Goal: Task Accomplishment & Management: Use online tool/utility

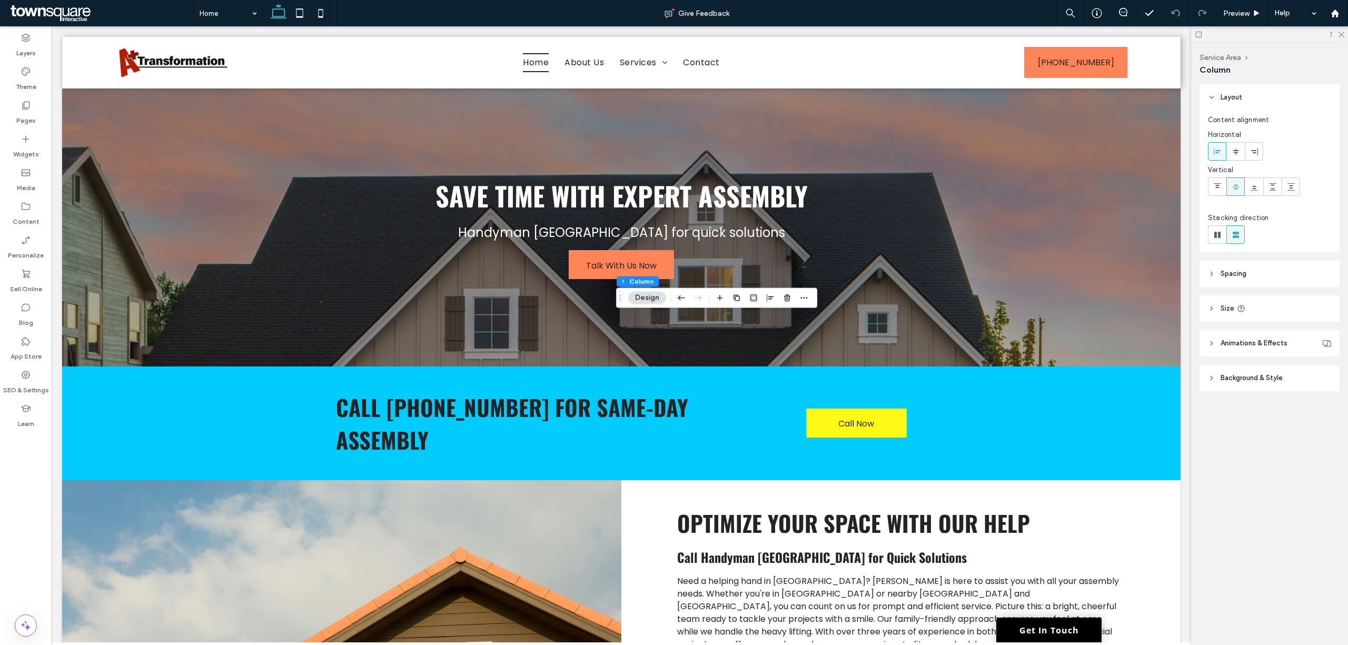
scroll to position [1197, 0]
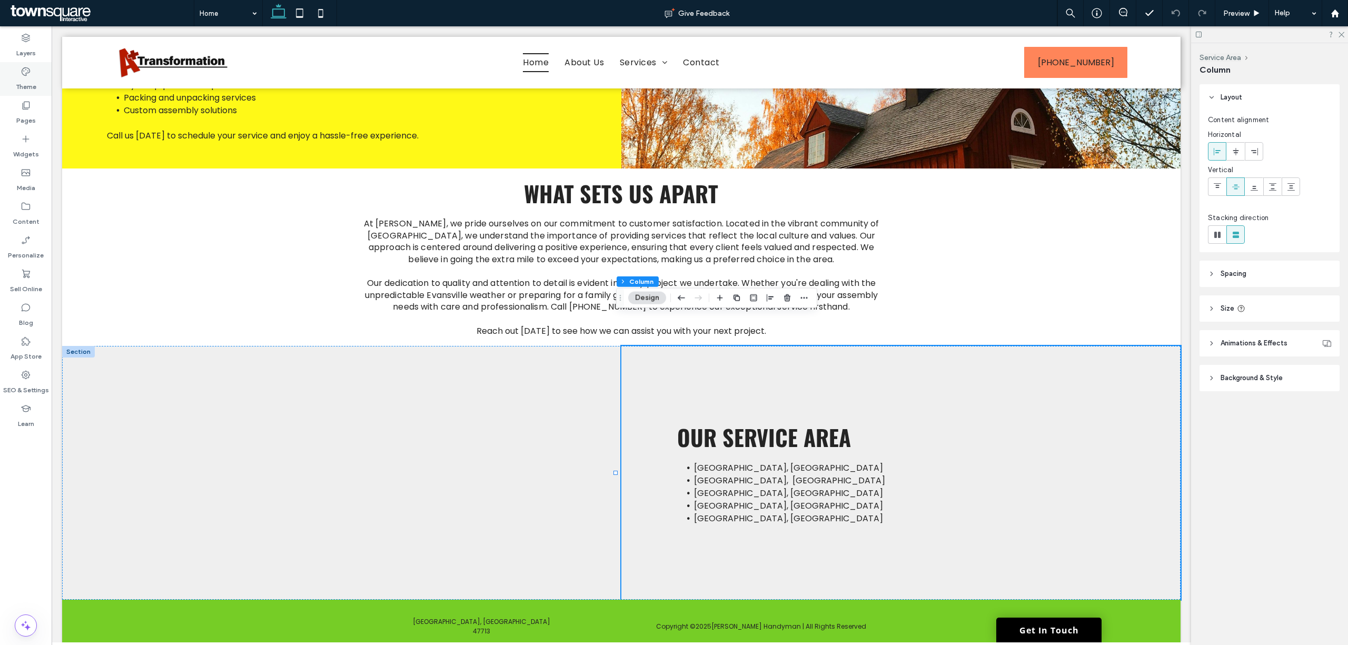
click at [31, 83] on label "Theme" at bounding box center [26, 84] width 21 height 15
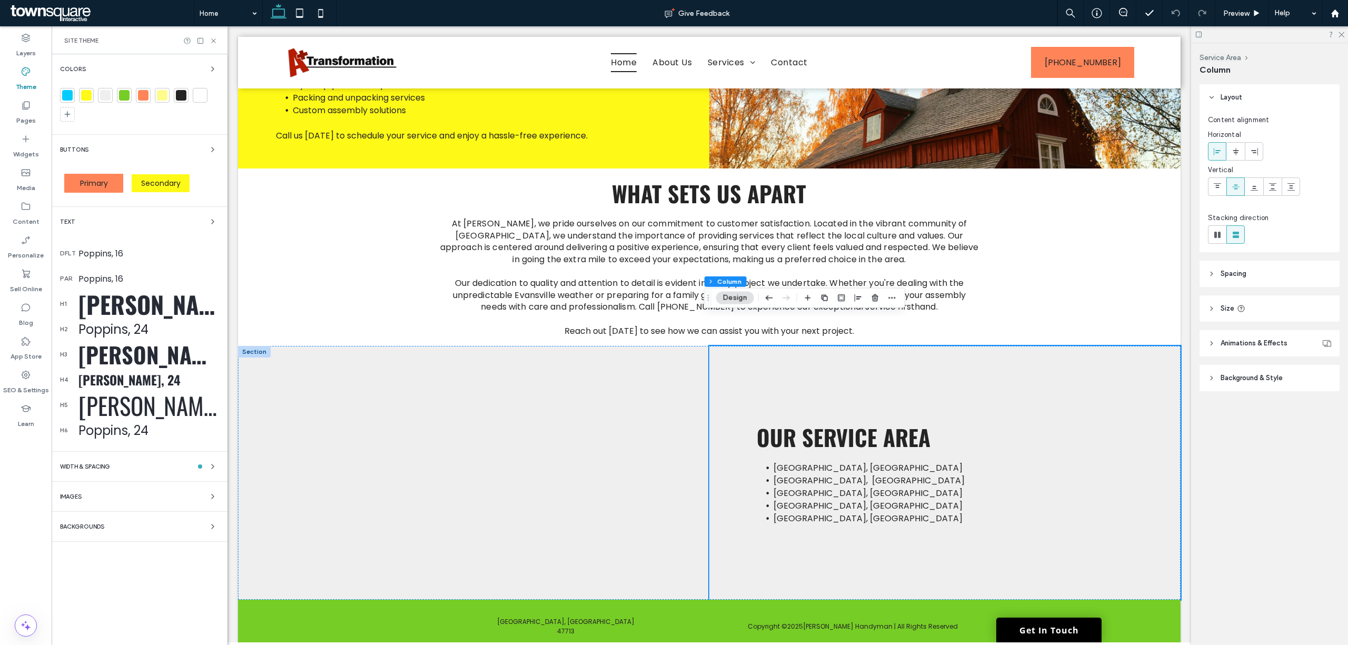
scroll to position [1235, 0]
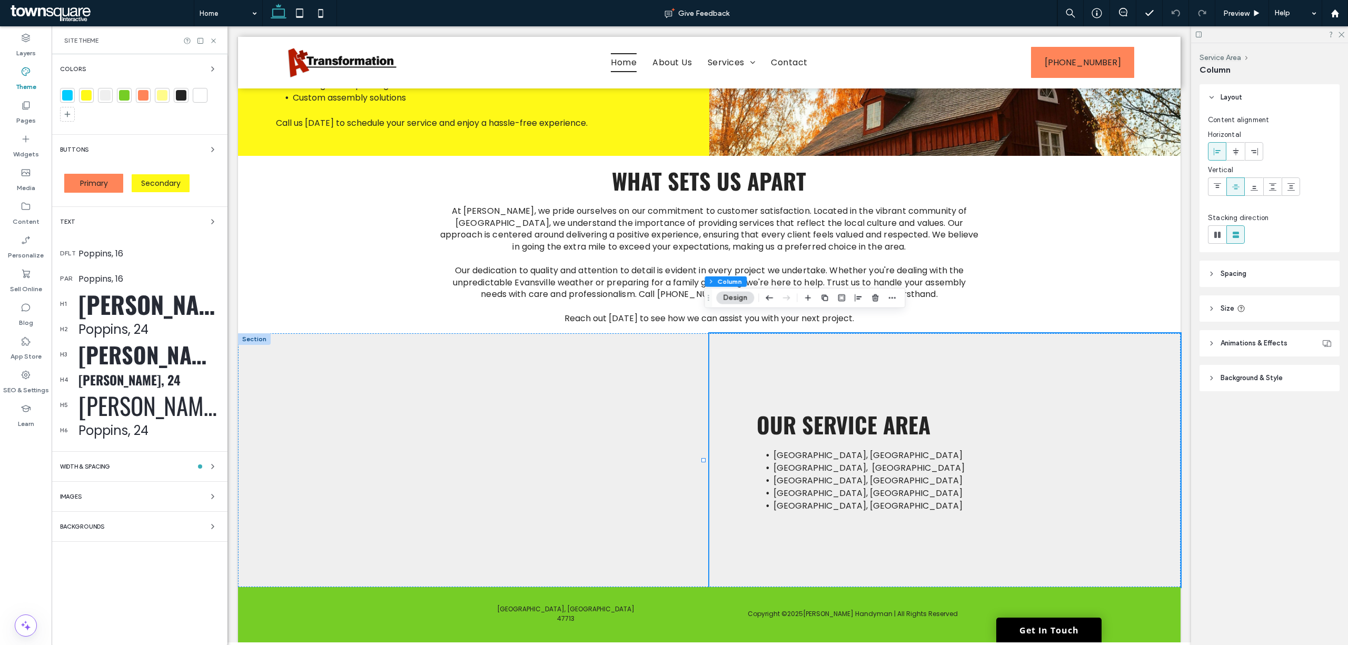
click at [100, 304] on div "Oswald, 50" at bounding box center [148, 304] width 141 height 35
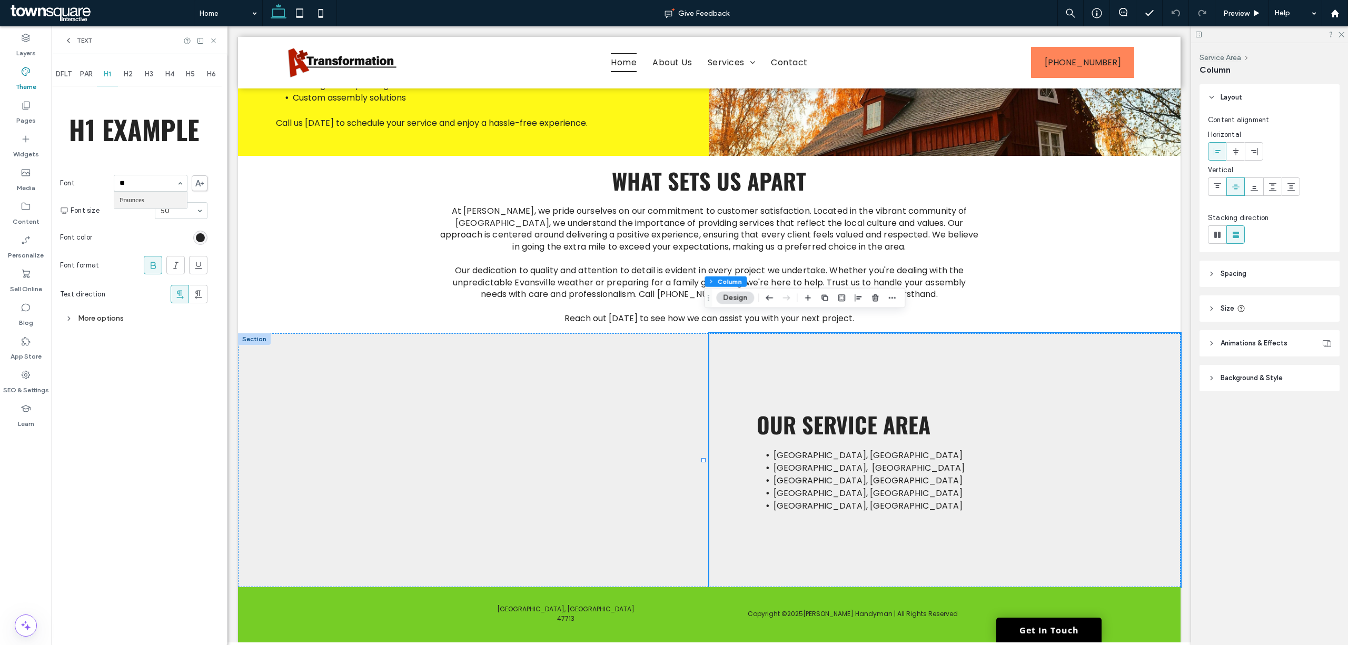
scroll to position [0, 0]
type input "*"
type input "**"
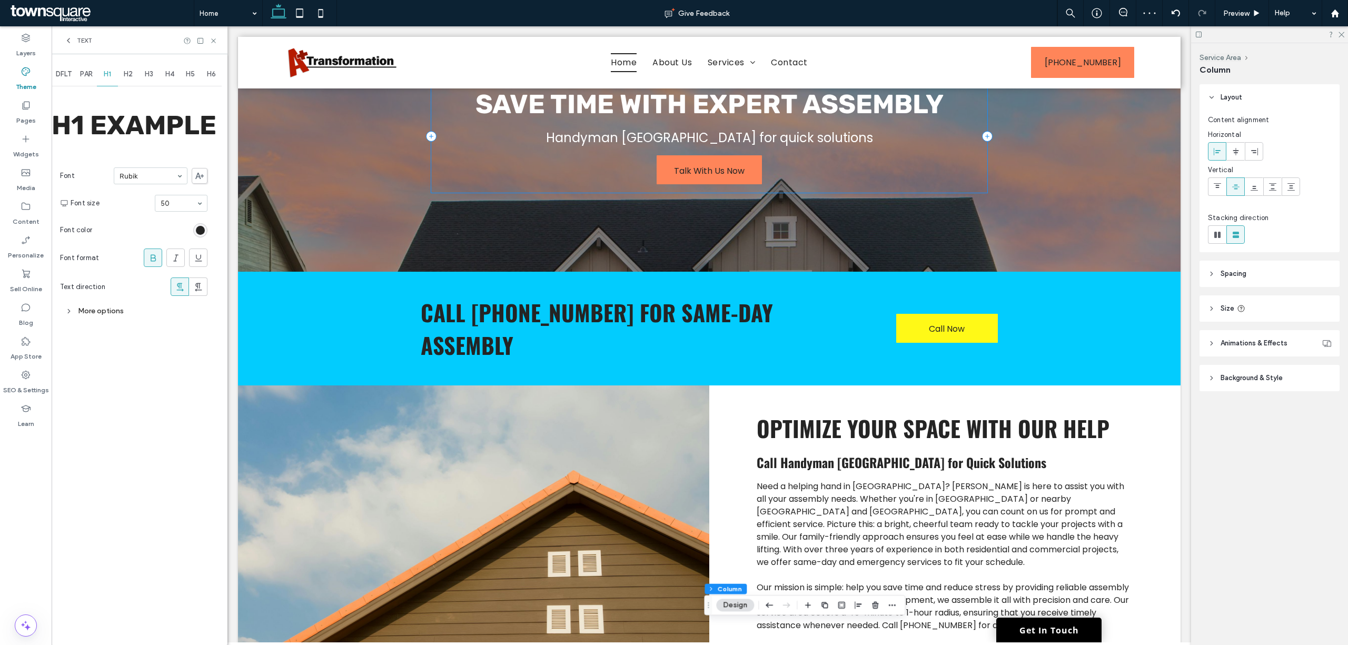
scroll to position [0, 0]
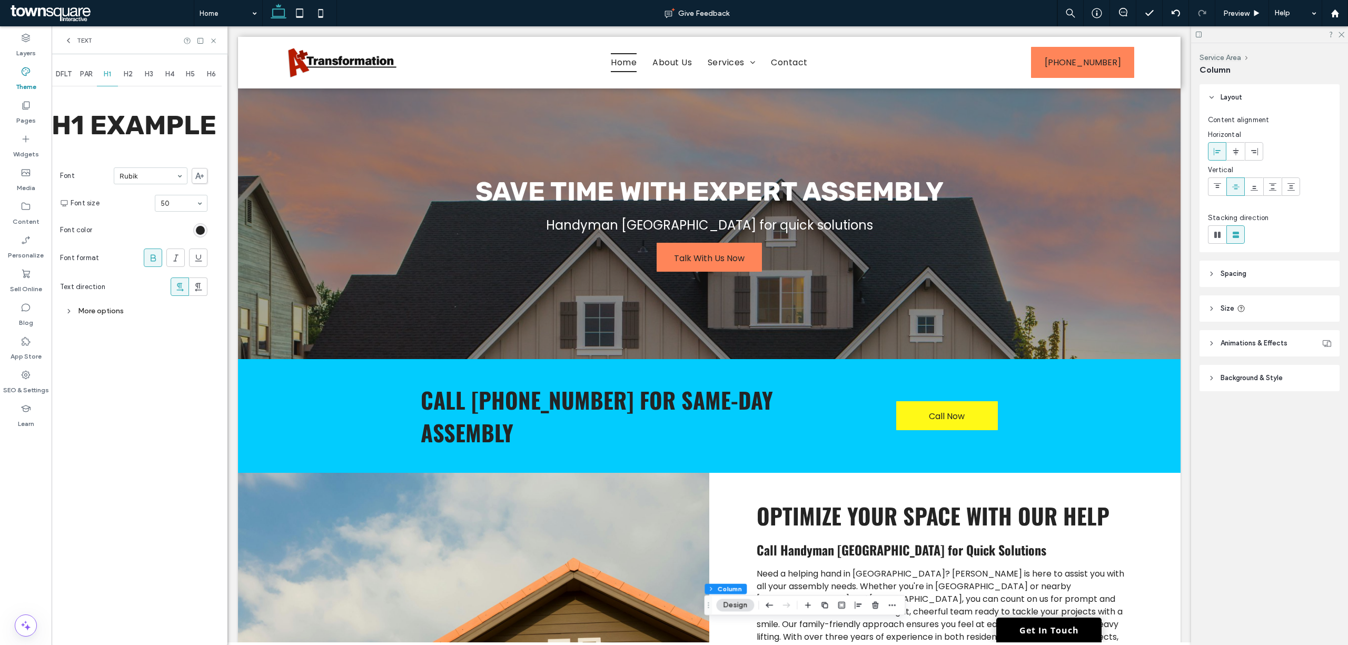
click at [119, 72] on div "H2" at bounding box center [128, 74] width 21 height 23
click at [131, 137] on h2 "H2 Example" at bounding box center [133, 126] width 73 height 32
click at [66, 71] on span "DFLT" at bounding box center [64, 74] width 16 height 8
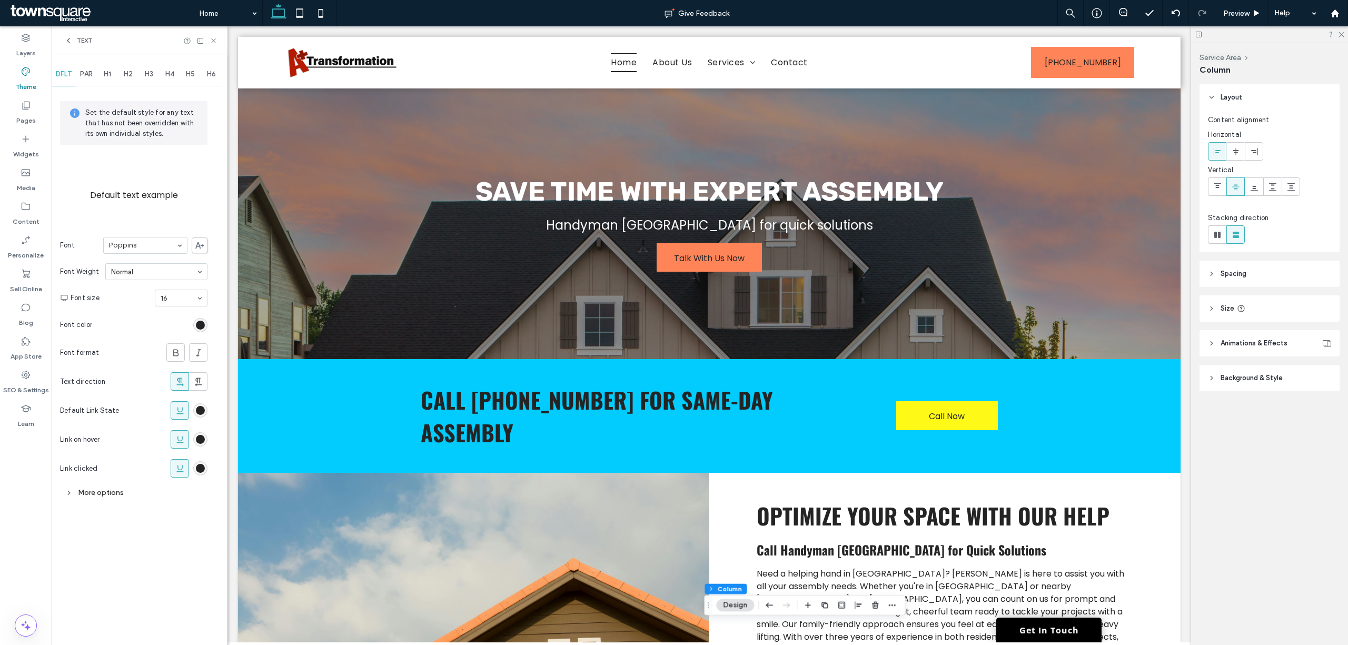
click at [66, 34] on div "Text" at bounding box center [140, 40] width 176 height 28
click at [70, 37] on icon at bounding box center [68, 40] width 8 height 8
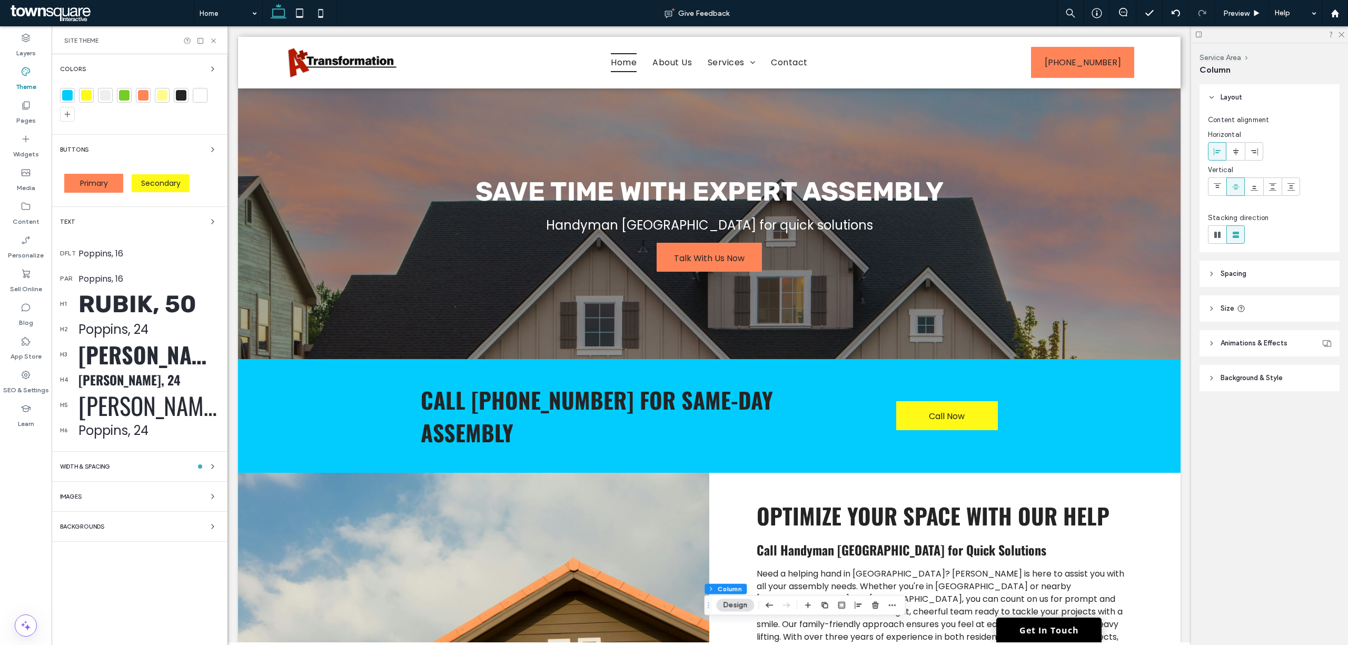
click at [142, 327] on div "Poppins, 24" at bounding box center [148, 329] width 141 height 18
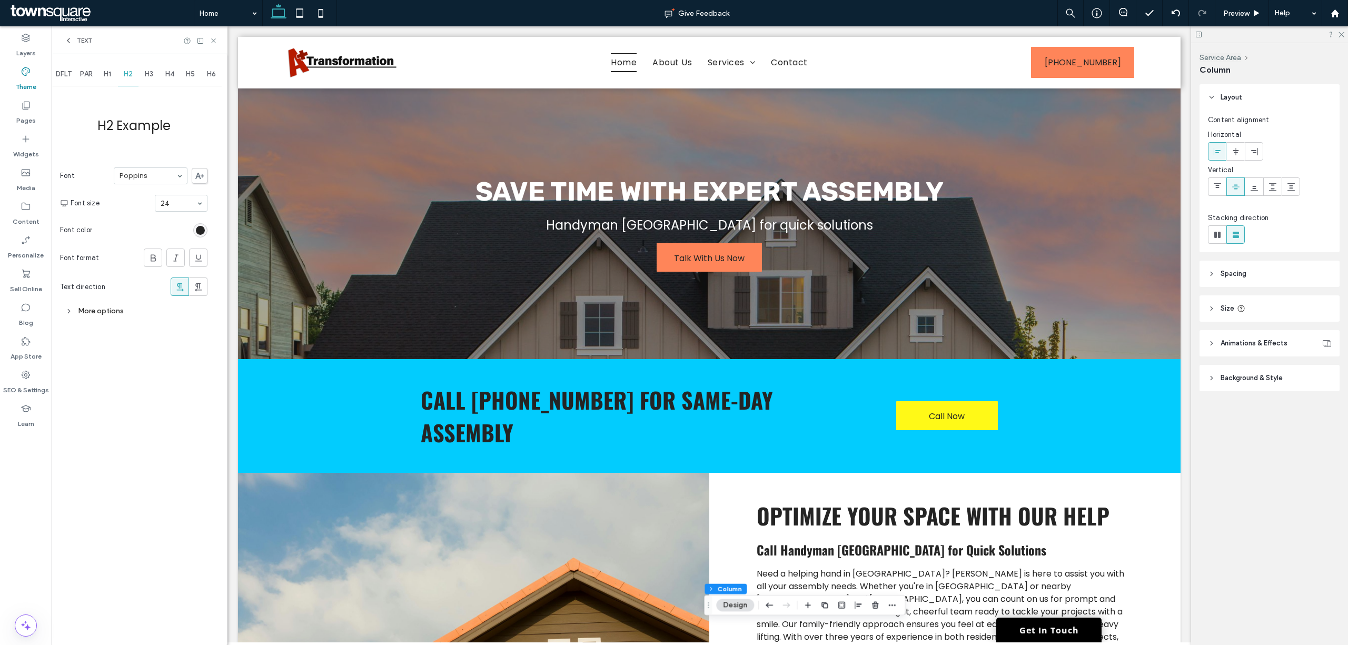
click at [67, 40] on use at bounding box center [68, 40] width 2 height 4
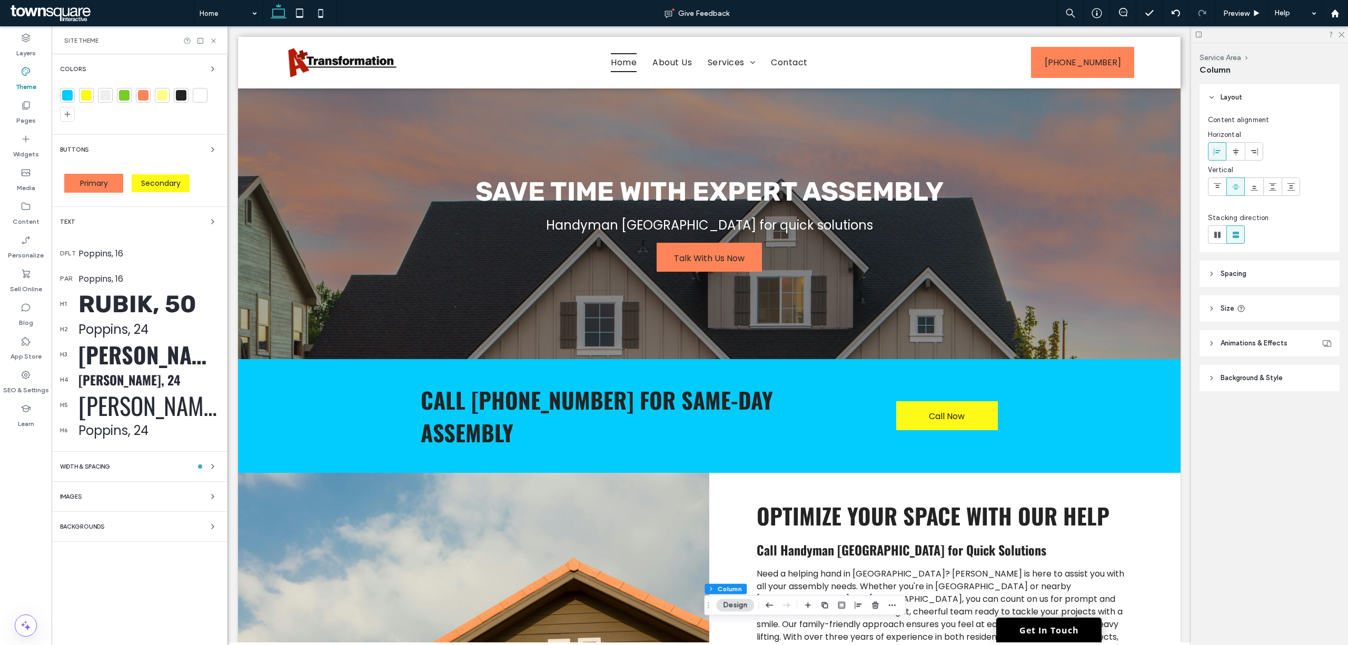
click at [135, 354] on div "Oswald, 42" at bounding box center [148, 354] width 141 height 33
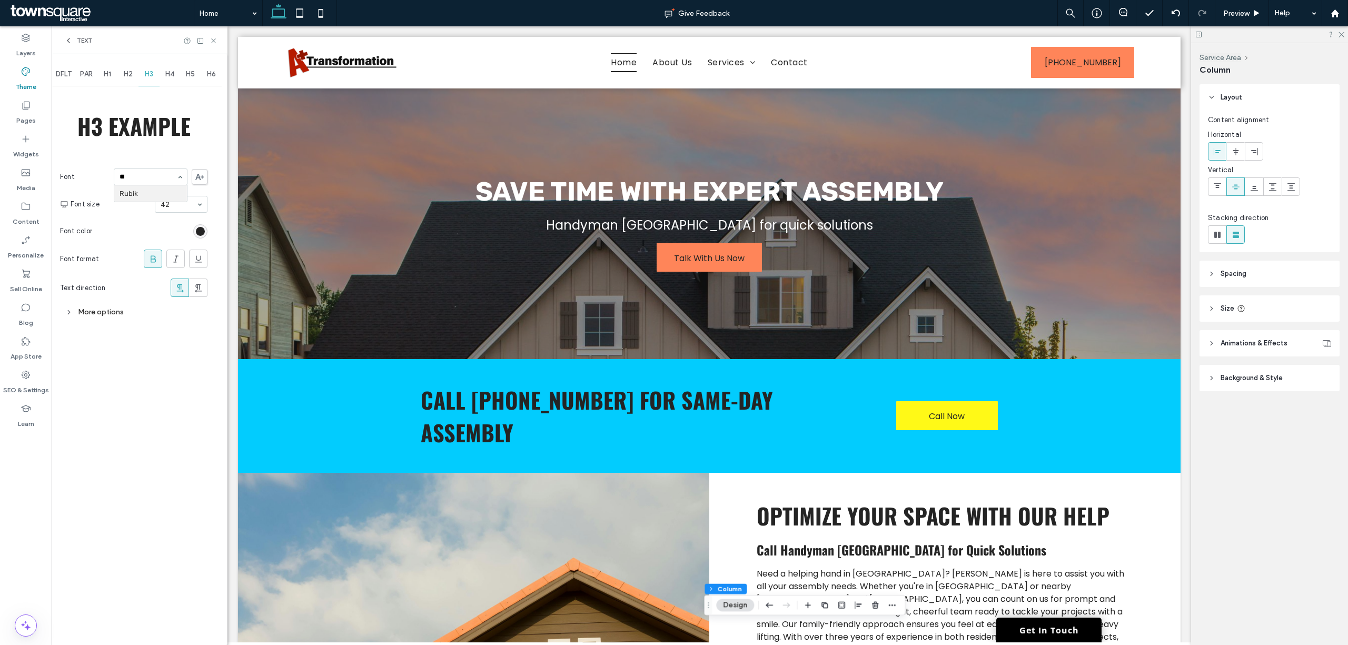
scroll to position [0, 0]
type input "*****"
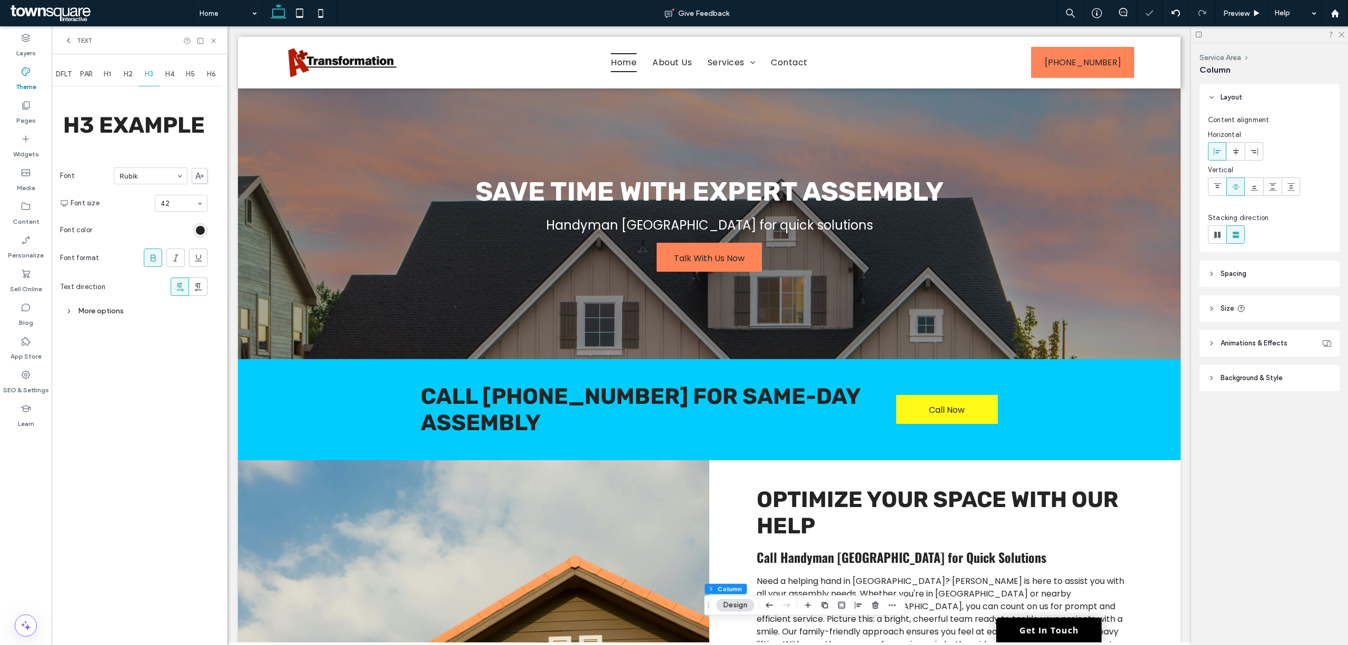
click at [68, 79] on div "DFLT" at bounding box center [64, 74] width 24 height 23
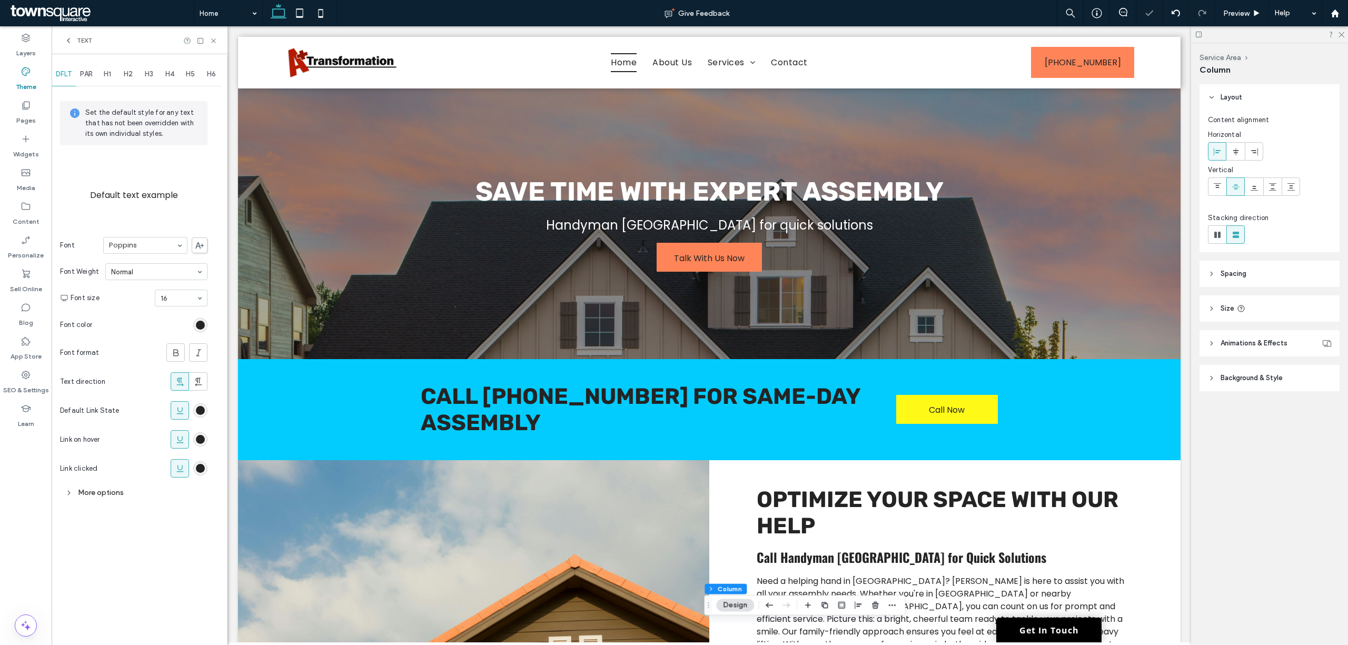
click at [70, 36] on icon at bounding box center [68, 40] width 8 height 8
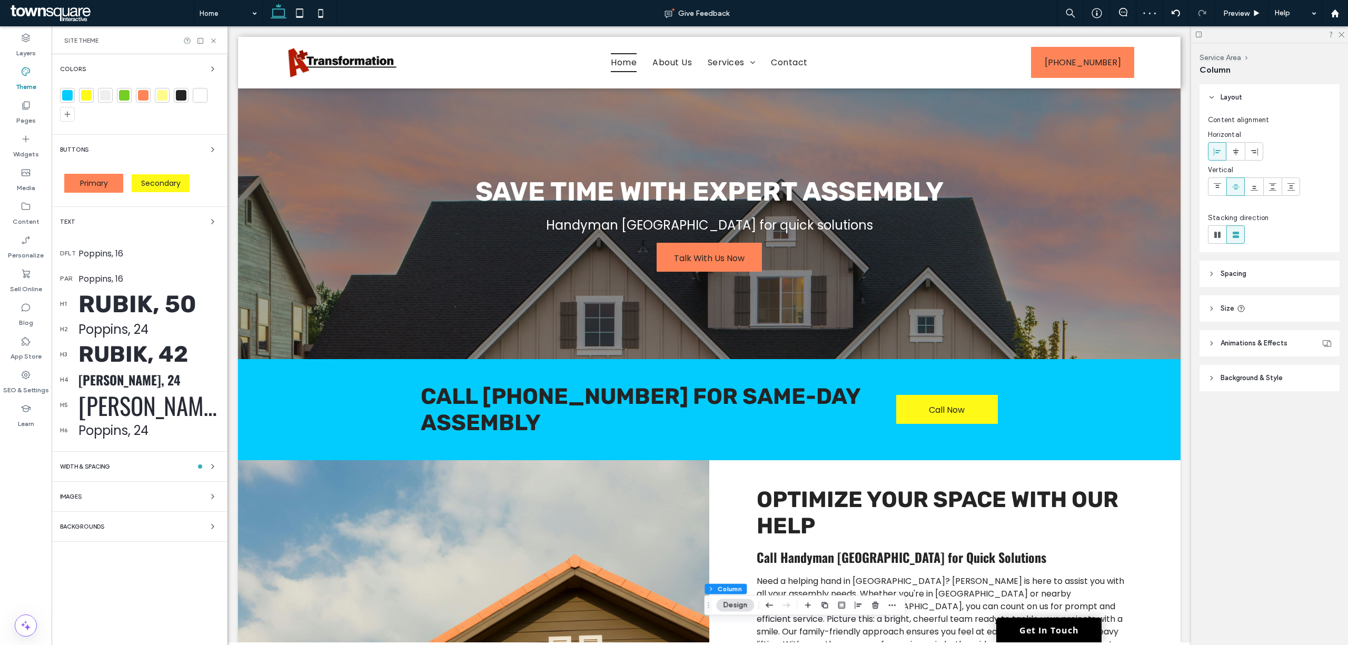
click at [123, 377] on div "Oswald, 24" at bounding box center [148, 379] width 141 height 19
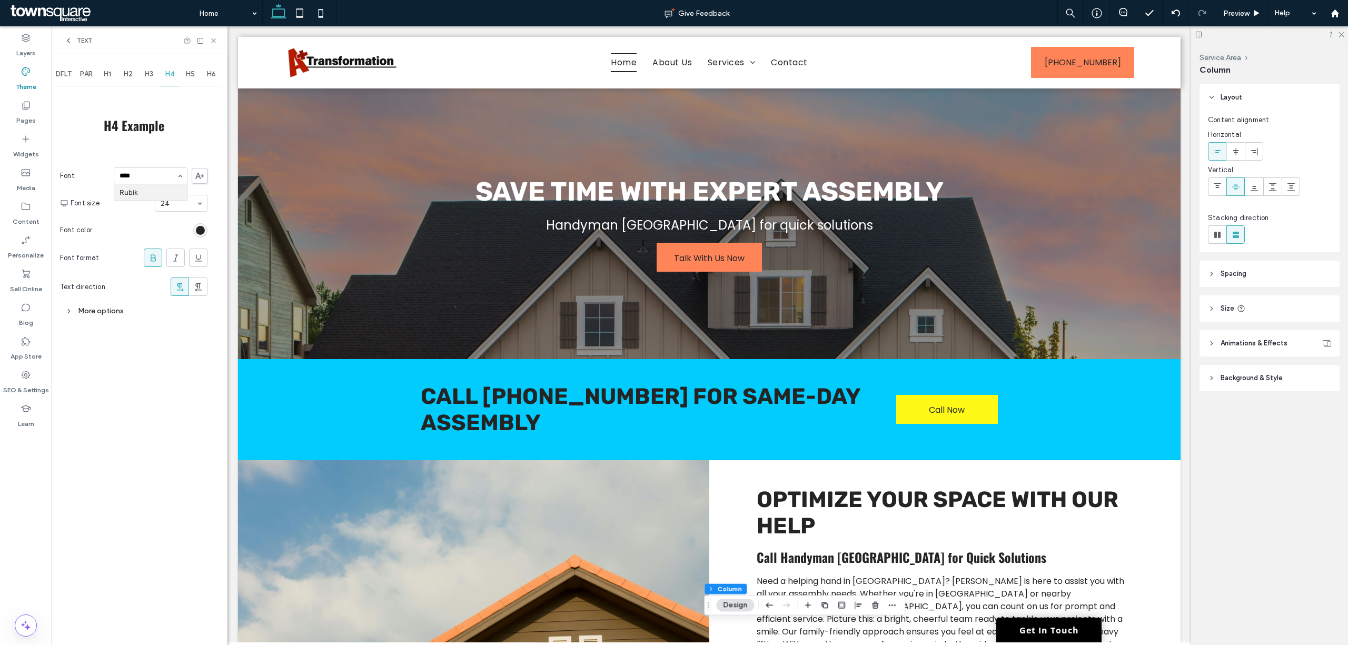
type input "*****"
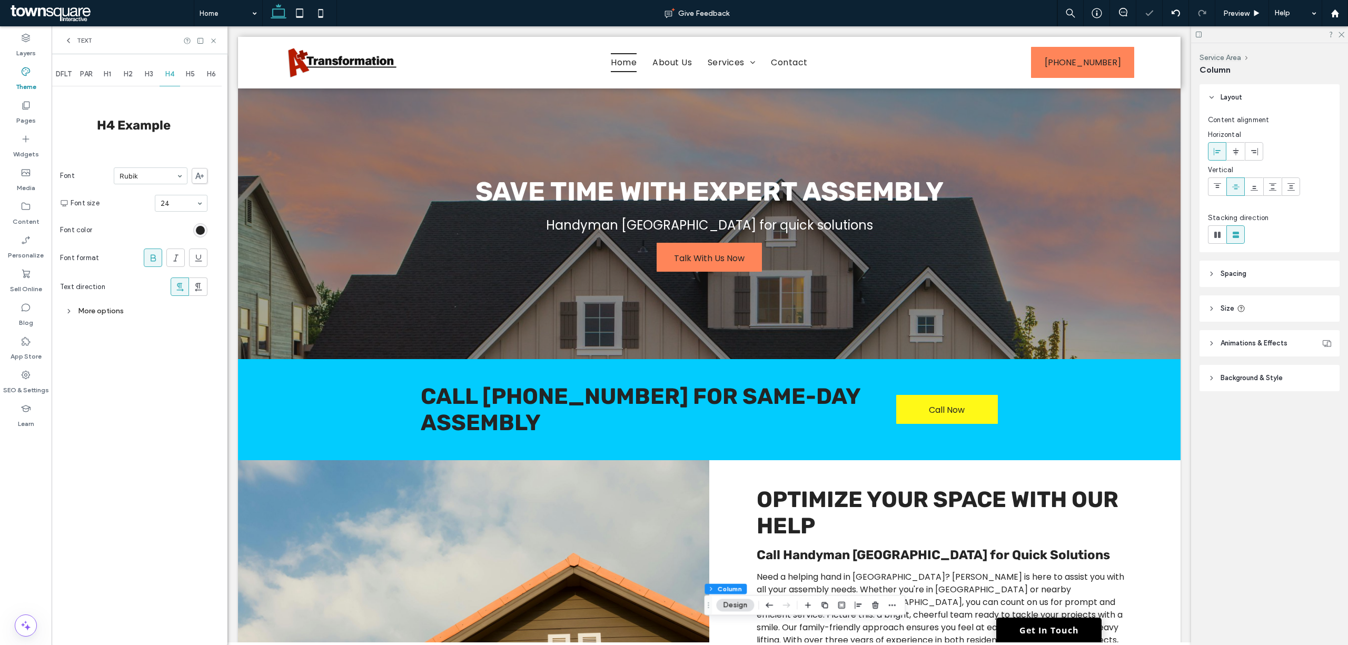
click at [66, 43] on icon at bounding box center [68, 40] width 8 height 8
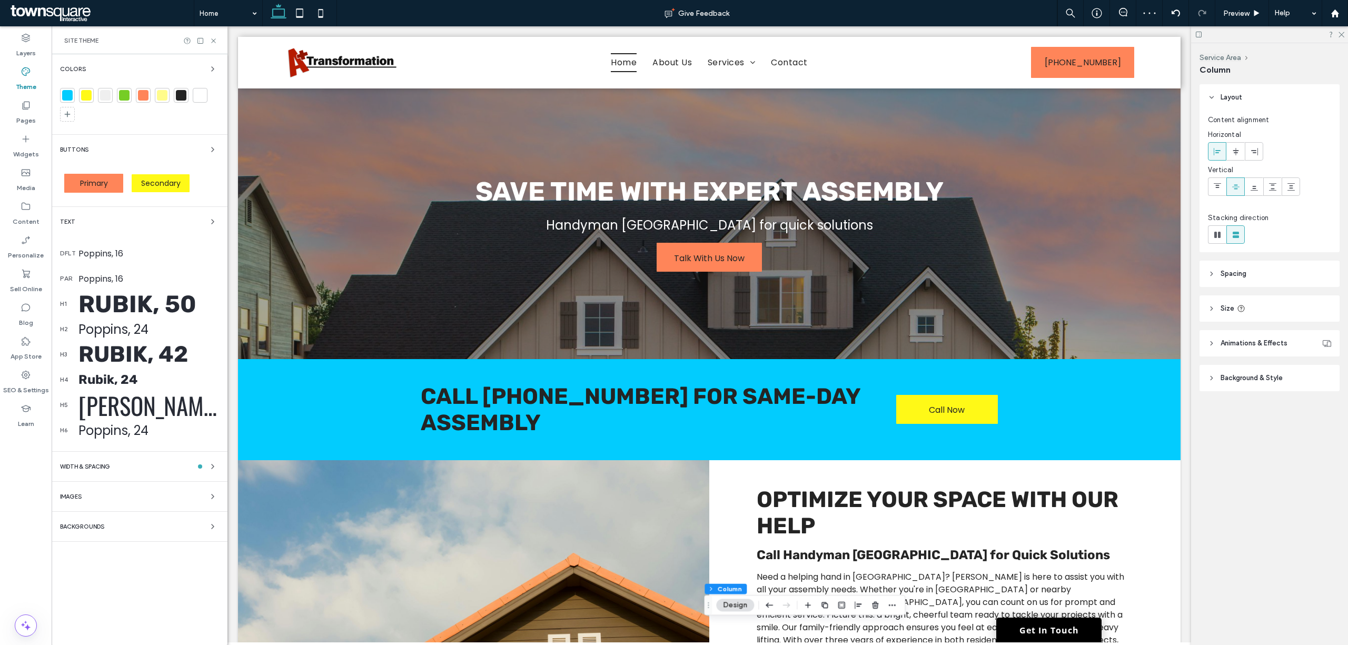
click at [123, 410] on div "Oswald, 60" at bounding box center [148, 405] width 141 height 35
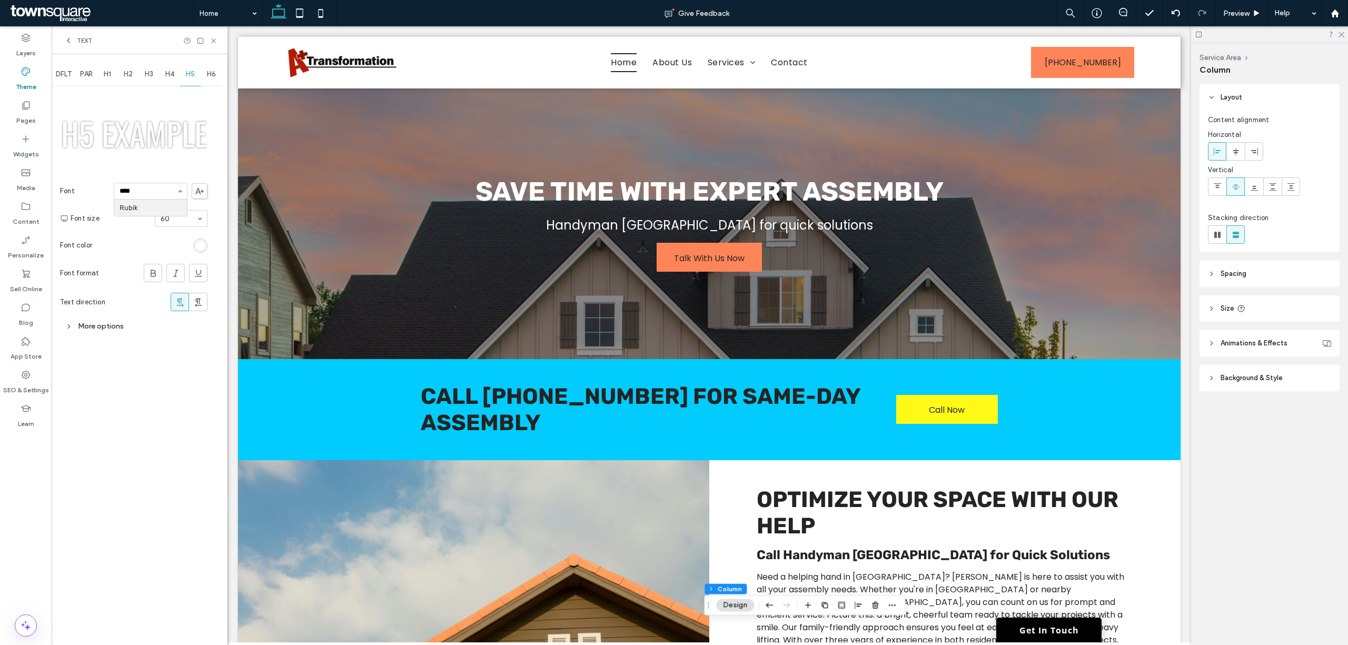
type input "*****"
click at [66, 40] on icon at bounding box center [68, 40] width 8 height 8
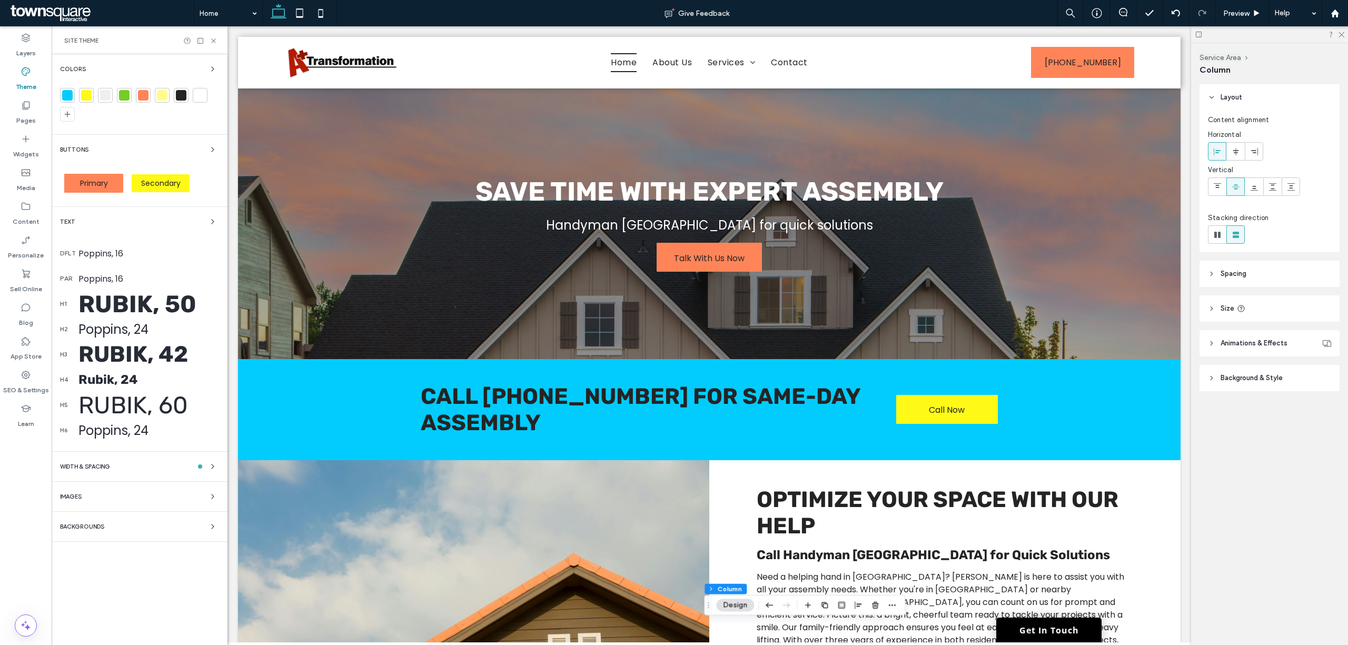
click at [98, 254] on div "Poppins, 16" at bounding box center [148, 253] width 141 height 13
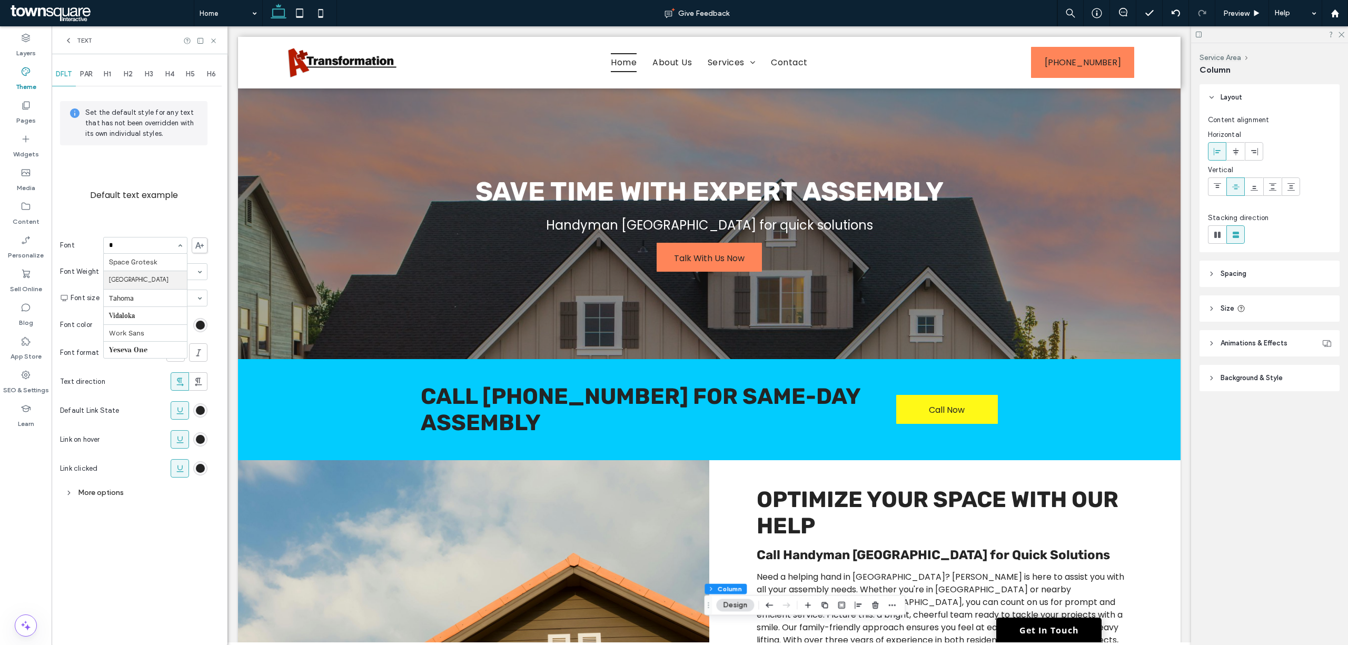
scroll to position [612, 0]
type input "**"
click at [729, 482] on div "Need a helping hand in Evansville? BRIAN GROVES HANDYMAN is here to assist you …" at bounding box center [945, 617] width 471 height 314
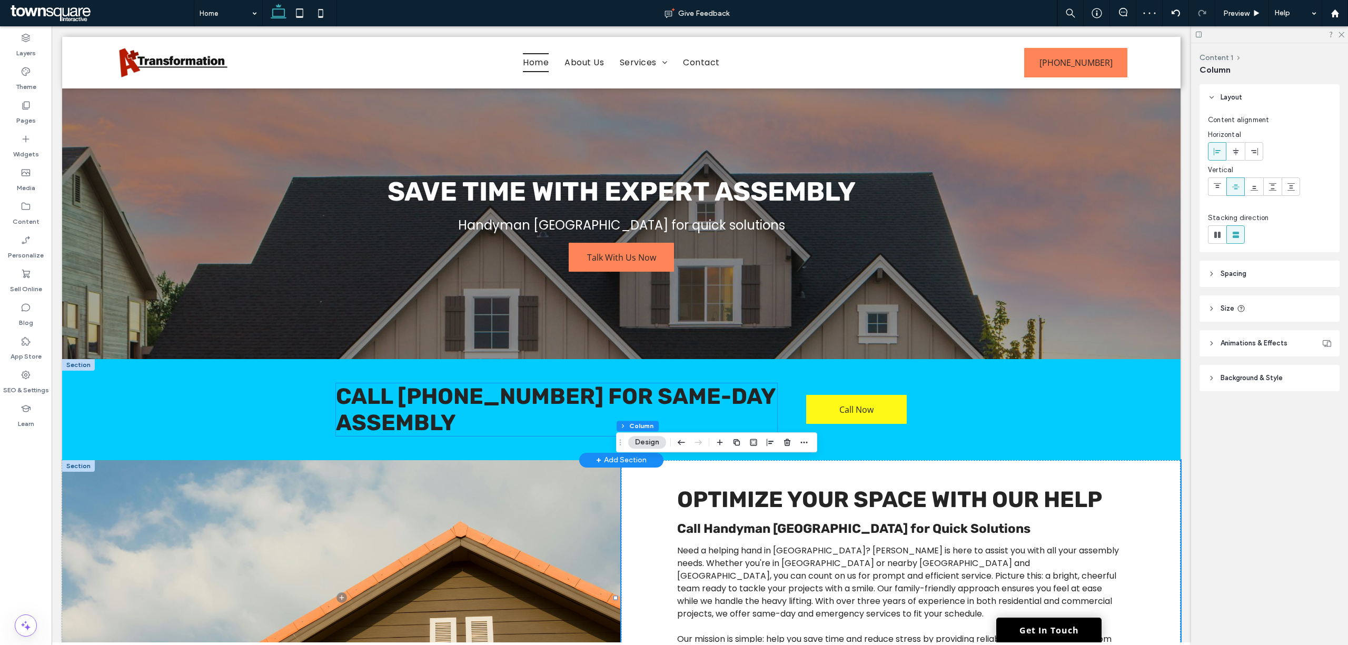
click at [512, 397] on span "Call 812-434-1668 for Same-Day Assembly" at bounding box center [556, 409] width 440 height 53
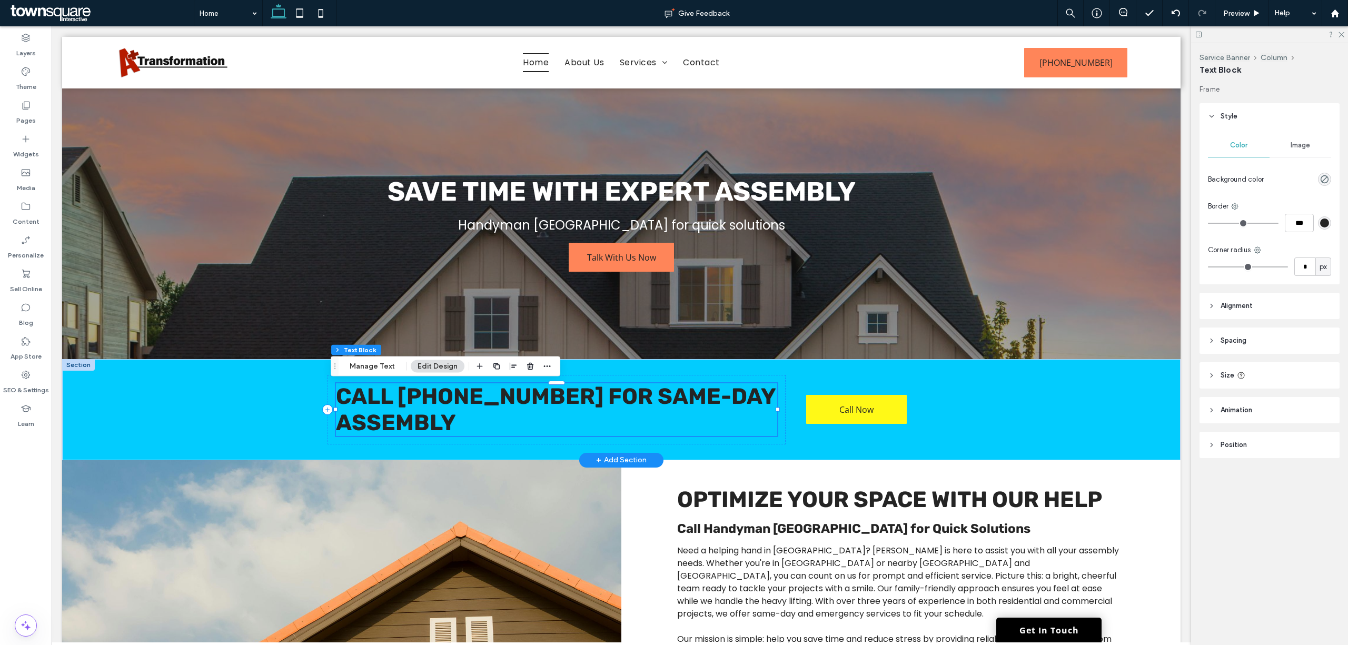
click at [512, 405] on span "Call 812-434-1668 for Same-Day Assembly" at bounding box center [556, 409] width 440 height 53
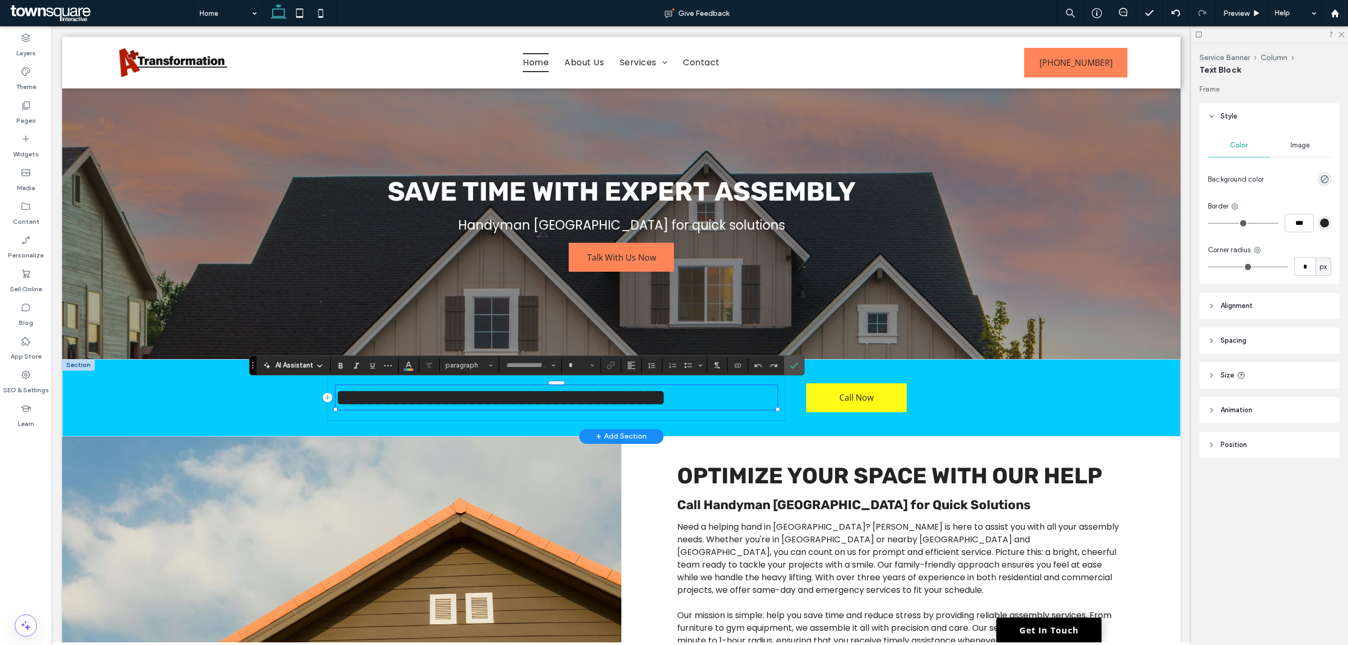
type input "*****"
click at [590, 367] on button "**" at bounding box center [581, 365] width 34 height 15
click at [591, 424] on label "36" at bounding box center [581, 431] width 34 height 15
type input "**"
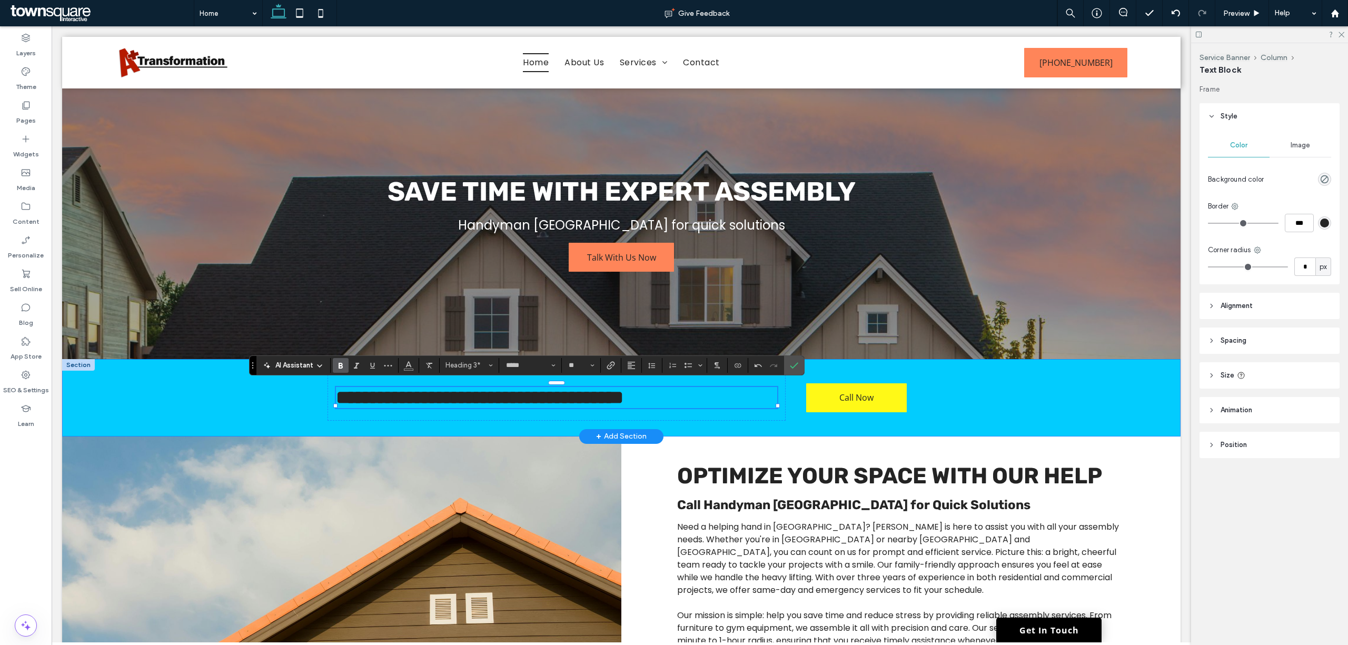
click at [786, 411] on div "**********" at bounding box center [622, 397] width 632 height 77
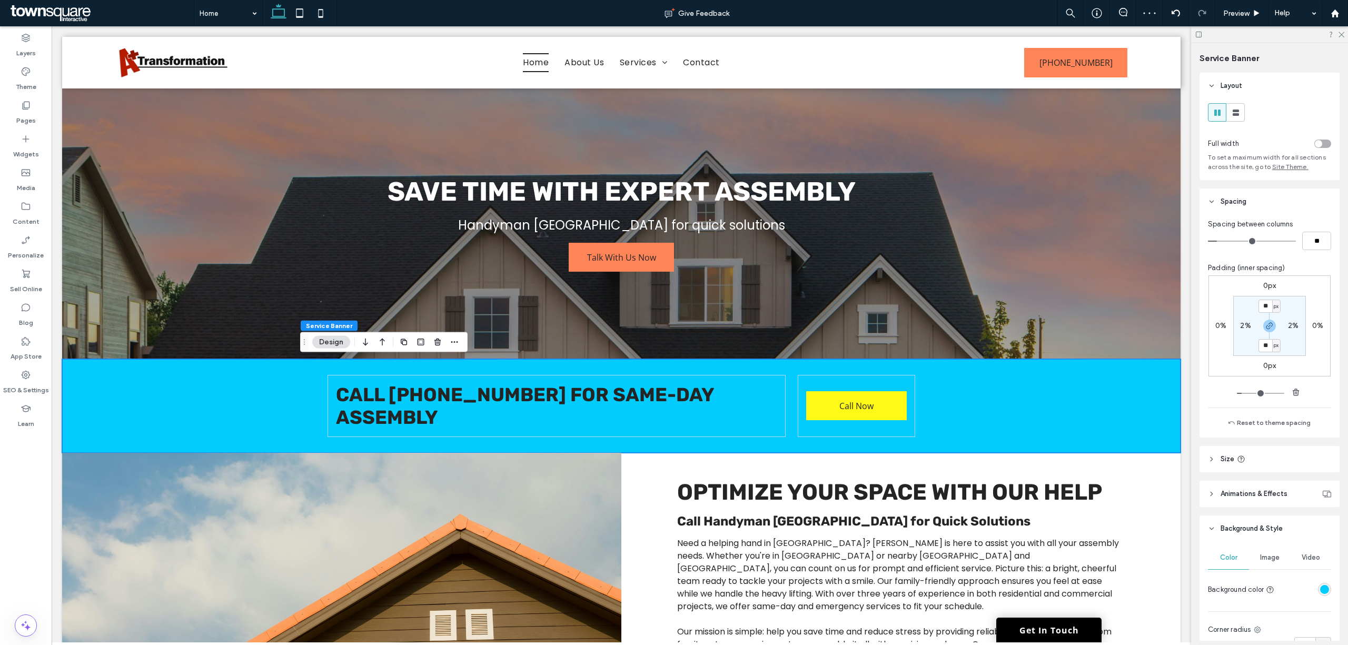
click at [1288, 329] on label "2%" at bounding box center [1293, 325] width 11 height 9
type input "*"
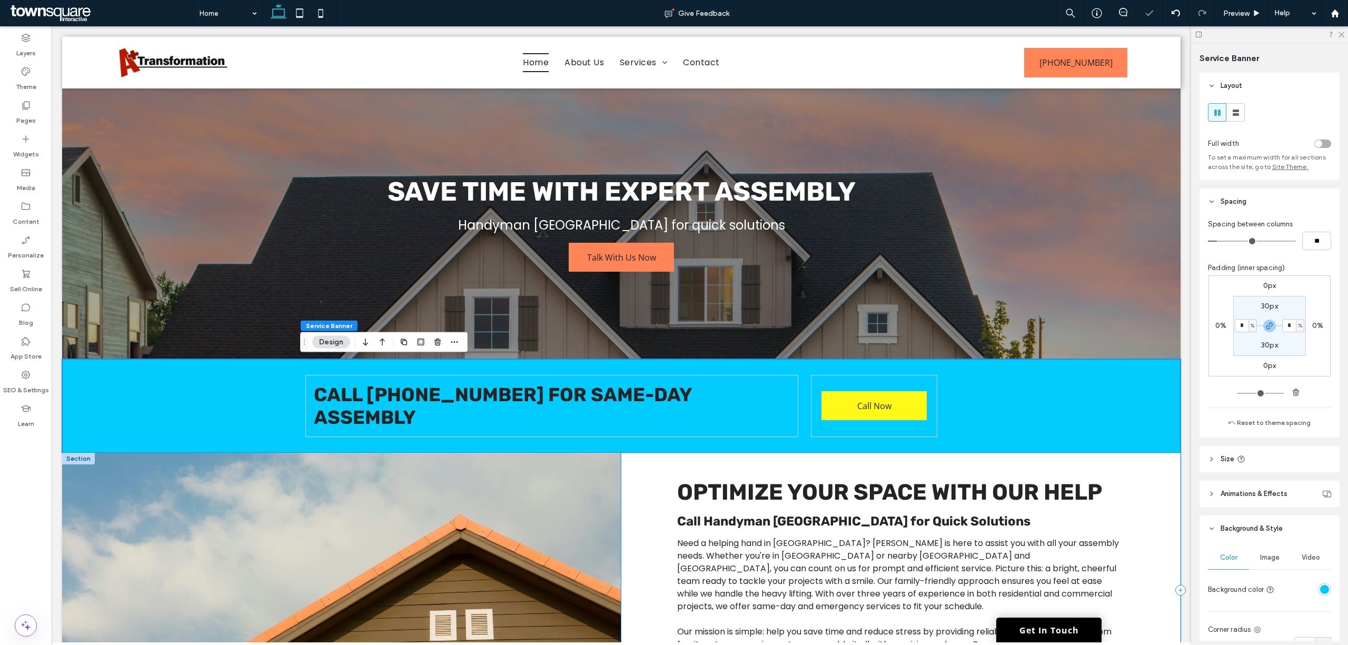
click at [1128, 503] on div "Need a helping hand in Evansville? BRIAN GROVES HANDYMAN is here to assist you …" at bounding box center [901, 590] width 559 height 275
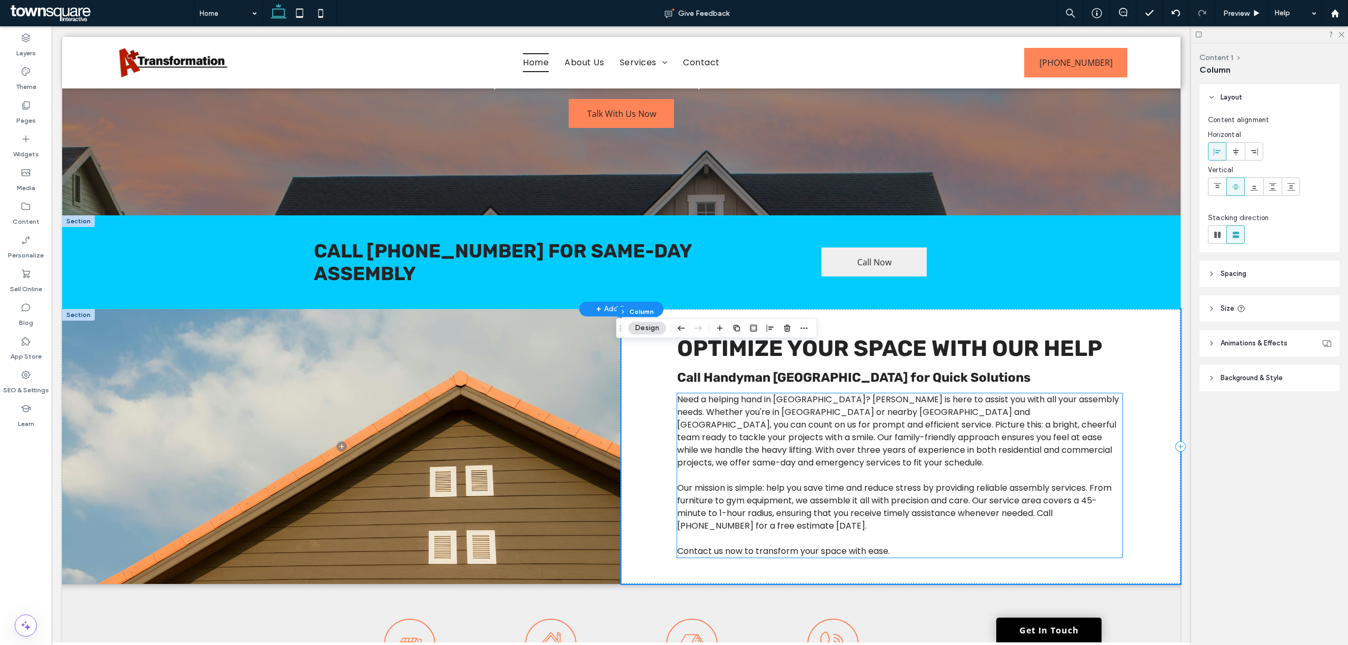
scroll to position [0, 0]
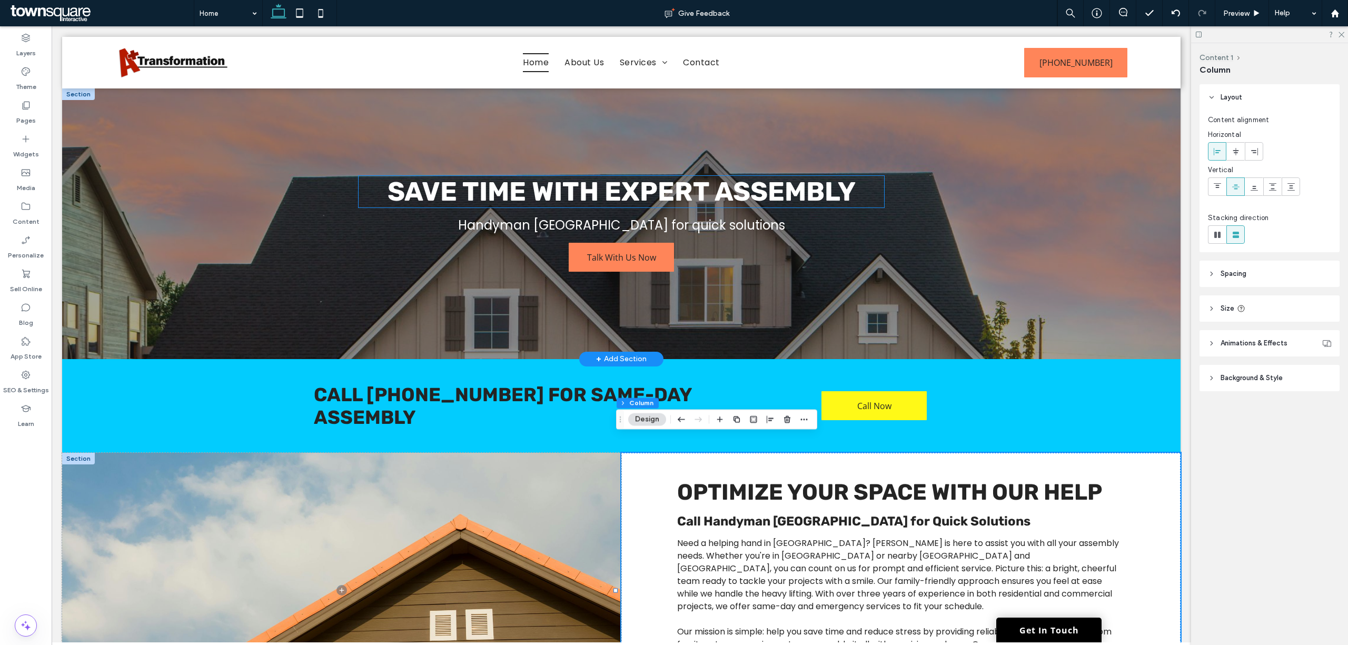
click at [597, 193] on span "Save Time with Expert Assembly" at bounding box center [622, 192] width 468 height 32
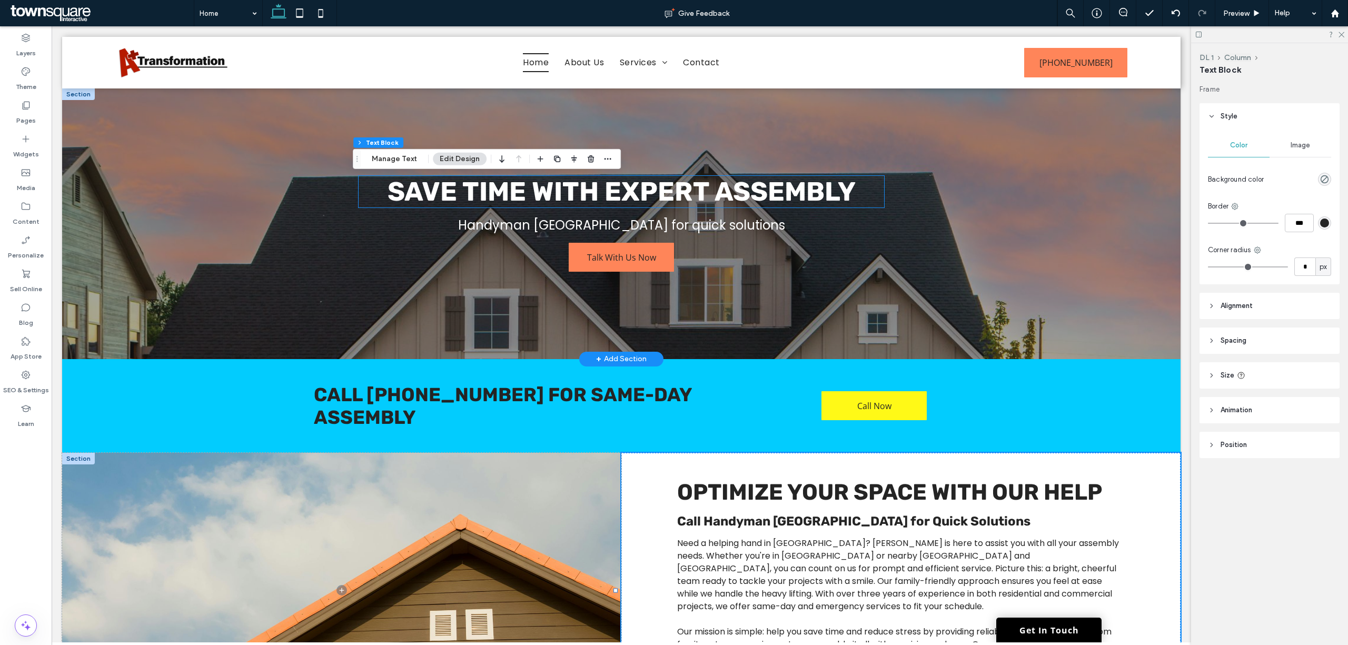
click at [597, 193] on div "Save Time with Expert Assembly" at bounding box center [622, 192] width 526 height 32
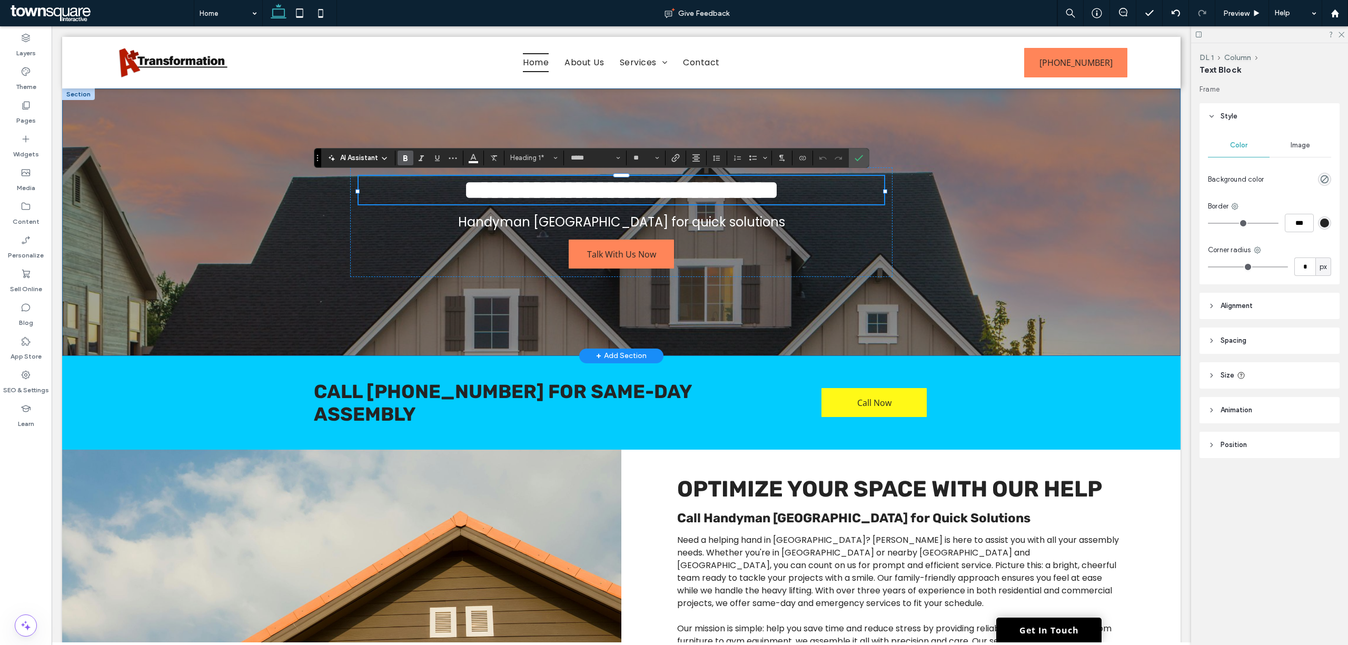
click at [489, 338] on div "**********" at bounding box center [622, 222] width 632 height 268
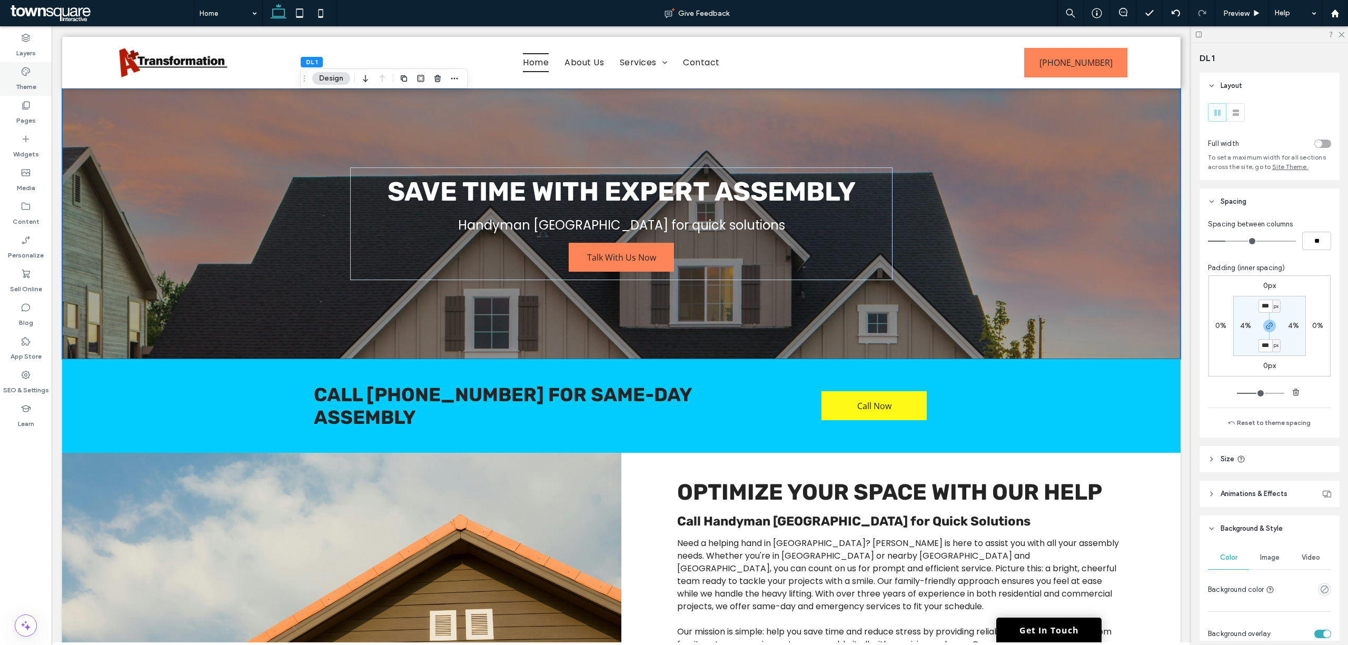
click at [36, 77] on label "Theme" at bounding box center [26, 84] width 21 height 15
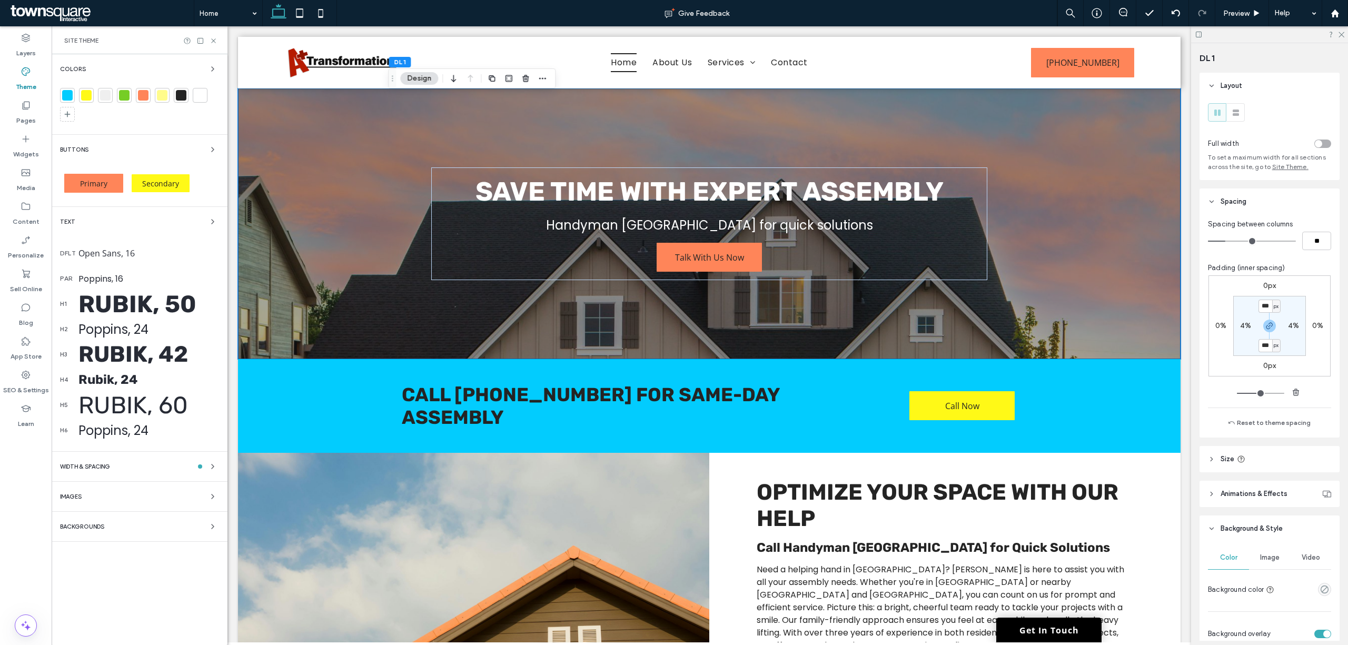
click at [156, 298] on div "Rubik, 50" at bounding box center [148, 304] width 141 height 28
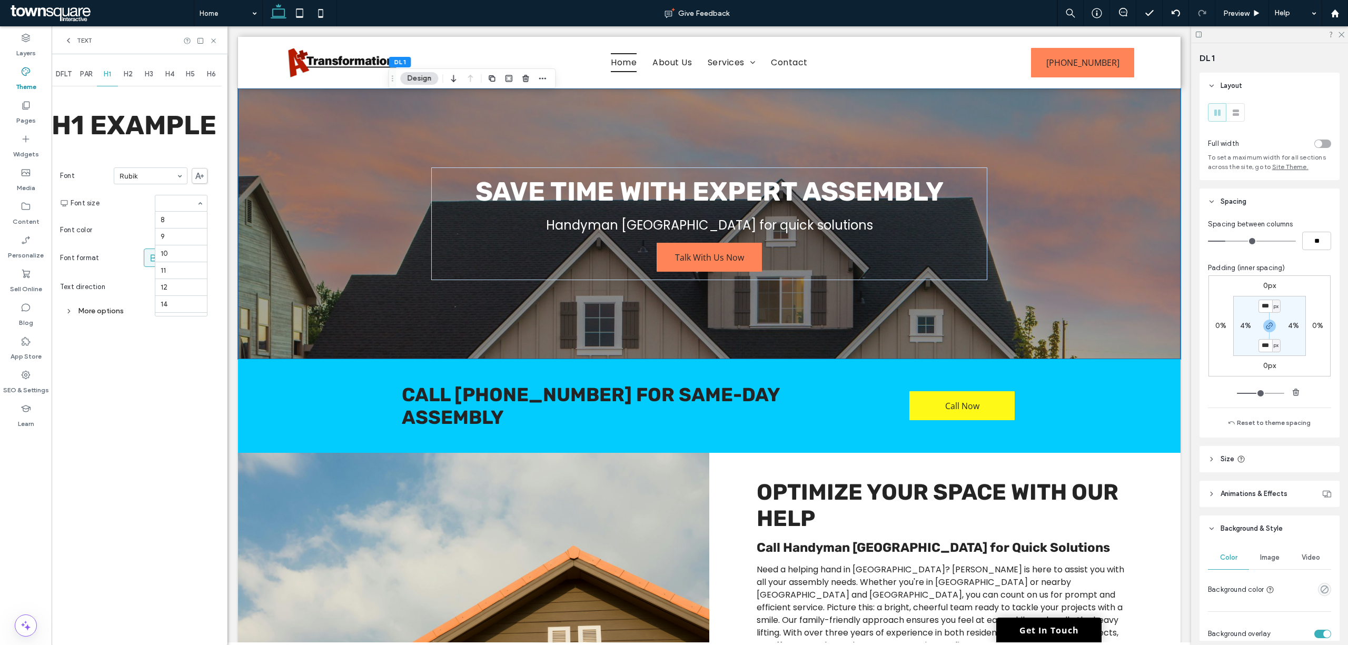
scroll to position [192, 0]
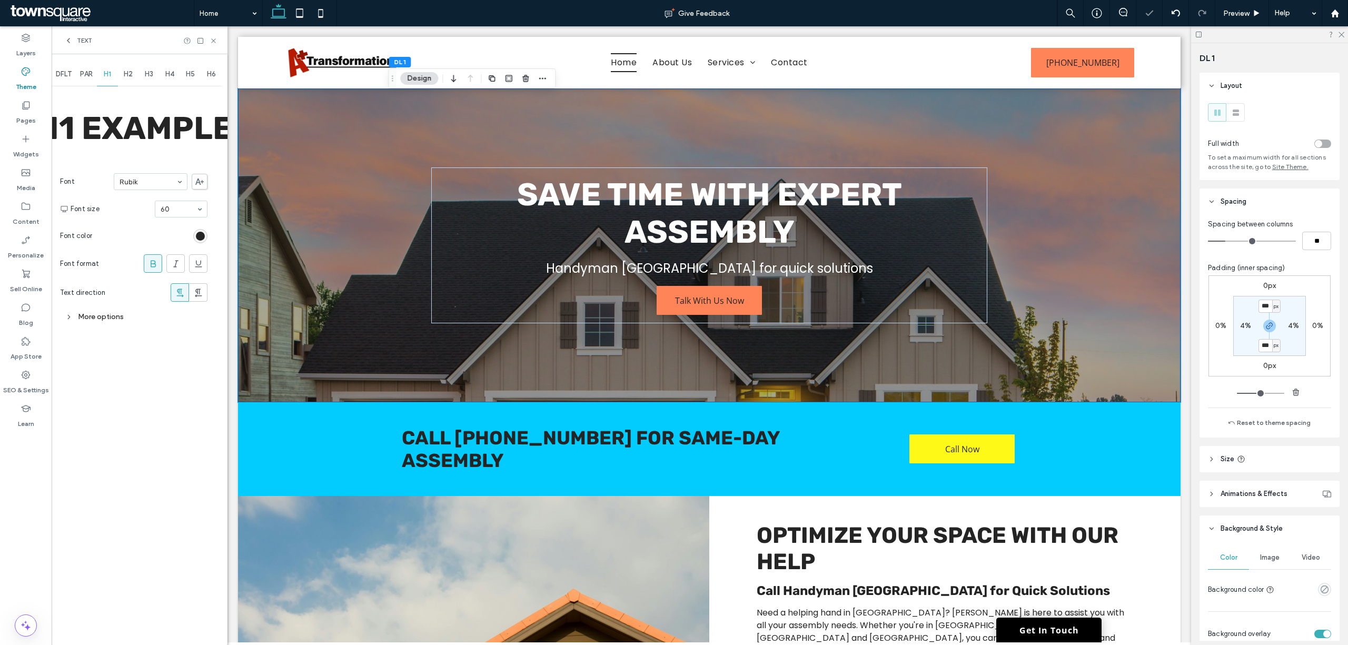
click at [131, 73] on span "H2" at bounding box center [128, 74] width 9 height 8
click at [70, 39] on icon at bounding box center [68, 40] width 8 height 8
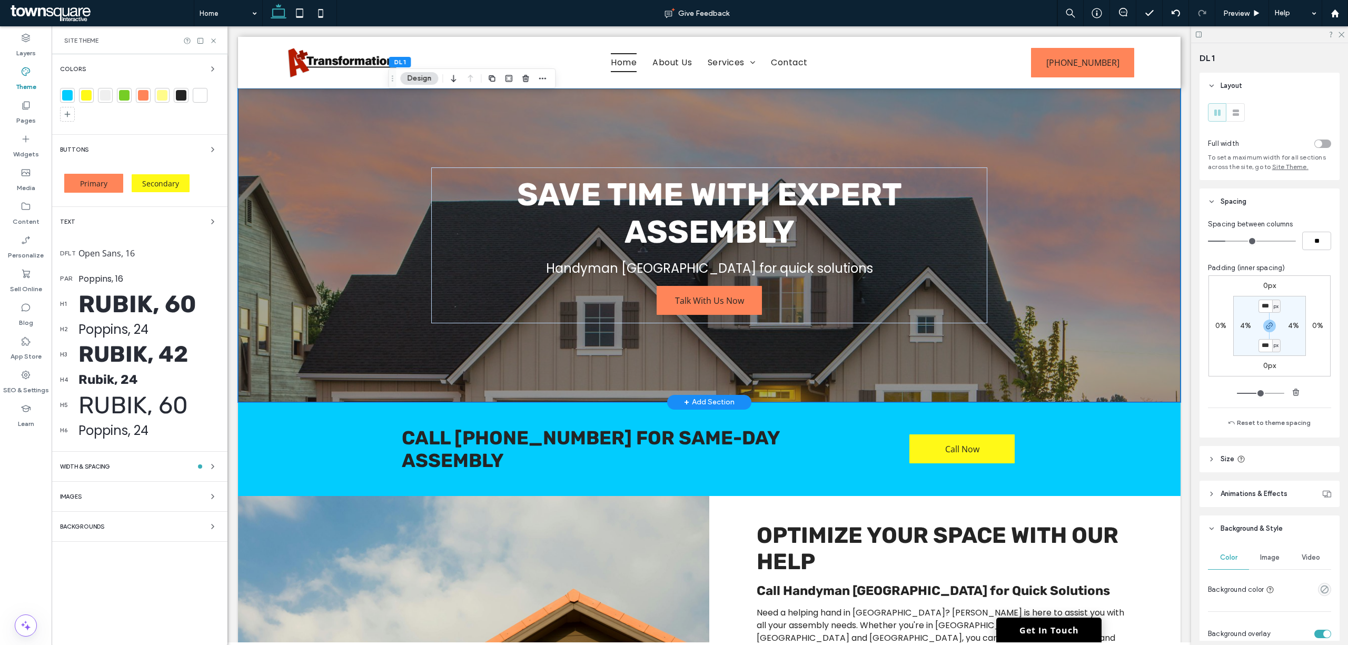
click at [1070, 333] on div "Save Time with Expert Assembly Handyman Evansville for quick solutions Talk Wit…" at bounding box center [709, 245] width 943 height 314
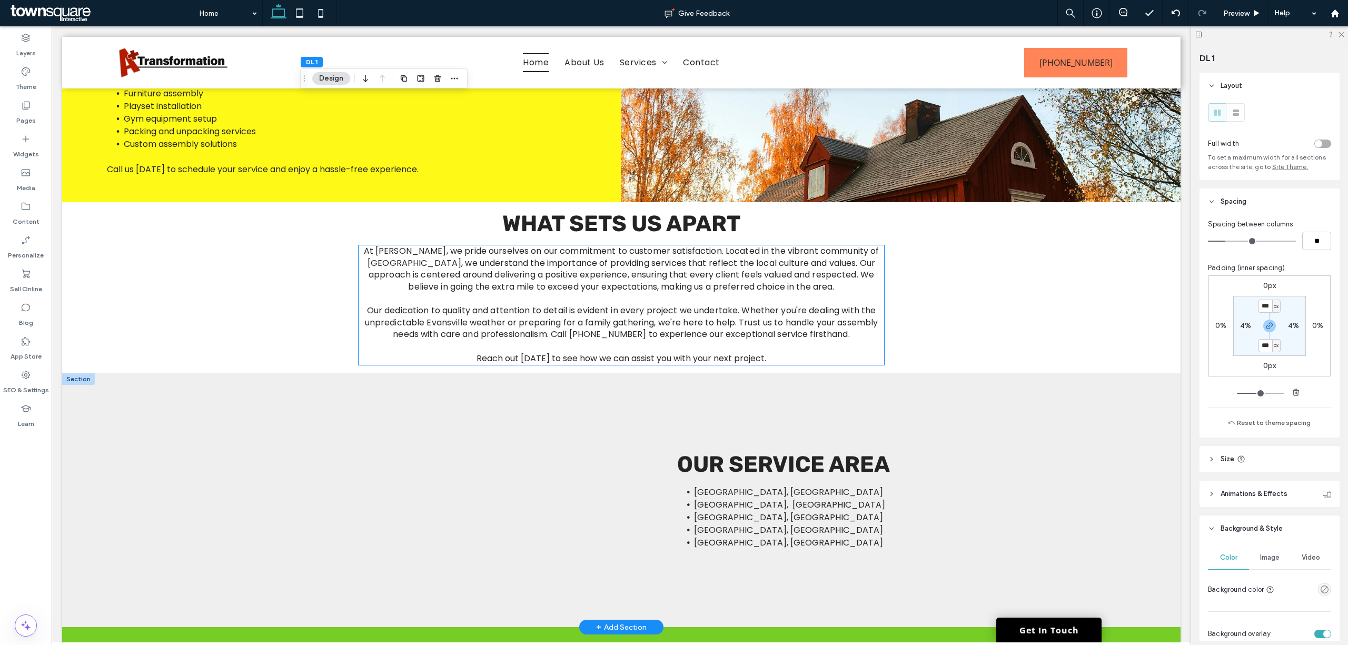
scroll to position [1214, 0]
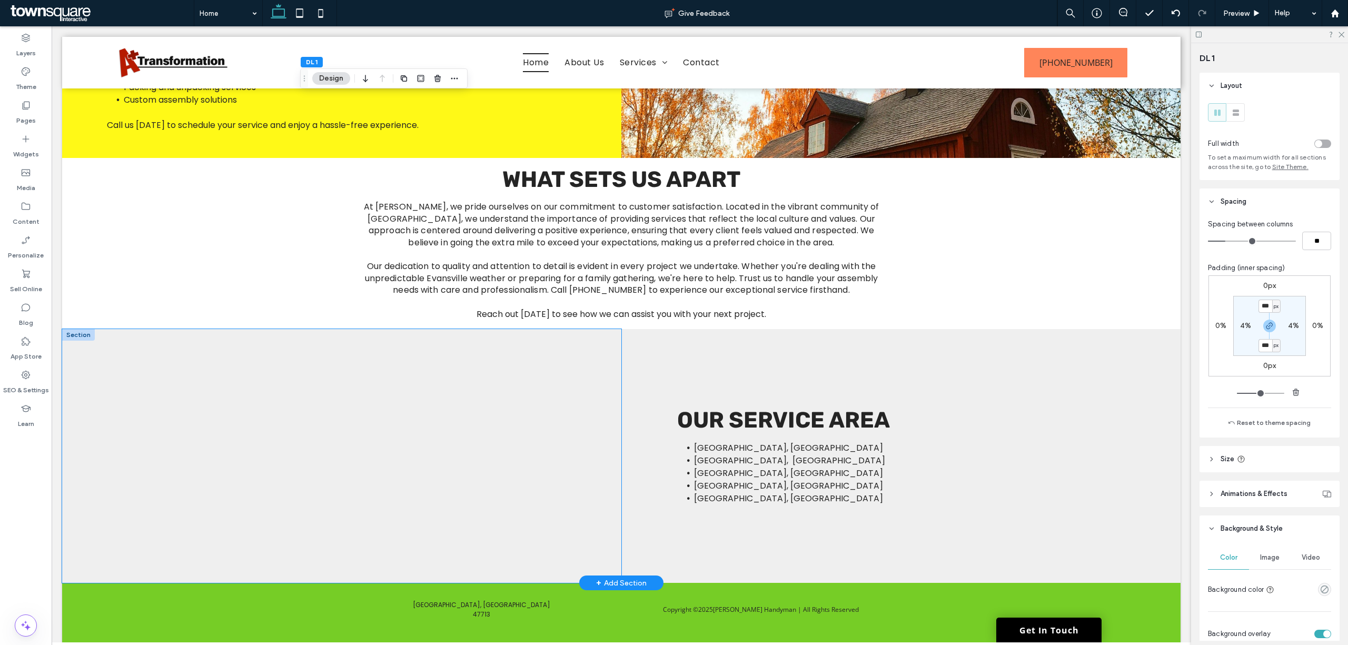
click at [417, 376] on div at bounding box center [341, 456] width 559 height 254
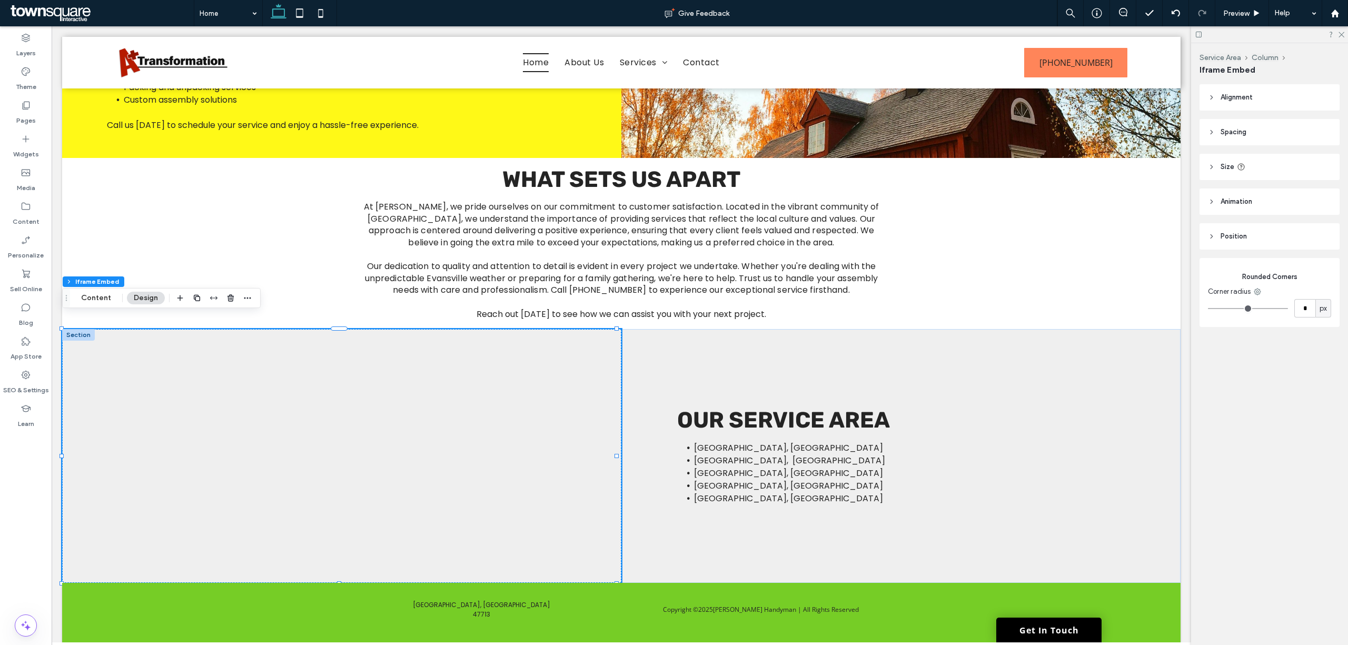
drag, startPoint x: 104, startPoint y: 298, endPoint x: 144, endPoint y: 304, distance: 41.0
click at [103, 298] on button "Content" at bounding box center [96, 298] width 44 height 13
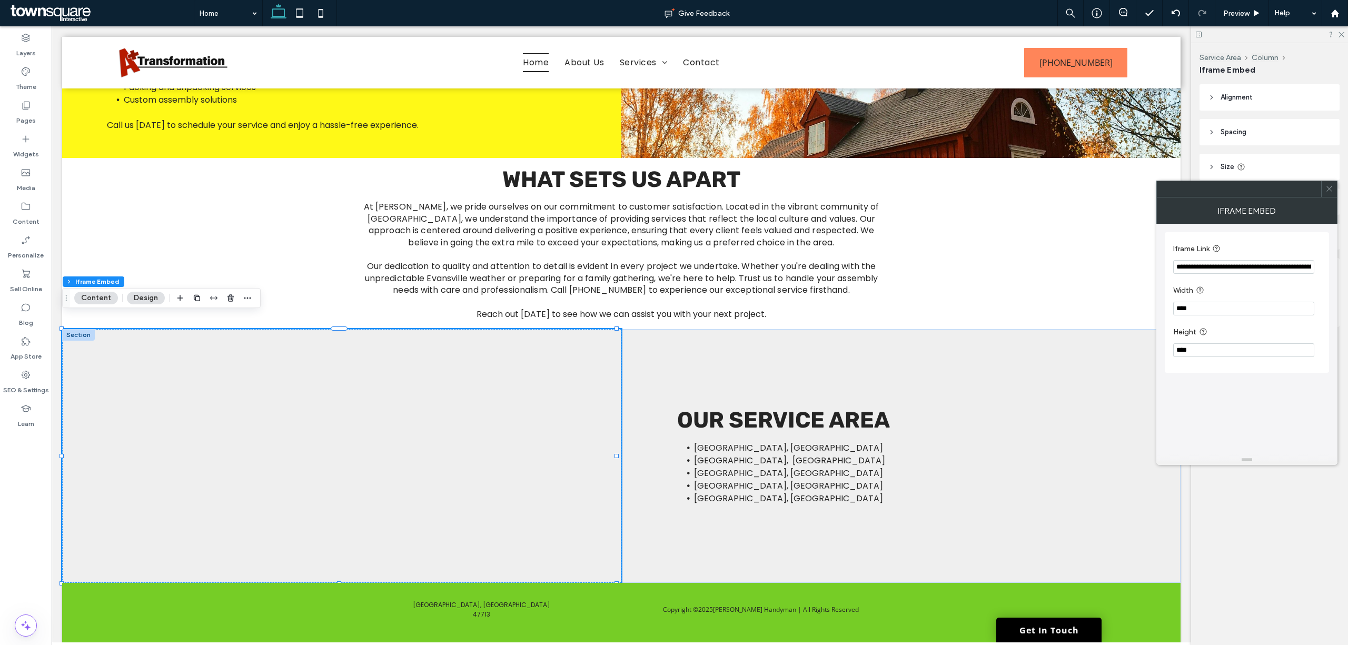
click at [1223, 268] on input "**********" at bounding box center [1244, 267] width 141 height 14
paste input "Iframe Link"
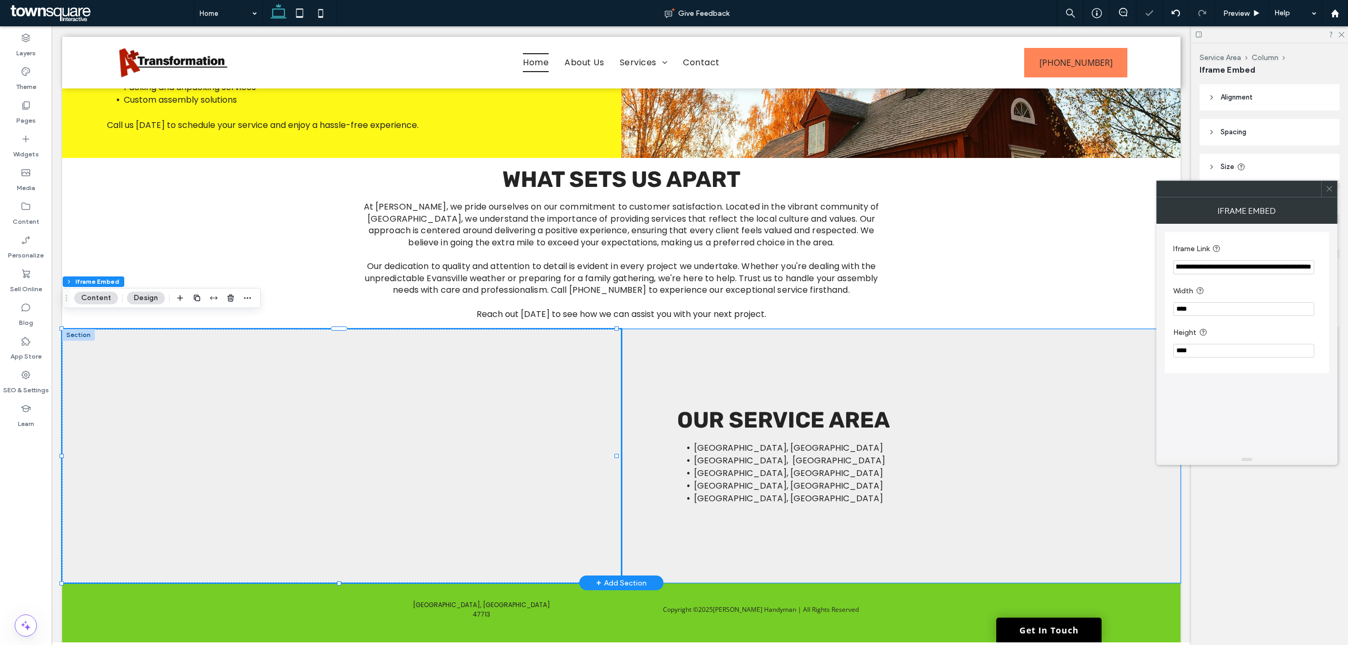
type input "**********"
click at [1001, 519] on div "Charlotte, NC Matthews, NC Moorseville, NC Concord, NC Denver, NC Our Service A…" at bounding box center [901, 456] width 559 height 254
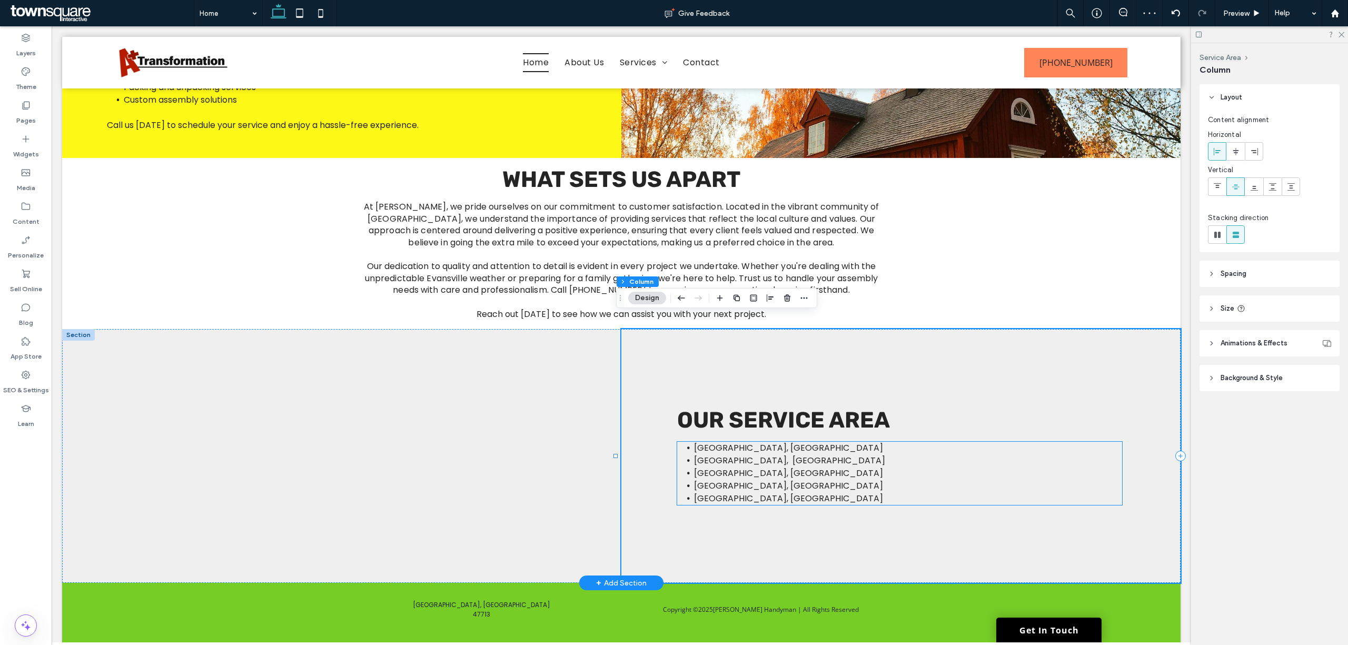
click at [763, 480] on li "Concord, NC" at bounding box center [908, 486] width 428 height 13
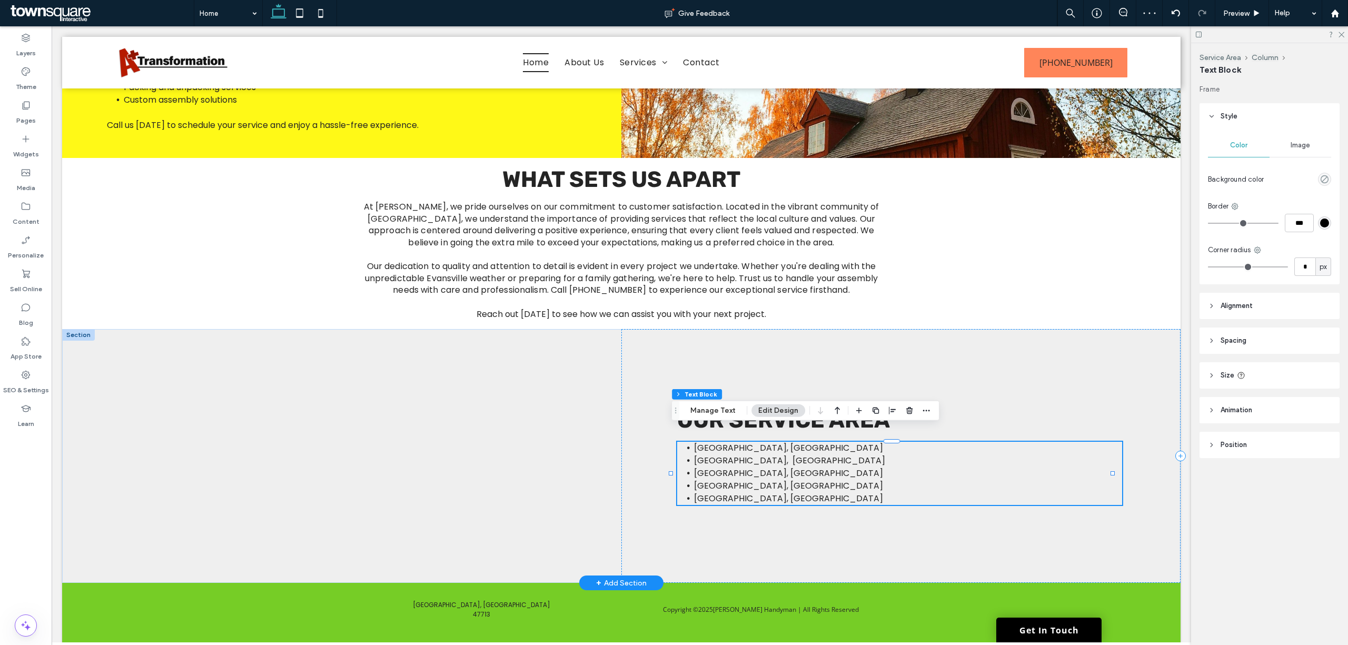
click at [763, 472] on div "Charlotte, NC Matthews, NC Moorseville, NC Concord, NC Denver, NC" at bounding box center [899, 473] width 445 height 63
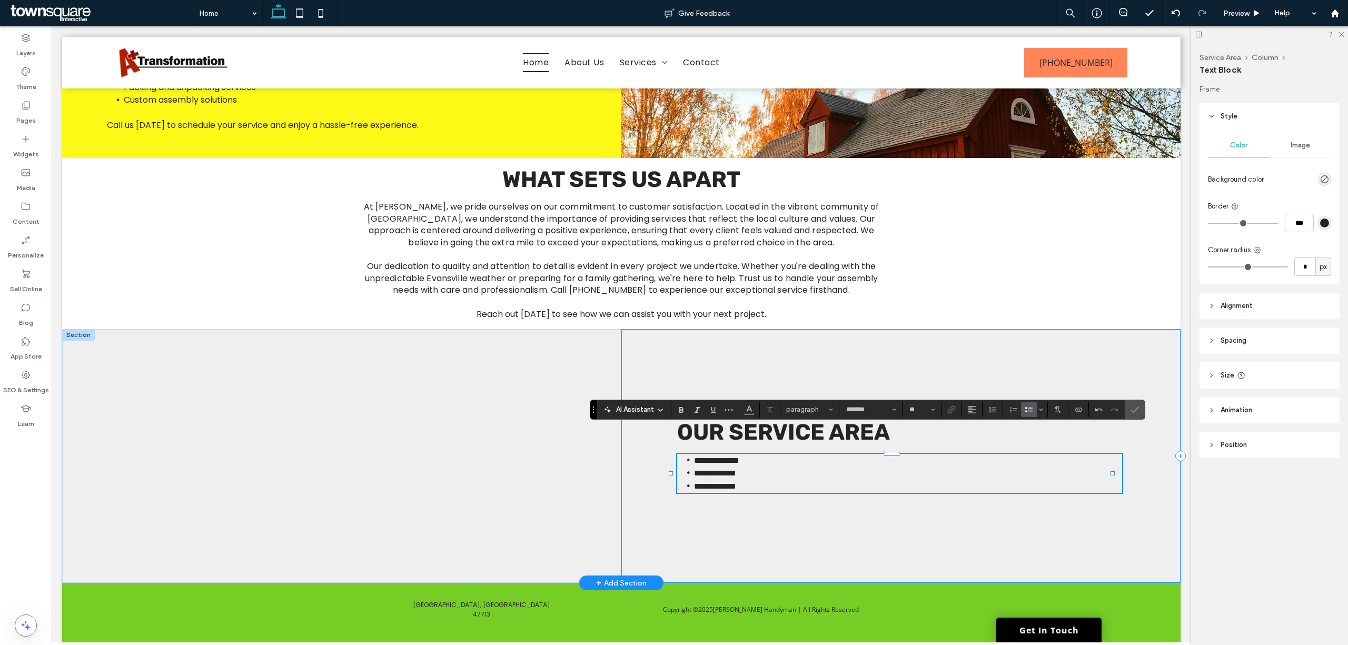
click at [755, 517] on div "**********" at bounding box center [901, 456] width 559 height 254
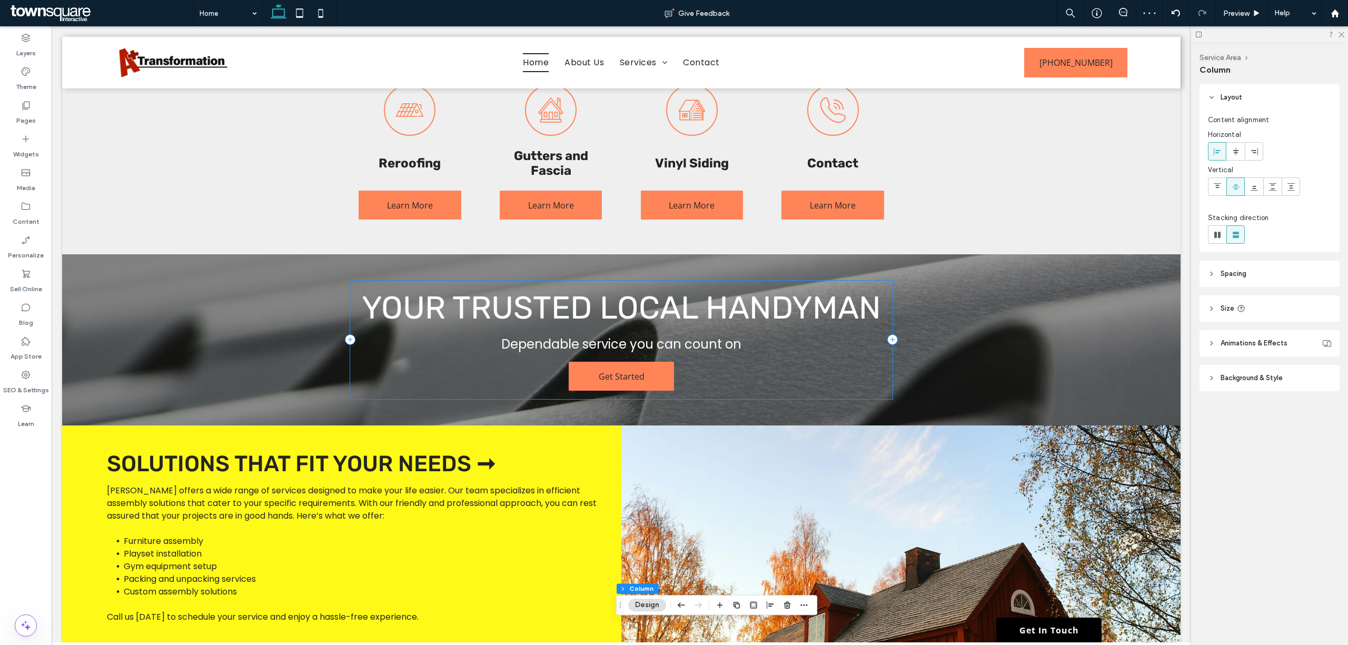
scroll to position [1073, 0]
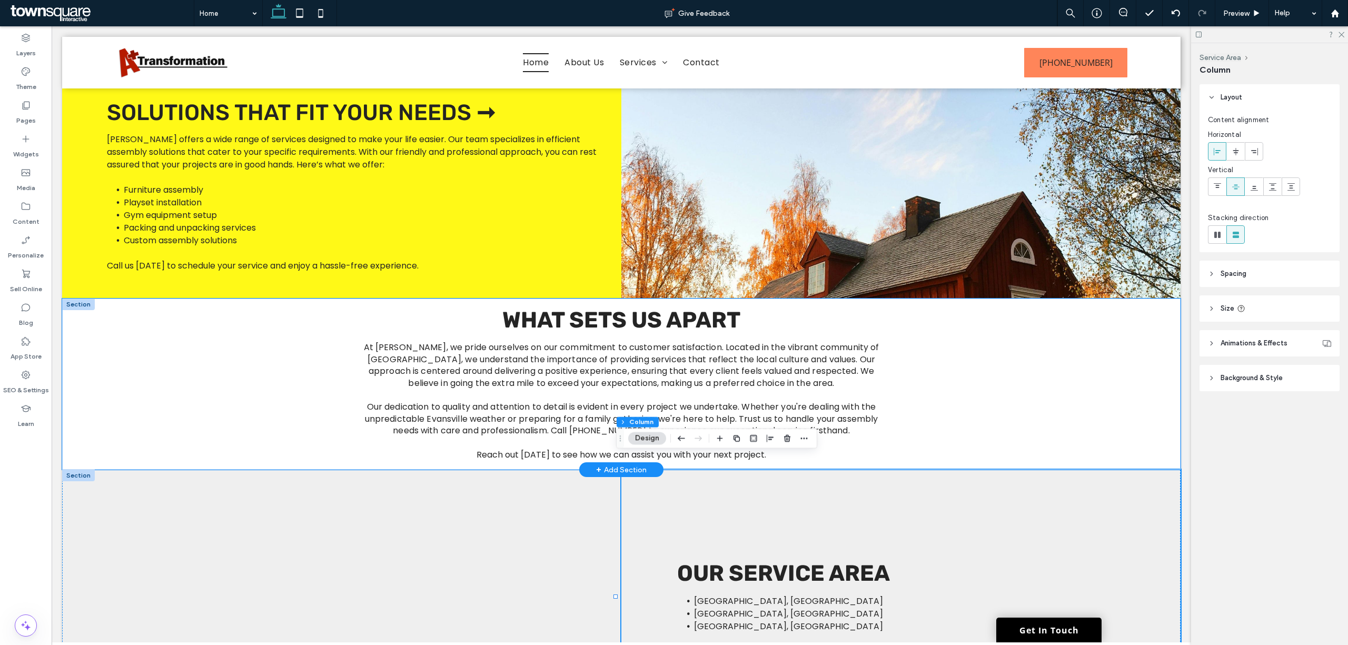
click at [1041, 357] on div "At BRIAN GROVES HANDYMAN, we pride ourselves on our commitment to customer sati…" at bounding box center [621, 384] width 1119 height 171
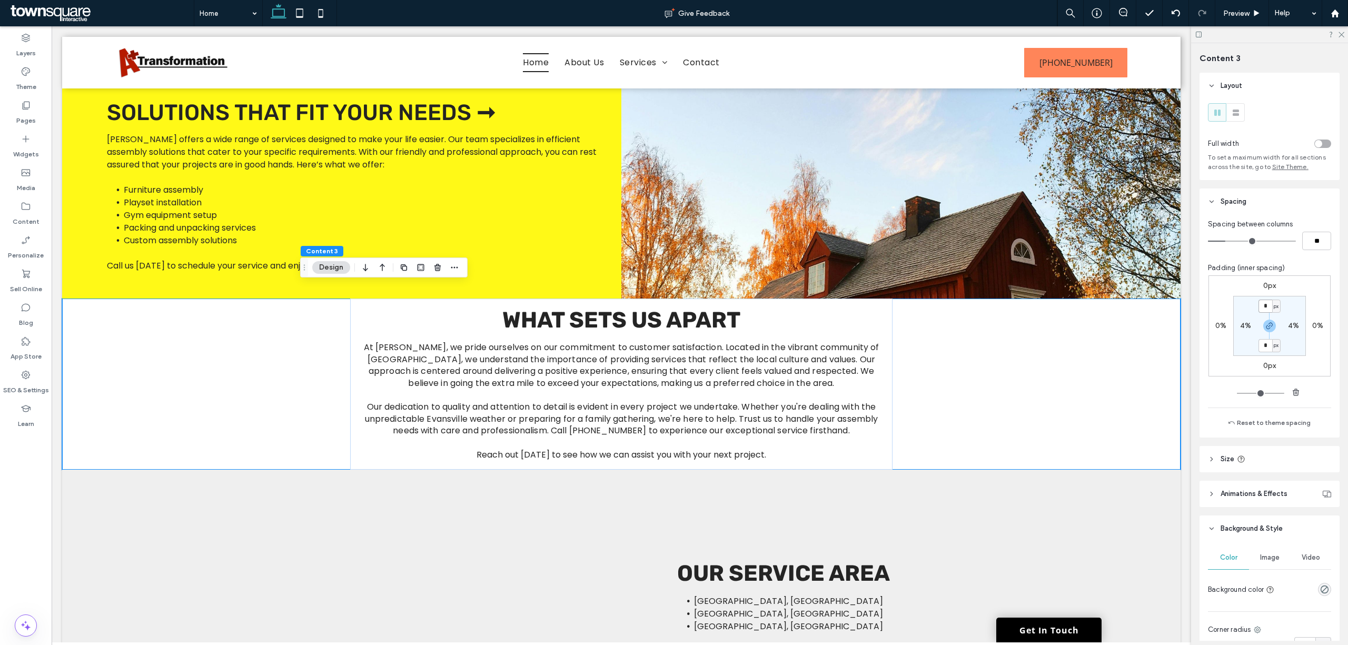
click at [1263, 309] on input "*" at bounding box center [1266, 306] width 14 height 13
type input "**"
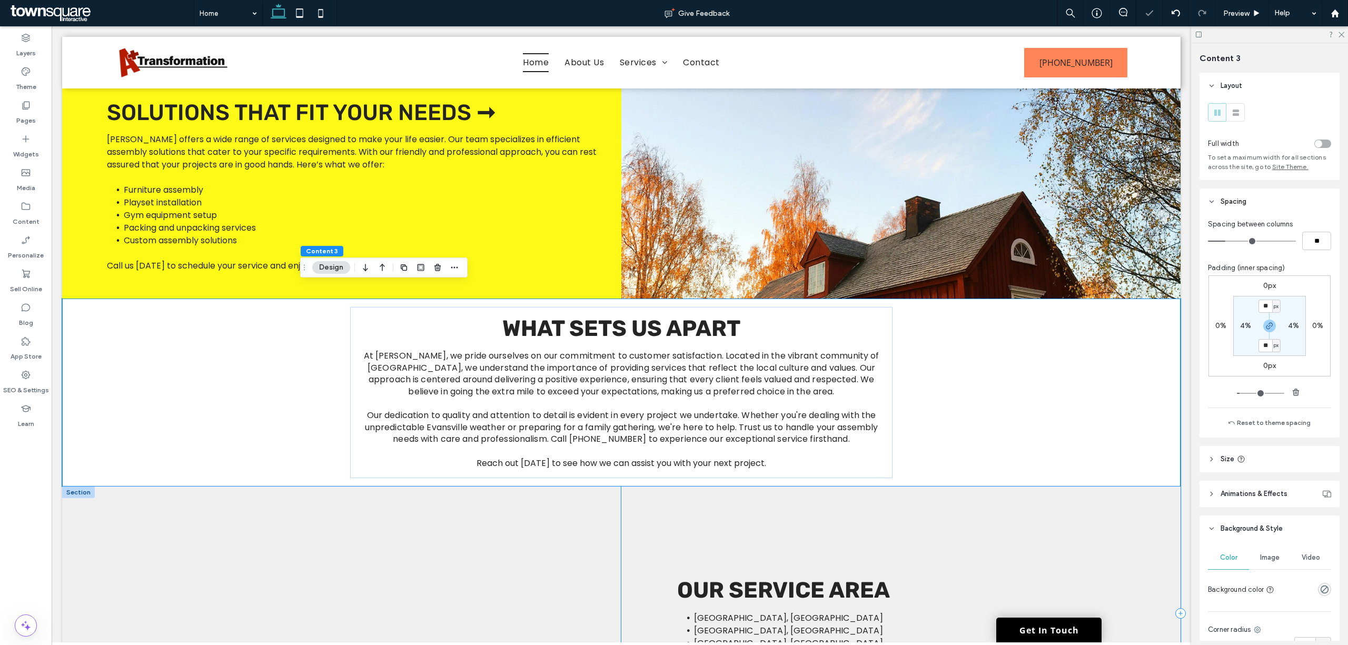
click at [952, 546] on div "Evansville, IN Henderson, KY Boonville, IN Our Service Area" at bounding box center [901, 614] width 559 height 254
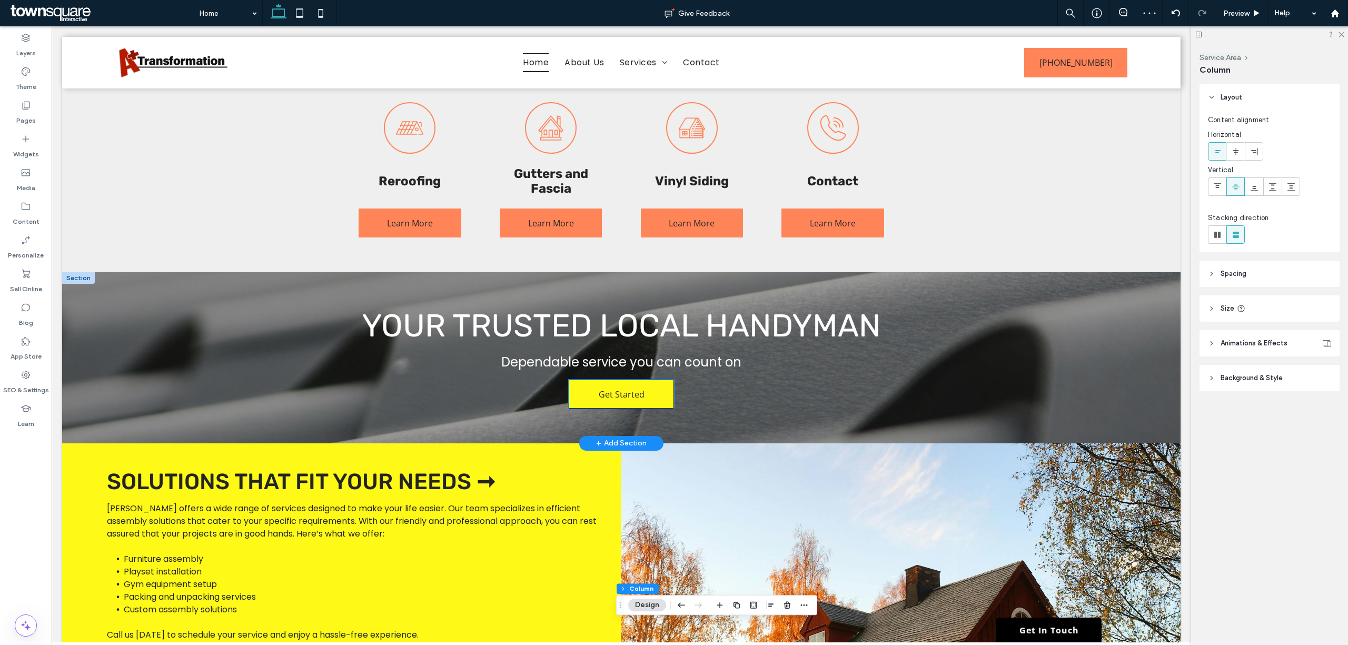
scroll to position [862, 0]
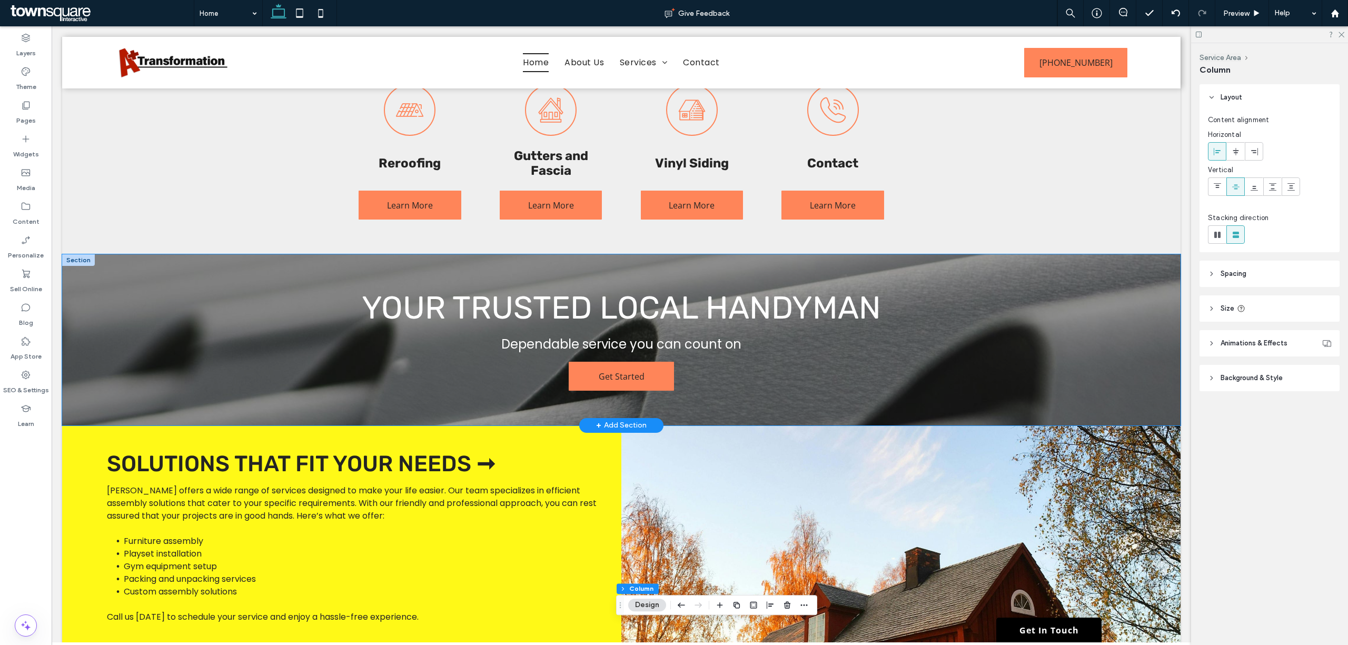
click at [992, 336] on div "Your Trusted Local Handyman Dependable service you can count on Get Started" at bounding box center [621, 339] width 1119 height 171
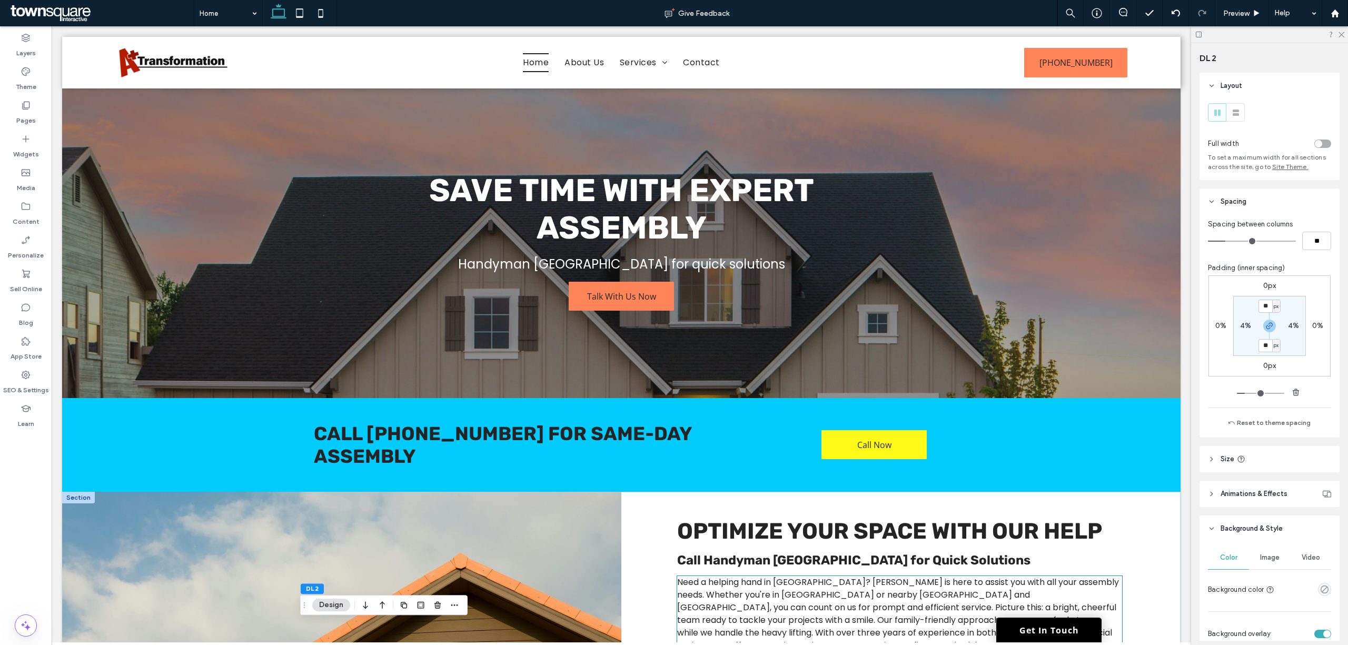
scroll to position [491, 0]
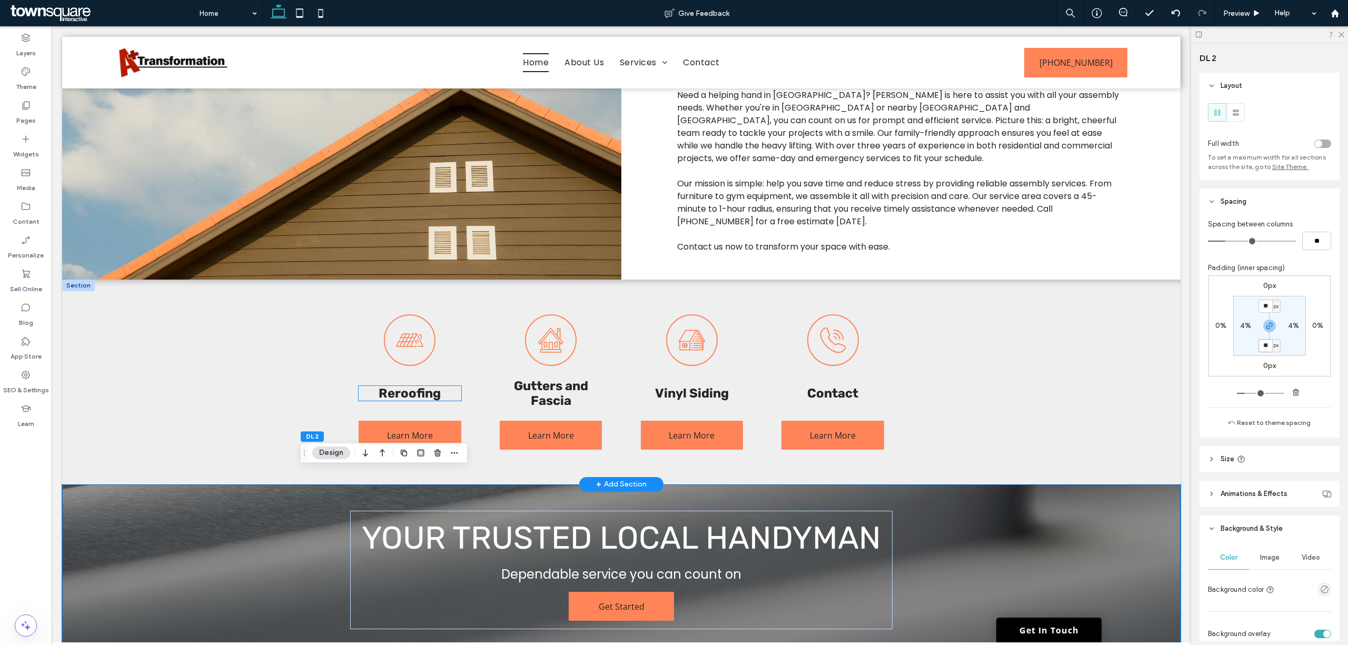
click at [401, 386] on div "Reroofing" at bounding box center [410, 393] width 103 height 15
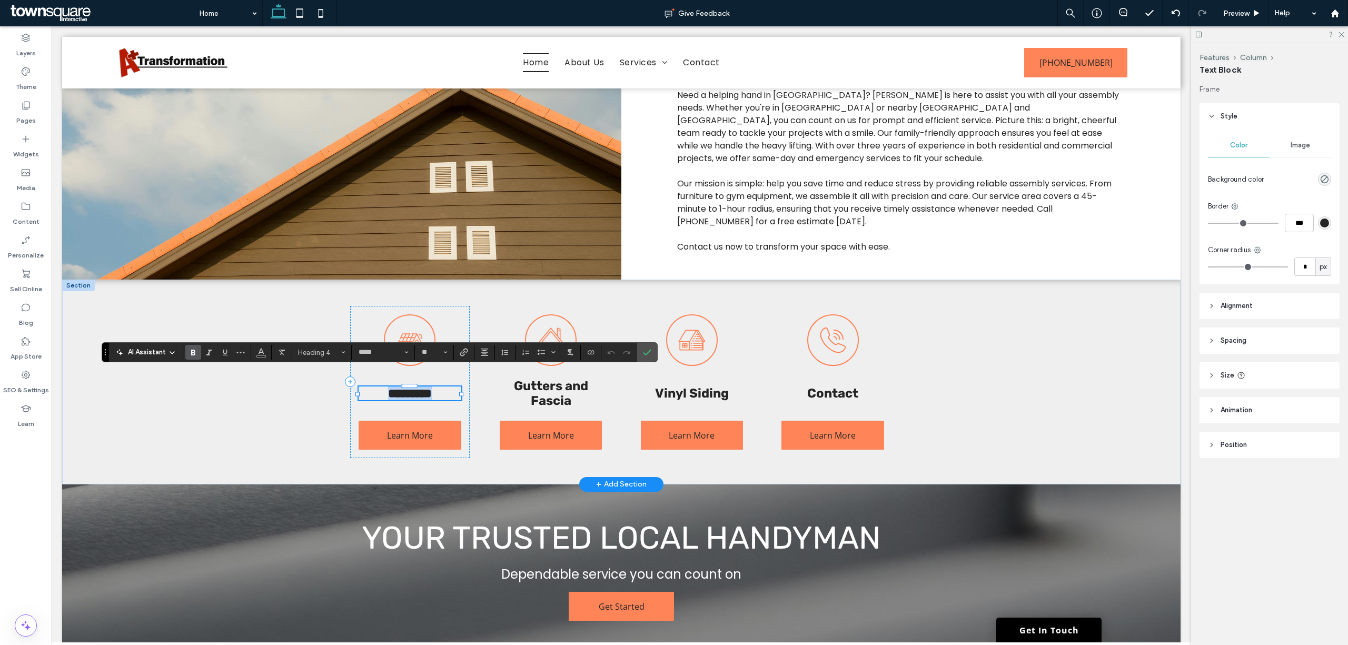
paste div
type input "**"
click at [543, 379] on span "Gutters and Fascia" at bounding box center [551, 393] width 74 height 29
click at [543, 379] on div "Gutters and Fascia" at bounding box center [551, 393] width 103 height 29
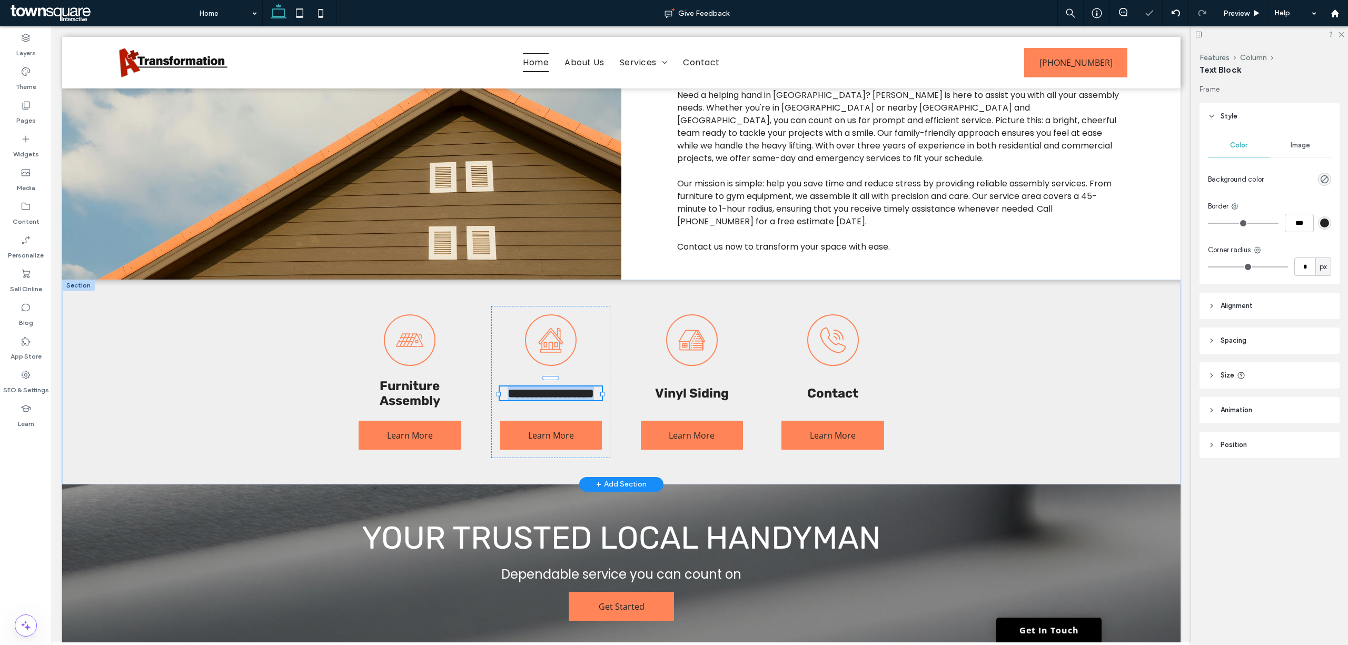
paste div
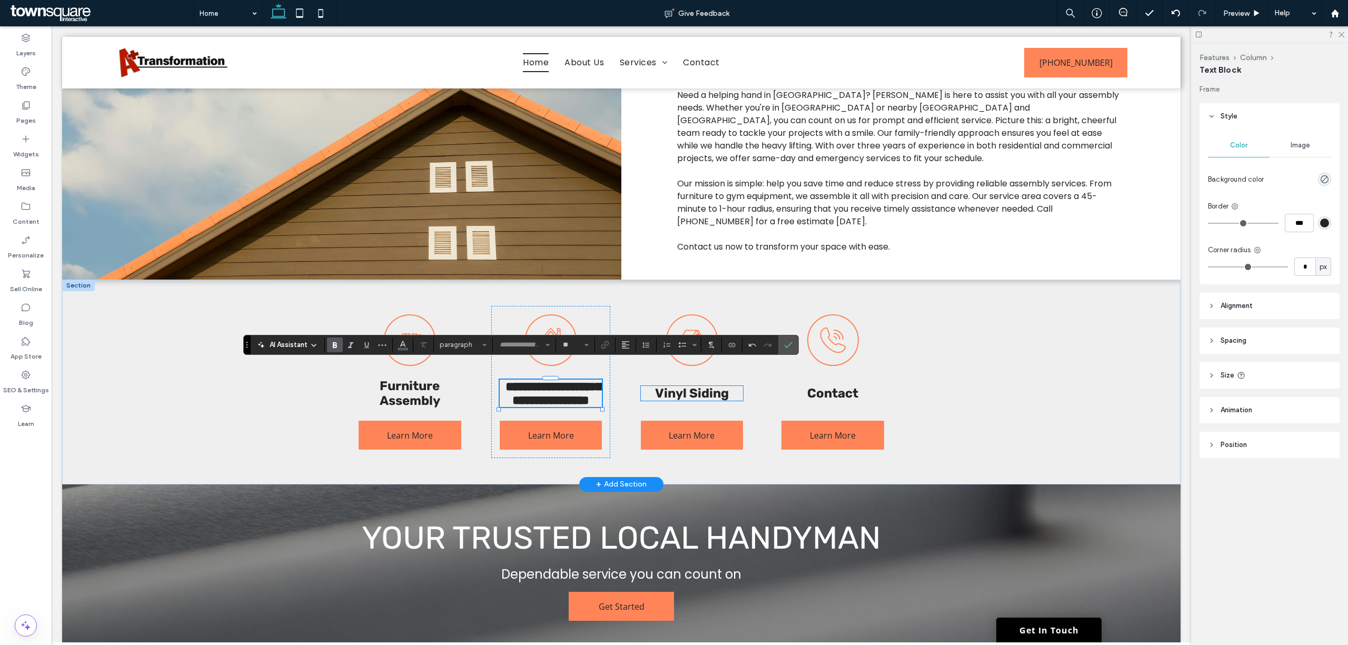
click at [713, 399] on span "Vinyl Siding" at bounding box center [692, 393] width 74 height 15
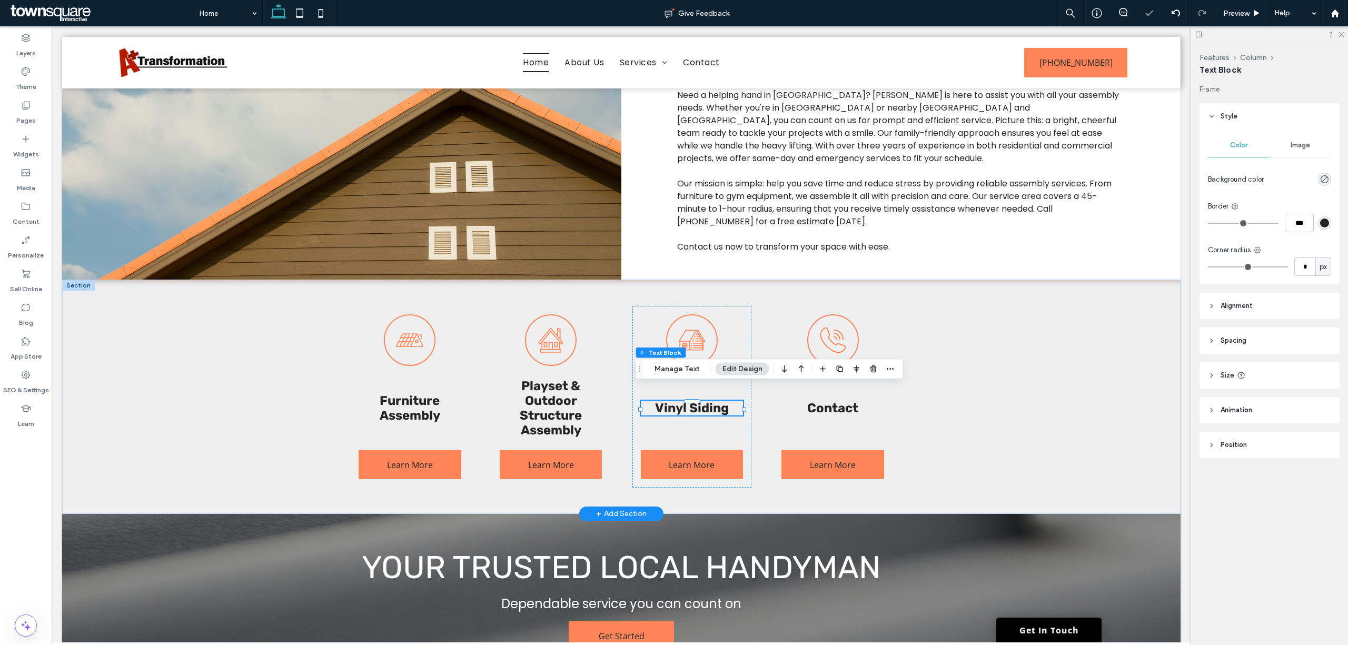
click at [713, 401] on div "Vinyl Siding" at bounding box center [692, 408] width 103 height 15
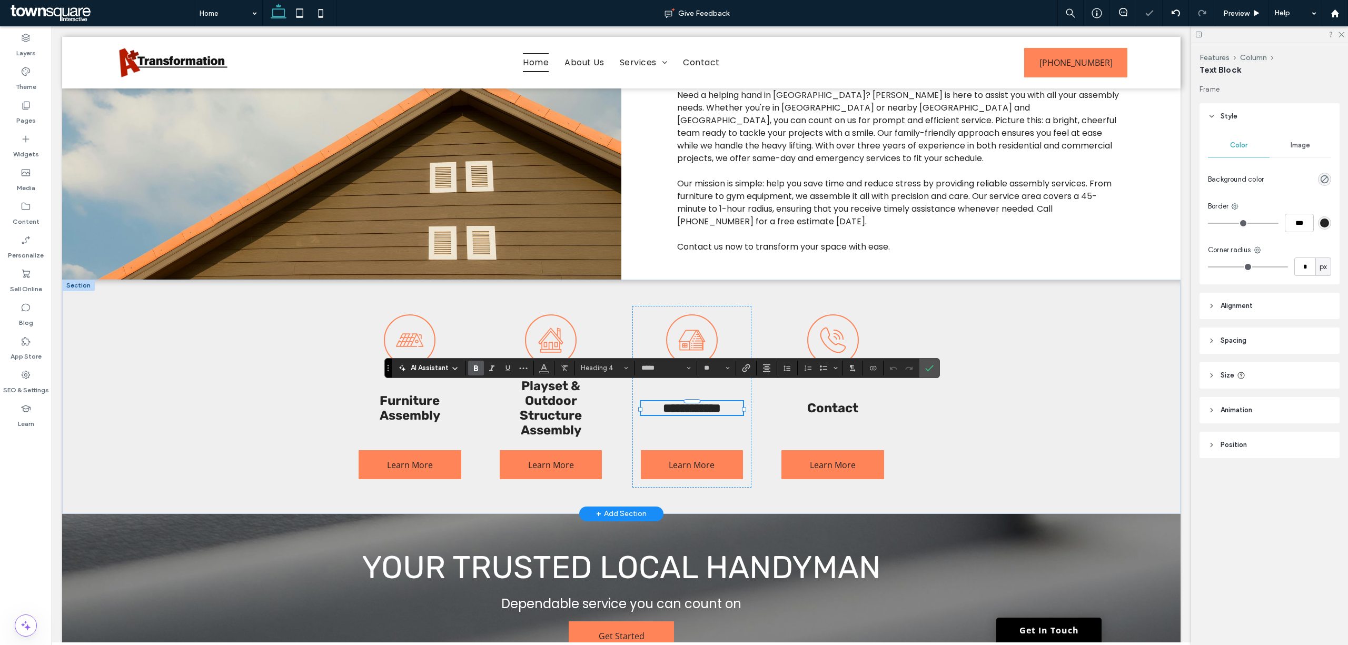
paste div
type input "**"
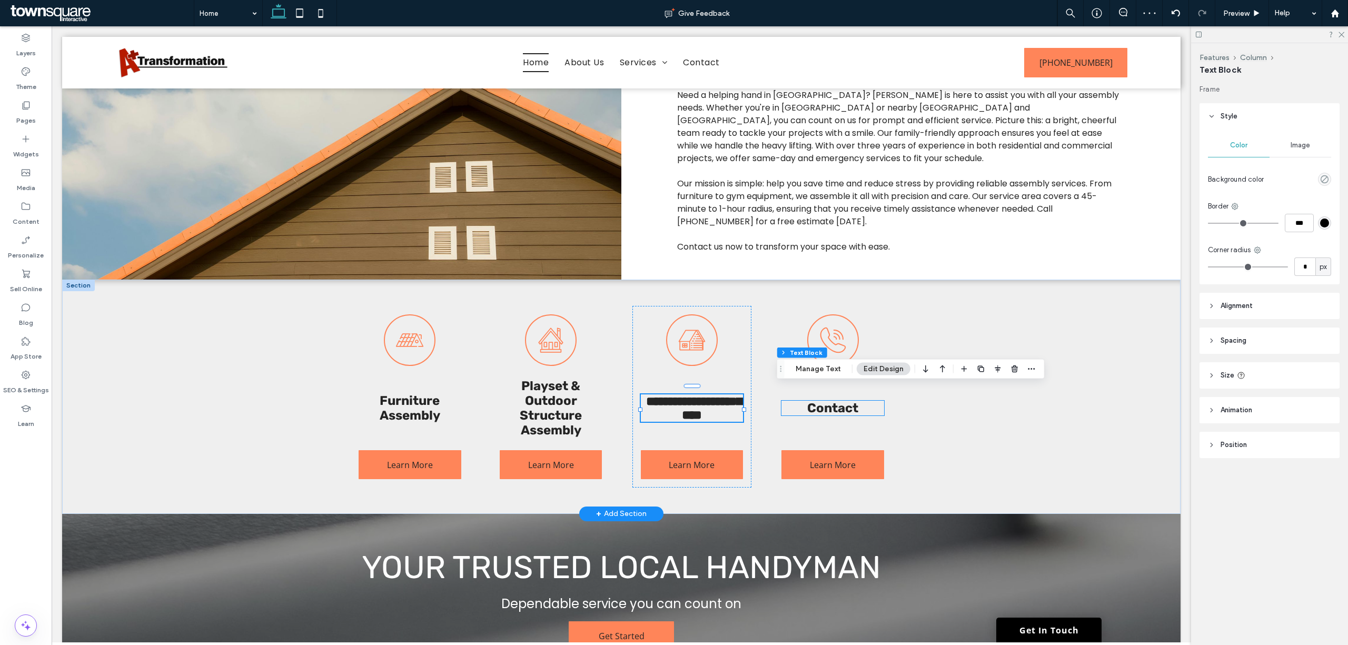
click at [807, 401] on span "Contact" at bounding box center [832, 408] width 51 height 15
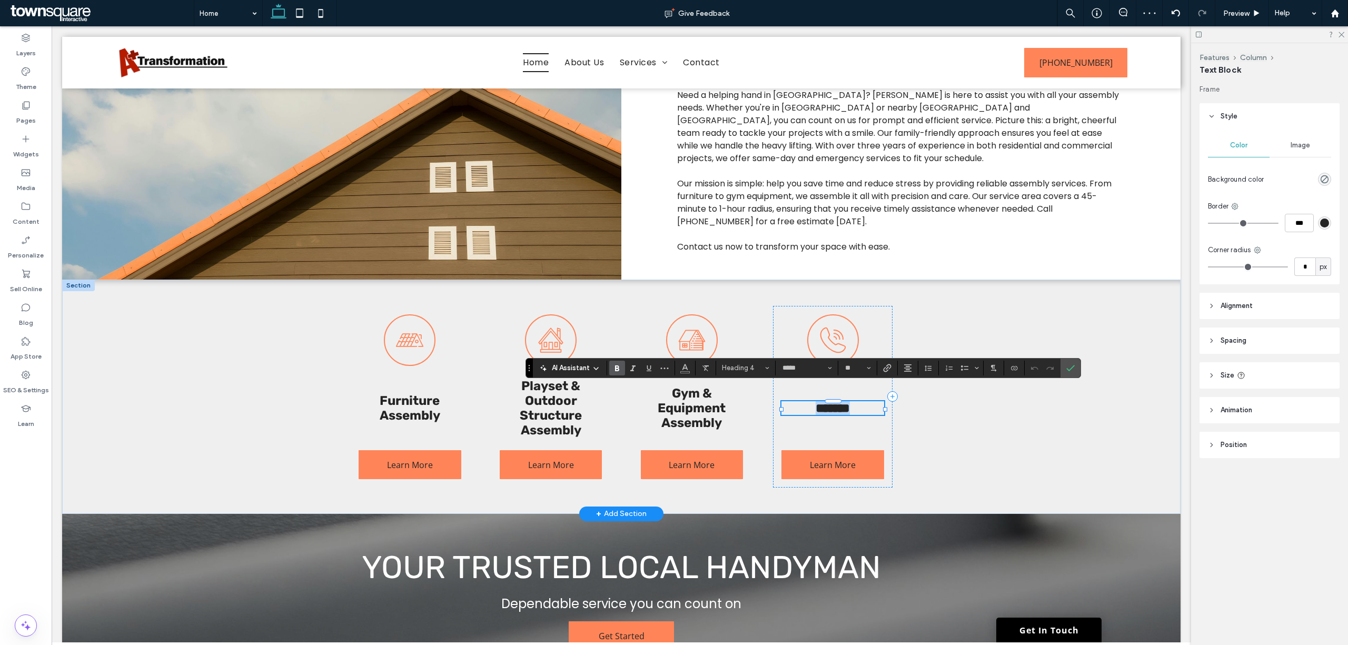
paste div
type input "**"
click at [1006, 426] on div "**********" at bounding box center [621, 397] width 1119 height 234
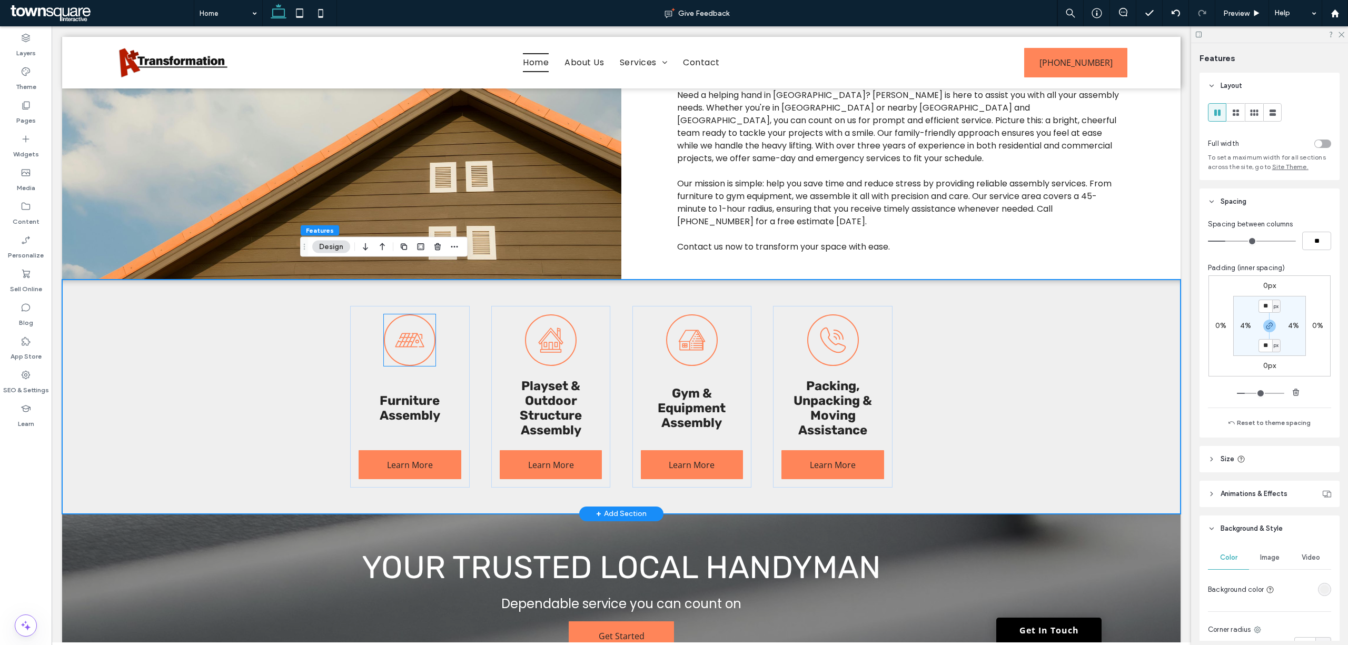
click at [407, 333] on icon at bounding box center [410, 340] width 29 height 14
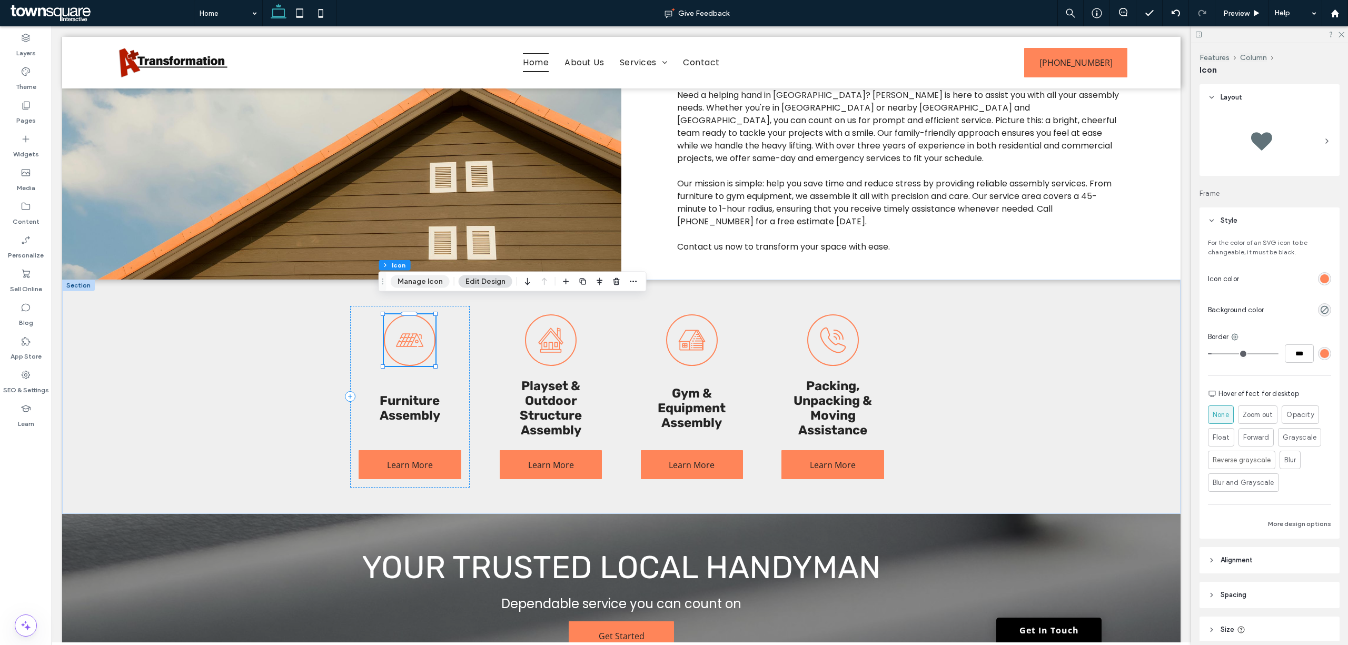
click at [425, 275] on button "Manage Icon" at bounding box center [420, 281] width 59 height 13
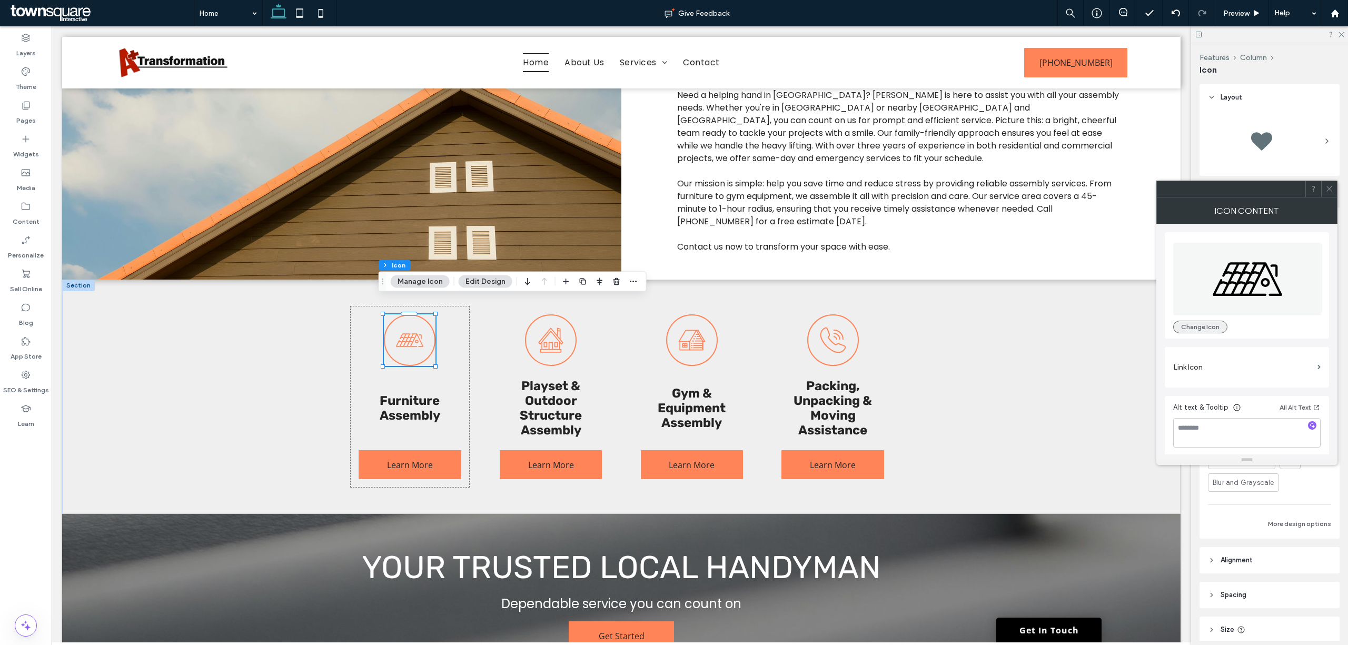
click at [1223, 325] on button "Change Icon" at bounding box center [1201, 327] width 54 height 13
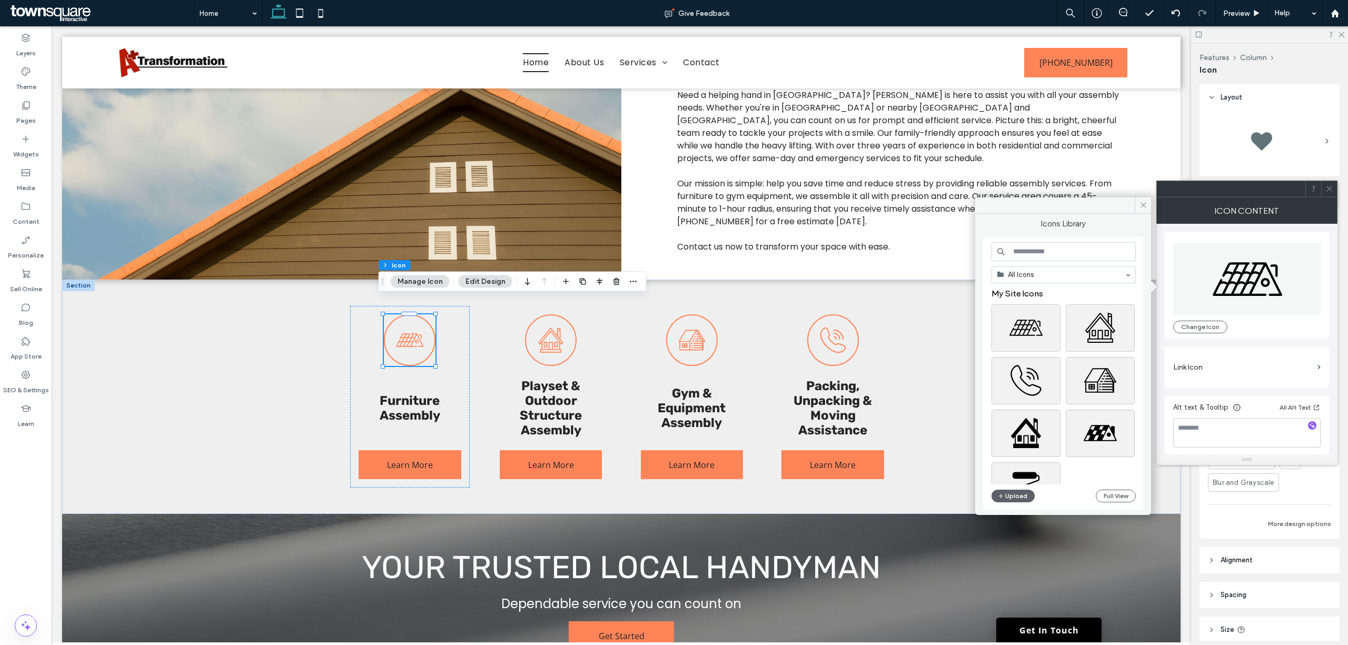
click at [1086, 253] on input at bounding box center [1064, 251] width 144 height 19
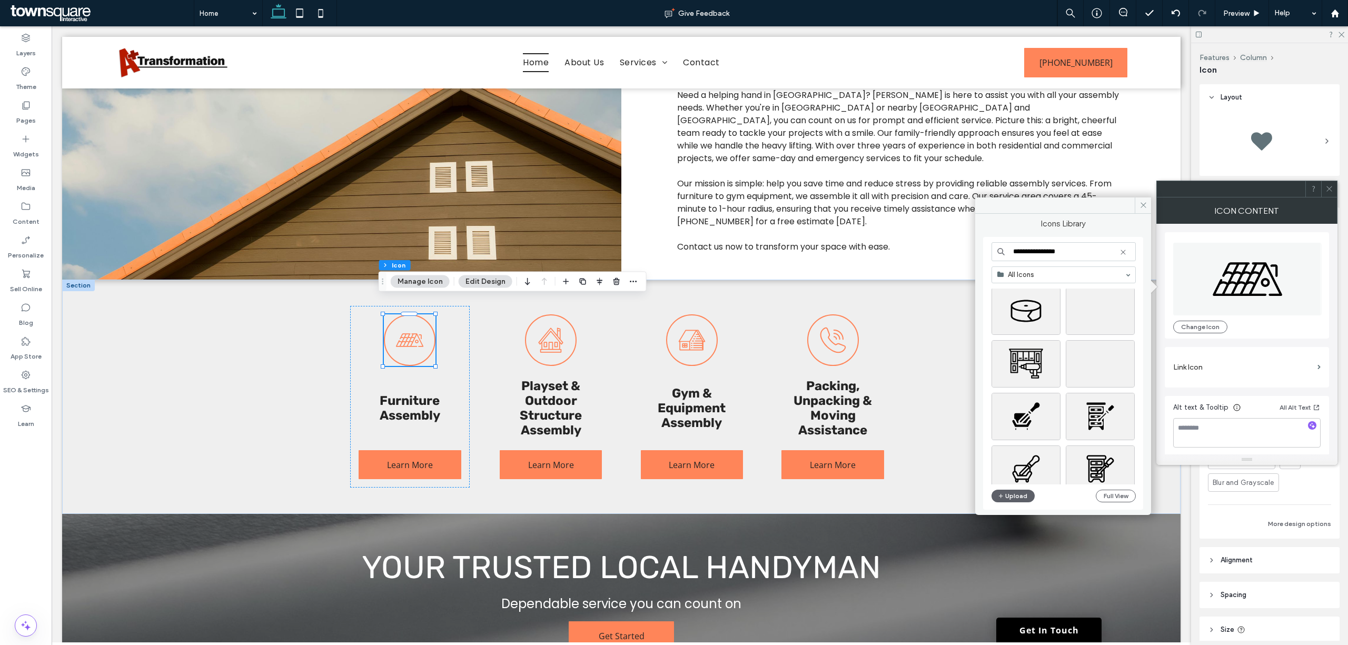
scroll to position [281, 0]
type input "**********"
click at [1031, 368] on div "Select" at bounding box center [1026, 363] width 69 height 47
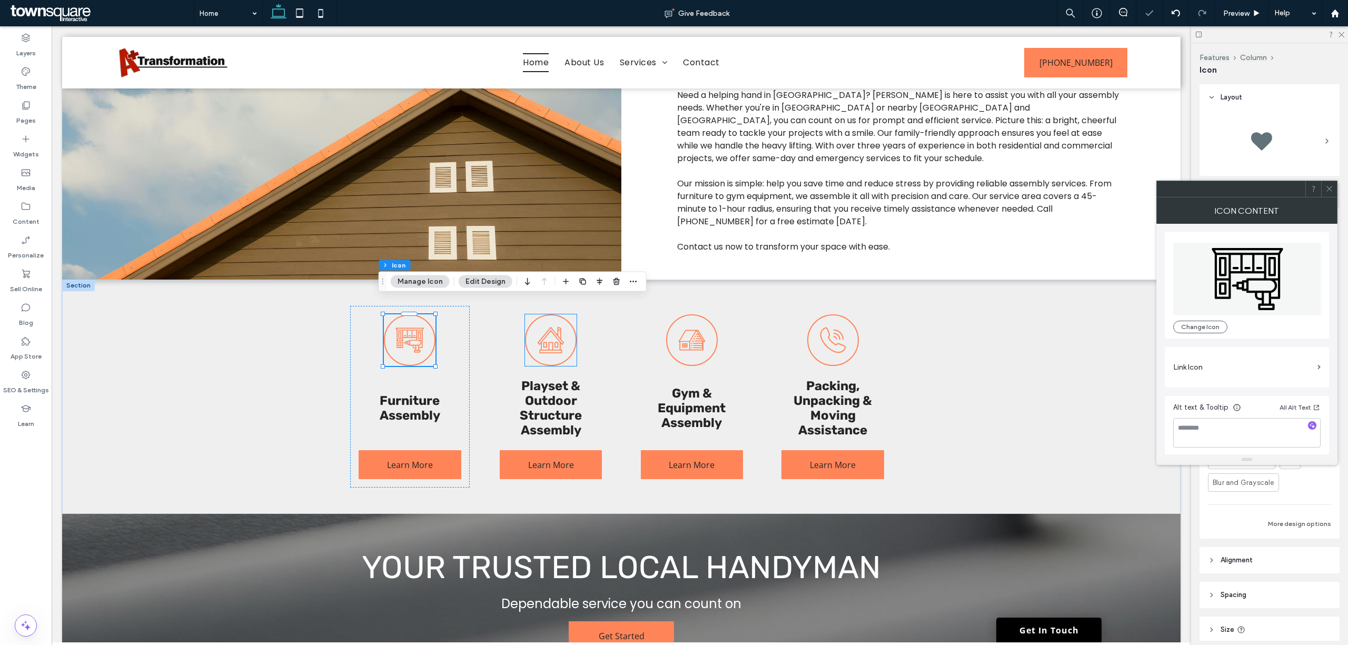
click at [558, 333] on icon at bounding box center [551, 340] width 30 height 30
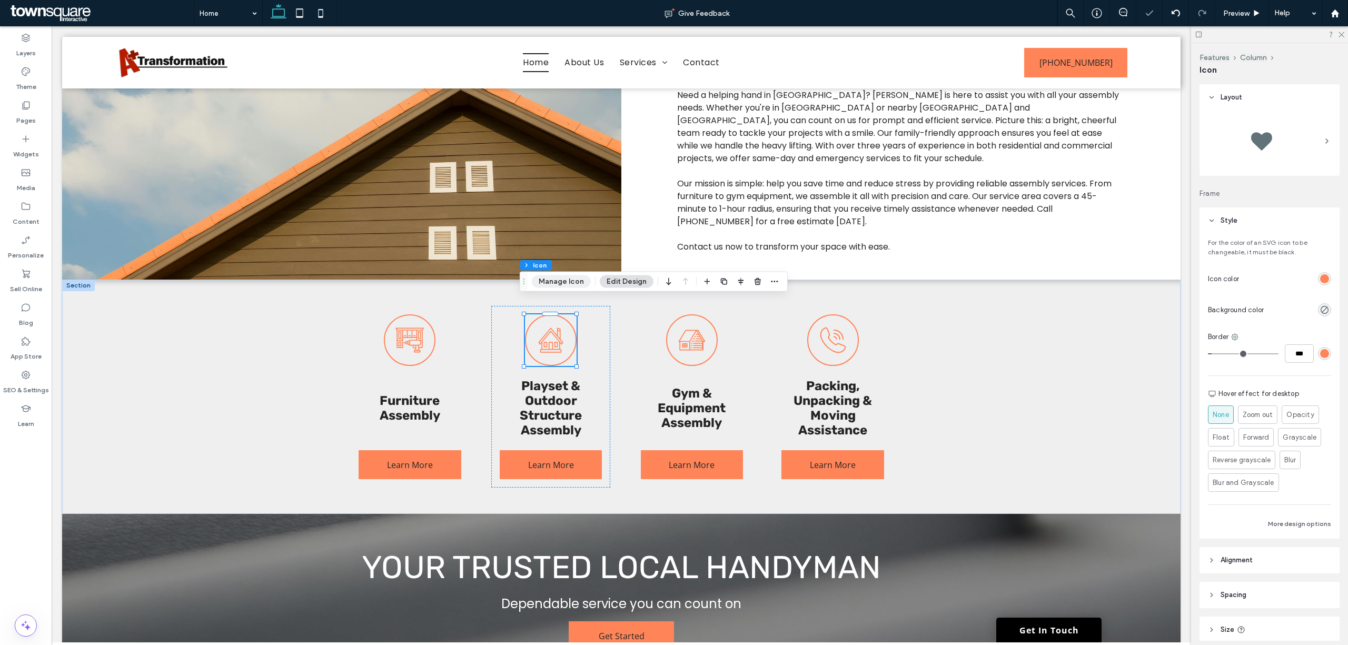
click at [550, 279] on button "Manage Icon" at bounding box center [561, 281] width 59 height 13
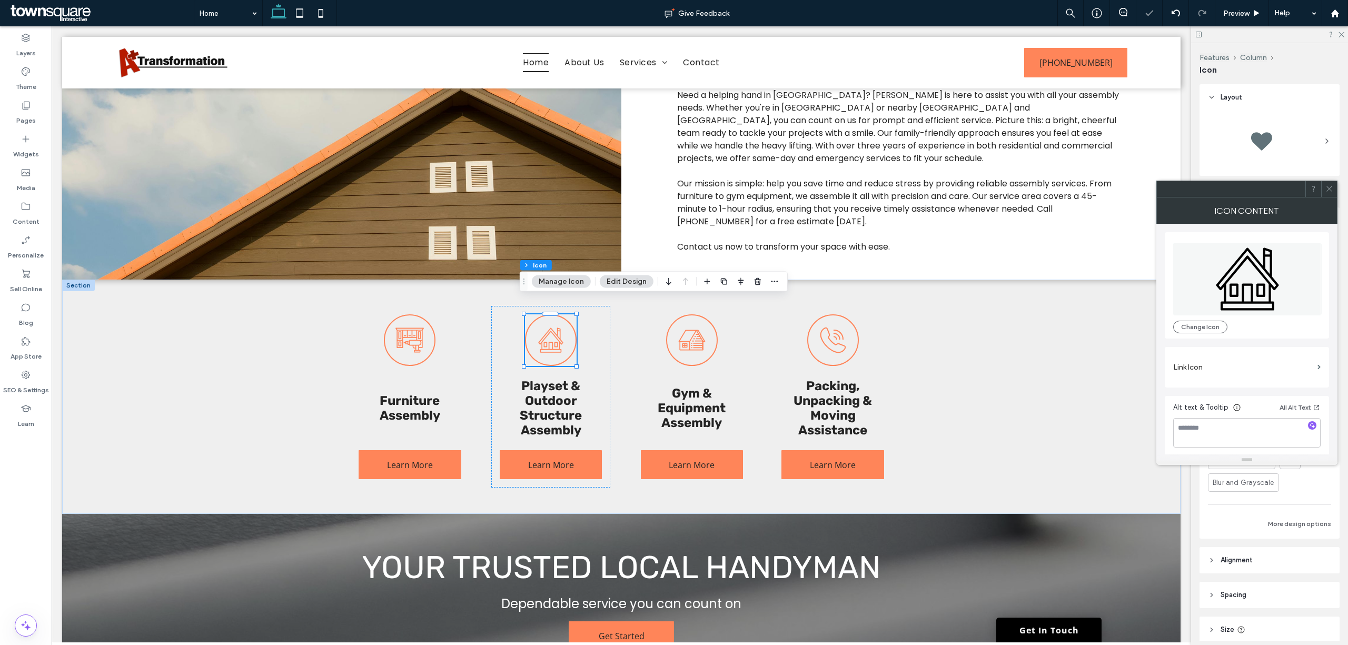
click at [1223, 317] on div "Change Icon" at bounding box center [1247, 286] width 147 height 96
click at [1217, 323] on button "Change Icon" at bounding box center [1201, 327] width 54 height 13
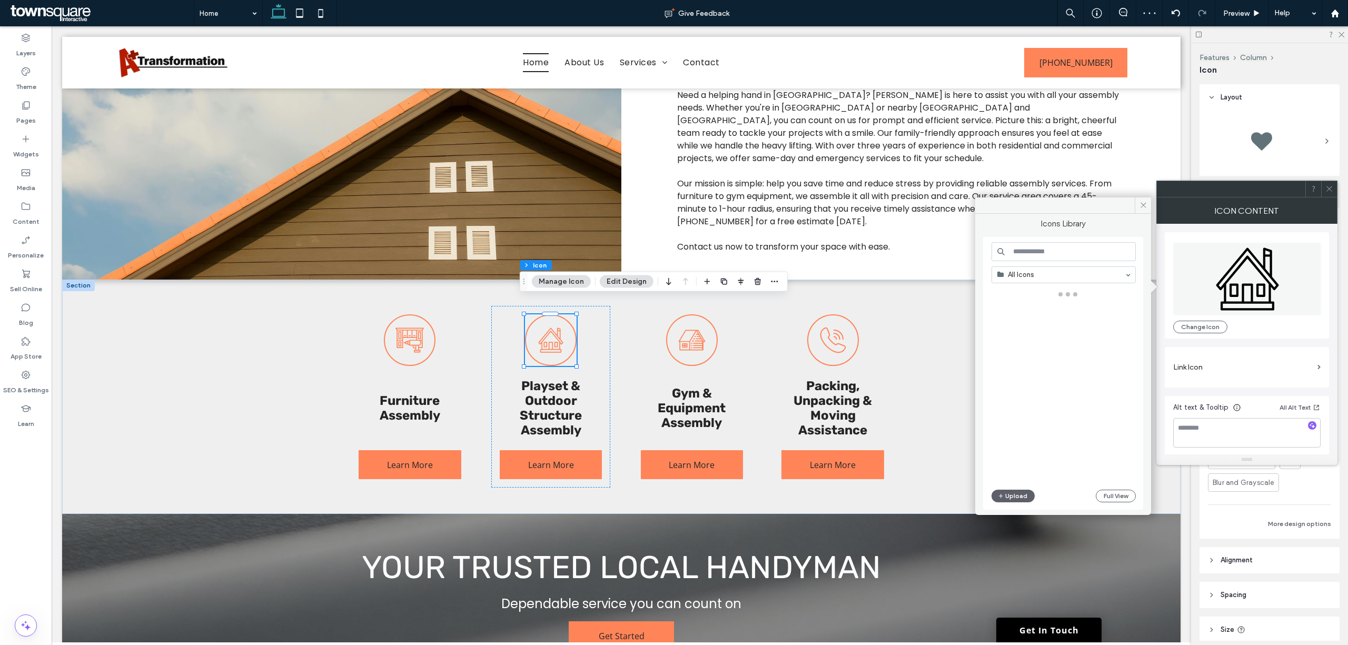
click at [1070, 253] on input at bounding box center [1064, 251] width 144 height 19
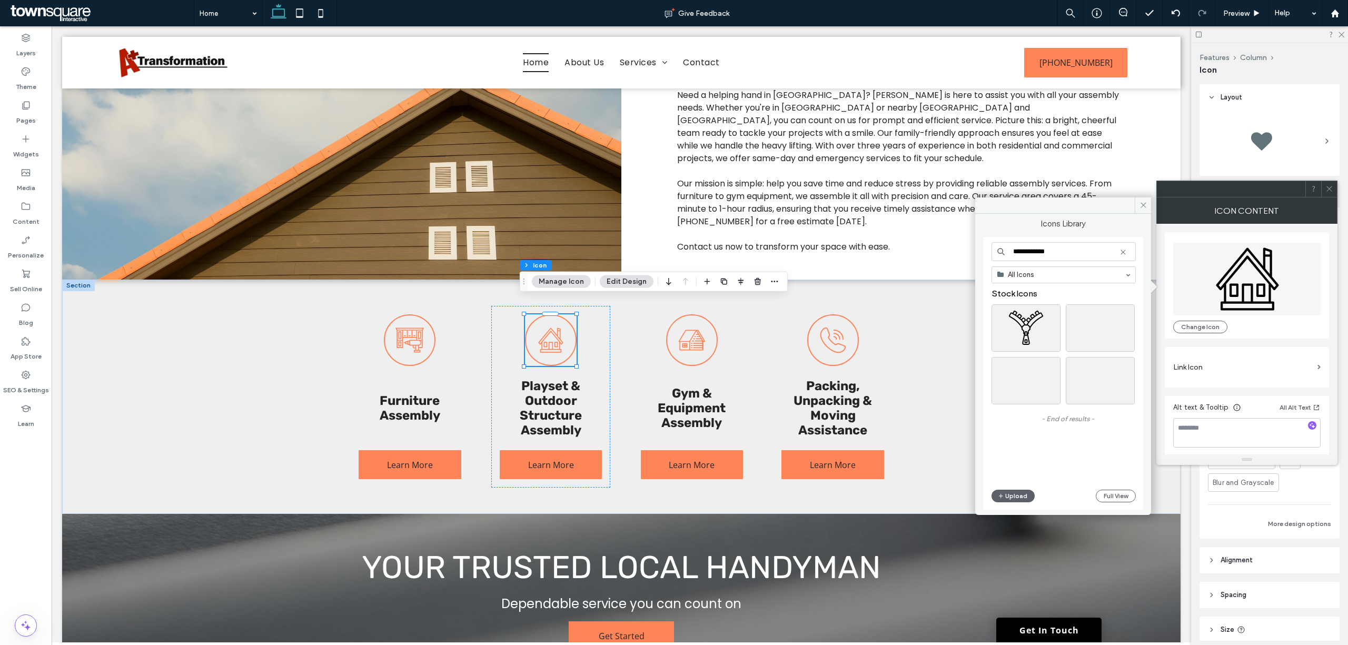
click at [1070, 253] on input "**********" at bounding box center [1064, 251] width 144 height 19
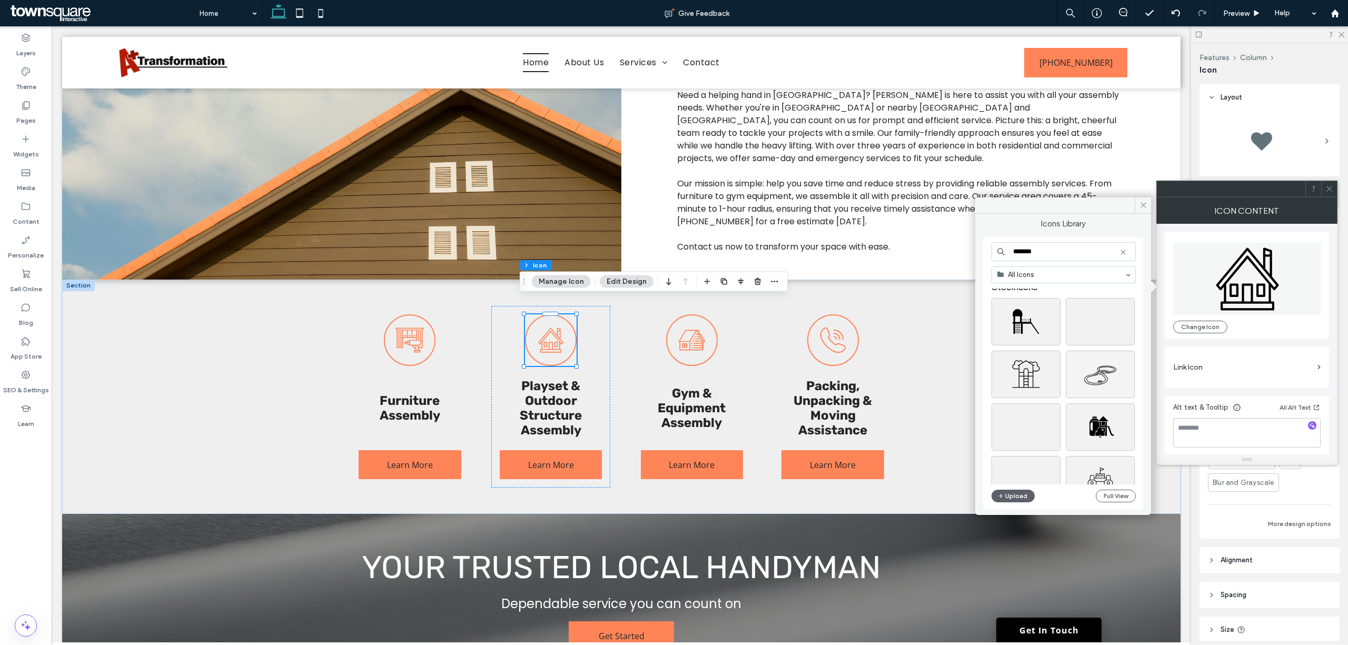
scroll to position [0, 0]
type input "*******"
click at [1119, 330] on div "Select" at bounding box center [1100, 327] width 69 height 47
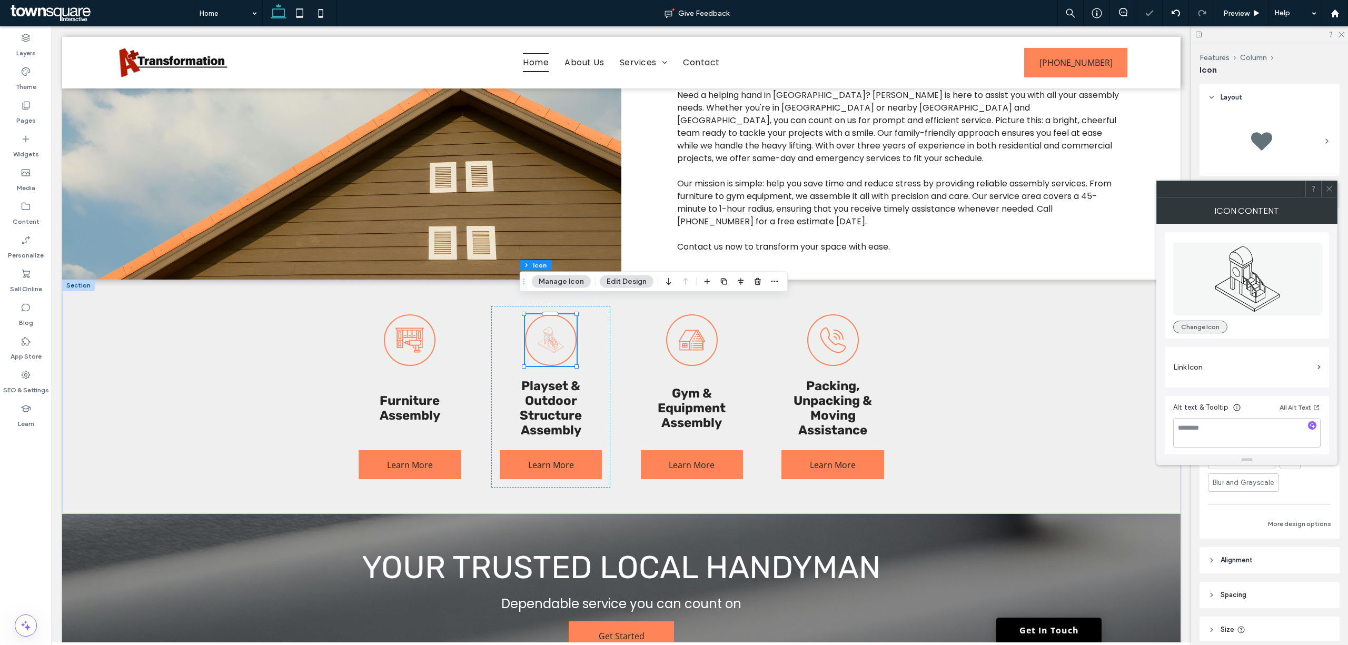
click at [1189, 323] on button "Change Icon" at bounding box center [1201, 327] width 54 height 13
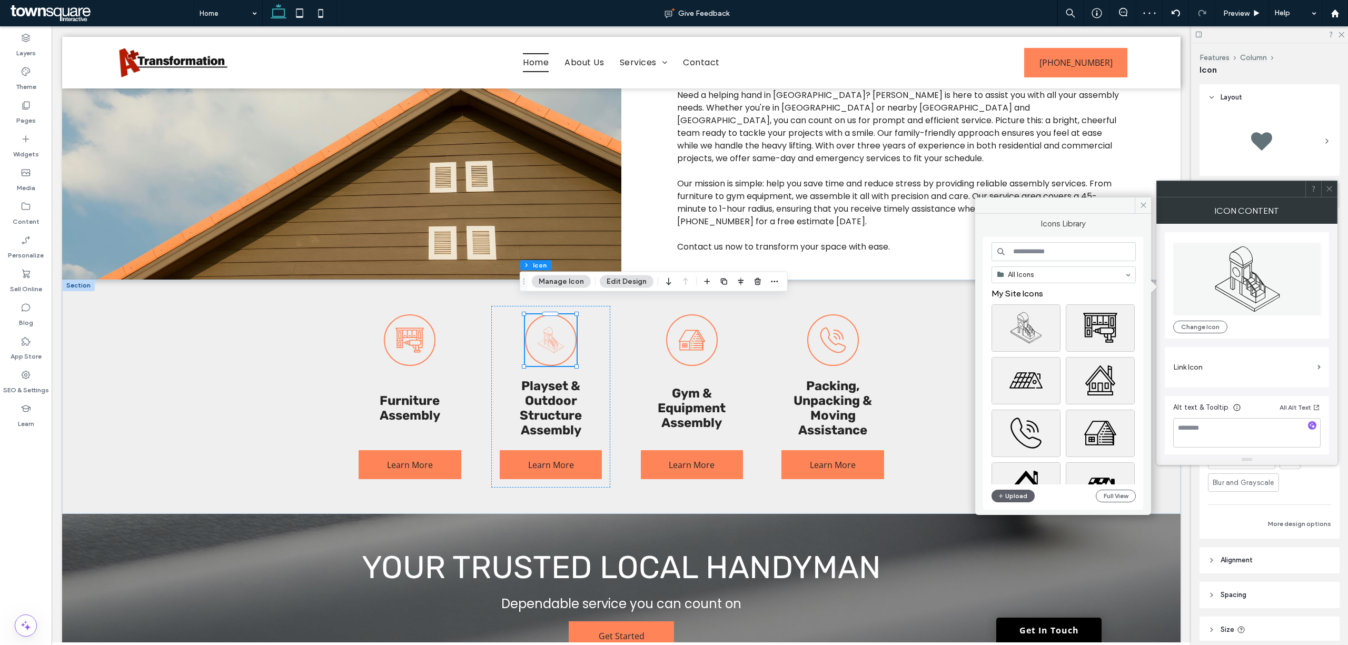
click at [1081, 251] on input at bounding box center [1064, 251] width 144 height 19
type input "*******"
click at [1036, 415] on div "Select" at bounding box center [1026, 419] width 69 height 47
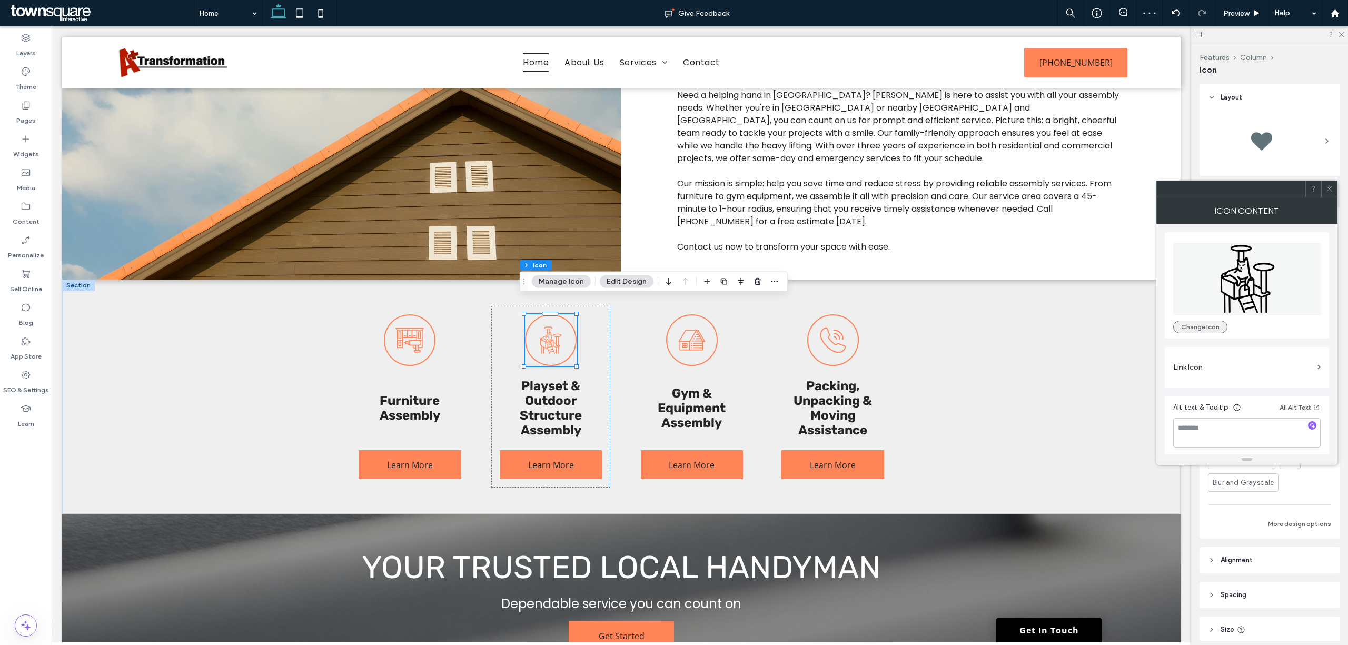
click at [1213, 324] on button "Change Icon" at bounding box center [1201, 327] width 54 height 13
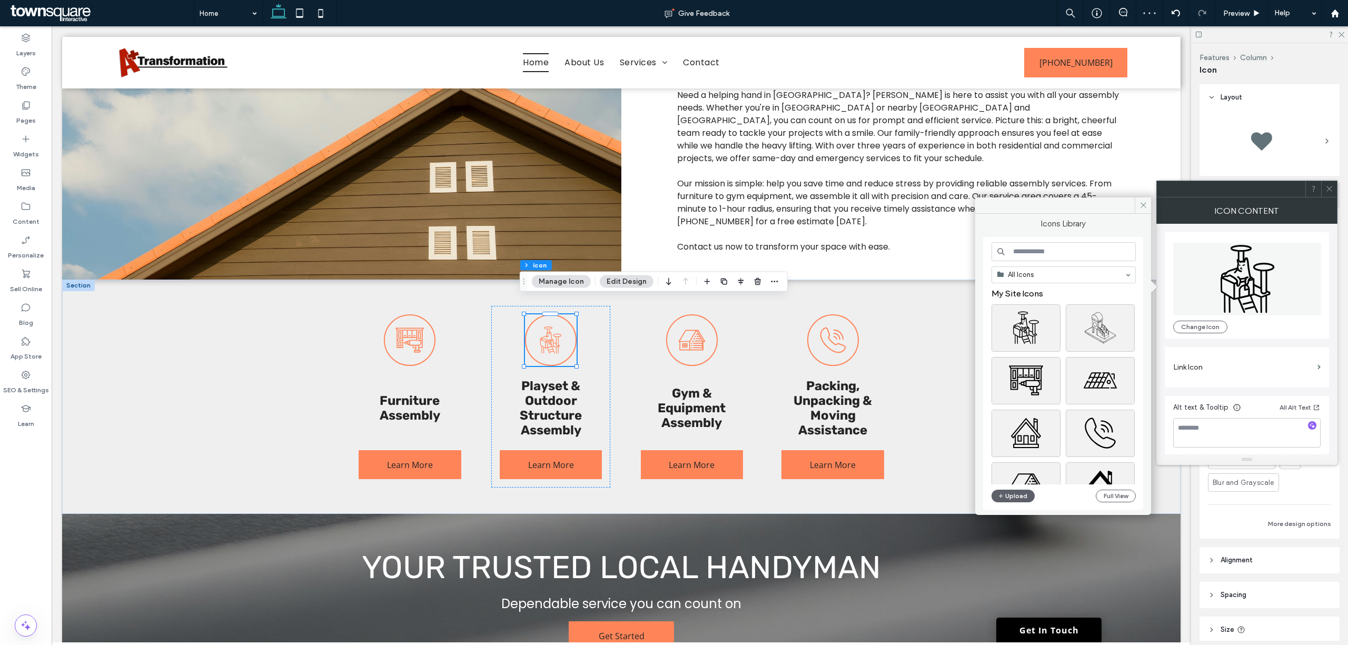
click at [1045, 234] on div "Icons Library All Icons My Site Icons Stock Icons Upload Full View" at bounding box center [1063, 364] width 160 height 291
click at [1052, 247] on input at bounding box center [1064, 251] width 144 height 19
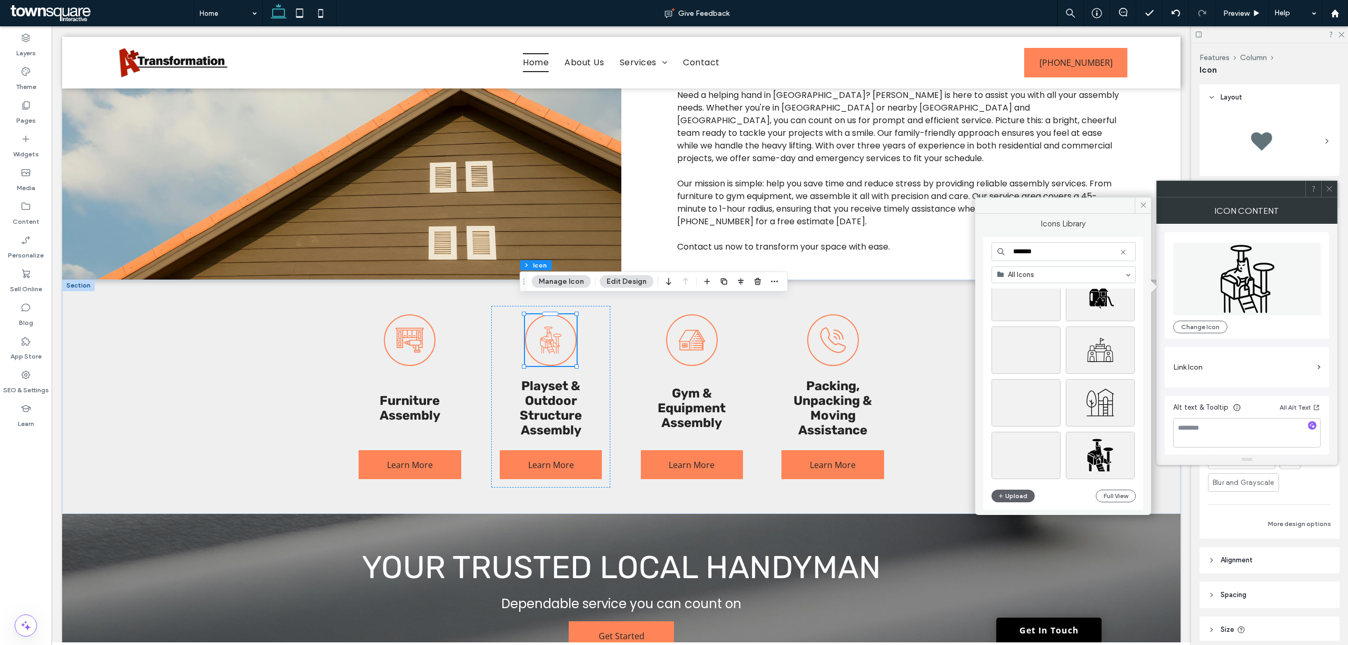
scroll to position [211, 0]
type input "*******"
click at [1040, 405] on div "Select" at bounding box center [1026, 401] width 69 height 47
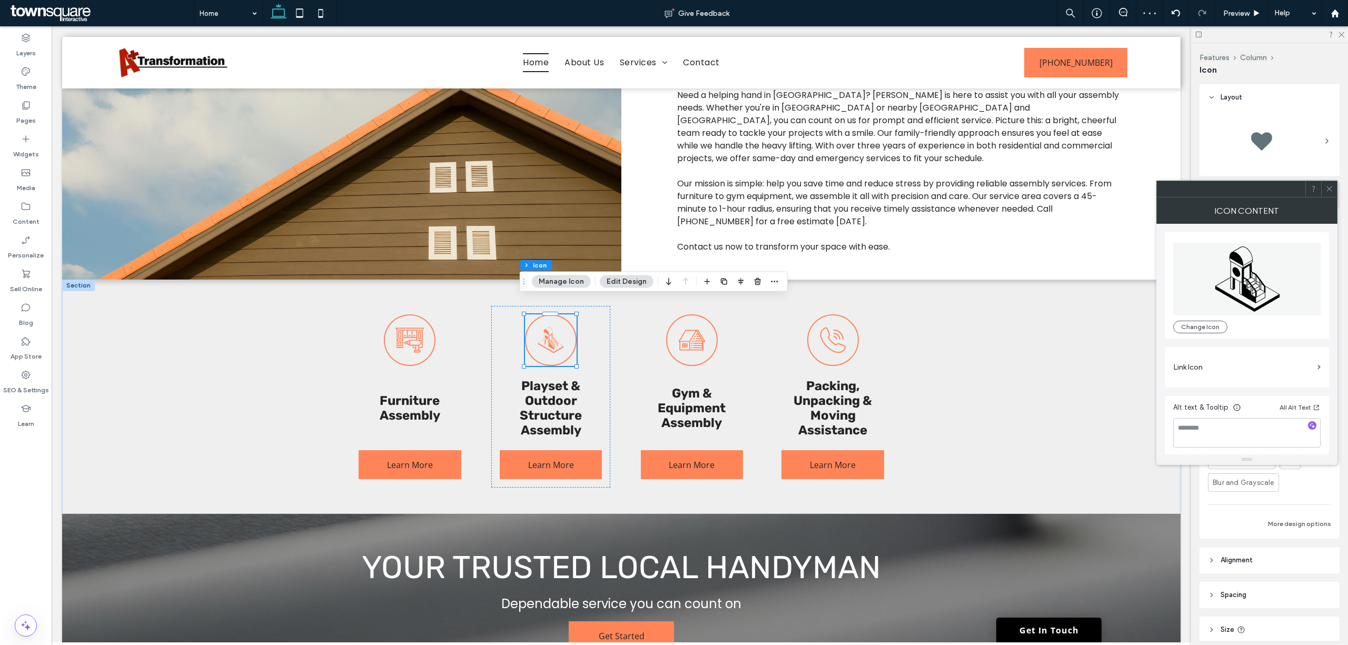
click at [1328, 183] on span at bounding box center [1330, 189] width 8 height 16
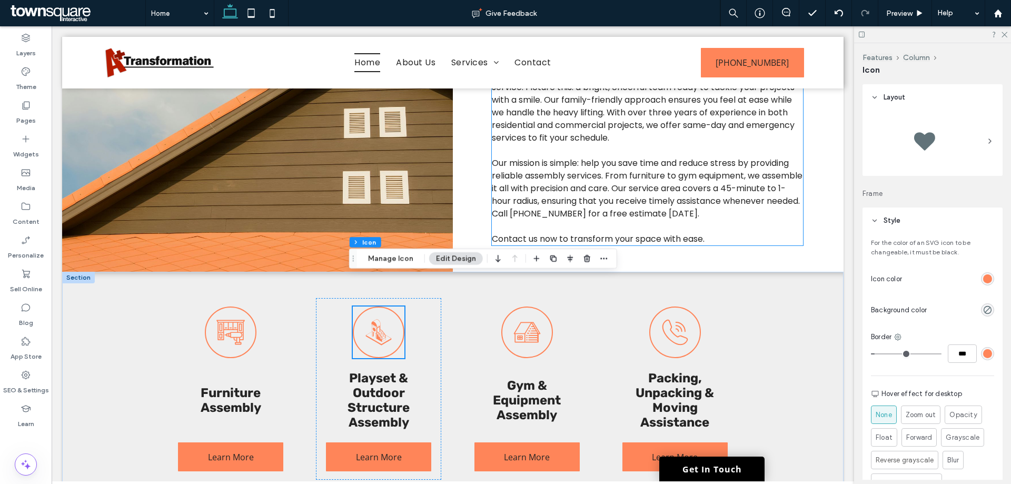
scroll to position [597, 0]
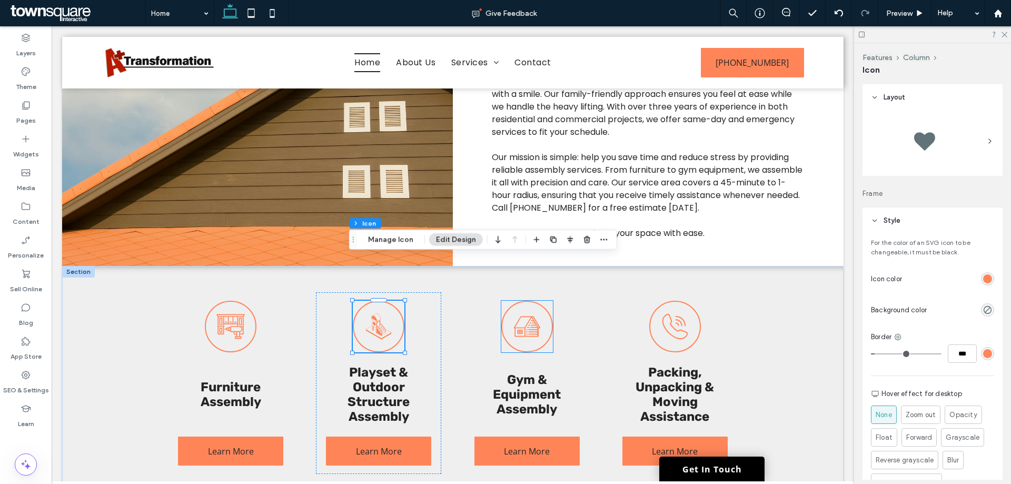
click at [539, 301] on div at bounding box center [527, 327] width 52 height 52
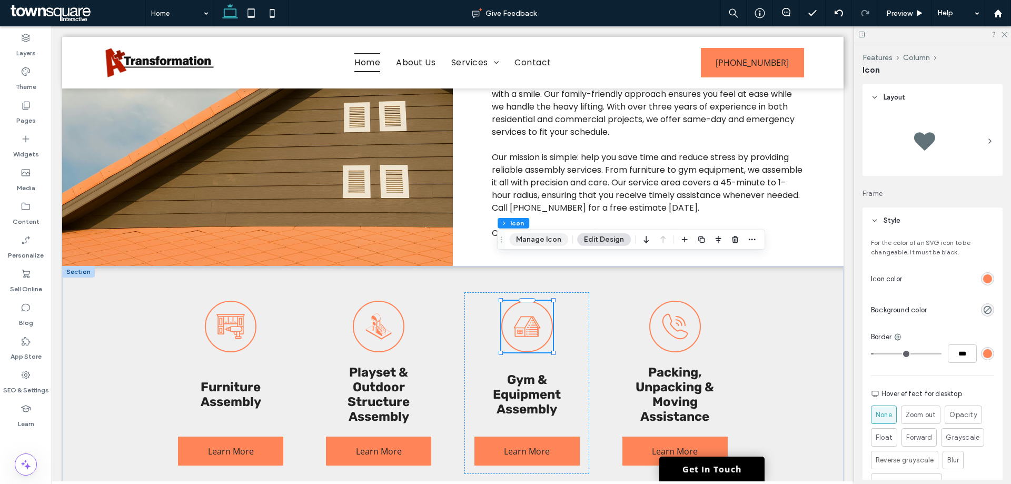
click at [552, 236] on button "Manage Icon" at bounding box center [538, 239] width 59 height 13
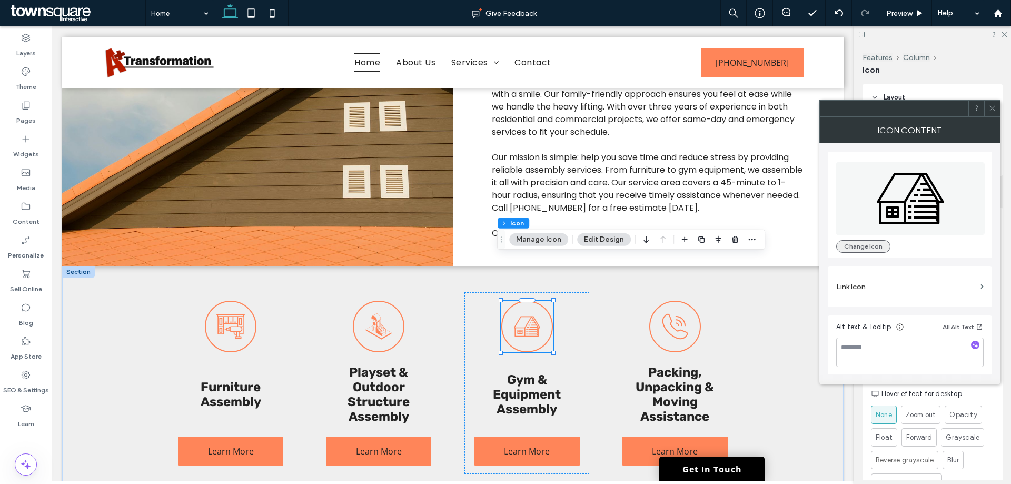
click at [884, 250] on button "Change Icon" at bounding box center [863, 246] width 54 height 13
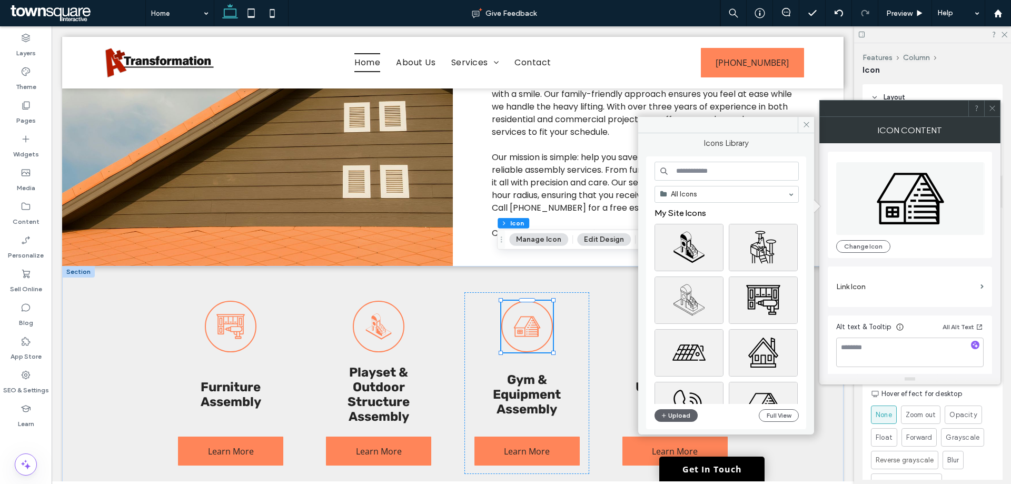
click at [713, 162] on input at bounding box center [727, 171] width 144 height 19
type input "*"
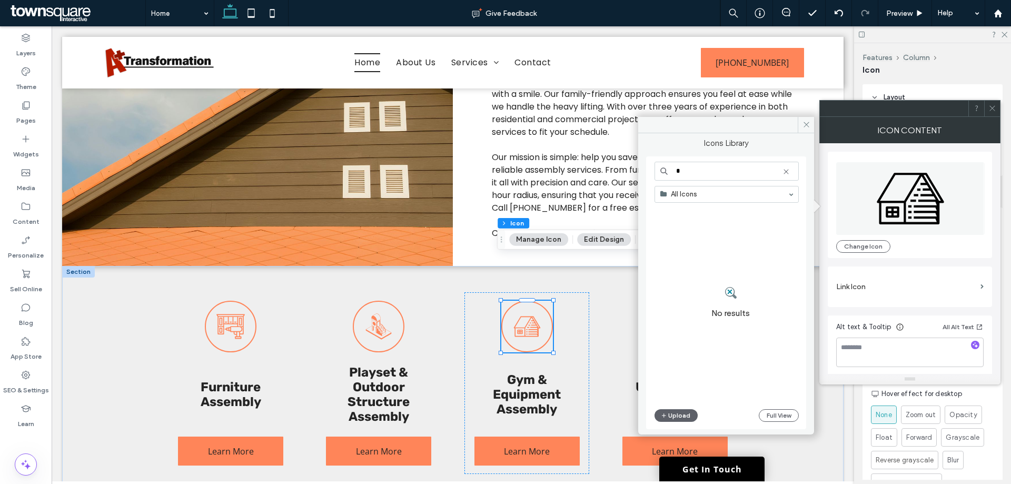
type input "*"
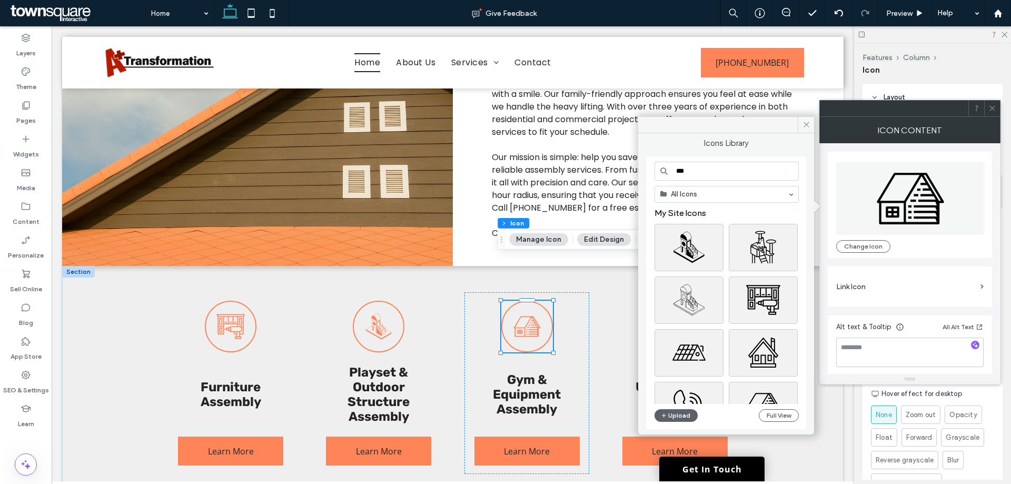
type input "***"
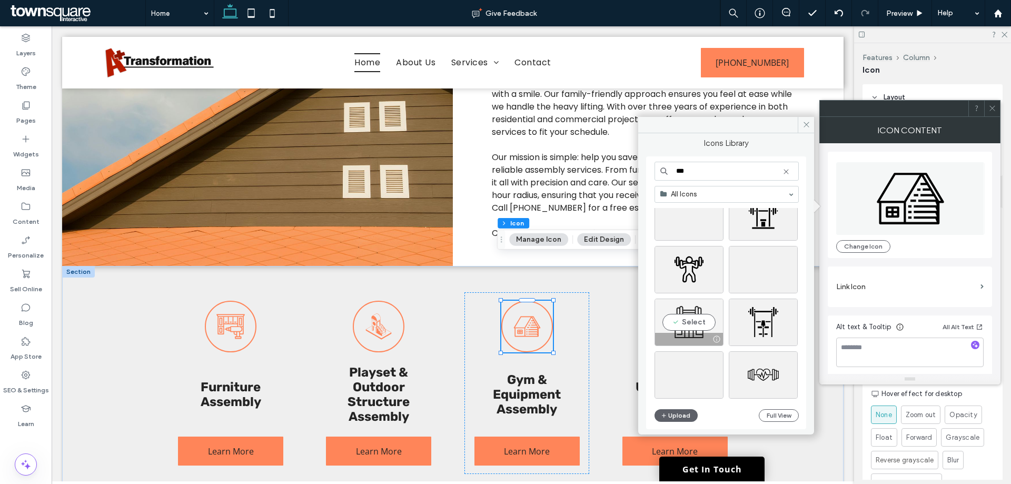
scroll to position [768, 0]
click at [696, 324] on div "Select" at bounding box center [689, 322] width 69 height 47
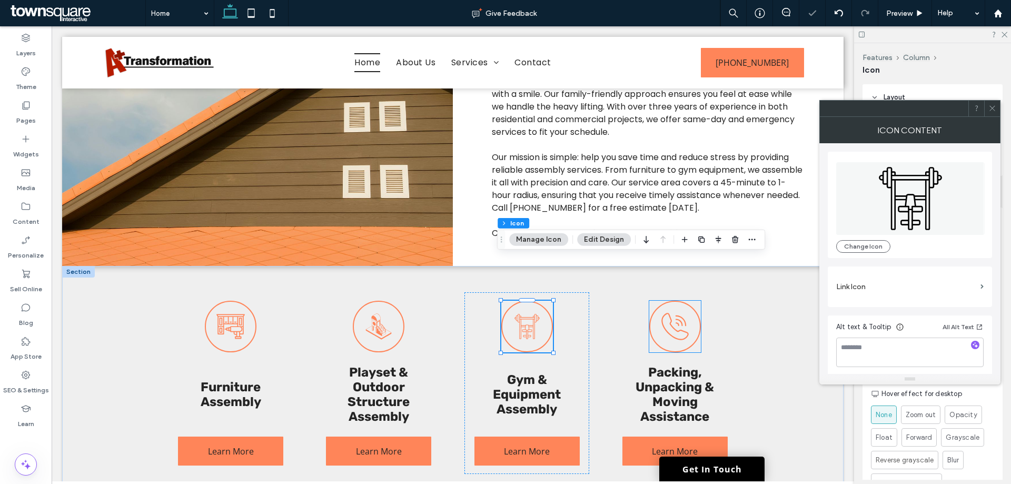
click at [669, 311] on icon at bounding box center [675, 326] width 30 height 30
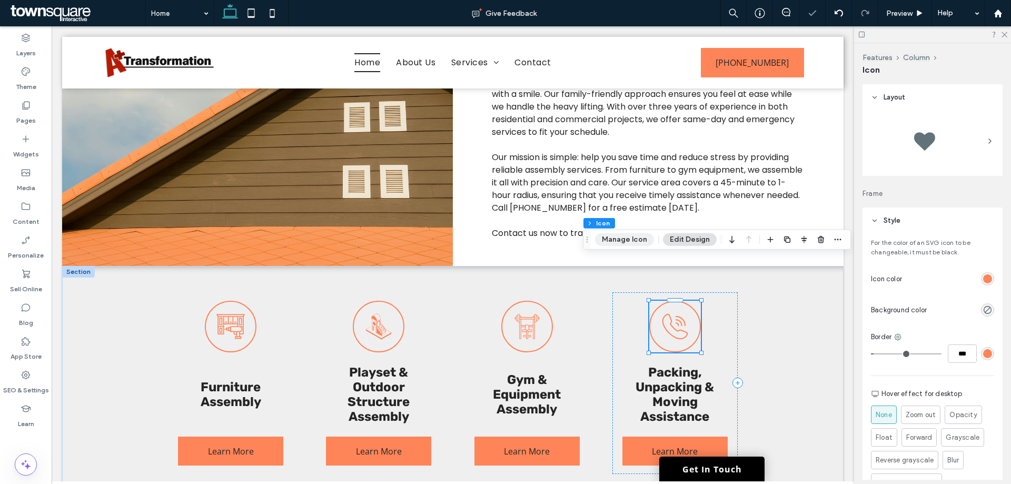
click at [644, 240] on button "Manage Icon" at bounding box center [624, 239] width 59 height 13
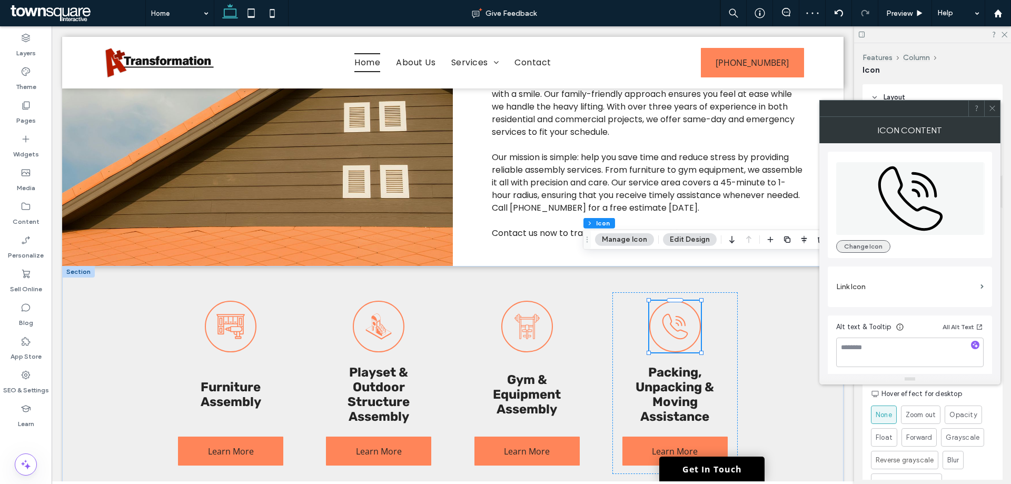
click at [844, 242] on button "Change Icon" at bounding box center [863, 246] width 54 height 13
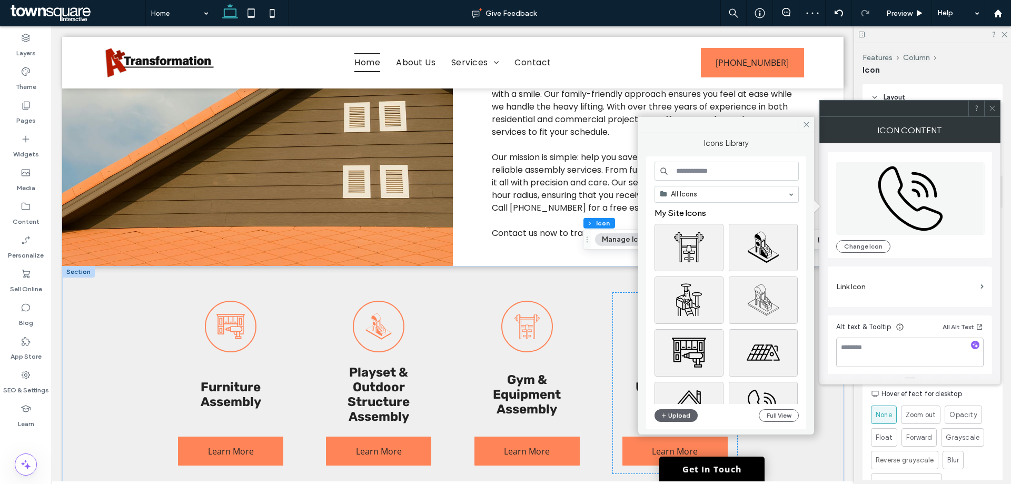
click at [757, 179] on input at bounding box center [727, 171] width 144 height 19
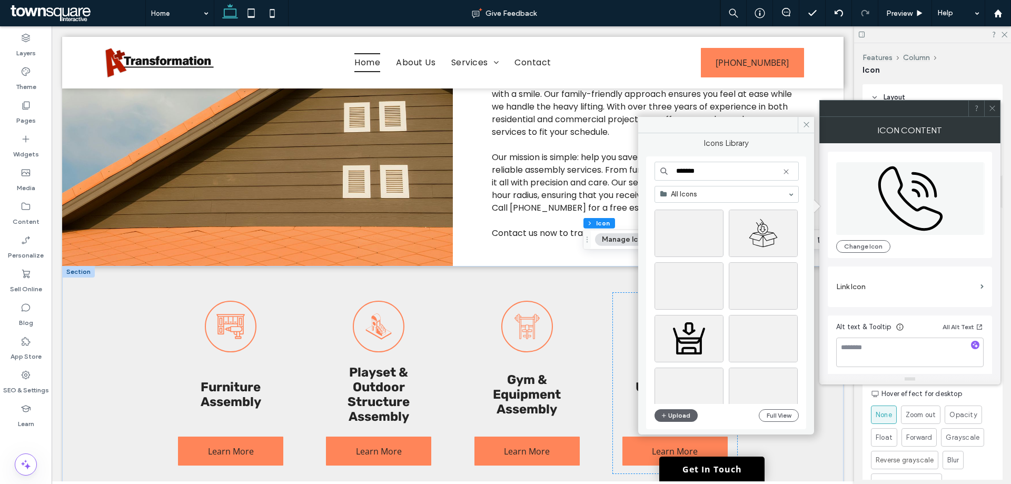
scroll to position [0, 0]
type input "*******"
click at [750, 259] on div at bounding box center [764, 264] width 68 height 13
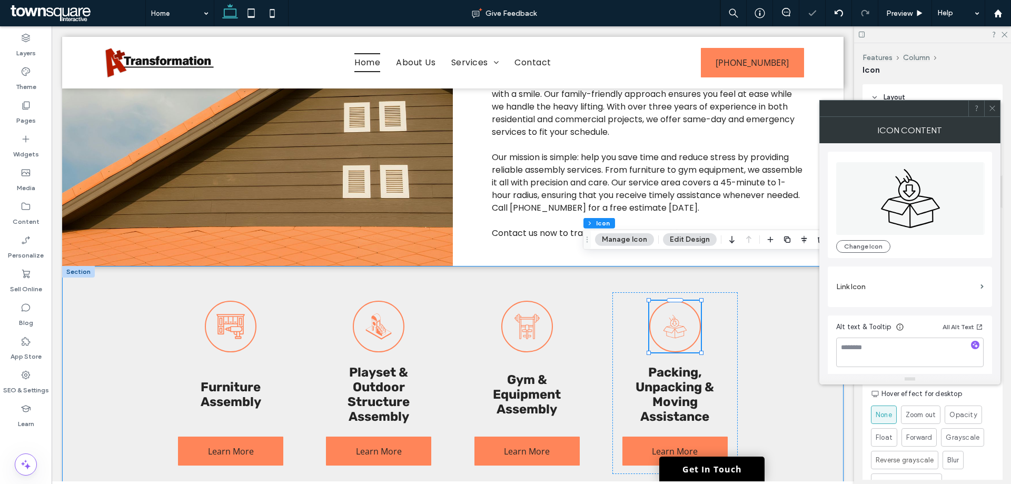
click at [754, 326] on div "Furniture Assembly Learn More Playset & Outdoor Structure Assembly Learn More G…" at bounding box center [453, 383] width 632 height 234
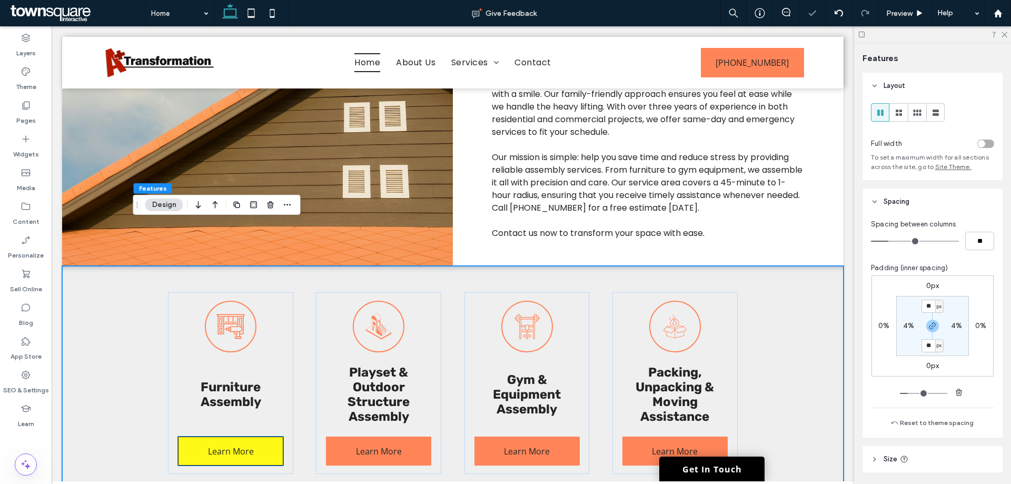
click at [233, 437] on span "Learn More" at bounding box center [231, 451] width 46 height 28
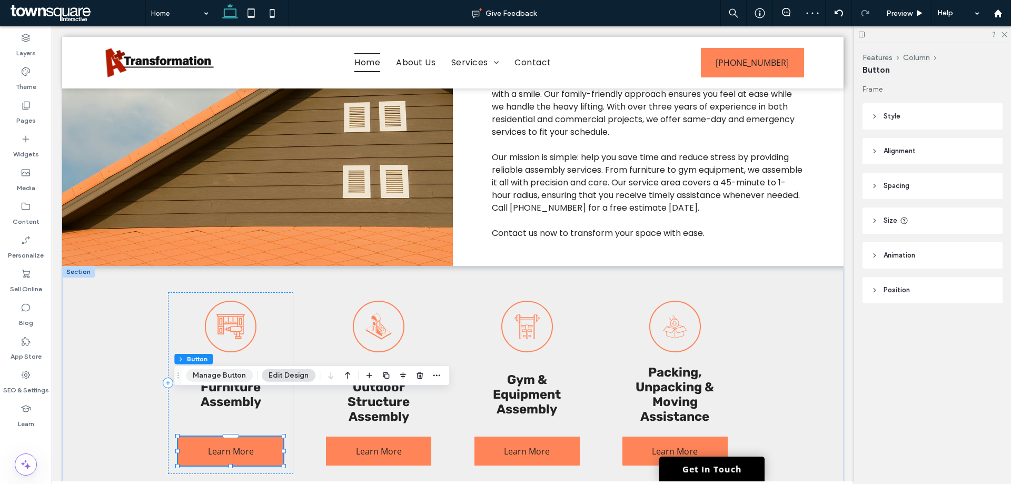
click at [233, 378] on button "Manage Button" at bounding box center [219, 375] width 67 height 13
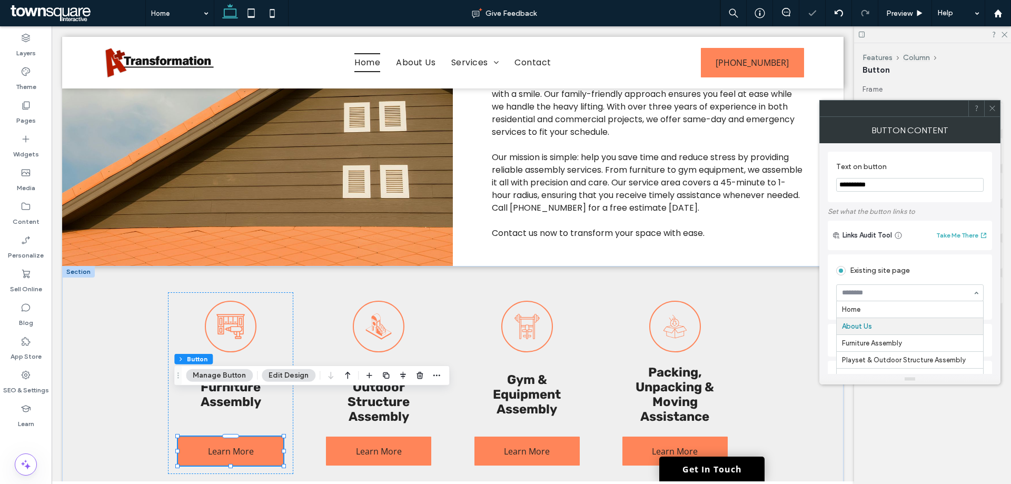
click at [914, 290] on input at bounding box center [907, 292] width 131 height 7
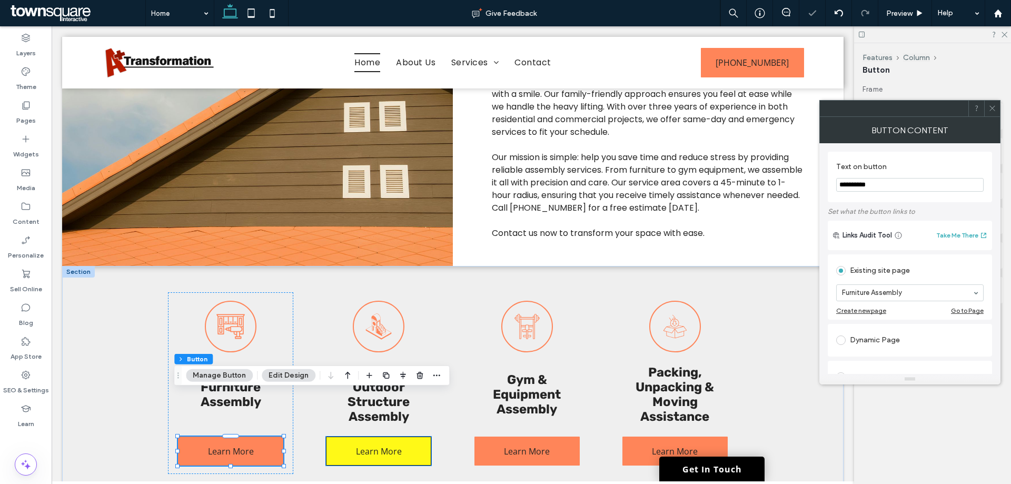
click at [382, 437] on span "Learn More" at bounding box center [379, 451] width 46 height 28
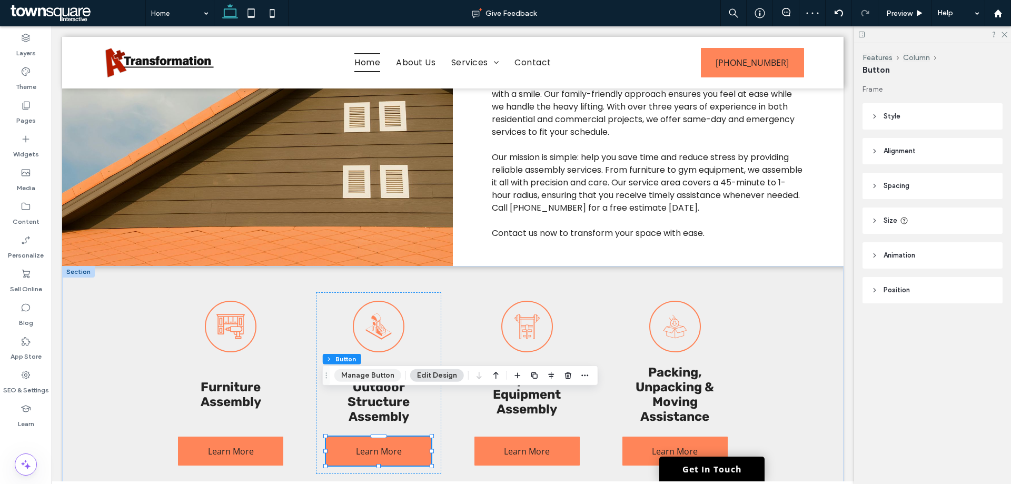
click at [383, 377] on button "Manage Button" at bounding box center [367, 375] width 67 height 13
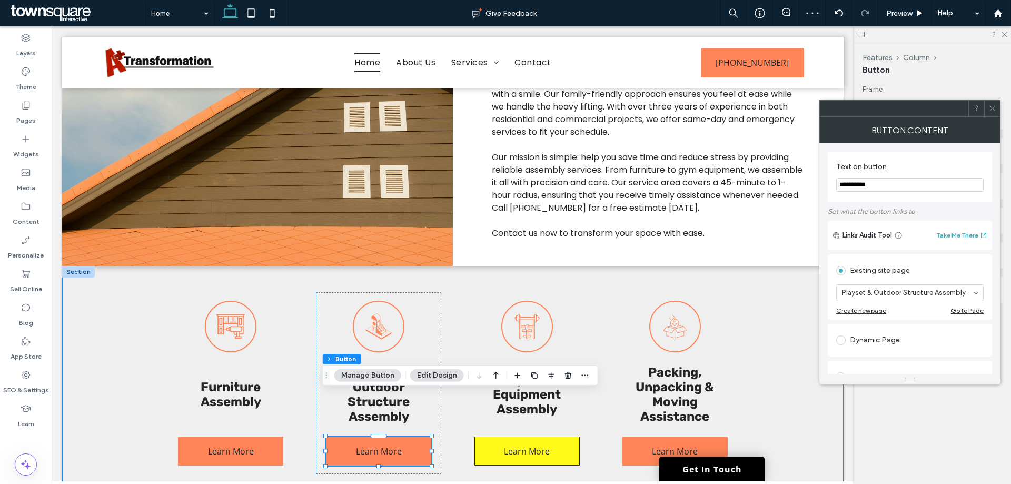
click at [530, 437] on span "Learn More" at bounding box center [527, 451] width 46 height 28
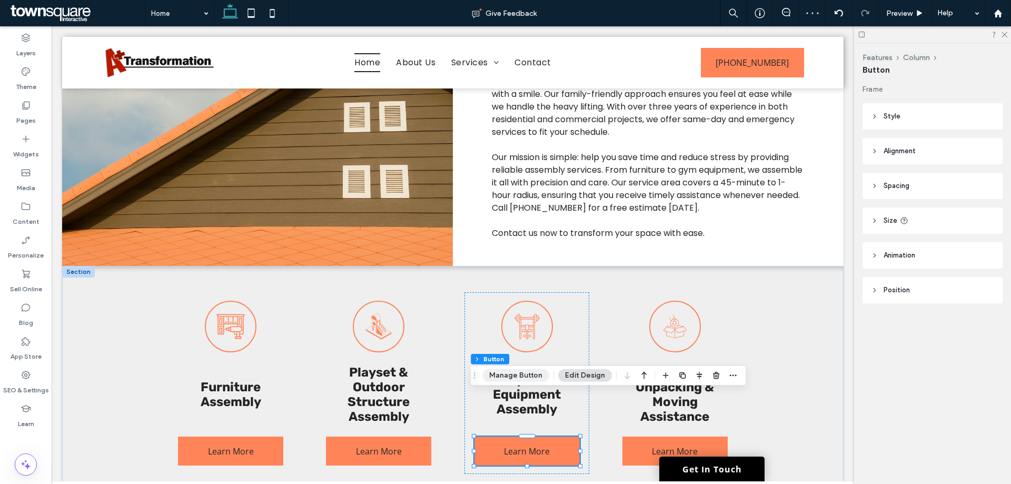
click at [529, 375] on button "Manage Button" at bounding box center [515, 375] width 67 height 13
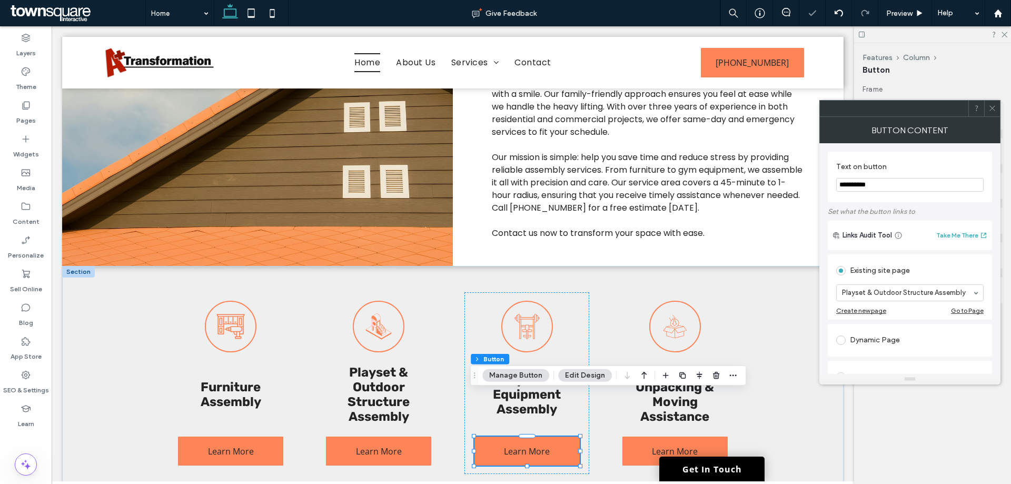
click at [919, 292] on input at bounding box center [907, 292] width 131 height 7
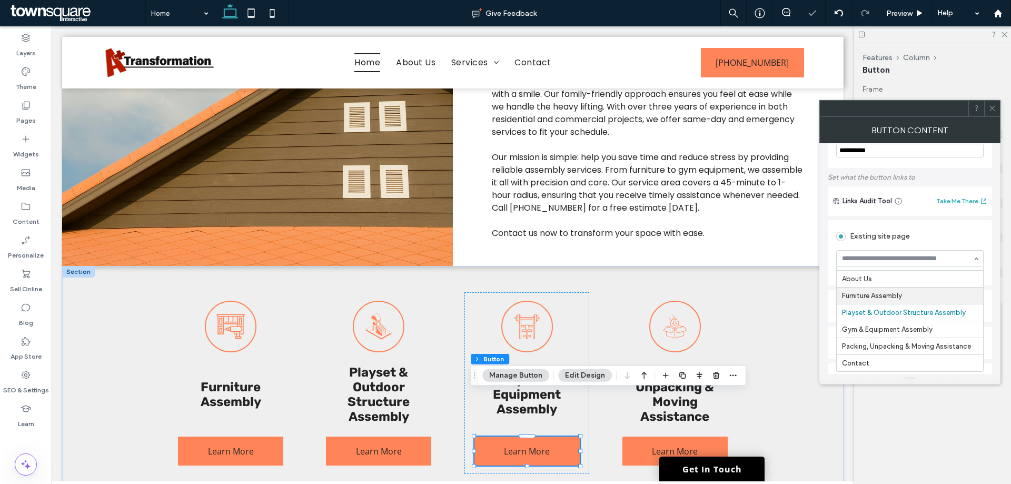
scroll to position [53, 0]
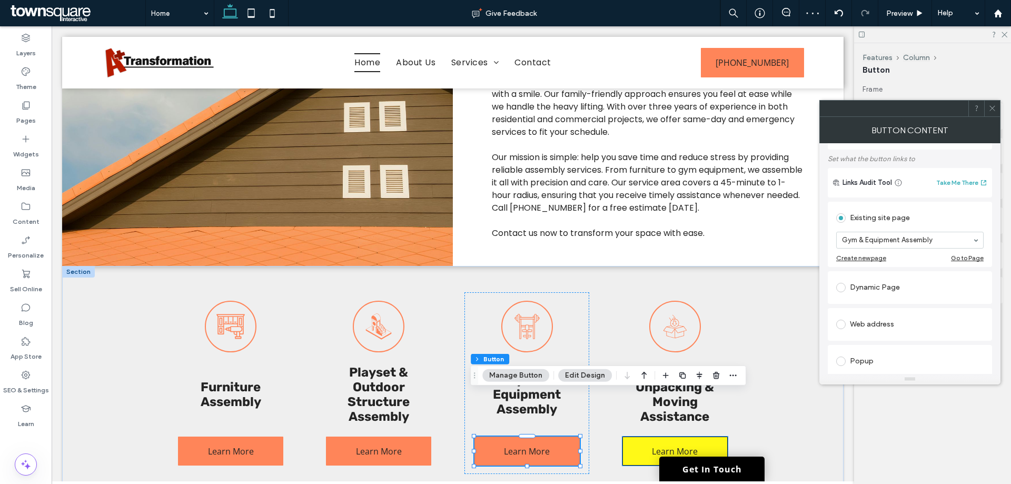
drag, startPoint x: 655, startPoint y: 415, endPoint x: 987, endPoint y: 323, distance: 344.4
click at [655, 437] on span "Learn More" at bounding box center [675, 451] width 46 height 28
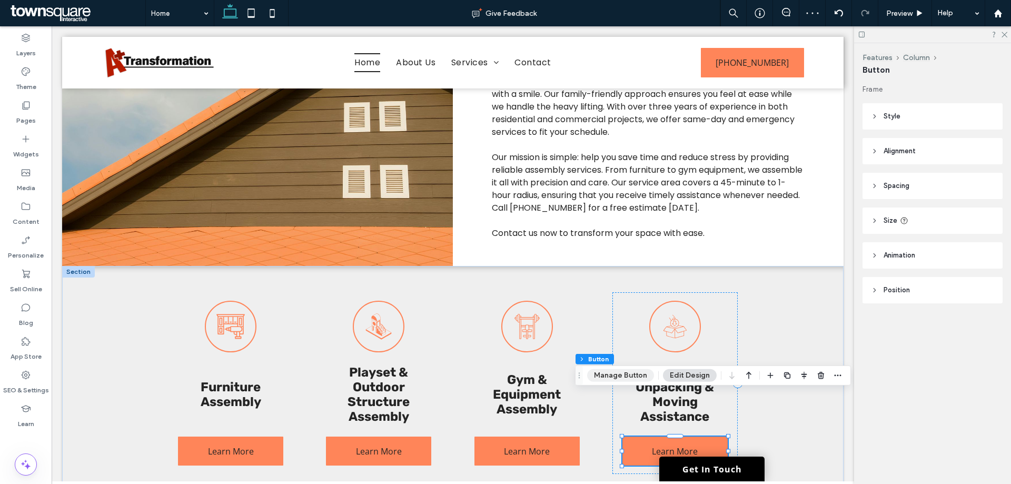
click at [653, 376] on button "Manage Button" at bounding box center [620, 375] width 67 height 13
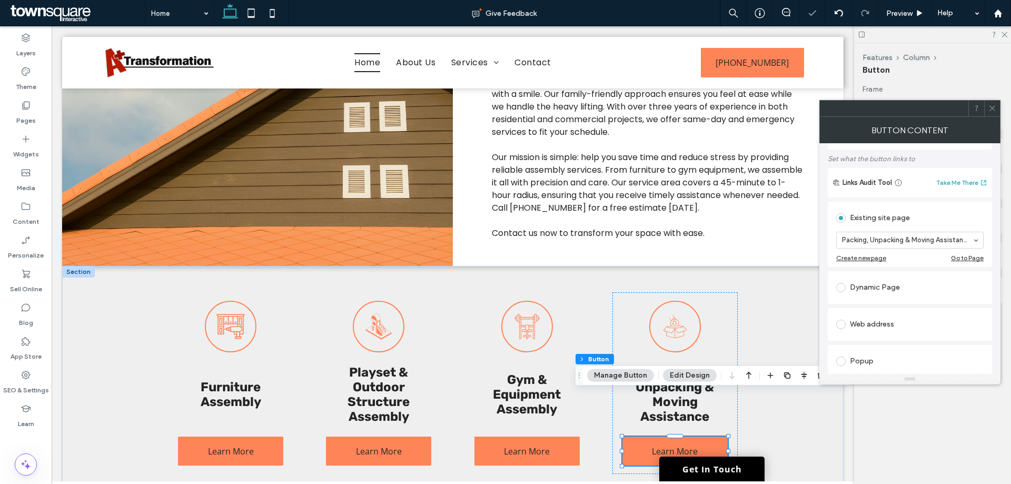
click at [925, 412] on div "Features Column Button Frame Style Primary Secondary Select Layout Button style…" at bounding box center [932, 263] width 157 height 441
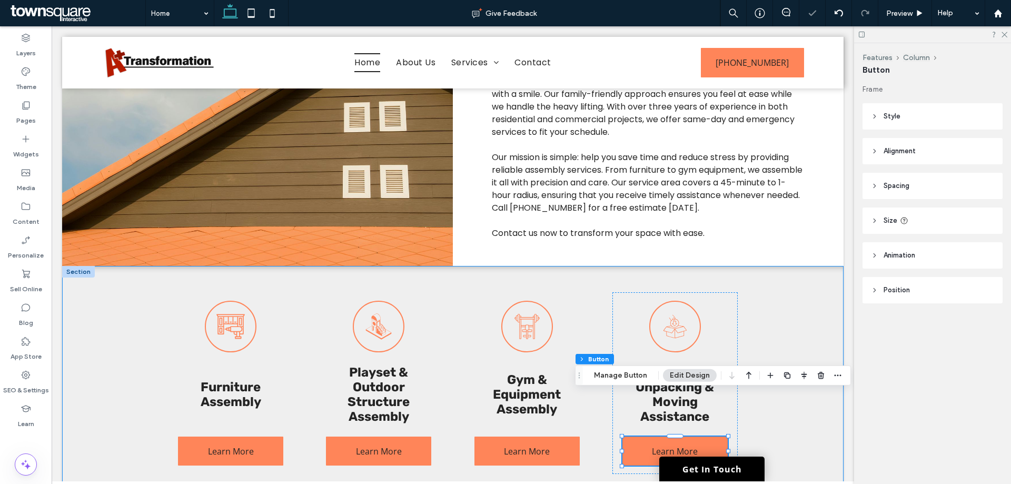
click at [796, 304] on div "Furniture Assembly Learn More Playset & Outdoor Structure Assembly Learn More G…" at bounding box center [453, 383] width 782 height 234
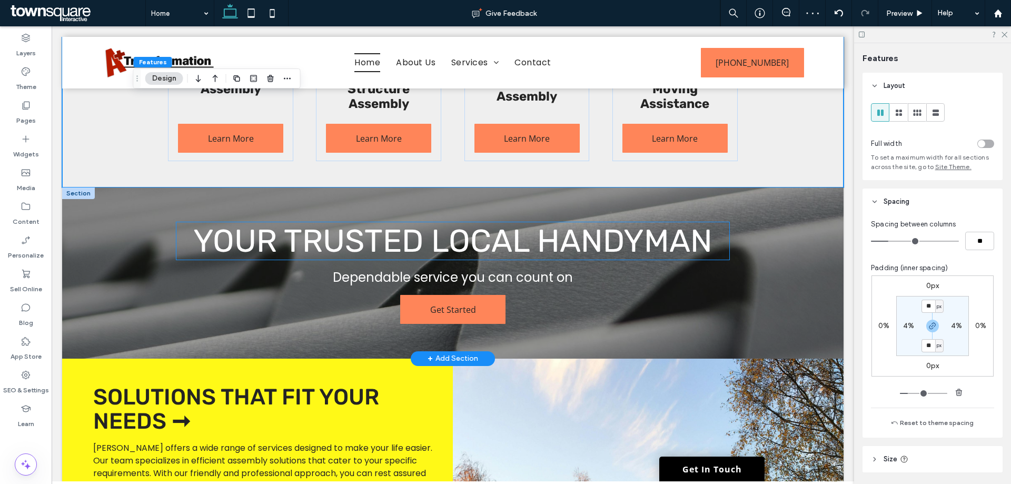
scroll to position [807, 0]
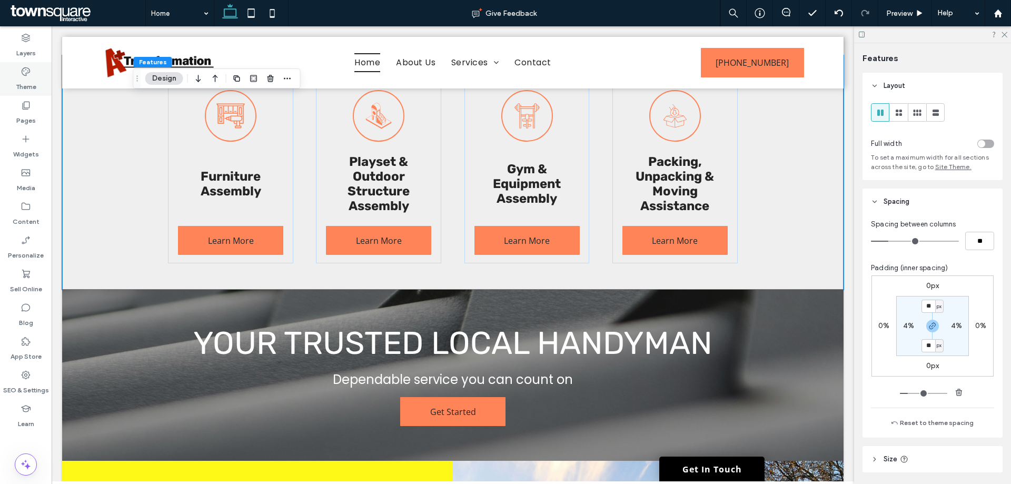
drag, startPoint x: 28, startPoint y: 68, endPoint x: 49, endPoint y: 83, distance: 25.3
click at [28, 68] on icon at bounding box center [26, 71] width 11 height 11
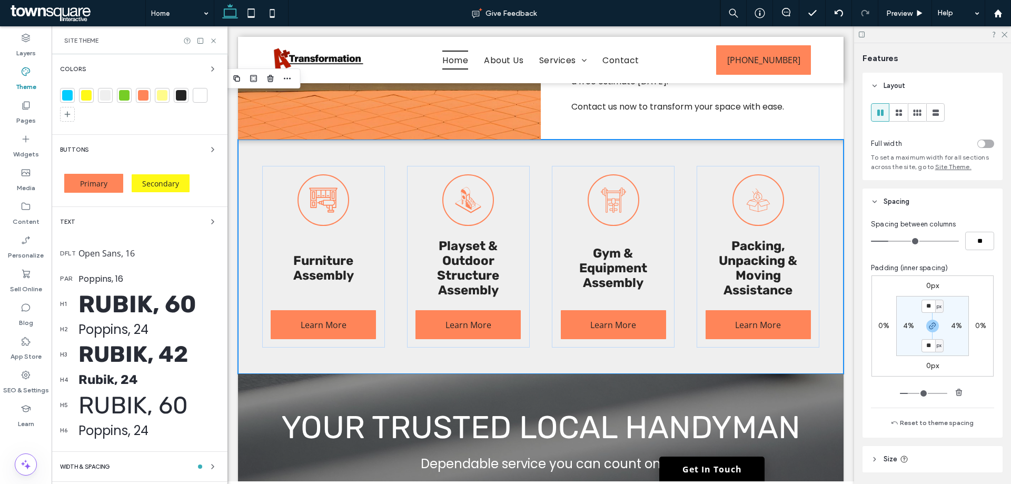
scroll to position [907, 0]
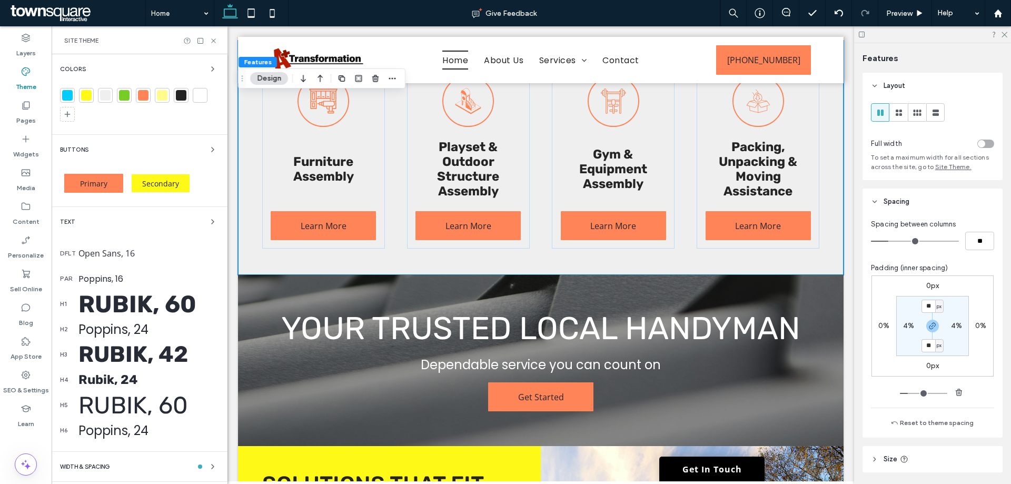
click at [121, 159] on div "Buttons Primary Secondary" at bounding box center [139, 170] width 159 height 55
click at [111, 150] on div "Buttons" at bounding box center [139, 149] width 159 height 13
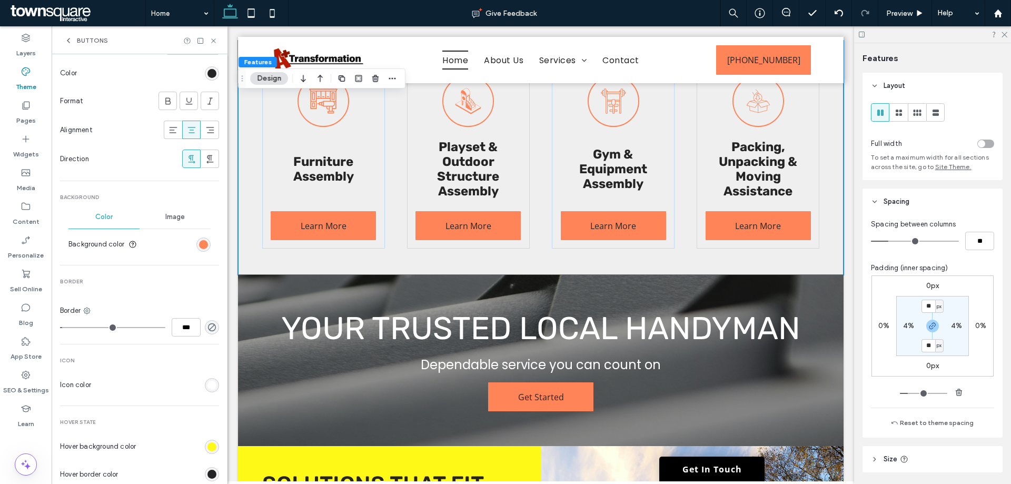
scroll to position [263, 0]
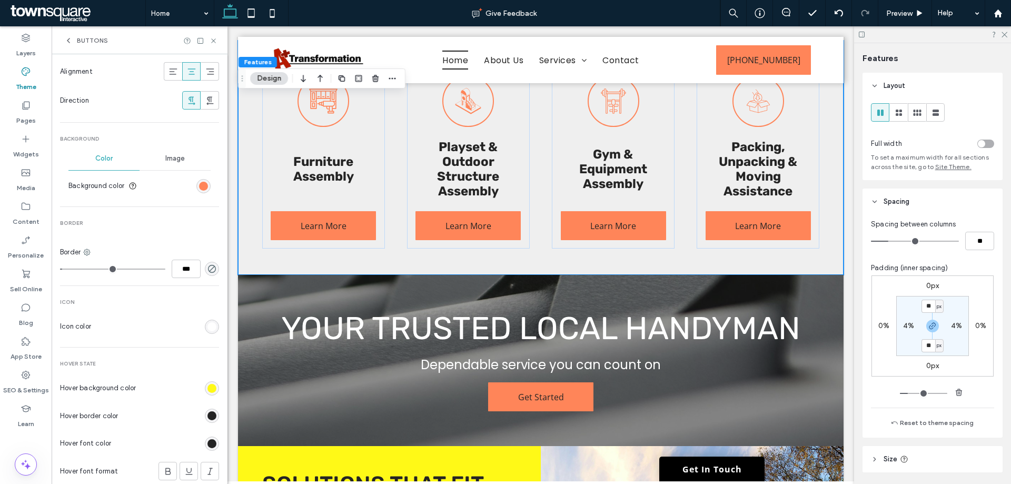
type input "*"
type input "***"
drag, startPoint x: 66, startPoint y: 270, endPoint x: 38, endPoint y: 270, distance: 27.9
type input "*"
click at [60, 270] on input "range" at bounding box center [112, 269] width 105 height 1
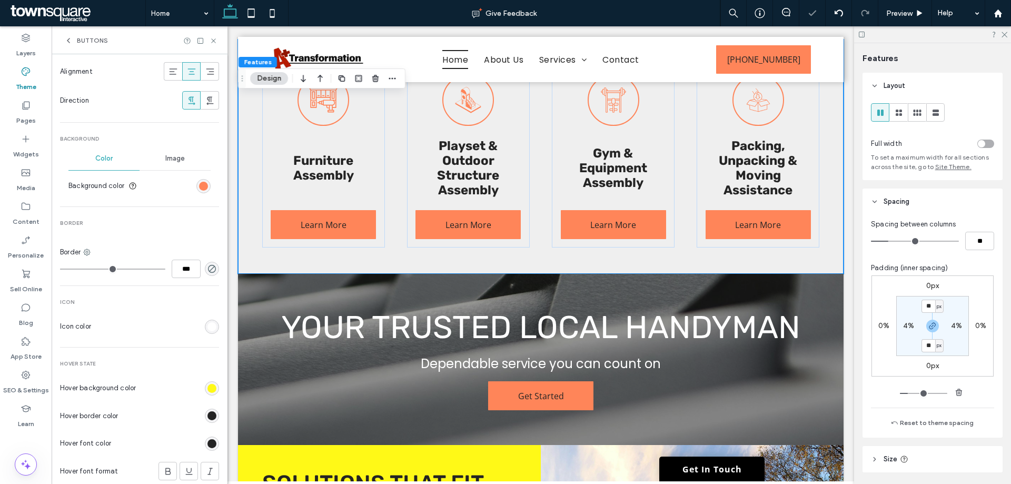
scroll to position [905, 0]
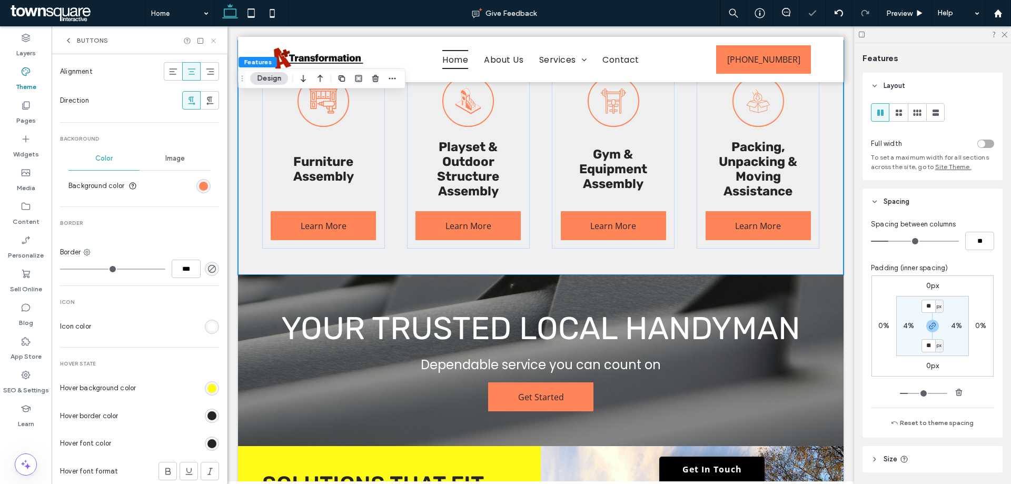
click at [212, 43] on icon at bounding box center [214, 41] width 8 height 8
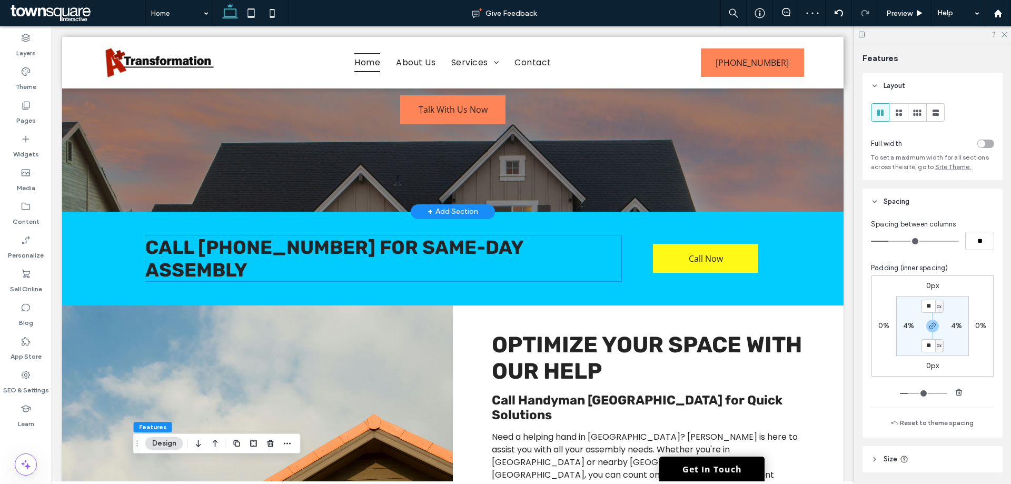
scroll to position [70, 0]
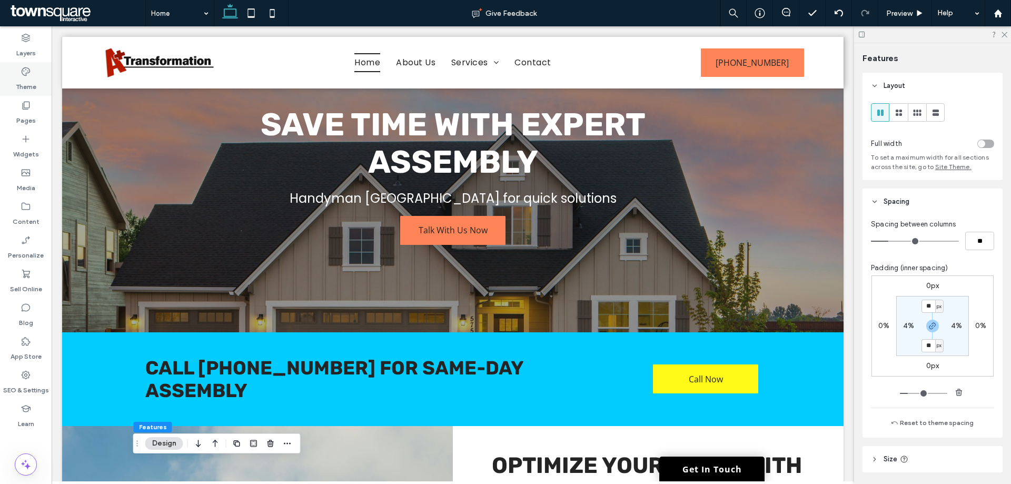
click at [18, 77] on label "Theme" at bounding box center [26, 84] width 21 height 15
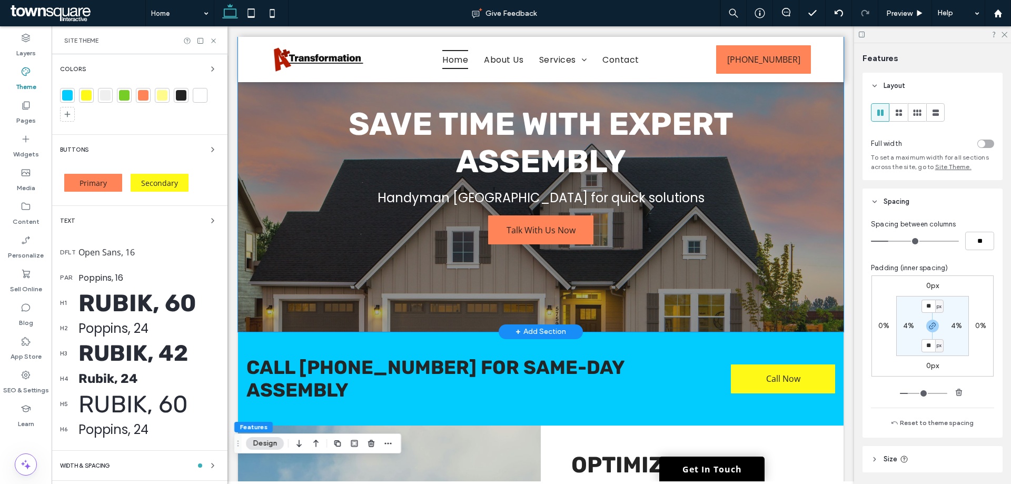
scroll to position [64, 0]
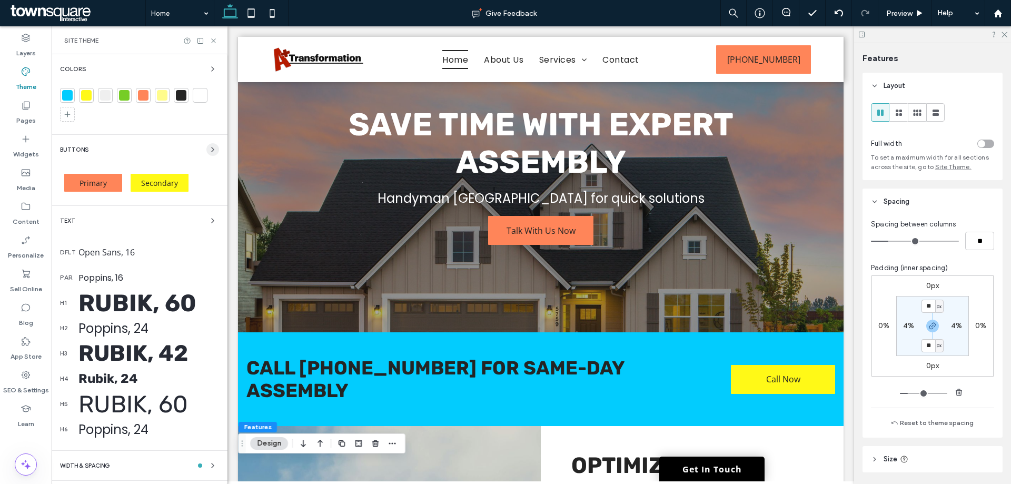
click at [210, 154] on span "button" at bounding box center [212, 149] width 13 height 13
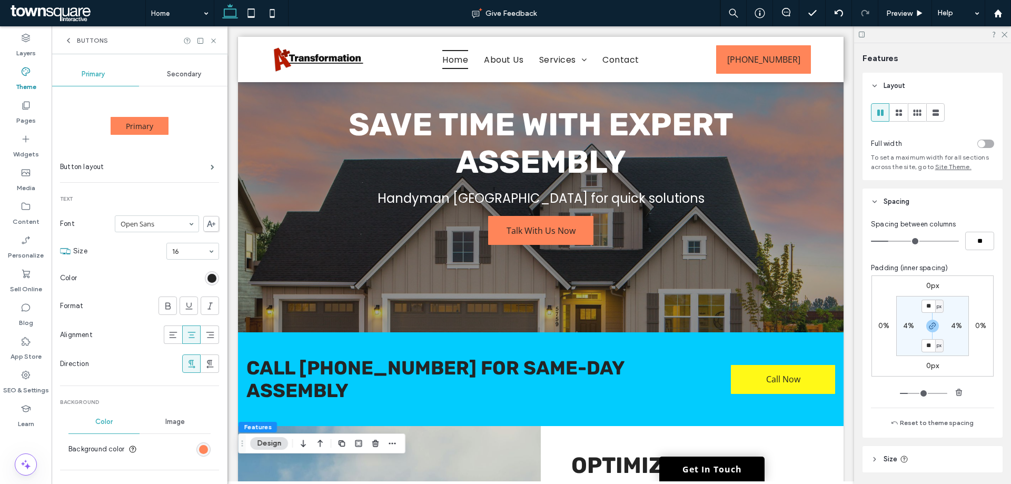
click at [181, 73] on span "Secondary" at bounding box center [184, 74] width 34 height 8
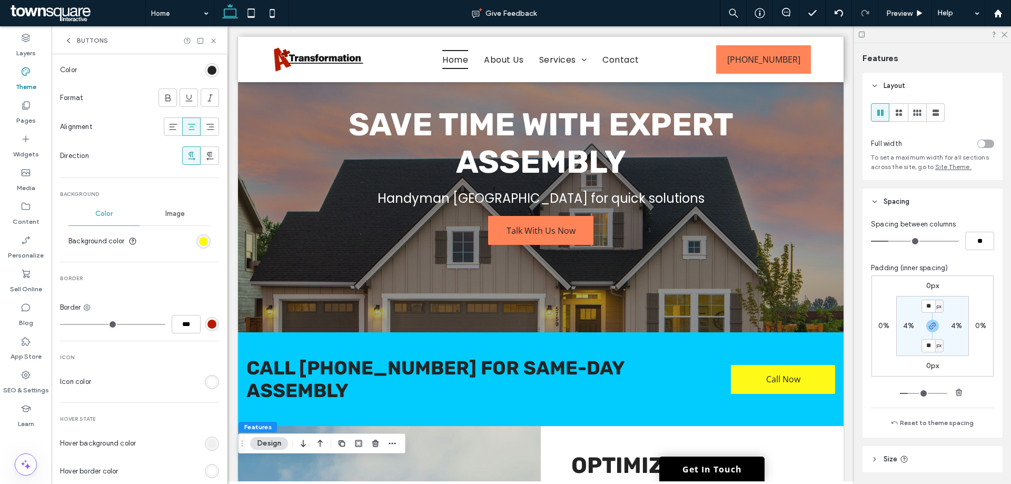
scroll to position [263, 0]
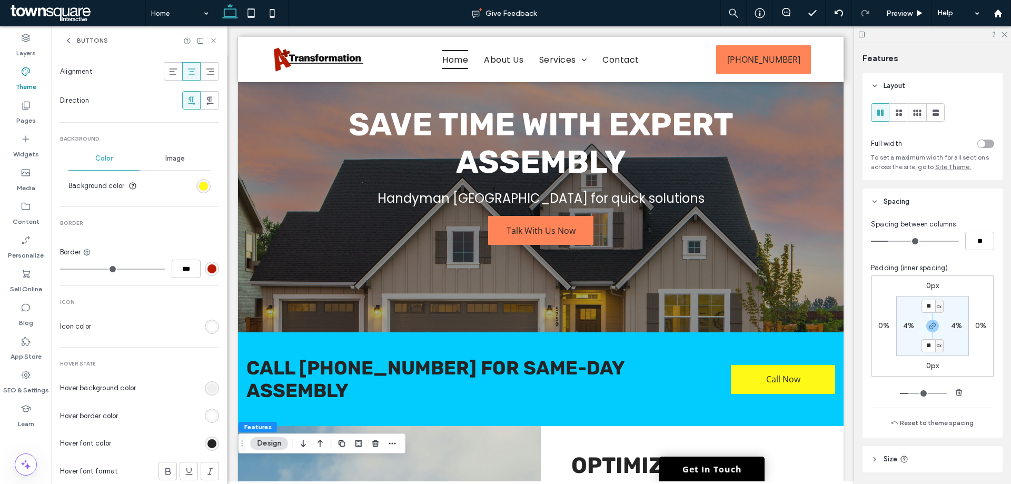
click at [201, 398] on section "Hover background color" at bounding box center [139, 388] width 159 height 26
click at [208, 387] on div "rgb(239, 239, 239)" at bounding box center [212, 388] width 9 height 9
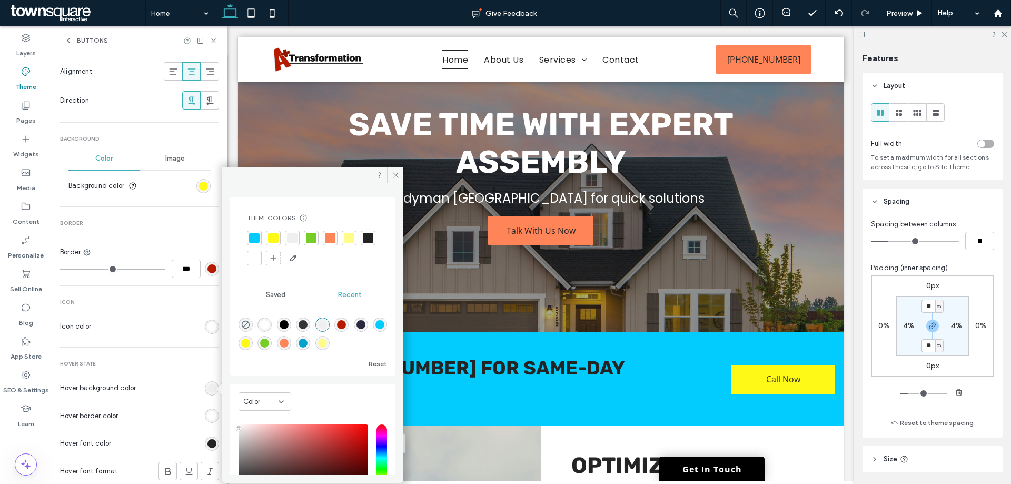
click at [260, 261] on div at bounding box center [254, 258] width 11 height 11
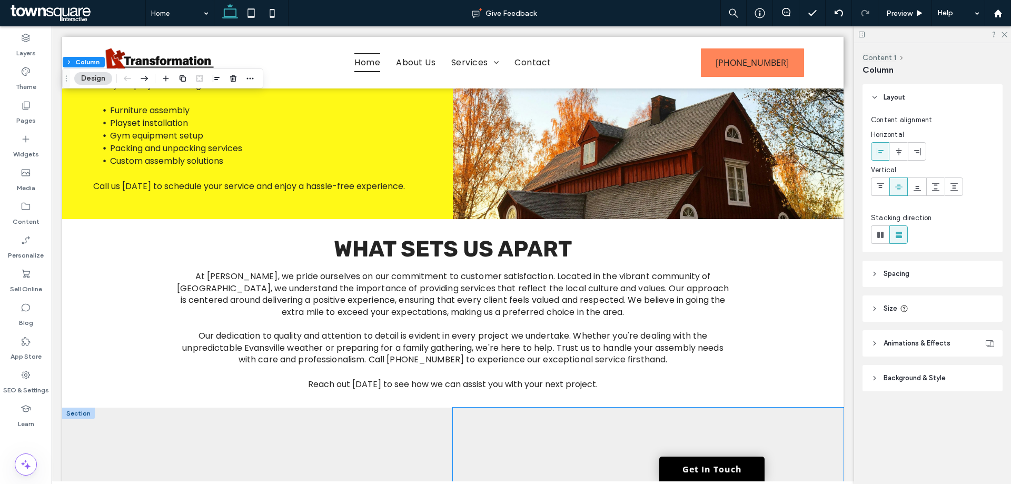
scroll to position [1521, 0]
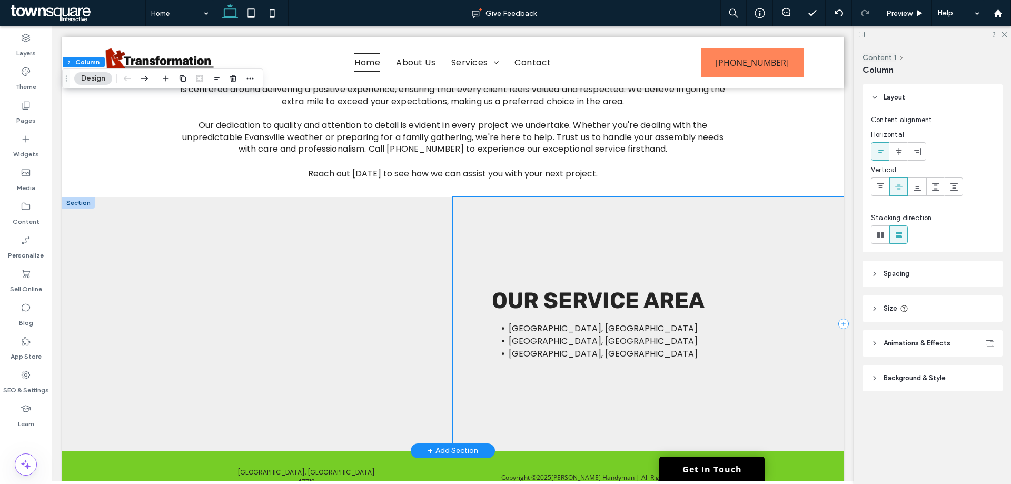
click at [737, 200] on div "Evansville, IN Henderson, KY Boonville, IN Our Service Area" at bounding box center [648, 324] width 391 height 254
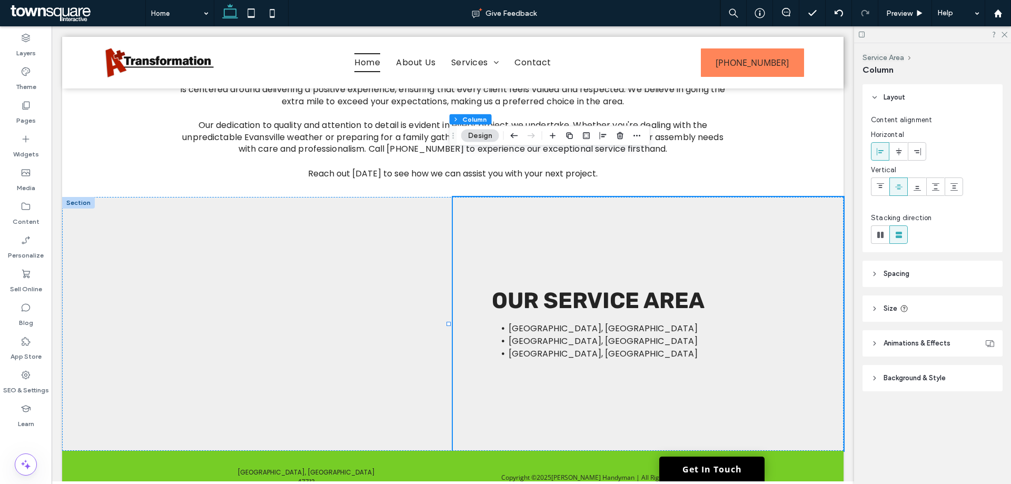
click at [933, 378] on span "Background & Style" at bounding box center [915, 378] width 62 height 11
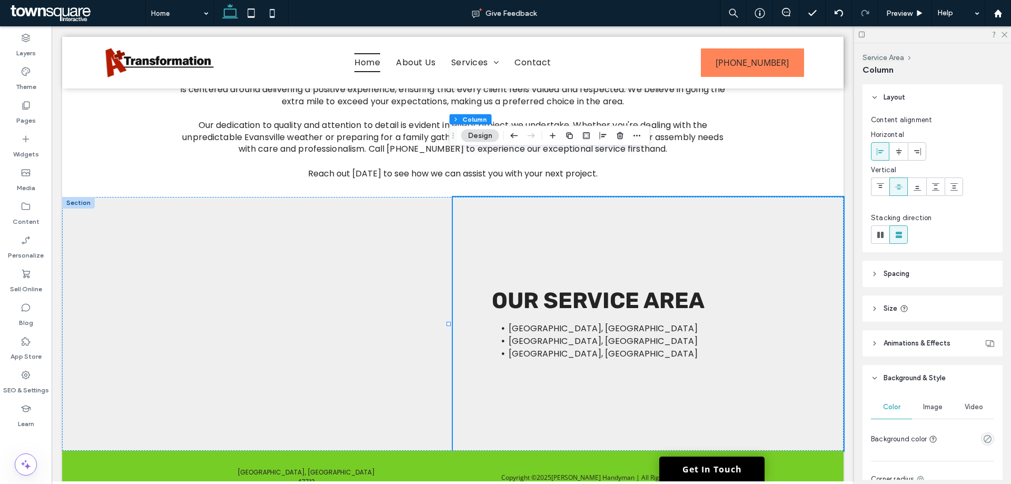
click at [984, 447] on div at bounding box center [968, 439] width 53 height 18
click at [983, 441] on icon "empty color" at bounding box center [987, 439] width 9 height 9
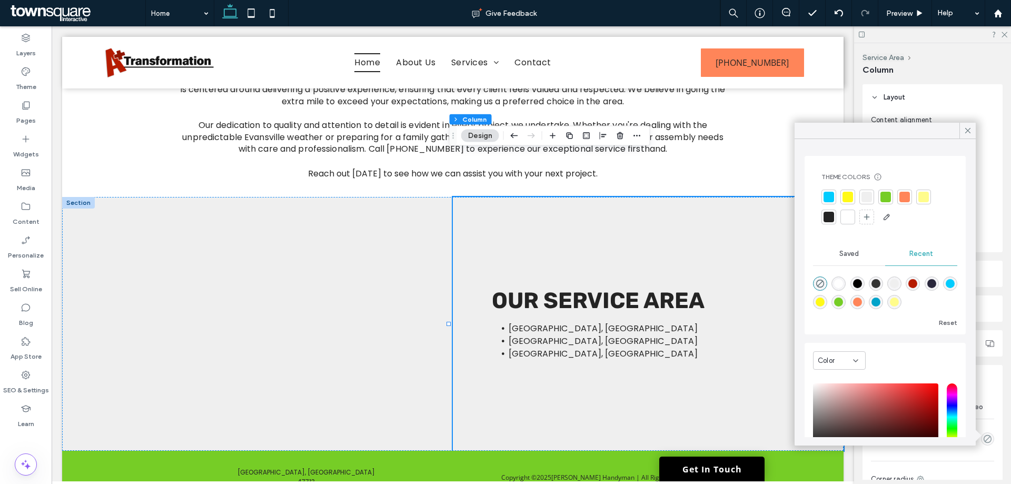
click at [833, 201] on div at bounding box center [829, 197] width 11 height 11
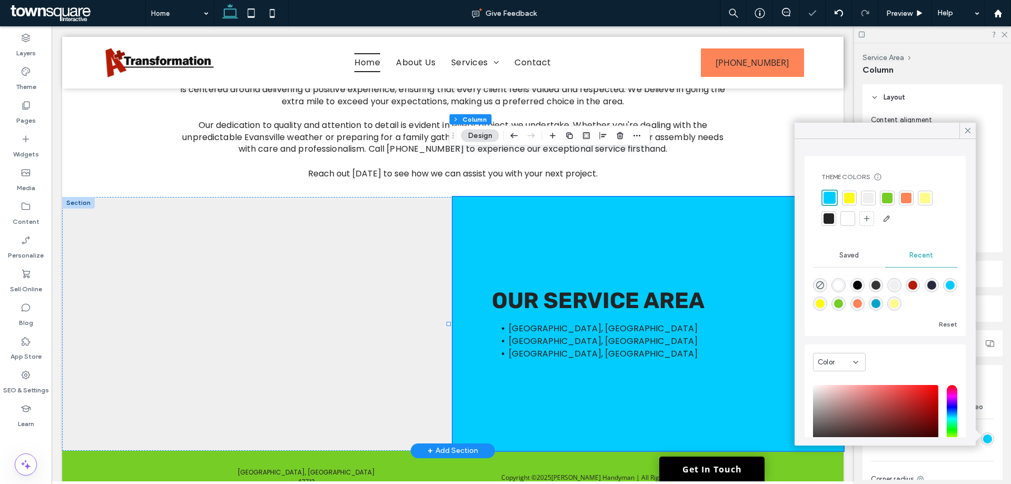
click at [621, 219] on div "Evansville, IN Henderson, KY Boonville, IN Our Service Area" at bounding box center [648, 324] width 391 height 254
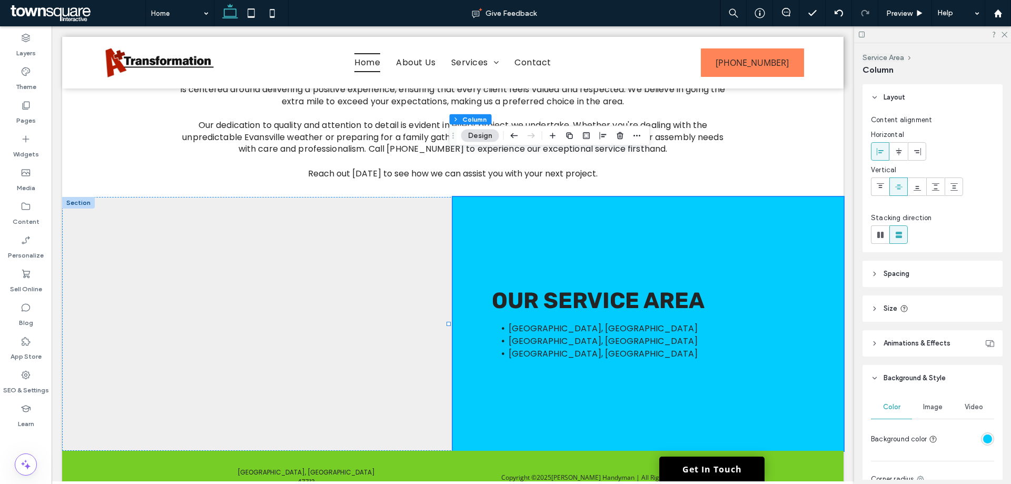
click at [986, 440] on div "rgba(2, 204, 254, 1)" at bounding box center [987, 439] width 9 height 9
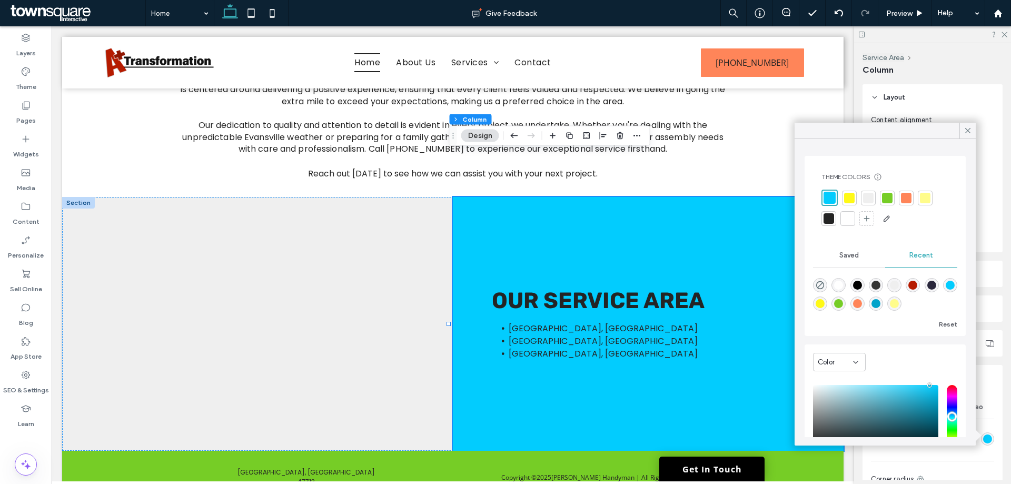
click at [924, 198] on div at bounding box center [925, 198] width 11 height 11
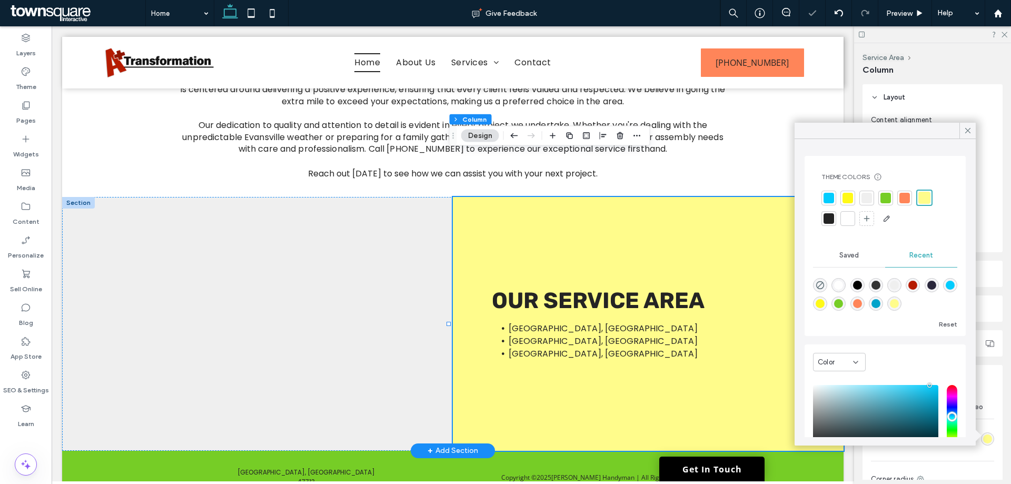
click at [744, 210] on div "Evansville, IN Henderson, KY Boonville, IN Our Service Area" at bounding box center [648, 324] width 391 height 254
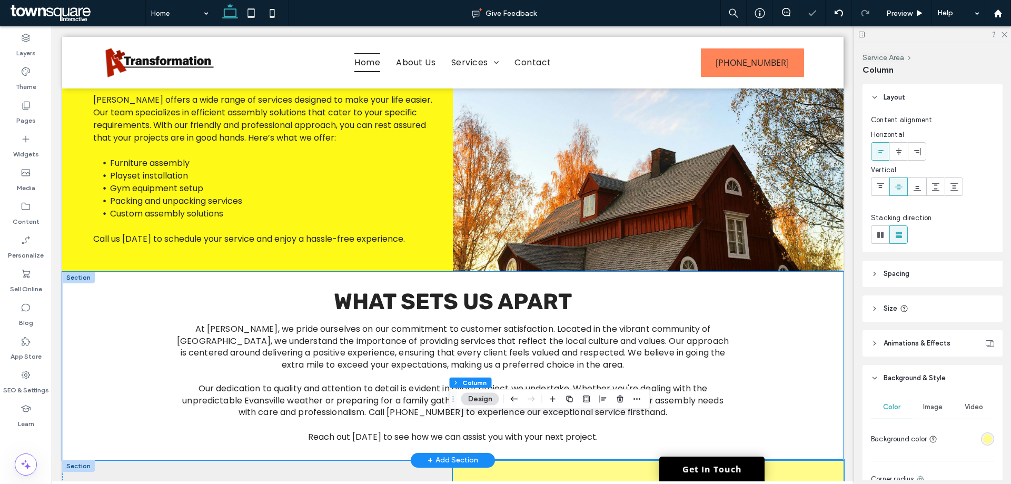
click at [797, 272] on div "At BRIAN GROVES HANDYMAN, we pride ourselves on our commitment to customer sati…" at bounding box center [453, 366] width 782 height 188
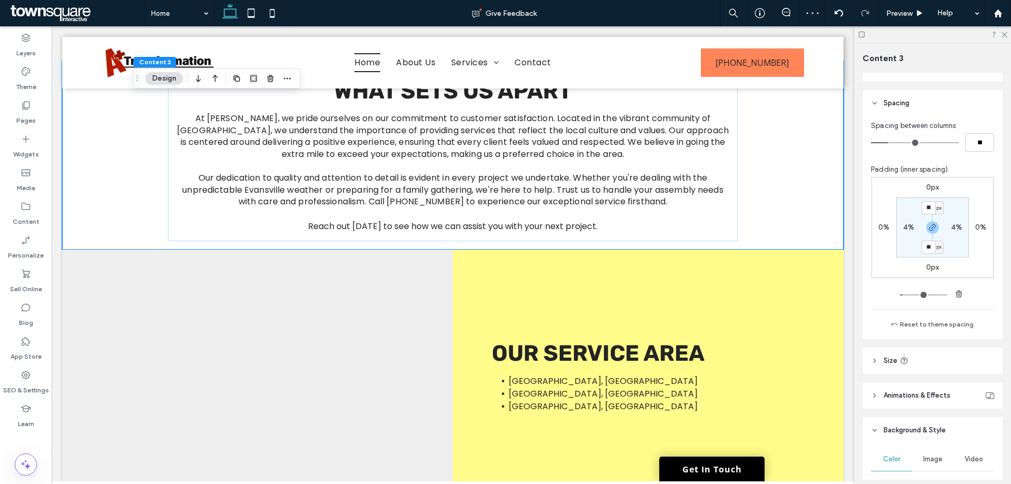
scroll to position [211, 0]
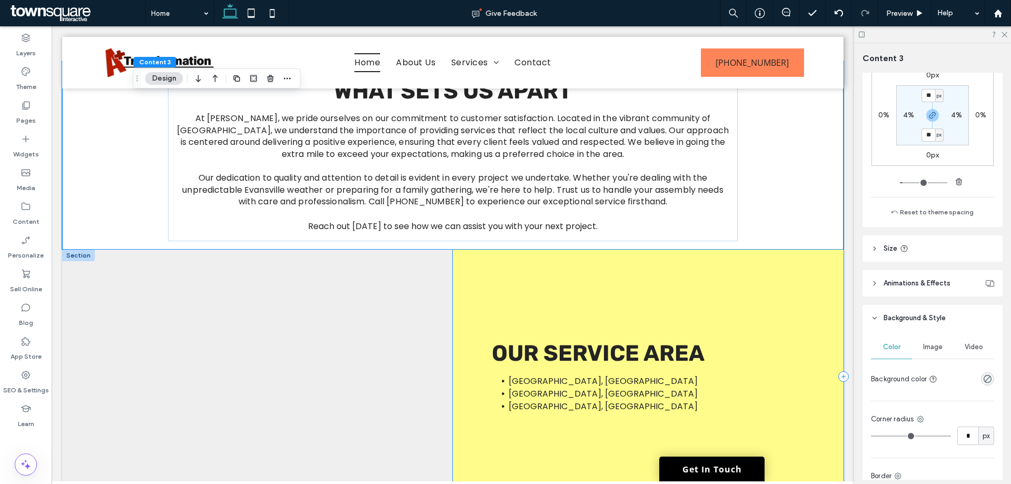
click at [641, 291] on div "Evansville, IN Henderson, KY Boonville, IN Our Service Area" at bounding box center [648, 377] width 391 height 254
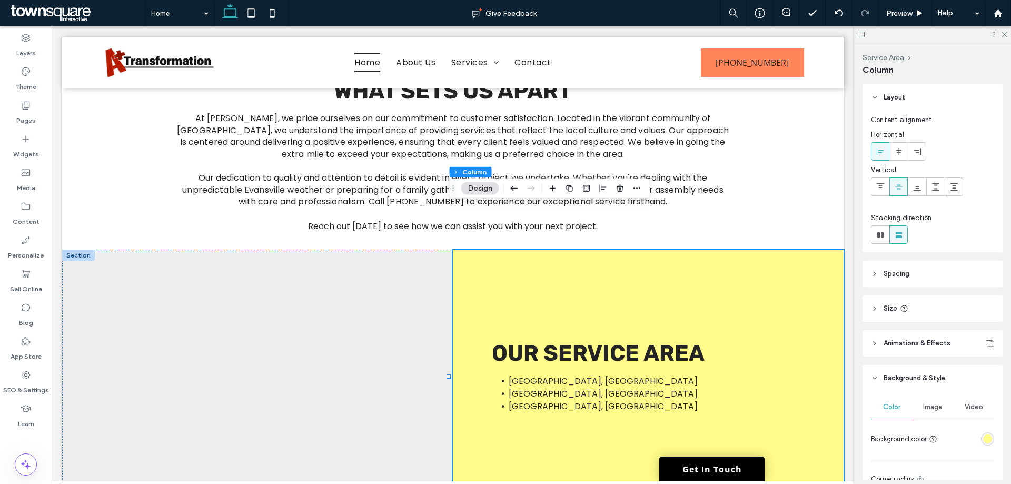
click at [983, 438] on div "rgba(255, 252, 139, 1)" at bounding box center [987, 439] width 9 height 9
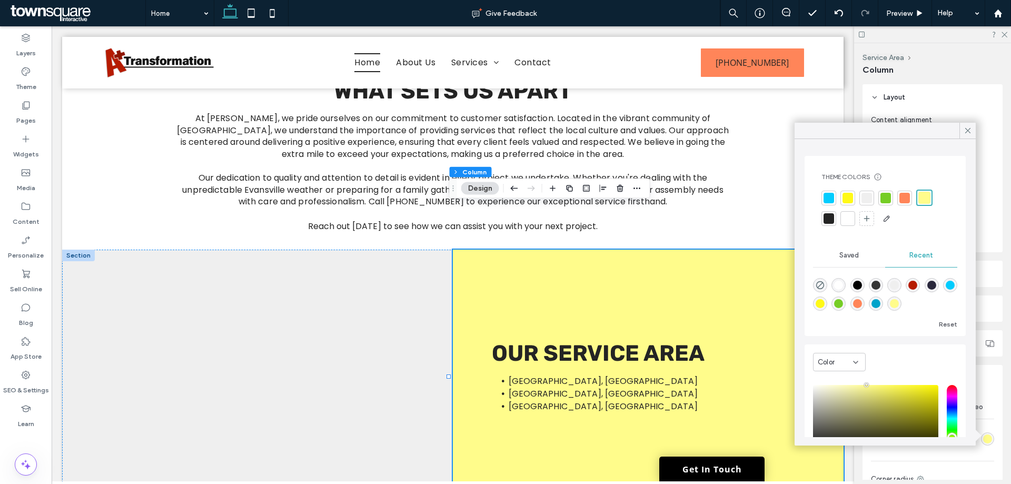
click at [851, 198] on div at bounding box center [848, 198] width 11 height 11
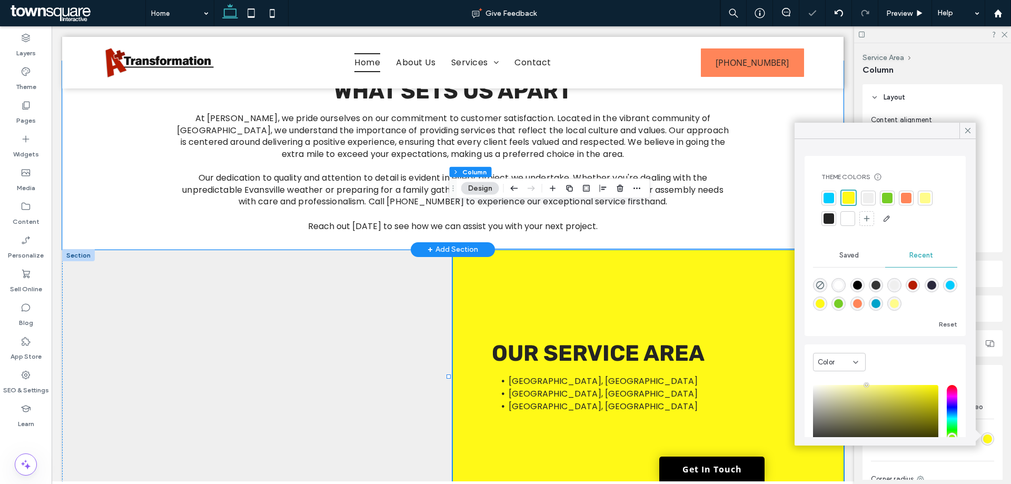
click at [751, 173] on div "At BRIAN GROVES HANDYMAN, we pride ourselves on our commitment to customer sati…" at bounding box center [453, 155] width 632 height 188
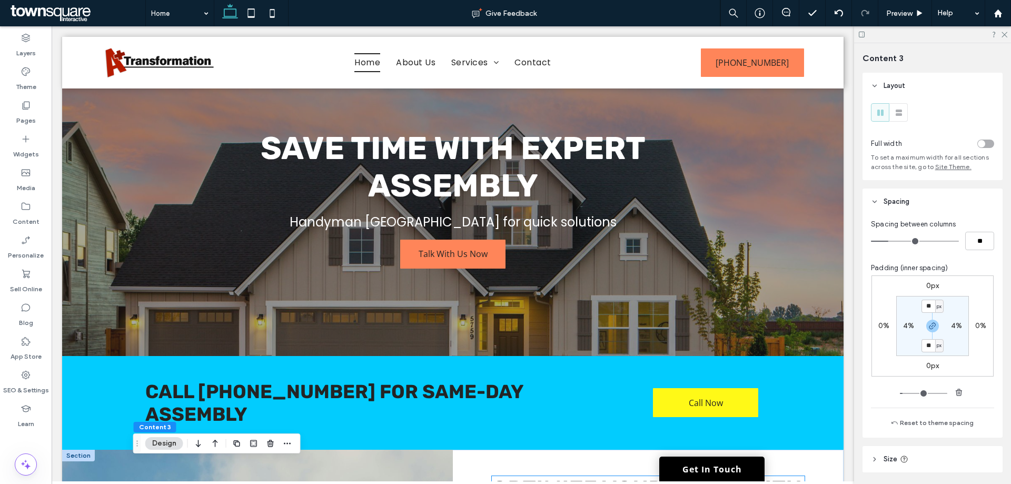
scroll to position [0, 0]
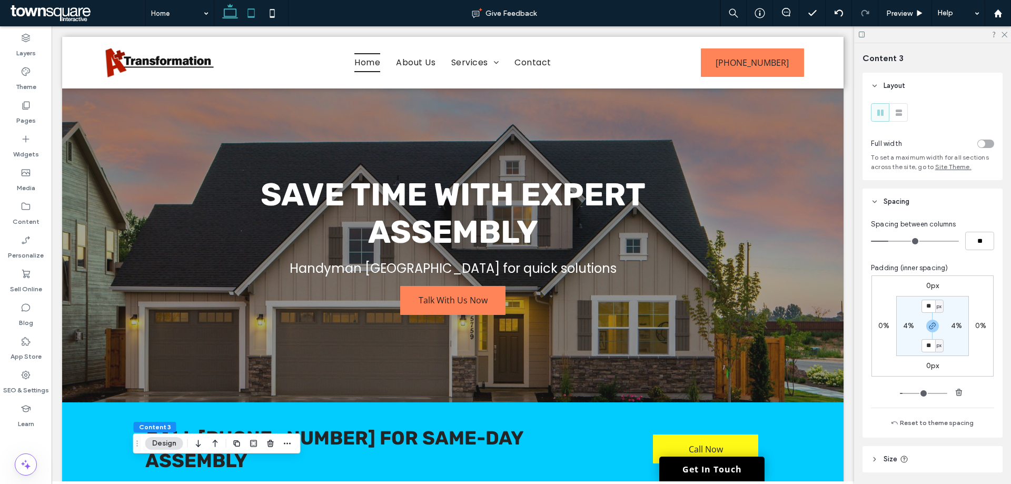
click at [245, 17] on icon at bounding box center [251, 13] width 21 height 21
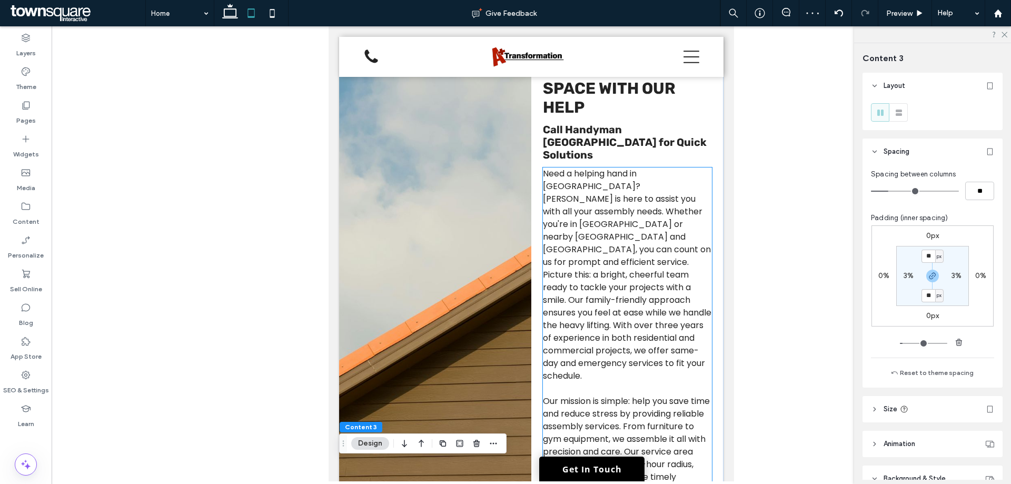
scroll to position [211, 0]
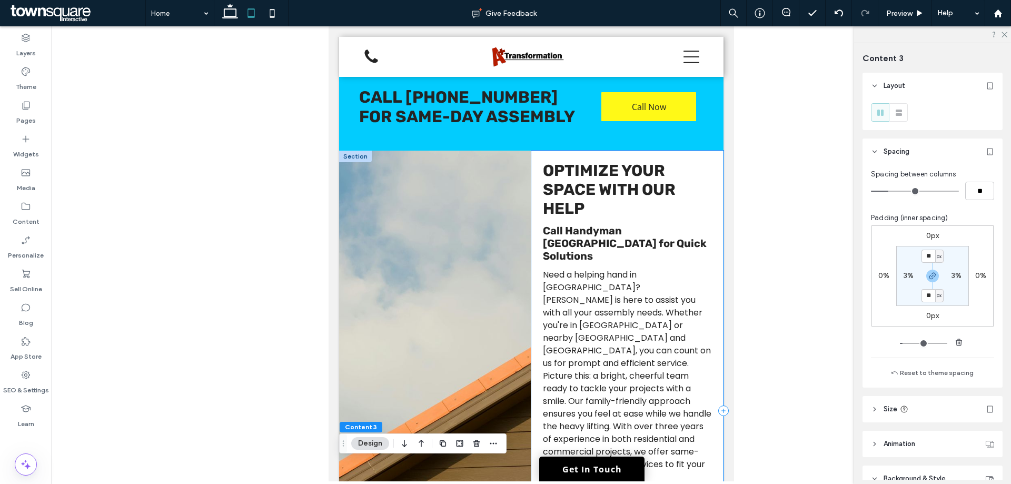
click at [713, 196] on div "Need a helping hand in Evansville? BRIAN GROVES HANDYMAN is here to assist you …" at bounding box center [627, 411] width 192 height 520
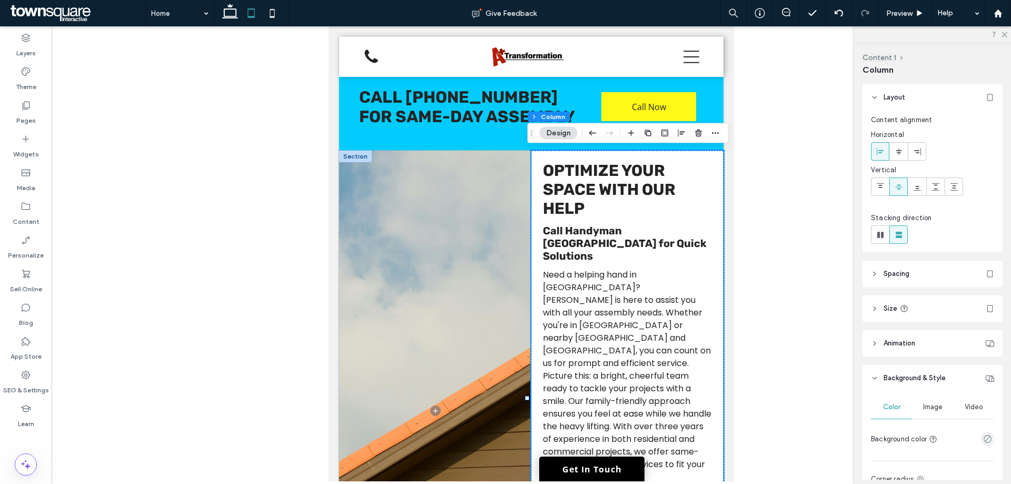
click at [357, 154] on div at bounding box center [355, 157] width 33 height 12
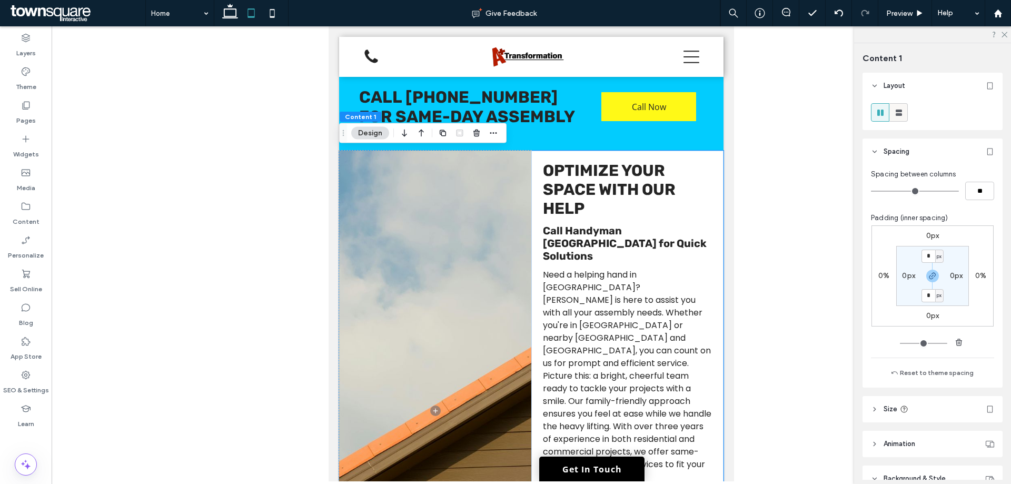
click at [901, 110] on use at bounding box center [899, 113] width 6 height 6
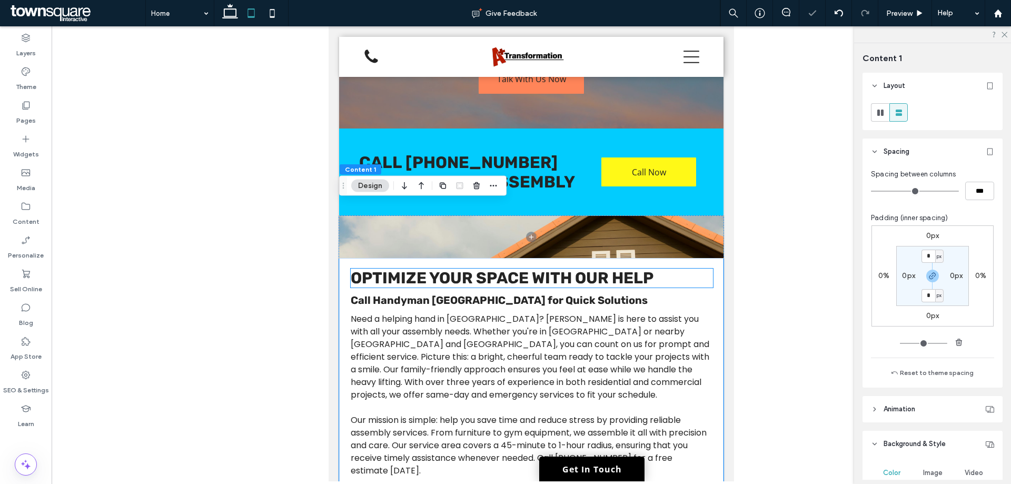
scroll to position [158, 0]
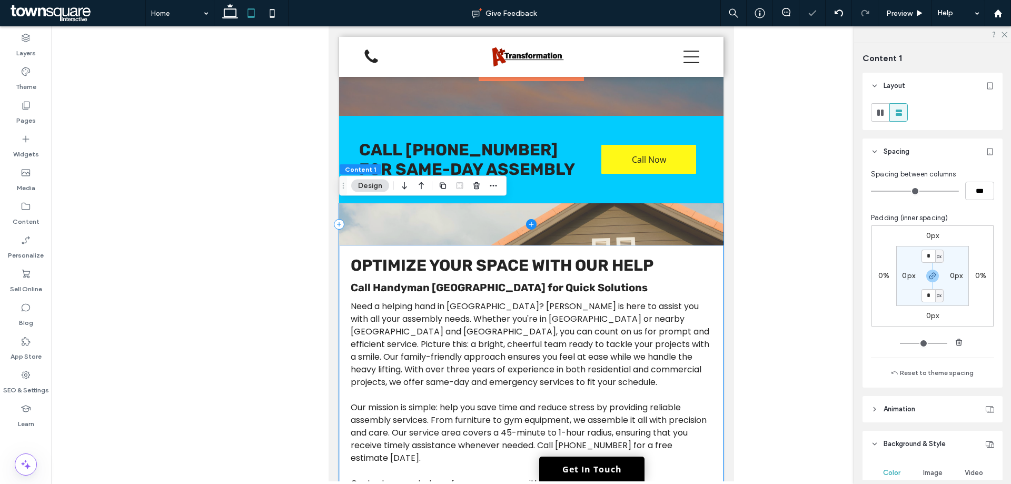
click at [527, 241] on span at bounding box center [531, 224] width 385 height 42
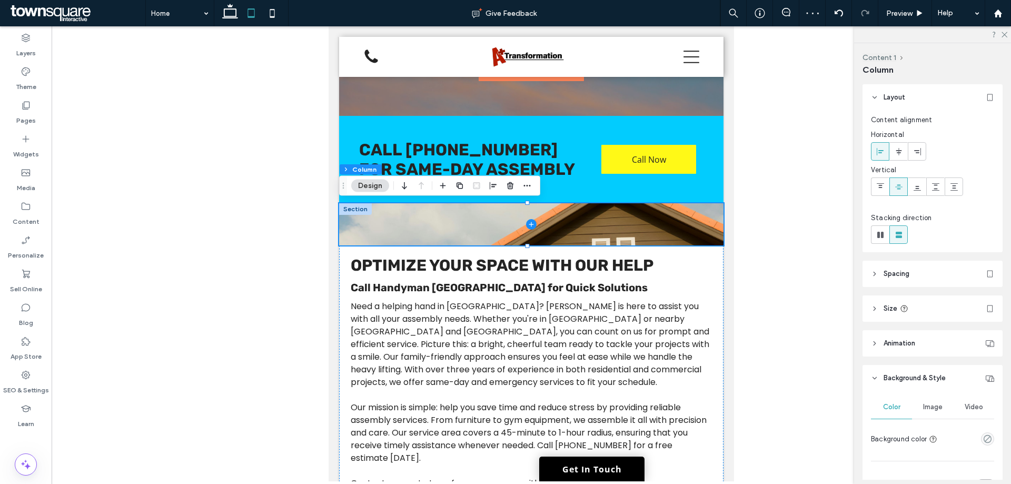
click at [931, 309] on header "Size" at bounding box center [933, 309] width 140 height 26
click at [960, 332] on input "**" at bounding box center [968, 335] width 21 height 18
type input "***"
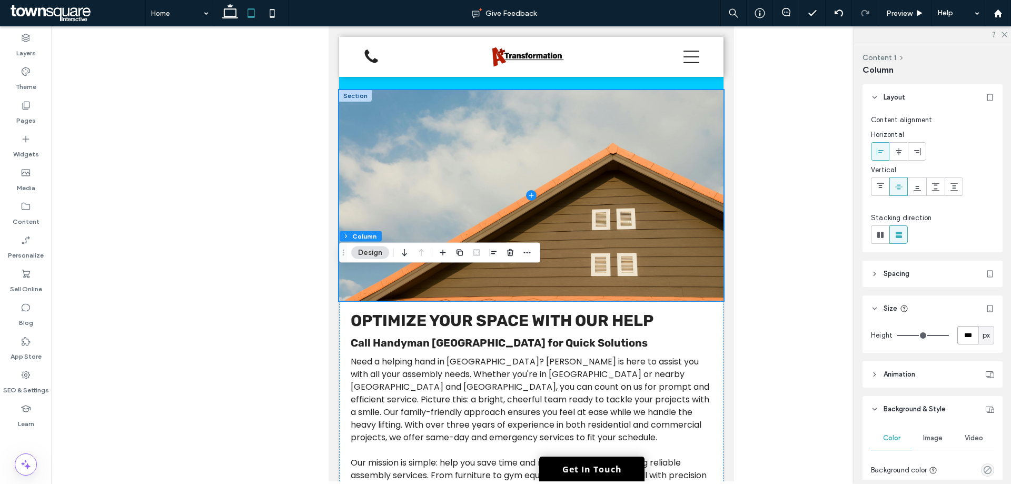
scroll to position [0, 0]
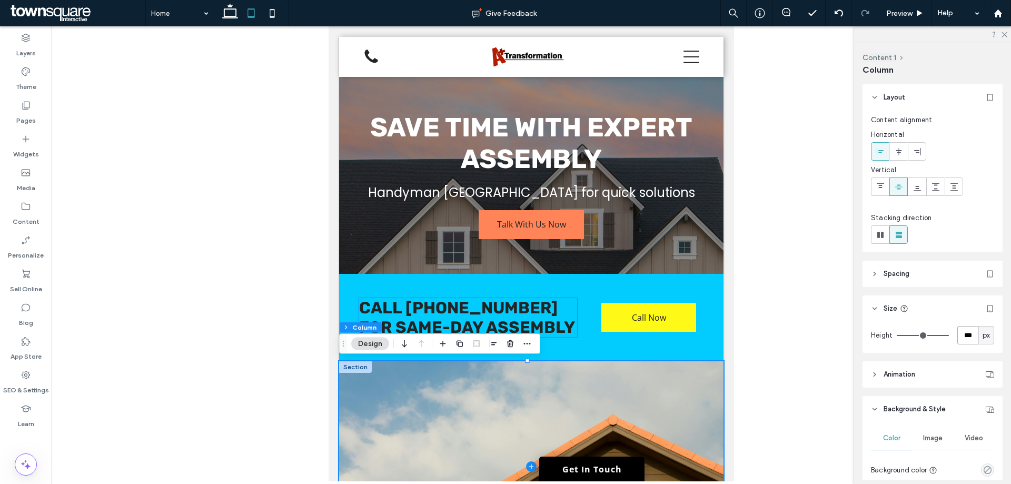
click at [566, 317] on h3 "Call 812-434-1668 for Same-Day Assembly" at bounding box center [468, 317] width 218 height 39
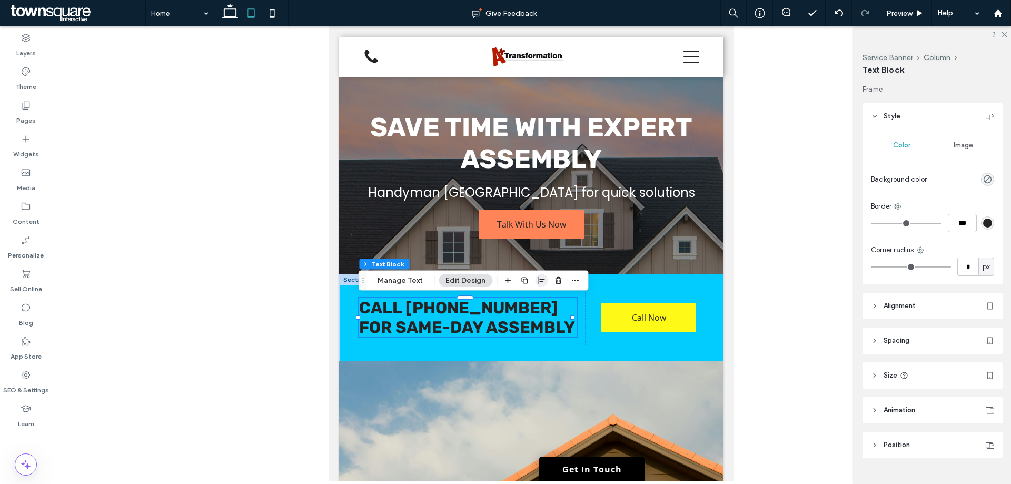
click at [537, 283] on icon "button" at bounding box center [541, 281] width 8 height 8
click at [529, 302] on use "center" at bounding box center [531, 300] width 6 height 7
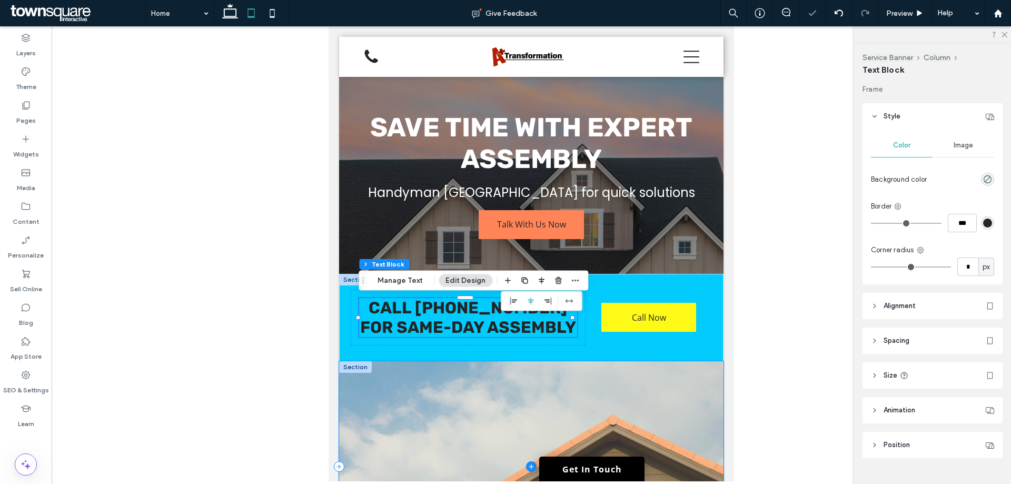
click at [592, 386] on span at bounding box center [531, 466] width 385 height 211
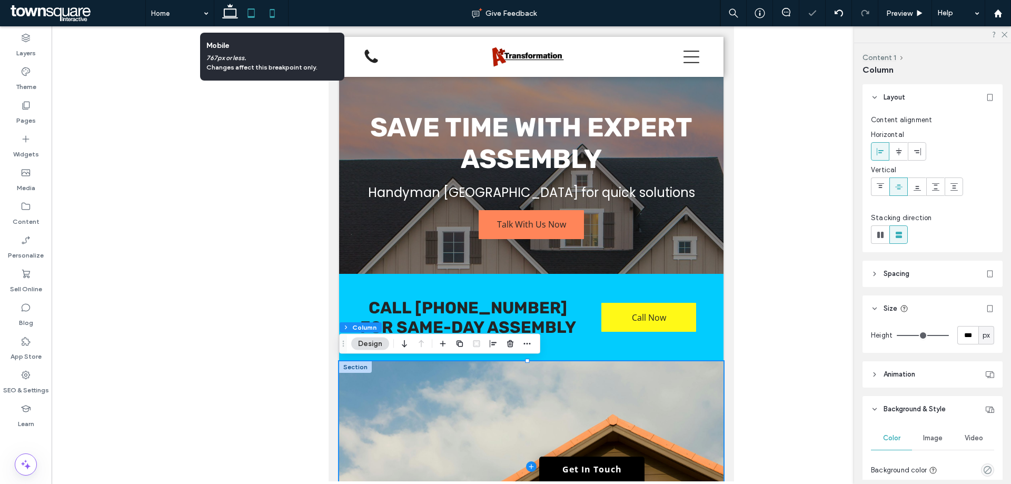
click at [269, 17] on icon at bounding box center [272, 13] width 21 height 21
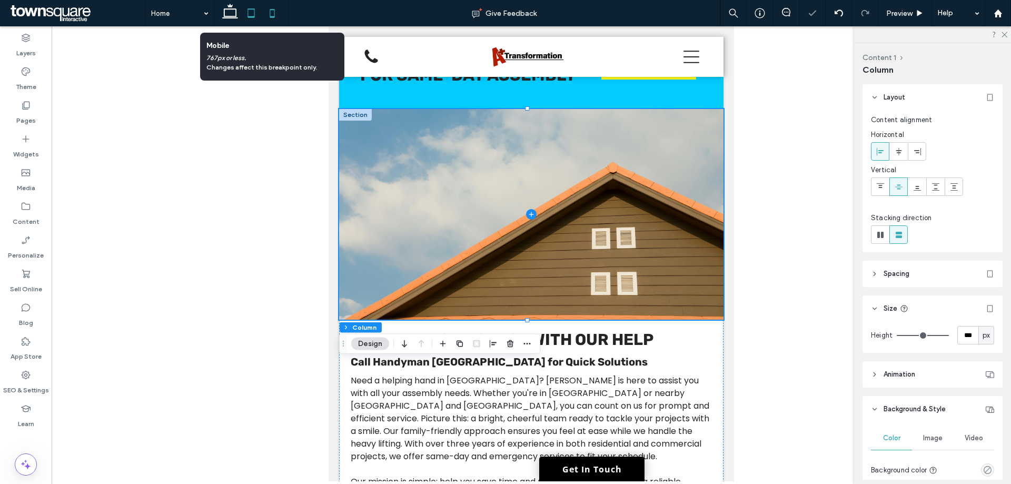
type input "***"
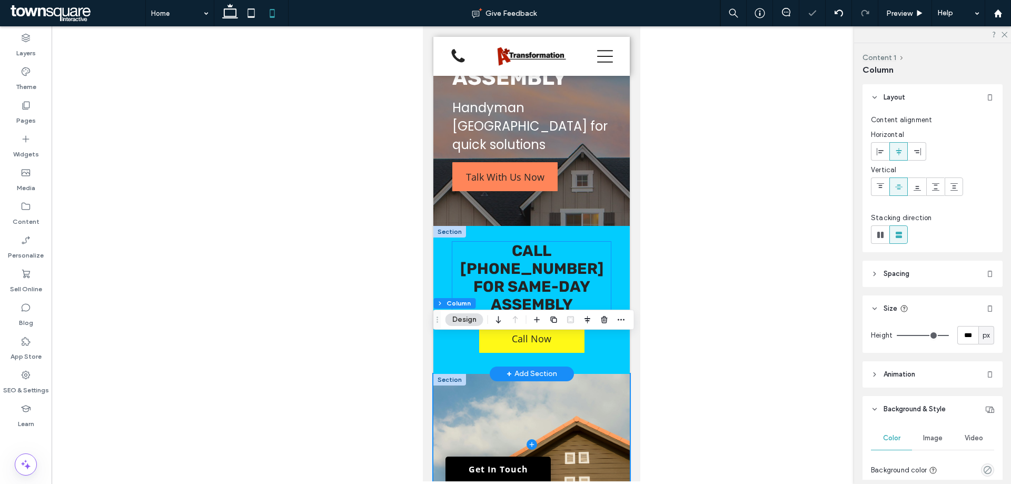
scroll to position [94, 0]
click at [565, 243] on span "Call 812-434-1668 for Same-Day Assembly" at bounding box center [531, 278] width 143 height 72
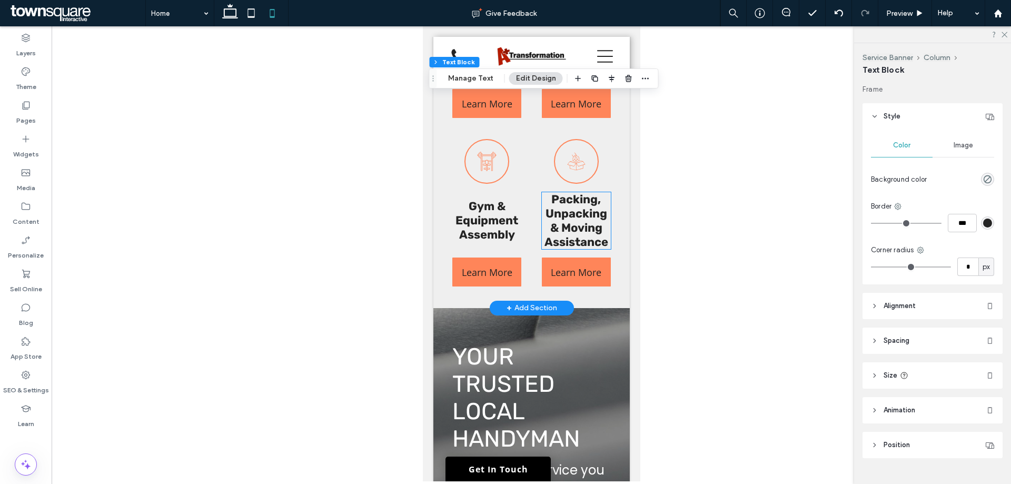
scroll to position [1095, 0]
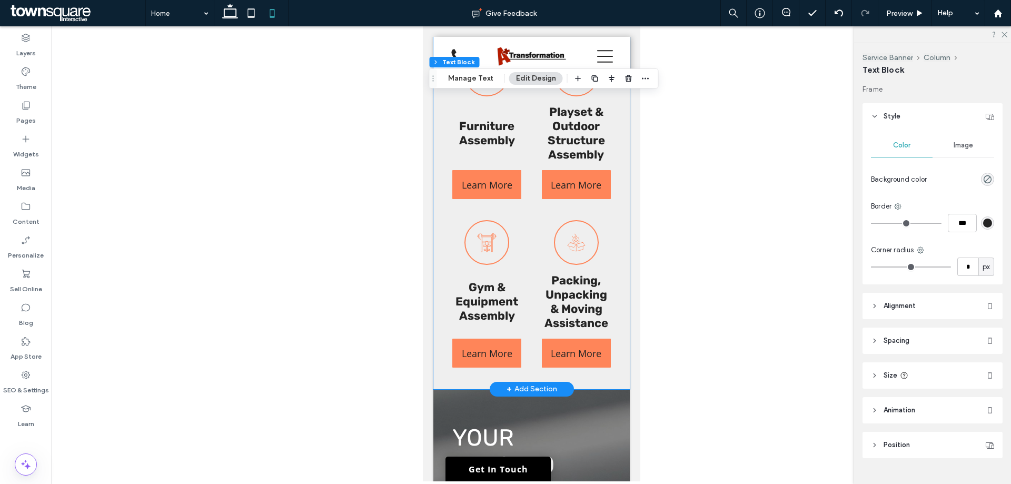
drag, startPoint x: 616, startPoint y: 277, endPoint x: 1221, endPoint y: 229, distance: 607.2
click at [616, 277] on div "Furniture Assembly Learn More Playset & Outdoor Structure Assembly Learn More G…" at bounding box center [531, 209] width 196 height 359
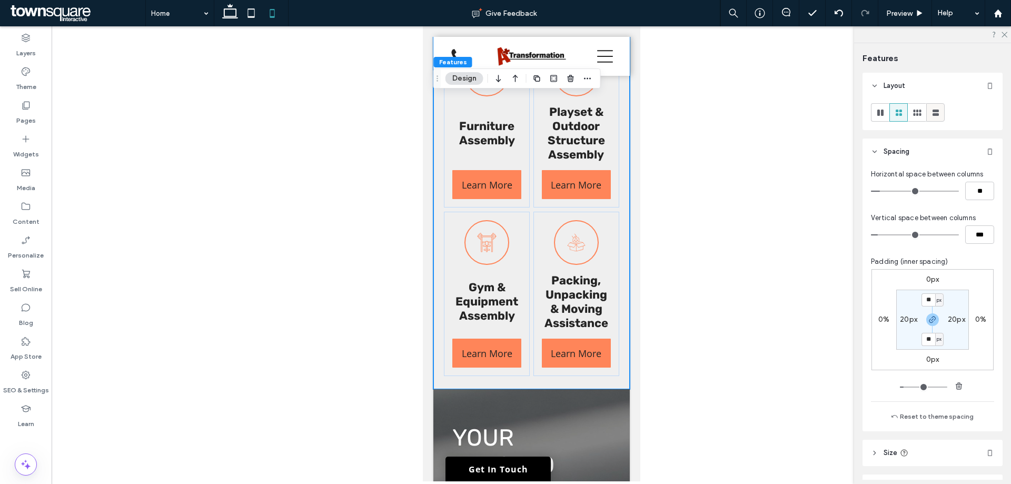
click at [931, 112] on div at bounding box center [935, 112] width 17 height 17
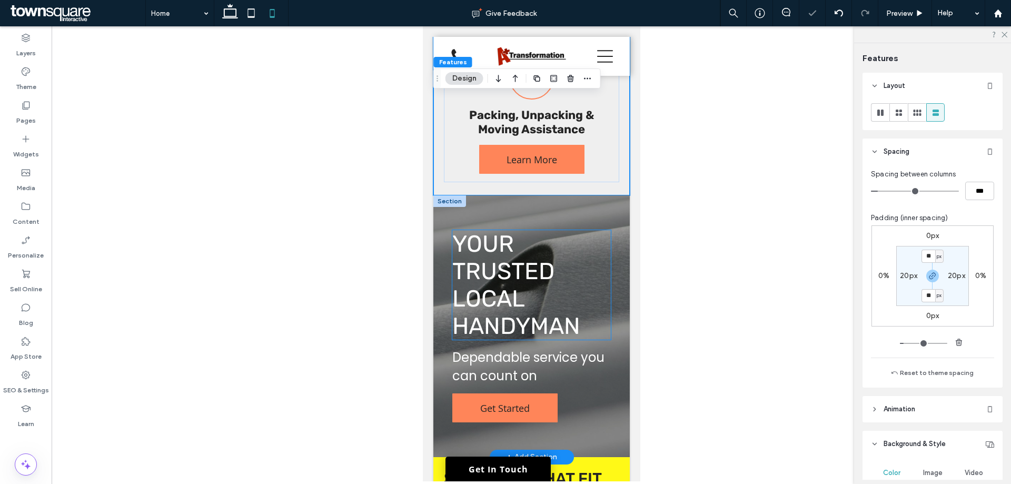
scroll to position [1516, 0]
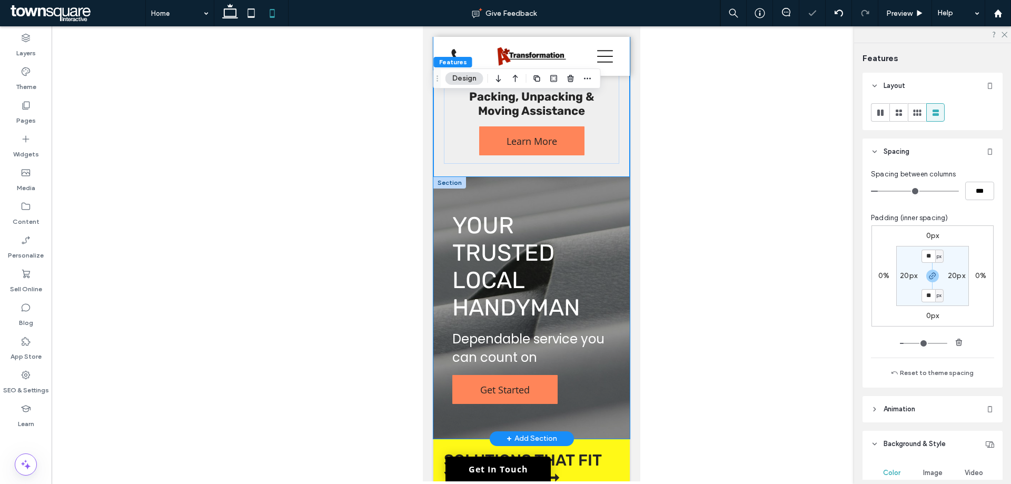
click at [611, 314] on div "Your Trusted Local Handyman Dependable service you can count on Get Started" at bounding box center [531, 308] width 196 height 262
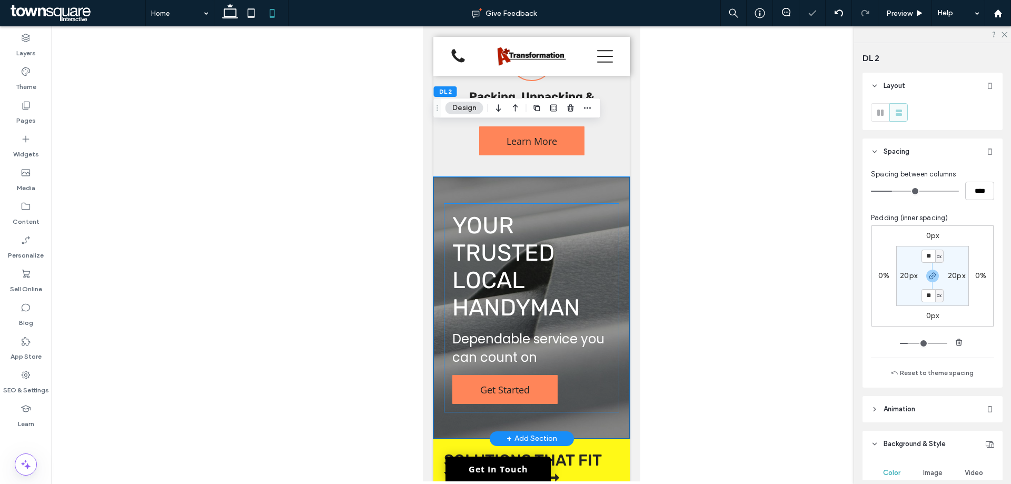
click at [599, 318] on div "Your Trusted Local Handyman Dependable service you can count on Get Started" at bounding box center [531, 307] width 175 height 209
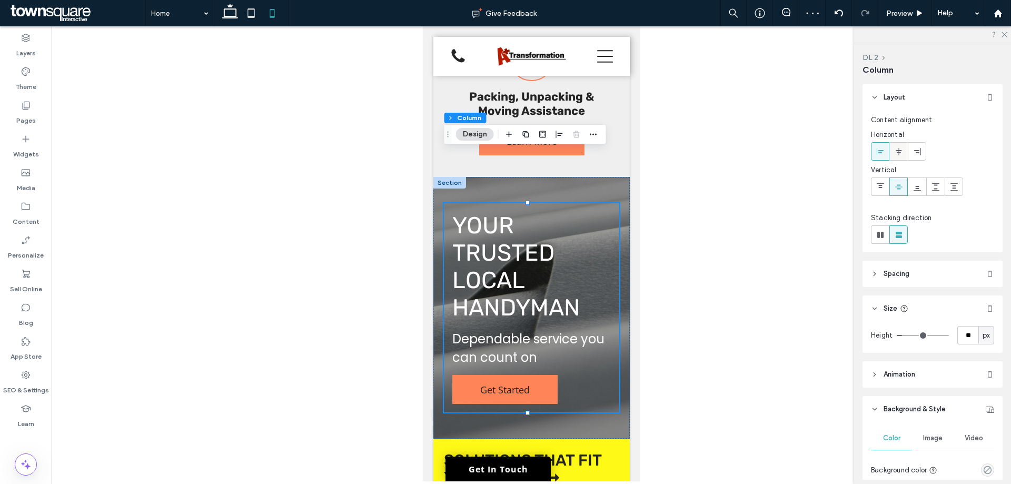
click at [902, 151] on icon at bounding box center [899, 151] width 8 height 8
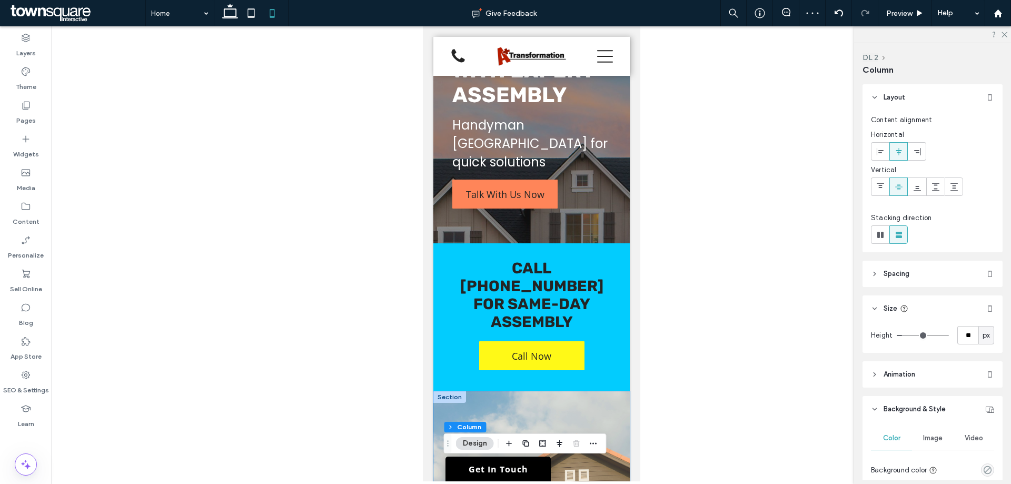
scroll to position [0, 0]
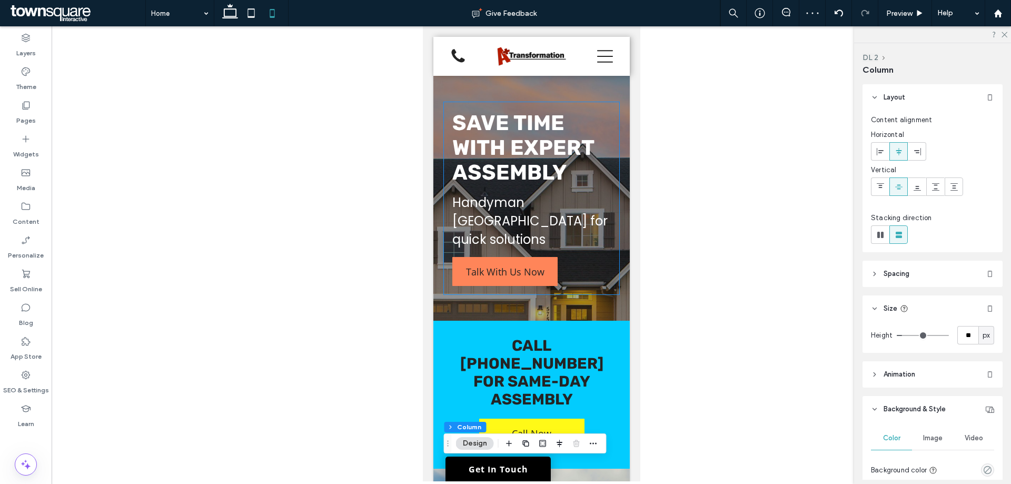
drag, startPoint x: 582, startPoint y: 269, endPoint x: 1179, endPoint y: 251, distance: 597.6
click at [582, 269] on div "Save Time with Expert Assembly Handyman Evansville for quick solutions Talk Wit…" at bounding box center [531, 198] width 175 height 192
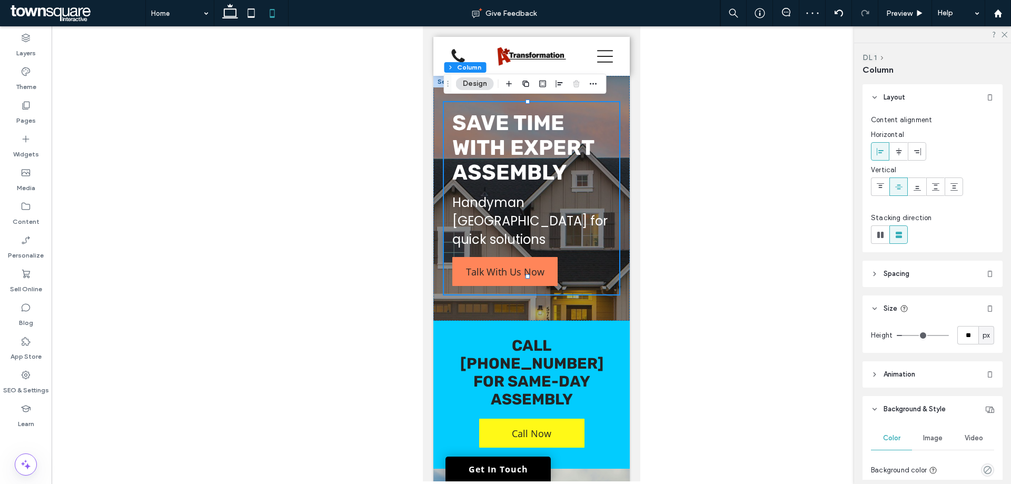
drag, startPoint x: 893, startPoint y: 152, endPoint x: 774, endPoint y: 224, distance: 139.2
click at [893, 152] on div at bounding box center [898, 151] width 17 height 17
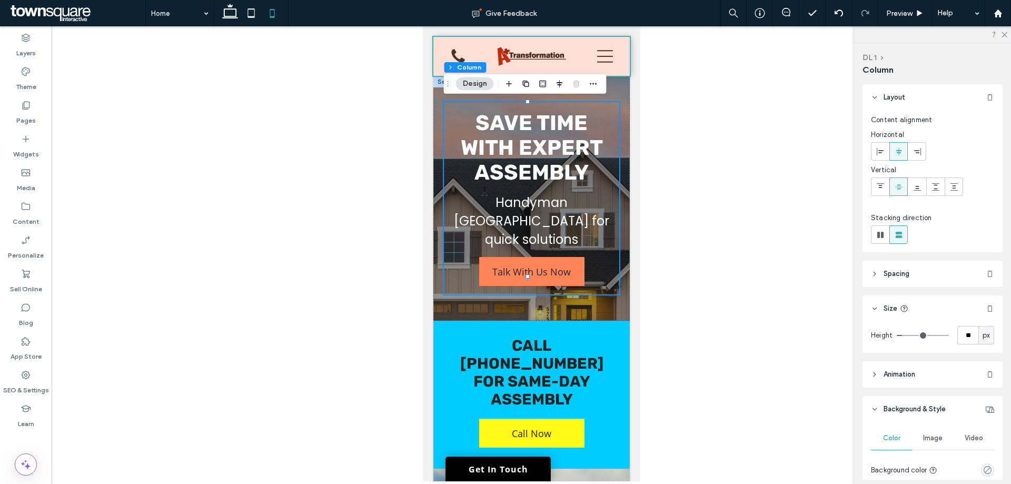
click at [456, 47] on div at bounding box center [531, 56] width 196 height 39
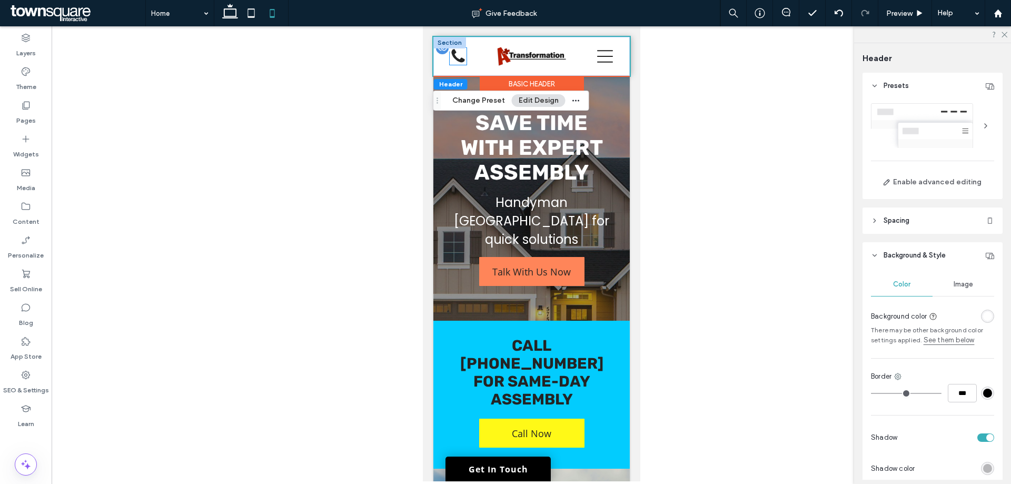
click at [458, 52] on div at bounding box center [457, 56] width 17 height 17
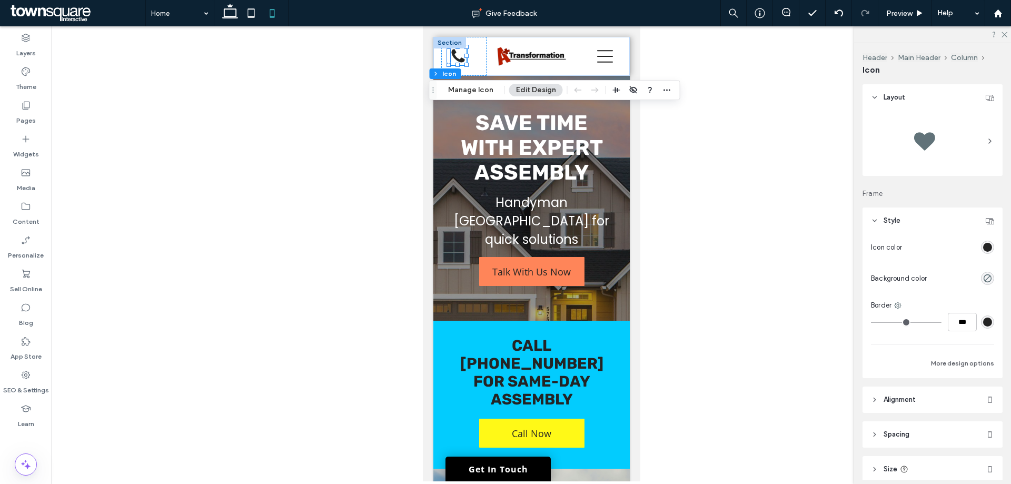
click at [984, 250] on div "rgb(36, 36, 36)" at bounding box center [987, 247] width 9 height 9
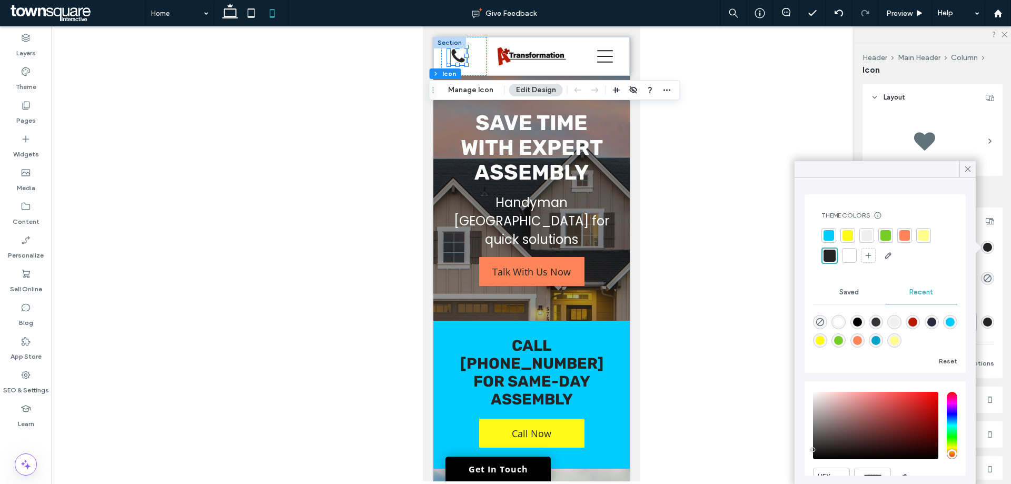
click at [889, 238] on div at bounding box center [886, 235] width 11 height 11
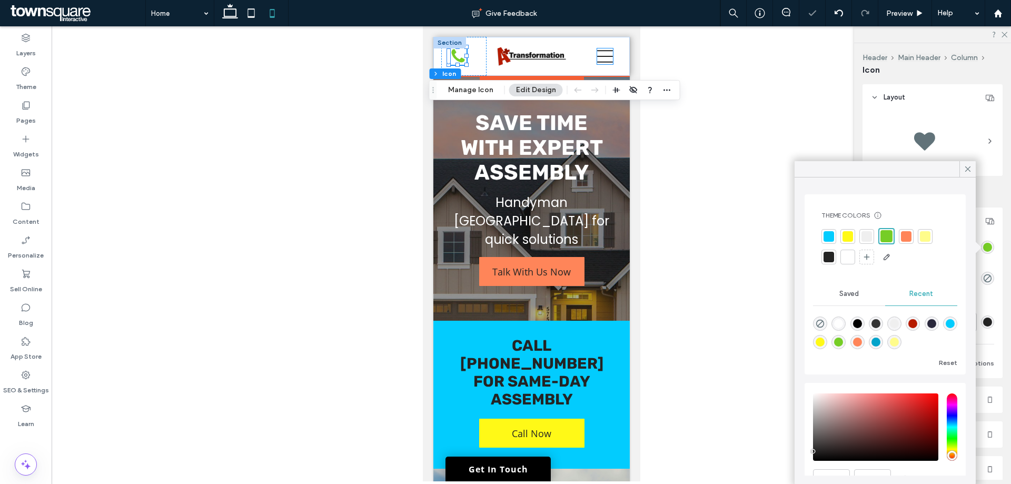
click at [604, 55] on icon at bounding box center [605, 56] width 16 height 13
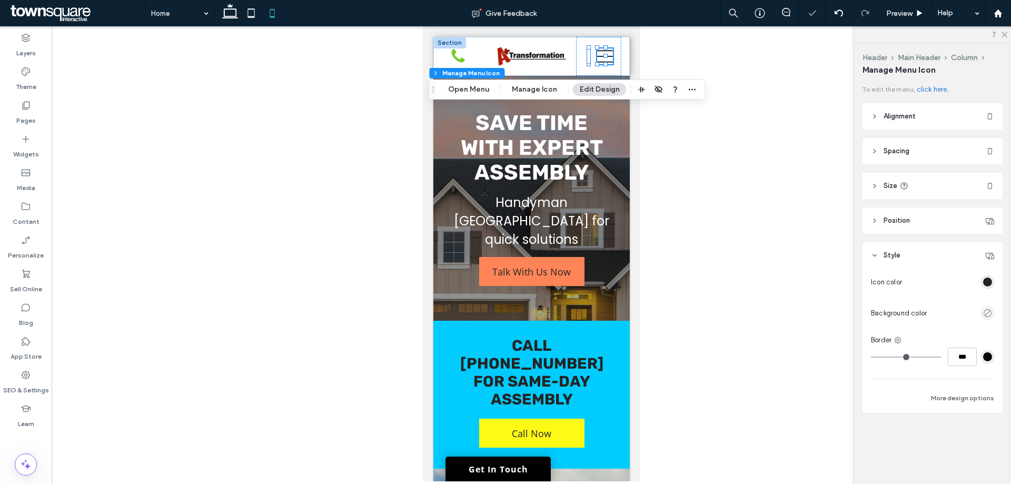
click at [981, 278] on div at bounding box center [951, 282] width 88 height 18
click at [984, 278] on div "rgba(36, 36, 36, 1)" at bounding box center [987, 281] width 13 height 13
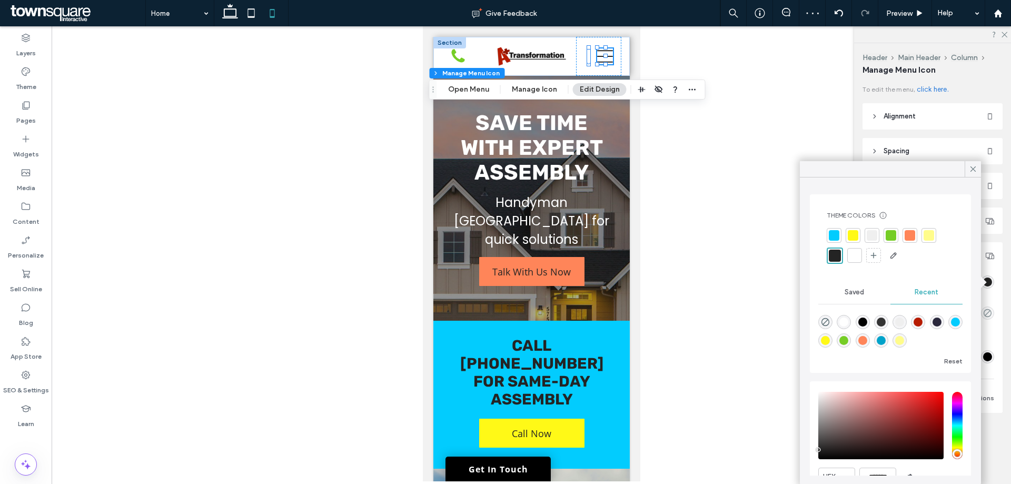
click at [899, 234] on div at bounding box center [890, 246] width 127 height 36
click at [895, 234] on div at bounding box center [891, 235] width 11 height 11
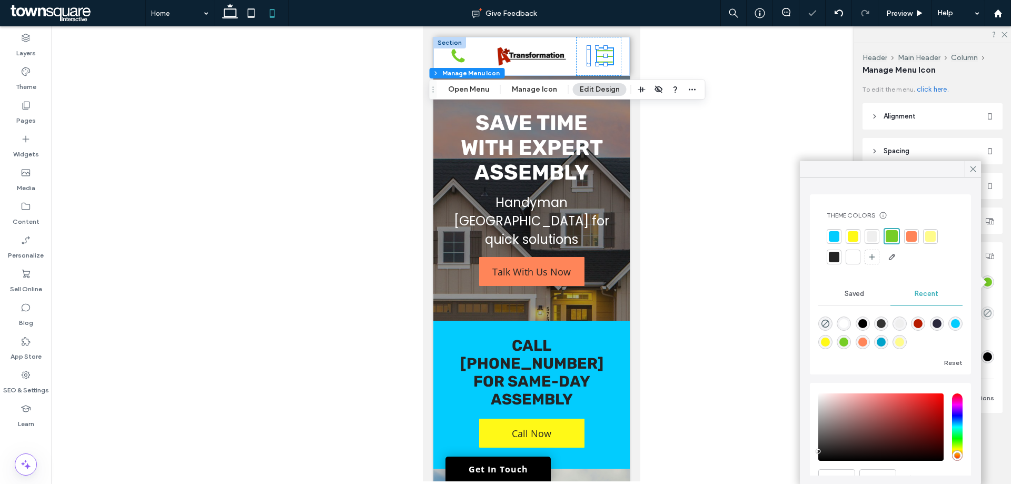
click at [663, 208] on div at bounding box center [532, 253] width 960 height 455
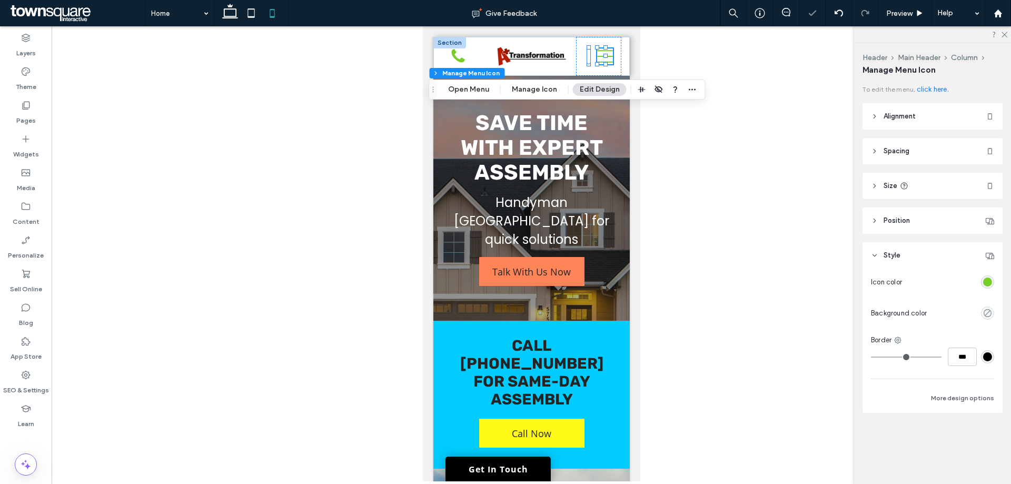
click at [563, 61] on div at bounding box center [531, 56] width 90 height 39
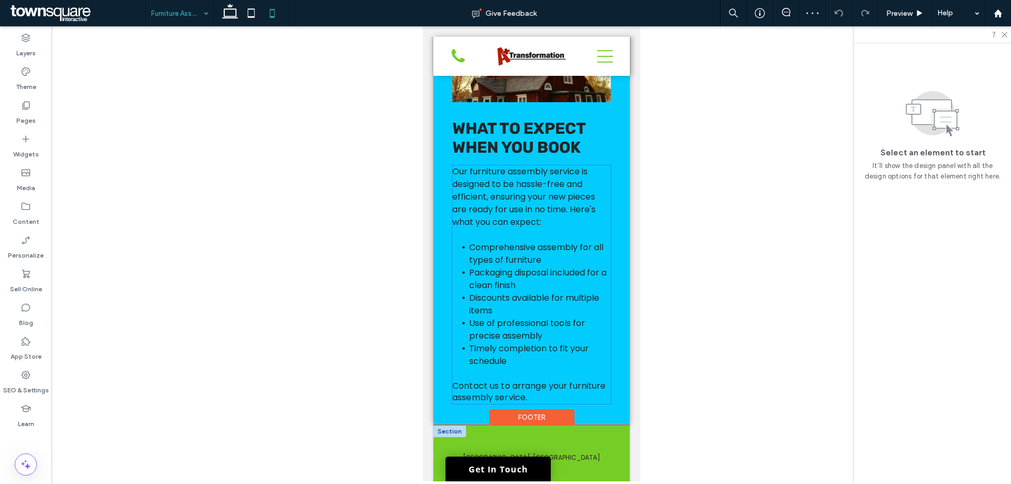
scroll to position [828, 0]
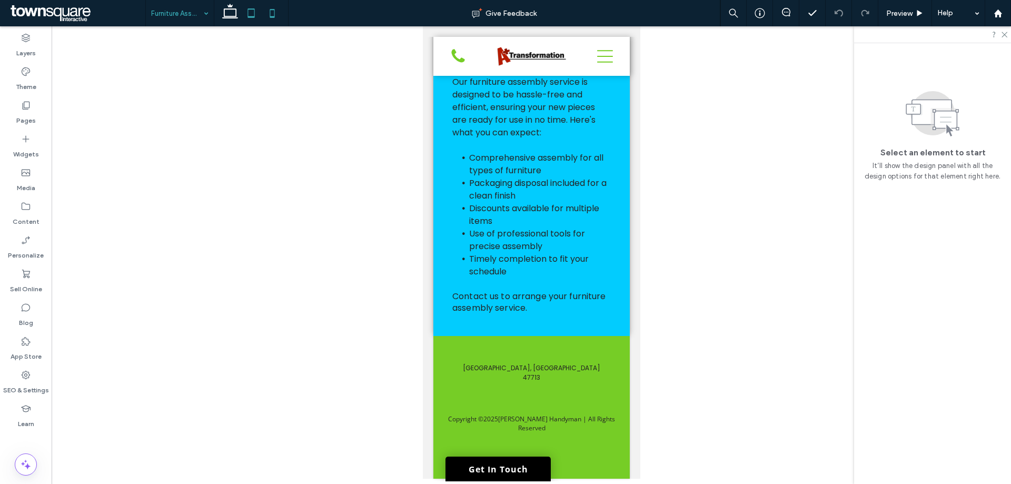
click at [245, 23] on icon at bounding box center [251, 13] width 21 height 21
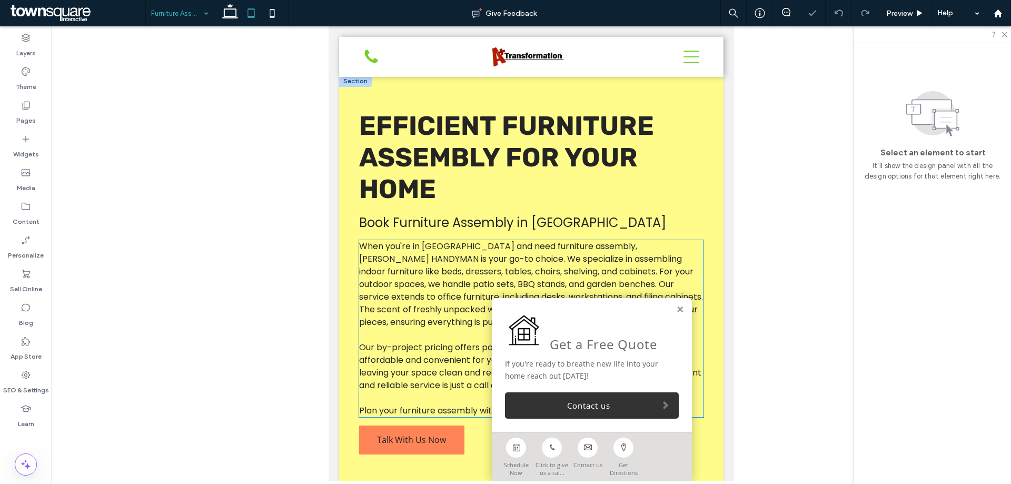
scroll to position [0, 0]
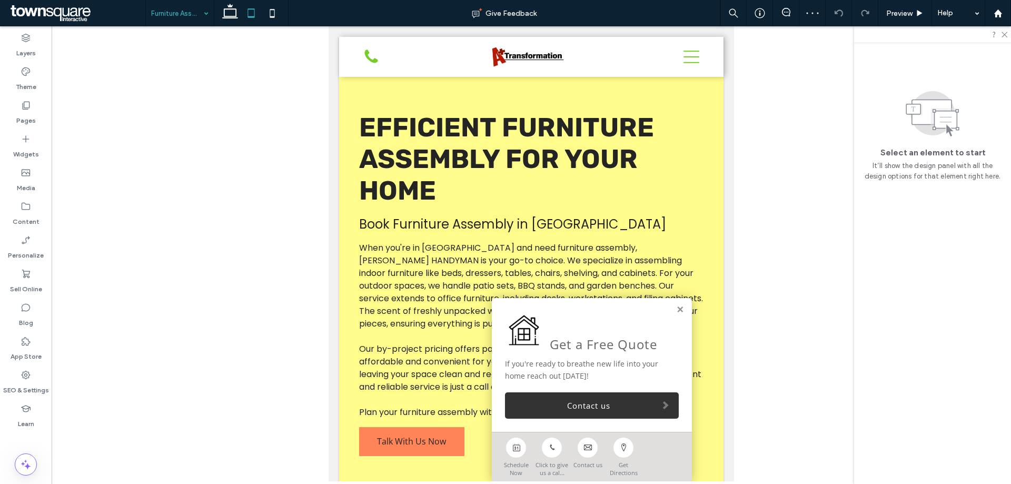
click at [677, 311] on div "Get a Free Quote If you're ready to breathe new life into your home reach out t…" at bounding box center [592, 365] width 200 height 134
click at [676, 309] on link at bounding box center [680, 310] width 8 height 9
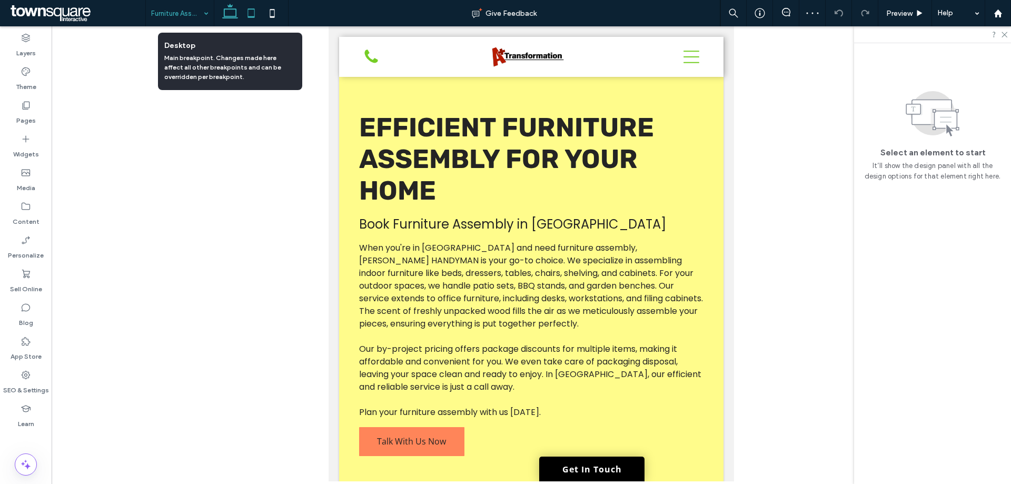
click at [225, 14] on icon at bounding box center [230, 13] width 21 height 21
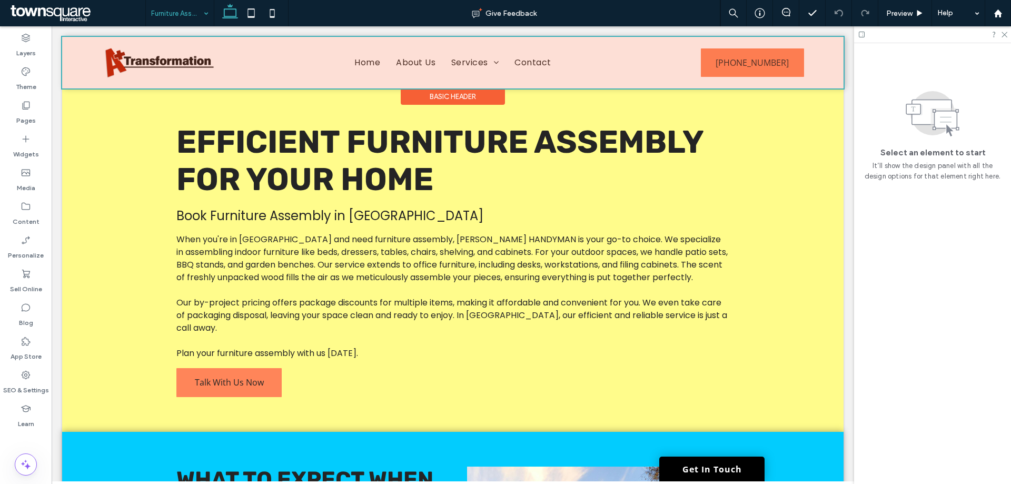
click at [359, 66] on div at bounding box center [453, 63] width 782 height 52
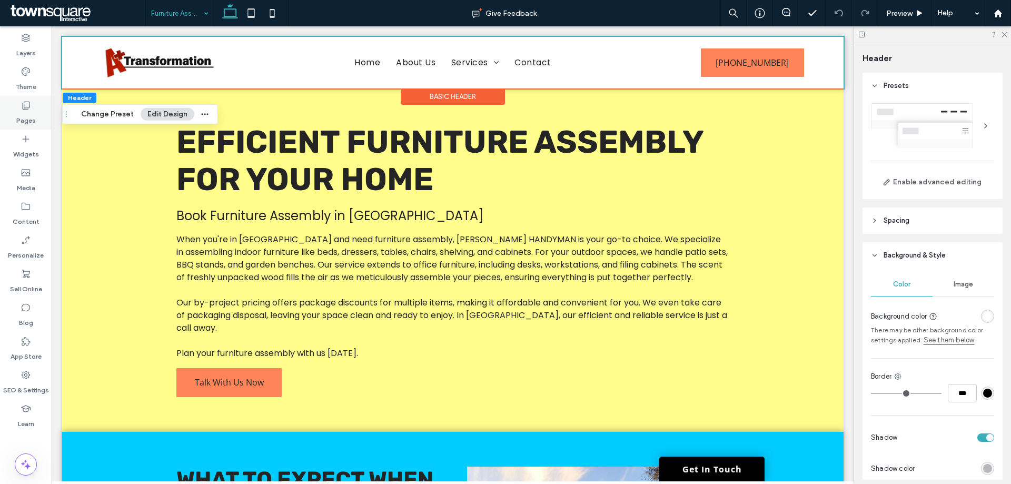
click at [47, 105] on div "Pages" at bounding box center [26, 113] width 52 height 34
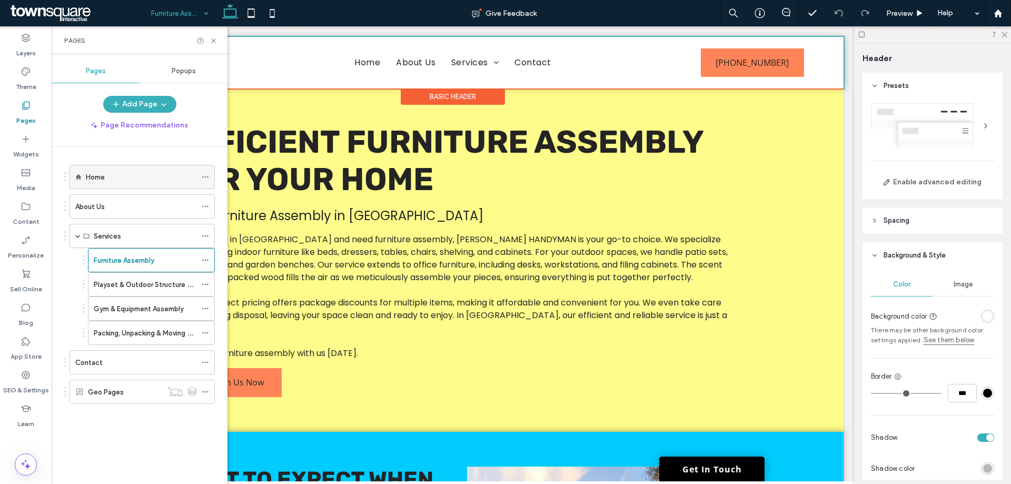
click at [106, 184] on div "Home" at bounding box center [141, 176] width 111 height 23
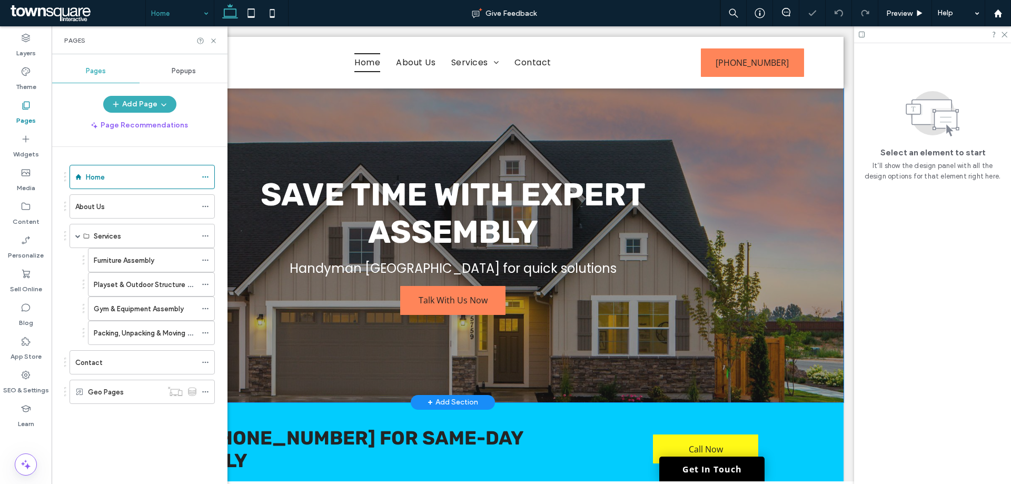
click at [792, 271] on div "Save Time with Expert Assembly Handyman Evansville for quick solutions Talk Wit…" at bounding box center [453, 245] width 782 height 314
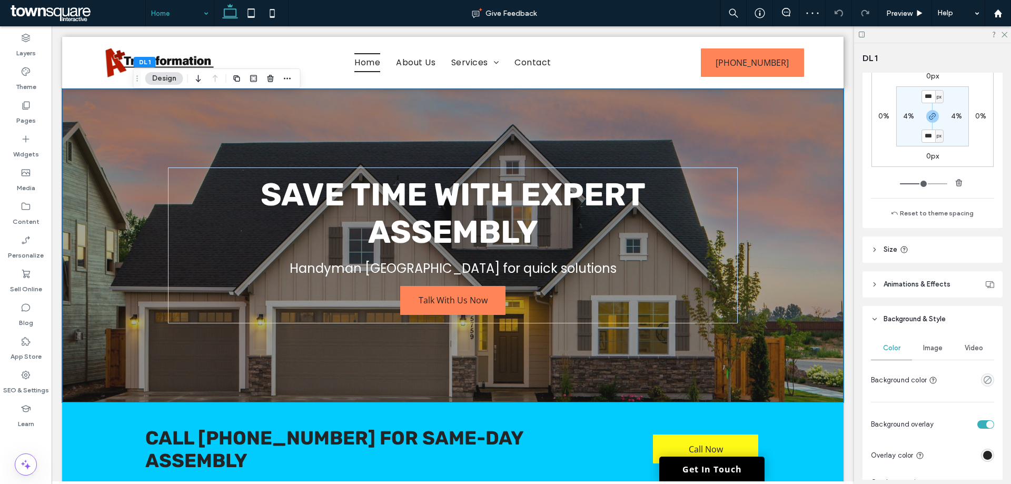
scroll to position [211, 0]
click at [936, 350] on span "Image" at bounding box center [932, 347] width 19 height 8
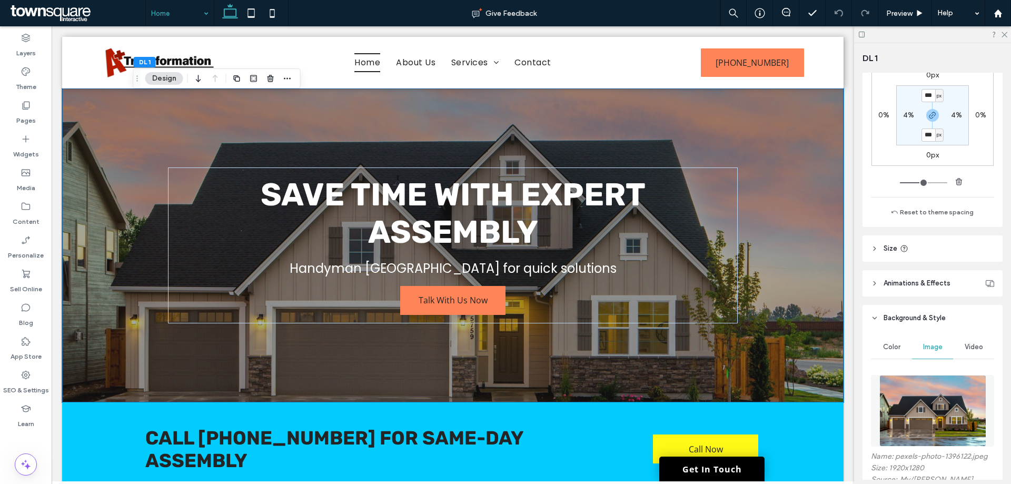
click at [953, 403] on img at bounding box center [933, 411] width 107 height 72
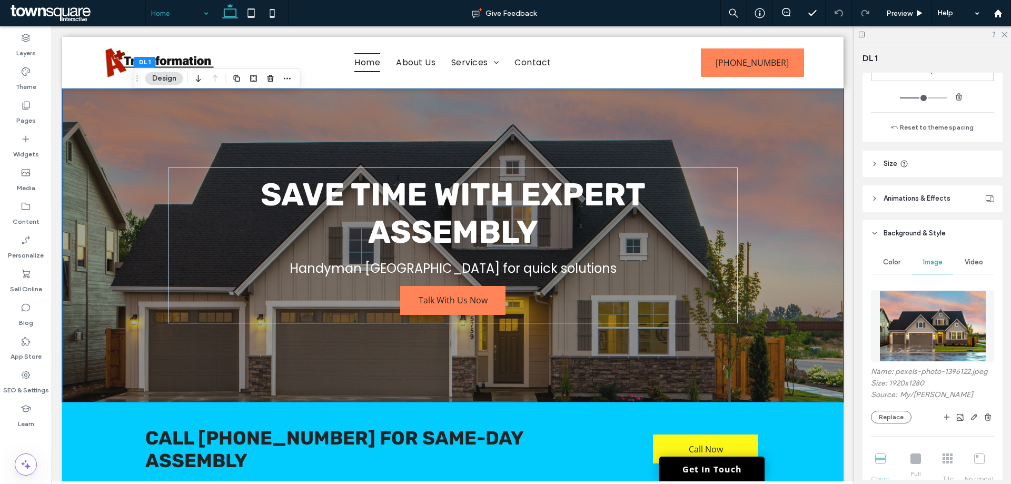
scroll to position [316, 0]
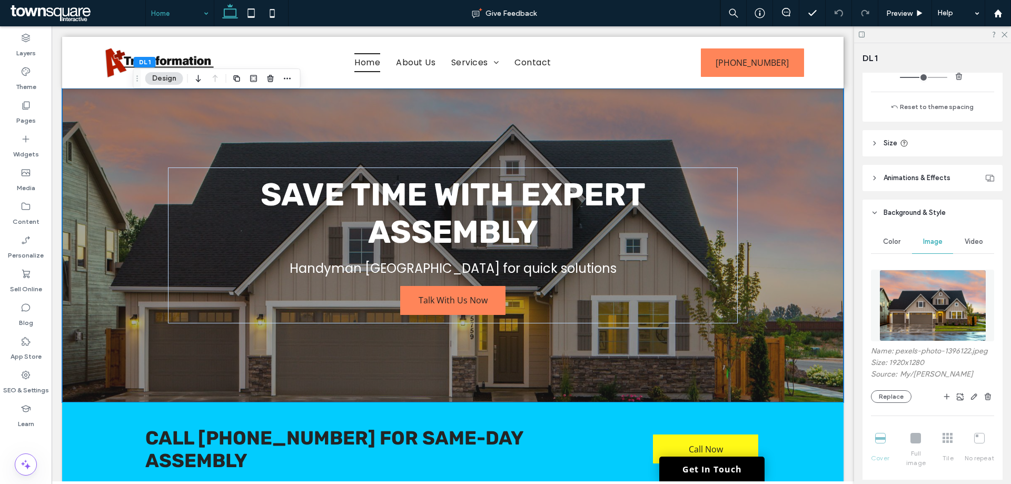
click at [902, 403] on div "Name: pexels-photo-1396122.jpeg Size: 1920x1280 Source: My / Binyamin Mellish R…" at bounding box center [932, 434] width 123 height 340
click at [901, 397] on button "Replace" at bounding box center [891, 396] width 41 height 13
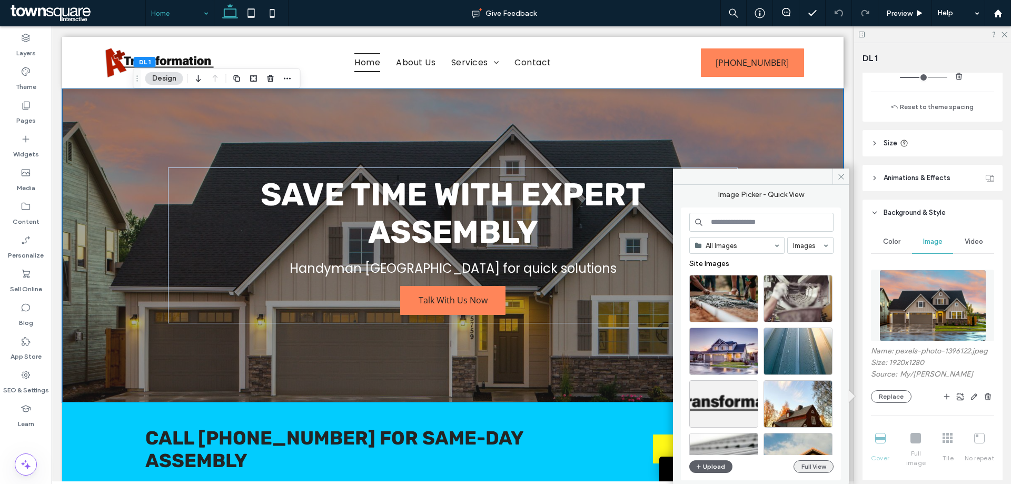
click at [812, 462] on button "Full View" at bounding box center [814, 466] width 40 height 13
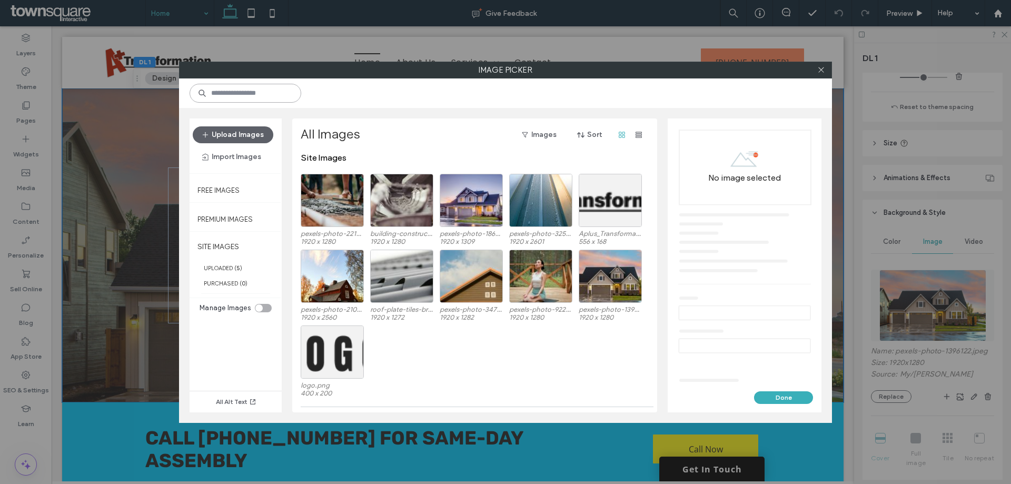
click at [233, 93] on input at bounding box center [246, 93] width 112 height 19
type input "********"
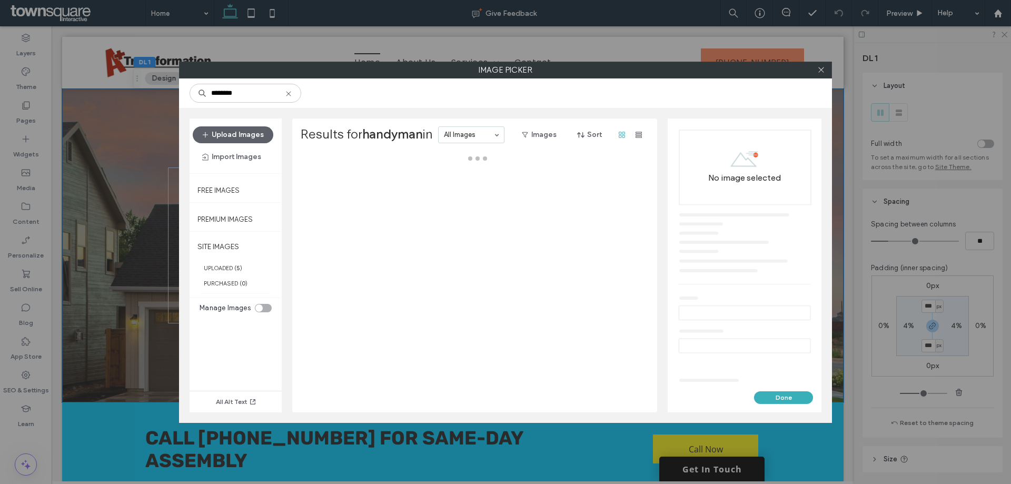
scroll to position [316, 0]
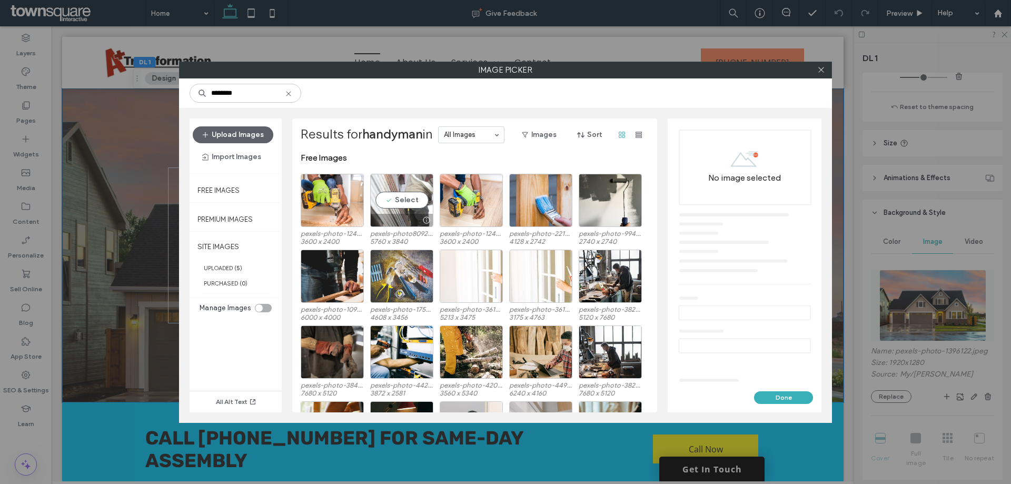
type input "********"
click at [389, 222] on div at bounding box center [402, 220] width 62 height 13
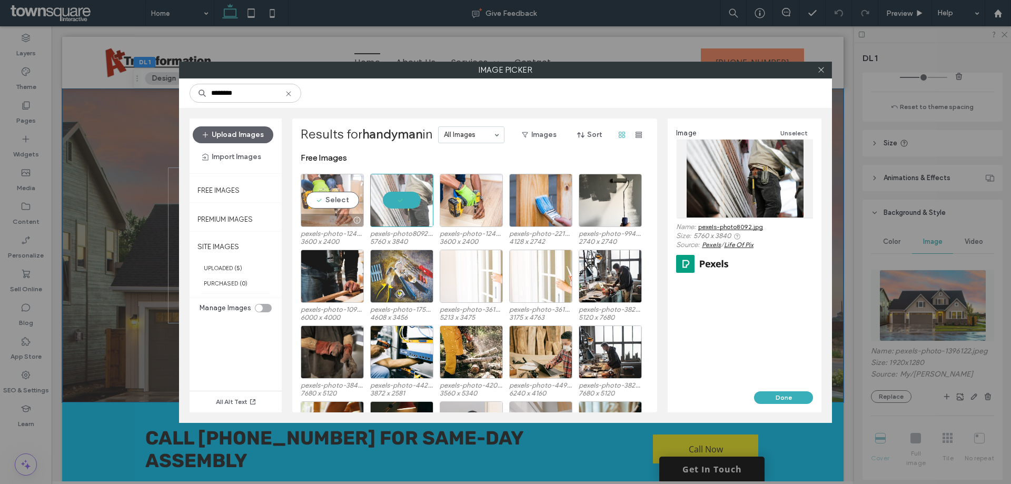
click at [350, 221] on div at bounding box center [356, 220] width 13 height 8
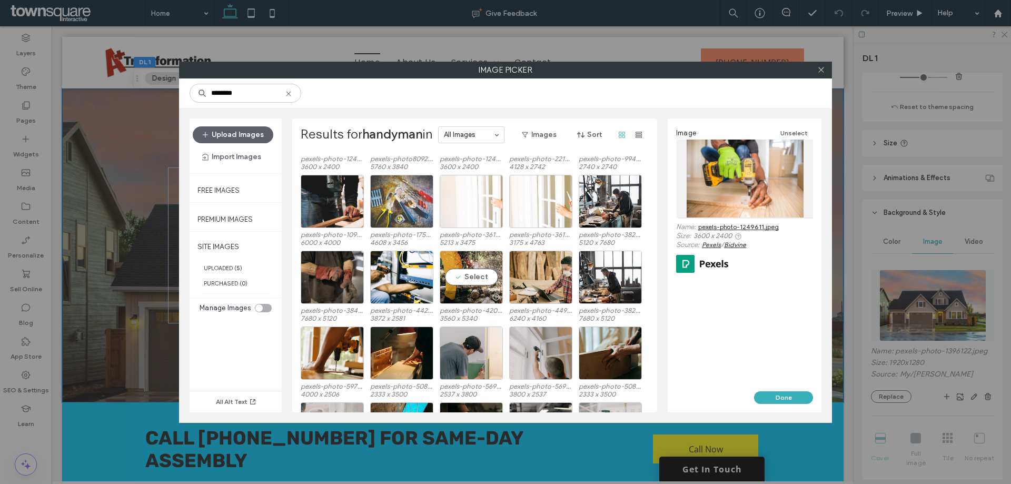
scroll to position [0, 0]
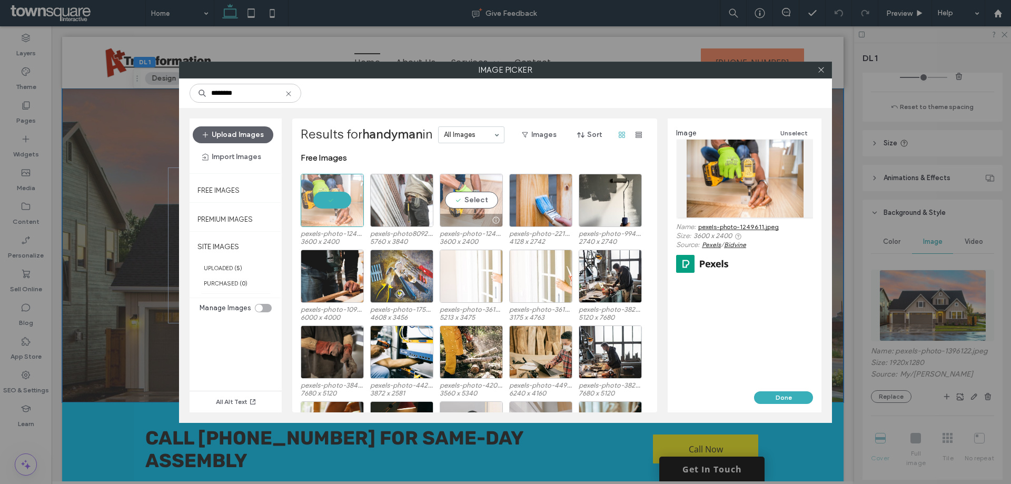
click at [467, 224] on div at bounding box center [471, 220] width 62 height 13
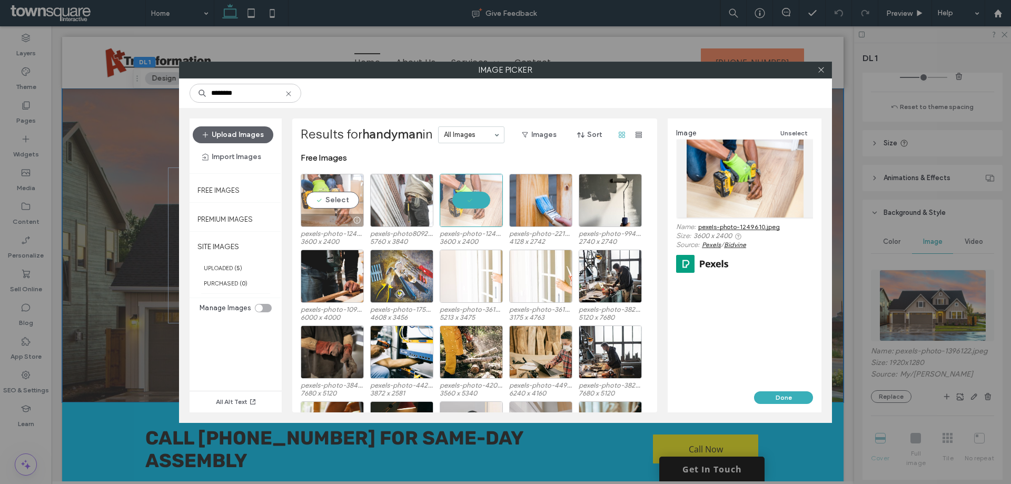
click at [339, 221] on div at bounding box center [332, 220] width 62 height 13
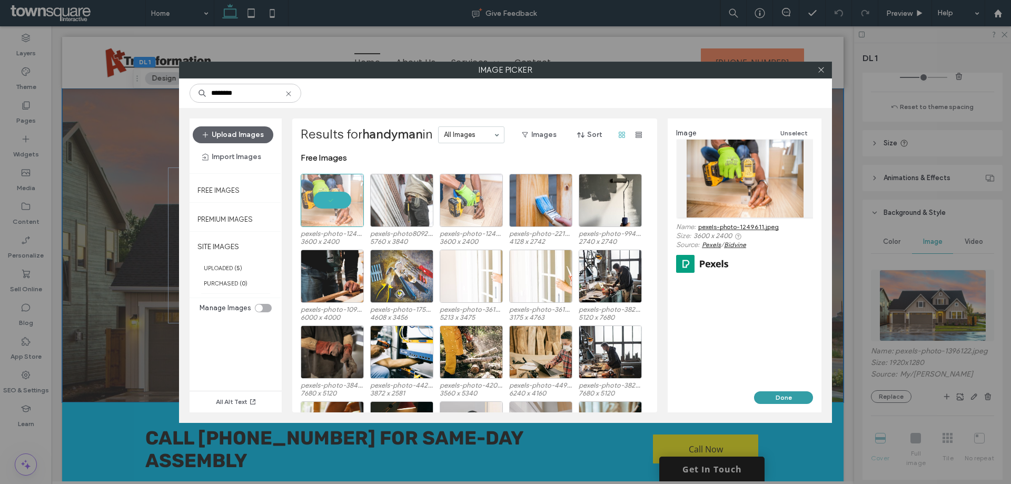
click at [785, 399] on button "Done" at bounding box center [783, 397] width 59 height 13
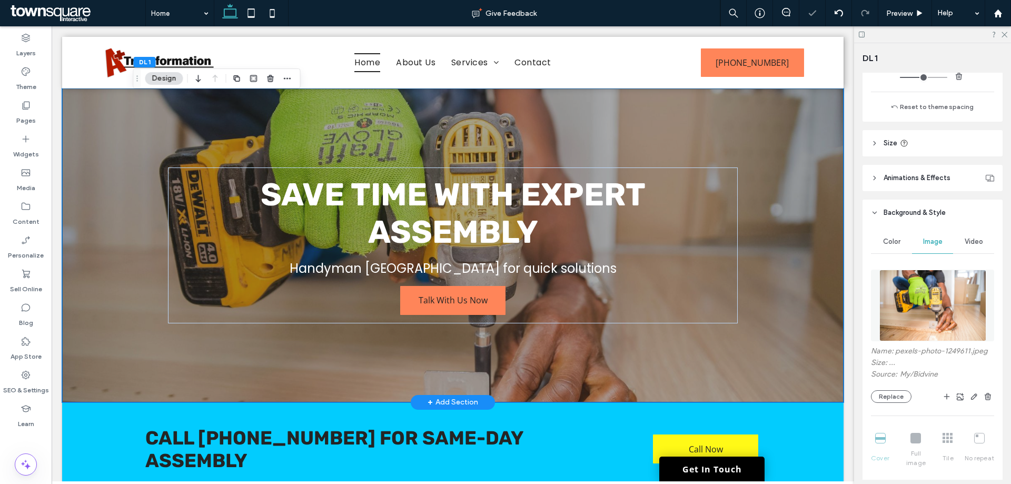
click at [673, 375] on div "Save Time with Expert Assembly Handyman Evansville for quick solutions Talk Wit…" at bounding box center [453, 245] width 632 height 314
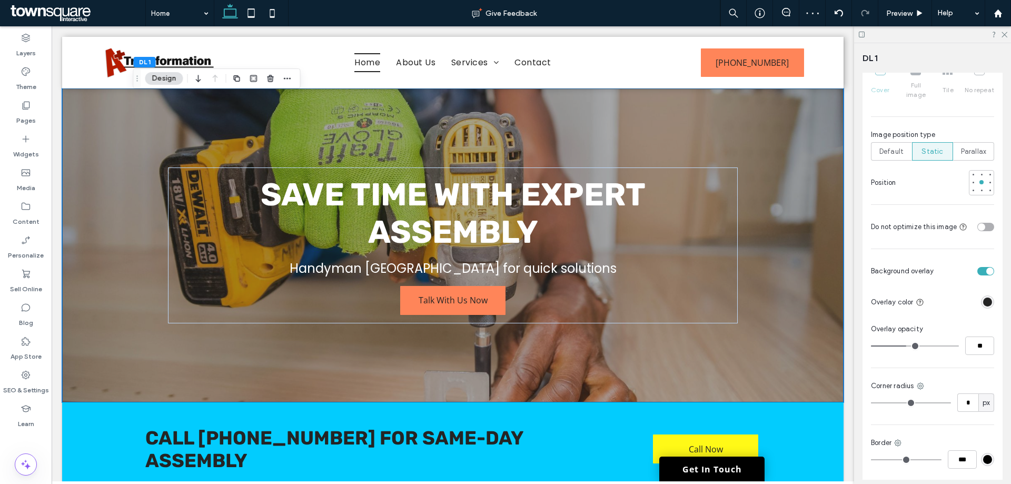
scroll to position [685, 0]
type input "**"
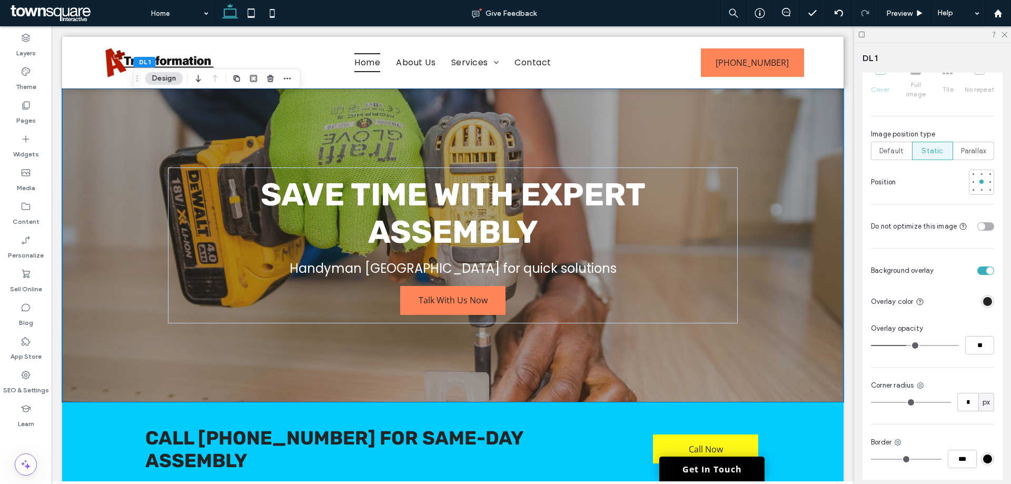
type input "**"
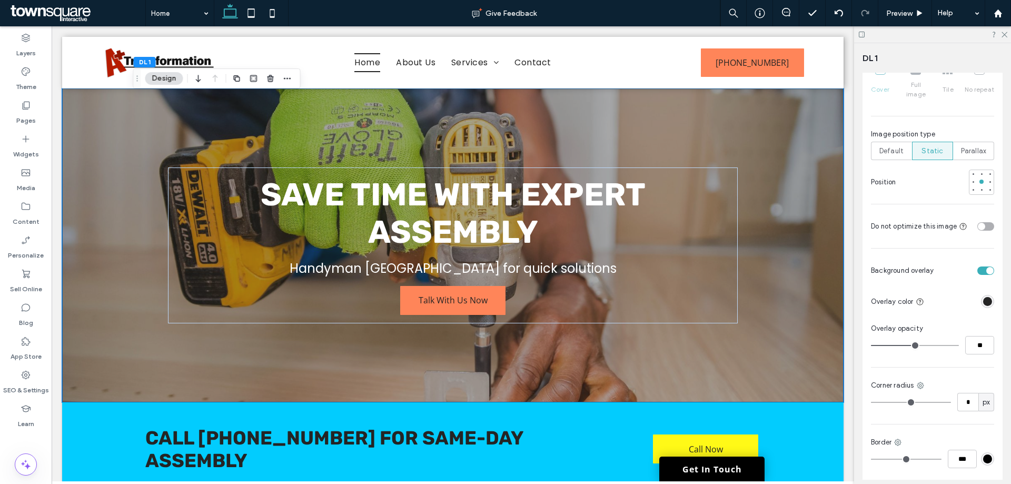
type input "**"
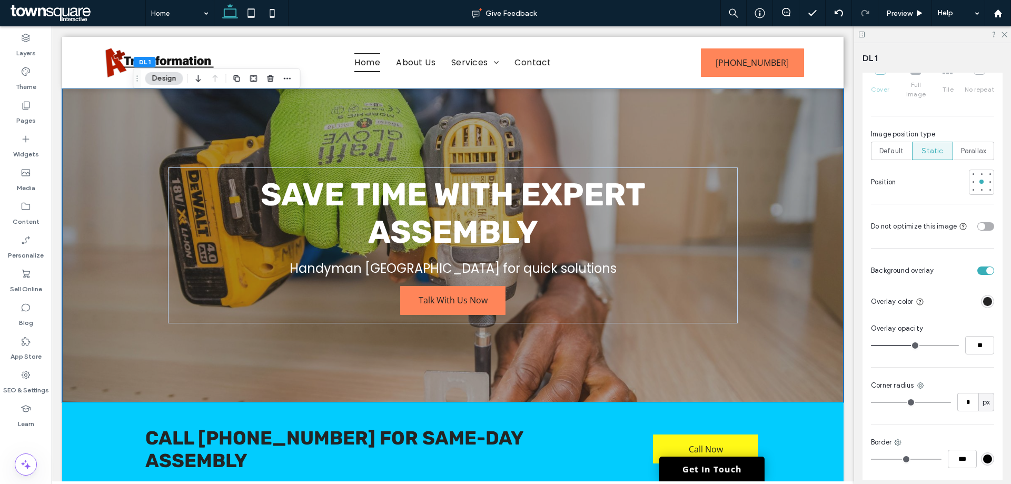
type input "**"
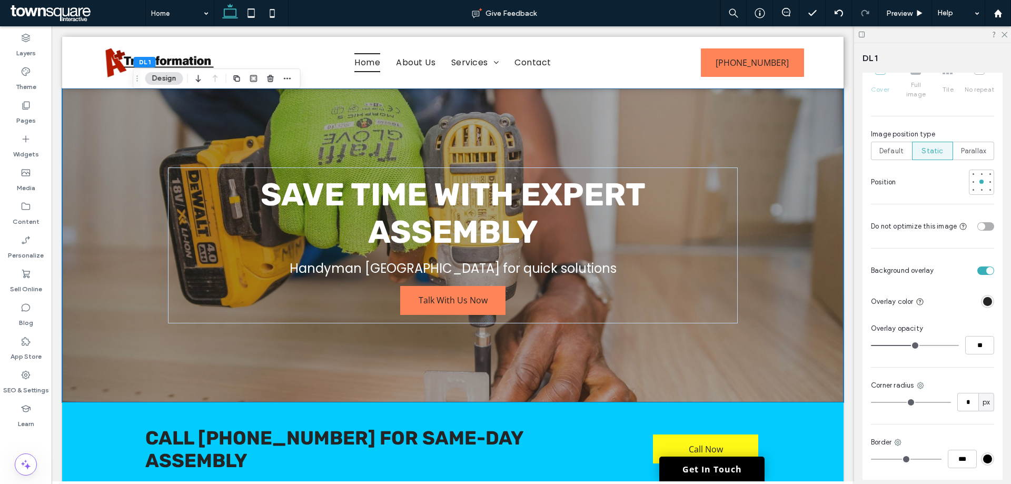
type input "**"
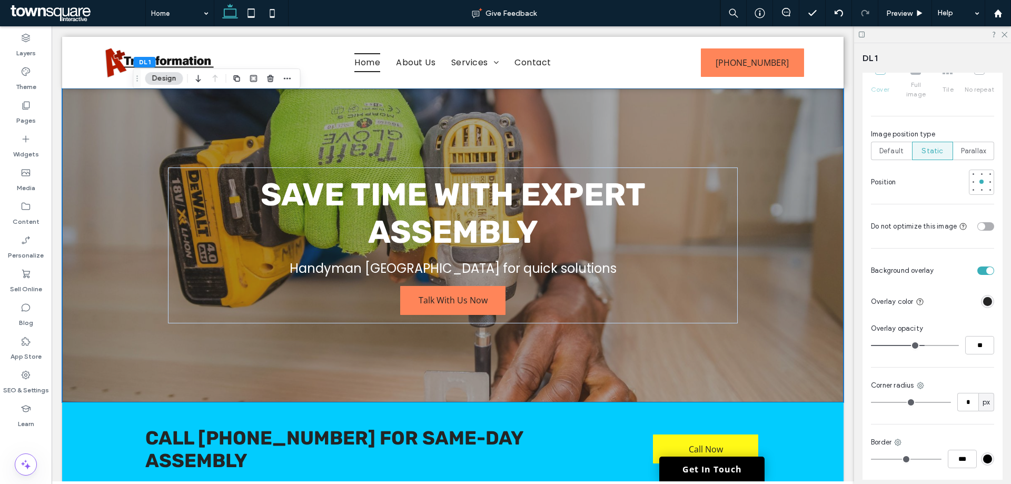
type input "**"
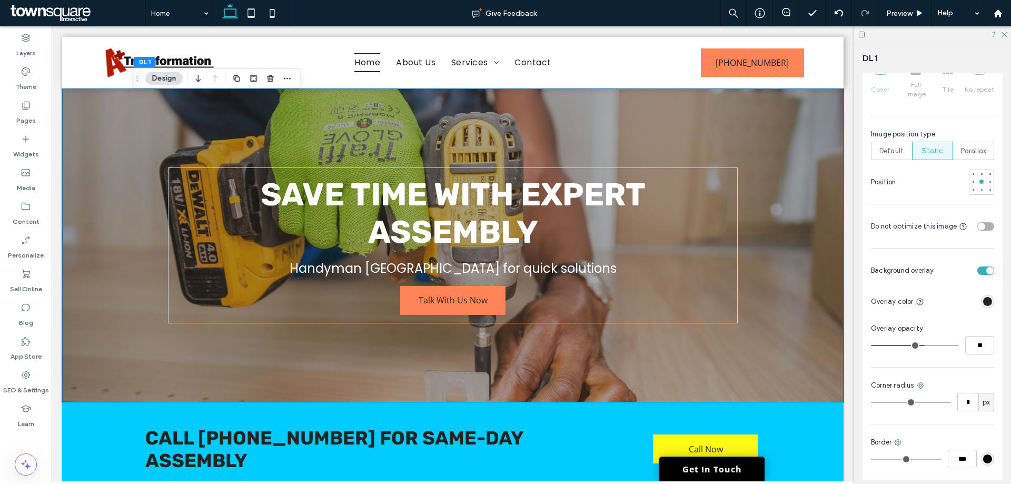
type input "**"
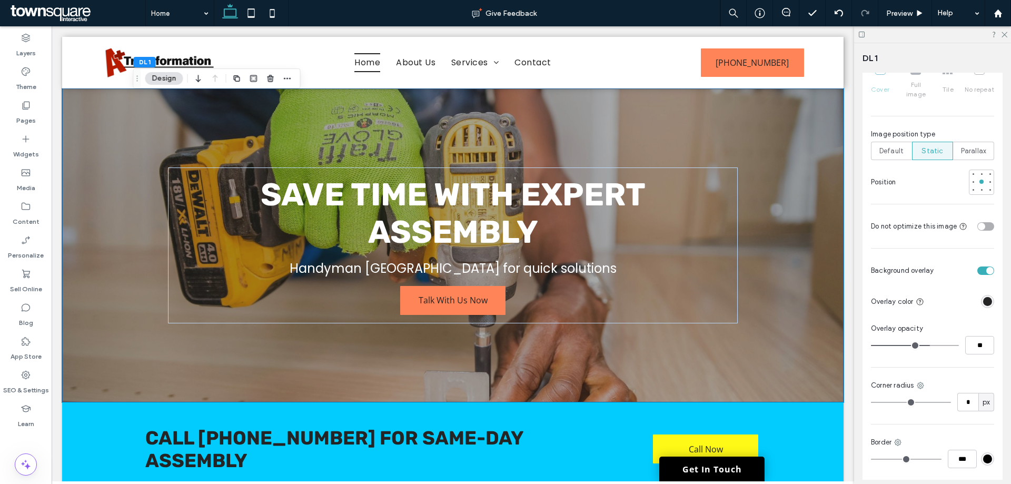
type input "**"
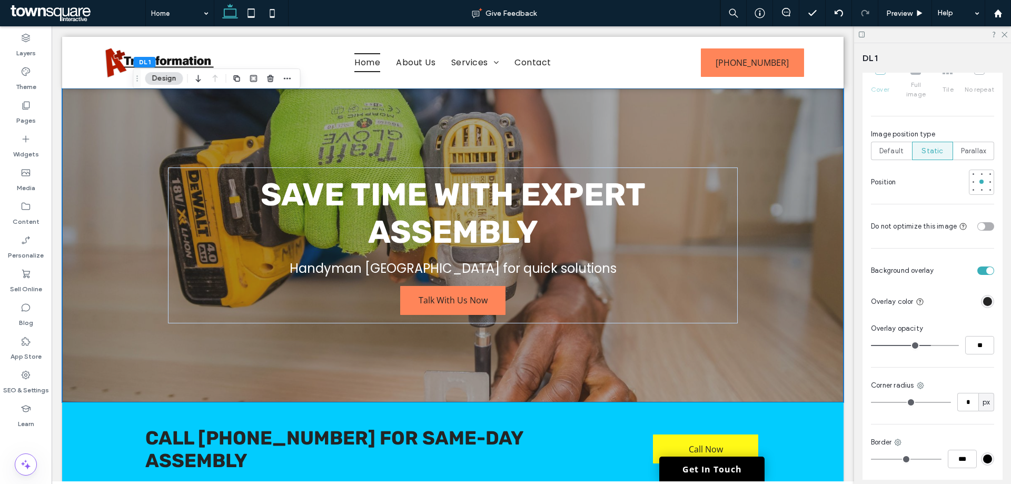
type input "**"
drag, startPoint x: 907, startPoint y: 333, endPoint x: 927, endPoint y: 335, distance: 20.1
type input "**"
click at [927, 345] on input "range" at bounding box center [915, 345] width 88 height 1
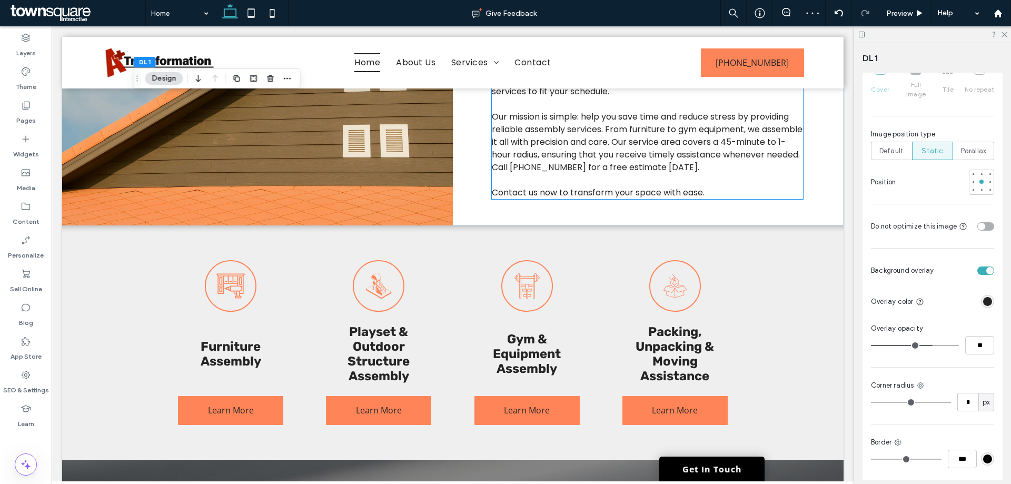
scroll to position [421, 0]
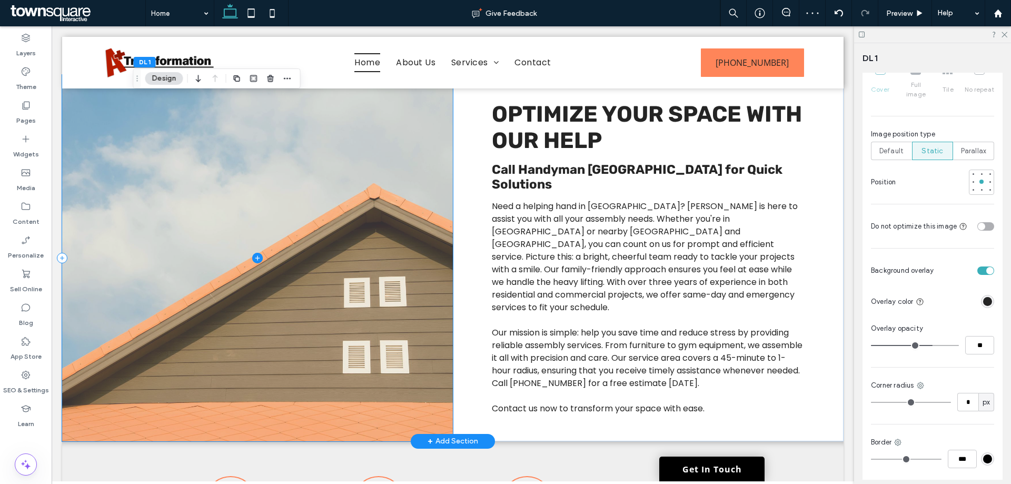
click at [327, 229] on span at bounding box center [257, 258] width 391 height 367
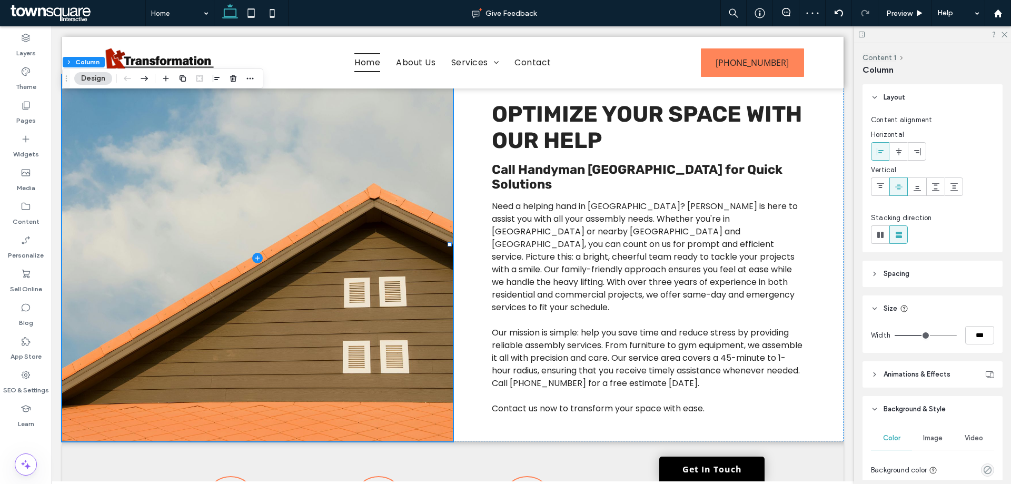
click at [940, 443] on div "Image" at bounding box center [932, 438] width 41 height 23
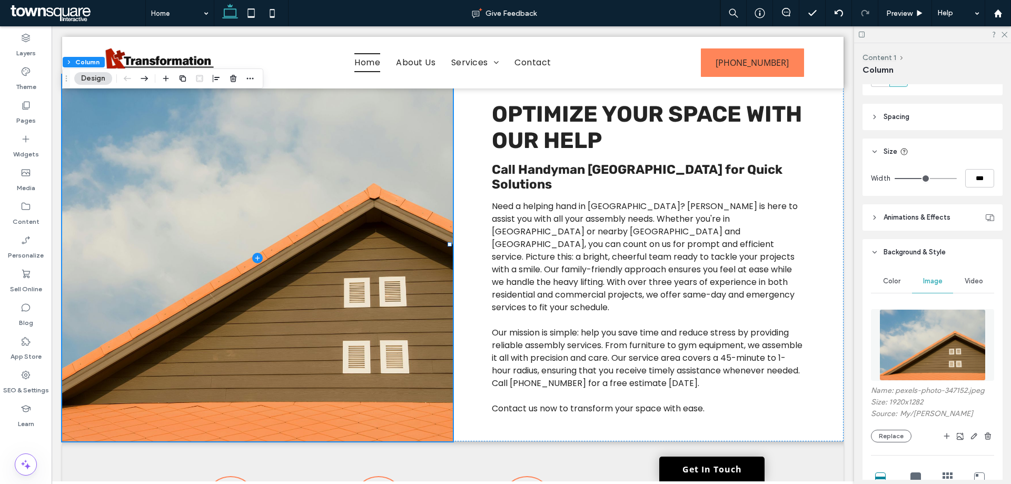
scroll to position [158, 0]
click at [890, 434] on button "Replace" at bounding box center [891, 435] width 41 height 13
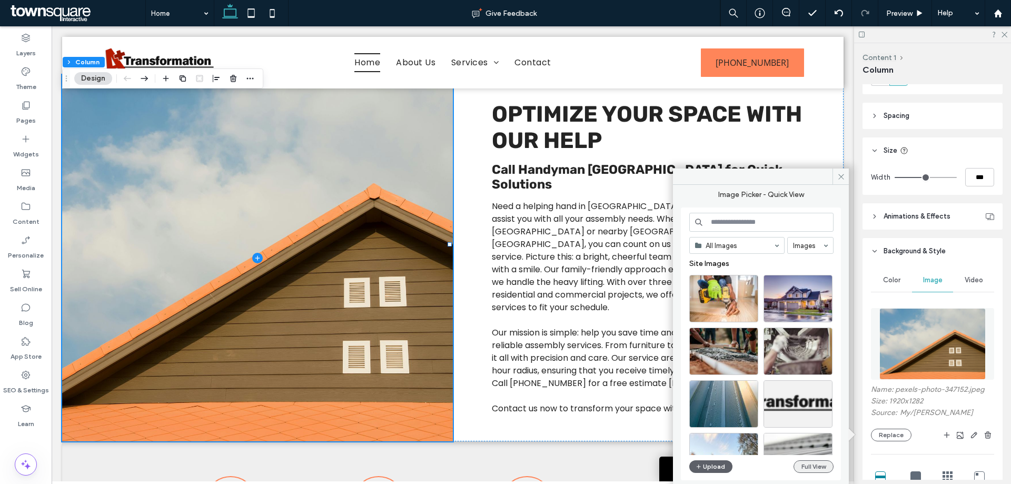
click at [811, 469] on button "Full View" at bounding box center [814, 466] width 40 height 13
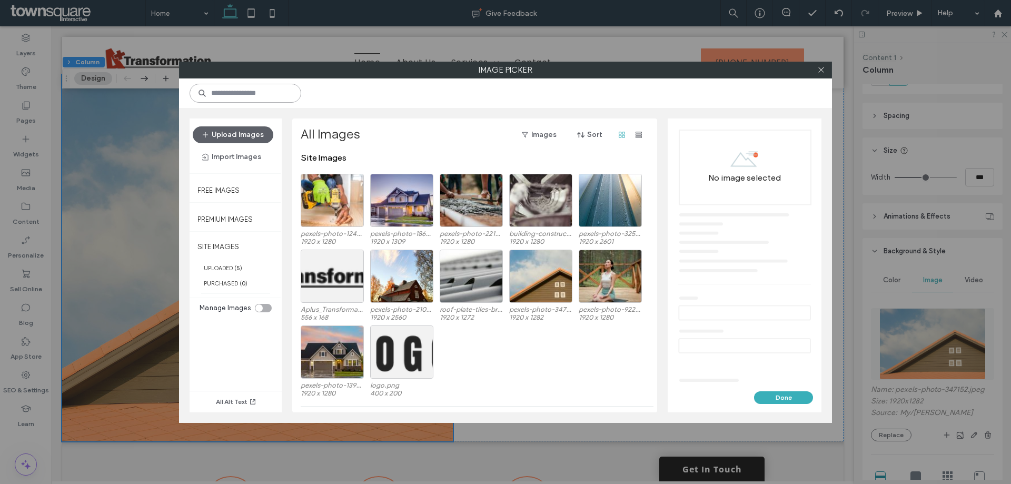
click at [282, 93] on input at bounding box center [246, 93] width 112 height 19
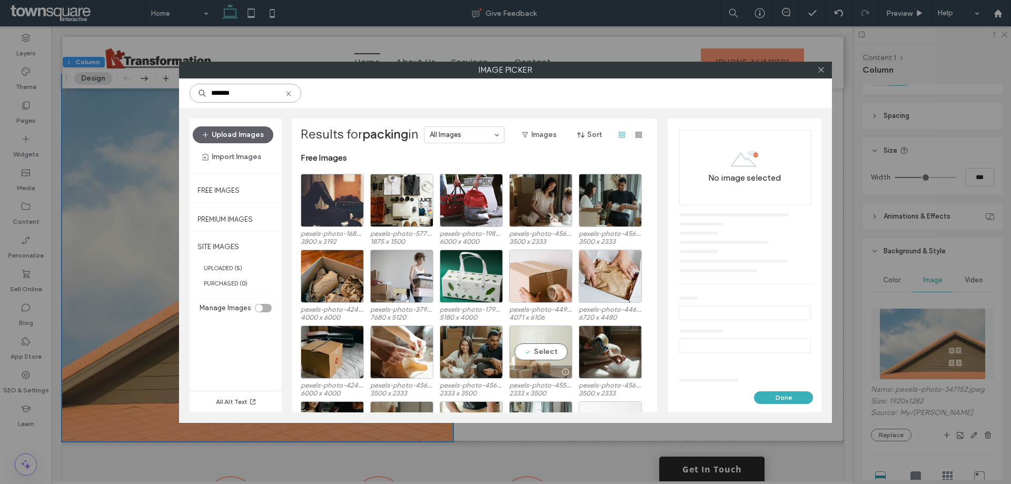
type input "*******"
click at [547, 358] on div "Select" at bounding box center [540, 352] width 63 height 53
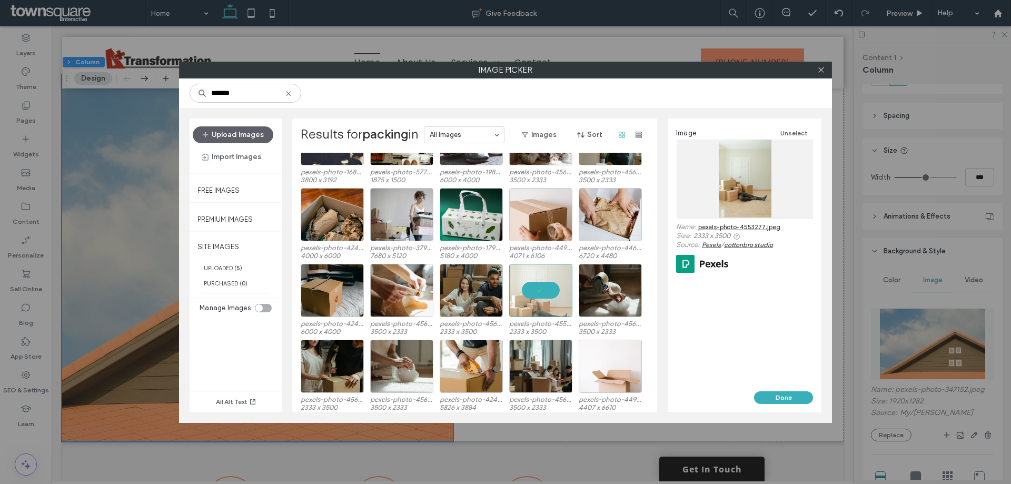
scroll to position [65, 0]
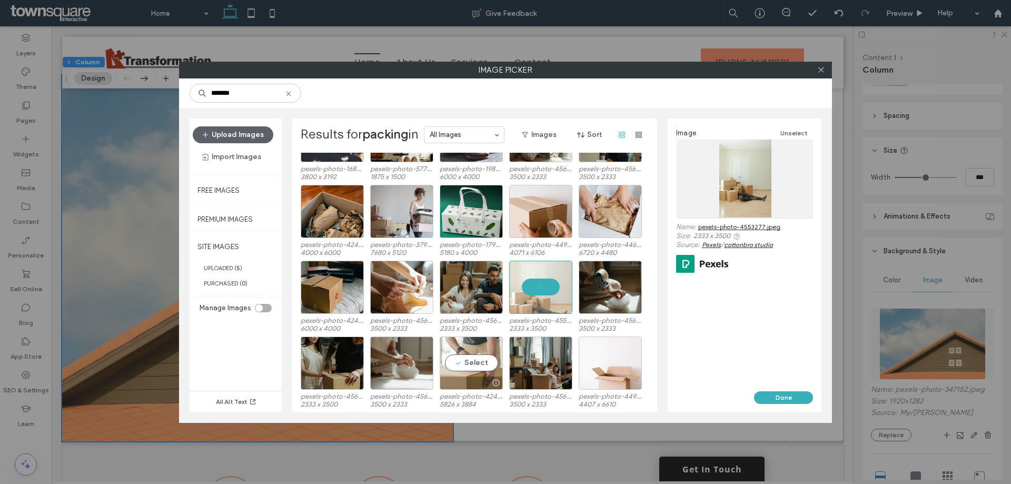
click at [483, 350] on div "Select" at bounding box center [471, 363] width 63 height 53
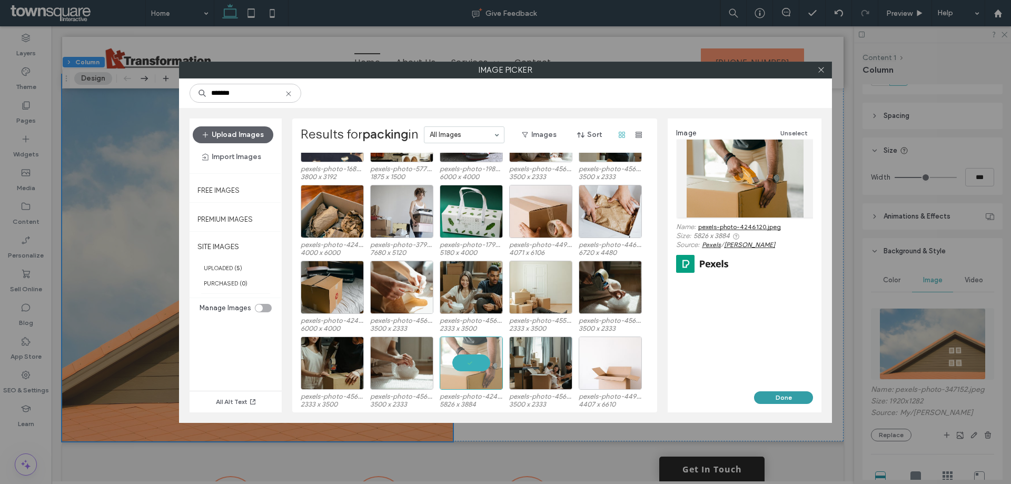
click at [780, 396] on button "Done" at bounding box center [783, 397] width 59 height 13
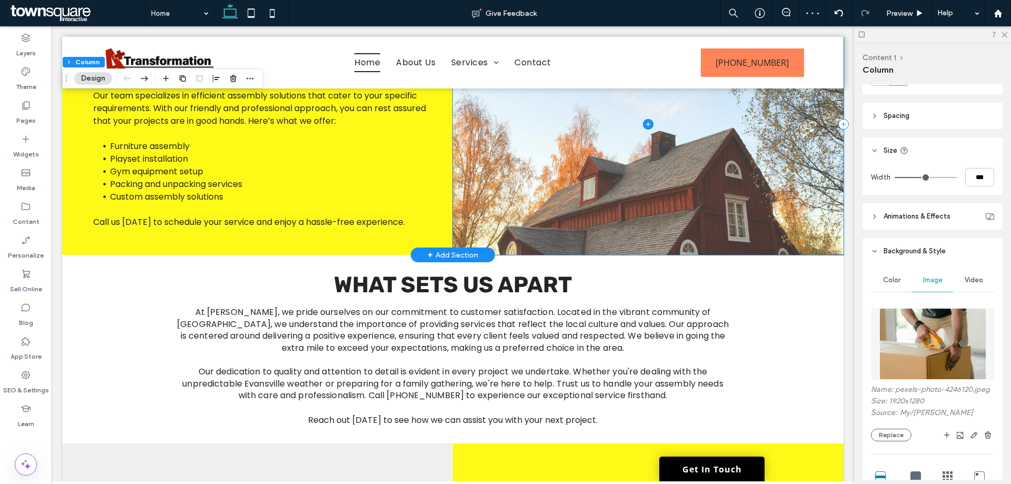
scroll to position [1106, 0]
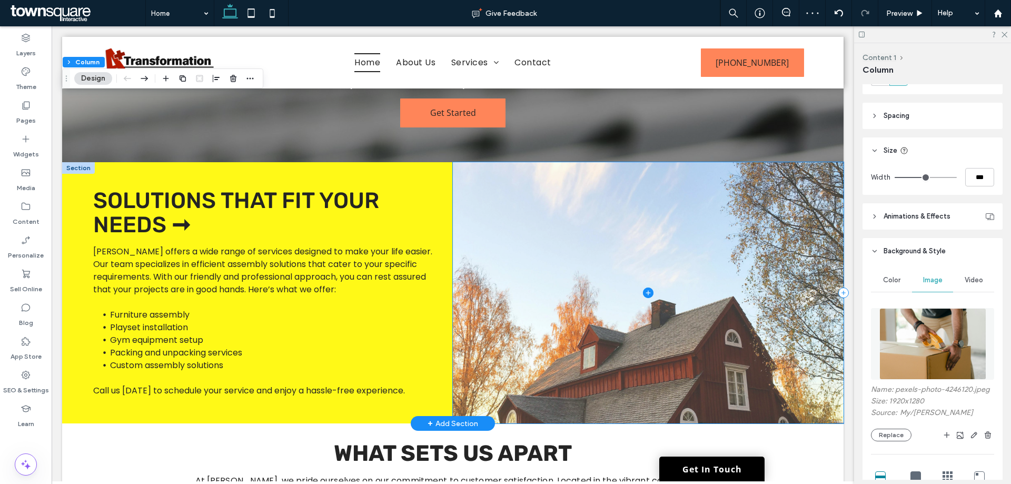
click at [527, 311] on span at bounding box center [648, 292] width 391 height 261
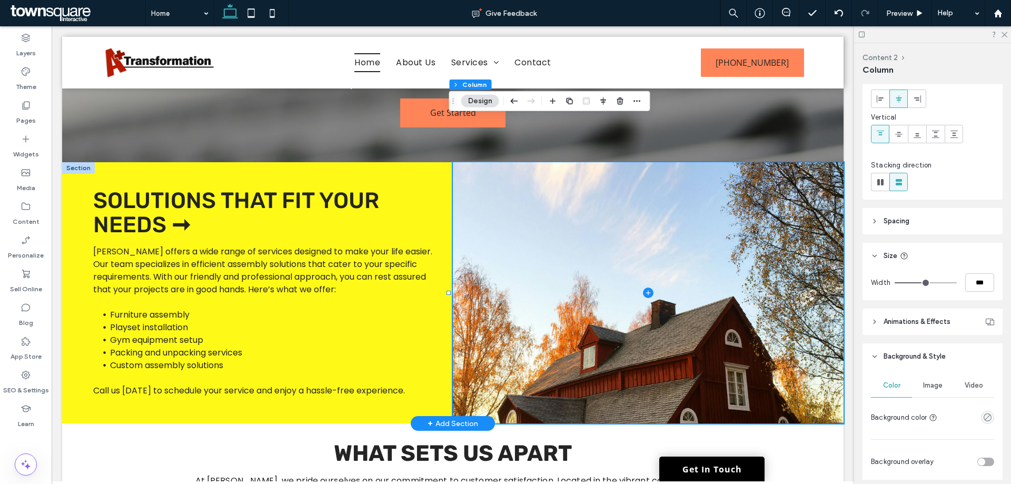
click at [939, 387] on span "Image" at bounding box center [932, 385] width 19 height 8
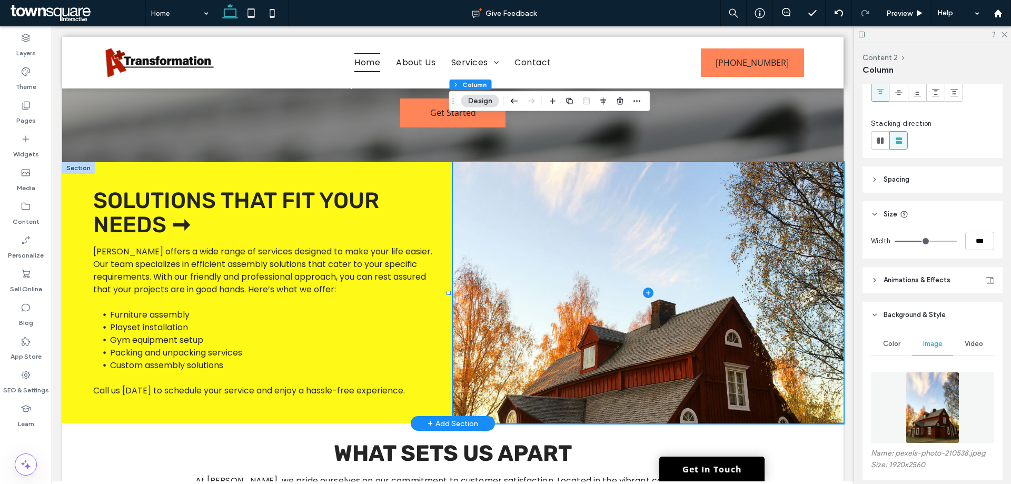
scroll to position [158, 0]
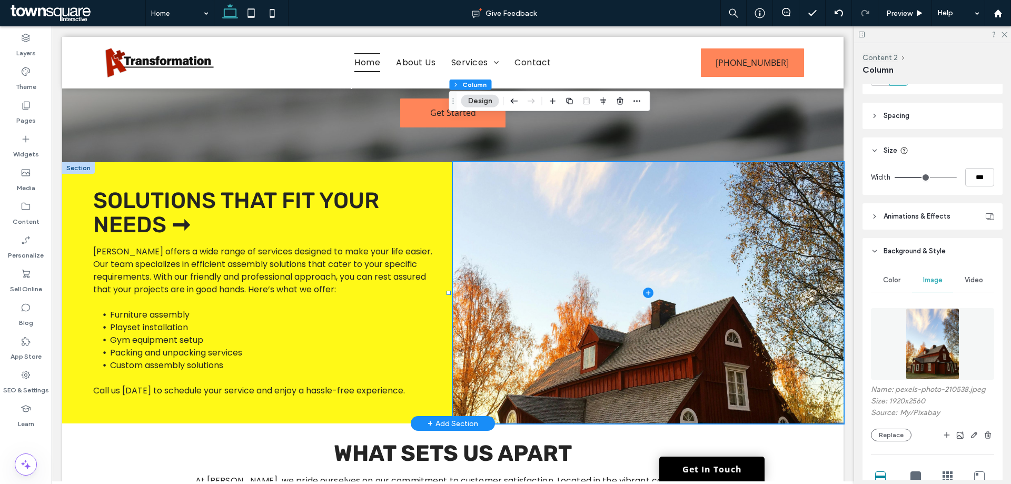
click at [890, 427] on div "Name: pexels-photo-210538.jpeg Size: 1920x2560 Source: My / Pixabay Replace" at bounding box center [932, 413] width 123 height 56
click at [887, 432] on button "Replace" at bounding box center [891, 435] width 41 height 13
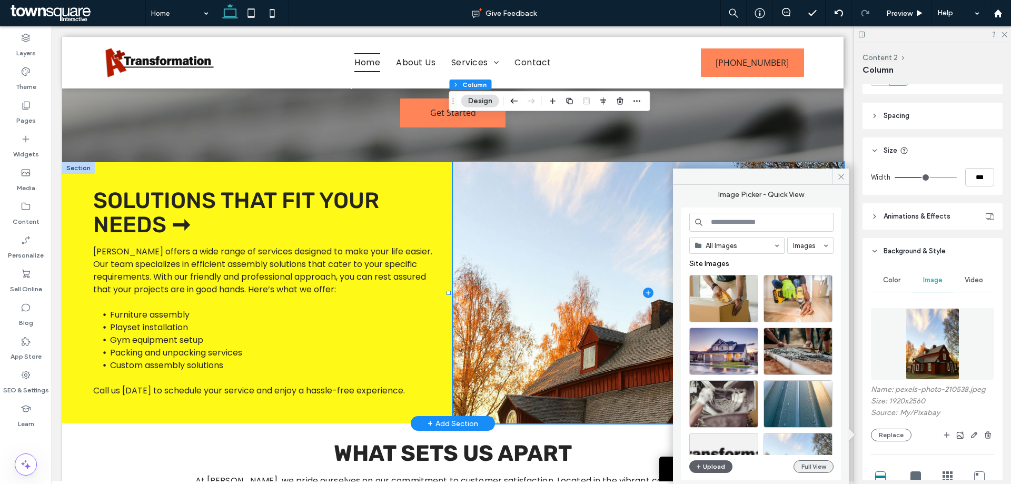
click at [800, 465] on button "Full View" at bounding box center [814, 466] width 40 height 13
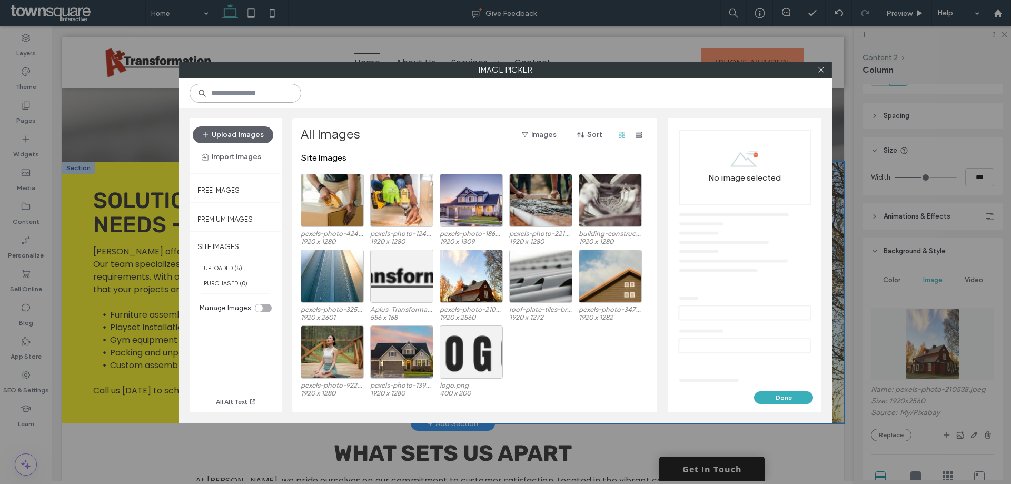
click at [263, 97] on input at bounding box center [246, 93] width 112 height 19
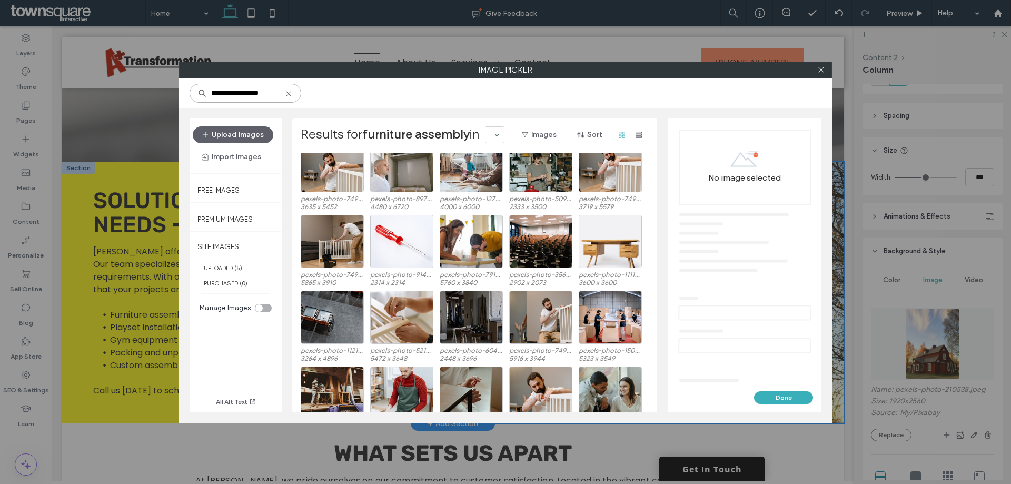
scroll to position [285, 0]
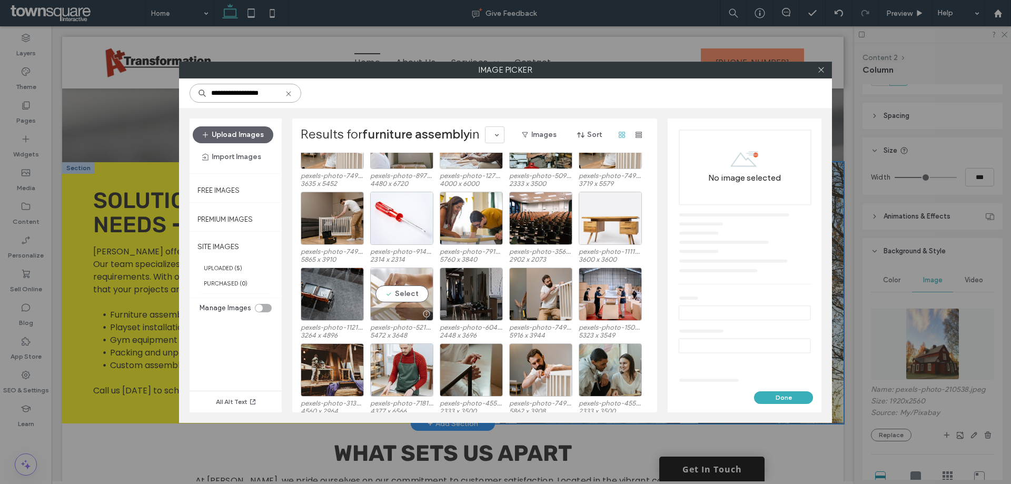
type input "**********"
click at [395, 313] on div at bounding box center [402, 314] width 62 height 13
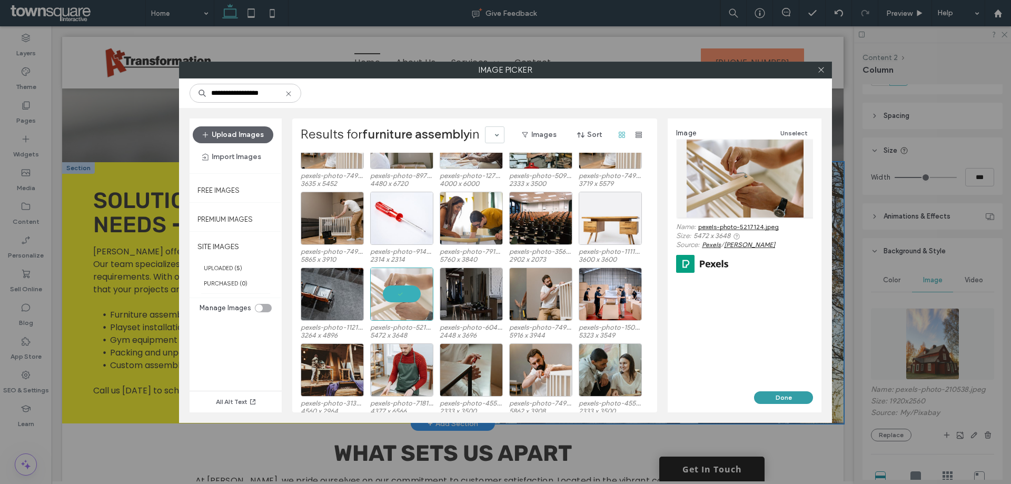
click at [777, 394] on button "Done" at bounding box center [783, 397] width 59 height 13
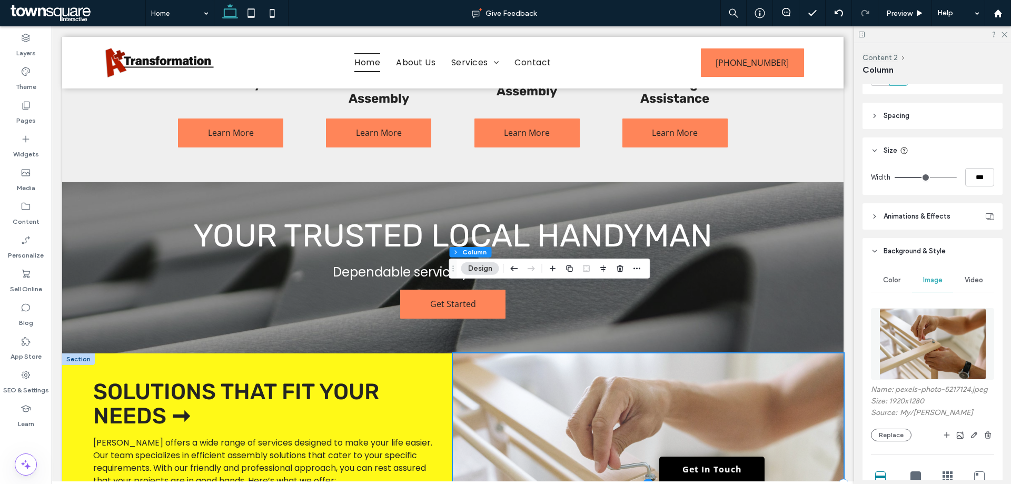
scroll to position [889, 0]
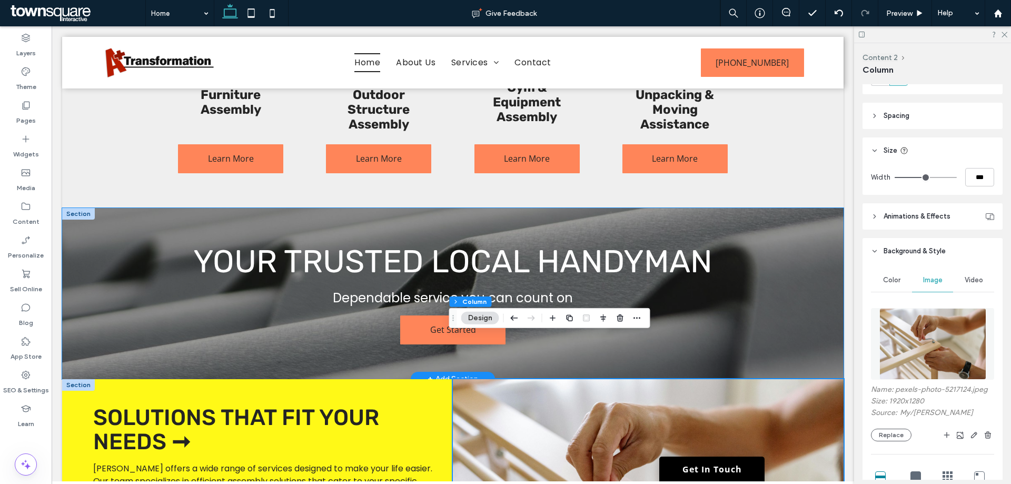
click at [788, 271] on div "Your Trusted Local Handyman Dependable service you can count on Get Started" at bounding box center [453, 293] width 782 height 171
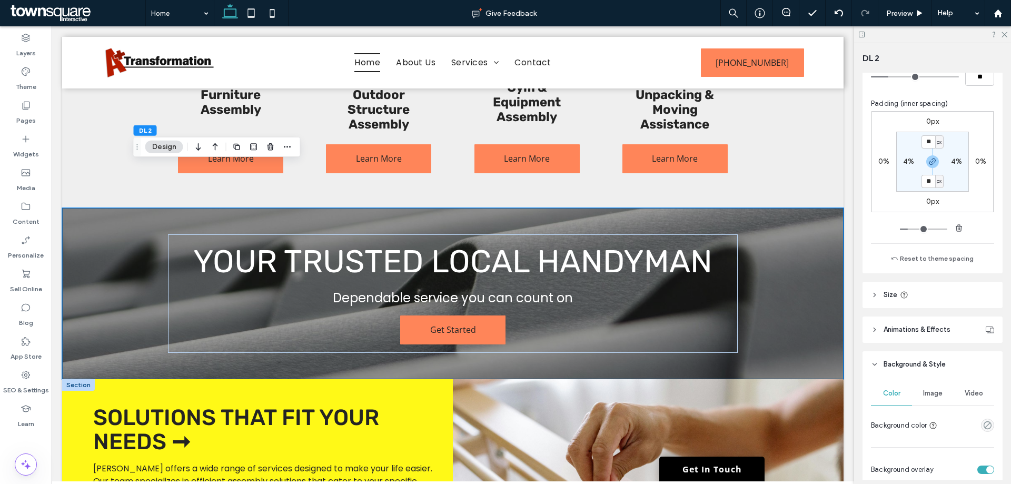
scroll to position [211, 0]
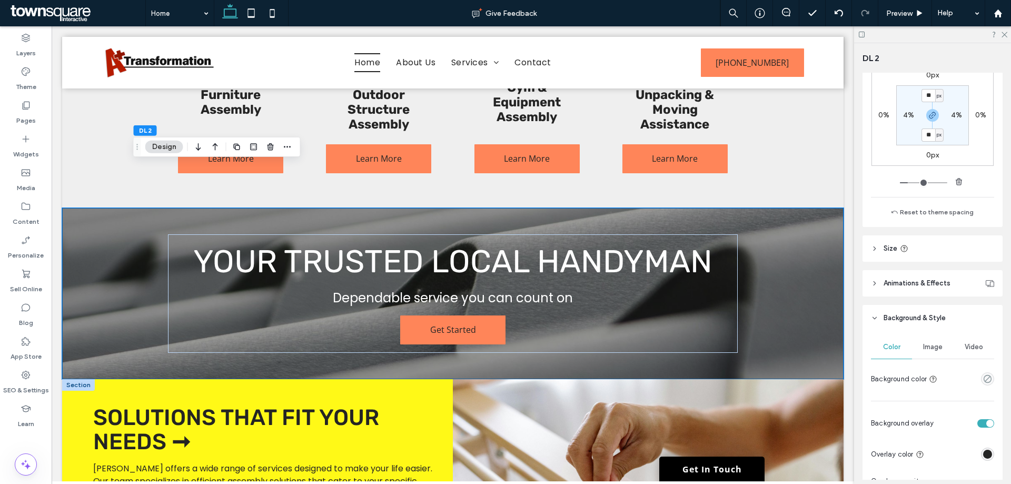
click at [935, 352] on div "Image" at bounding box center [932, 347] width 41 height 23
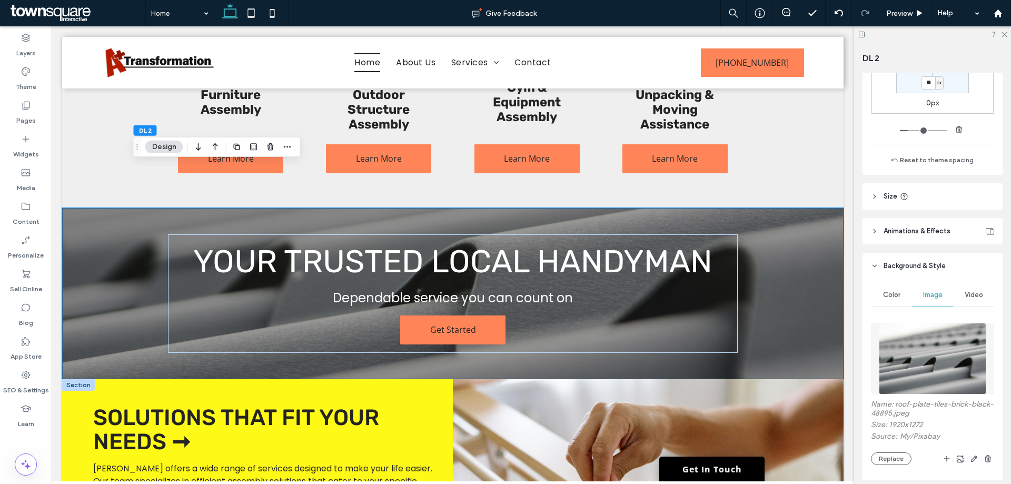
scroll to position [263, 0]
click at [894, 455] on button "Replace" at bounding box center [891, 458] width 41 height 13
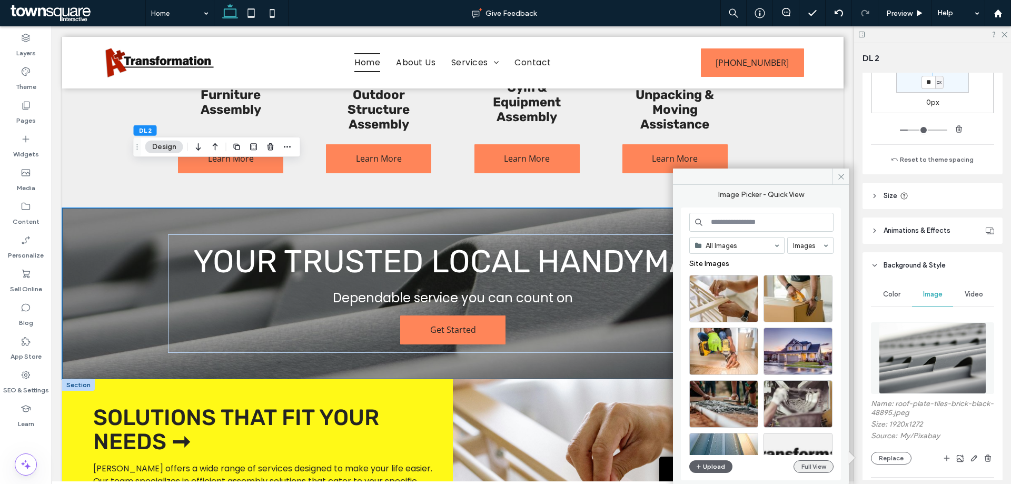
click at [805, 465] on button "Full View" at bounding box center [814, 466] width 40 height 13
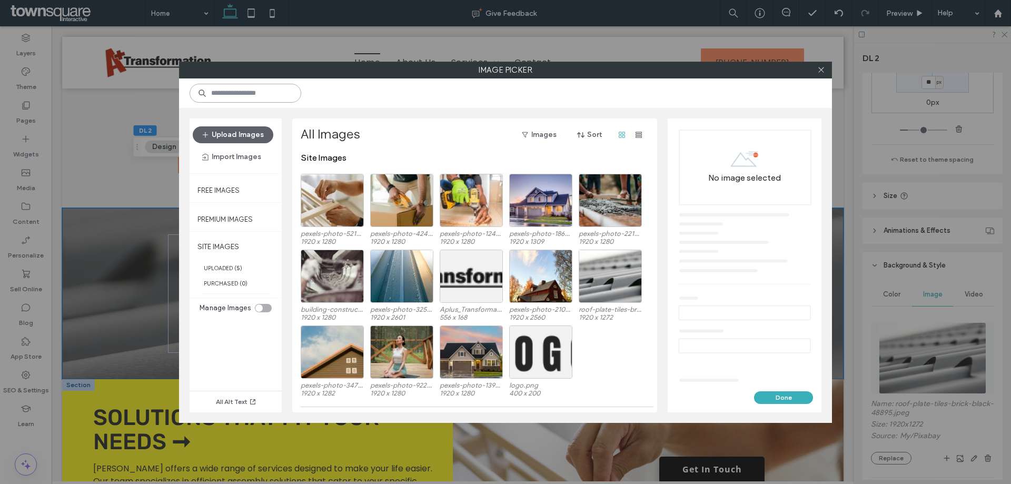
click at [258, 88] on input at bounding box center [246, 93] width 112 height 19
type input "*******"
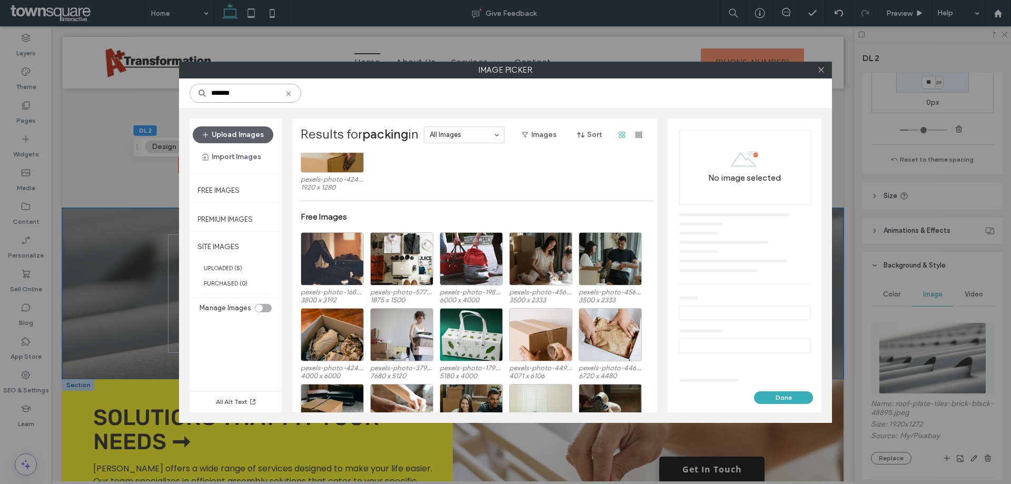
scroll to position [105, 0]
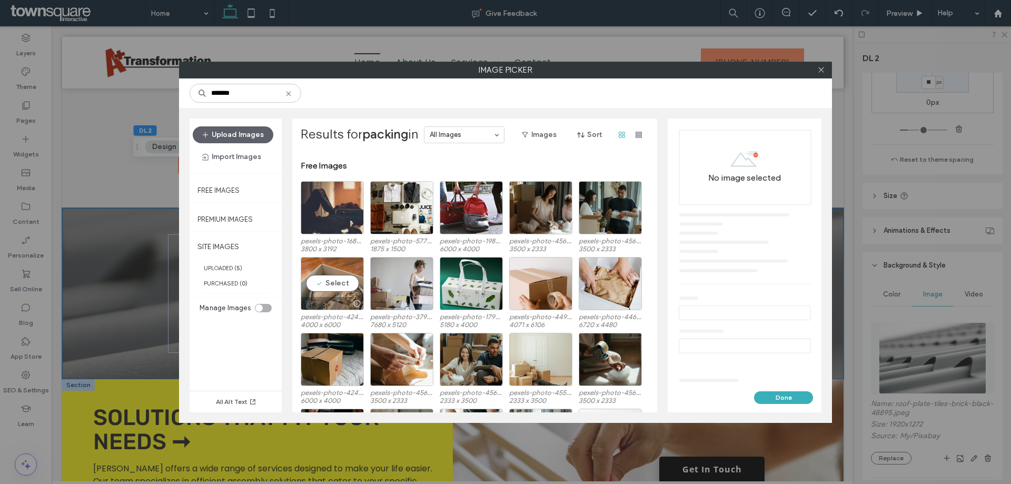
click at [351, 302] on div at bounding box center [356, 303] width 13 height 8
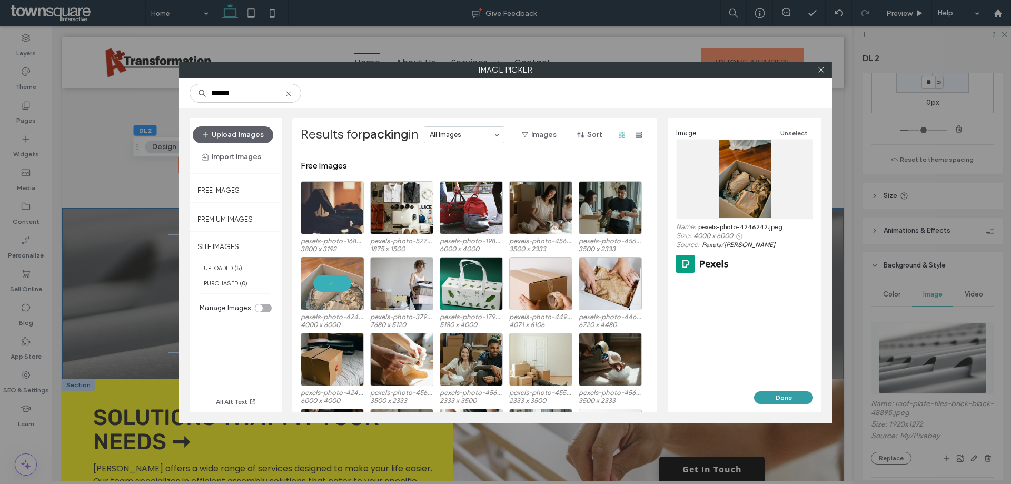
click at [783, 394] on button "Done" at bounding box center [783, 397] width 59 height 13
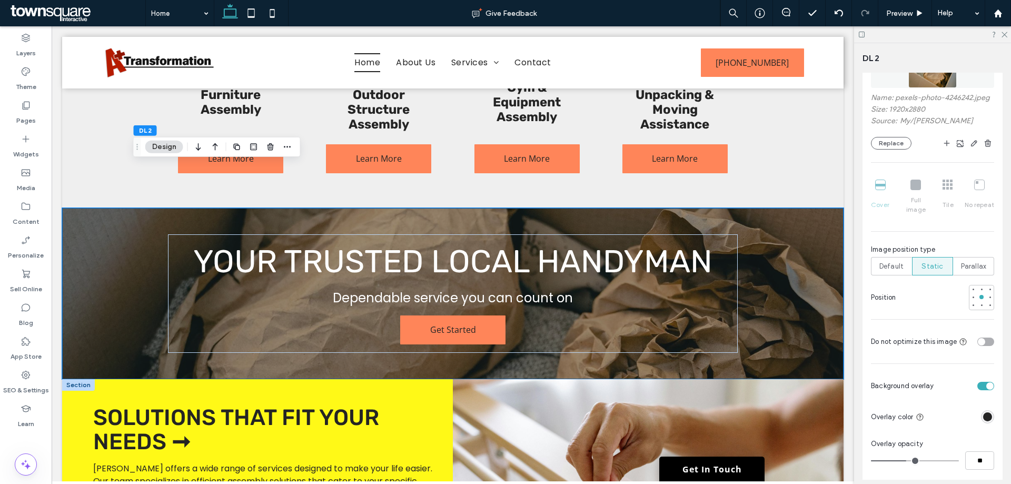
scroll to position [579, 0]
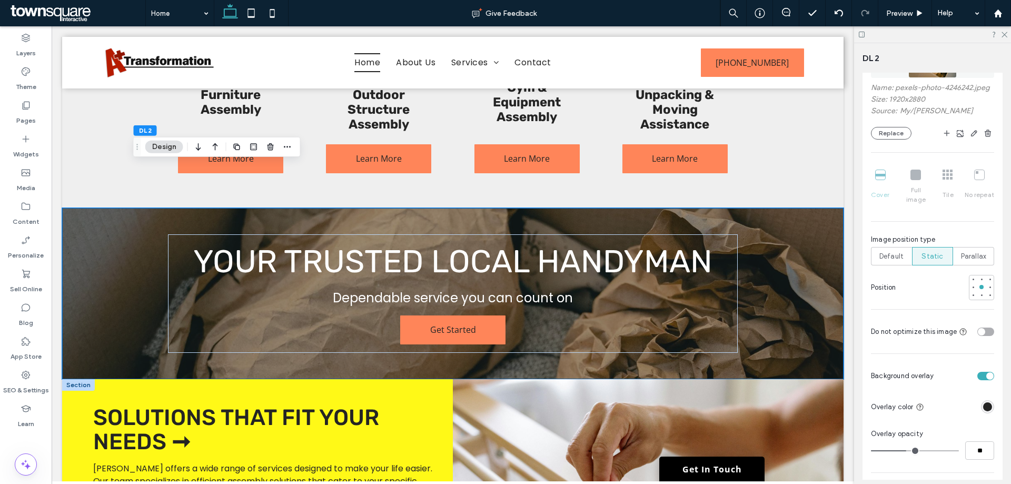
type input "**"
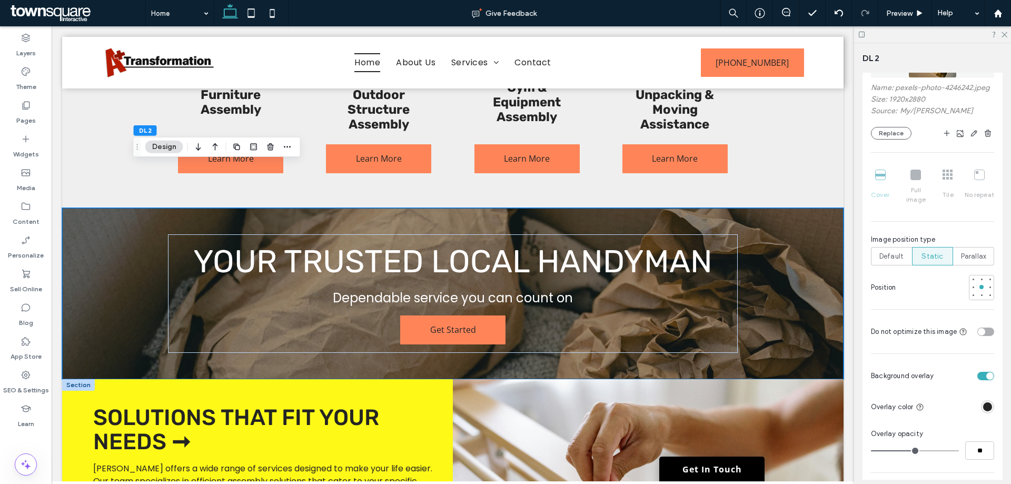
type input "**"
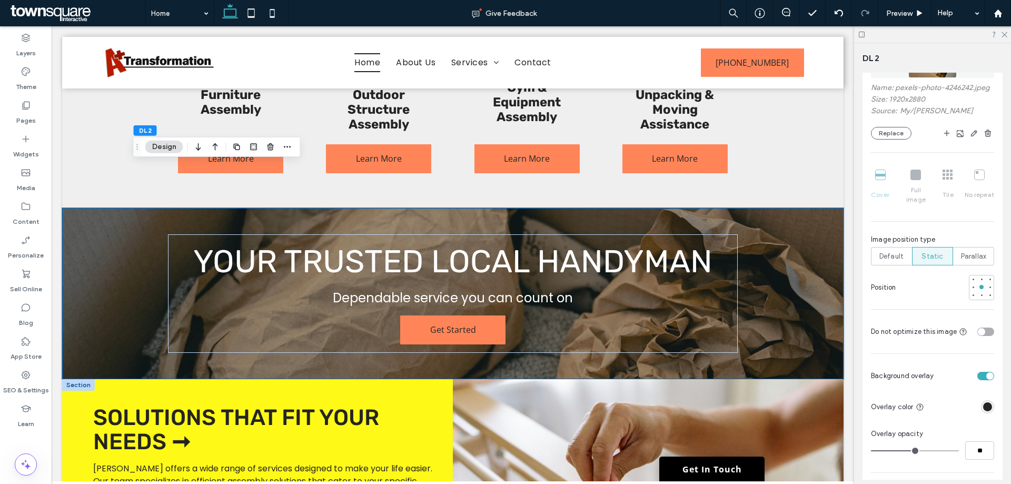
type input "**"
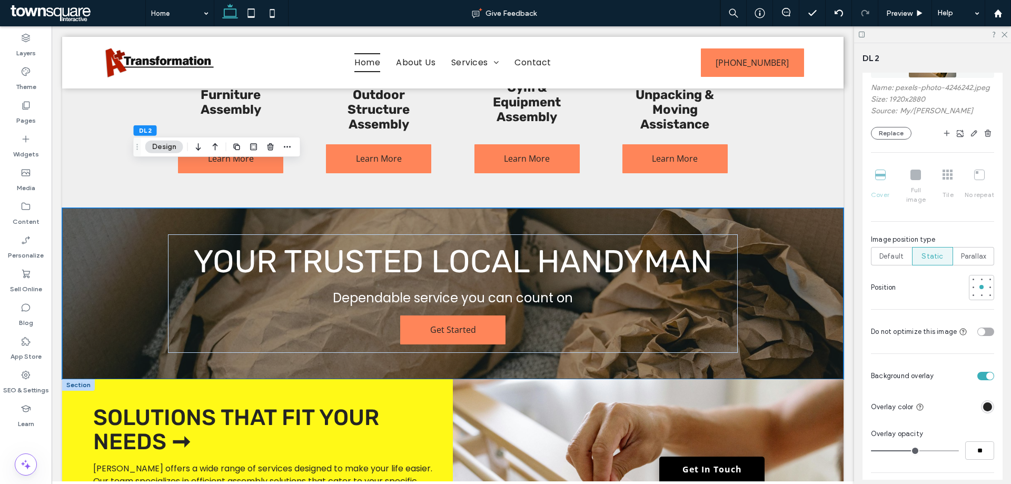
type input "**"
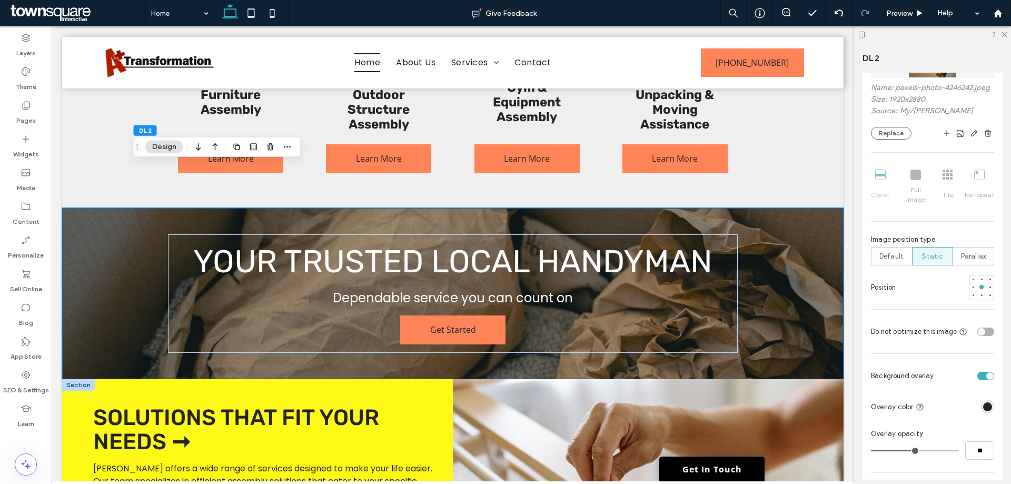
type input "**"
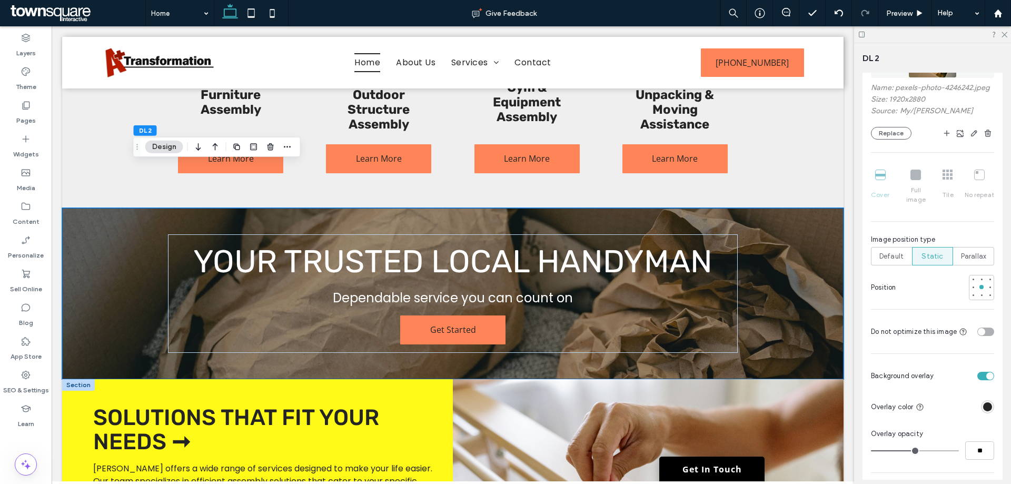
type input "**"
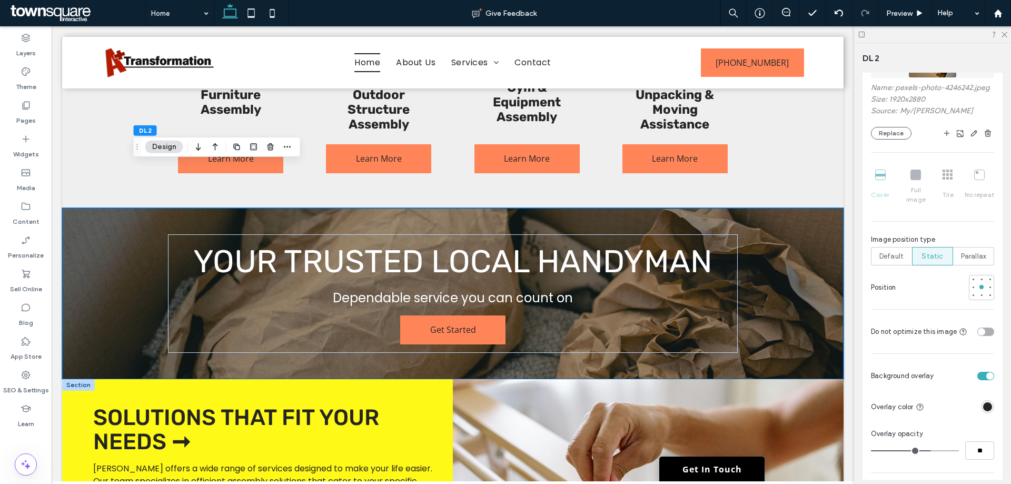
type input "**"
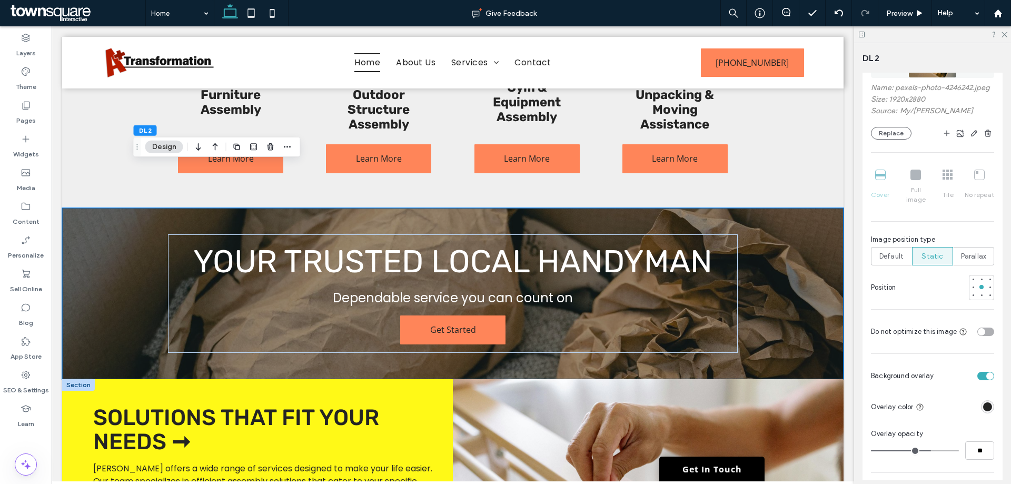
type input "**"
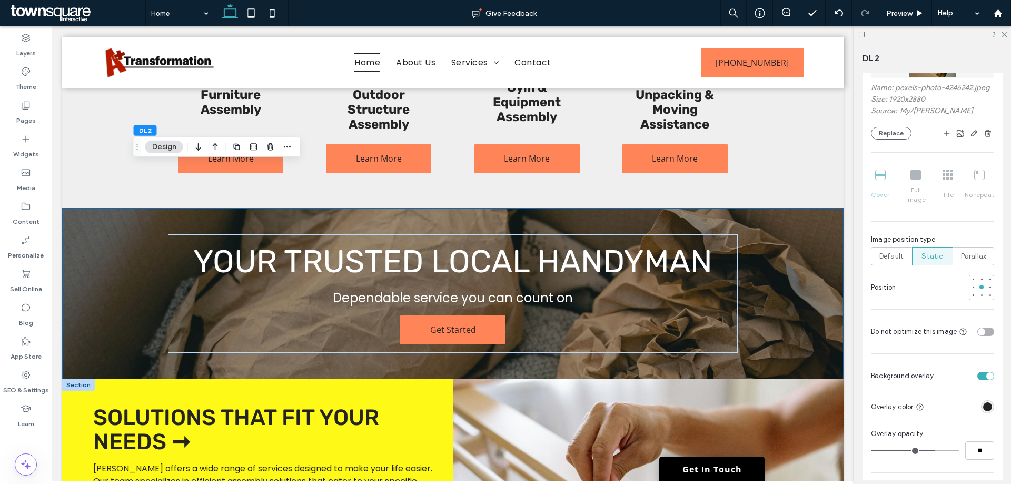
type input "**"
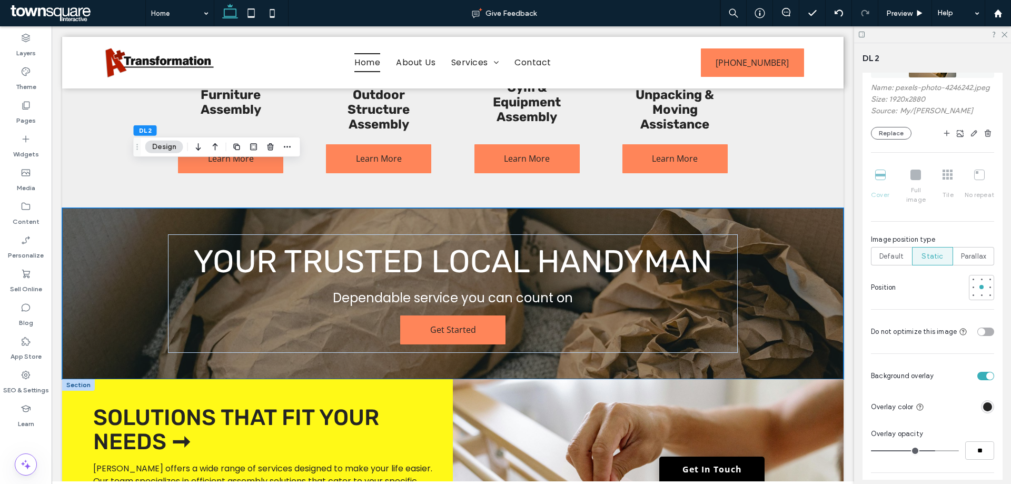
type input "**"
drag, startPoint x: 909, startPoint y: 450, endPoint x: 928, endPoint y: 457, distance: 20.0
type input "**"
click at [928, 451] on input "range" at bounding box center [915, 450] width 88 height 1
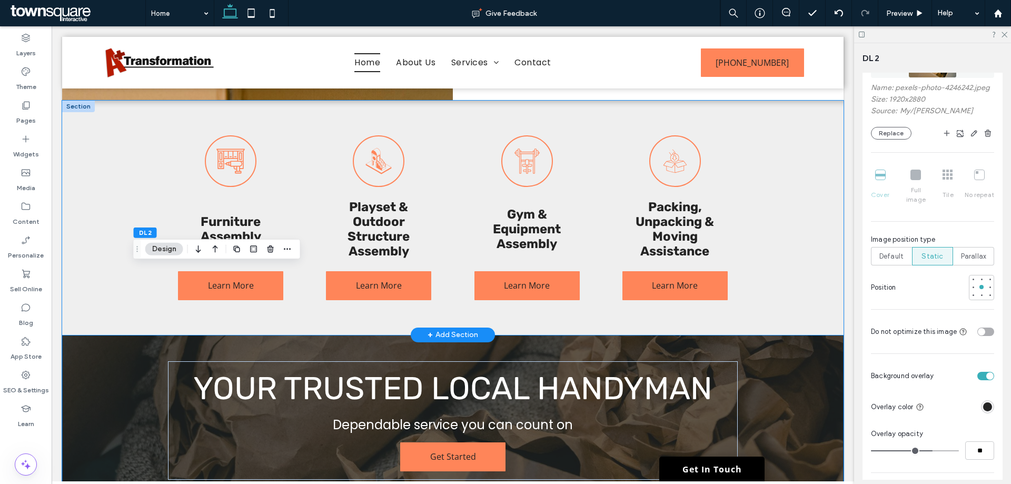
scroll to position [737, 0]
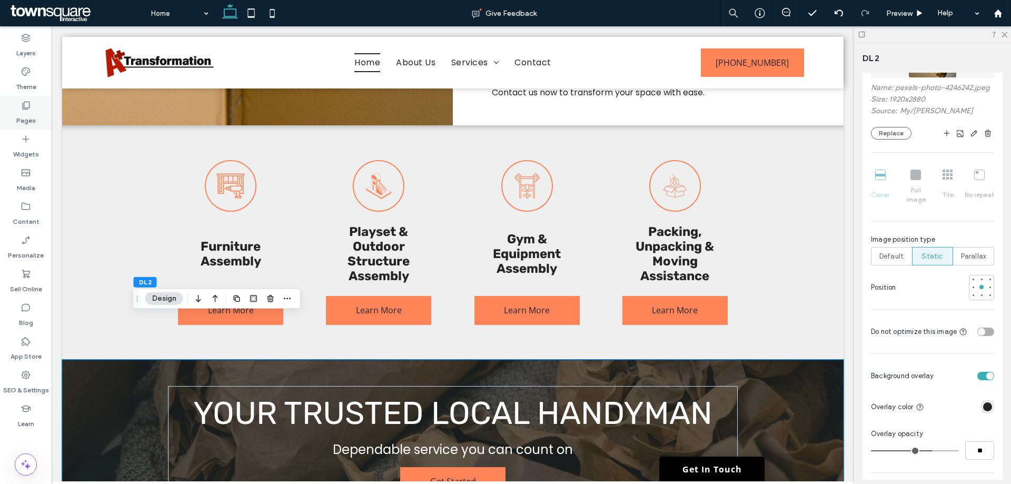
click at [29, 110] on icon at bounding box center [26, 105] width 11 height 11
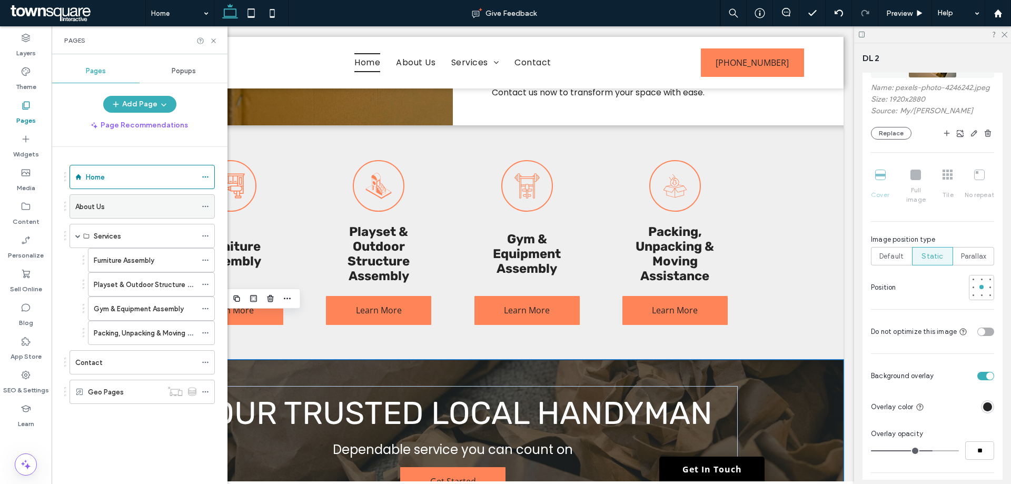
click at [103, 201] on label "About Us" at bounding box center [89, 207] width 29 height 18
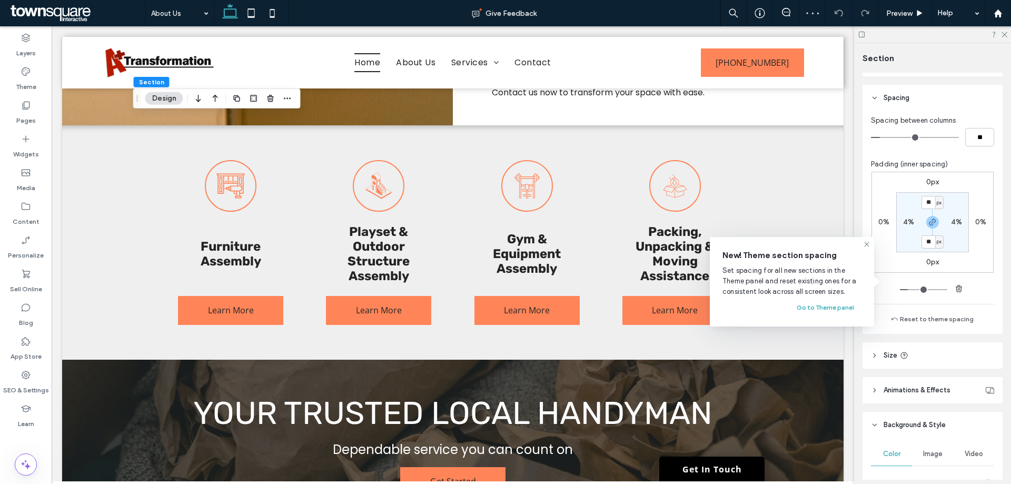
scroll to position [211, 0]
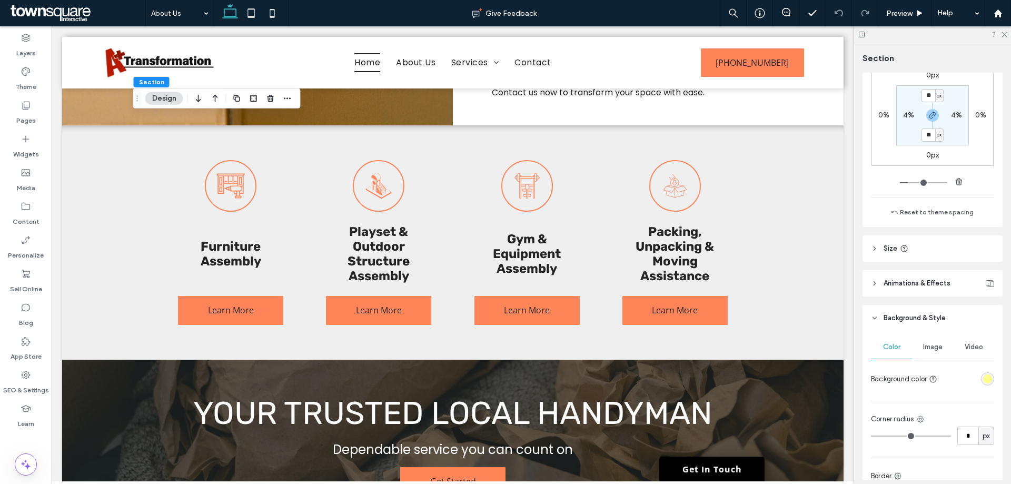
click at [981, 383] on div "rgba(255, 252, 139, 1)" at bounding box center [987, 378] width 13 height 13
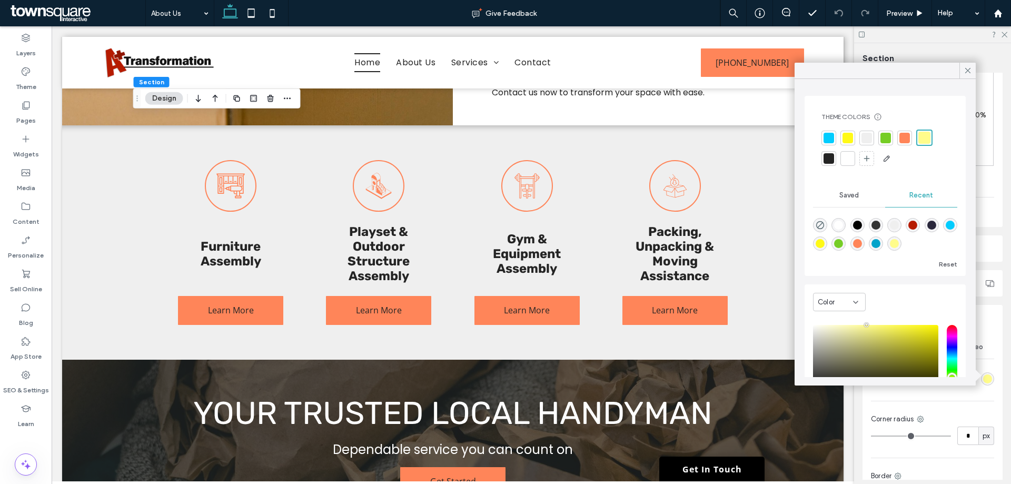
click at [832, 141] on div at bounding box center [829, 138] width 11 height 11
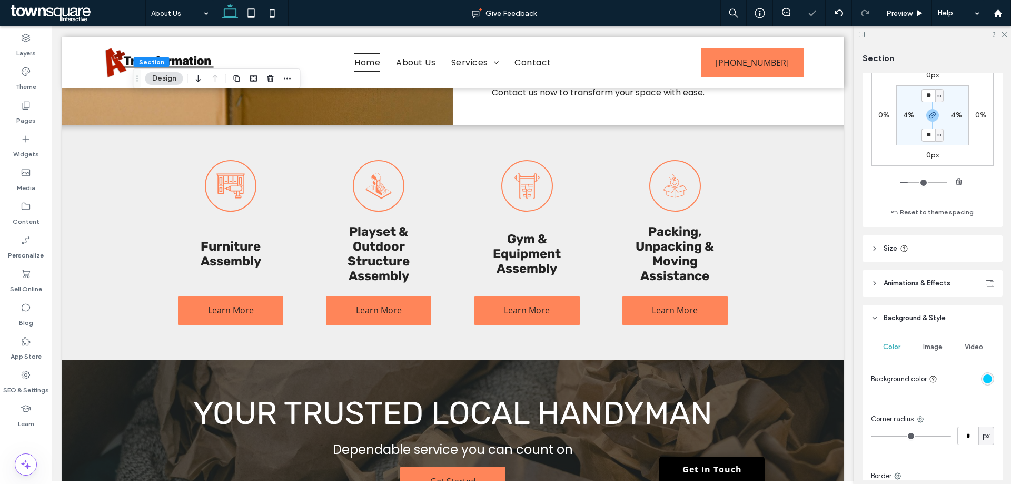
click at [976, 386] on div at bounding box center [968, 379] width 53 height 18
click at [983, 378] on div "rgba(2, 204, 254, 1)" at bounding box center [987, 379] width 9 height 9
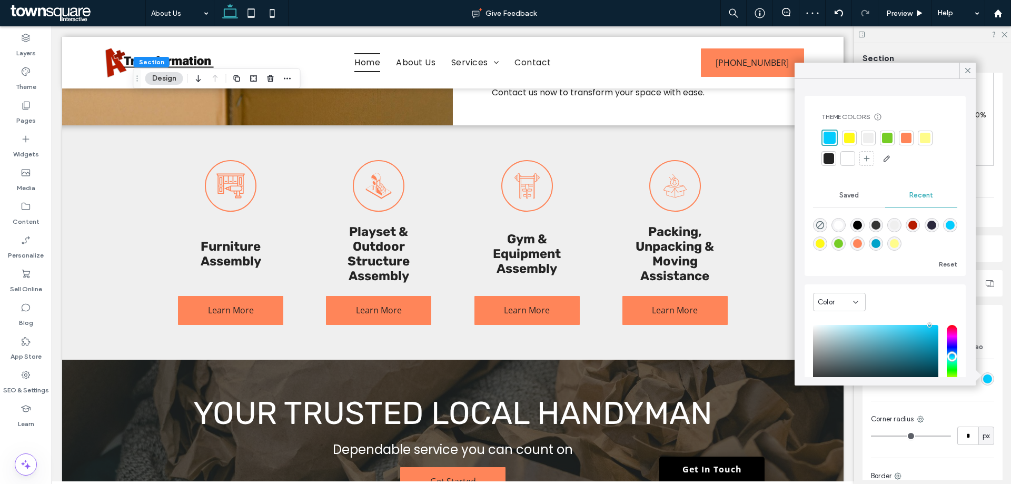
click at [929, 143] on div at bounding box center [925, 138] width 15 height 15
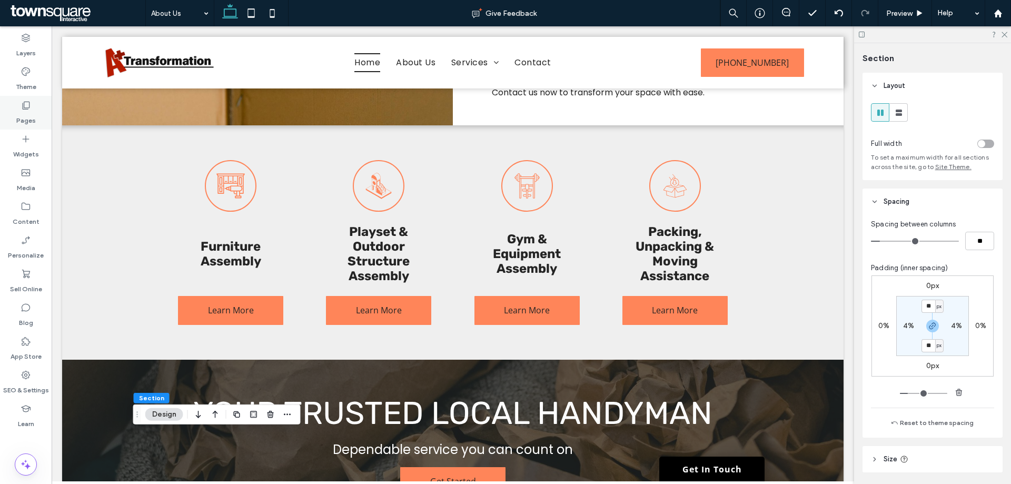
click at [41, 116] on div "Pages" at bounding box center [26, 113] width 52 height 34
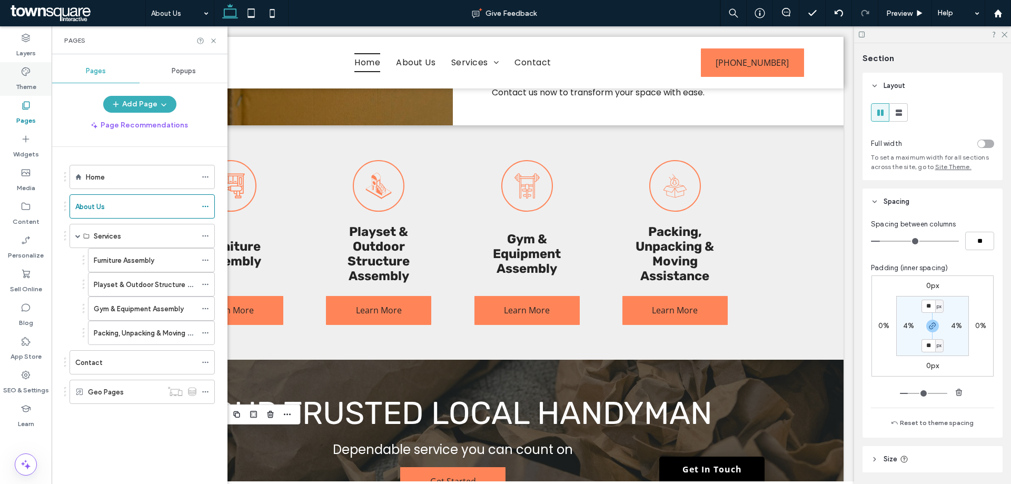
click at [34, 76] on div "Theme" at bounding box center [26, 79] width 52 height 34
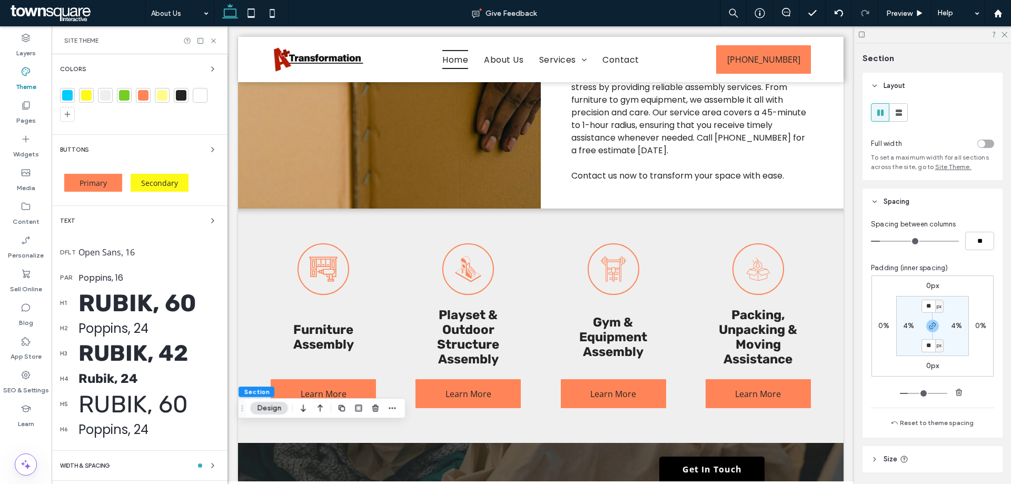
click at [88, 100] on div at bounding box center [86, 95] width 11 height 11
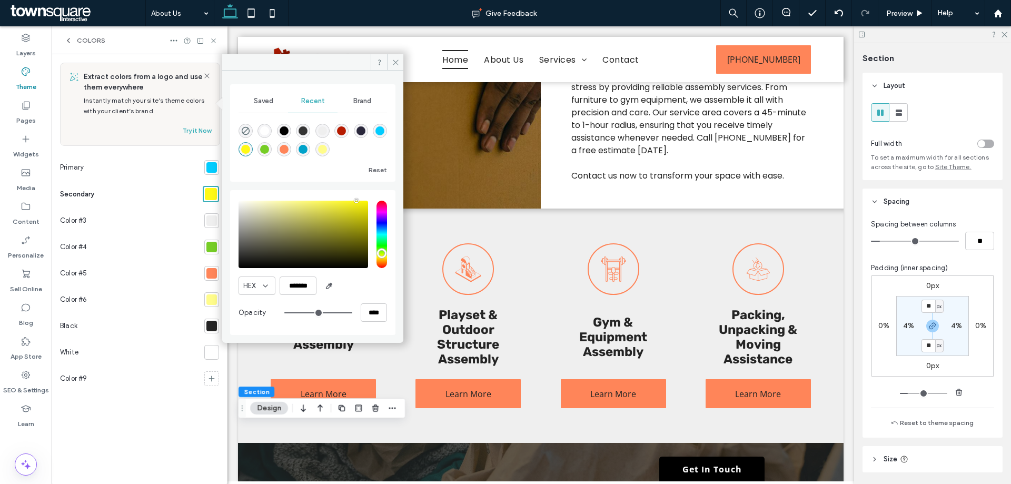
click at [325, 152] on div "rgba(255, 252, 139, 1)" at bounding box center [322, 149] width 9 height 9
type input "*******"
click at [392, 65] on icon at bounding box center [396, 62] width 8 height 8
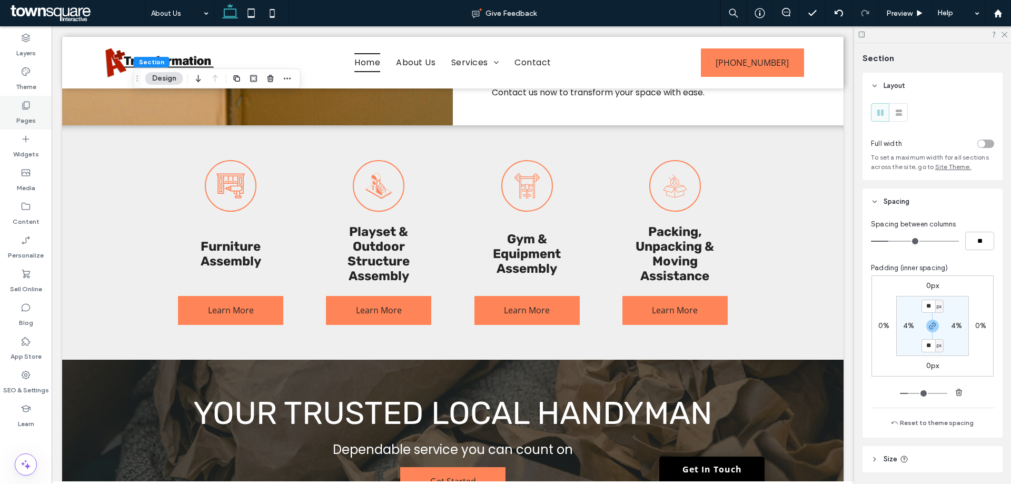
click at [14, 106] on div "Pages" at bounding box center [26, 113] width 52 height 34
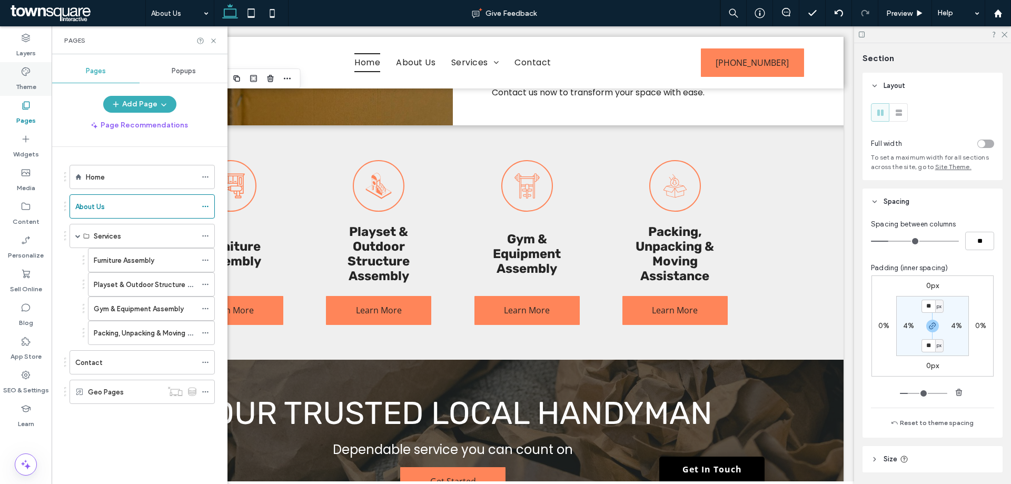
click at [27, 83] on label "Theme" at bounding box center [26, 84] width 21 height 15
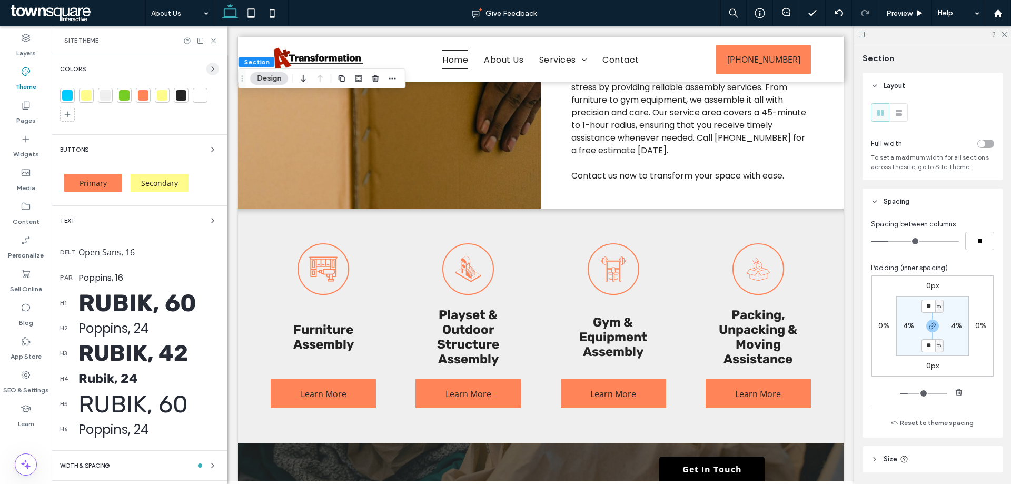
click at [209, 71] on icon "button" at bounding box center [213, 69] width 8 height 8
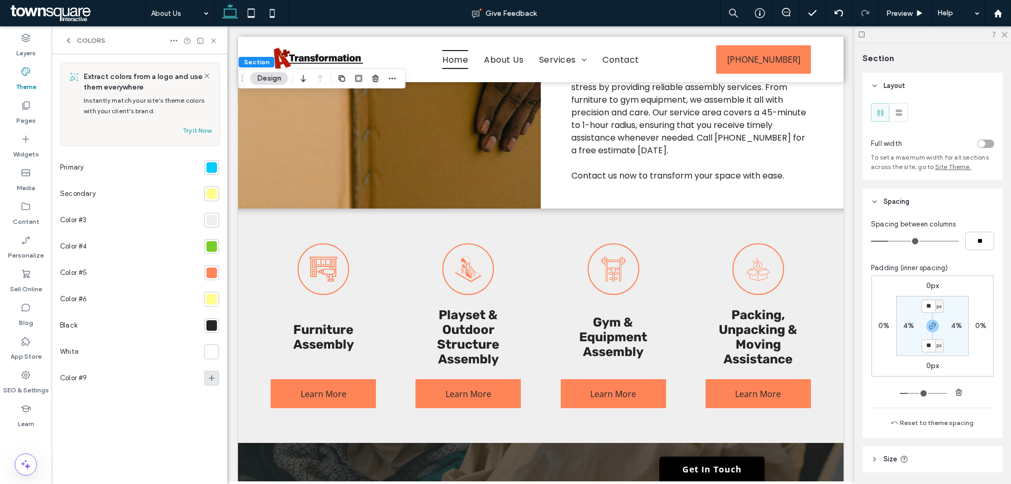
click at [214, 375] on icon at bounding box center [212, 378] width 8 height 8
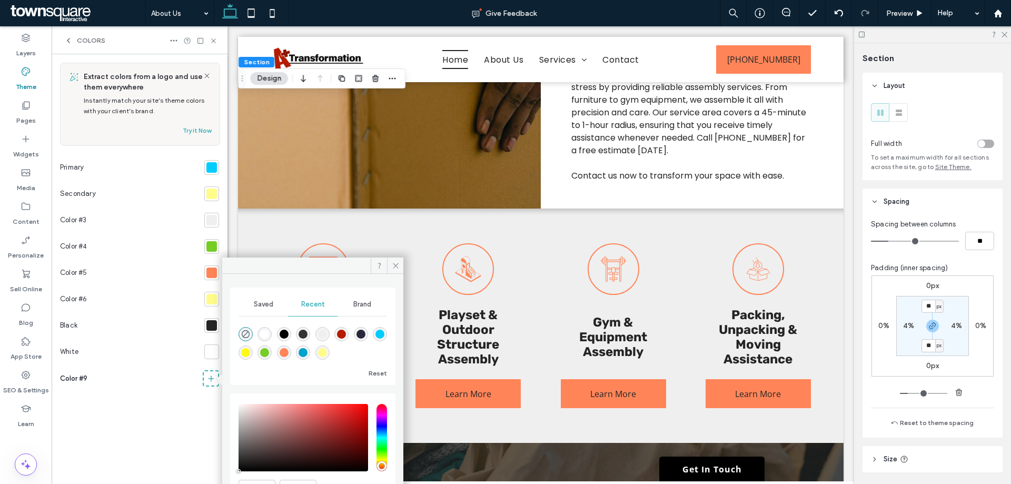
click at [243, 352] on div "rgba(255, 249, 23, 1)" at bounding box center [245, 352] width 9 height 9
type input "*******"
type input "***"
type input "****"
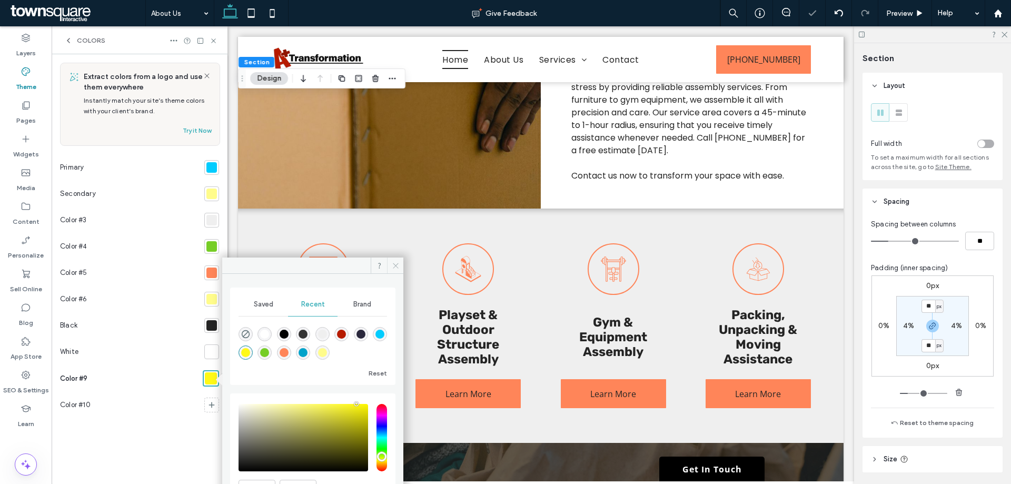
click at [398, 265] on icon at bounding box center [396, 266] width 8 height 8
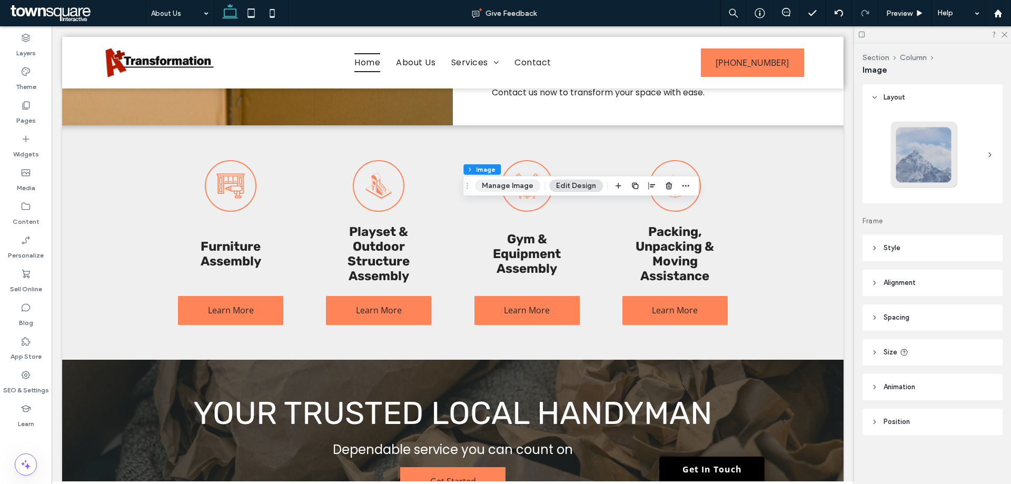
click at [500, 184] on button "Manage Image" at bounding box center [507, 186] width 65 height 13
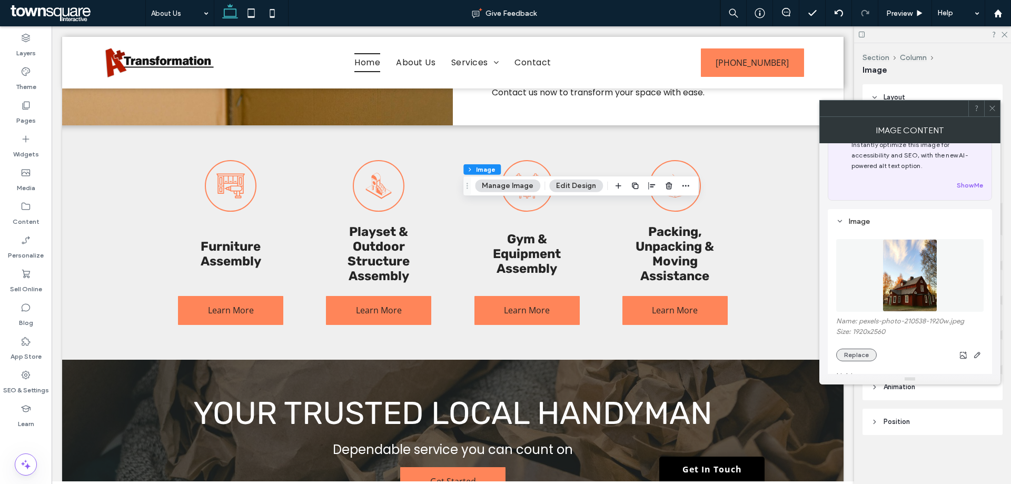
scroll to position [53, 0]
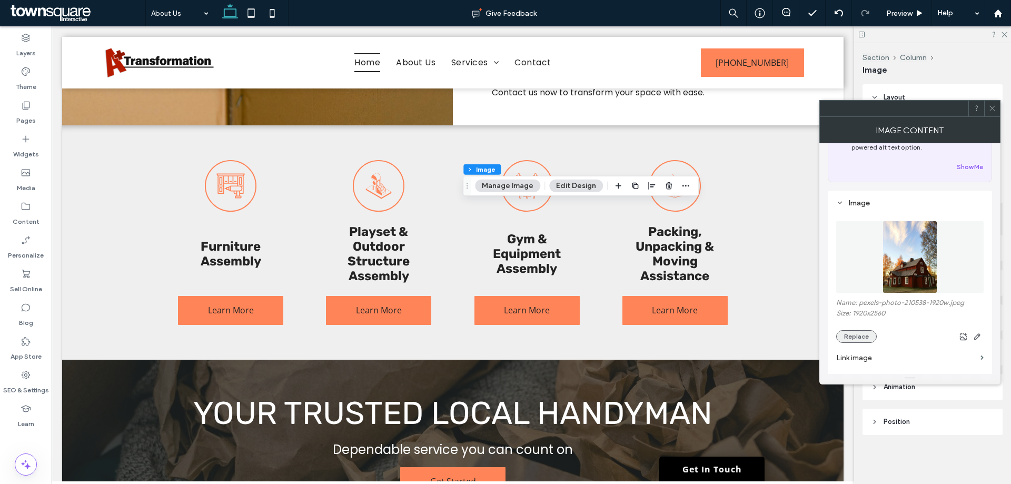
click at [864, 335] on button "Replace" at bounding box center [856, 336] width 41 height 13
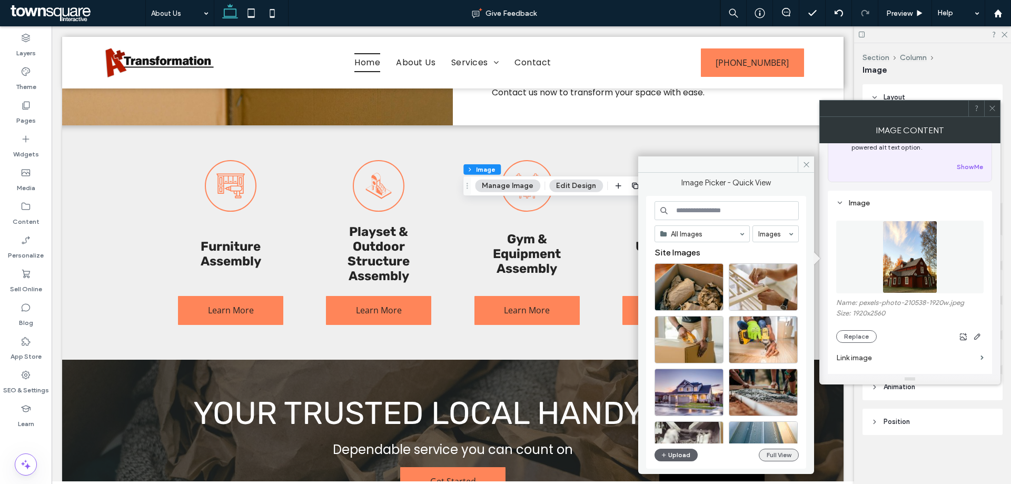
click at [786, 458] on button "Full View" at bounding box center [779, 455] width 40 height 13
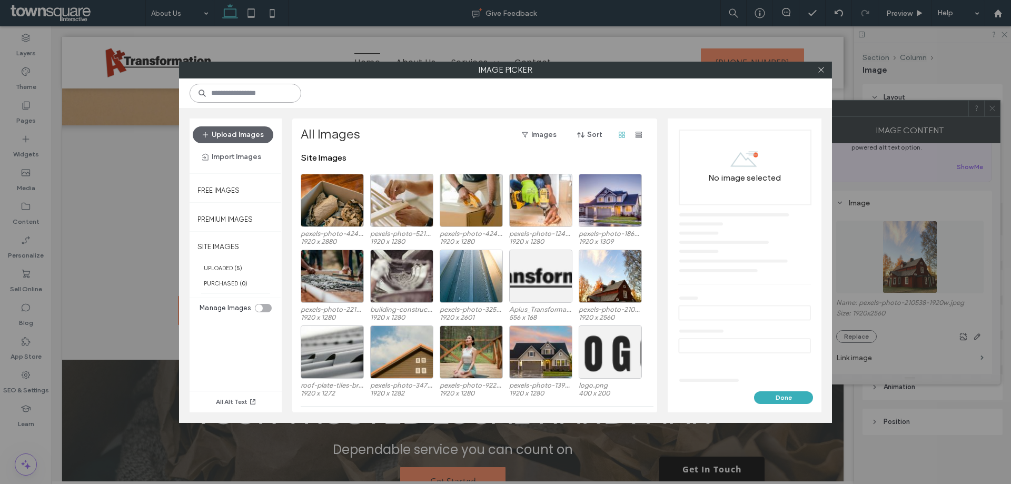
click at [269, 97] on input at bounding box center [246, 93] width 112 height 19
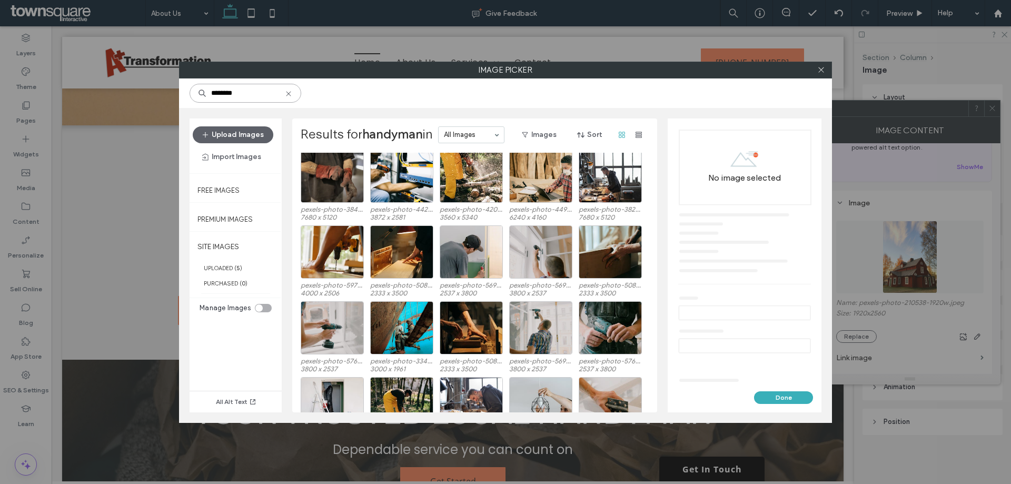
scroll to position [293, 0]
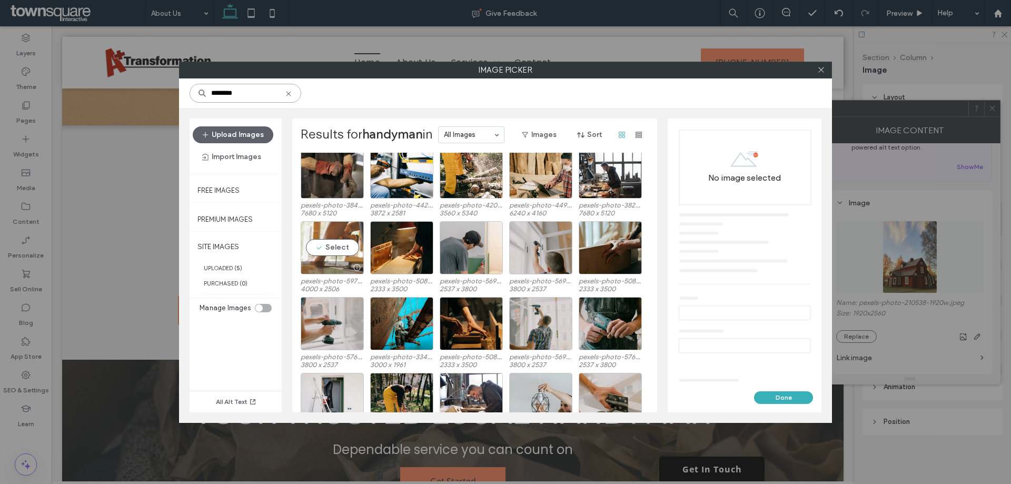
type input "********"
click at [340, 270] on div at bounding box center [332, 267] width 62 height 13
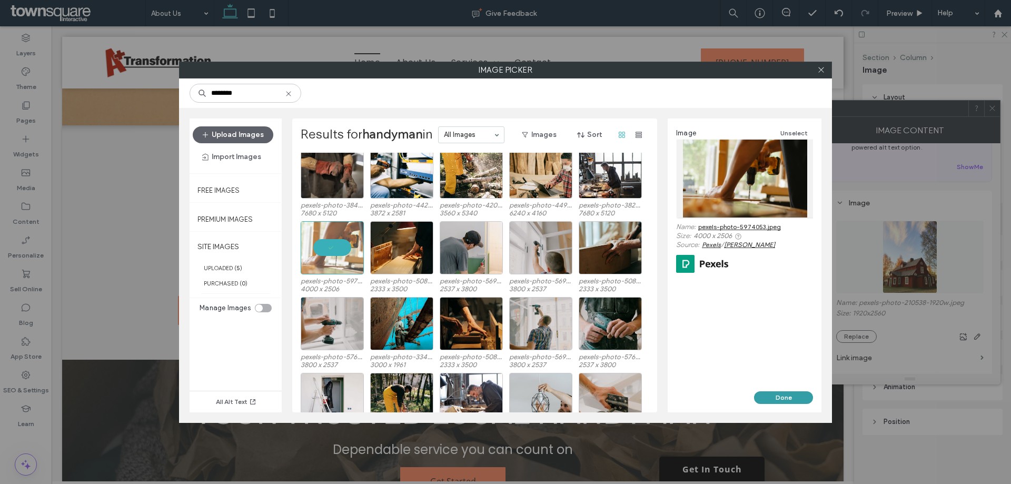
click at [780, 397] on button "Done" at bounding box center [783, 397] width 59 height 13
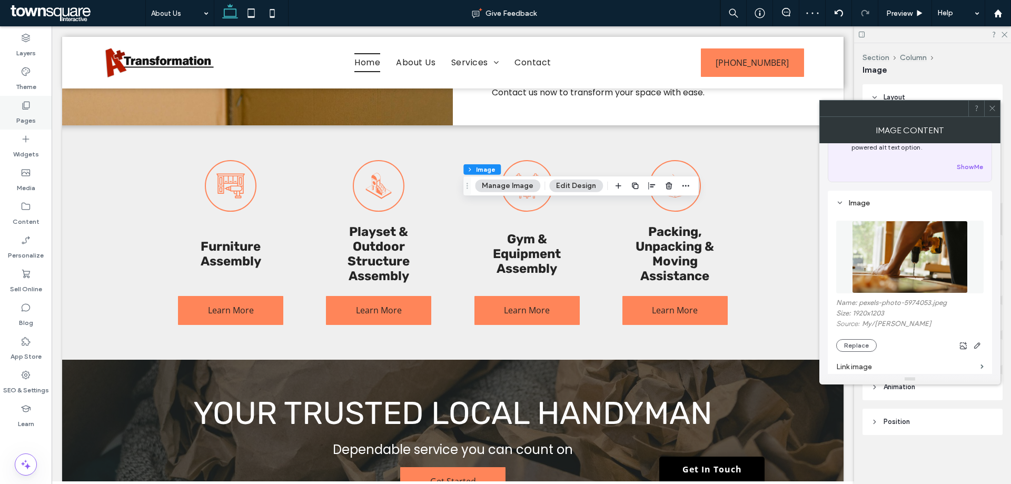
click at [31, 105] on div "Pages" at bounding box center [26, 113] width 52 height 34
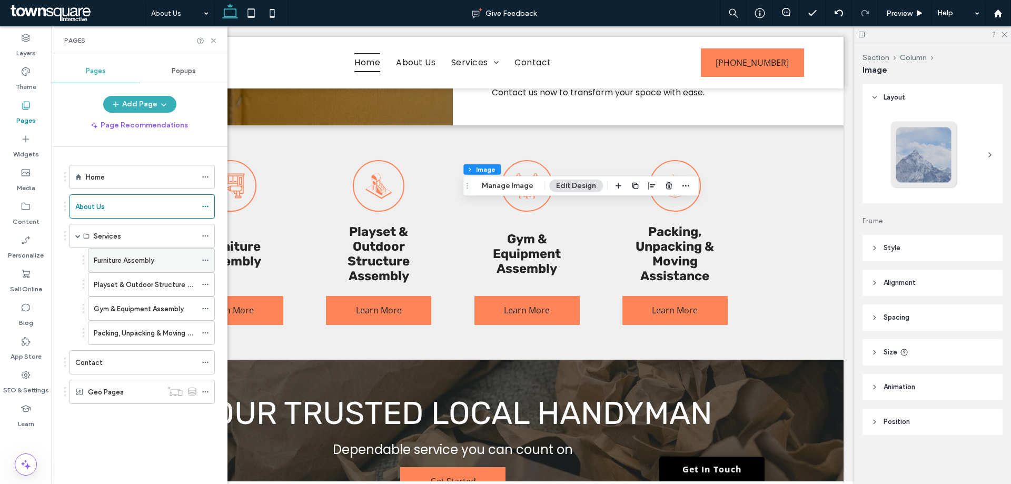
click at [135, 265] on label "Furniture Assembly" at bounding box center [124, 260] width 61 height 18
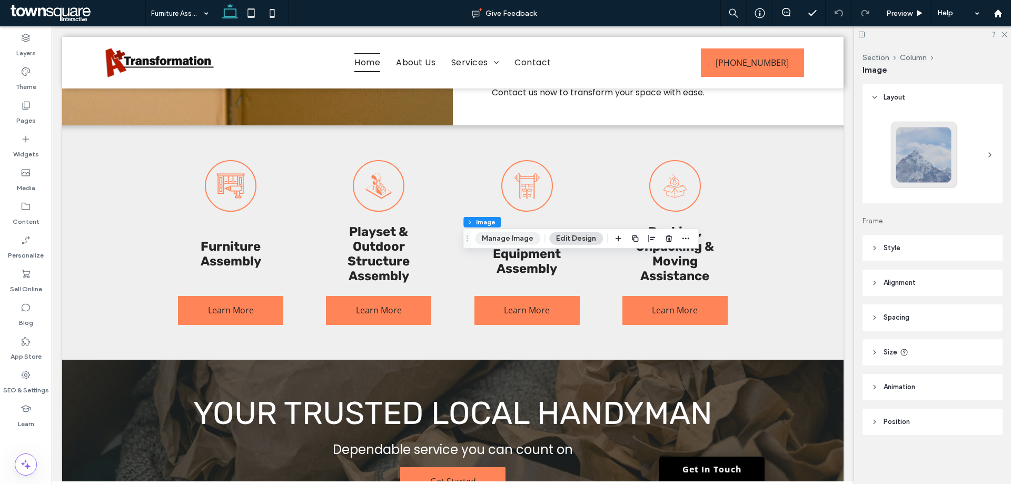
click at [490, 241] on button "Manage Image" at bounding box center [507, 238] width 65 height 13
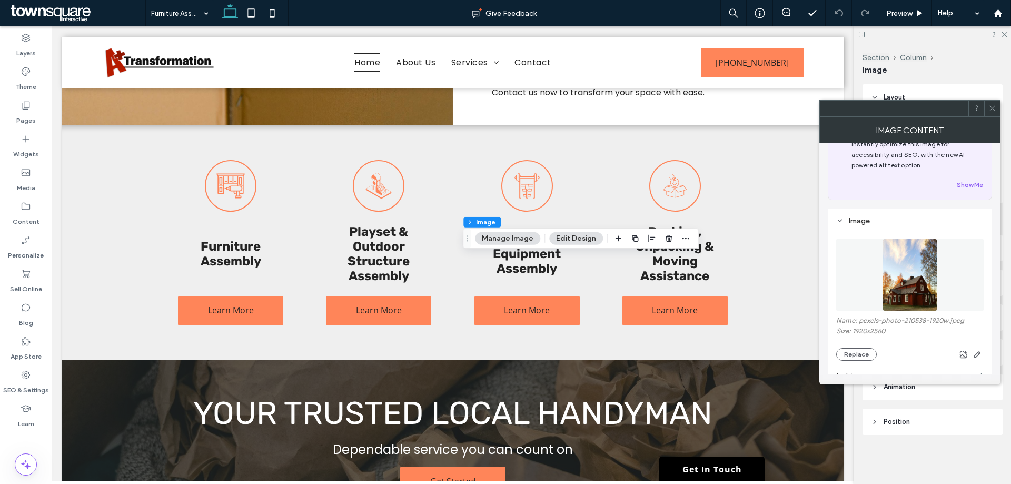
scroll to position [53, 0]
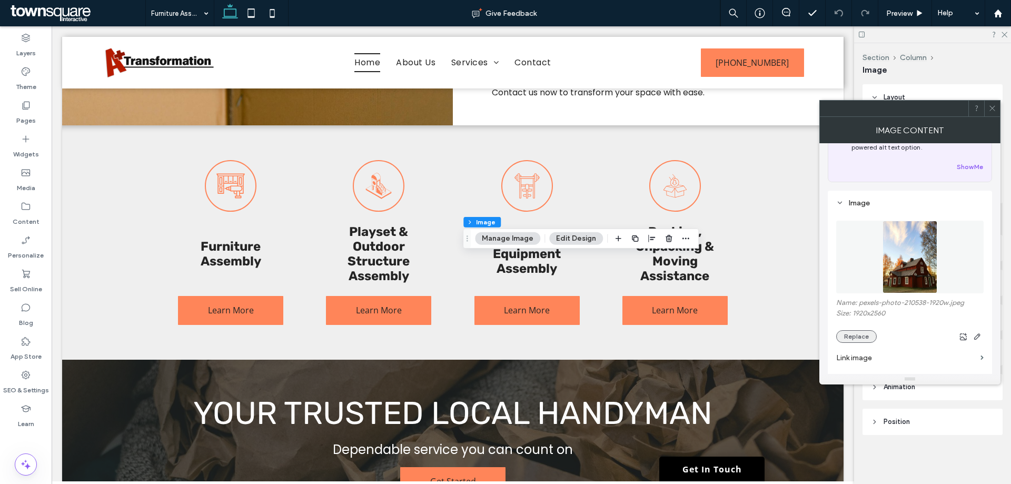
click at [864, 334] on button "Replace" at bounding box center [856, 336] width 41 height 13
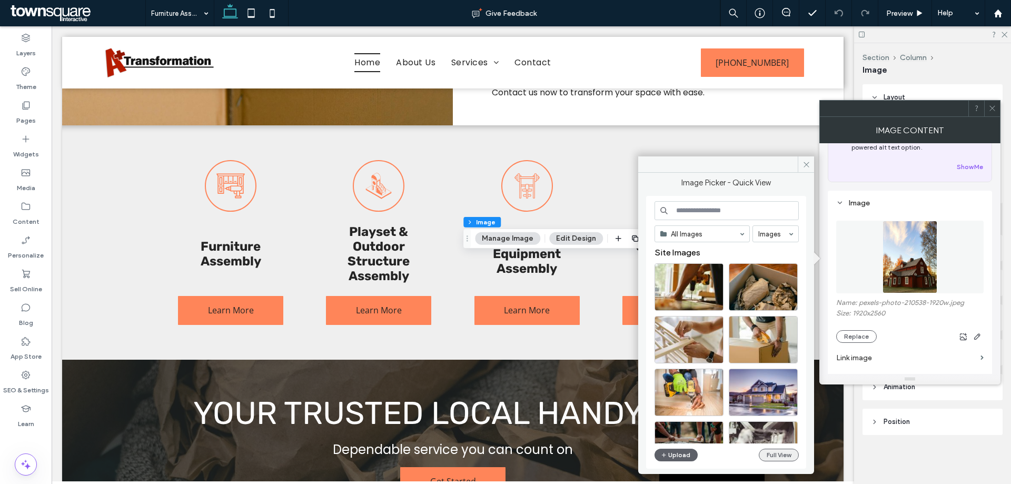
click at [787, 454] on button "Full View" at bounding box center [779, 455] width 40 height 13
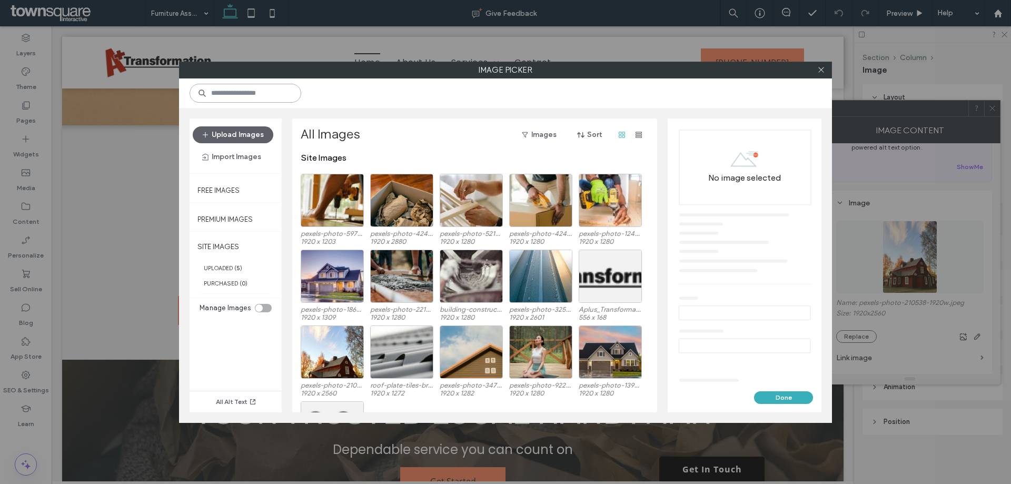
click at [276, 97] on input at bounding box center [246, 93] width 112 height 19
type input "**********"
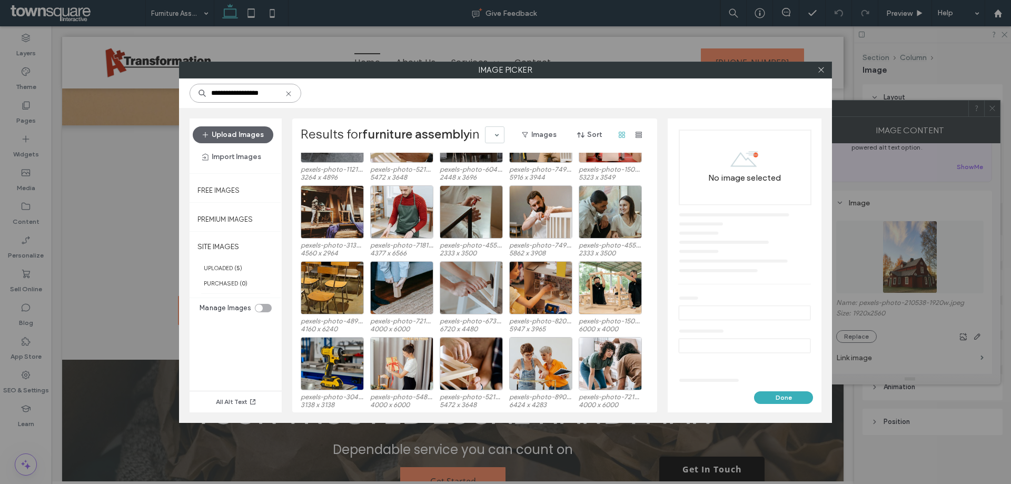
scroll to position [444, 0]
click at [474, 229] on div at bounding box center [471, 231] width 62 height 13
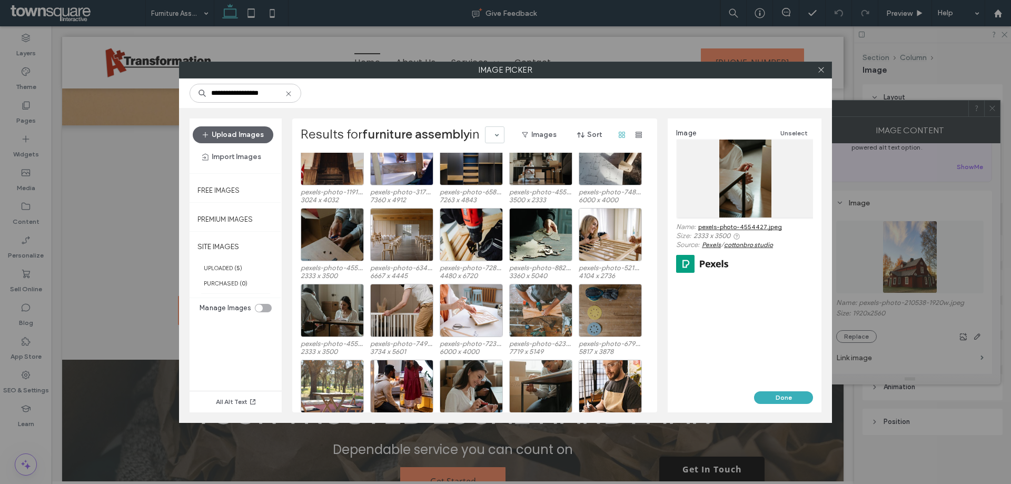
scroll to position [1885, 0]
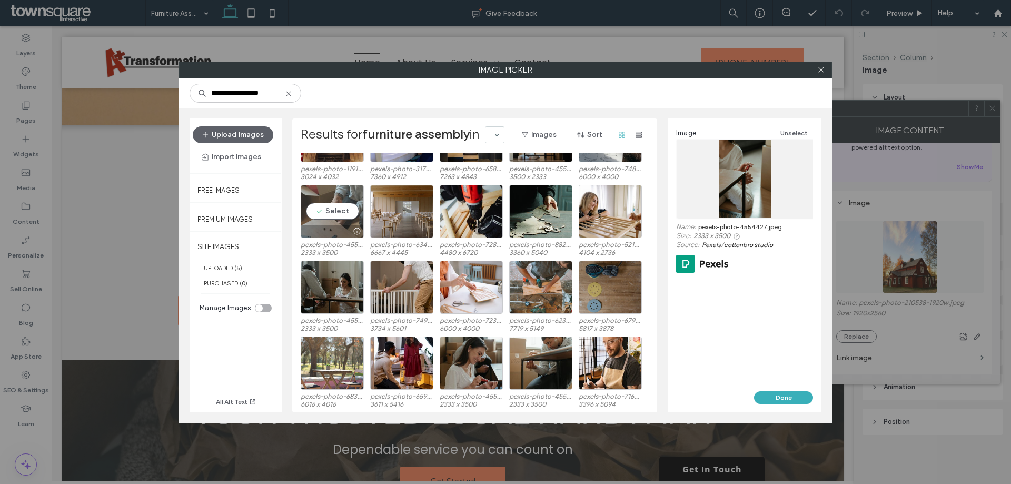
click at [341, 230] on div at bounding box center [332, 231] width 62 height 13
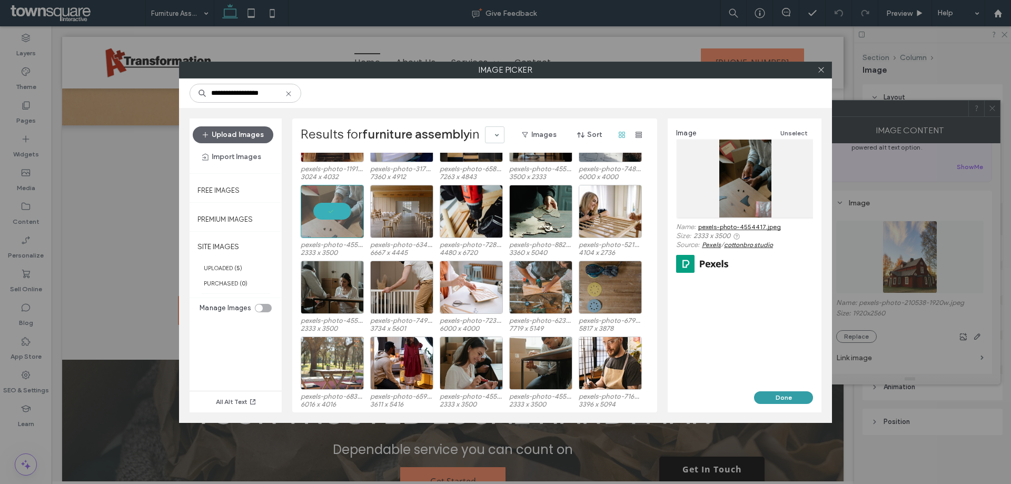
click at [776, 398] on button "Done" at bounding box center [783, 397] width 59 height 13
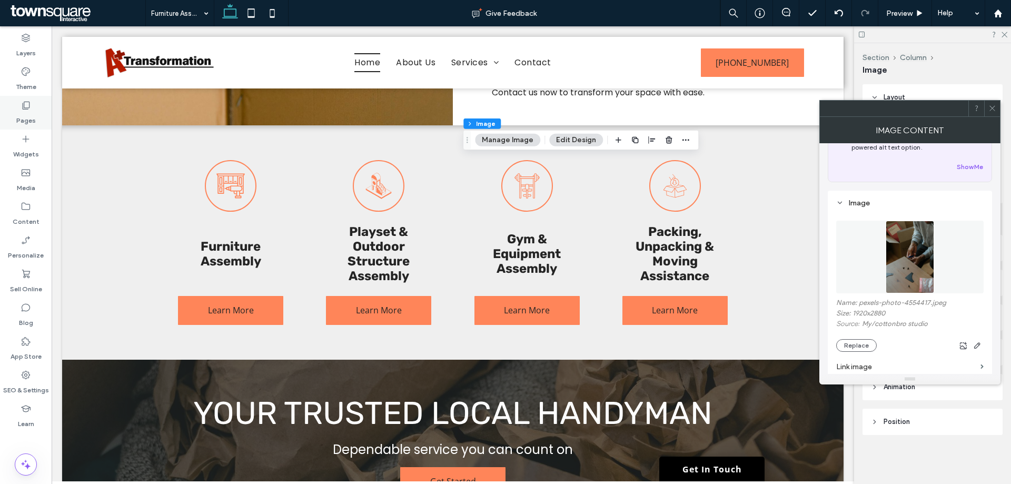
click at [31, 106] on div "Pages" at bounding box center [26, 113] width 52 height 34
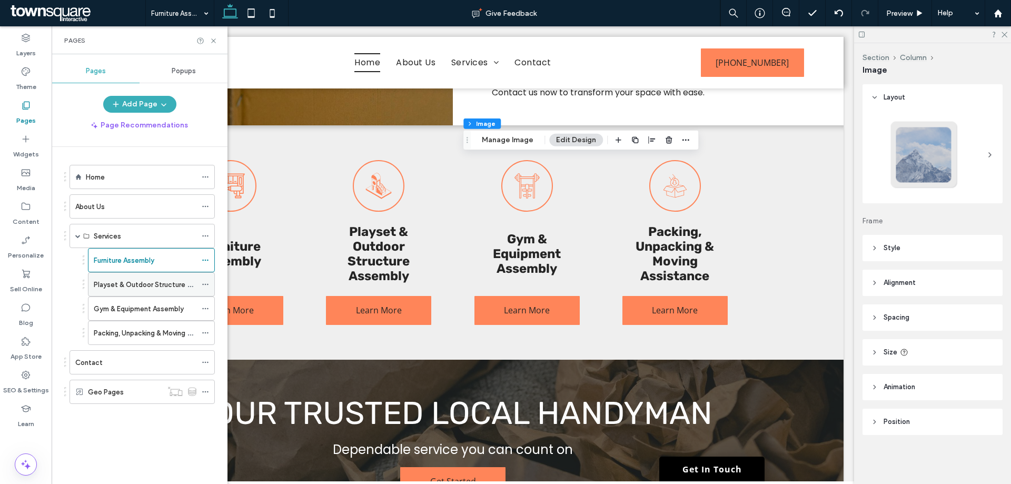
click at [129, 290] on div "Playset & Outdoor Structure Assembly" at bounding box center [145, 284] width 103 height 23
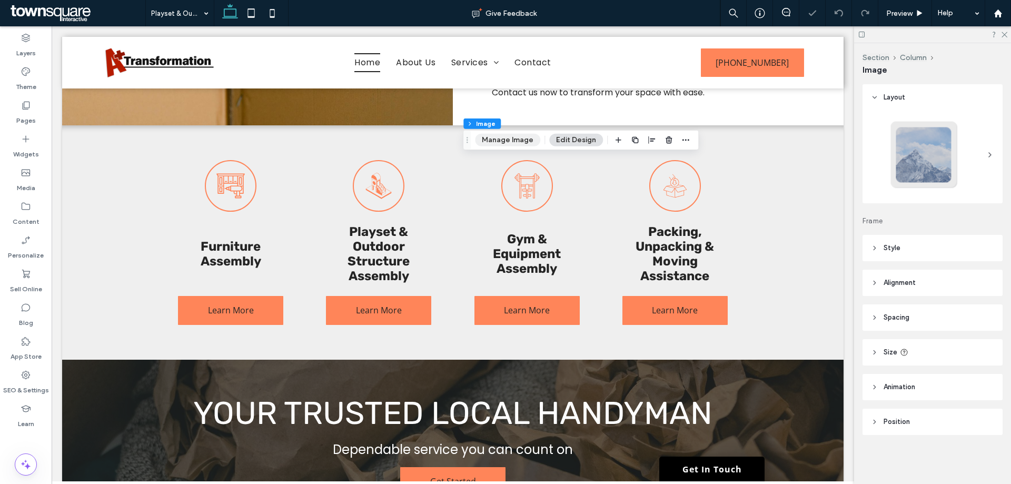
click at [515, 144] on button "Manage Image" at bounding box center [507, 140] width 65 height 13
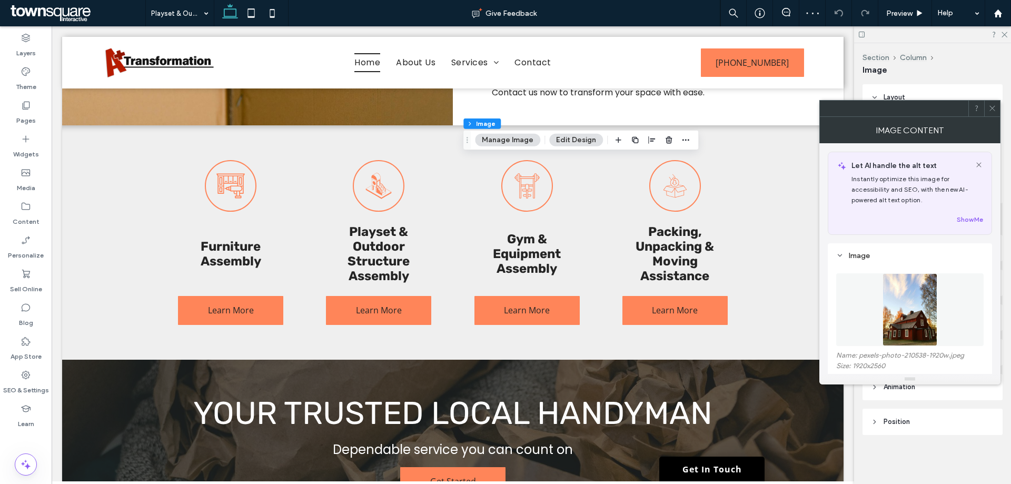
scroll to position [53, 0]
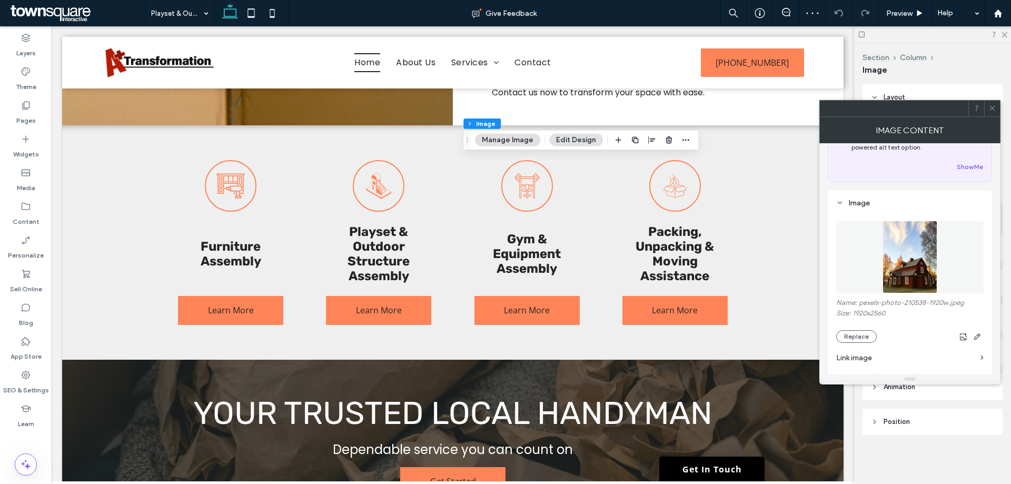
click at [852, 328] on div "Name: pexels-photo-210538-1920w.jpeg Size: 1920x2560 Replace" at bounding box center [909, 321] width 147 height 44
click at [852, 330] on button "Replace" at bounding box center [856, 336] width 41 height 13
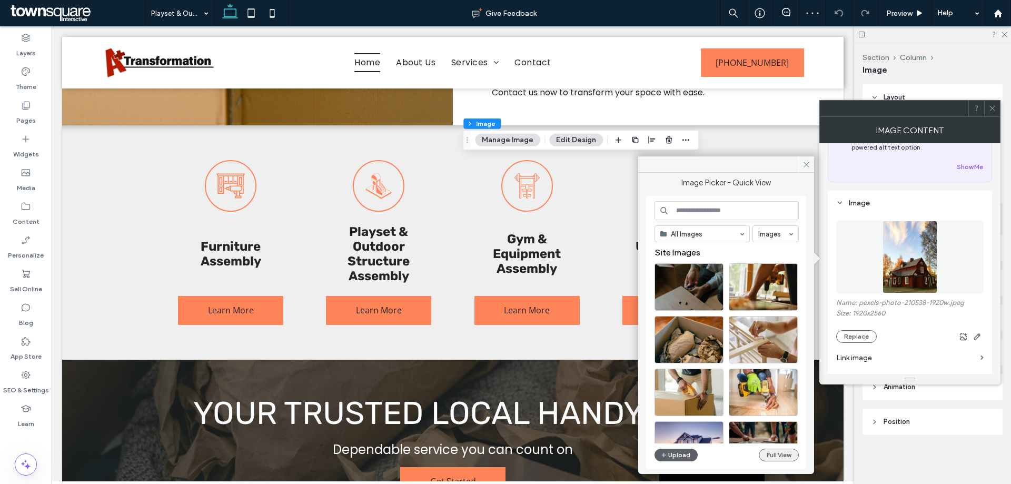
click at [782, 452] on button "Full View" at bounding box center [779, 455] width 40 height 13
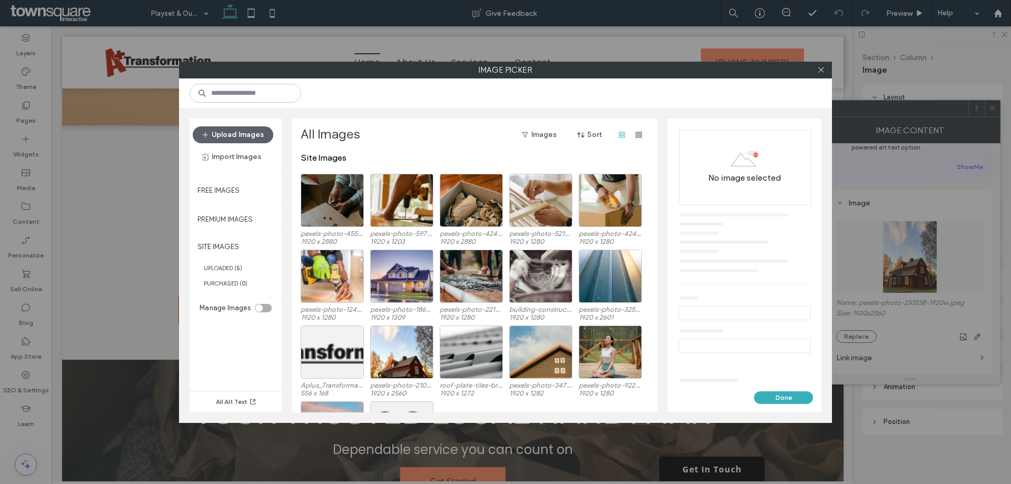
click at [274, 105] on div at bounding box center [505, 92] width 653 height 29
click at [267, 101] on input at bounding box center [246, 93] width 112 height 19
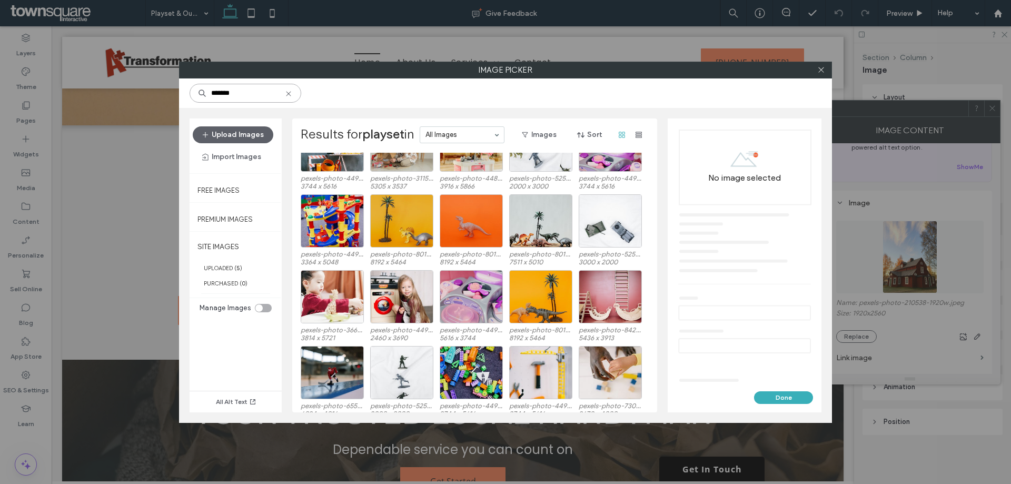
scroll to position [444, 0]
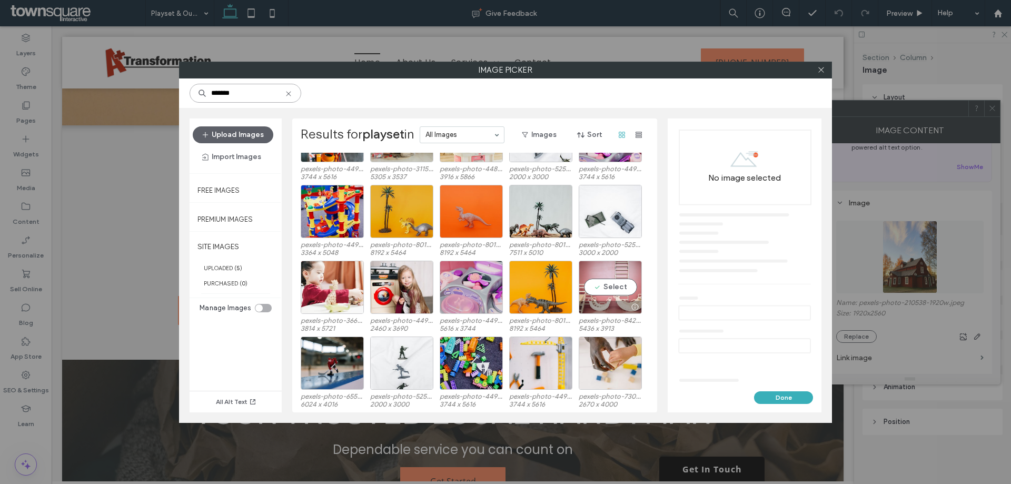
type input "*******"
click at [604, 311] on div at bounding box center [610, 307] width 62 height 13
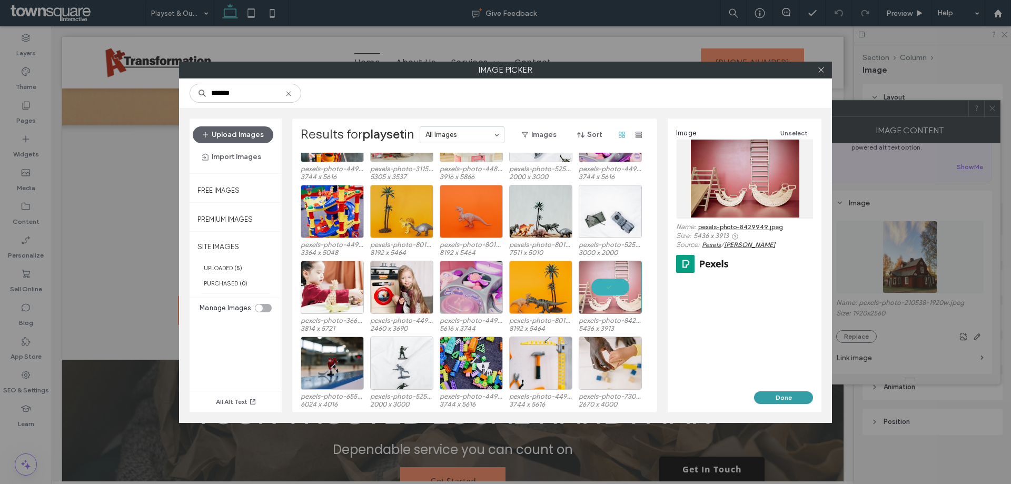
click at [770, 398] on button "Done" at bounding box center [783, 397] width 59 height 13
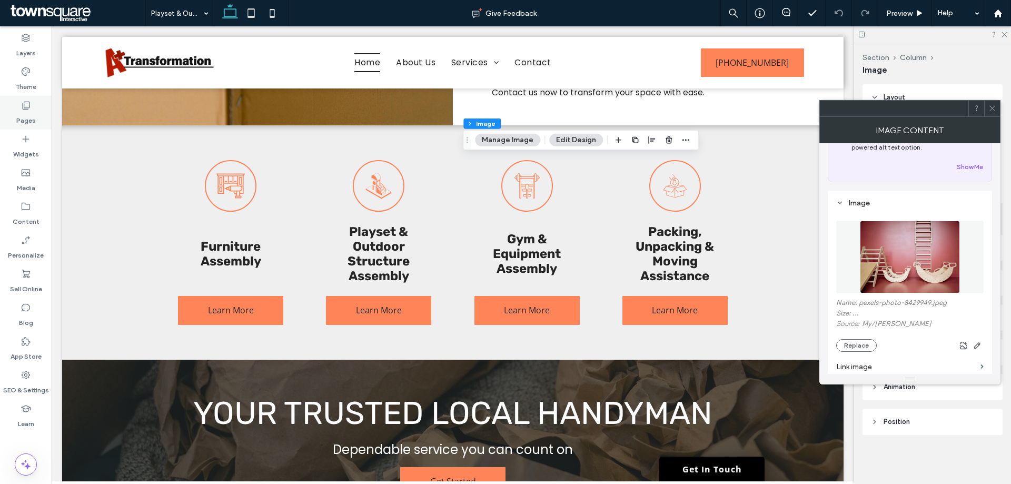
click at [30, 109] on icon at bounding box center [26, 105] width 11 height 11
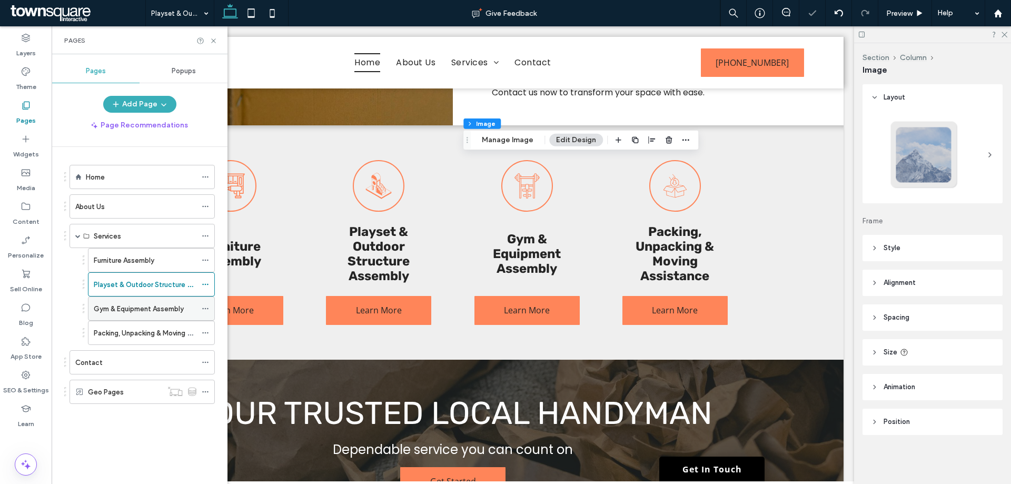
click at [168, 306] on label "Gym & Equipment Assembly" at bounding box center [139, 309] width 90 height 18
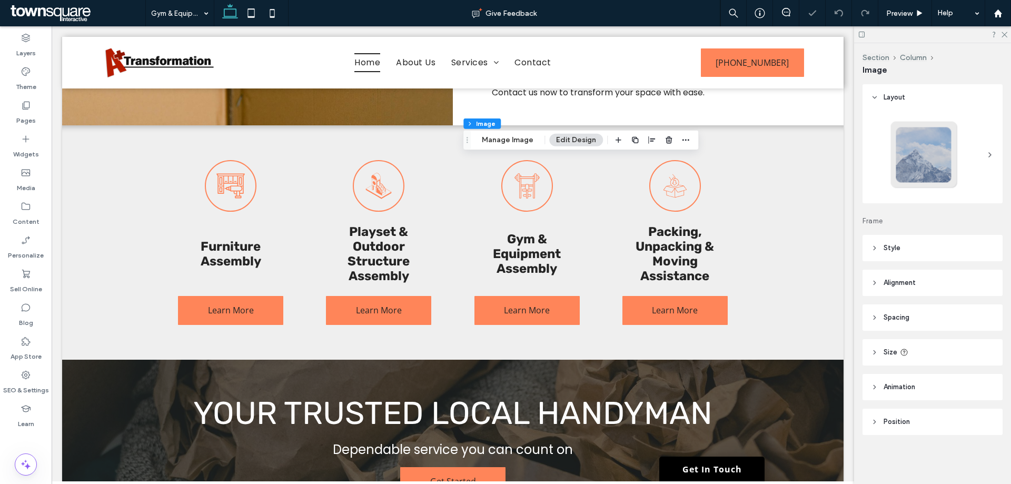
drag, startPoint x: 511, startPoint y: 141, endPoint x: 524, endPoint y: 150, distance: 15.5
click at [511, 140] on button "Manage Image" at bounding box center [507, 140] width 65 height 13
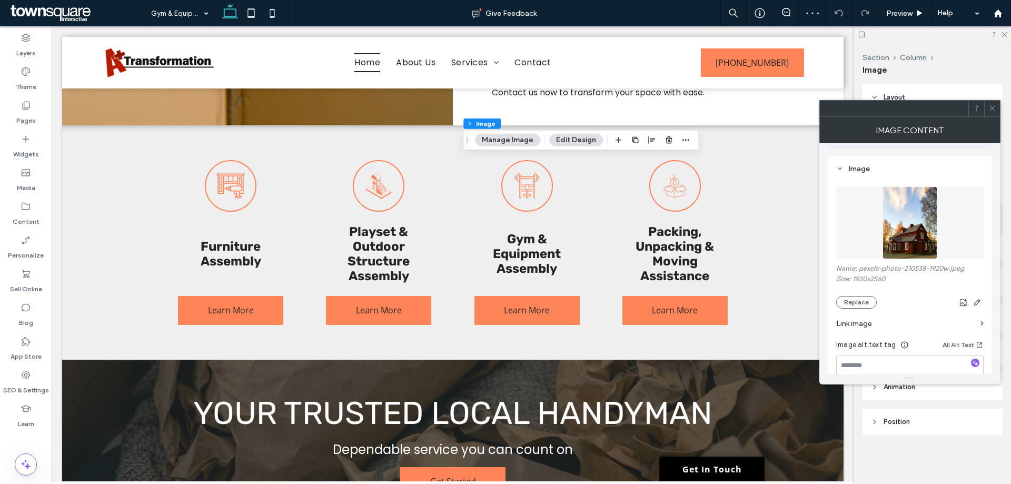
scroll to position [105, 0]
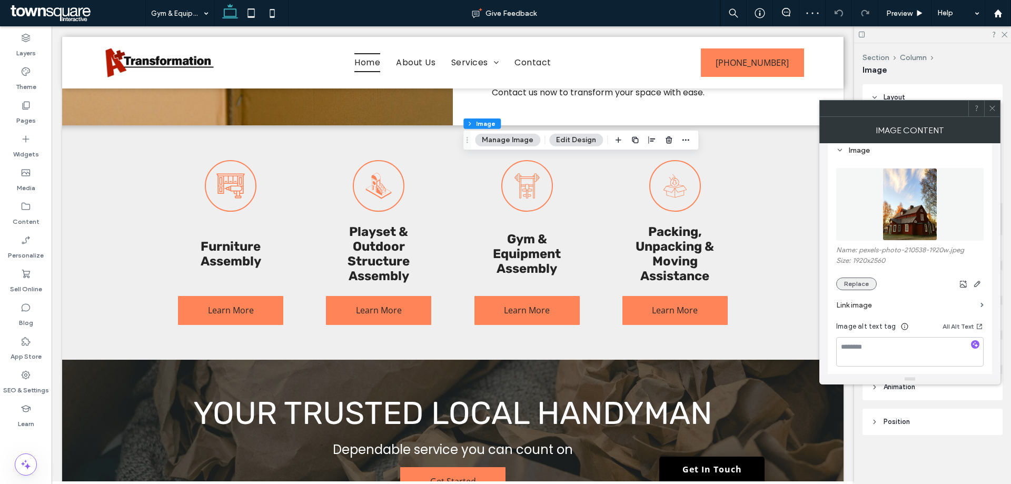
click at [852, 287] on button "Replace" at bounding box center [856, 284] width 41 height 13
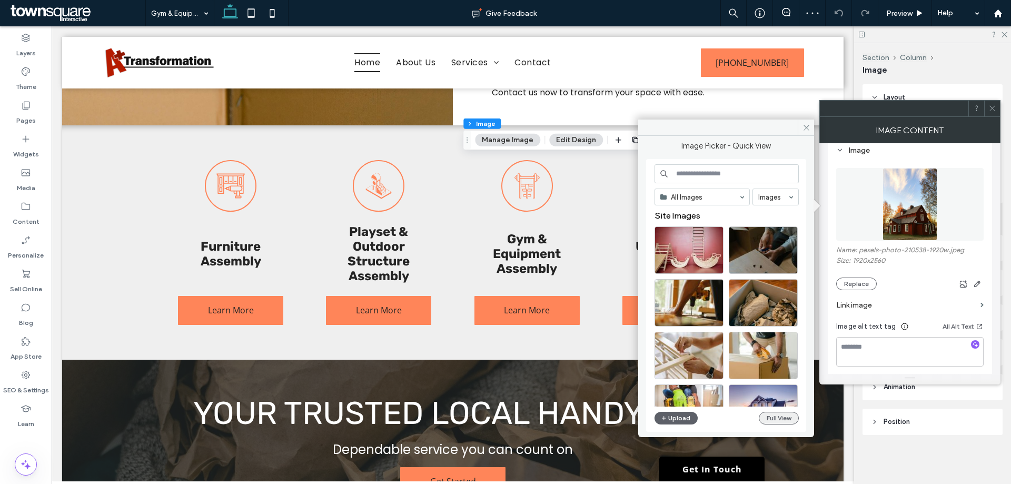
click at [779, 424] on button "Full View" at bounding box center [779, 418] width 40 height 13
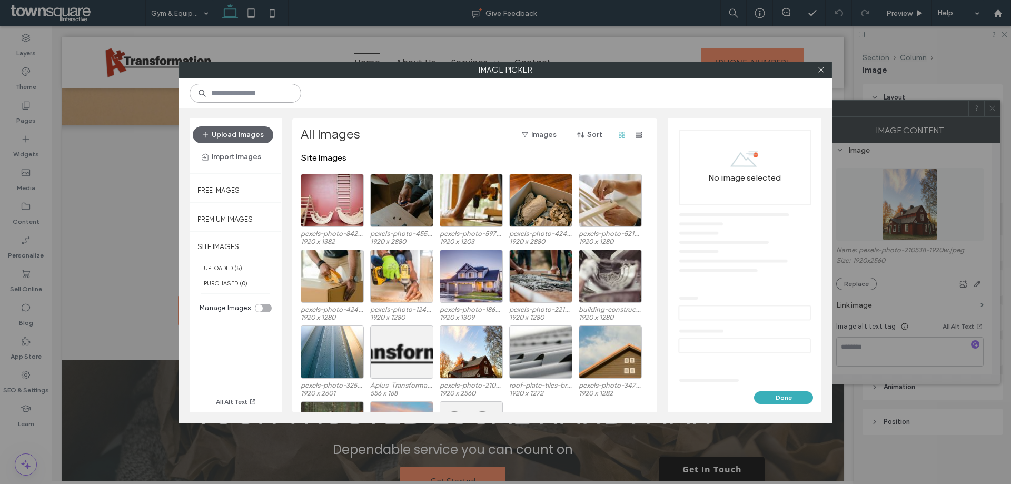
click at [257, 97] on input at bounding box center [246, 93] width 112 height 19
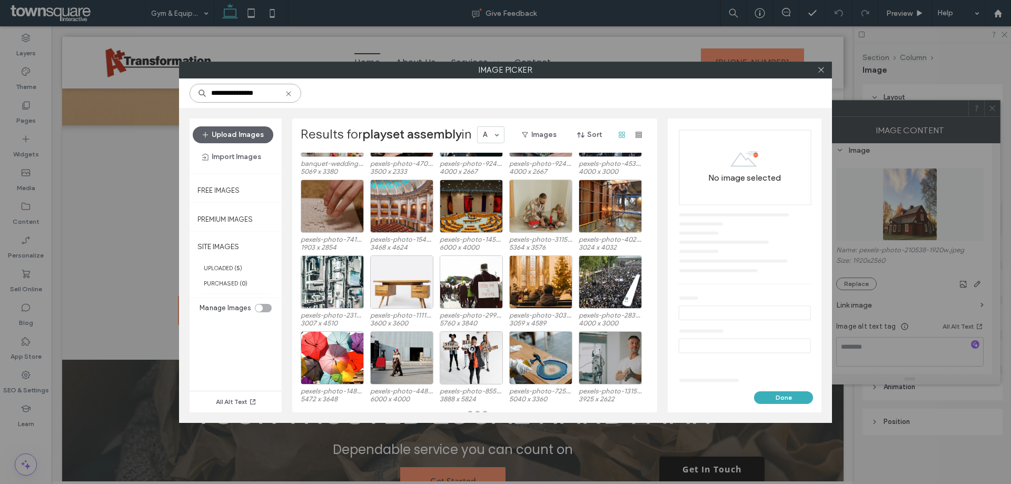
scroll to position [454, 0]
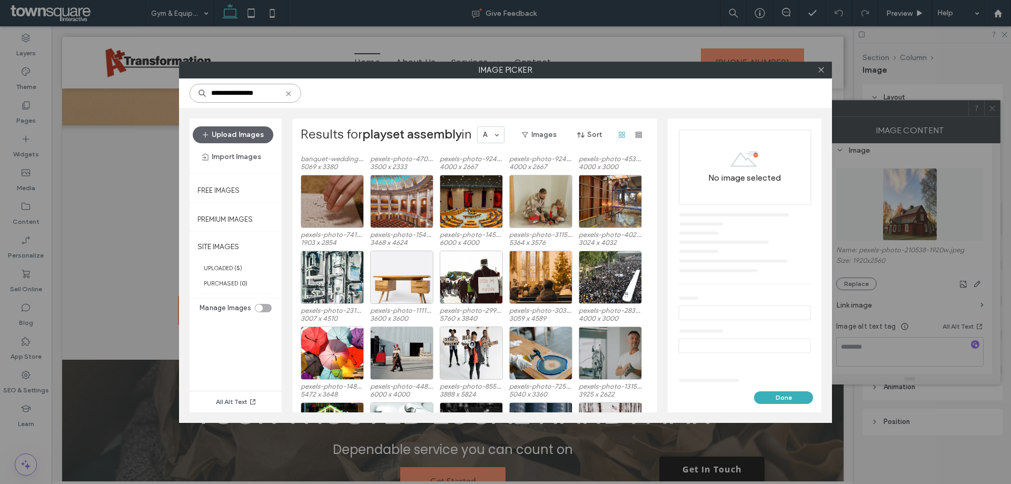
click at [260, 93] on input "**********" at bounding box center [246, 93] width 112 height 19
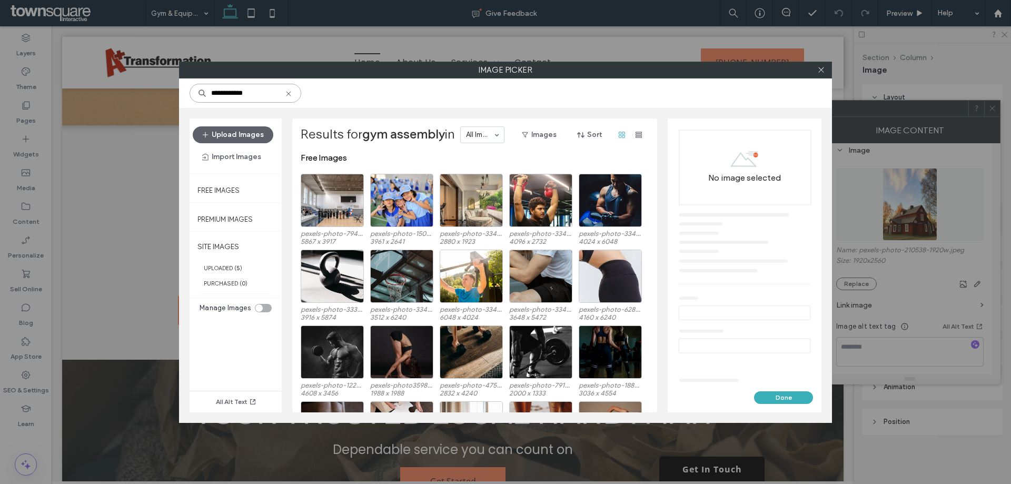
drag, startPoint x: 260, startPoint y: 93, endPoint x: 225, endPoint y: 90, distance: 34.9
click at [225, 90] on input "**********" at bounding box center [246, 93] width 112 height 19
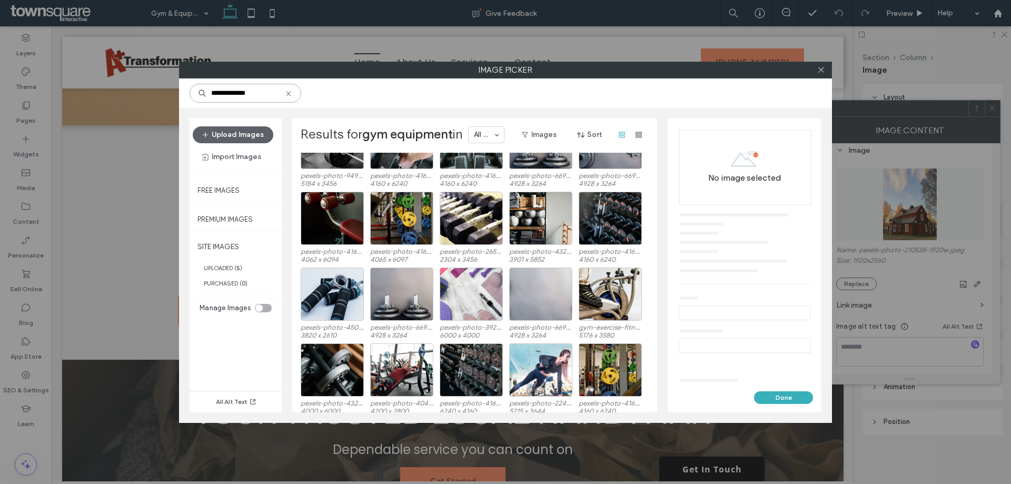
scroll to position [127, 0]
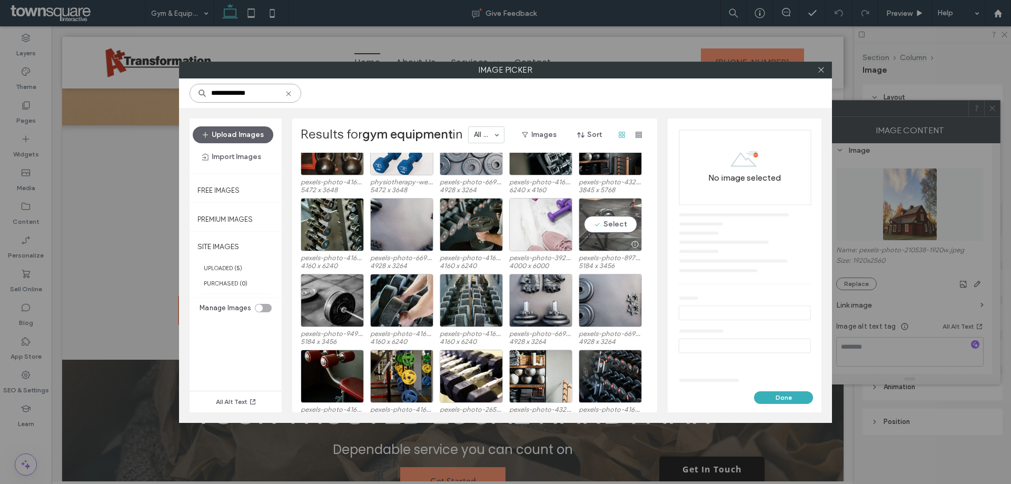
type input "**********"
click at [617, 243] on div at bounding box center [610, 244] width 62 height 13
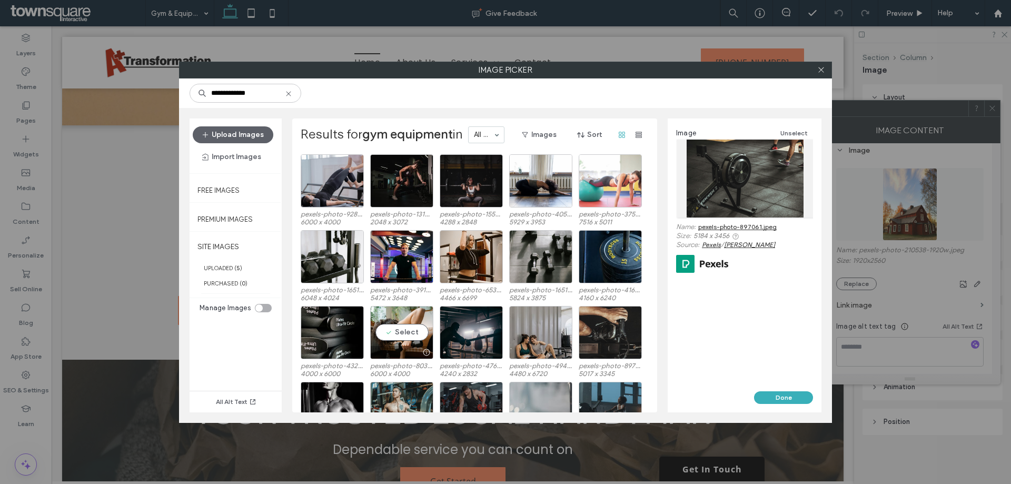
scroll to position [929, 0]
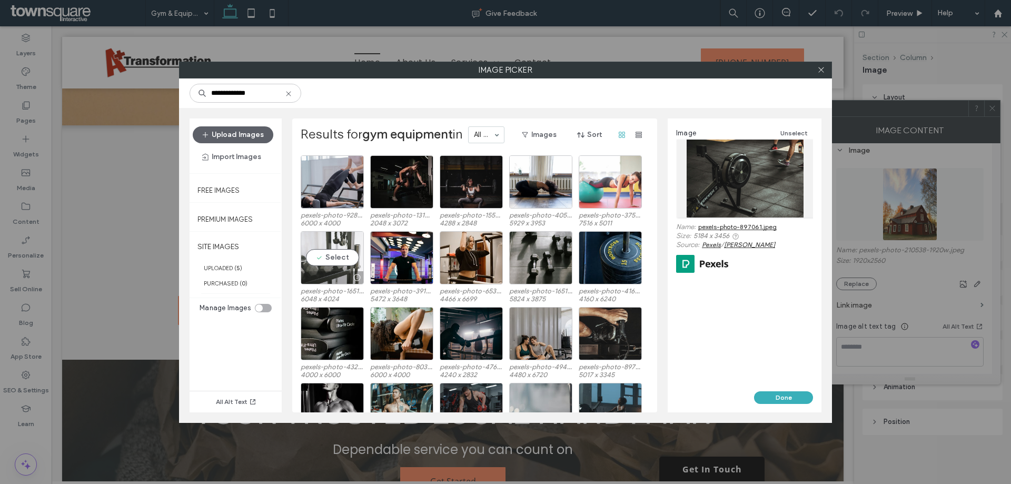
click at [341, 278] on div at bounding box center [332, 277] width 62 height 13
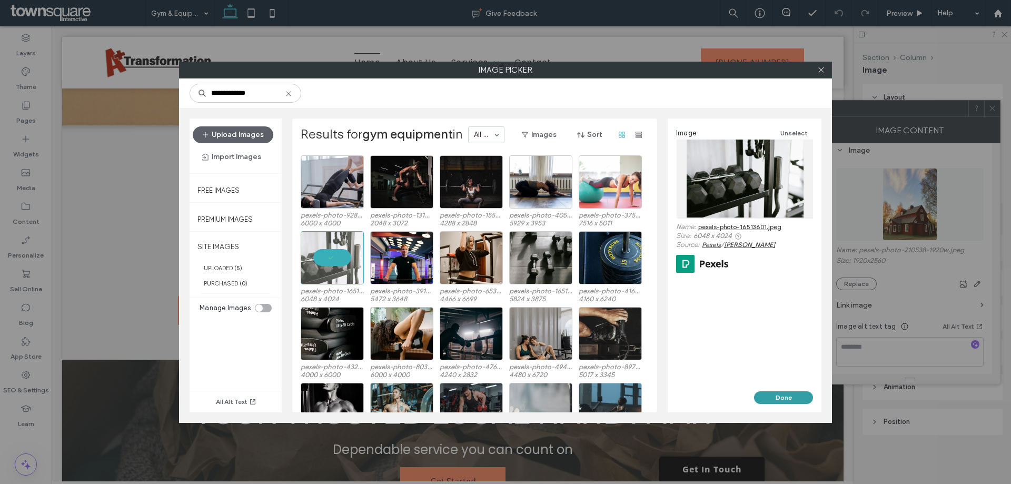
click at [792, 396] on button "Done" at bounding box center [783, 397] width 59 height 13
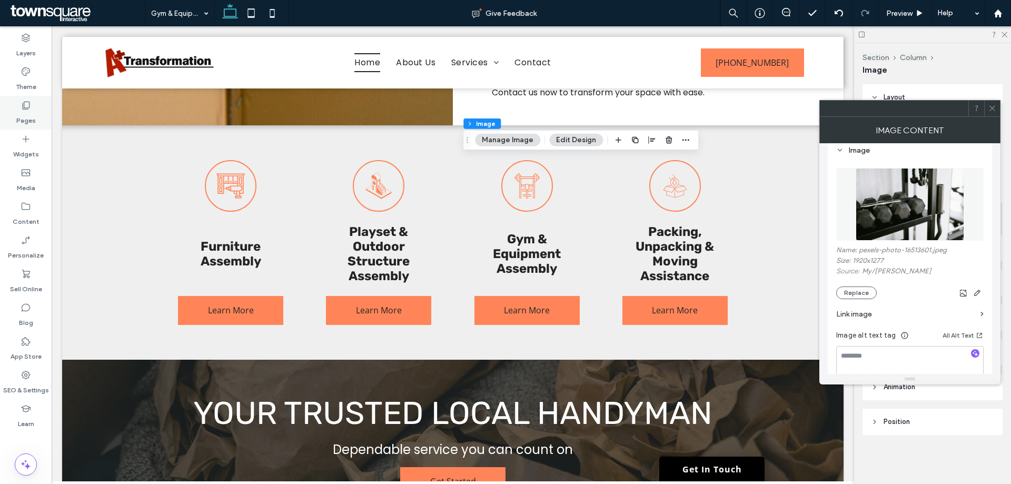
click at [19, 103] on div "Pages" at bounding box center [26, 113] width 52 height 34
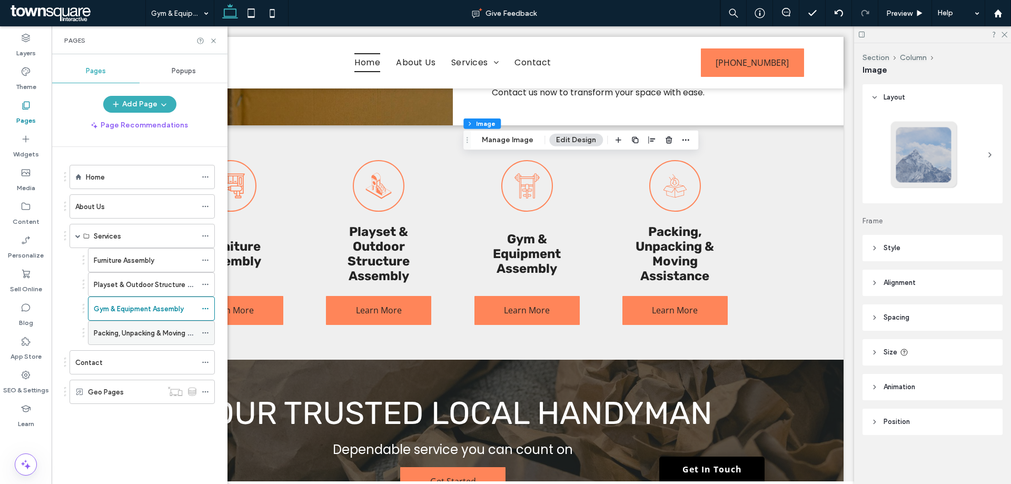
click at [135, 334] on label "Packing, Unpacking & Moving Assistance" at bounding box center [158, 333] width 129 height 18
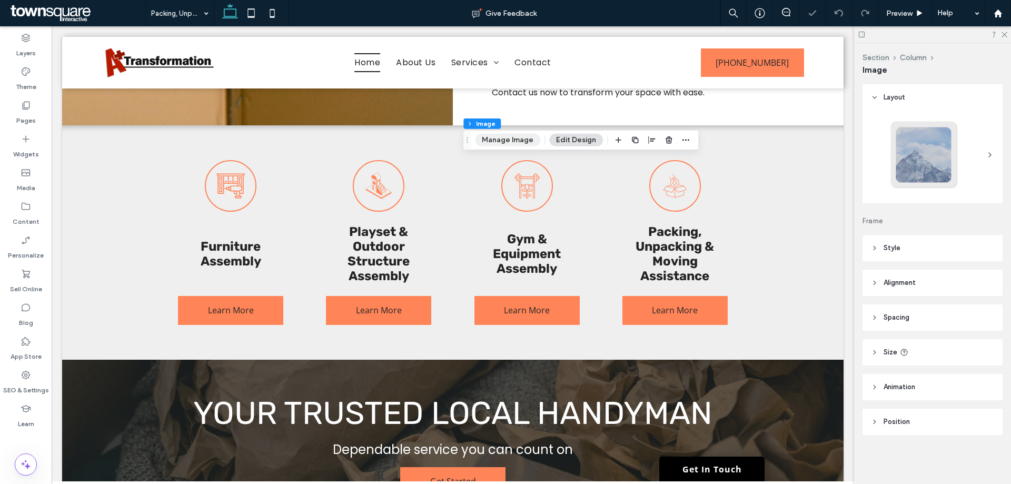
click at [507, 139] on button "Manage Image" at bounding box center [507, 140] width 65 height 13
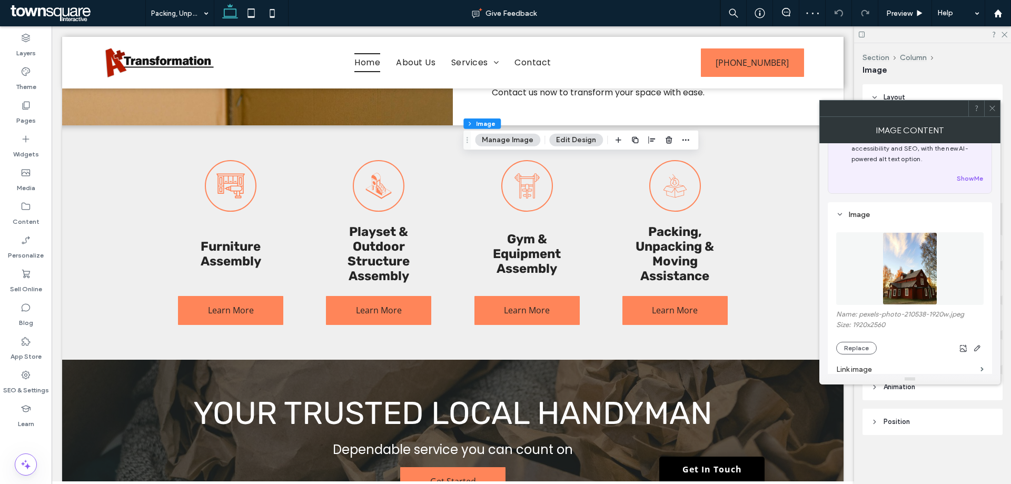
scroll to position [53, 0]
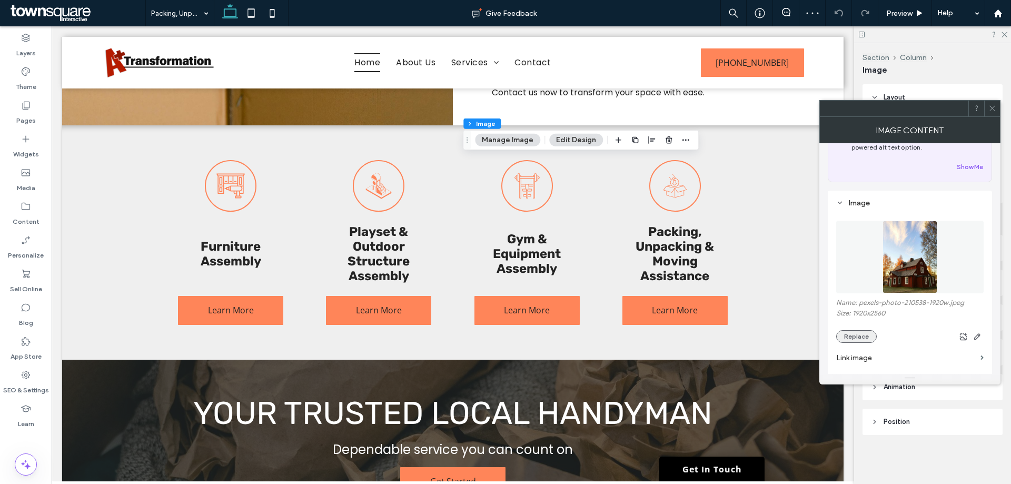
click at [860, 335] on button "Replace" at bounding box center [856, 336] width 41 height 13
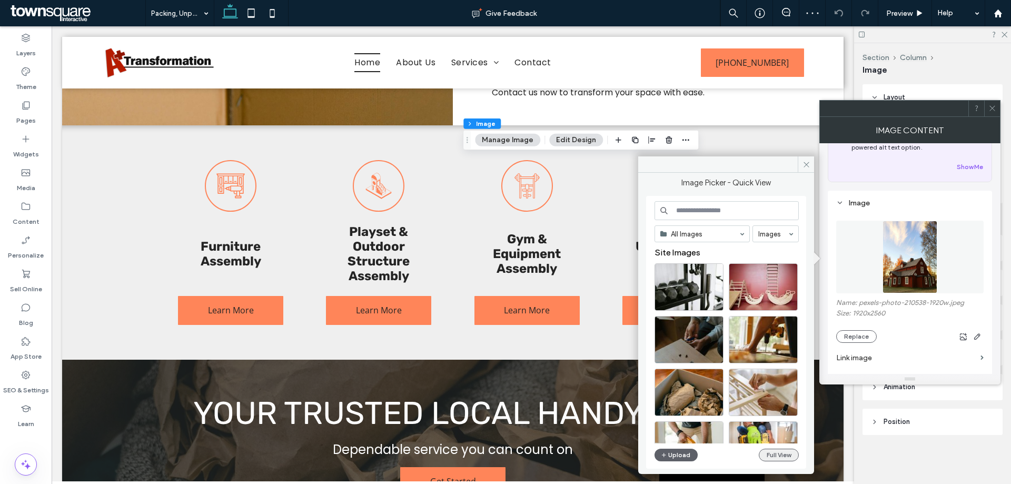
click at [776, 457] on button "Full View" at bounding box center [779, 455] width 40 height 13
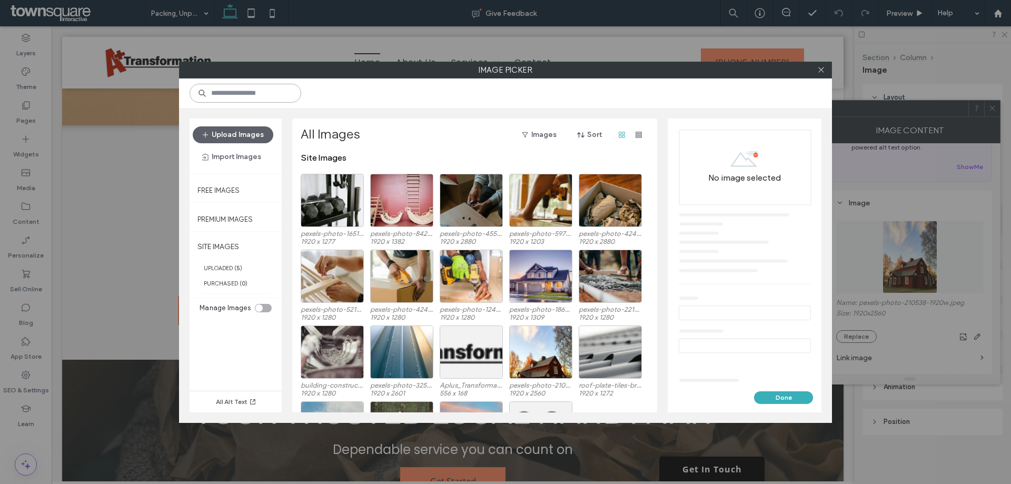
click at [264, 88] on input at bounding box center [246, 93] width 112 height 19
type input "*******"
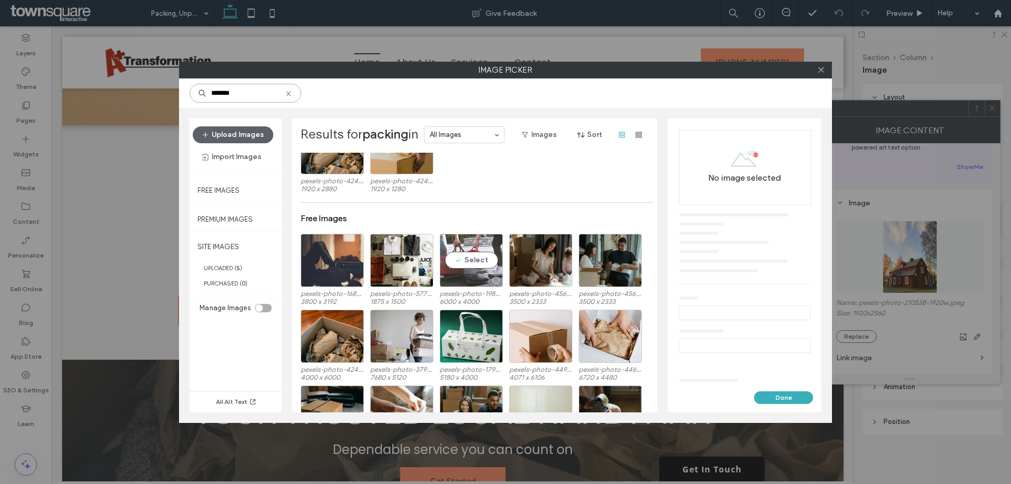
scroll to position [105, 0]
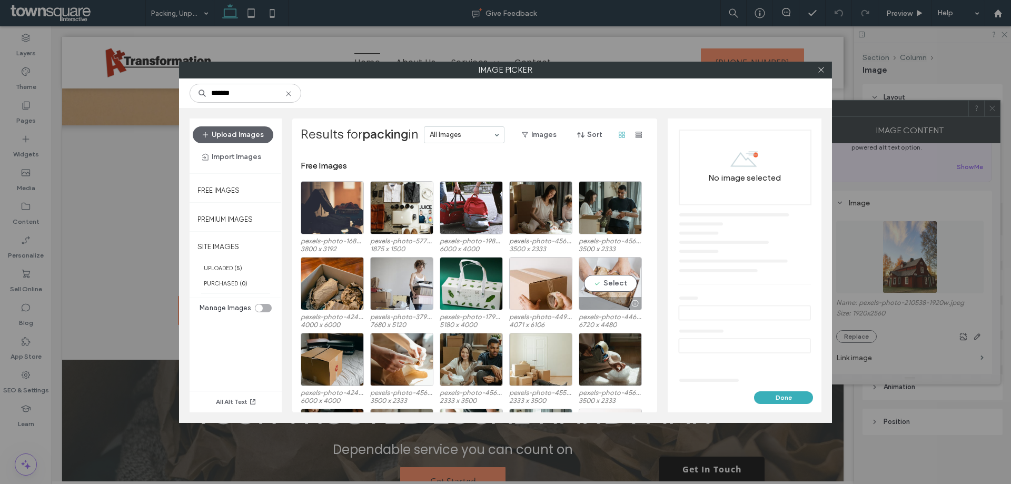
click at [608, 297] on div at bounding box center [610, 303] width 62 height 13
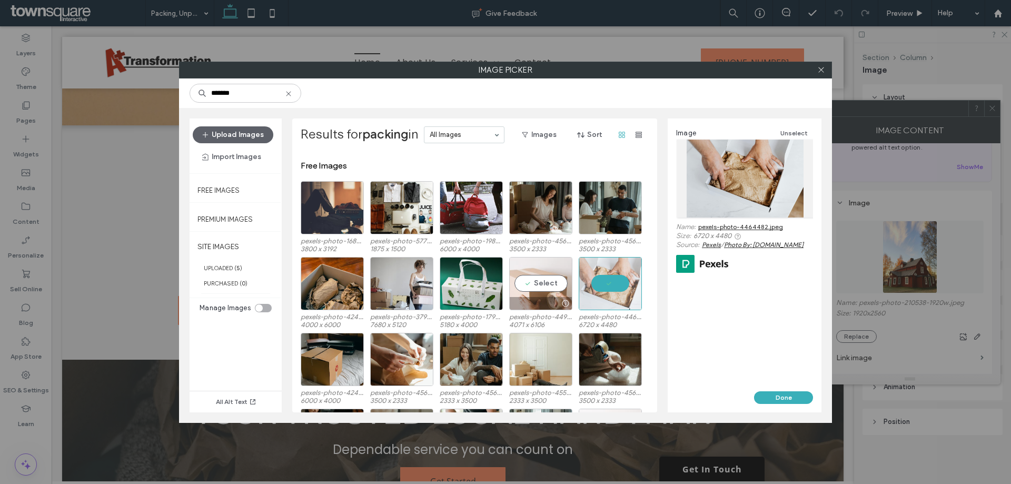
click at [549, 305] on div at bounding box center [541, 303] width 62 height 13
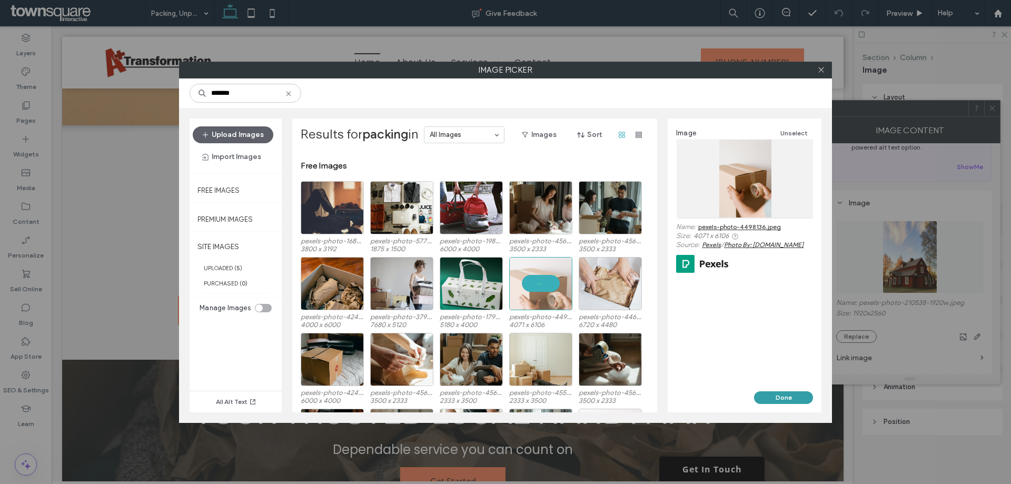
click at [772, 397] on button "Done" at bounding box center [783, 397] width 59 height 13
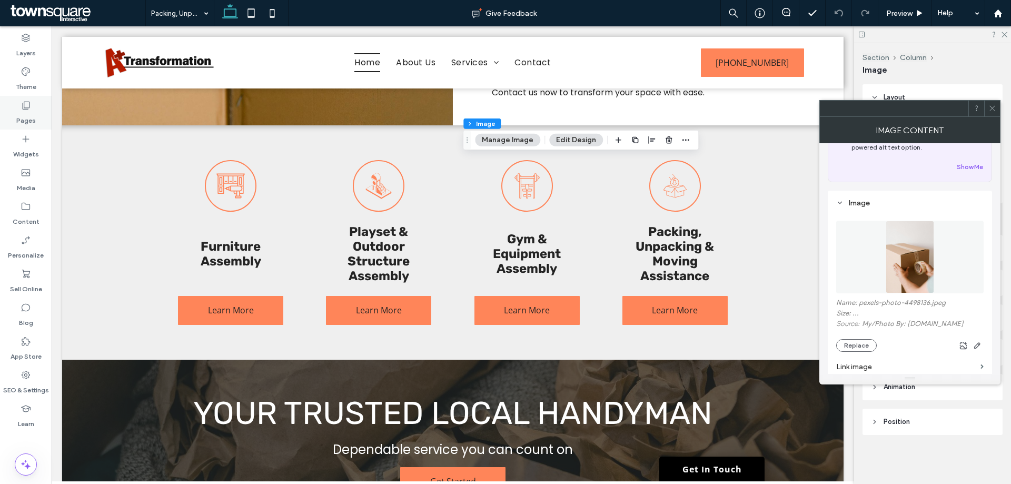
click at [33, 115] on label "Pages" at bounding box center [25, 118] width 19 height 15
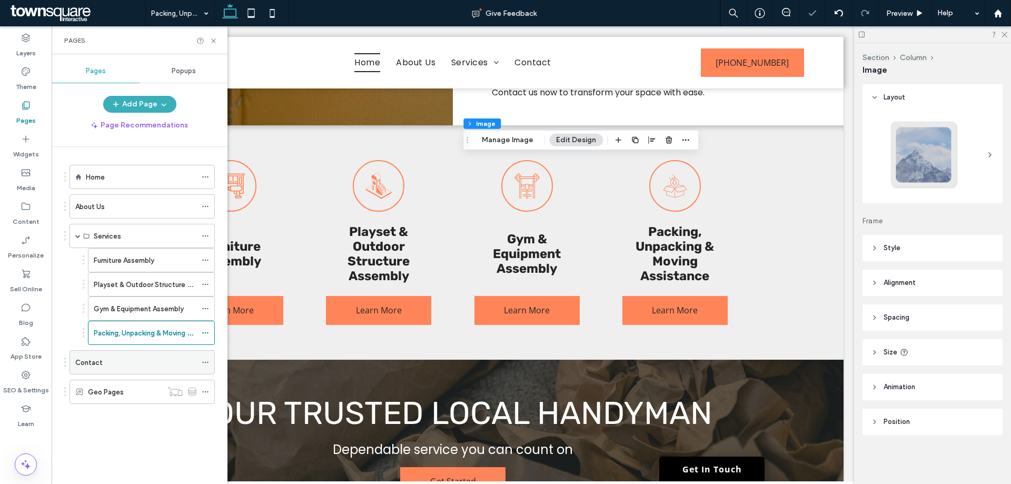
click at [127, 369] on div "Contact" at bounding box center [135, 362] width 121 height 23
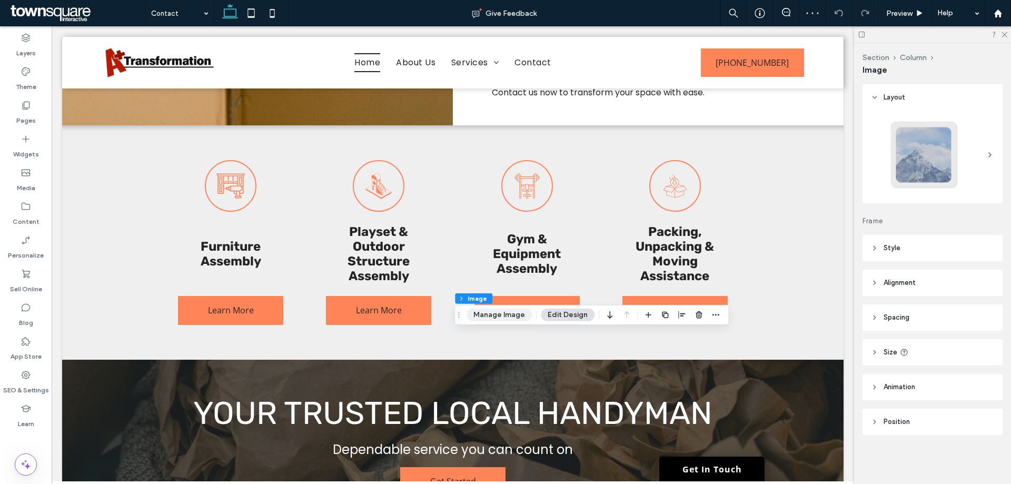
click at [505, 316] on button "Manage Image" at bounding box center [499, 315] width 65 height 13
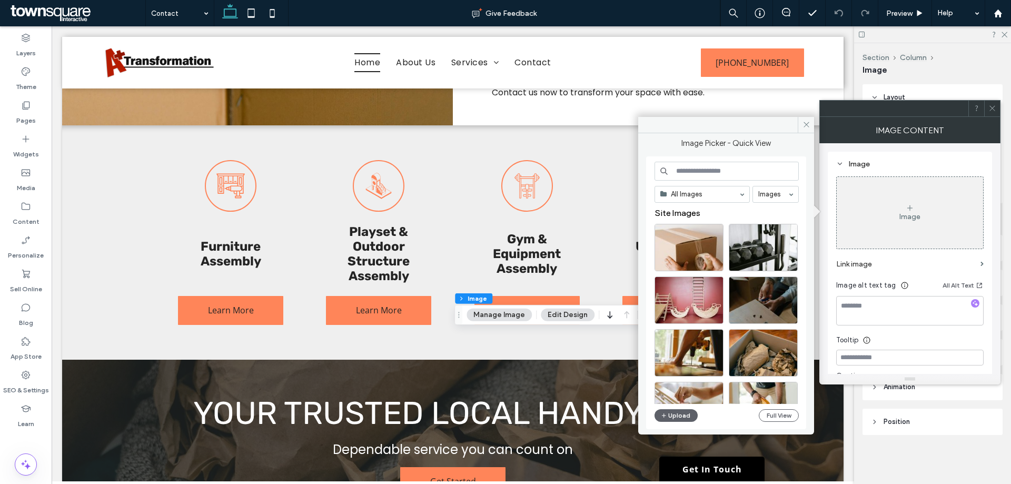
click at [899, 226] on div "Image" at bounding box center [910, 213] width 146 height 70
click at [710, 174] on input at bounding box center [727, 171] width 144 height 19
click at [785, 421] on button "Full View" at bounding box center [780, 415] width 40 height 13
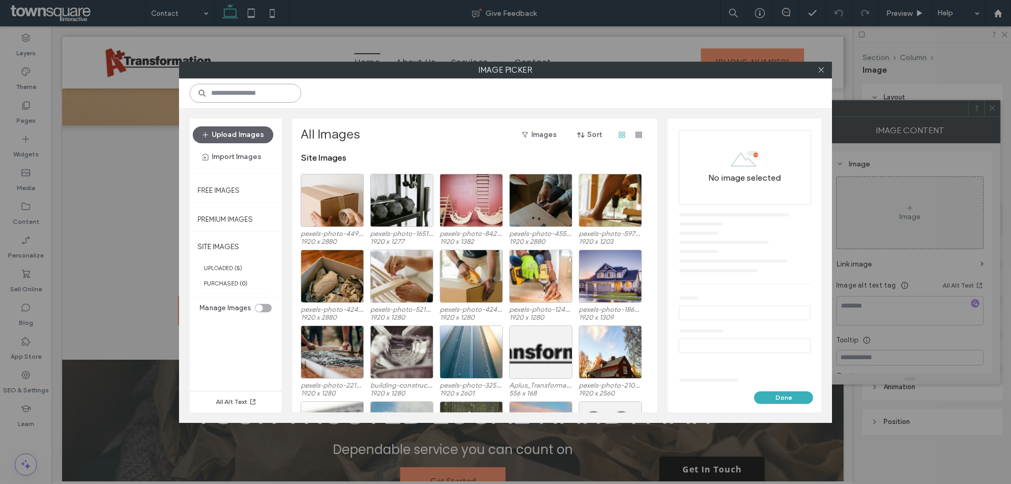
click at [256, 96] on input at bounding box center [246, 93] width 112 height 19
click at [234, 94] on input at bounding box center [246, 93] width 112 height 19
type input "*"
type input "********"
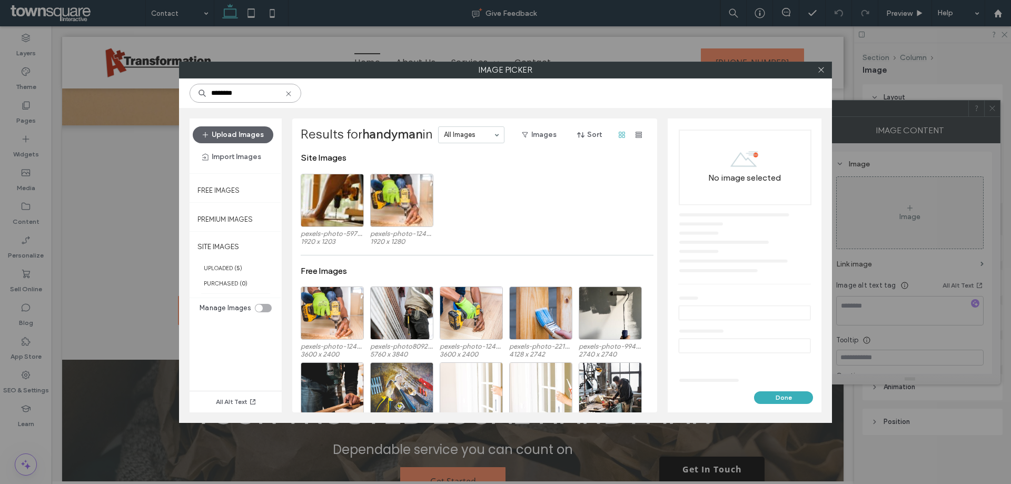
scroll to position [53, 0]
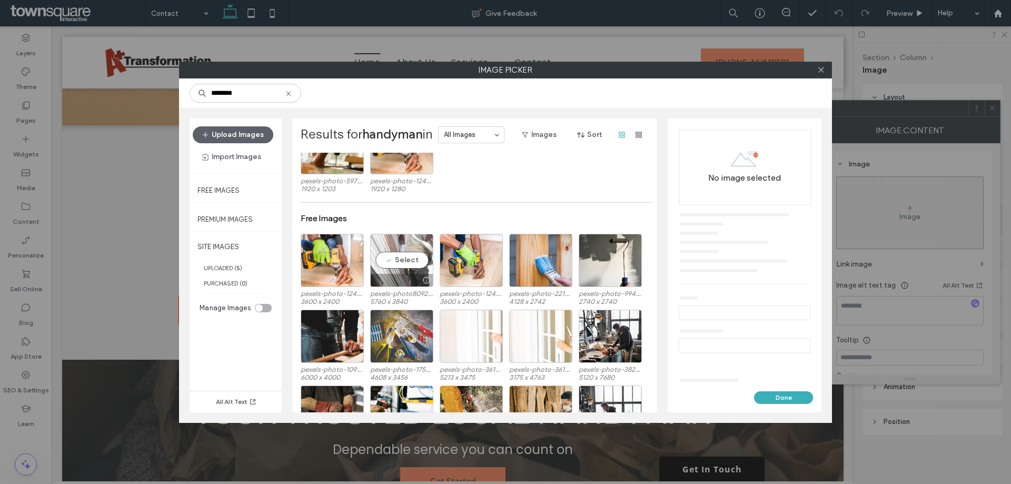
click at [389, 274] on div at bounding box center [402, 280] width 62 height 13
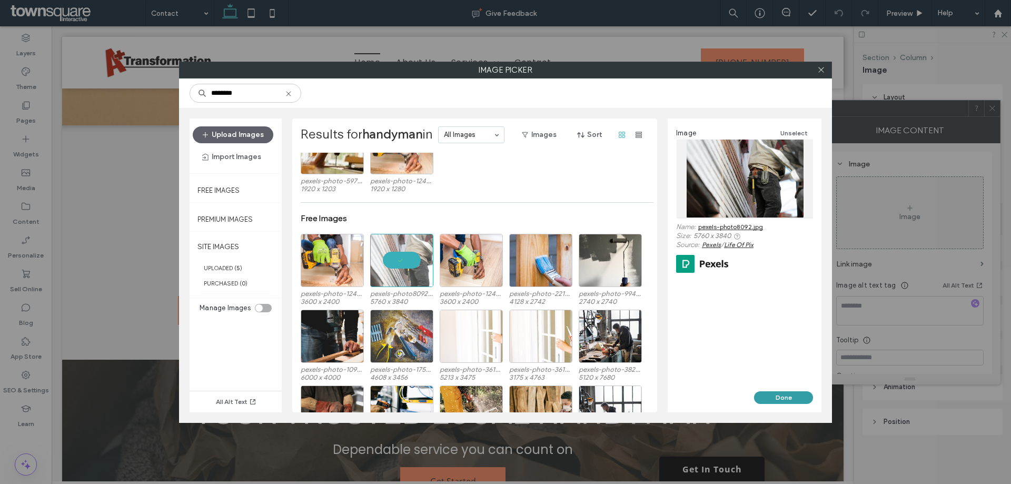
click at [779, 398] on button "Done" at bounding box center [783, 397] width 59 height 13
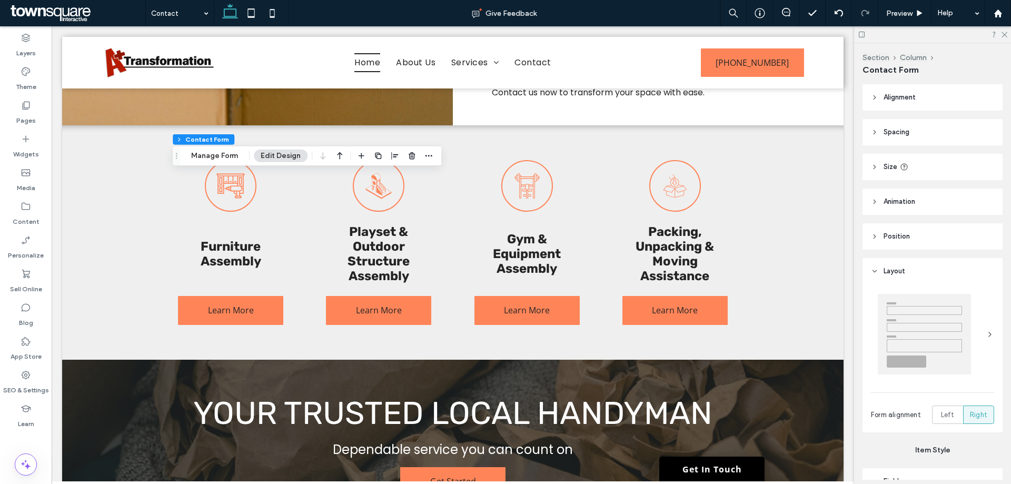
type input "*"
type input "***"
type input "*"
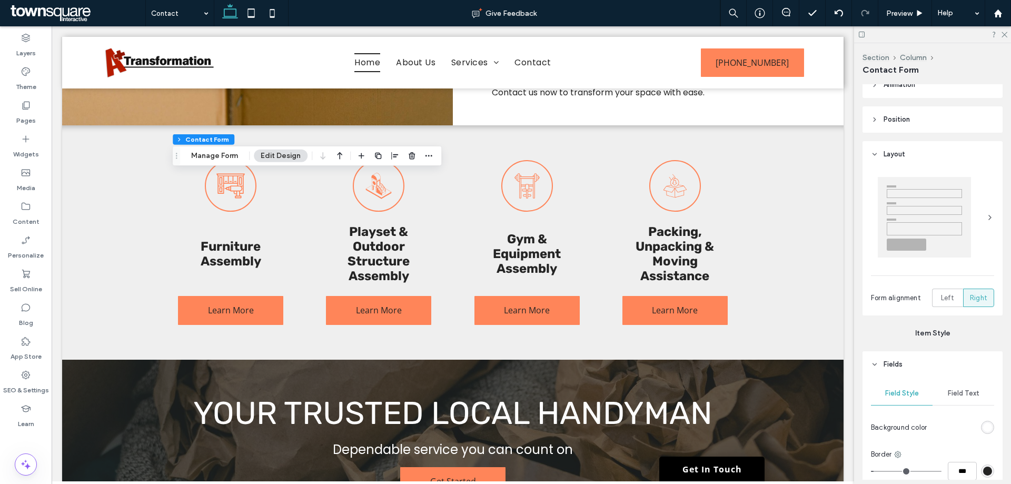
scroll to position [263, 0]
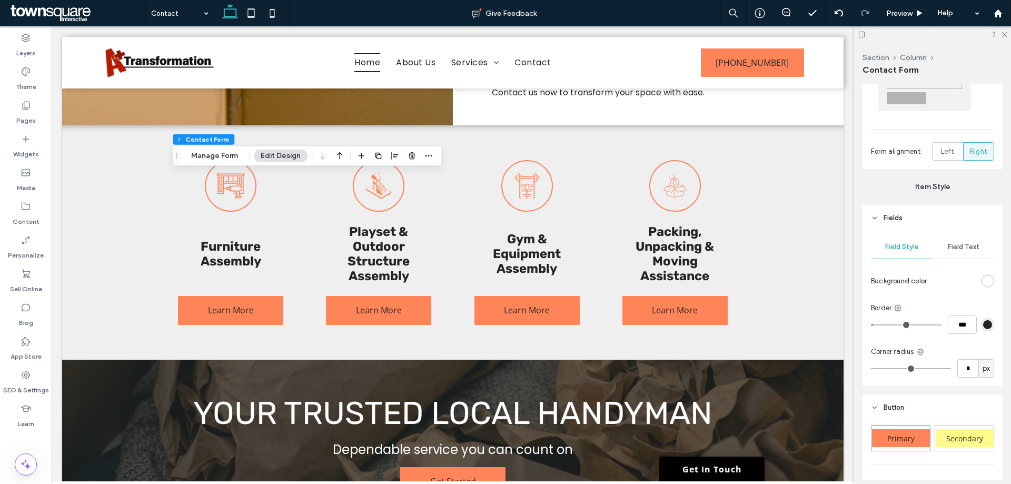
click at [918, 438] on div "Primary" at bounding box center [901, 438] width 58 height 18
type input "***"
type input "*****"
type input "**"
type input "****"
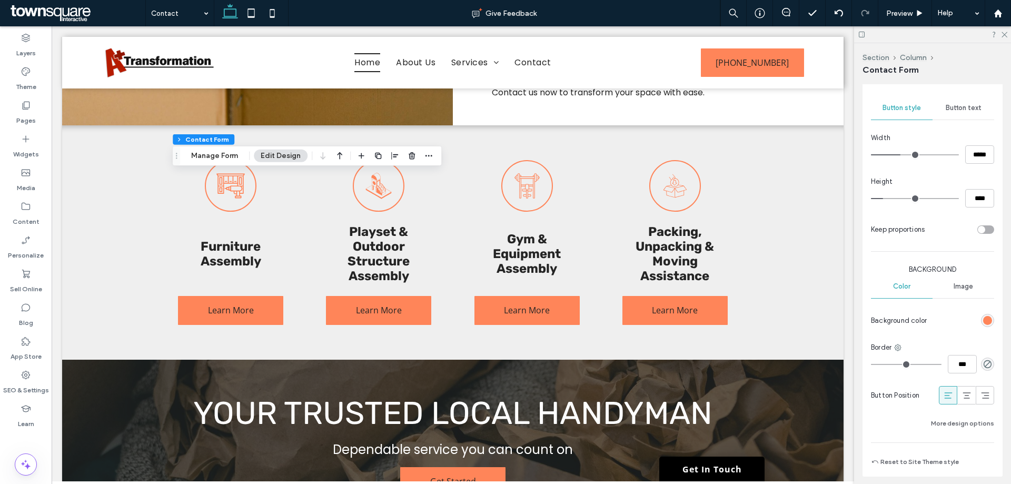
scroll to position [446, 0]
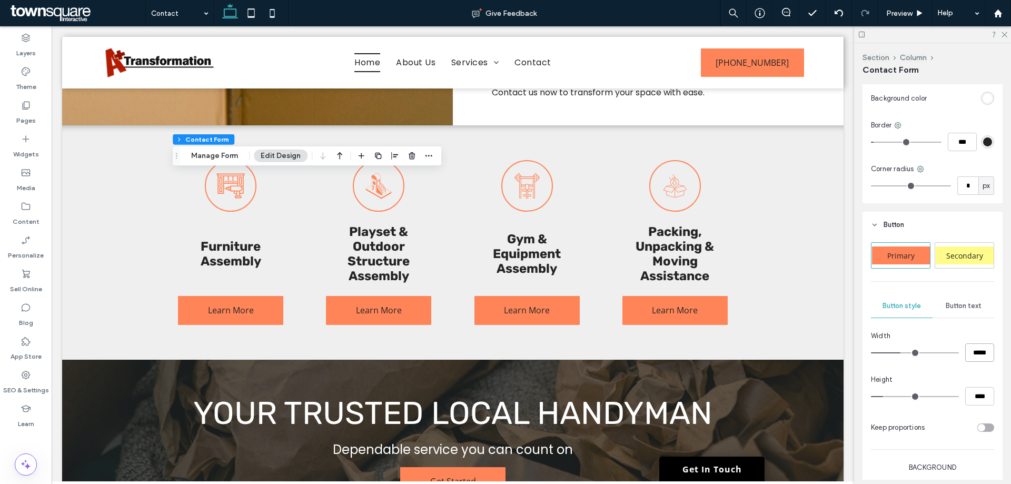
click at [977, 345] on input "*****" at bounding box center [980, 352] width 29 height 18
type input "***"
type input "*****"
click at [974, 403] on input "****" at bounding box center [980, 396] width 29 height 18
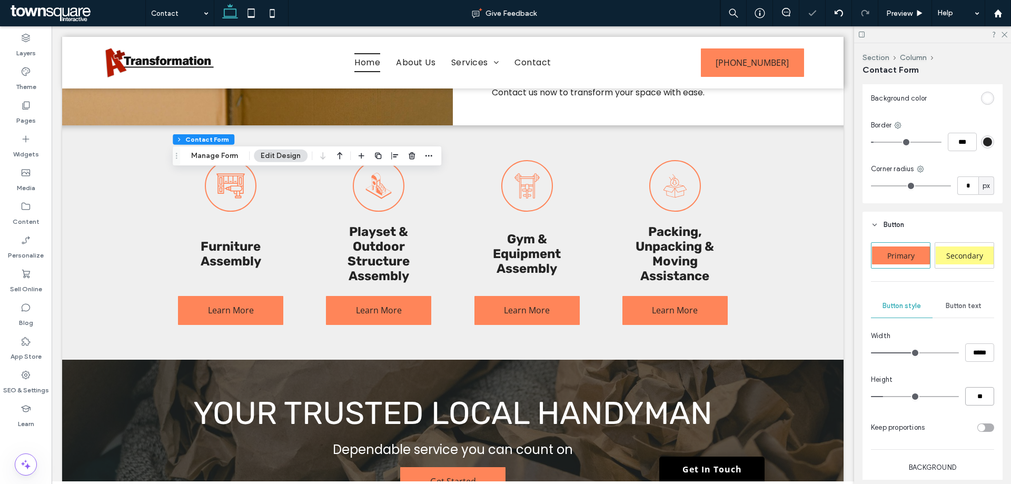
type input "**"
click at [941, 380] on div "Height" at bounding box center [932, 380] width 123 height 11
click at [976, 397] on input "****" at bounding box center [980, 396] width 29 height 18
type input "**"
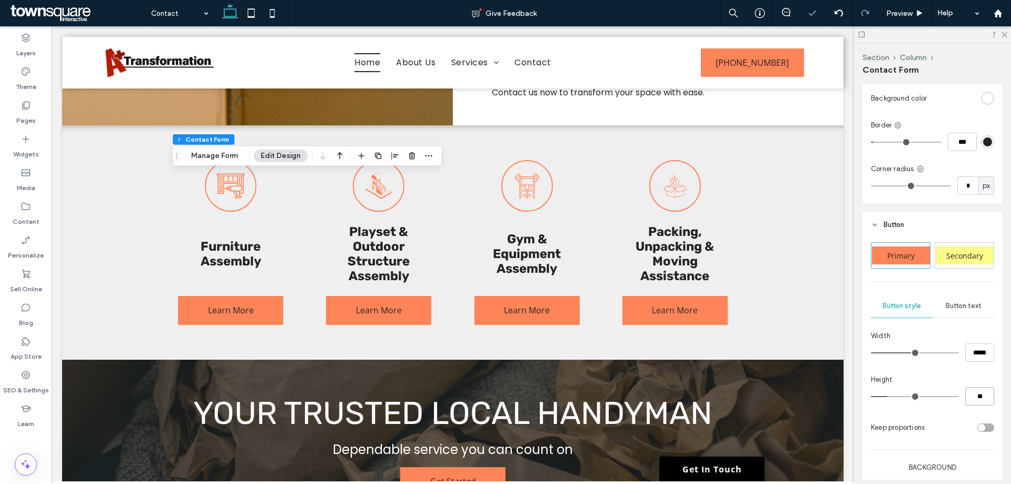
type input "**"
type input "****"
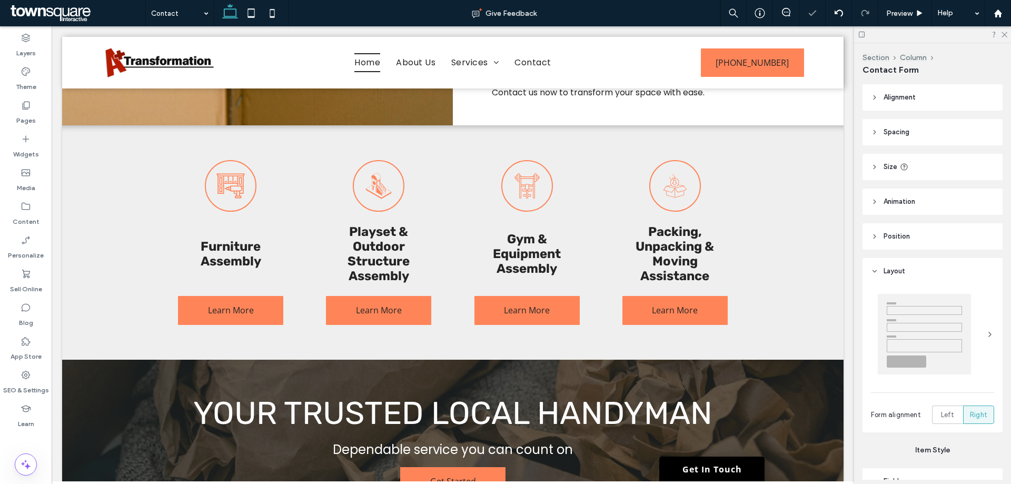
type input "*"
type input "***"
type input "*"
click at [215, 159] on button "Manage Form" at bounding box center [214, 156] width 61 height 13
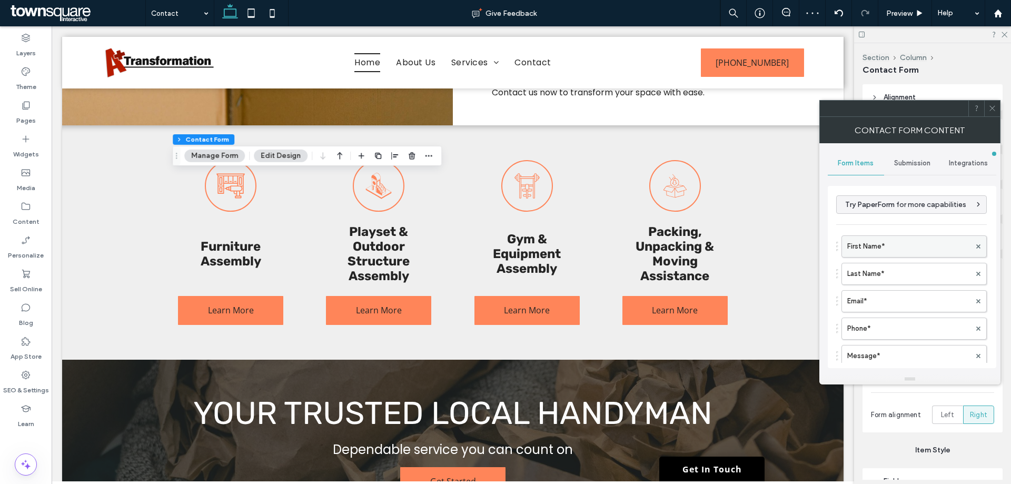
click at [858, 248] on label "First Name*" at bounding box center [909, 246] width 123 height 21
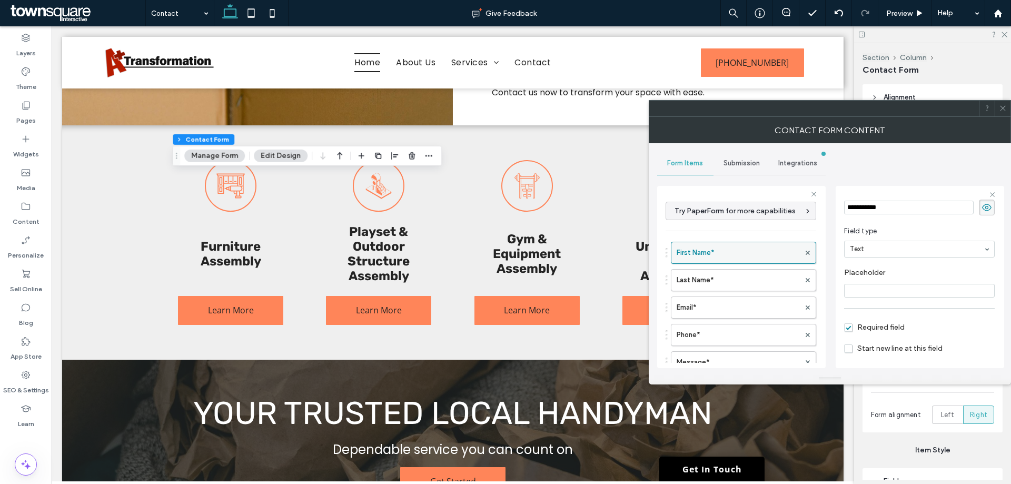
scroll to position [74, 0]
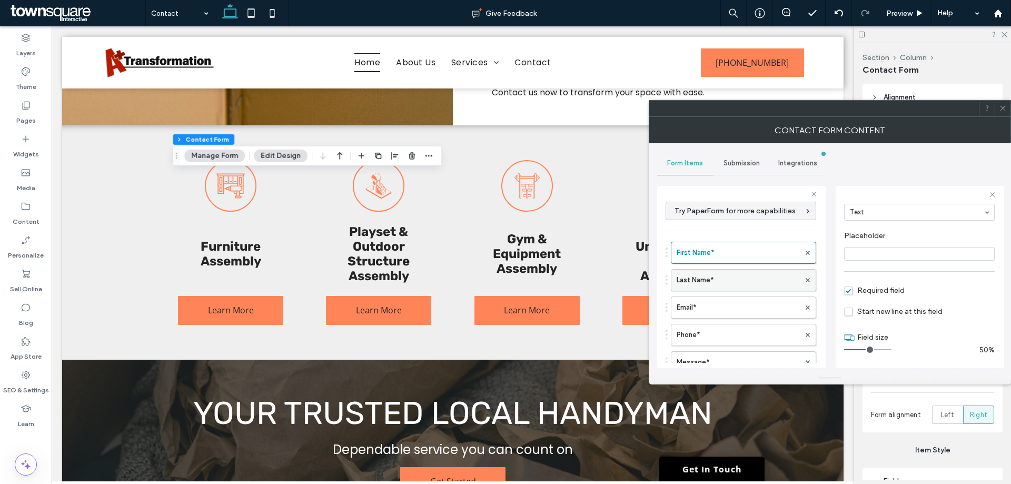
click at [747, 278] on label "Last Name*" at bounding box center [738, 280] width 123 height 21
click at [735, 310] on label "Email*" at bounding box center [738, 307] width 123 height 21
click at [739, 329] on label "Phone*" at bounding box center [738, 334] width 123 height 21
click at [741, 357] on label "Message*" at bounding box center [738, 362] width 123 height 21
type input "**"
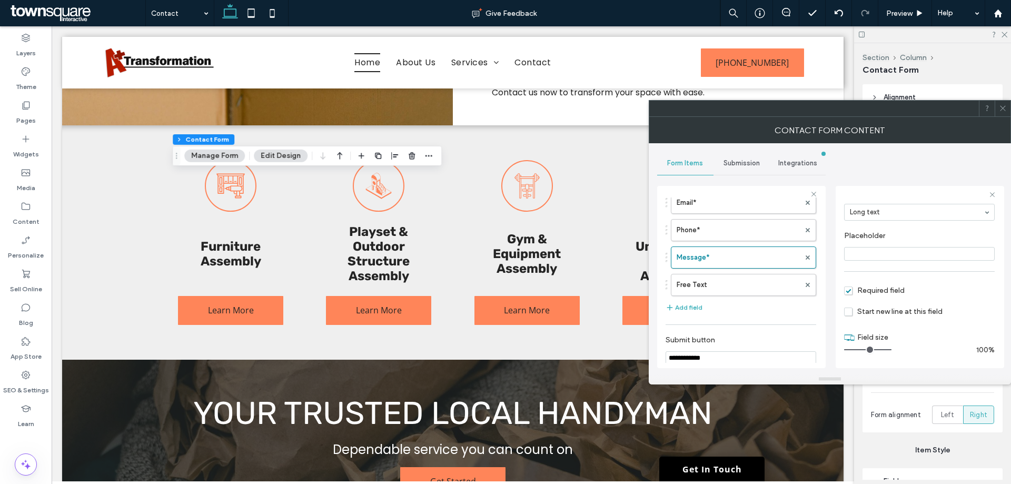
scroll to position [105, 0]
click at [1006, 112] on span at bounding box center [1003, 109] width 8 height 16
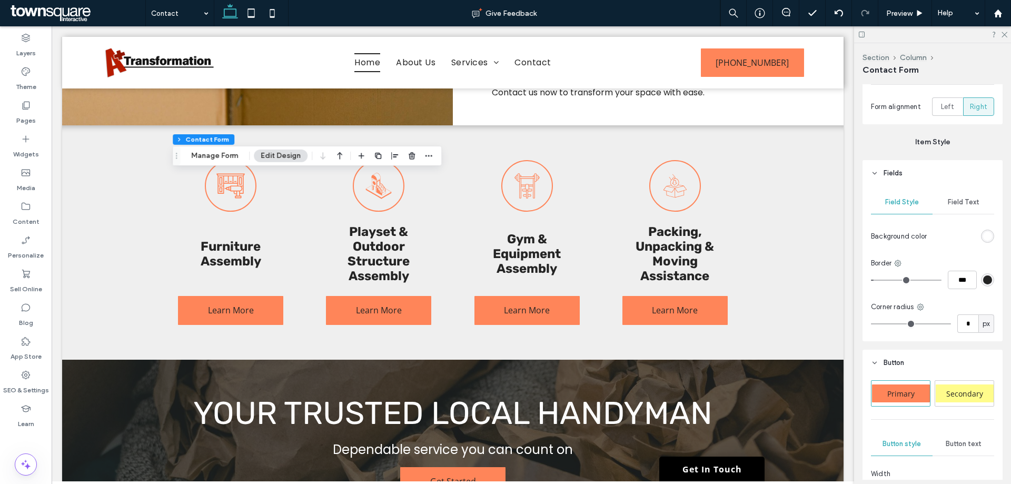
scroll to position [316, 0]
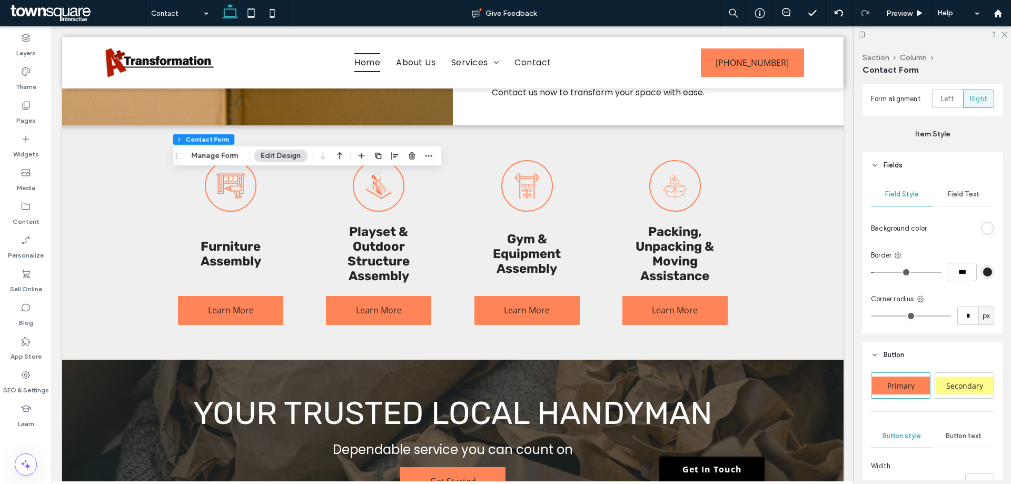
click at [978, 196] on div "Field Text" at bounding box center [964, 194] width 62 height 23
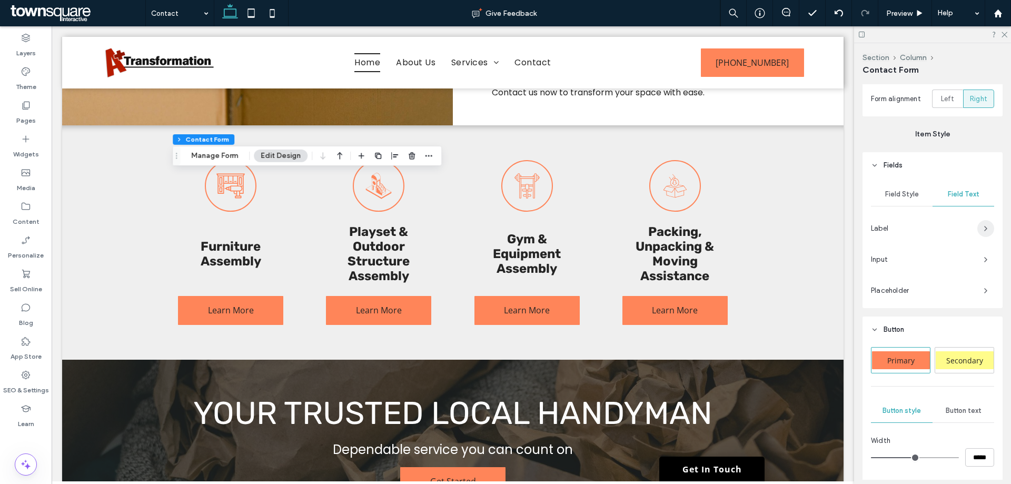
click at [982, 228] on icon "button" at bounding box center [986, 228] width 8 height 8
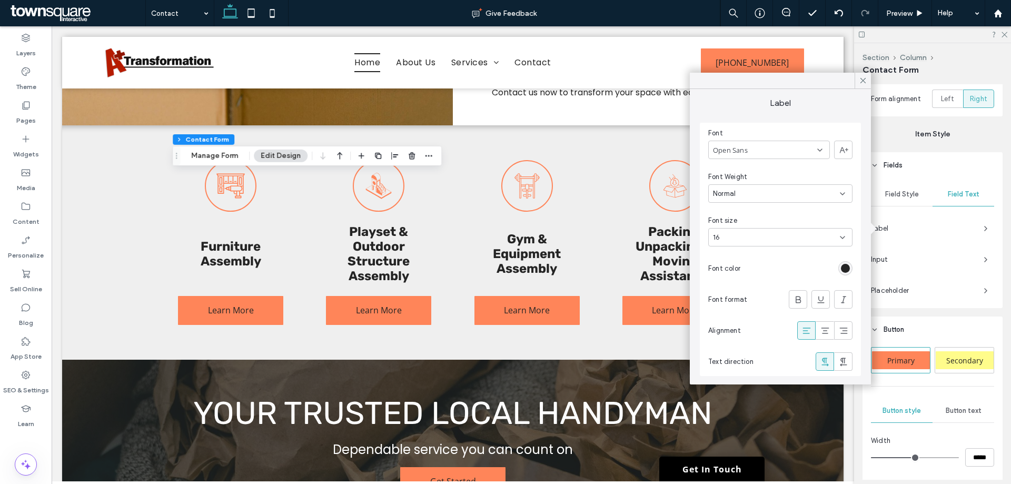
click at [964, 256] on span "Input" at bounding box center [923, 259] width 104 height 11
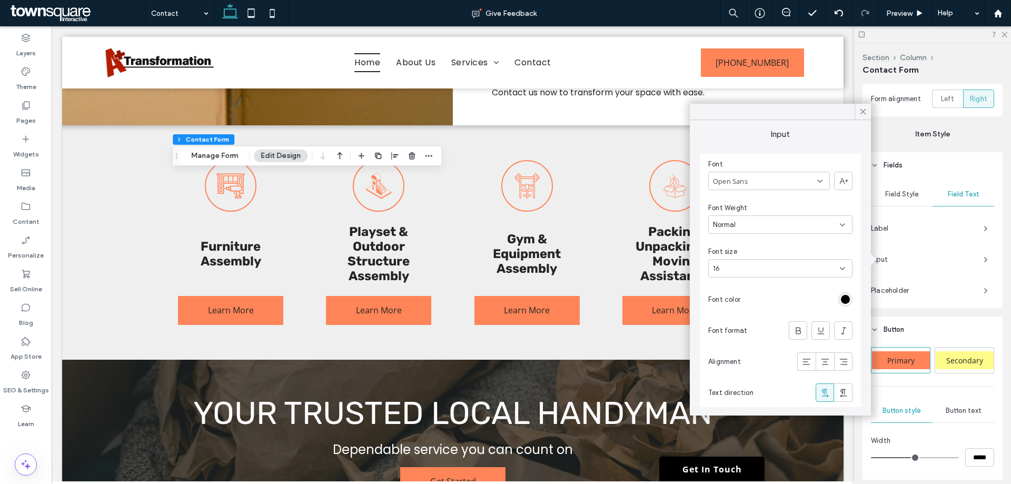
click at [954, 287] on span "Placeholder" at bounding box center [923, 290] width 104 height 11
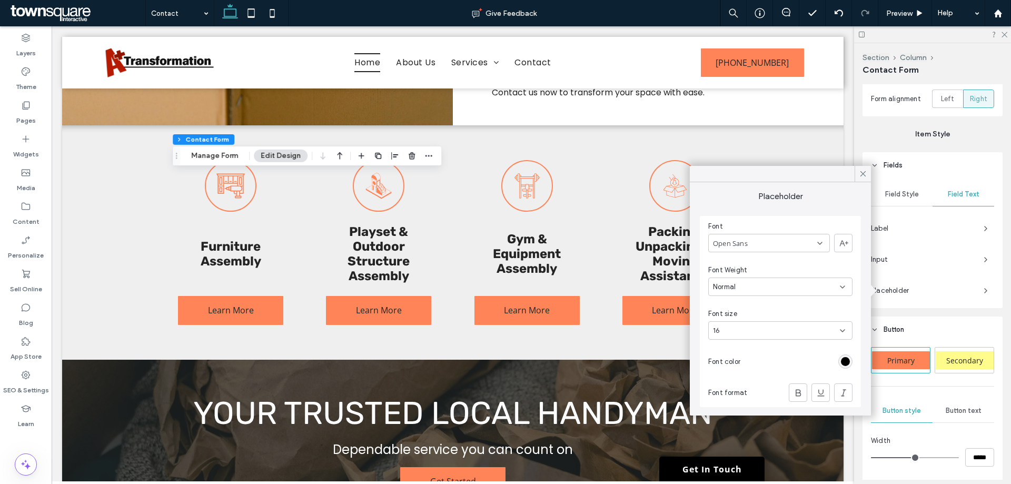
click at [903, 171] on header "Fields" at bounding box center [933, 165] width 140 height 26
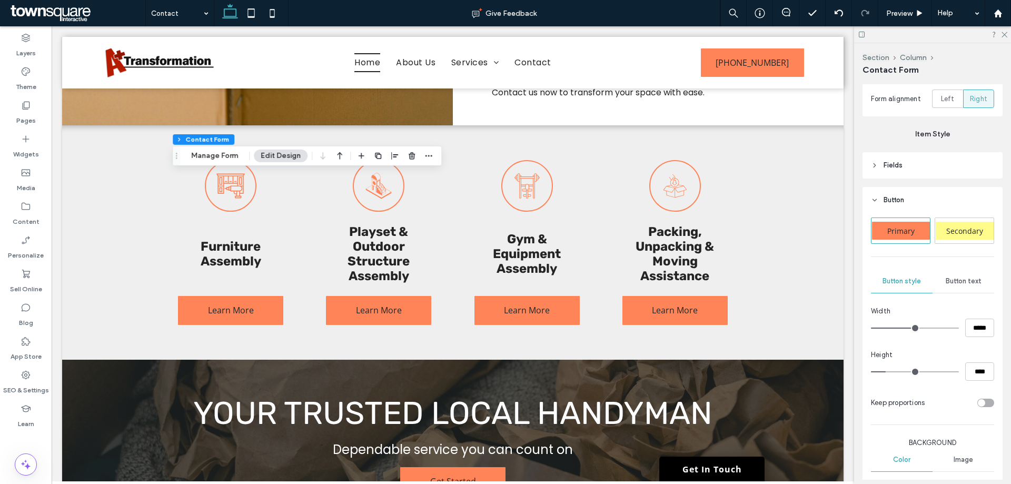
click at [903, 195] on span "Button" at bounding box center [894, 200] width 21 height 11
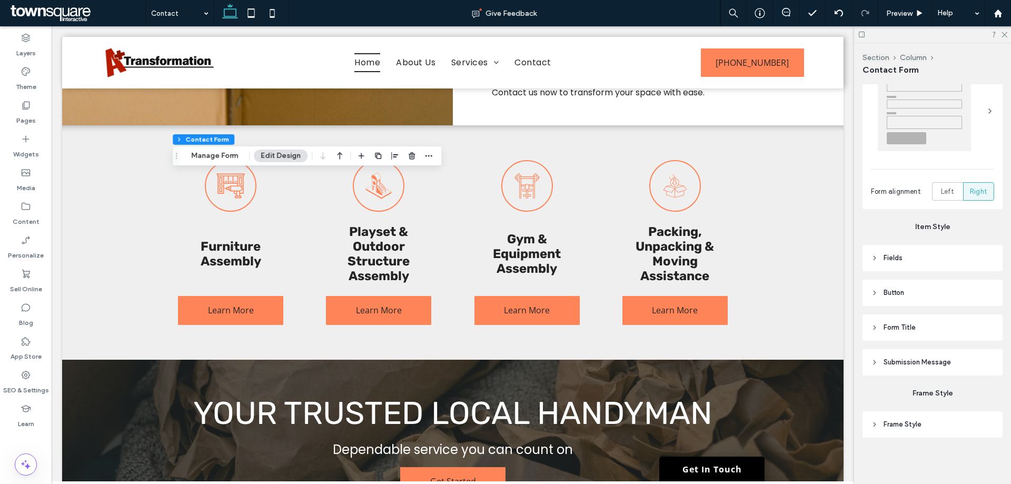
click at [946, 358] on span "Submission Message" at bounding box center [917, 362] width 67 height 11
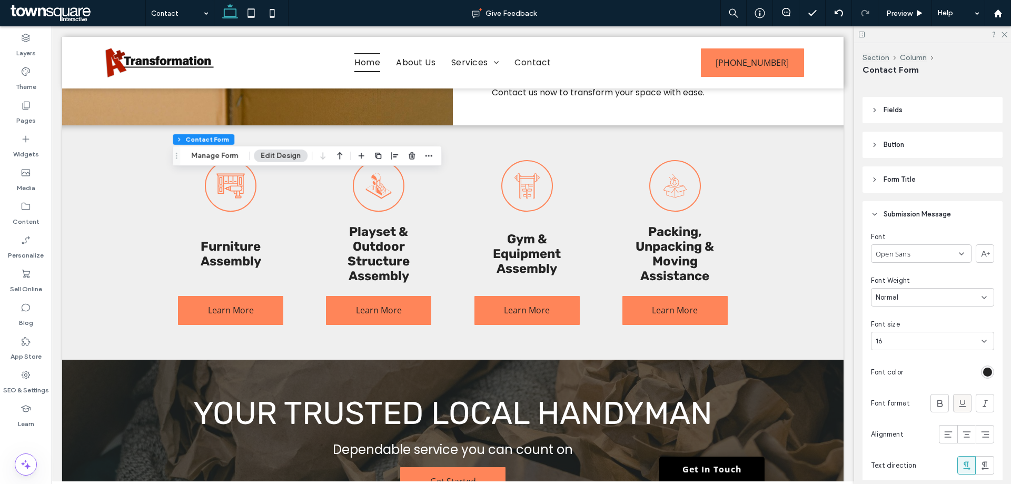
scroll to position [451, 0]
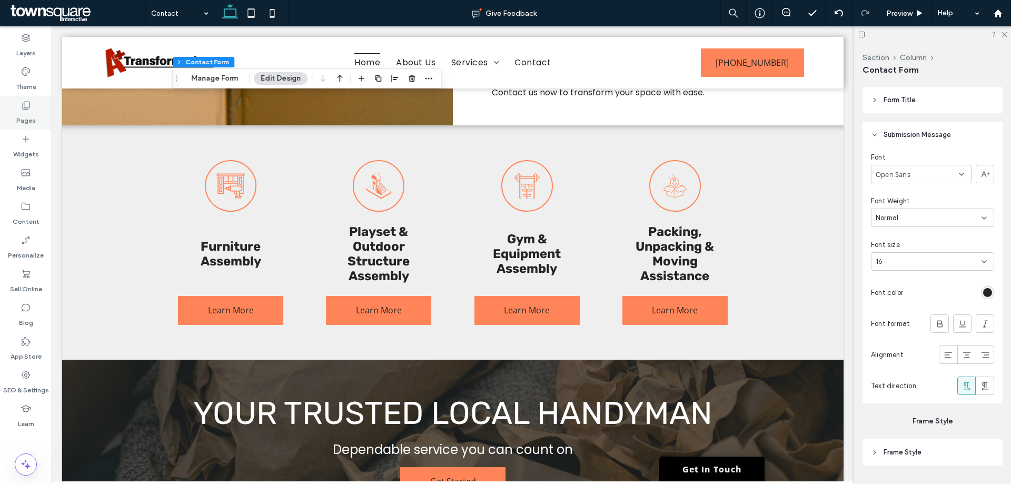
click at [36, 121] on div "Pages" at bounding box center [26, 113] width 52 height 34
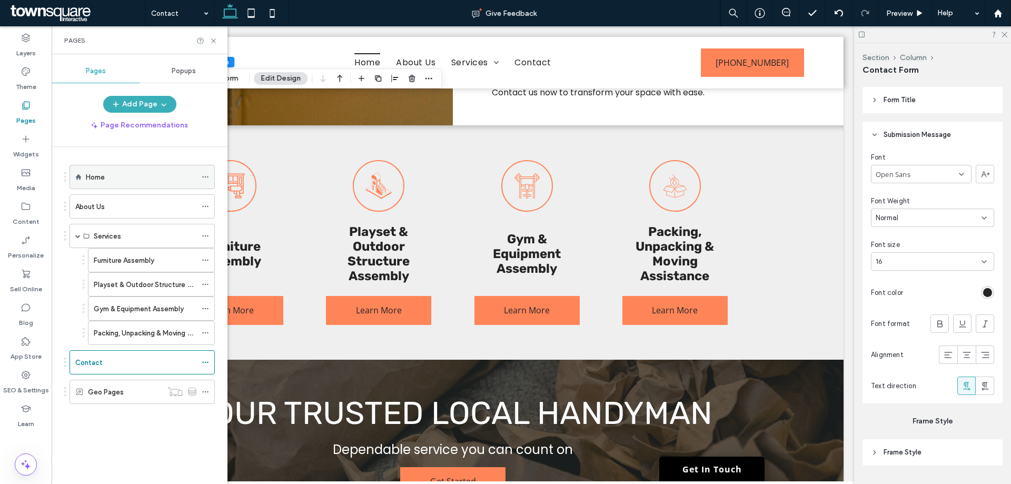
click at [98, 180] on label "Home" at bounding box center [95, 177] width 19 height 18
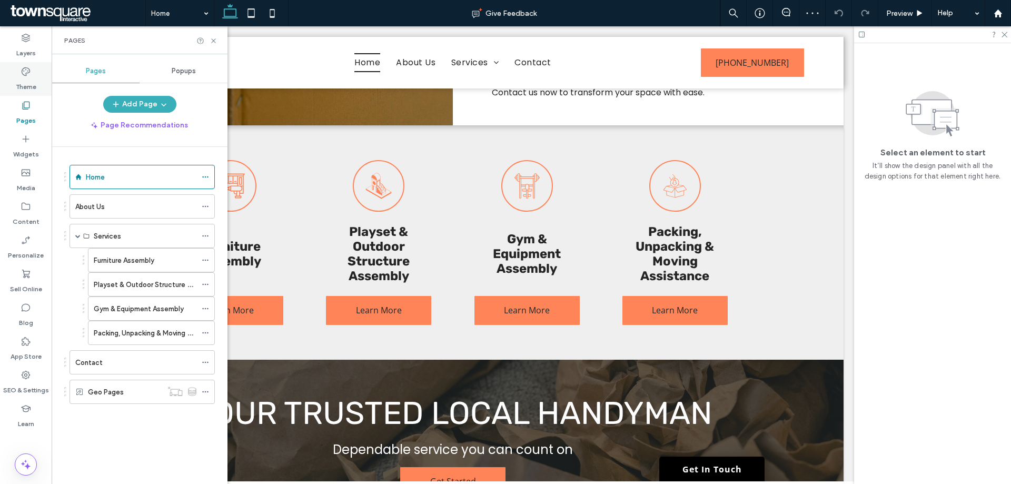
click at [35, 82] on label "Theme" at bounding box center [26, 84] width 21 height 15
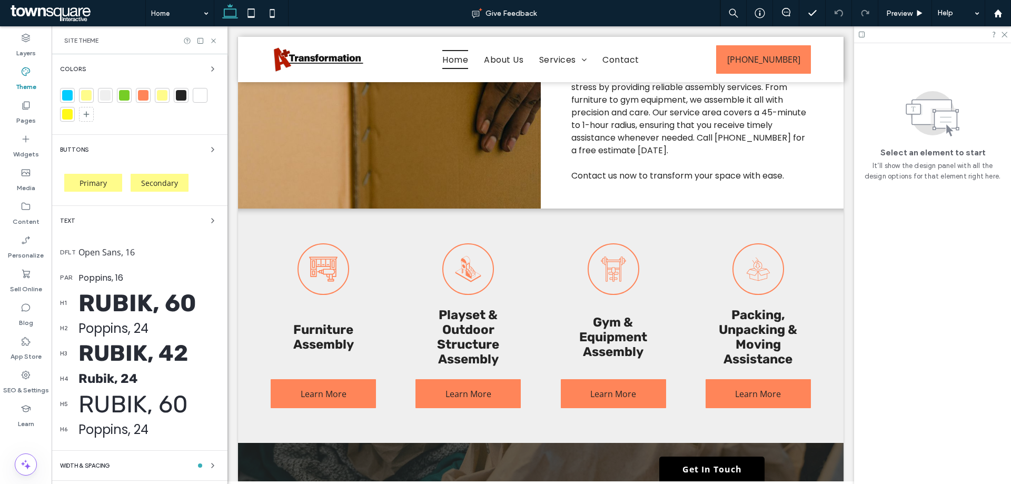
click at [113, 175] on div "Primary" at bounding box center [93, 183] width 58 height 18
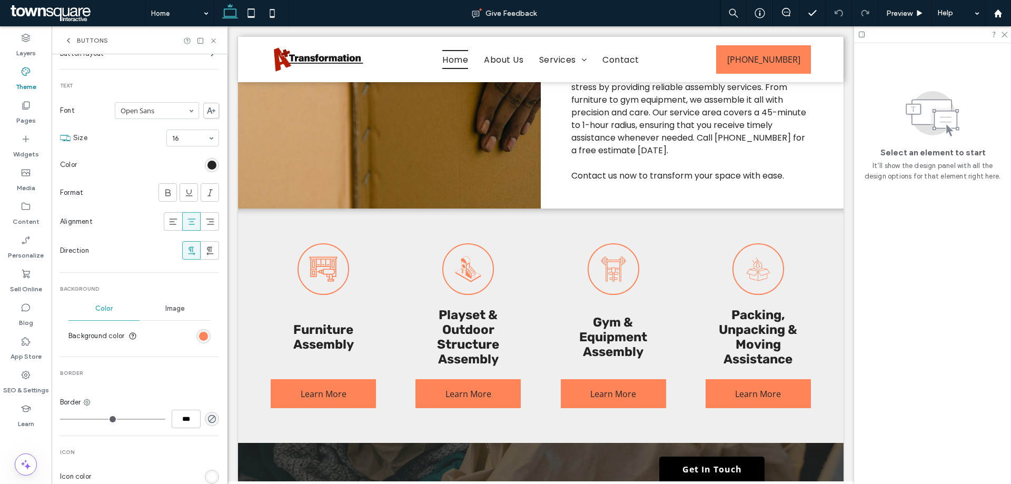
scroll to position [263, 0]
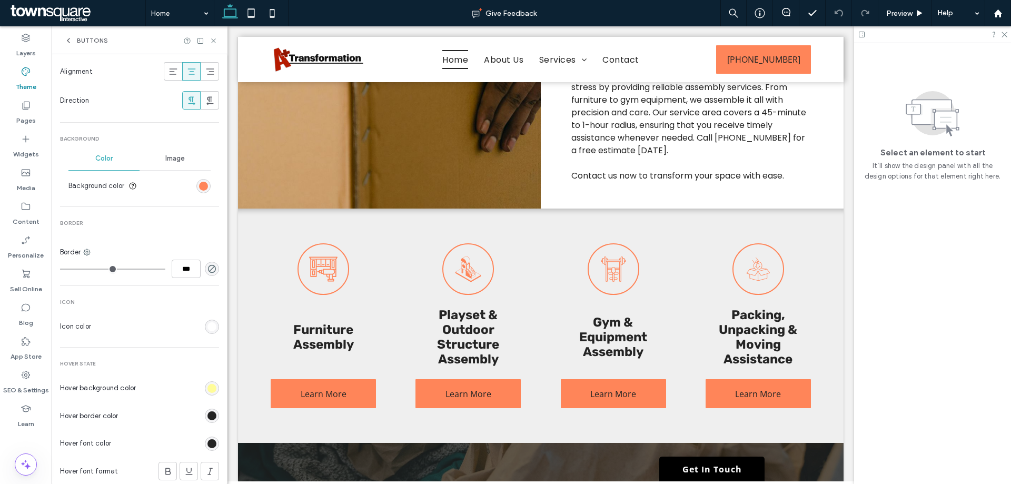
click at [208, 390] on div "rgb(255, 252, 139)" at bounding box center [212, 388] width 9 height 9
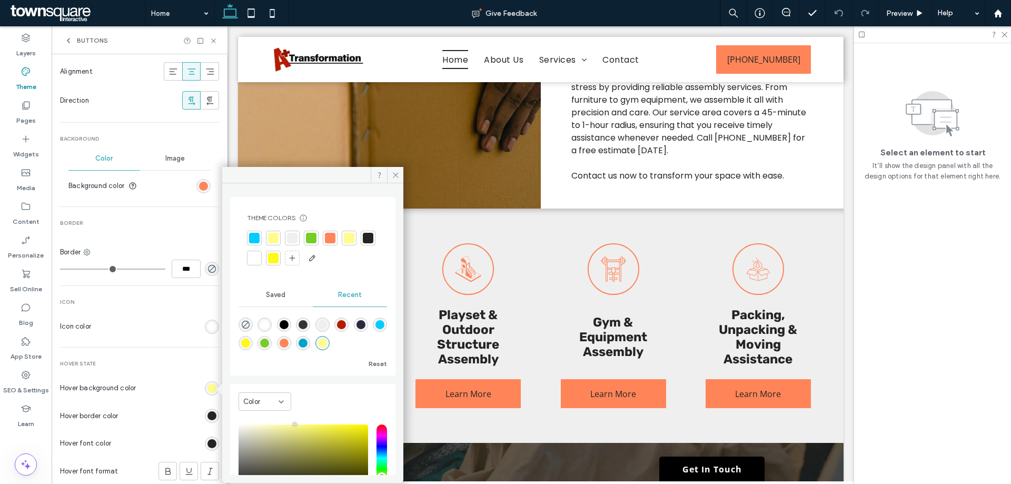
click at [279, 262] on div at bounding box center [273, 258] width 11 height 11
click at [173, 226] on span "Border" at bounding box center [139, 223] width 159 height 7
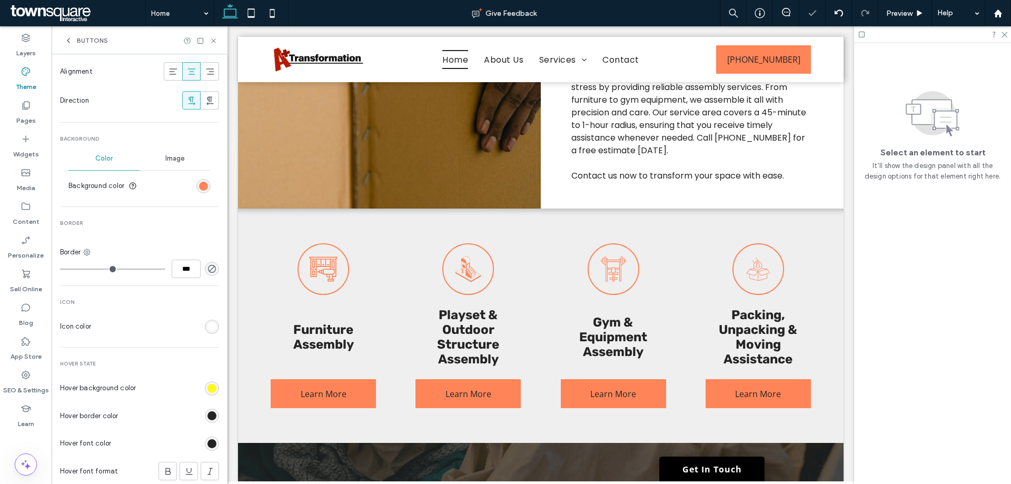
scroll to position [0, 0]
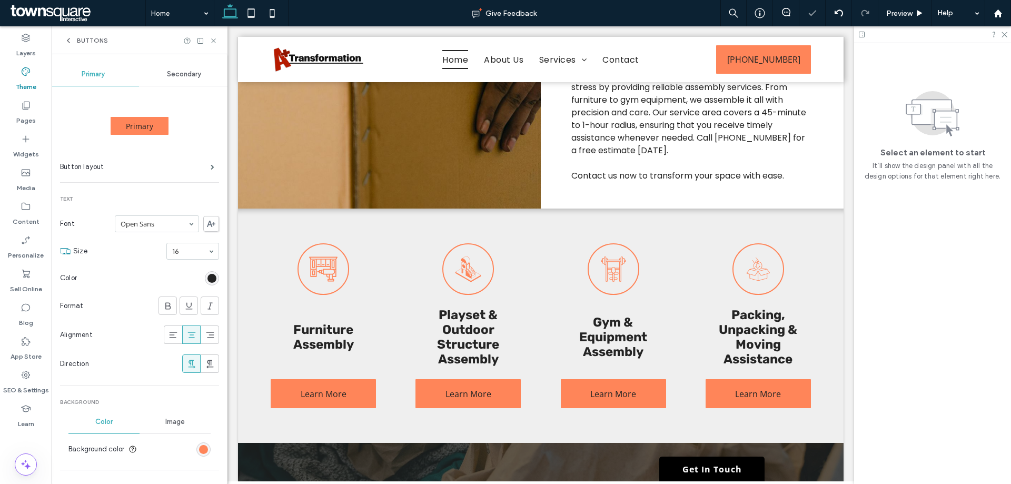
click at [192, 62] on div "Primary Secondary Primary Button layout Text Font Open Sans Size 16 Color Forma…" at bounding box center [140, 459] width 176 height 811
click at [191, 70] on span "Secondary" at bounding box center [184, 74] width 34 height 8
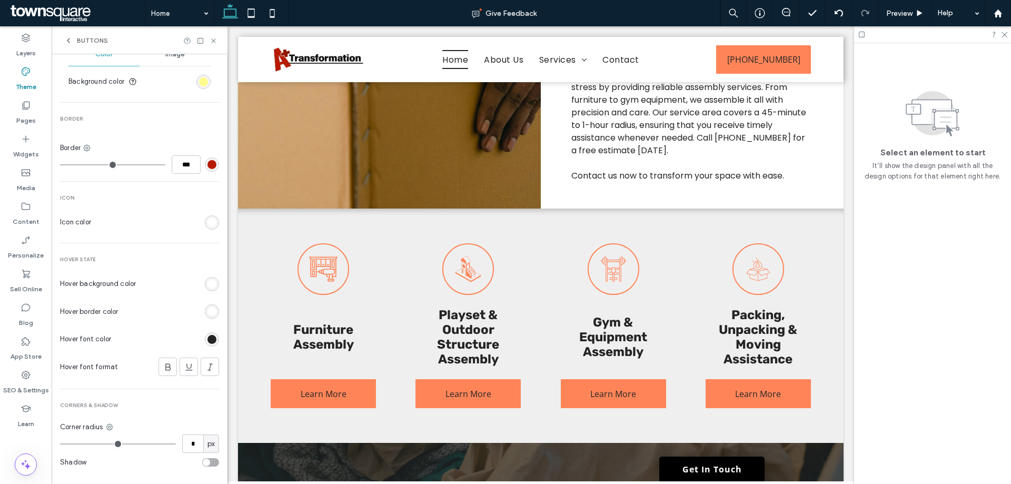
scroll to position [369, 0]
click at [208, 284] on div "rgb(255, 255, 255)" at bounding box center [212, 283] width 9 height 9
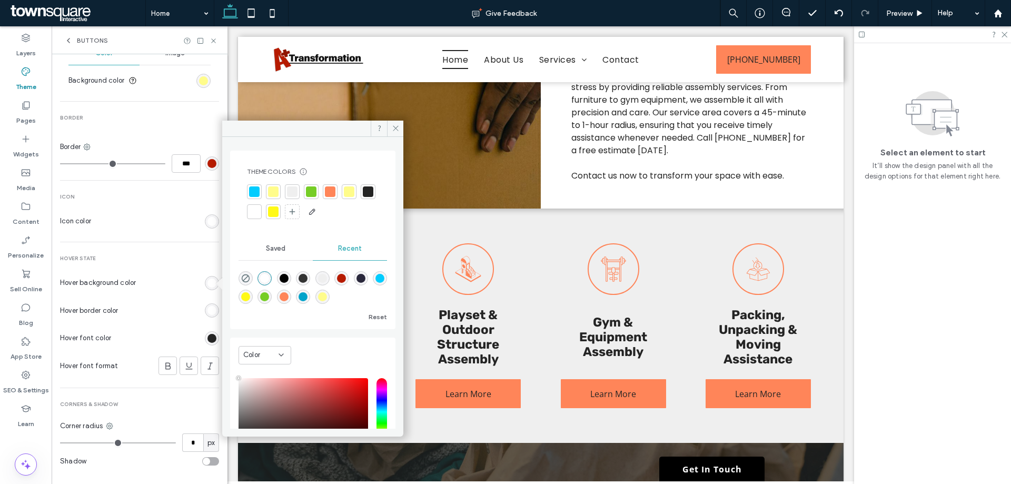
click at [208, 312] on div "rgb(255, 255, 255)" at bounding box center [212, 310] width 9 height 9
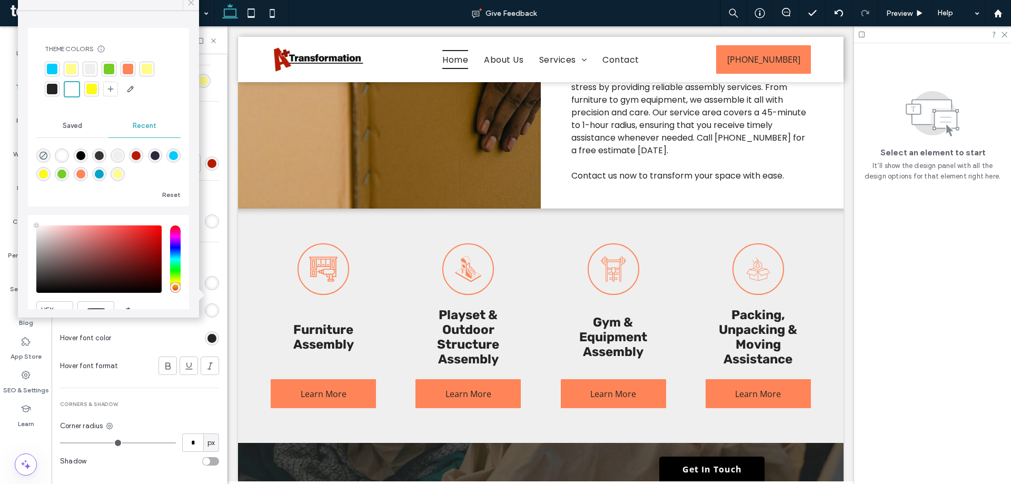
click at [188, 1] on icon at bounding box center [190, 2] width 9 height 9
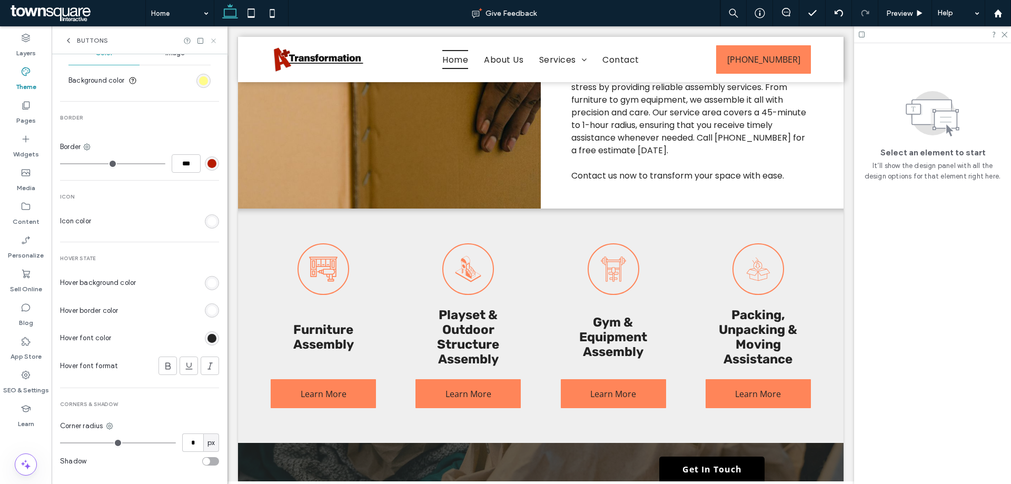
click at [212, 40] on use at bounding box center [213, 40] width 4 height 4
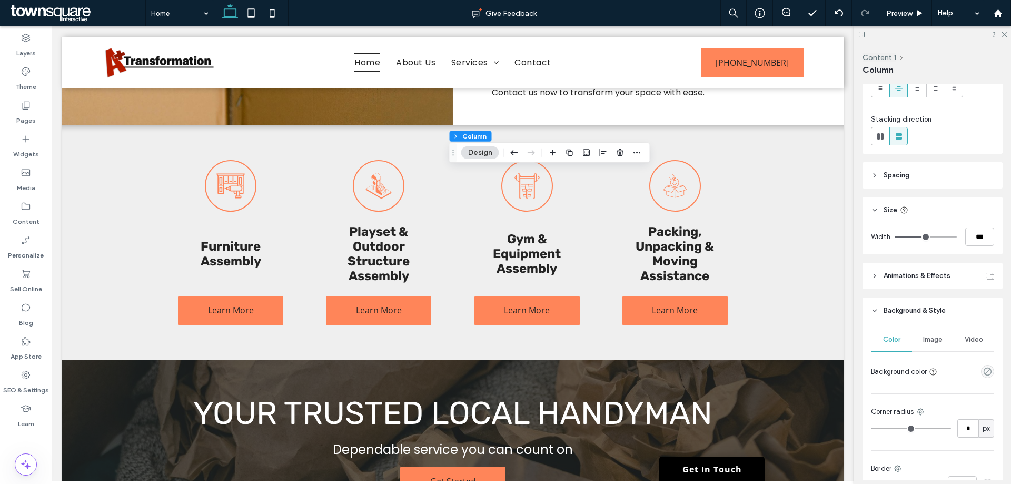
scroll to position [105, 0]
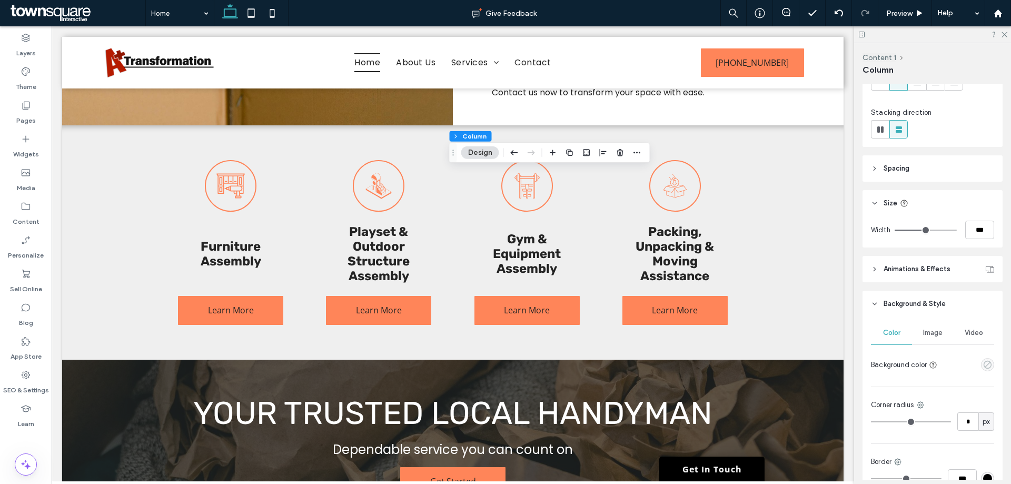
click at [983, 368] on icon "empty color" at bounding box center [987, 364] width 9 height 9
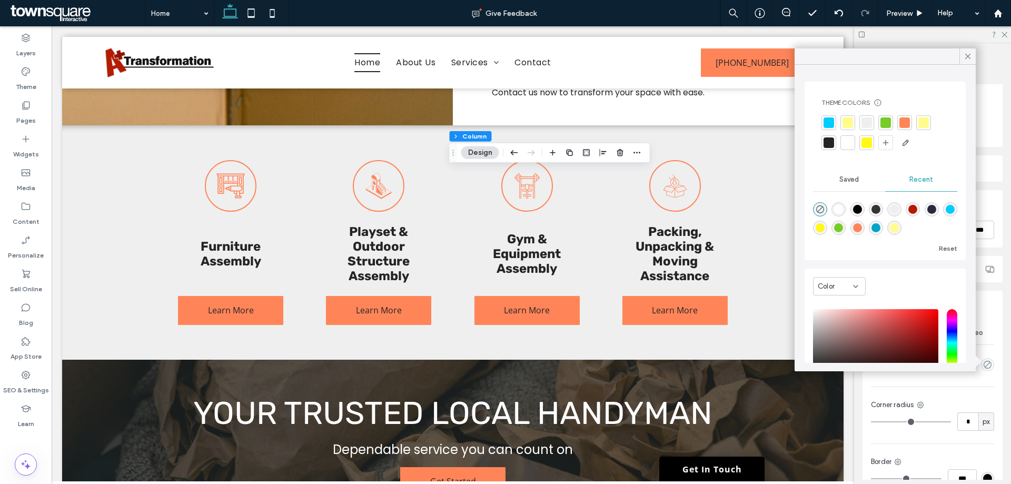
click at [923, 117] on div at bounding box center [924, 122] width 15 height 15
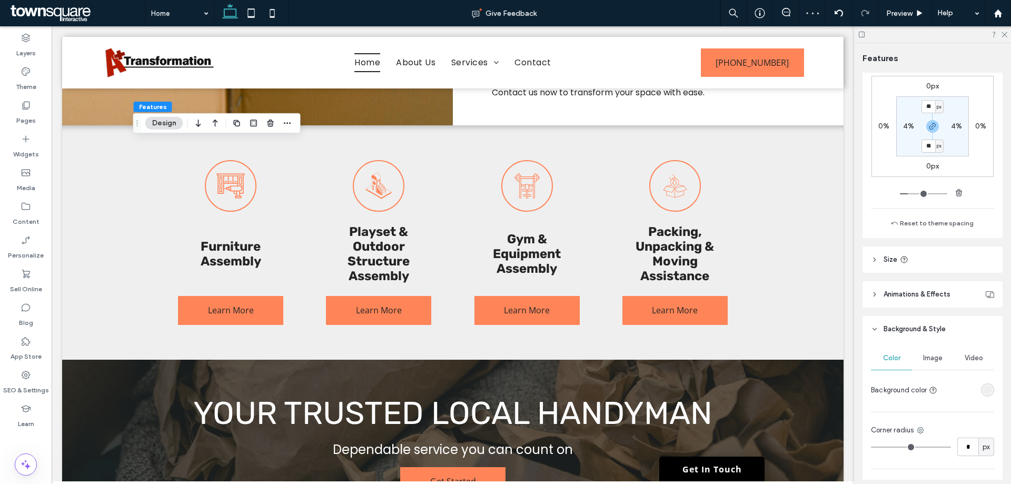
scroll to position [316, 0]
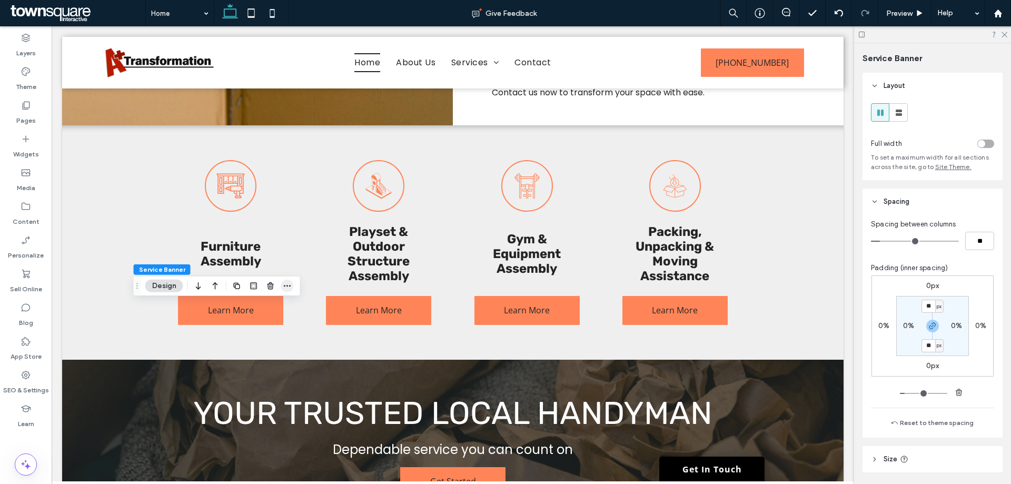
click at [289, 283] on icon "button" at bounding box center [287, 286] width 8 height 8
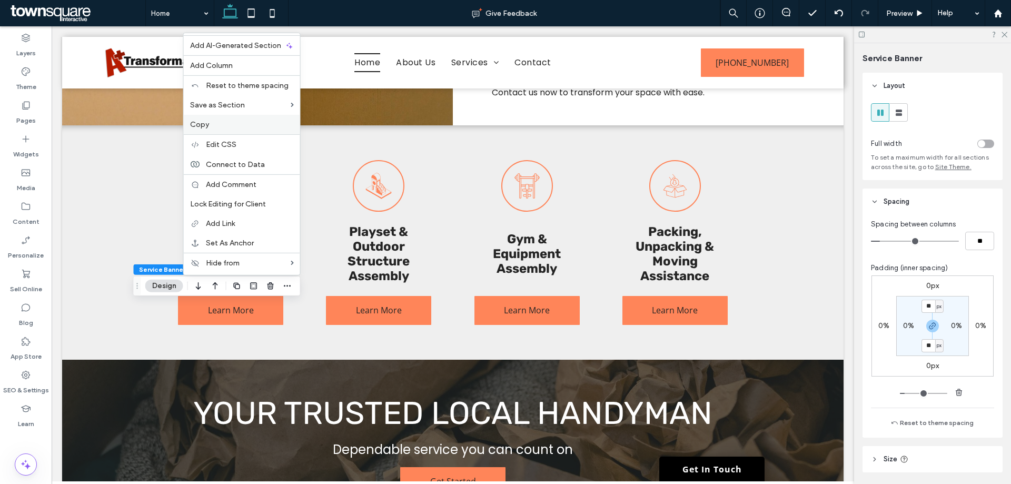
click at [237, 122] on label "Copy" at bounding box center [242, 124] width 104 height 9
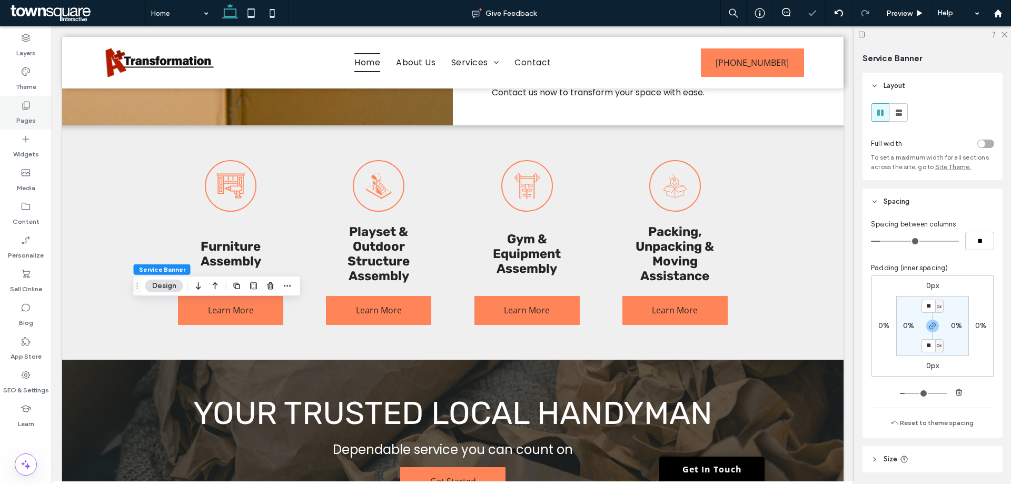
click at [31, 117] on label "Pages" at bounding box center [25, 118] width 19 height 15
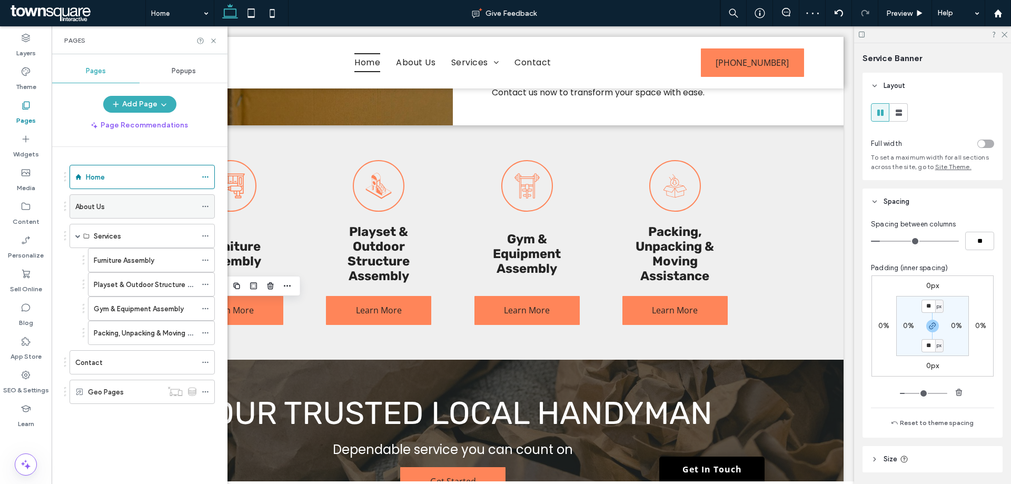
click at [114, 201] on div "About Us" at bounding box center [135, 206] width 121 height 11
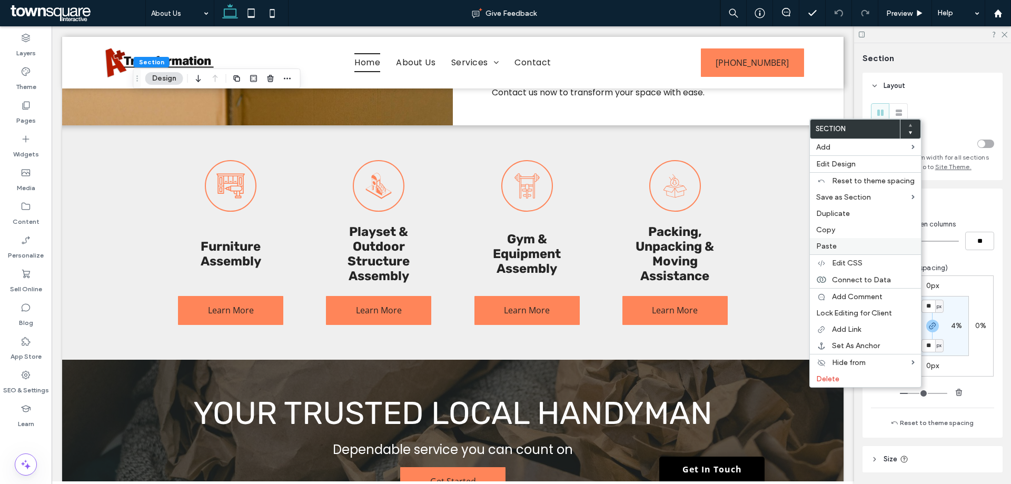
click at [835, 239] on div "Paste" at bounding box center [865, 246] width 111 height 16
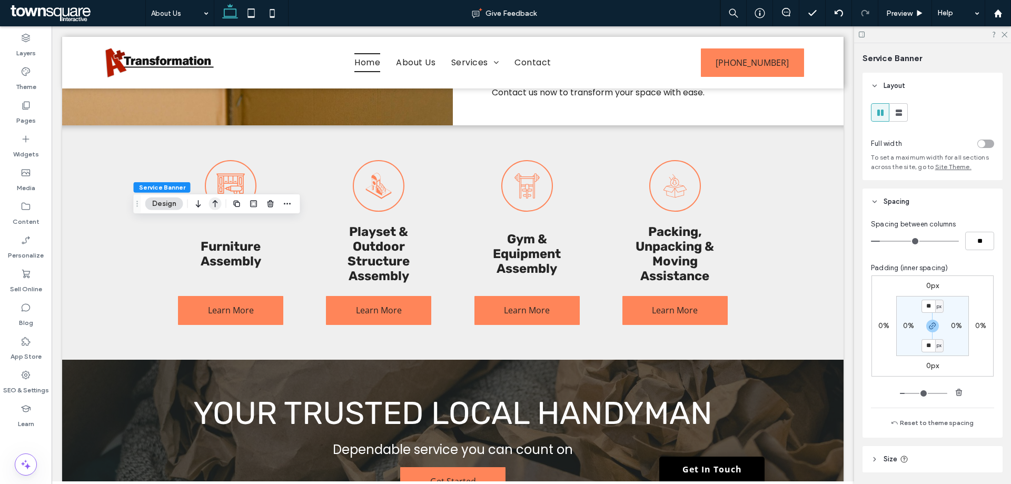
click at [214, 201] on use "button" at bounding box center [215, 203] width 5 height 7
click at [200, 78] on icon "button" at bounding box center [198, 78] width 13 height 19
click at [201, 203] on icon "button" at bounding box center [198, 203] width 13 height 19
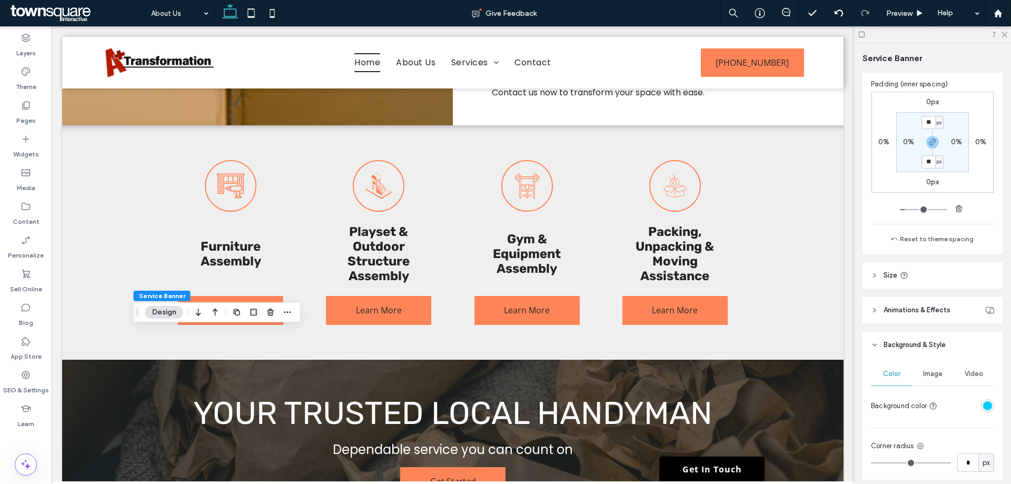
scroll to position [211, 0]
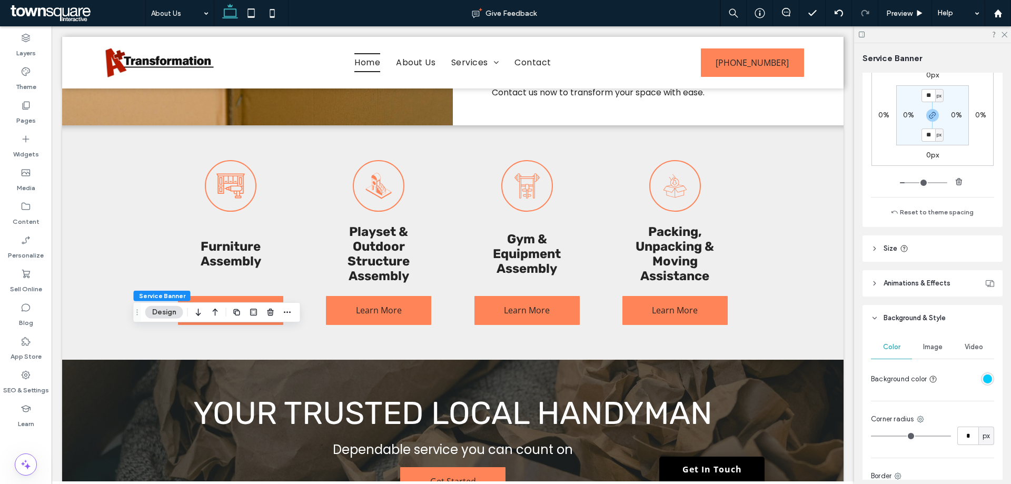
click at [983, 383] on div "rgba(2, 204, 254, 1)" at bounding box center [987, 379] width 9 height 9
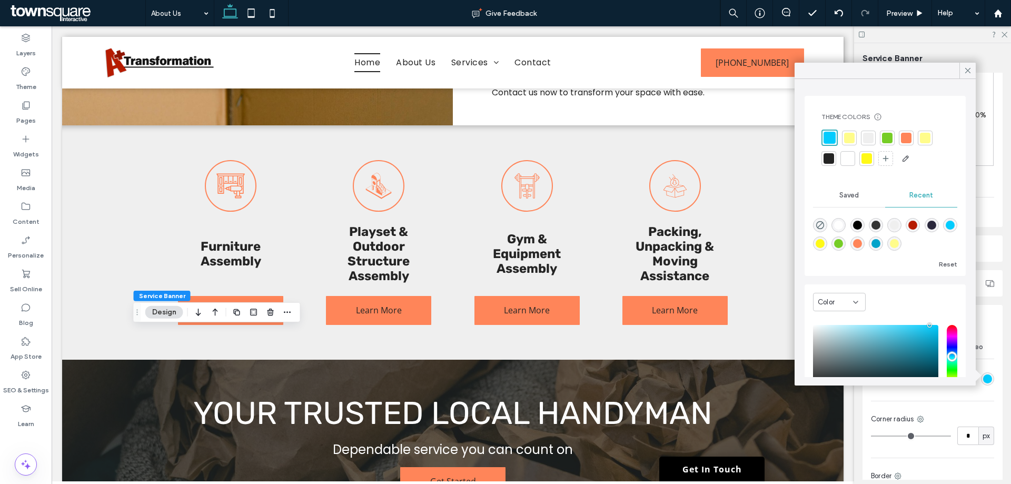
click at [903, 140] on div at bounding box center [906, 138] width 11 height 11
click at [849, 137] on div at bounding box center [848, 138] width 11 height 11
click at [871, 161] on div at bounding box center [867, 158] width 11 height 11
click at [909, 138] on div at bounding box center [905, 137] width 11 height 11
click at [846, 139] on div at bounding box center [848, 138] width 11 height 11
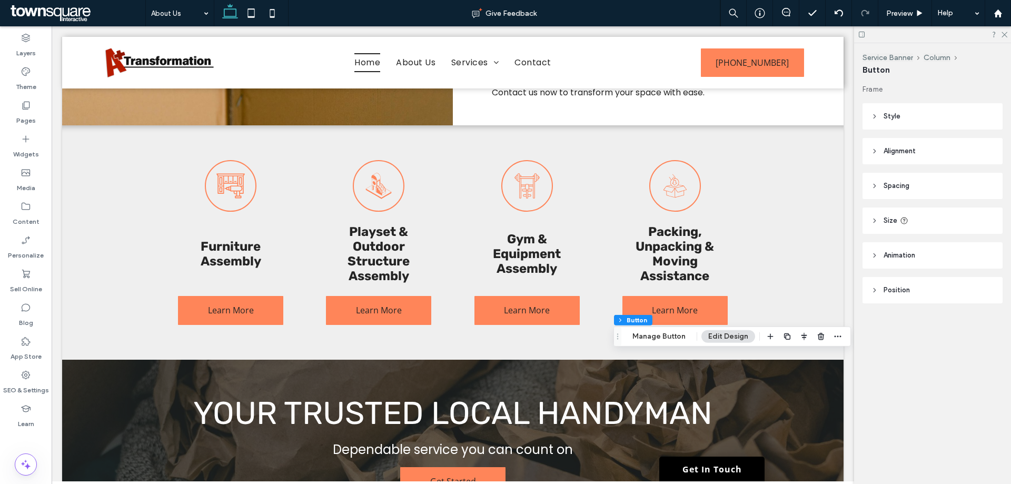
click at [933, 123] on header "Style" at bounding box center [933, 116] width 140 height 26
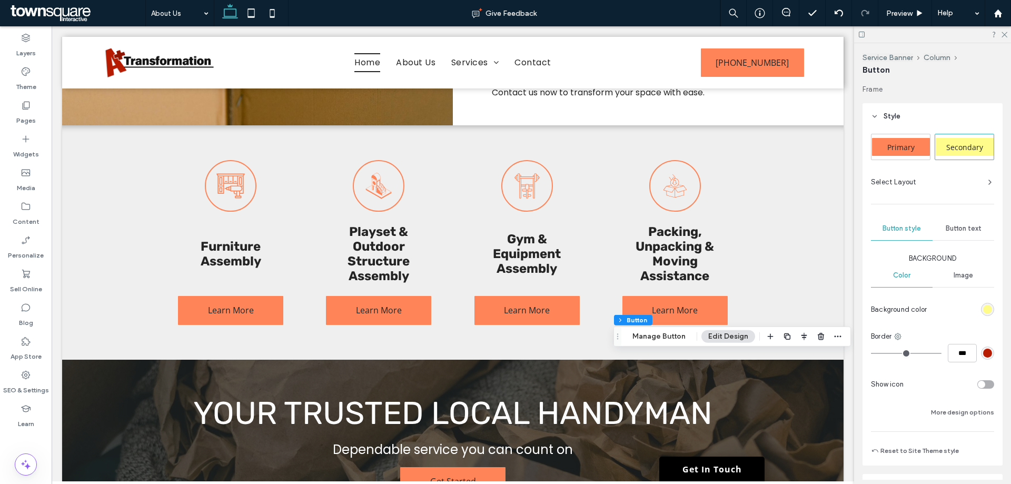
click at [902, 141] on div "Primary" at bounding box center [901, 147] width 58 height 18
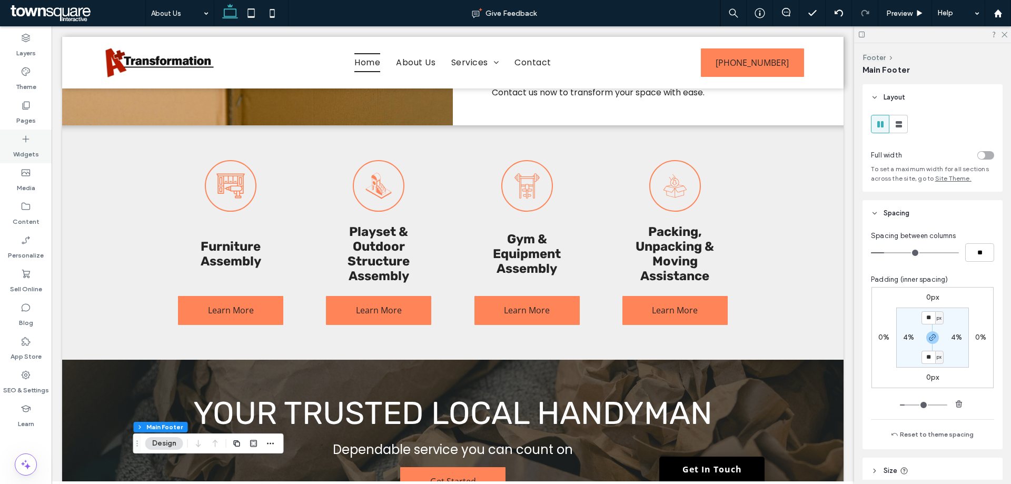
click at [34, 144] on div "Widgets" at bounding box center [26, 147] width 52 height 34
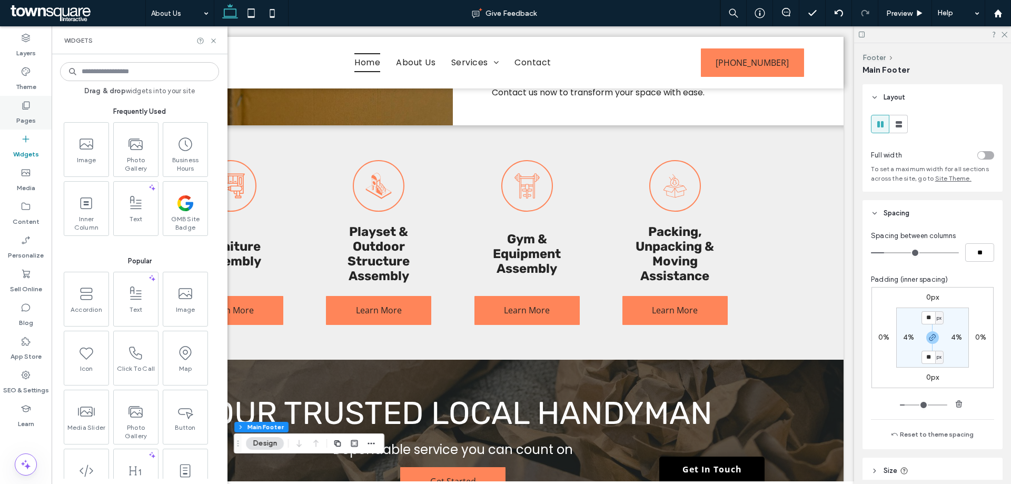
click at [24, 106] on icon at bounding box center [26, 105] width 11 height 11
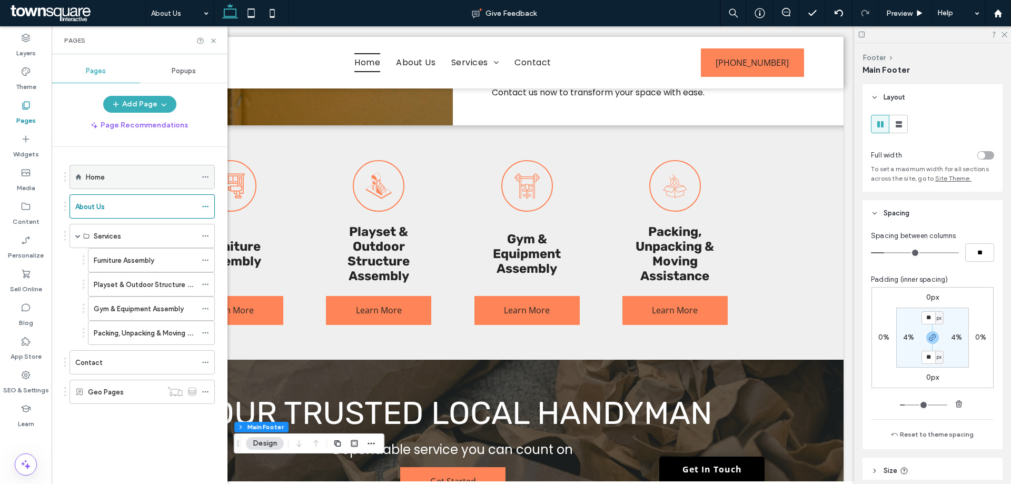
click at [143, 180] on div "Home" at bounding box center [141, 177] width 111 height 11
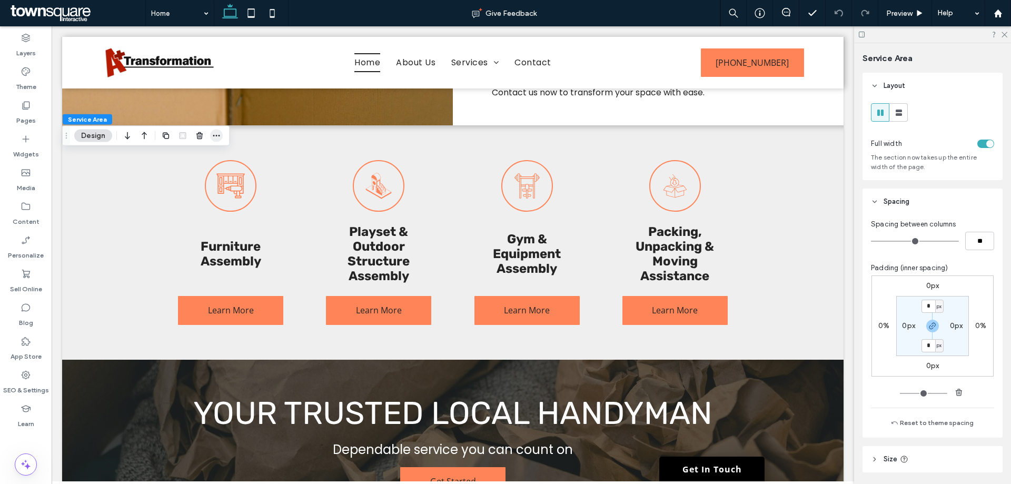
click at [218, 141] on span "button" at bounding box center [216, 136] width 13 height 13
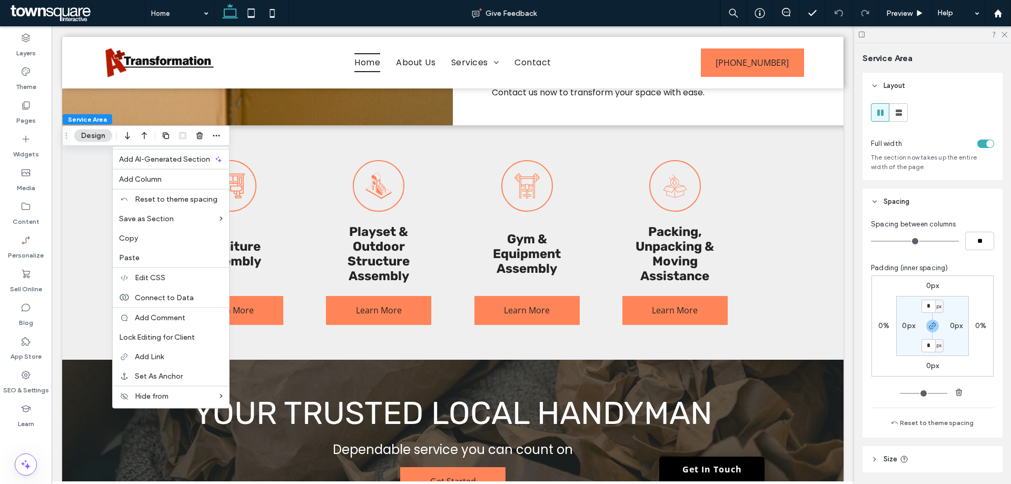
click at [159, 238] on label "Copy" at bounding box center [171, 238] width 104 height 9
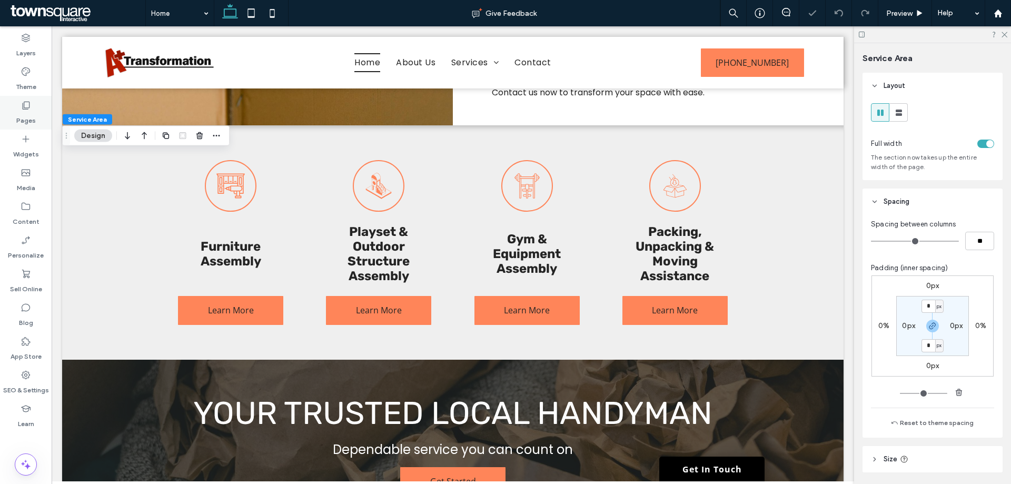
click at [32, 116] on label "Pages" at bounding box center [25, 118] width 19 height 15
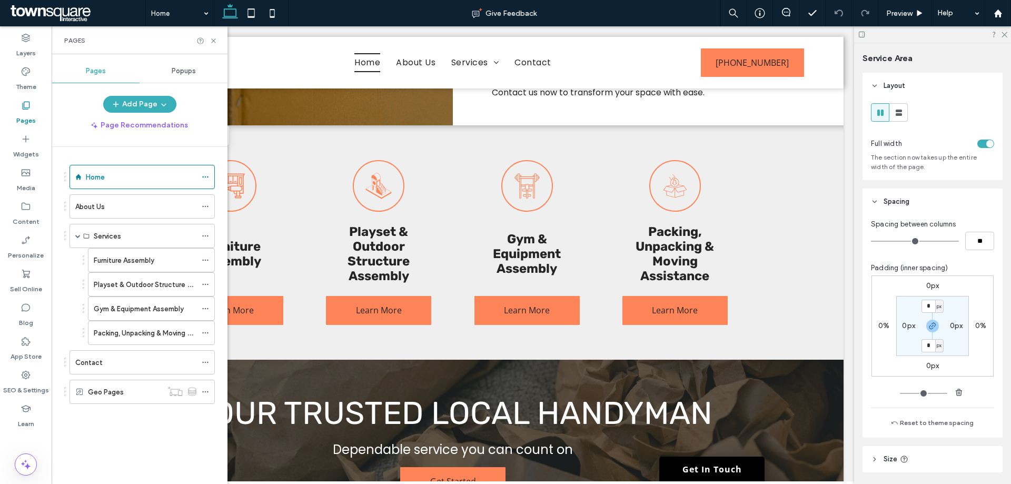
click at [123, 213] on div "About Us" at bounding box center [135, 206] width 121 height 23
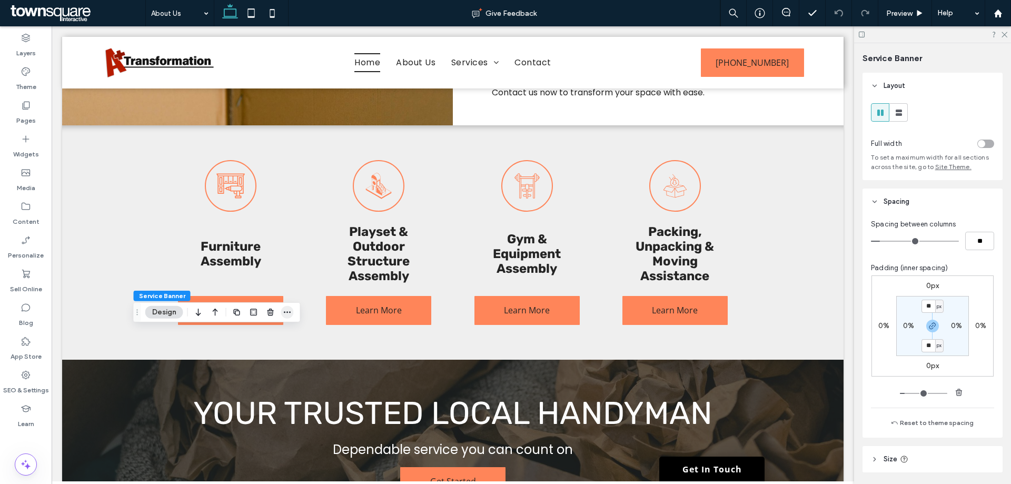
click at [283, 312] on icon "button" at bounding box center [287, 312] width 8 height 8
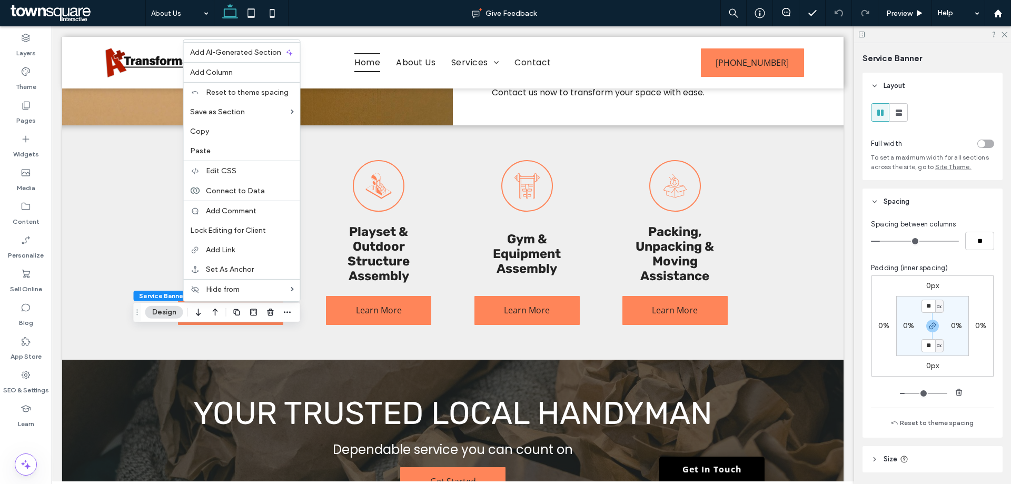
click at [229, 131] on label "Copy" at bounding box center [242, 131] width 104 height 9
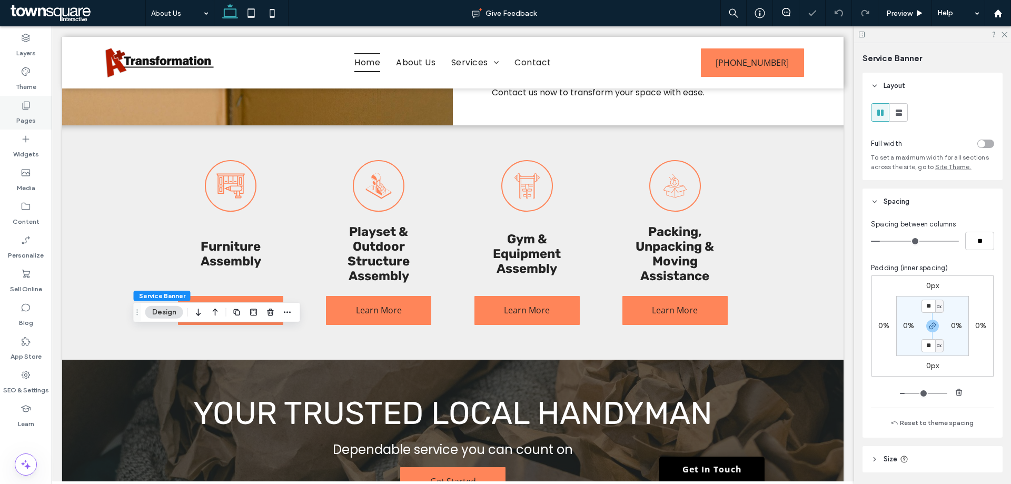
click at [32, 115] on label "Pages" at bounding box center [25, 118] width 19 height 15
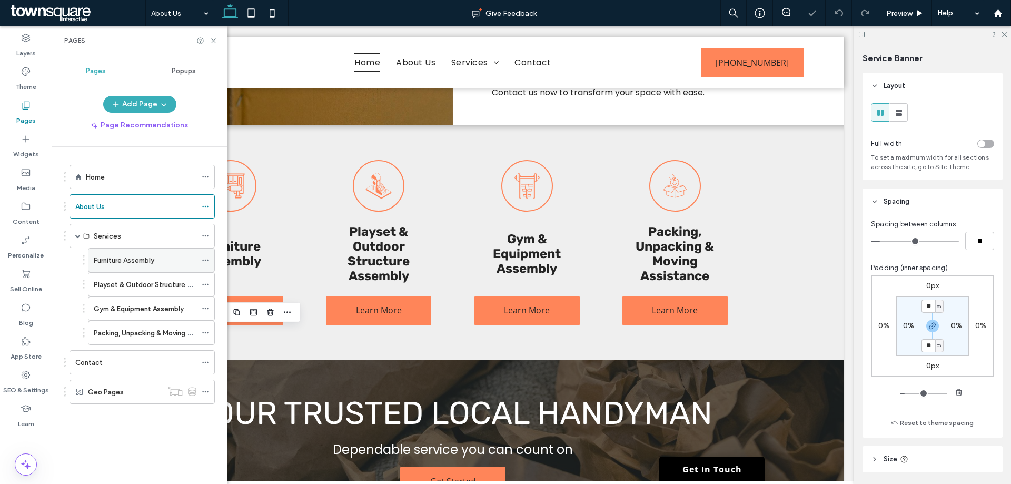
click at [142, 269] on div "Furniture Assembly" at bounding box center [145, 260] width 103 height 23
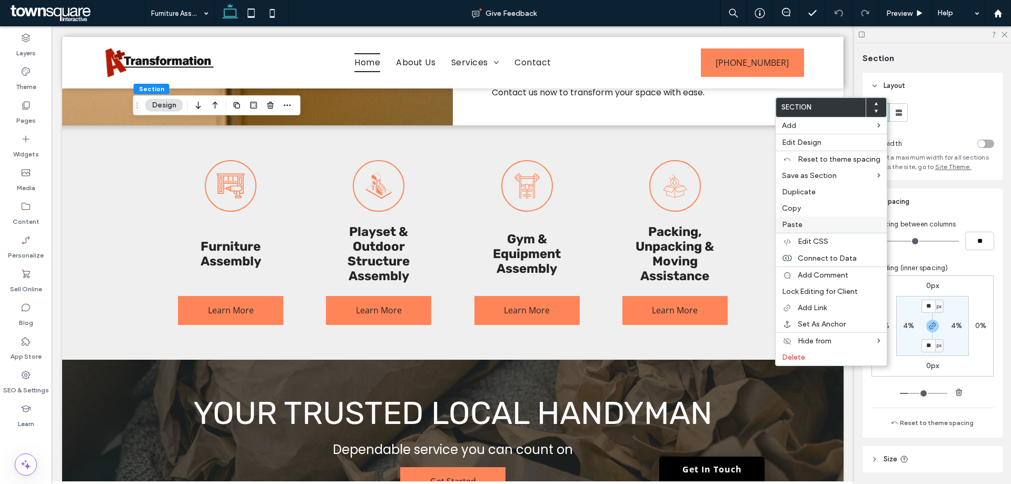
click at [797, 221] on span "Paste" at bounding box center [792, 224] width 21 height 9
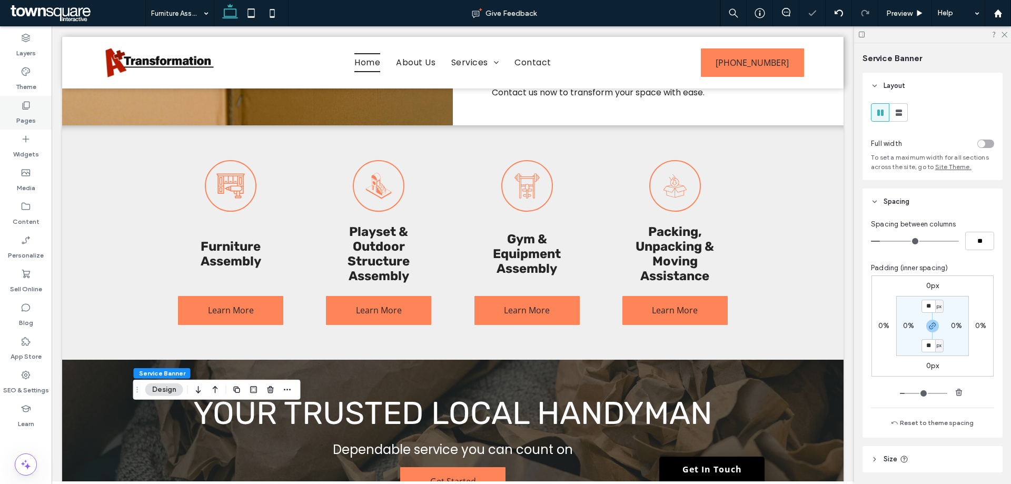
click at [20, 110] on div "Pages" at bounding box center [26, 113] width 52 height 34
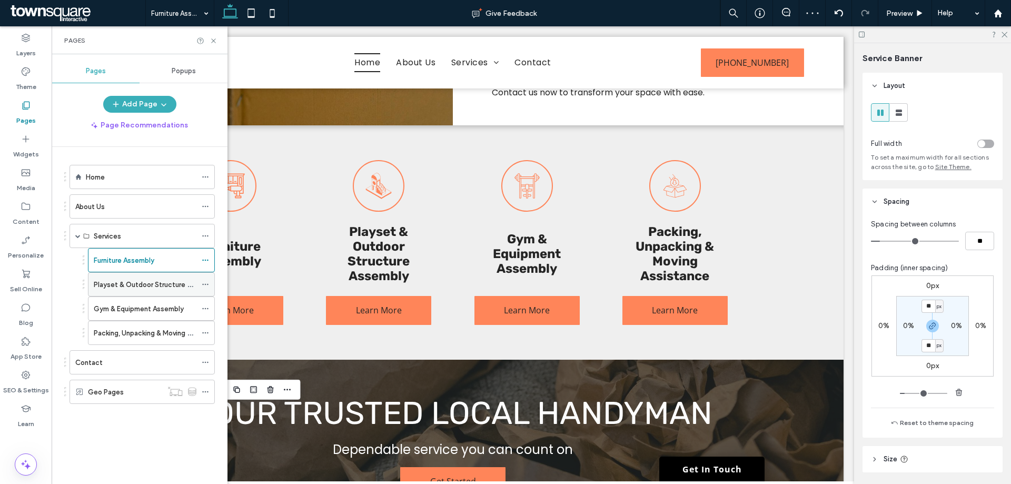
click at [141, 288] on label "Playset & Outdoor Structure Assembly" at bounding box center [156, 284] width 124 height 18
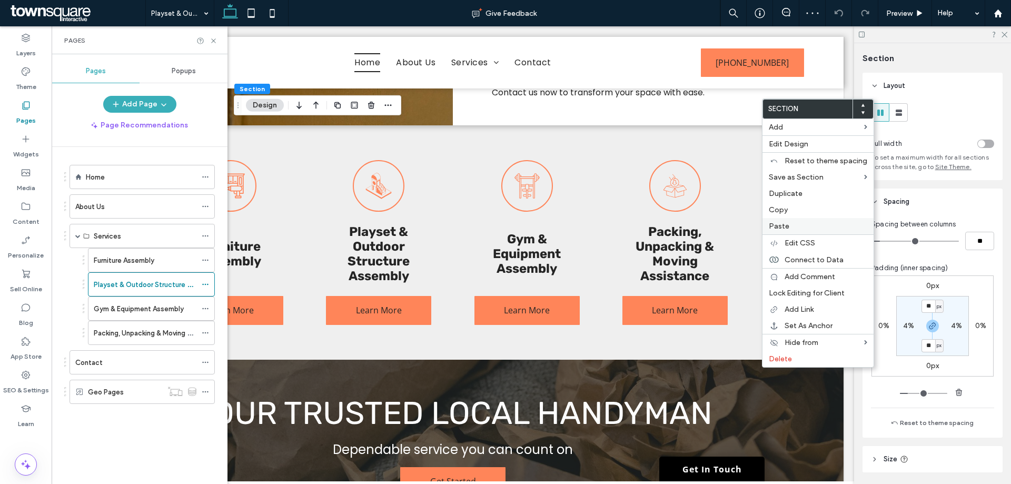
click at [795, 229] on label "Paste" at bounding box center [818, 226] width 99 height 9
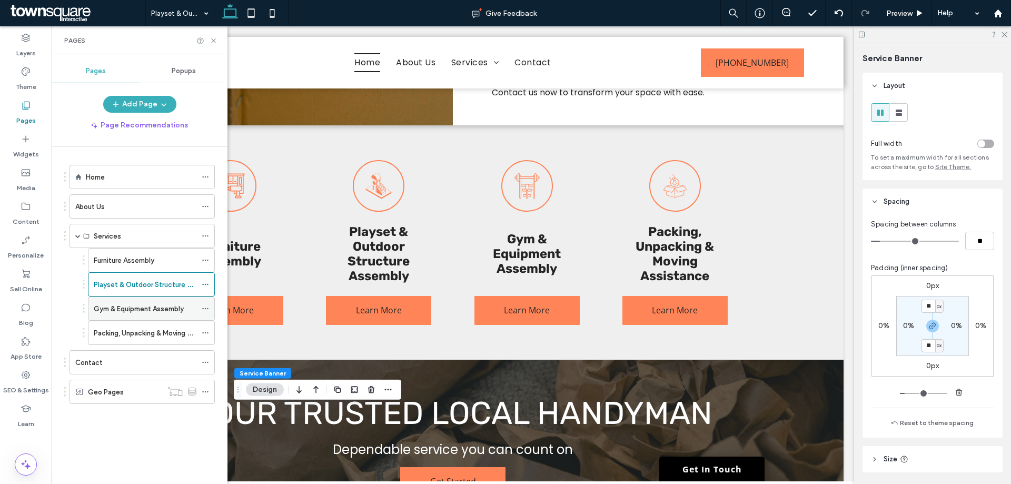
click at [137, 314] on div "Gym & Equipment Assembly" at bounding box center [145, 308] width 103 height 23
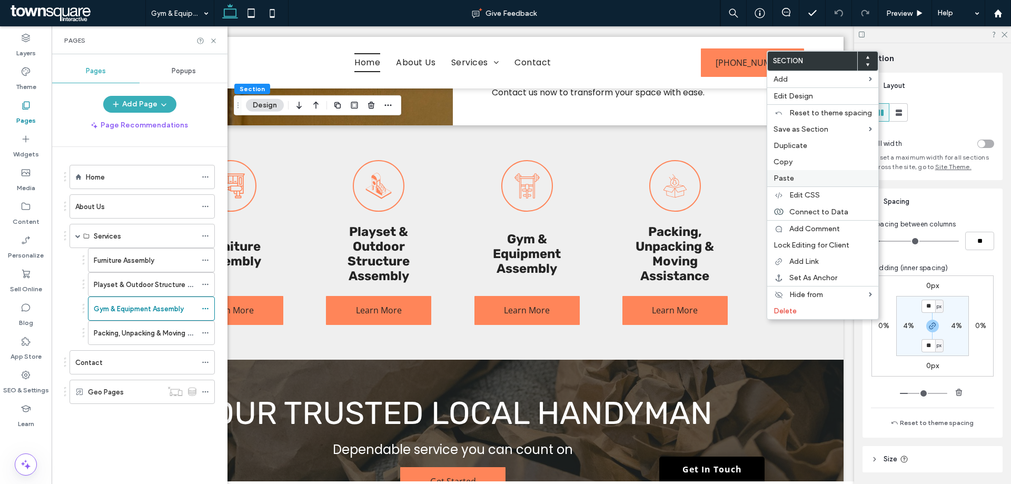
click at [806, 173] on div "Paste" at bounding box center [822, 178] width 111 height 16
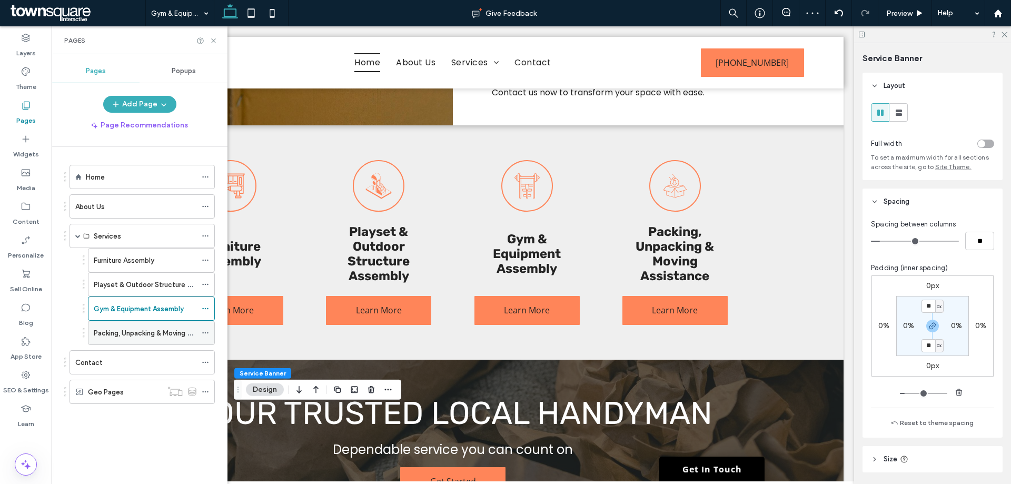
click at [151, 329] on label "Packing, Unpacking & Moving Assistance" at bounding box center [158, 333] width 129 height 18
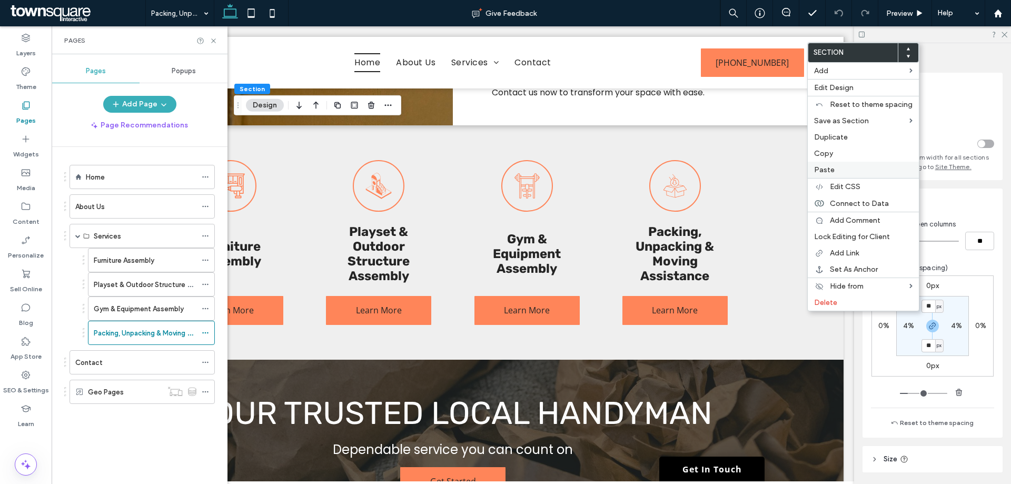
click at [841, 164] on div "Paste" at bounding box center [863, 170] width 111 height 16
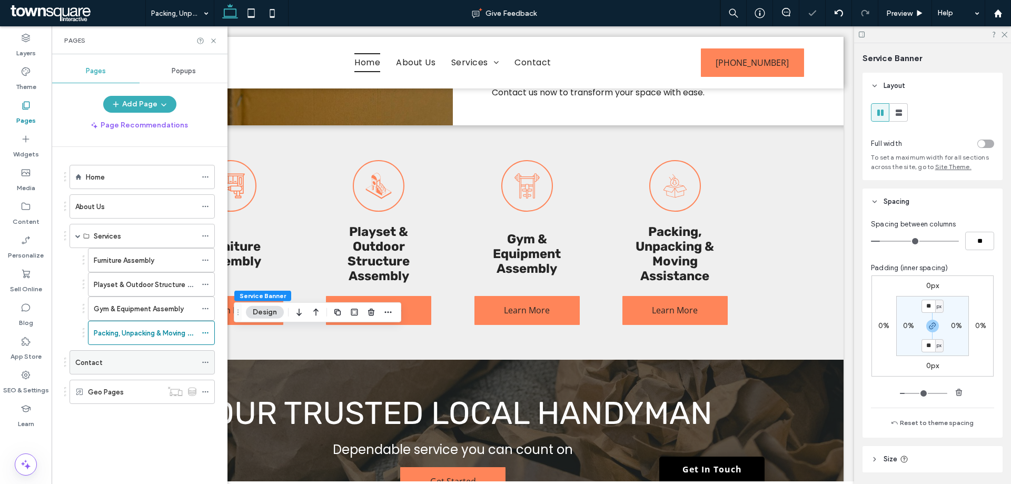
click at [155, 359] on div "Contact" at bounding box center [135, 362] width 121 height 11
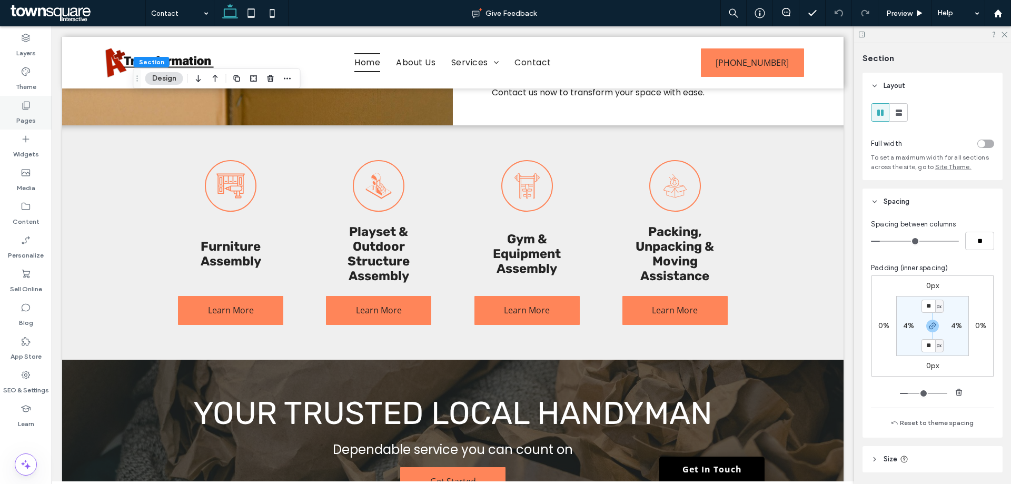
click at [32, 128] on div "Pages" at bounding box center [26, 113] width 52 height 34
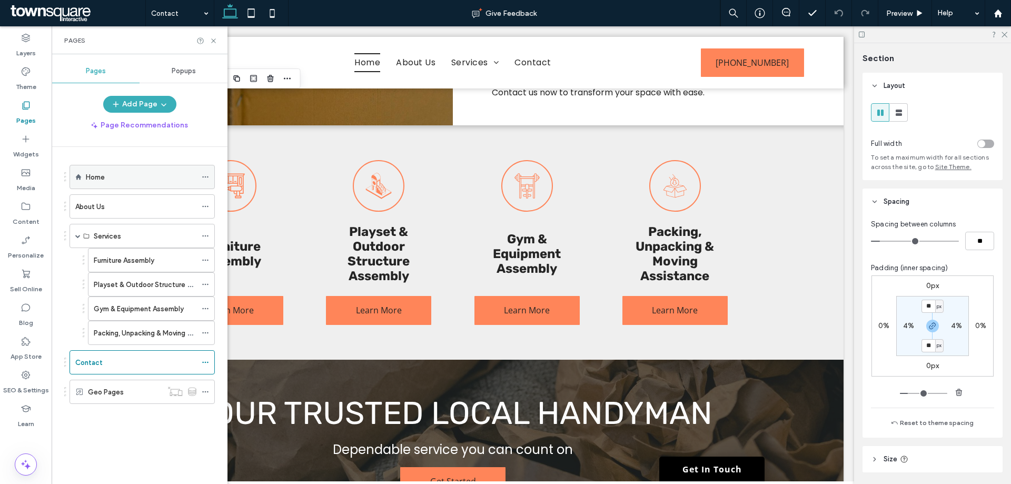
click at [102, 179] on label "Home" at bounding box center [95, 177] width 19 height 18
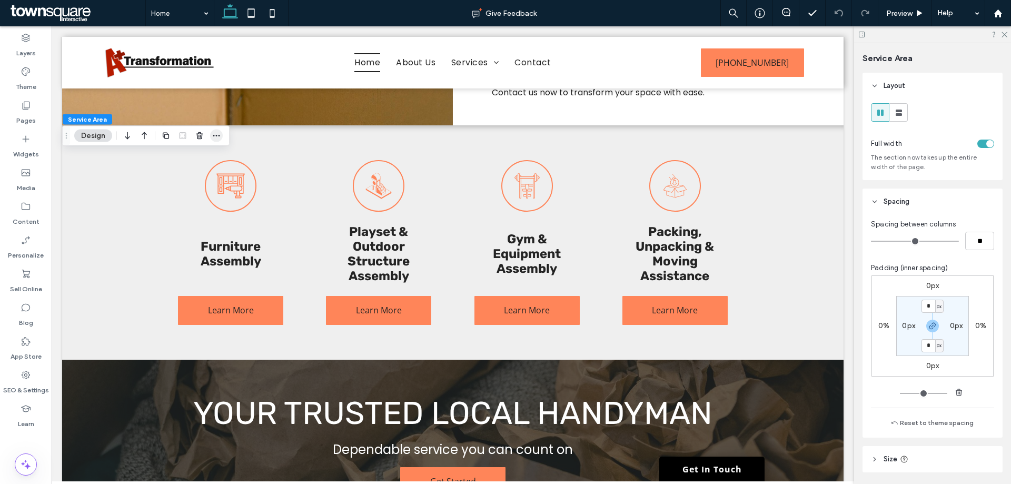
click at [215, 137] on icon "button" at bounding box center [216, 136] width 8 height 8
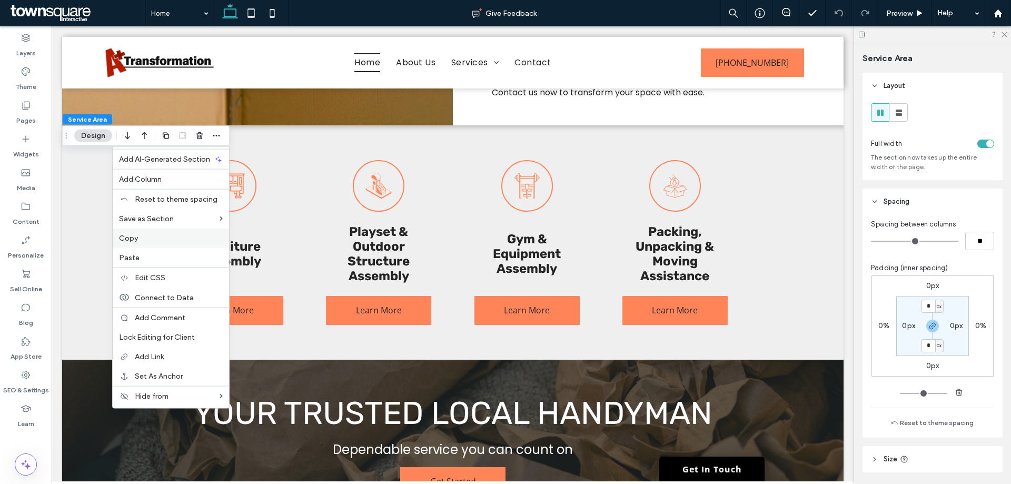
click at [168, 240] on label "Copy" at bounding box center [171, 238] width 104 height 9
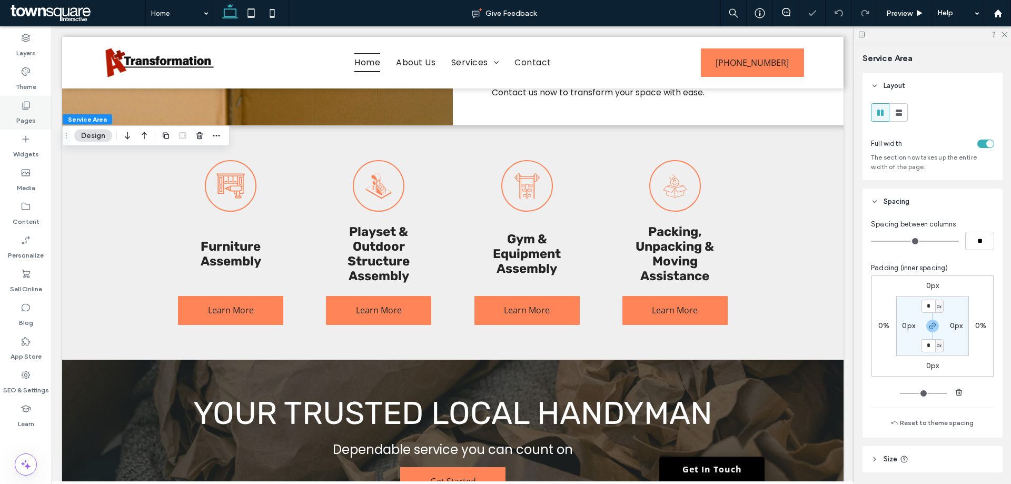
click at [33, 120] on label "Pages" at bounding box center [25, 118] width 19 height 15
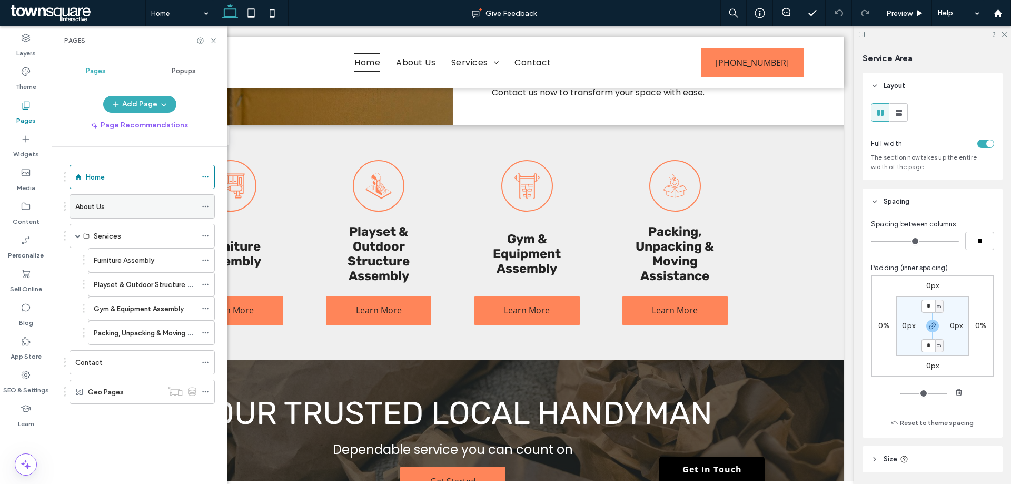
click at [129, 198] on div "About Us" at bounding box center [135, 206] width 121 height 23
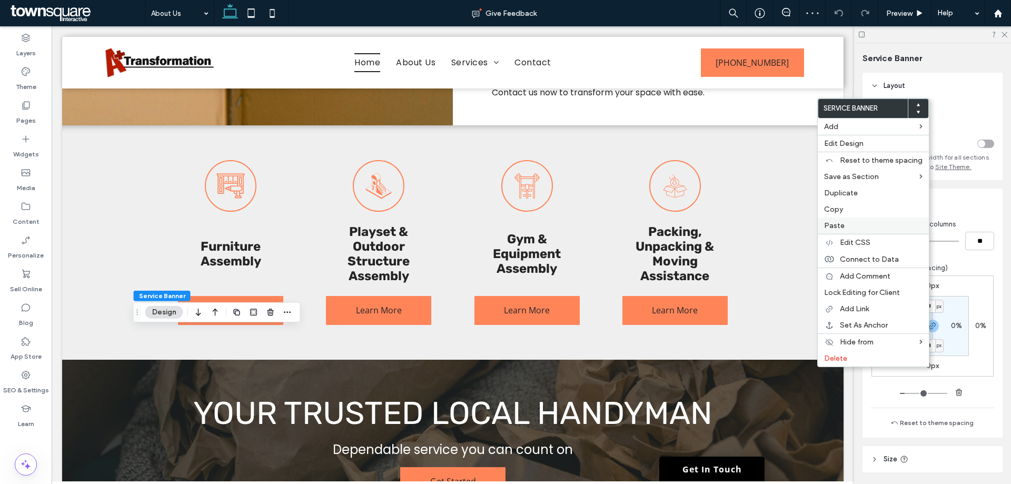
click at [849, 221] on label "Paste" at bounding box center [873, 225] width 99 height 9
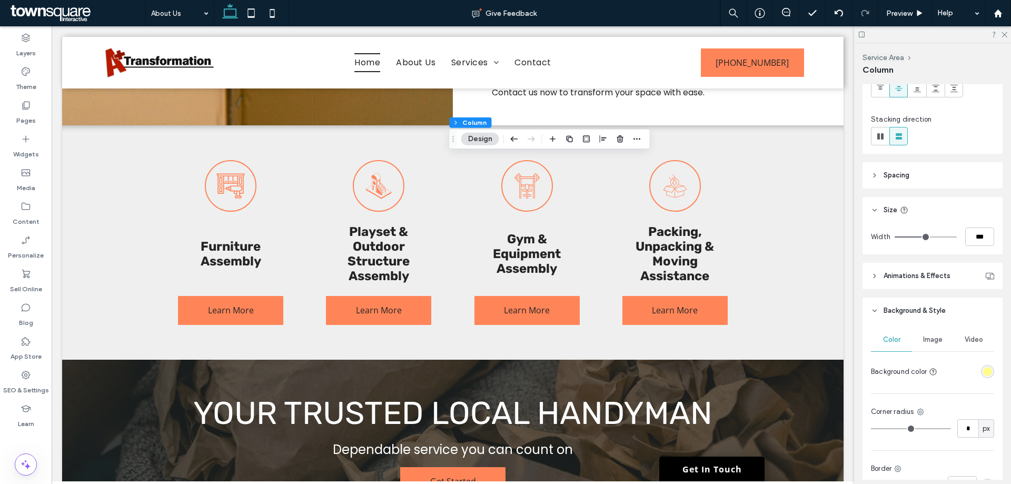
scroll to position [208, 0]
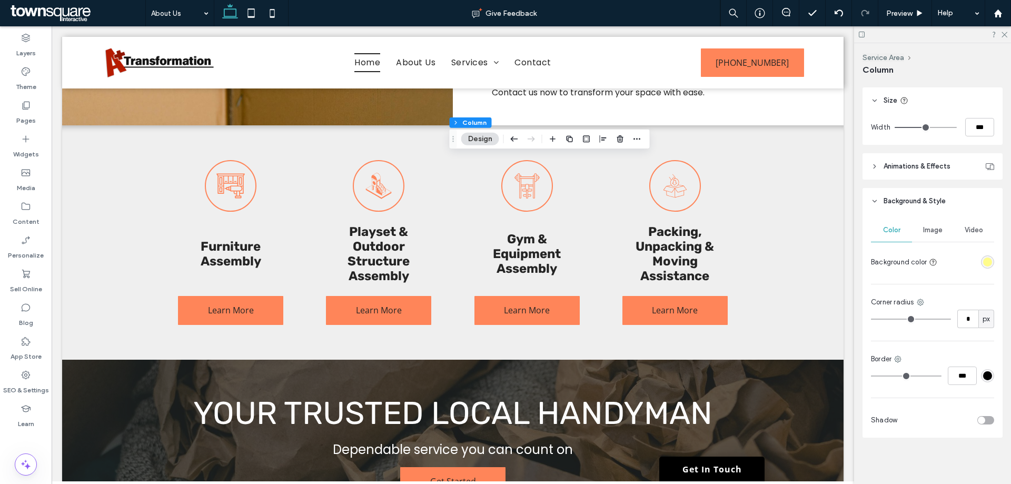
click at [986, 262] on div "rgba(255, 252, 139, 1)" at bounding box center [987, 262] width 9 height 9
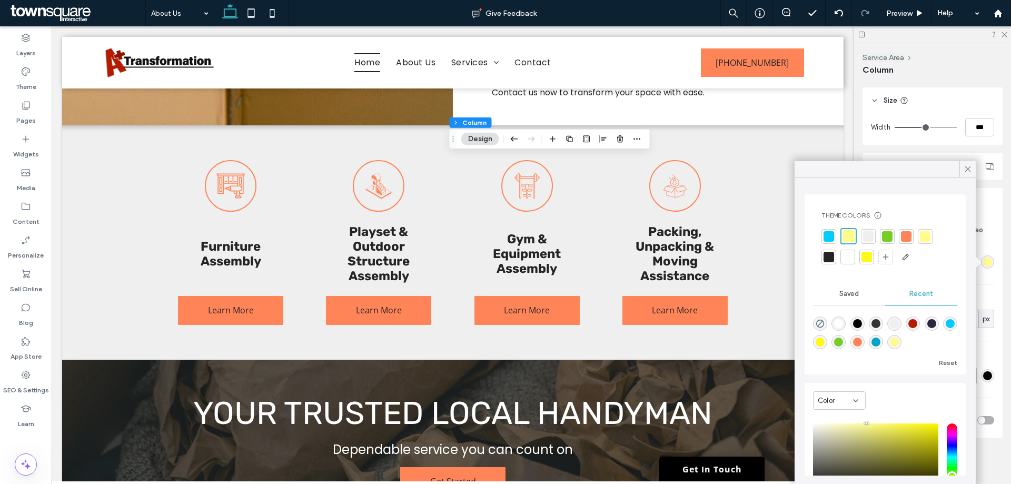
click at [873, 240] on div at bounding box center [868, 236] width 11 height 11
click at [849, 260] on div at bounding box center [848, 257] width 11 height 11
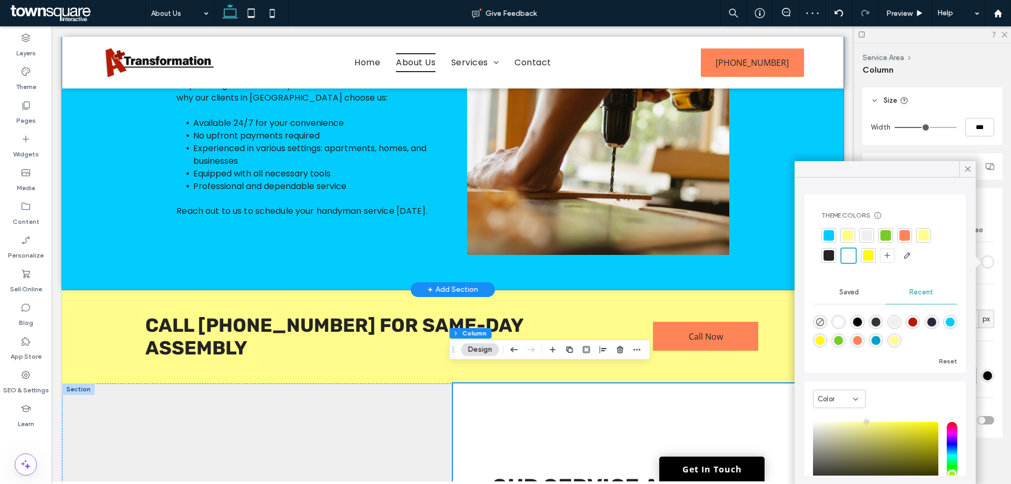
click at [757, 270] on div "Why Locals Choose This Option Our handyman services are designed with you in mi…" at bounding box center [453, 124] width 632 height 332
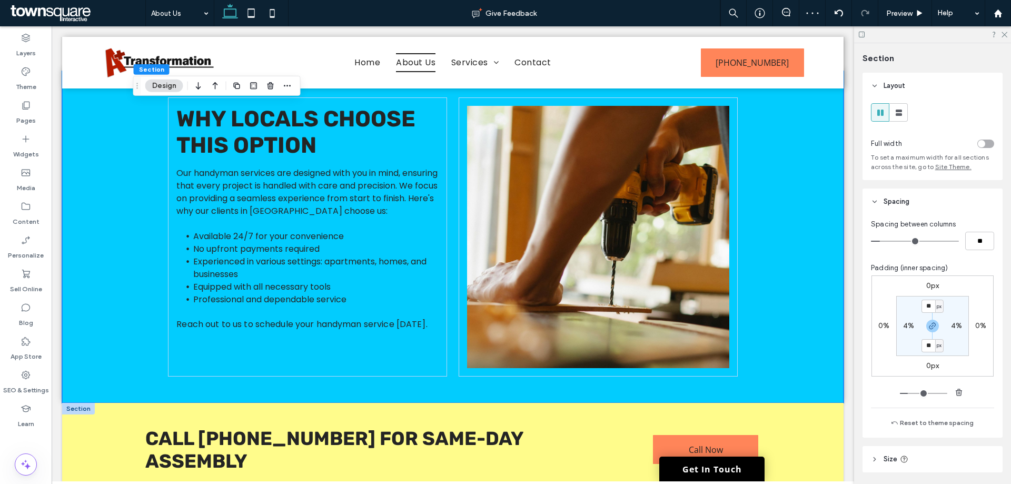
scroll to position [421, 0]
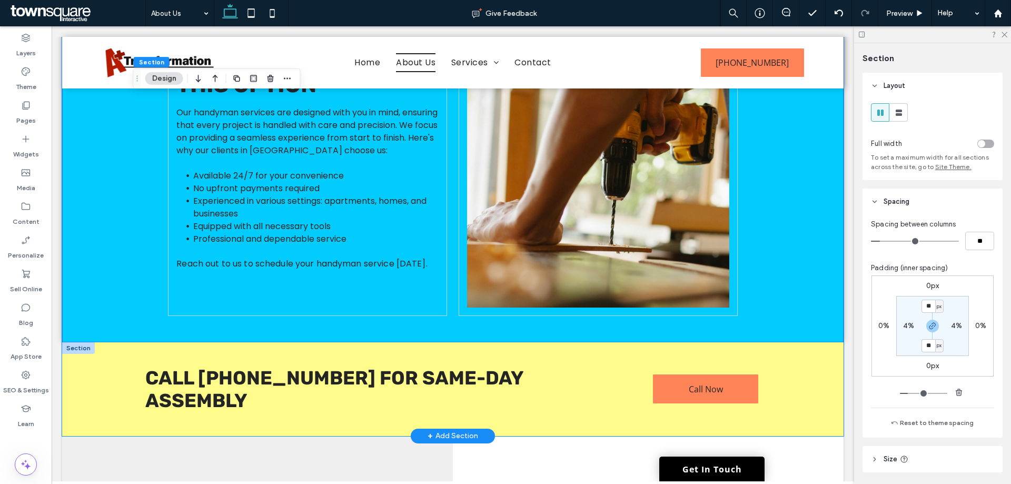
click at [816, 364] on div "Call [PHONE_NUMBER] for Same-Day Assembly Call Now" at bounding box center [453, 389] width 782 height 94
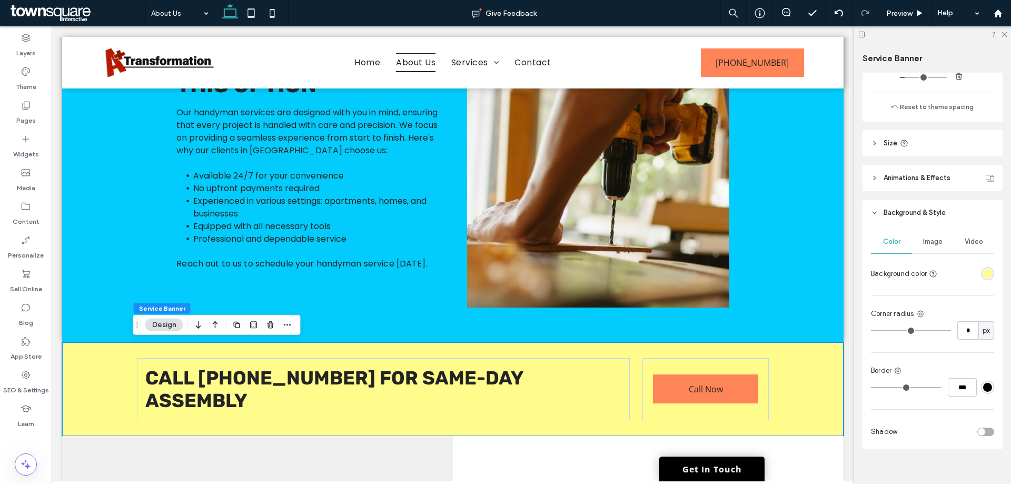
scroll to position [328, 0]
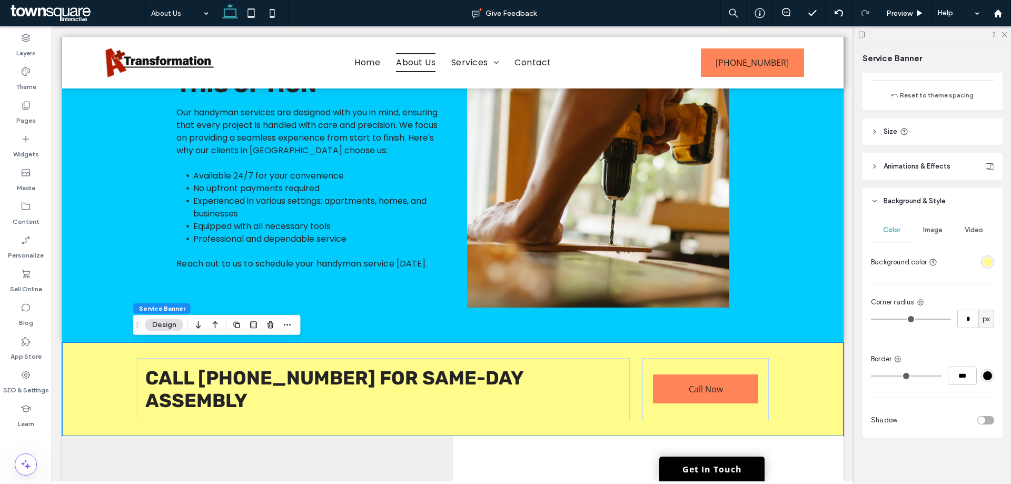
click at [984, 418] on div at bounding box center [948, 420] width 93 height 18
click at [984, 419] on div "toggle" at bounding box center [986, 420] width 17 height 8
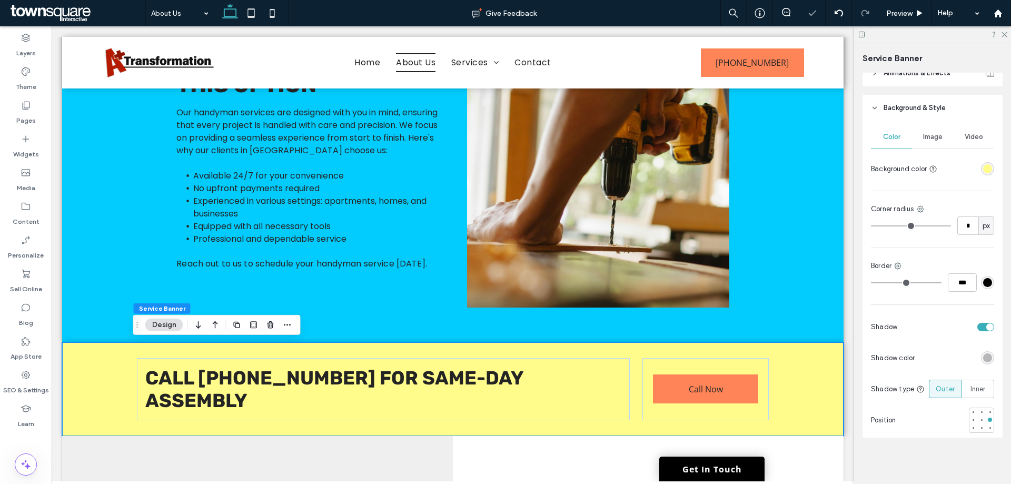
click at [974, 375] on div "Color Image Video Background color Corner radius * px Border *** Shadow Shadow …" at bounding box center [933, 279] width 140 height 317
click at [975, 382] on div "Inner" at bounding box center [978, 388] width 19 height 17
click at [978, 415] on div at bounding box center [981, 411] width 7 height 7
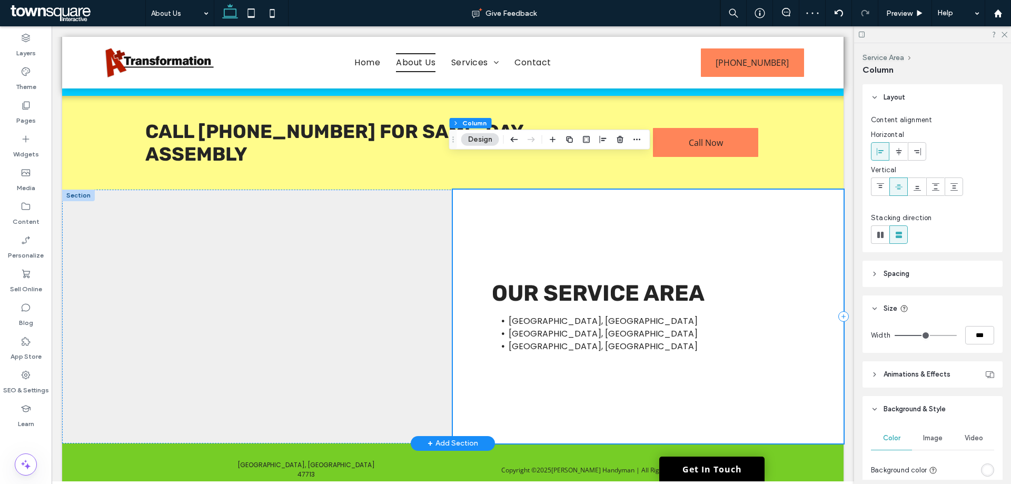
scroll to position [688, 0]
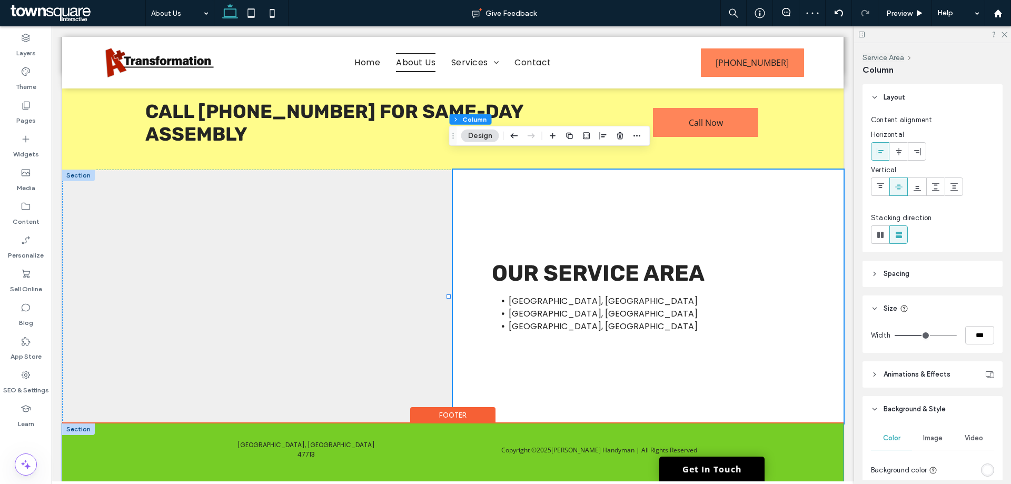
click at [496, 464] on div "Copyright © 2025 [PERSON_NAME] Handyman | All Rights Reserved [GEOGRAPHIC_DATA]…" at bounding box center [453, 460] width 632 height 72
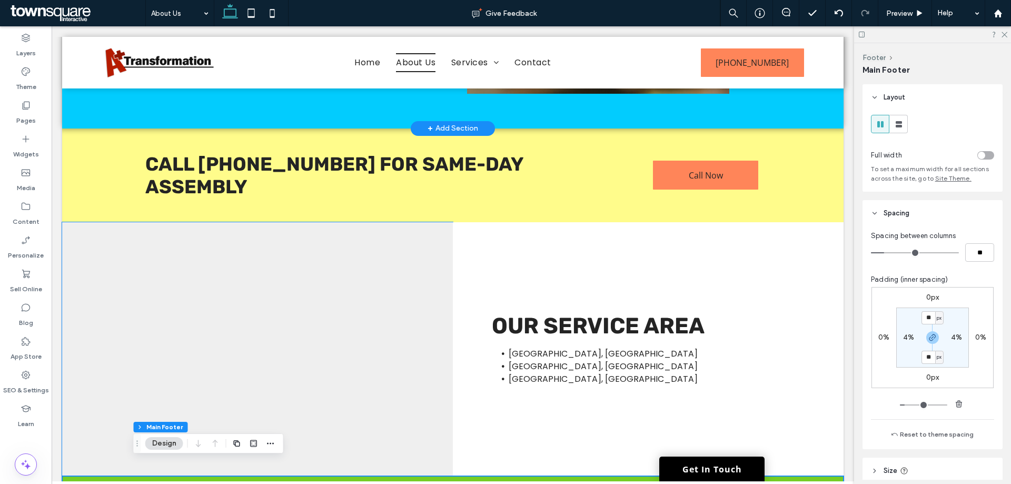
scroll to position [530, 0]
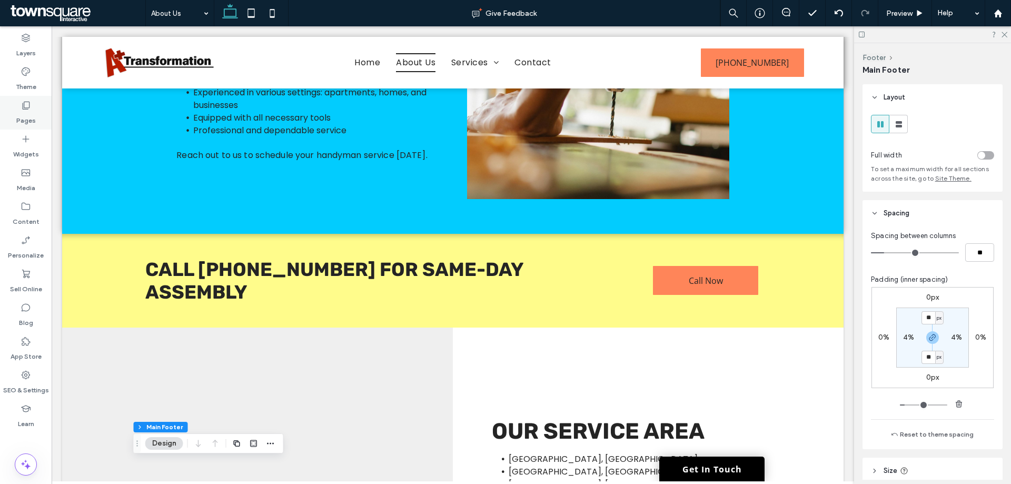
click at [24, 110] on use at bounding box center [26, 106] width 7 height 8
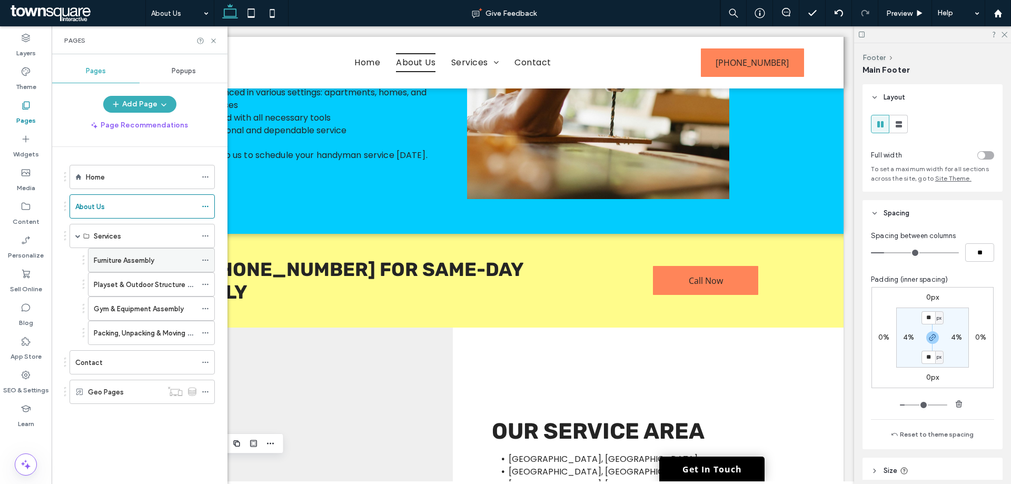
click at [132, 264] on label "Furniture Assembly" at bounding box center [124, 260] width 61 height 18
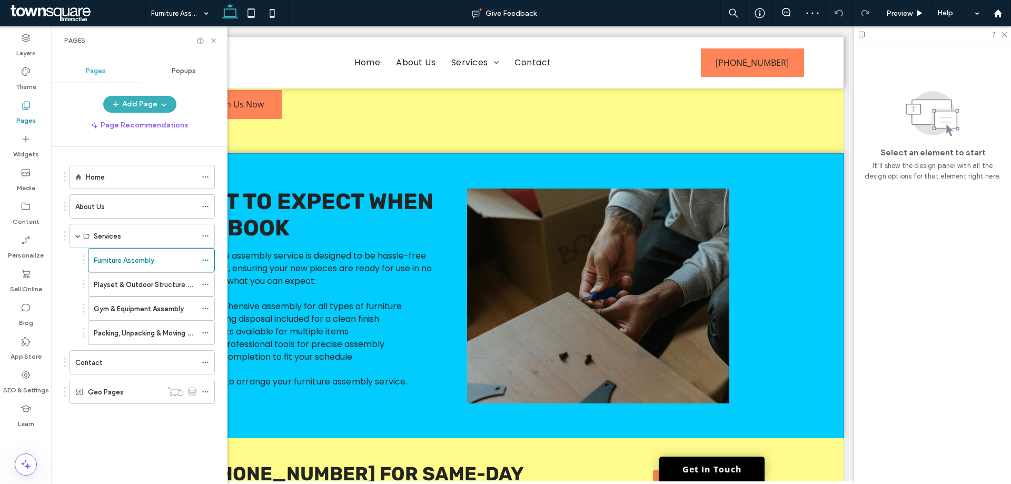
scroll to position [387, 0]
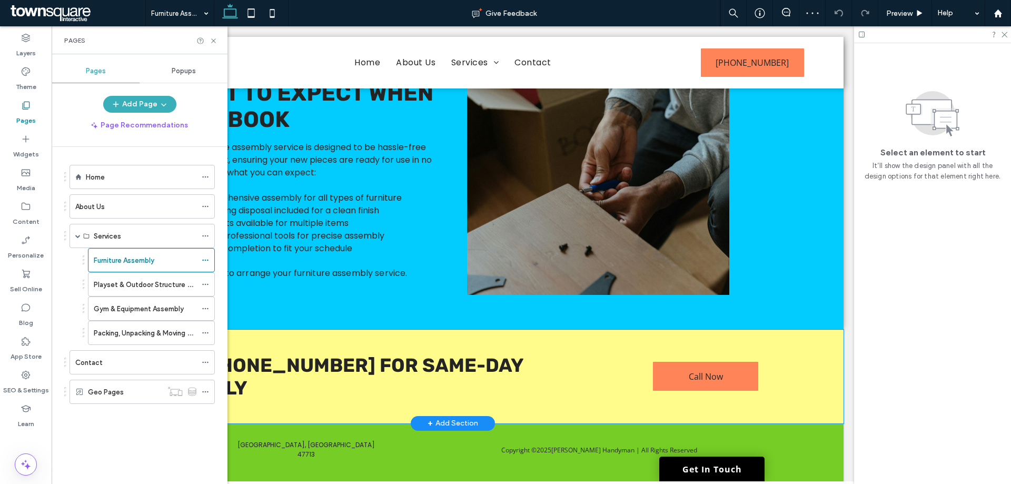
click at [795, 370] on div "Call [PHONE_NUMBER] for Same-Day Assembly Call Now" at bounding box center [453, 377] width 782 height 94
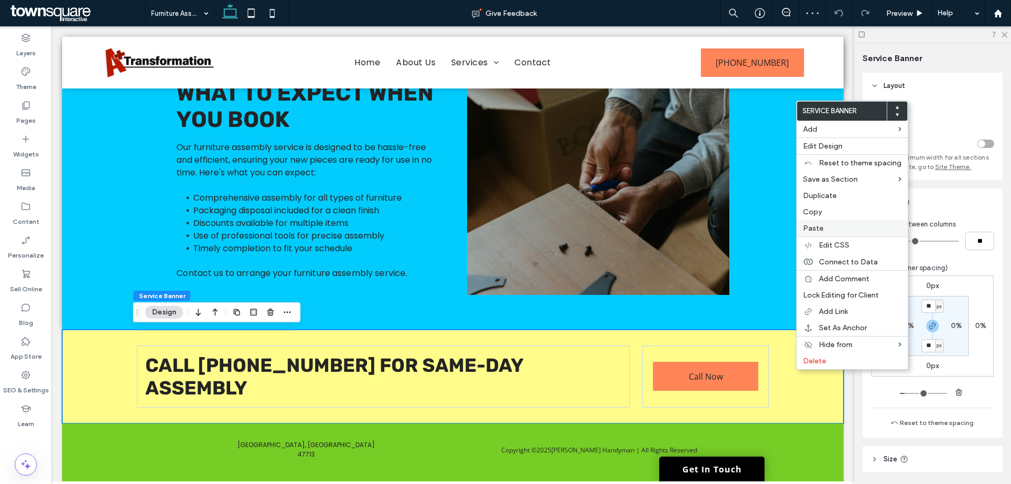
click at [834, 231] on label "Paste" at bounding box center [852, 228] width 99 height 9
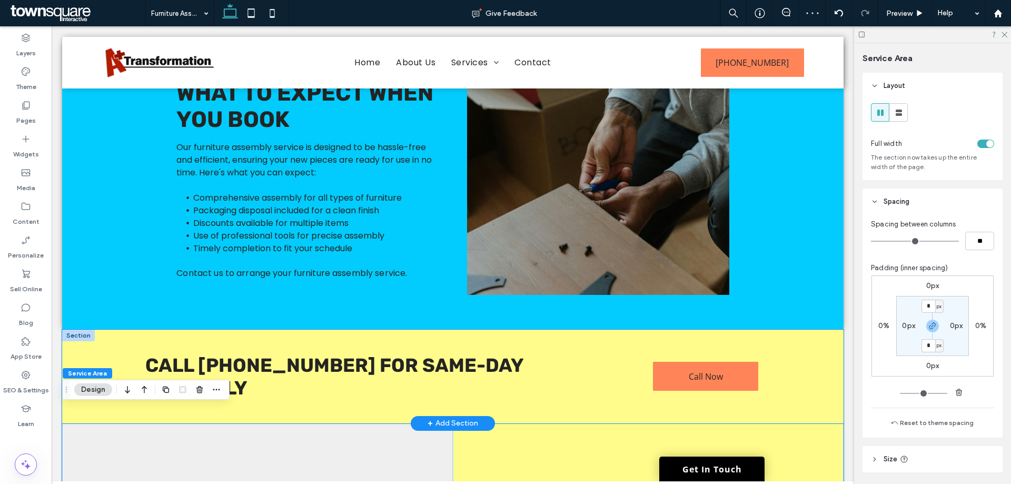
click at [793, 365] on div "Call [PHONE_NUMBER] for Same-Day Assembly Call Now" at bounding box center [453, 377] width 782 height 94
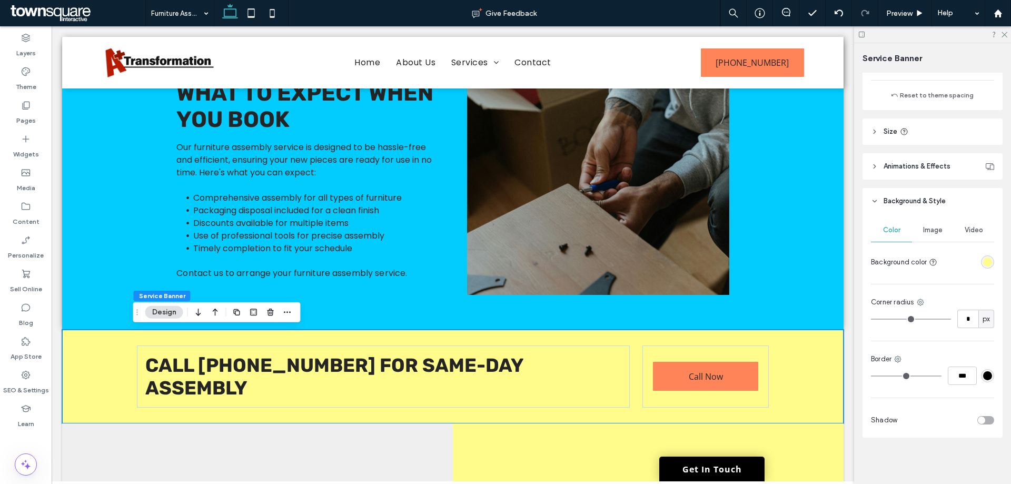
click at [979, 419] on div "toggle" at bounding box center [981, 420] width 7 height 7
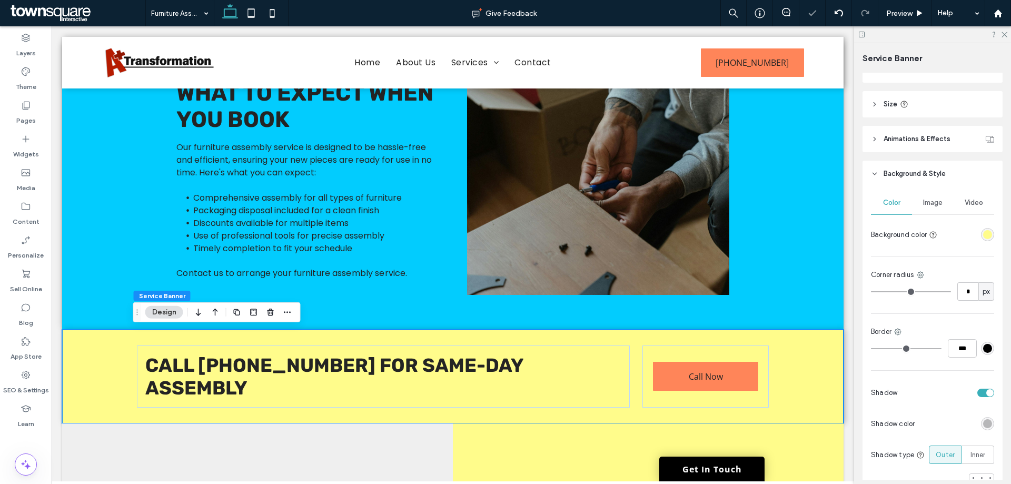
scroll to position [380, 0]
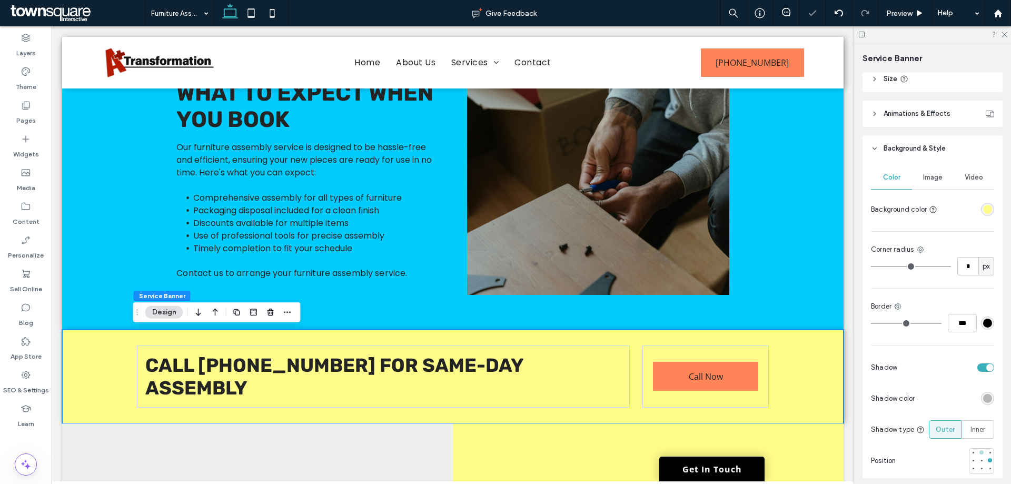
click at [980, 455] on div at bounding box center [982, 452] width 4 height 4
click at [976, 428] on span "Inner" at bounding box center [978, 430] width 15 height 11
click at [943, 432] on span "Outer" at bounding box center [945, 430] width 19 height 11
click at [983, 434] on label "Inner" at bounding box center [978, 429] width 33 height 18
click at [980, 454] on div at bounding box center [982, 452] width 4 height 4
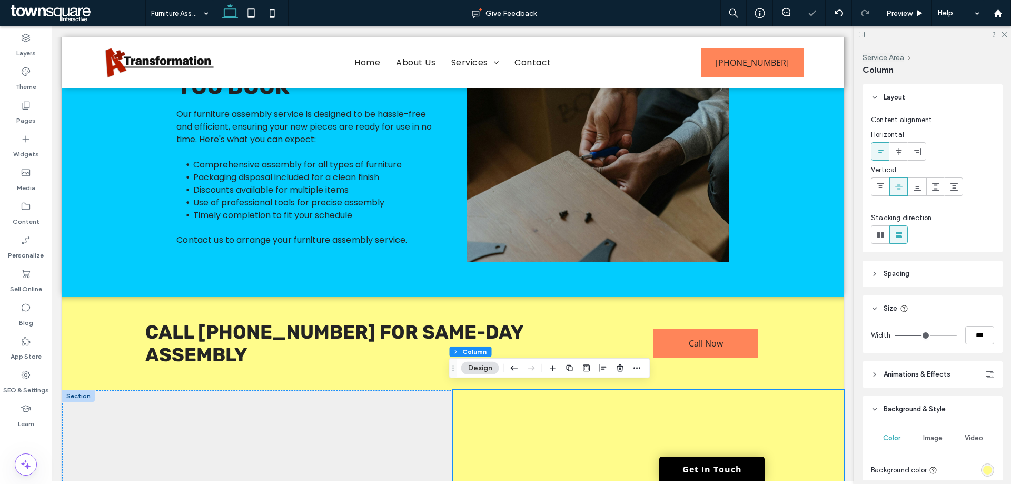
scroll to position [597, 0]
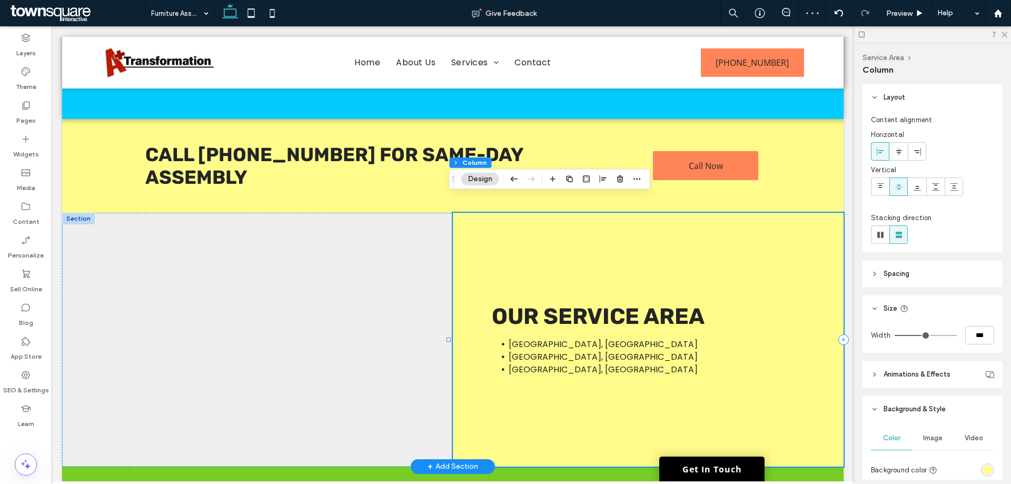
click at [629, 255] on div "[GEOGRAPHIC_DATA], IN [GEOGRAPHIC_DATA], [GEOGRAPHIC_DATA] [GEOGRAPHIC_DATA], […" at bounding box center [648, 340] width 391 height 254
click at [981, 466] on div "rgba(255, 252, 139, 1)" at bounding box center [987, 470] width 13 height 13
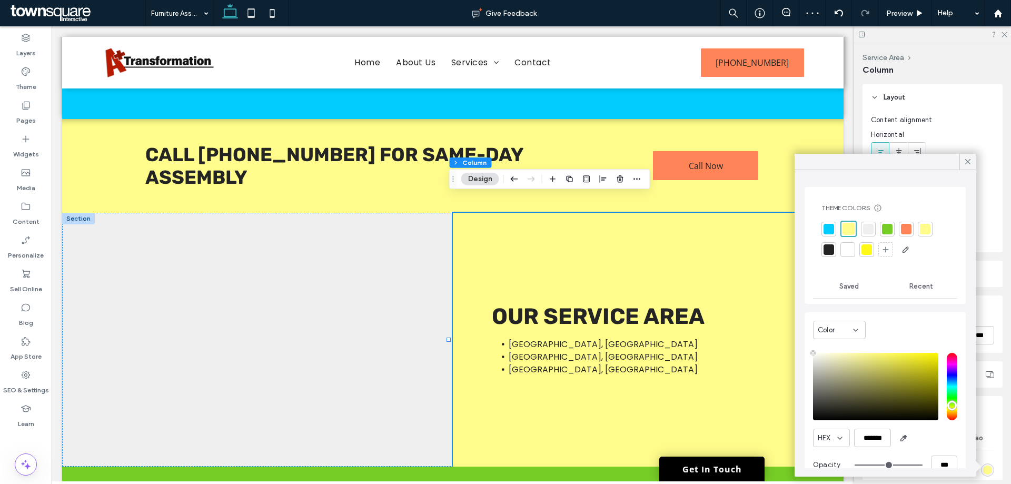
type input "****"
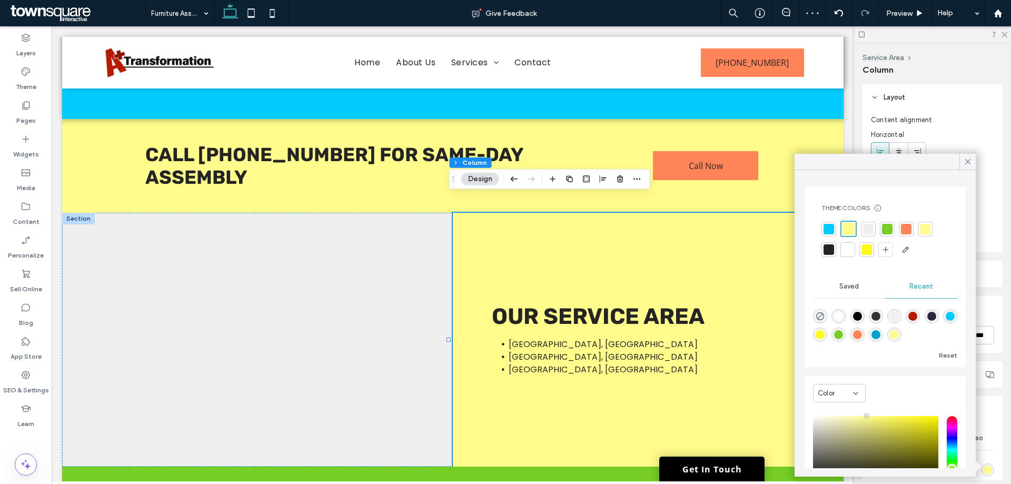
click at [851, 251] on div at bounding box center [848, 249] width 11 height 11
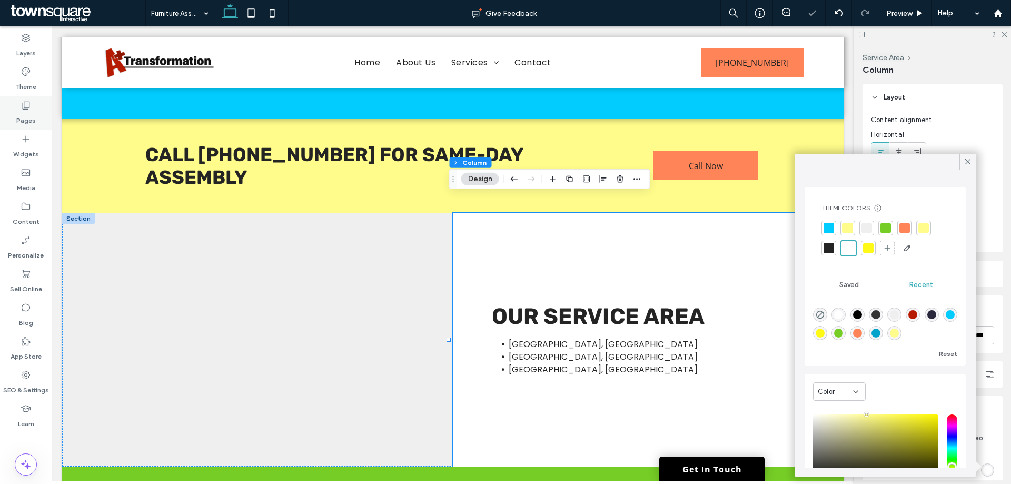
click at [36, 111] on div "Pages" at bounding box center [26, 113] width 52 height 34
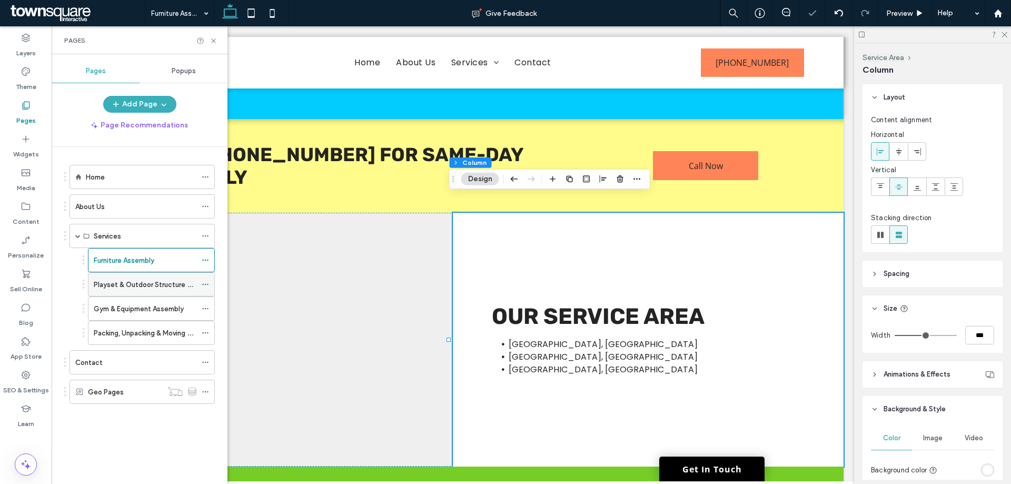
click at [128, 287] on label "Playset & Outdoor Structure Assembly" at bounding box center [156, 284] width 124 height 18
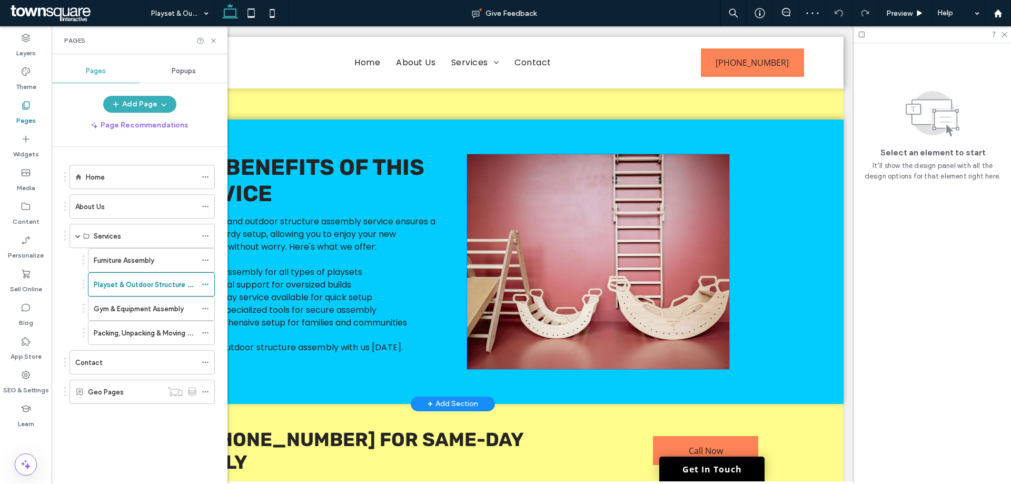
scroll to position [387, 0]
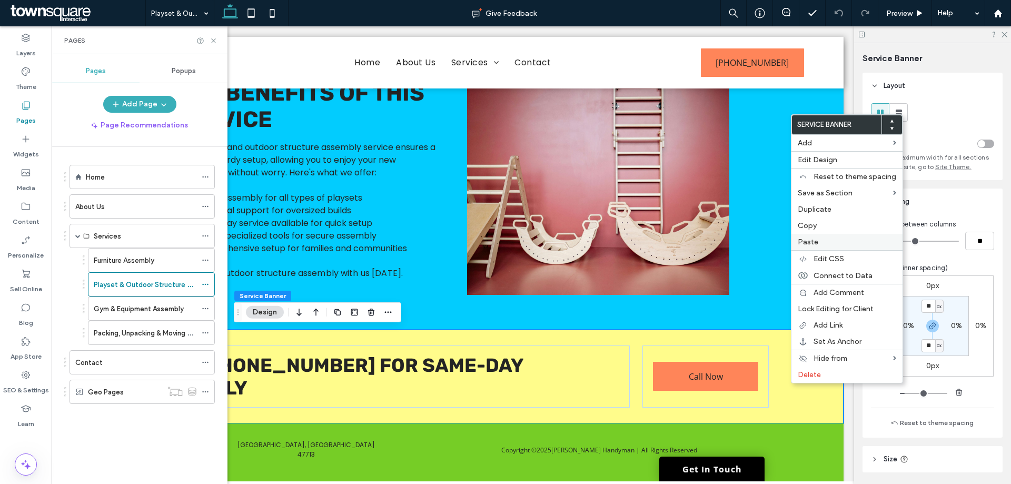
click at [812, 241] on span "Paste" at bounding box center [808, 242] width 21 height 9
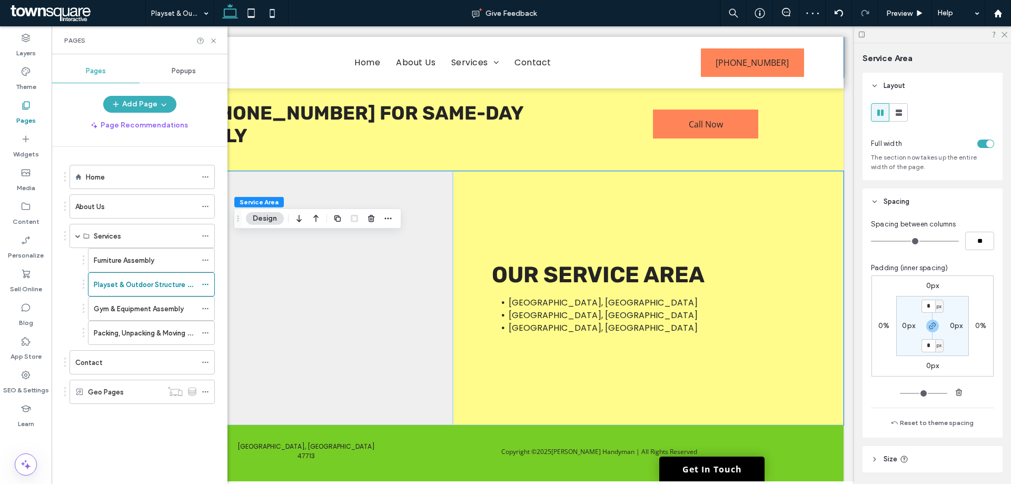
scroll to position [641, 0]
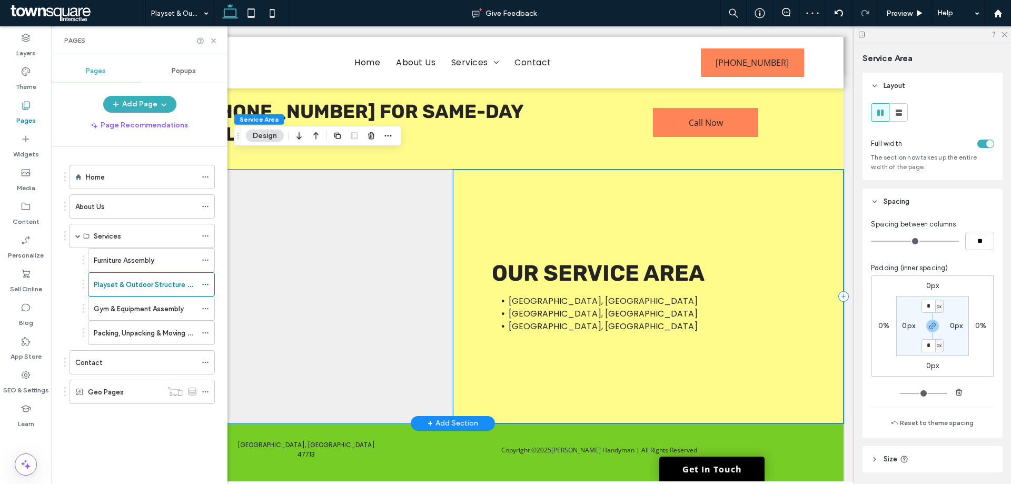
click at [818, 358] on div "[GEOGRAPHIC_DATA], IN [GEOGRAPHIC_DATA], [GEOGRAPHIC_DATA] [GEOGRAPHIC_DATA], […" at bounding box center [648, 297] width 391 height 254
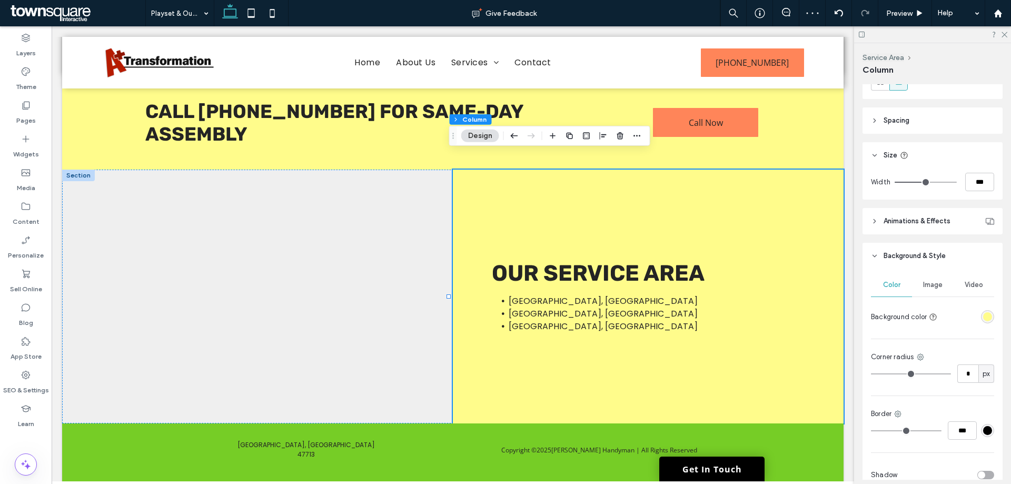
scroll to position [158, 0]
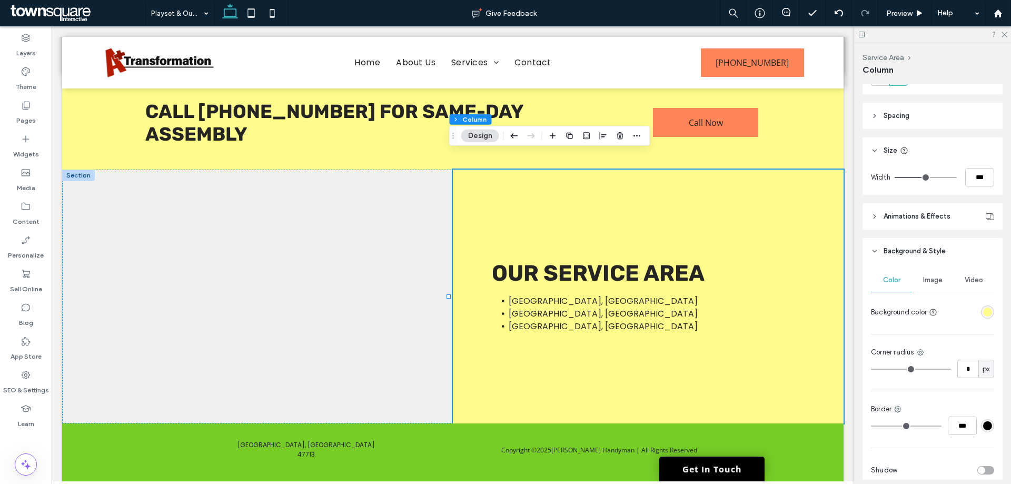
click at [985, 313] on div "rgba(255, 252, 139, 1)" at bounding box center [987, 312] width 9 height 9
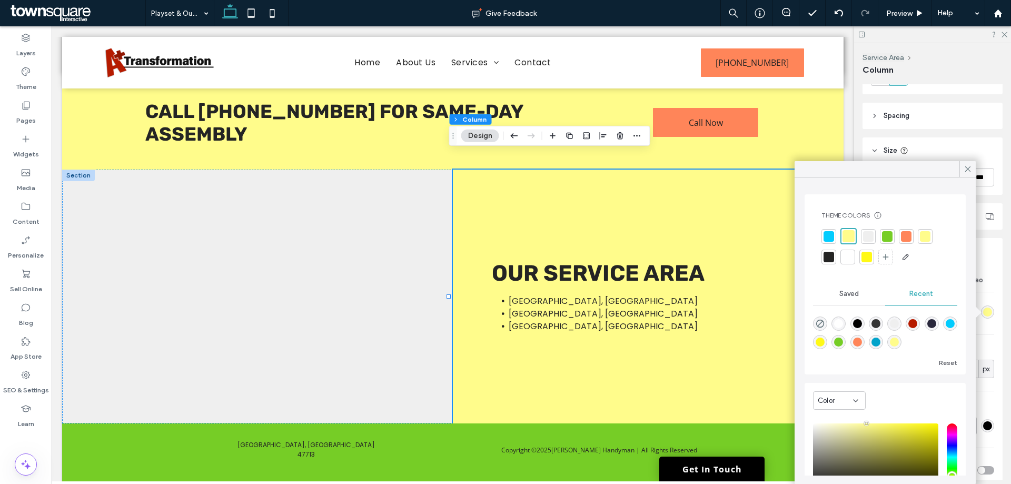
click at [844, 255] on div at bounding box center [848, 257] width 11 height 11
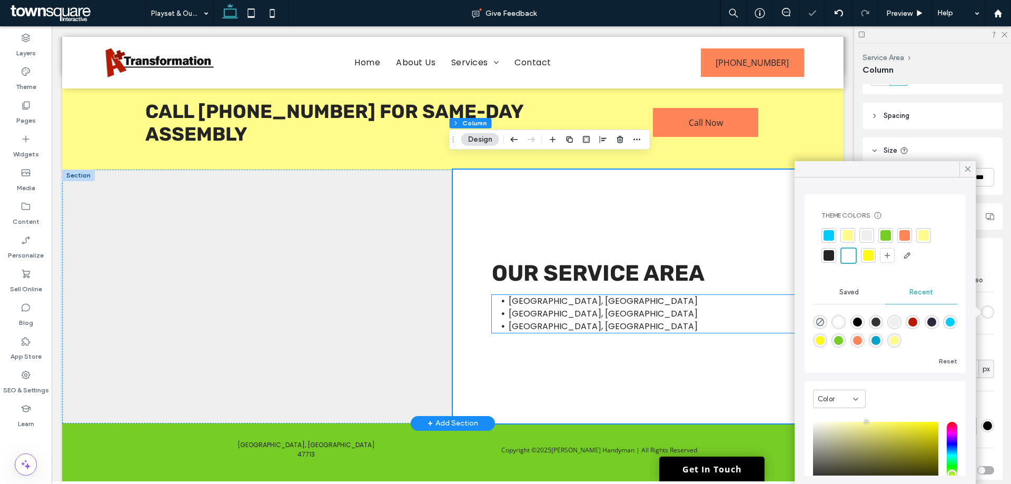
scroll to position [377, 0]
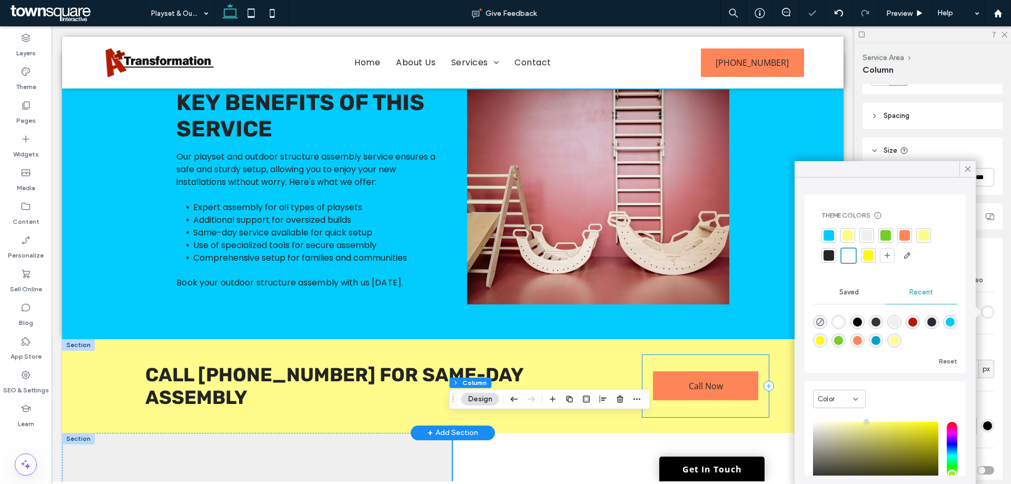
click at [762, 362] on div "Call Now" at bounding box center [706, 386] width 126 height 62
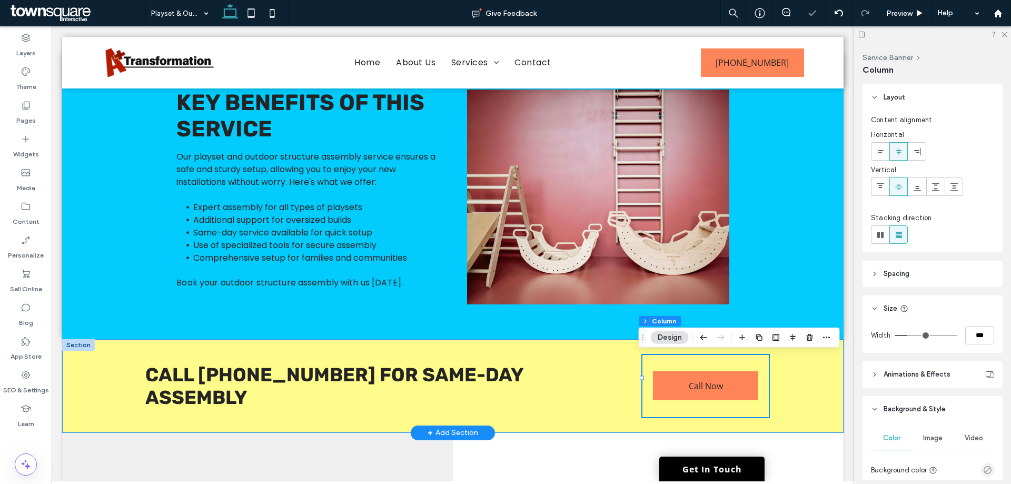
click at [792, 356] on div "Call [PHONE_NUMBER] for Same-Day Assembly Call Now" at bounding box center [453, 386] width 782 height 94
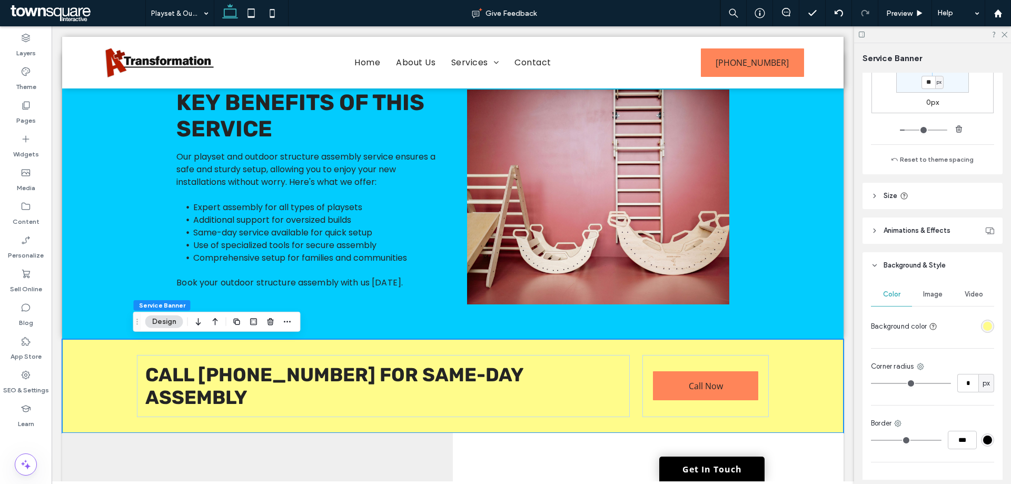
scroll to position [328, 0]
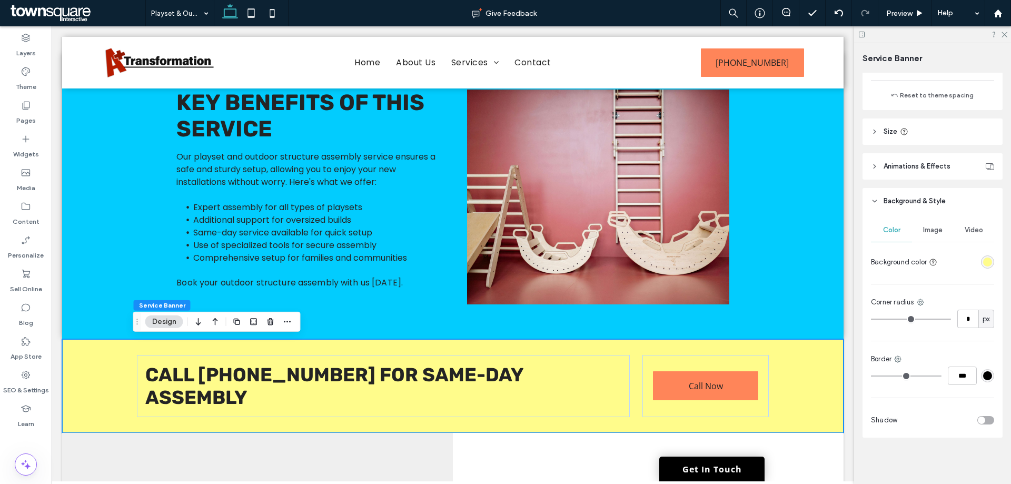
click at [982, 421] on div "toggle" at bounding box center [986, 420] width 17 height 8
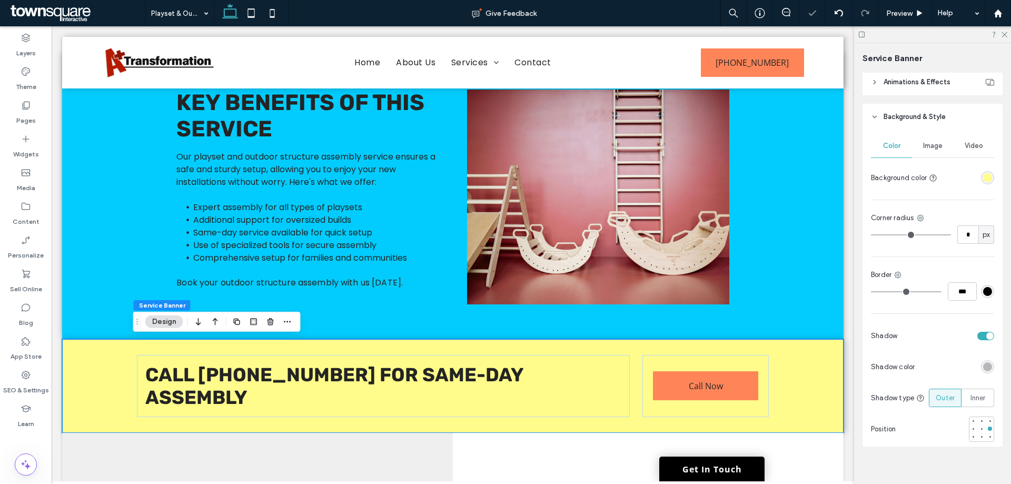
scroll to position [424, 0]
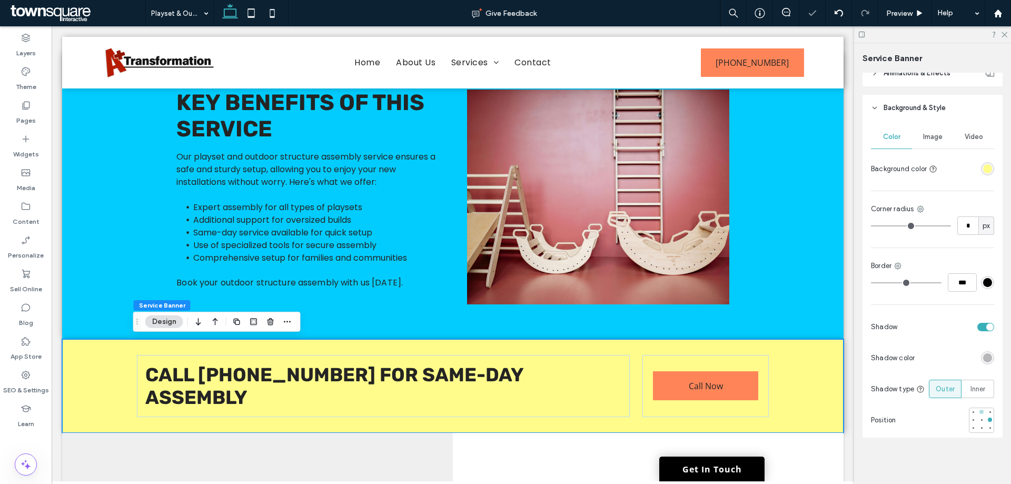
click at [980, 414] on div at bounding box center [982, 412] width 4 height 4
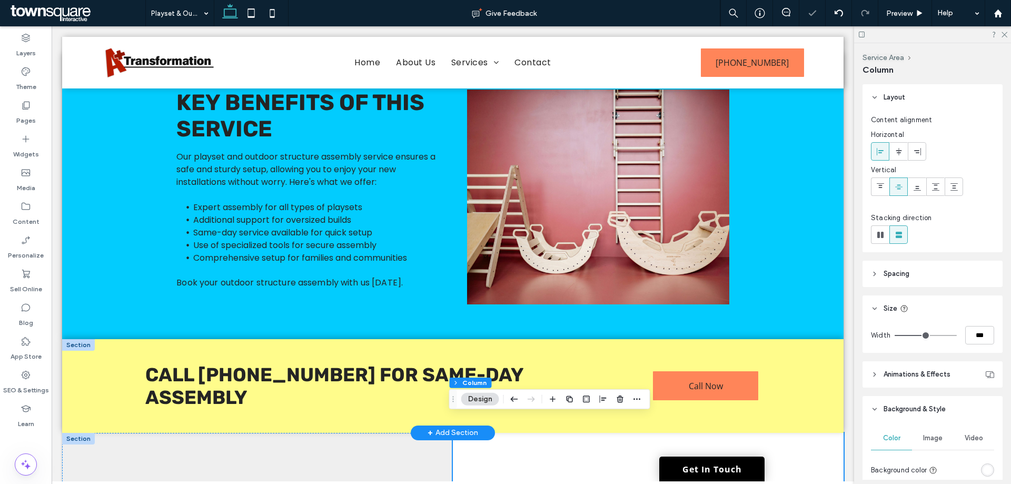
click at [813, 386] on div "Call [PHONE_NUMBER] for Same-Day Assembly Call Now" at bounding box center [453, 386] width 782 height 94
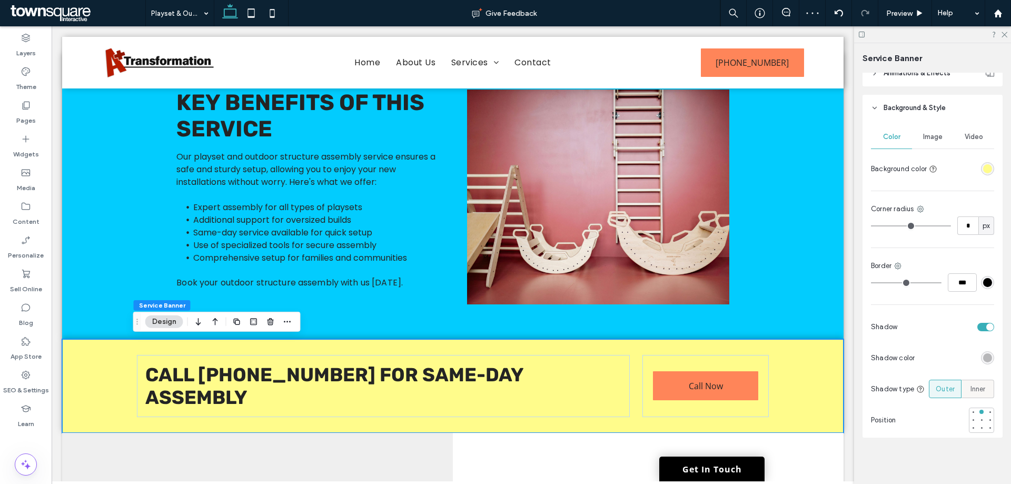
click at [980, 380] on div "Inner" at bounding box center [978, 388] width 19 height 17
click at [979, 417] on div at bounding box center [981, 419] width 7 height 7
click at [980, 412] on div at bounding box center [982, 412] width 4 height 4
click at [855, 449] on div "Service Banner Layout Full width To set a maximum width for all sections across…" at bounding box center [932, 263] width 157 height 441
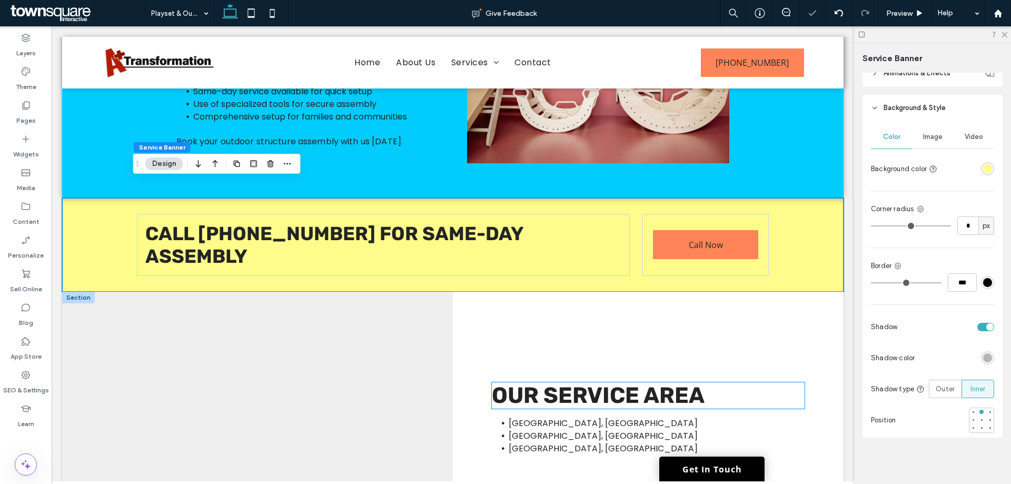
scroll to position [535, 0]
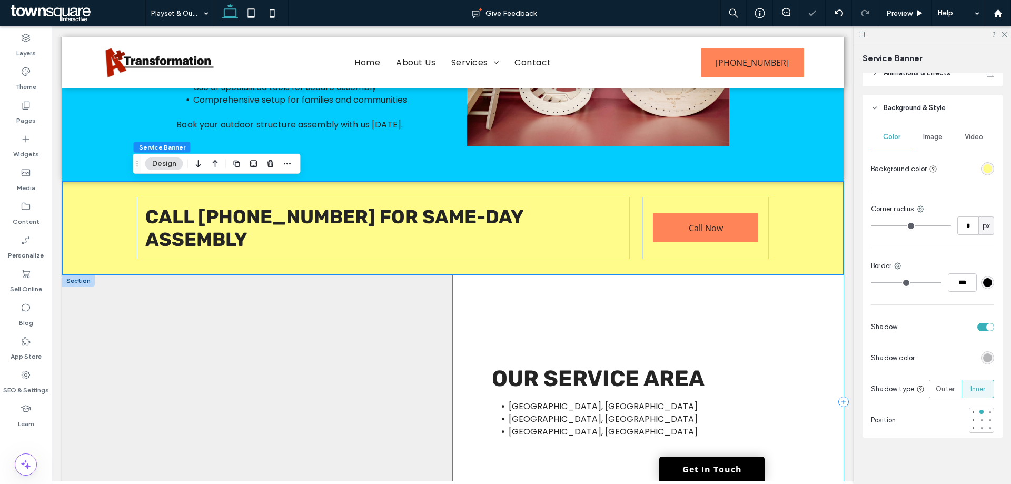
click at [773, 436] on div "[GEOGRAPHIC_DATA], IN [GEOGRAPHIC_DATA], [GEOGRAPHIC_DATA] [GEOGRAPHIC_DATA], […" at bounding box center [648, 402] width 391 height 254
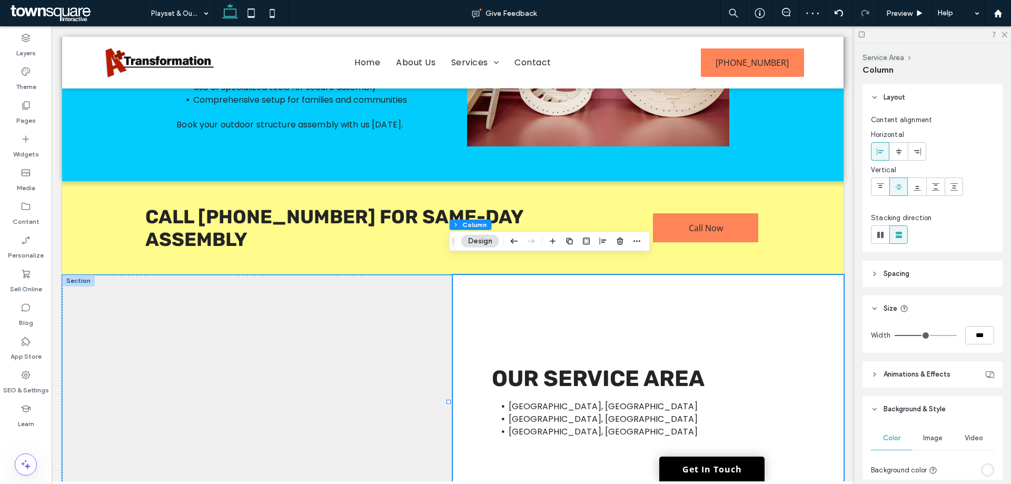
click at [283, 348] on div at bounding box center [257, 402] width 391 height 254
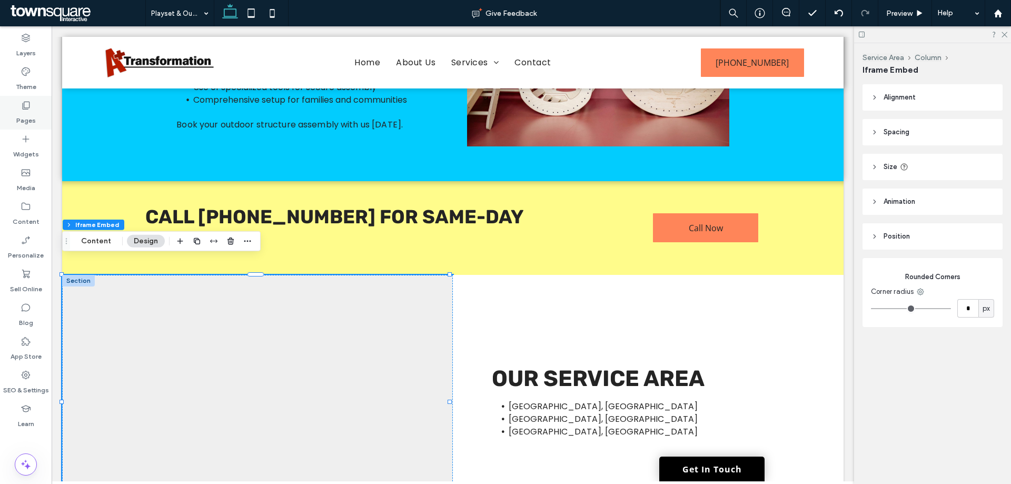
click at [17, 114] on label "Pages" at bounding box center [25, 118] width 19 height 15
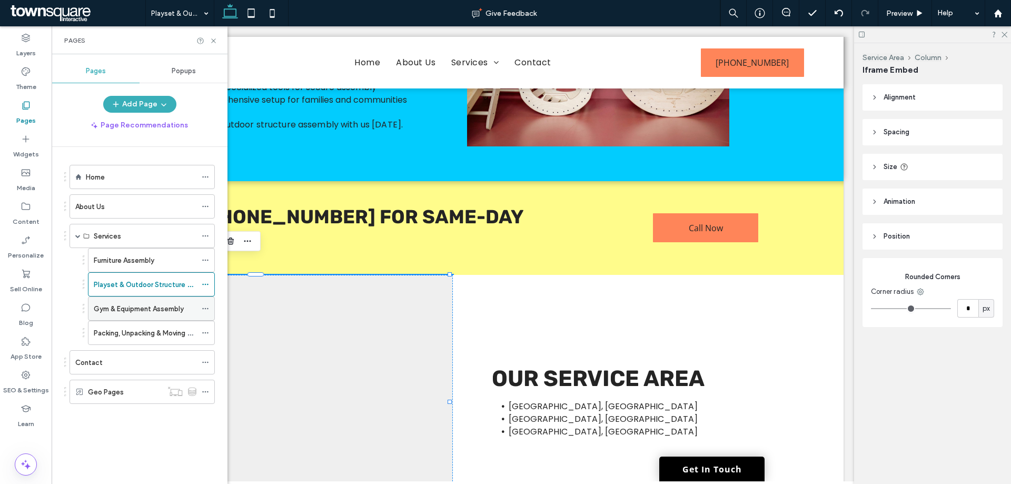
click at [136, 303] on label "Gym & Equipment Assembly" at bounding box center [139, 309] width 90 height 18
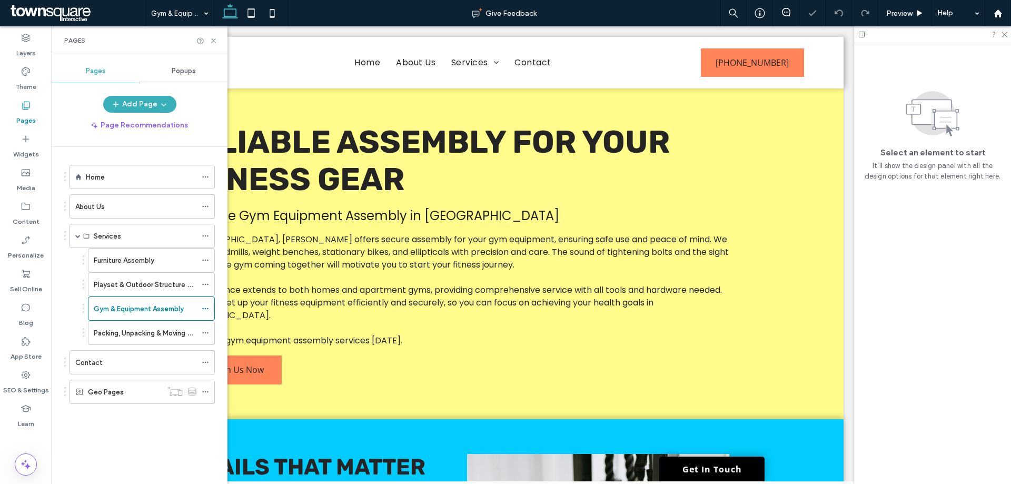
scroll to position [361, 0]
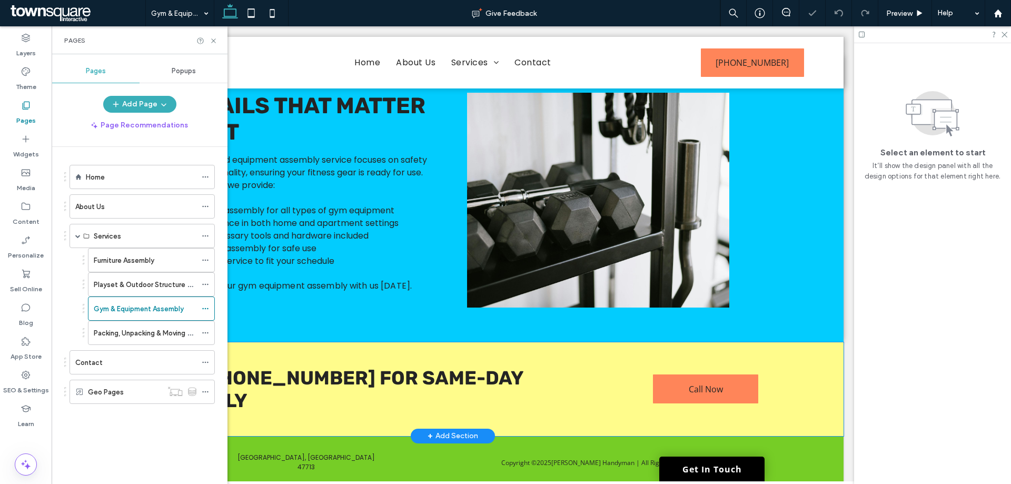
click at [802, 383] on div "Call [PHONE_NUMBER] for Same-Day Assembly Call Now" at bounding box center [453, 389] width 782 height 94
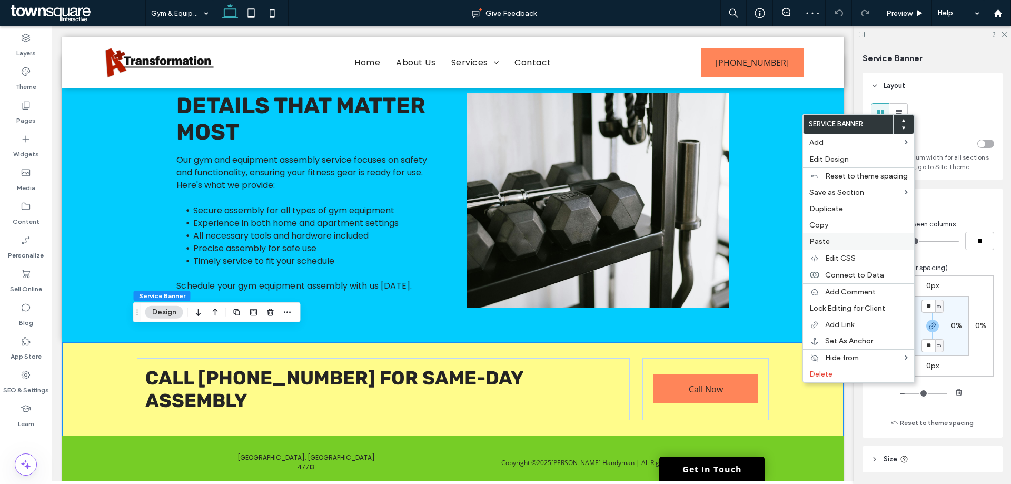
click at [851, 238] on label "Paste" at bounding box center [859, 241] width 99 height 9
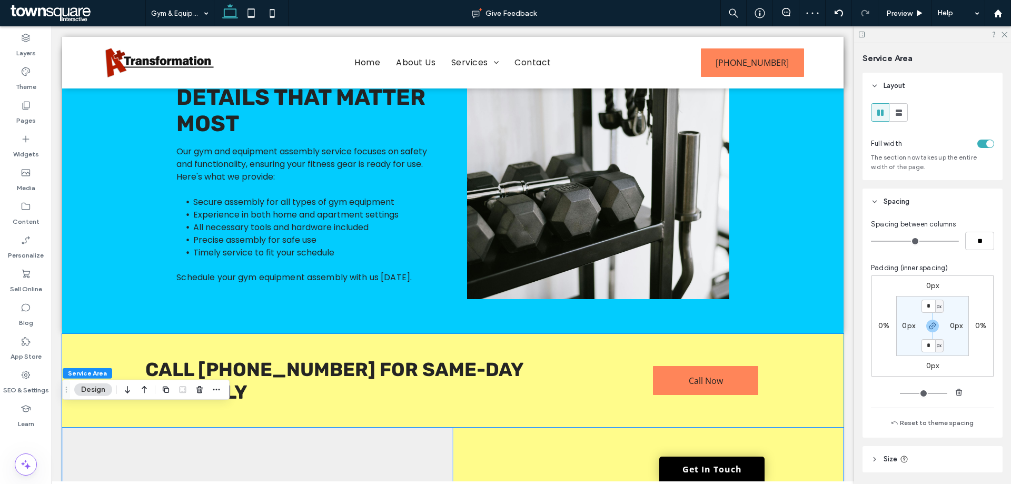
scroll to position [615, 0]
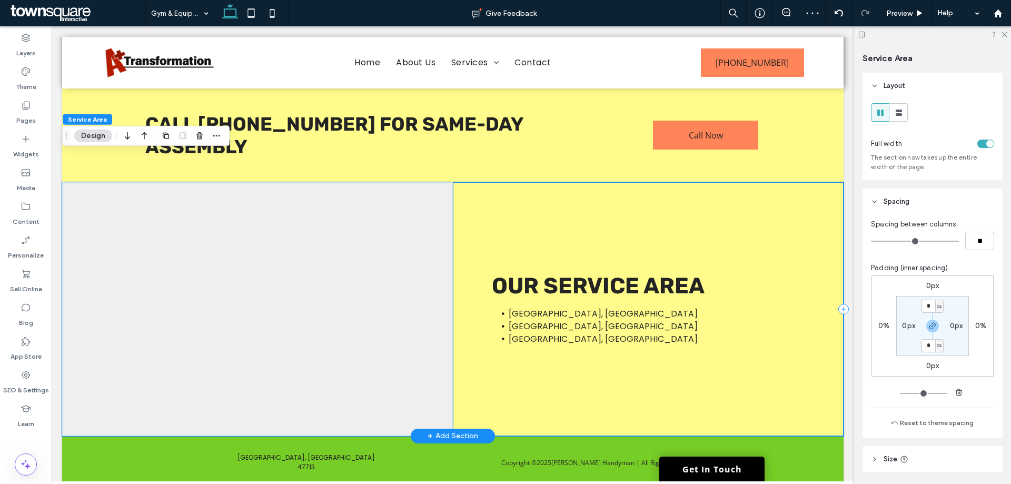
click at [812, 352] on div "[GEOGRAPHIC_DATA], IN [GEOGRAPHIC_DATA], [GEOGRAPHIC_DATA] [GEOGRAPHIC_DATA], […" at bounding box center [648, 309] width 391 height 254
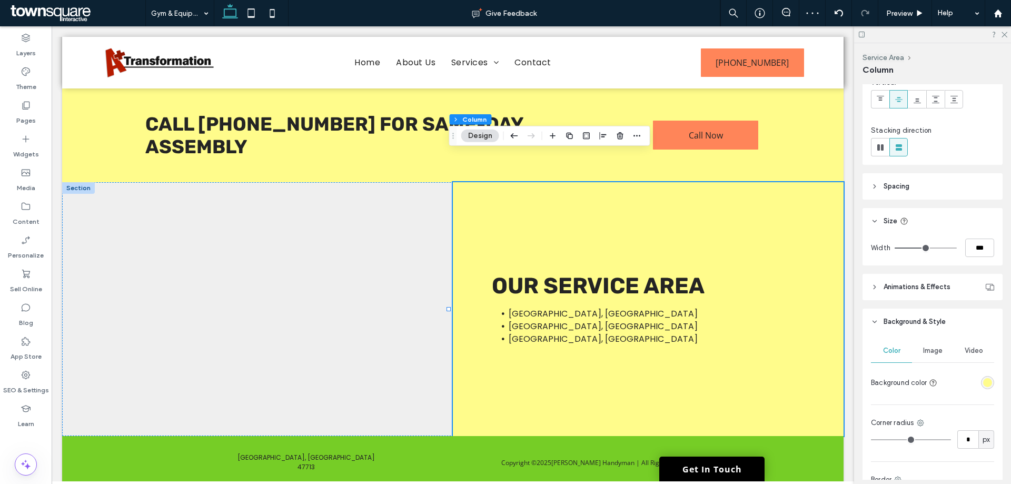
scroll to position [208, 0]
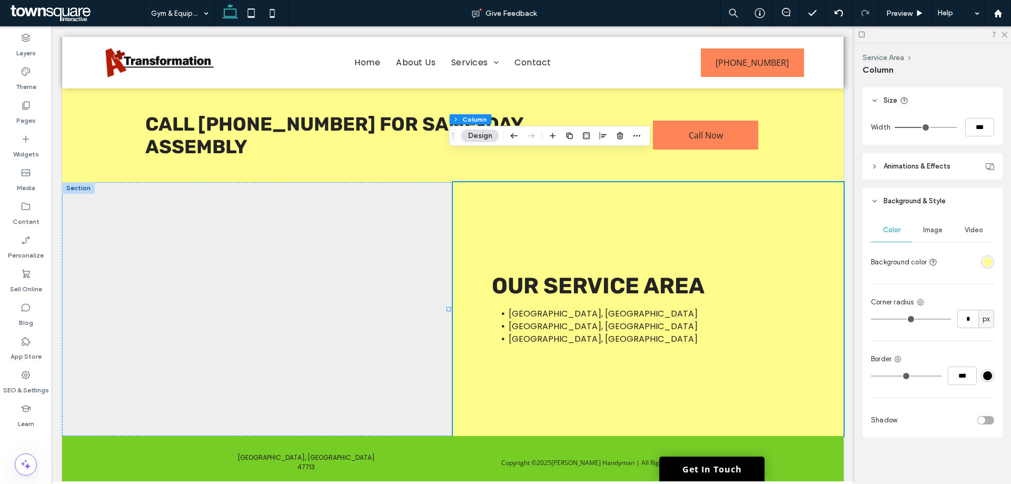
click at [986, 263] on div "rgba(255, 252, 139, 1)" at bounding box center [987, 262] width 9 height 9
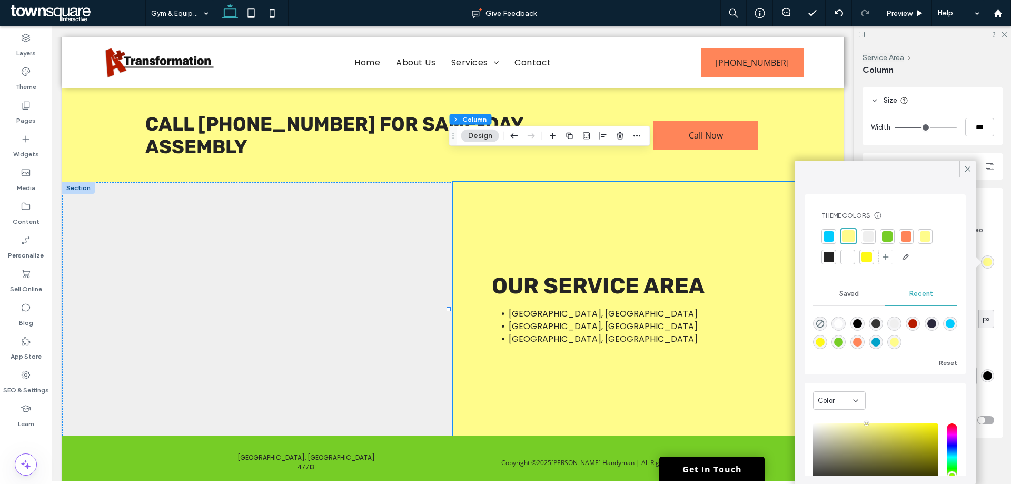
click at [872, 238] on div at bounding box center [868, 236] width 11 height 11
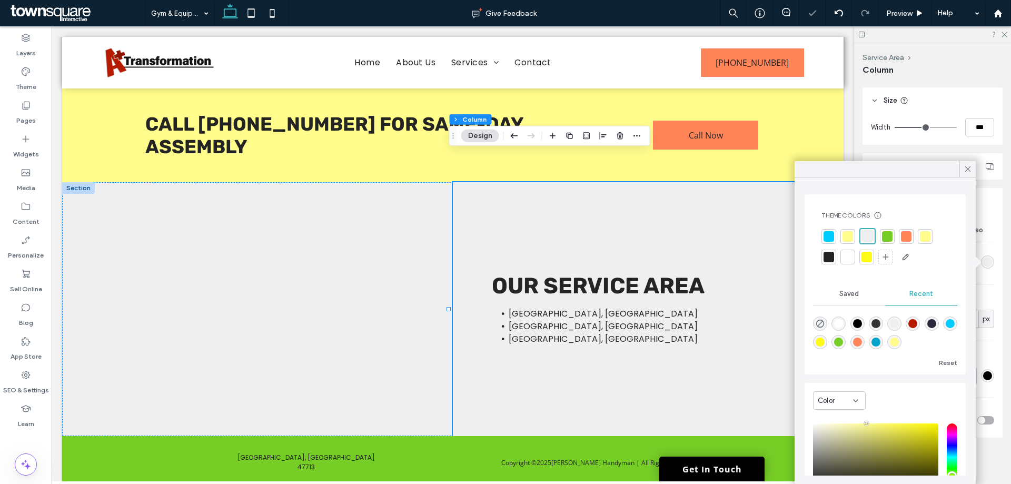
click at [844, 259] on div at bounding box center [848, 257] width 11 height 11
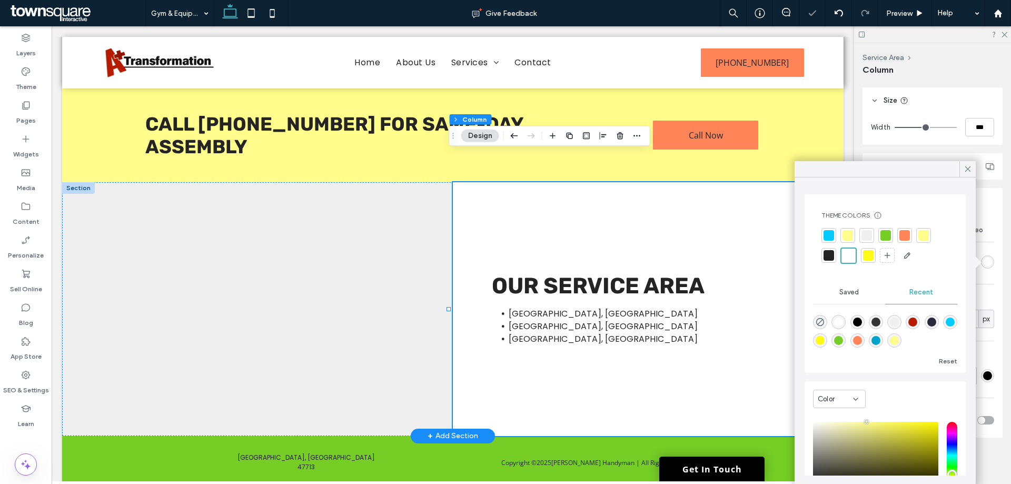
click at [697, 189] on div "[GEOGRAPHIC_DATA], IN [GEOGRAPHIC_DATA], [GEOGRAPHIC_DATA] [GEOGRAPHIC_DATA], […" at bounding box center [648, 309] width 391 height 254
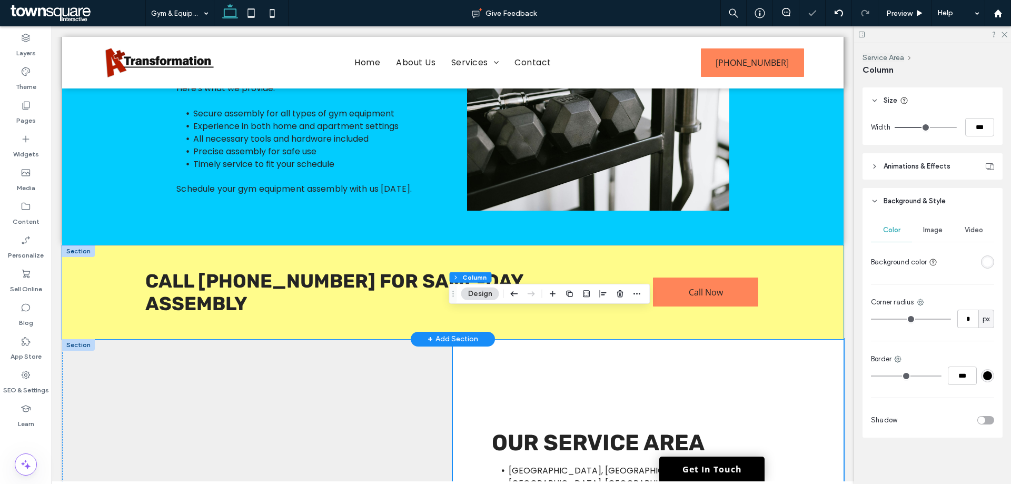
scroll to position [457, 0]
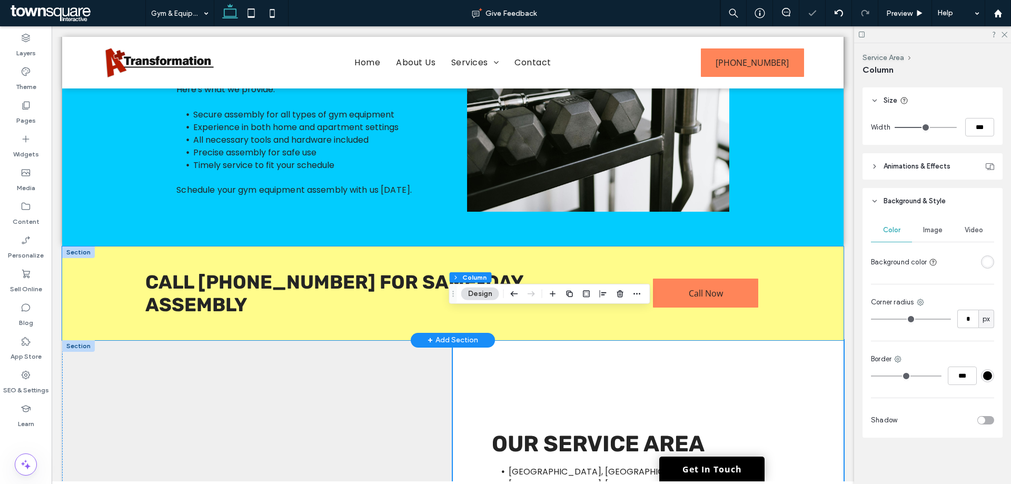
click at [789, 260] on div "Call [PHONE_NUMBER] for Same-Day Assembly Call Now" at bounding box center [453, 294] width 782 height 94
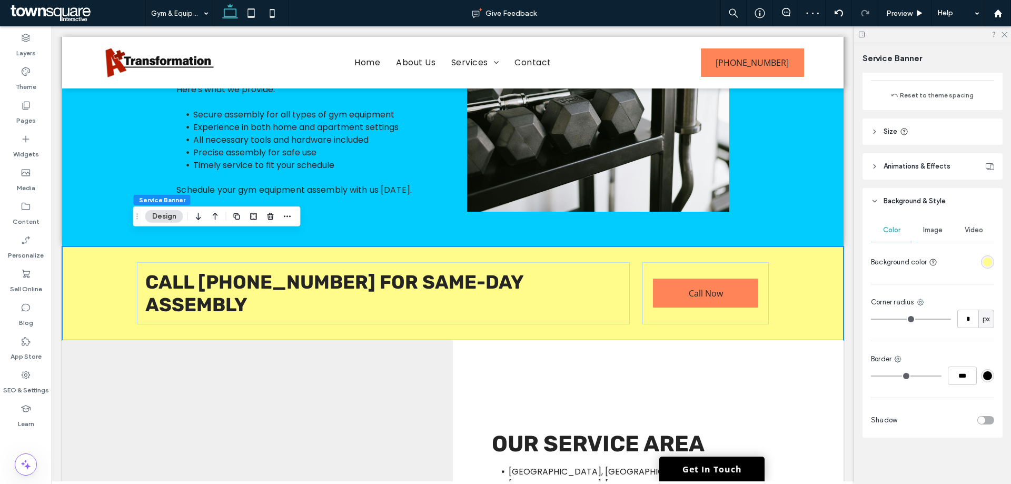
click at [980, 424] on div "toggle" at bounding box center [986, 420] width 17 height 8
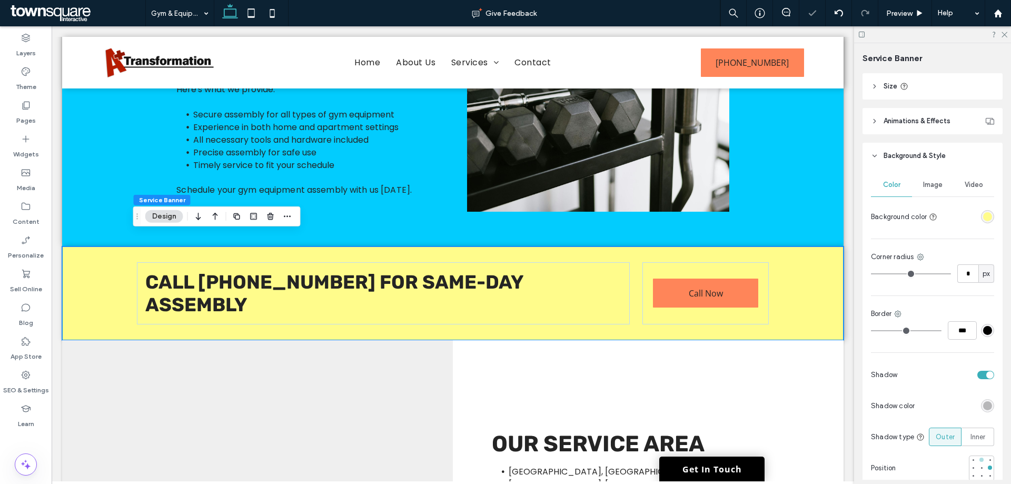
scroll to position [424, 0]
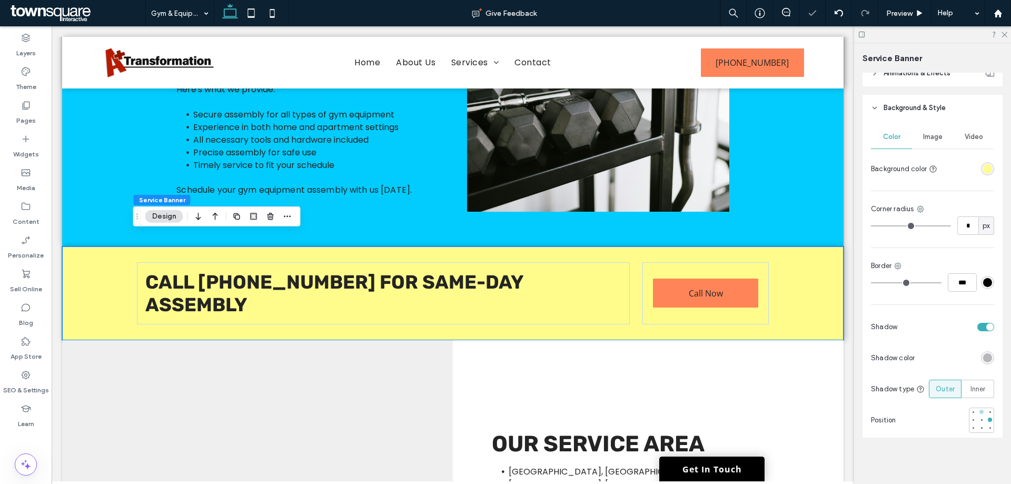
click at [980, 413] on div at bounding box center [982, 412] width 4 height 4
click at [978, 393] on div "Inner" at bounding box center [978, 388] width 19 height 17
click at [979, 417] on div at bounding box center [981, 419] width 7 height 7
click at [980, 412] on div at bounding box center [982, 412] width 4 height 4
click at [820, 402] on div "[GEOGRAPHIC_DATA], IN [GEOGRAPHIC_DATA], [GEOGRAPHIC_DATA] [GEOGRAPHIC_DATA], […" at bounding box center [648, 467] width 391 height 254
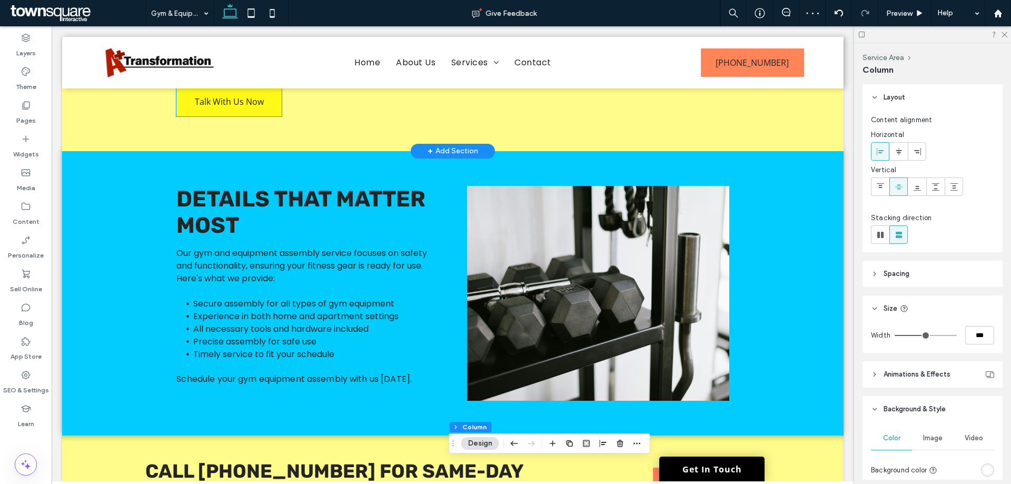
scroll to position [299, 0]
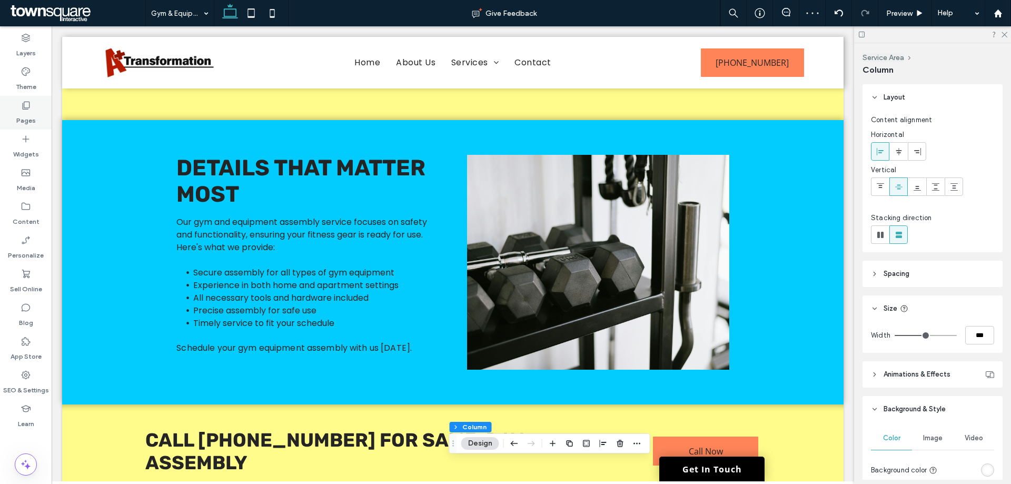
click at [26, 116] on label "Pages" at bounding box center [25, 118] width 19 height 15
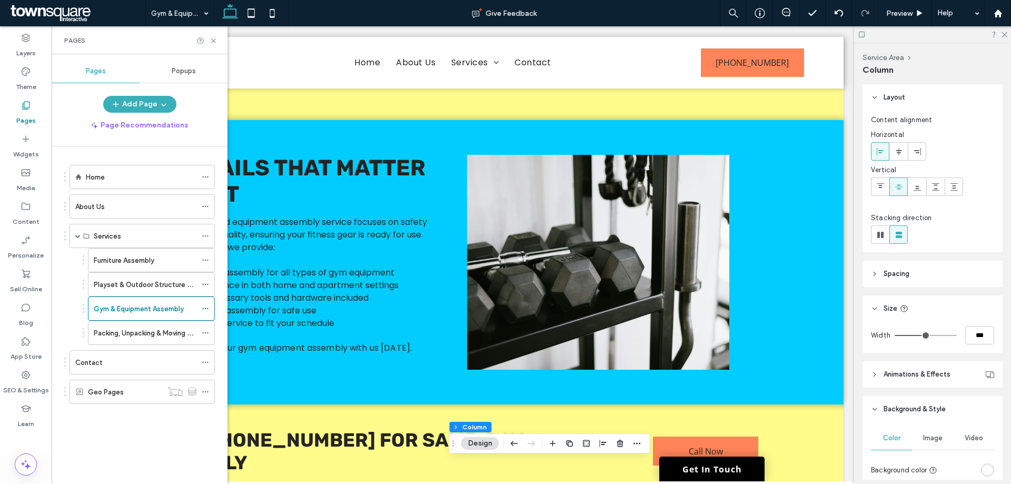
click at [135, 333] on label "Packing, Unpacking & Moving Assistance" at bounding box center [158, 333] width 129 height 18
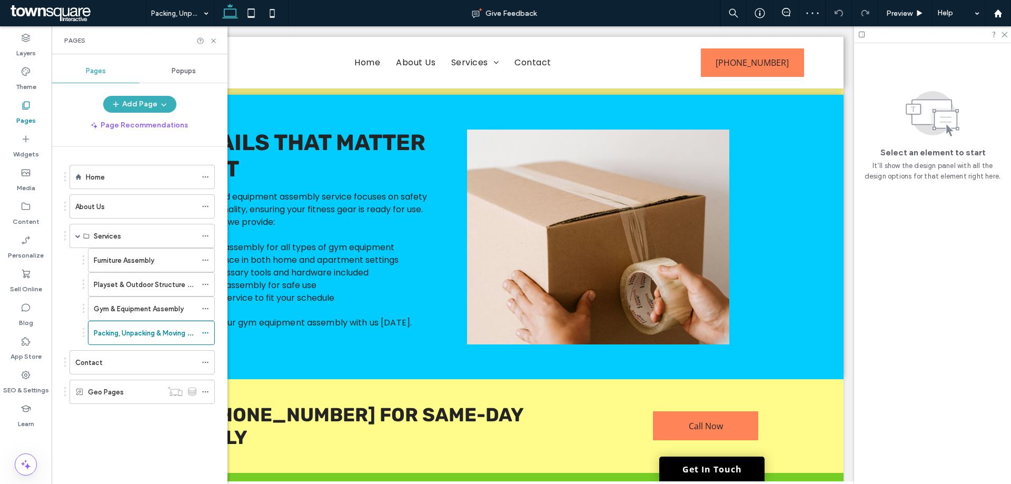
scroll to position [361, 0]
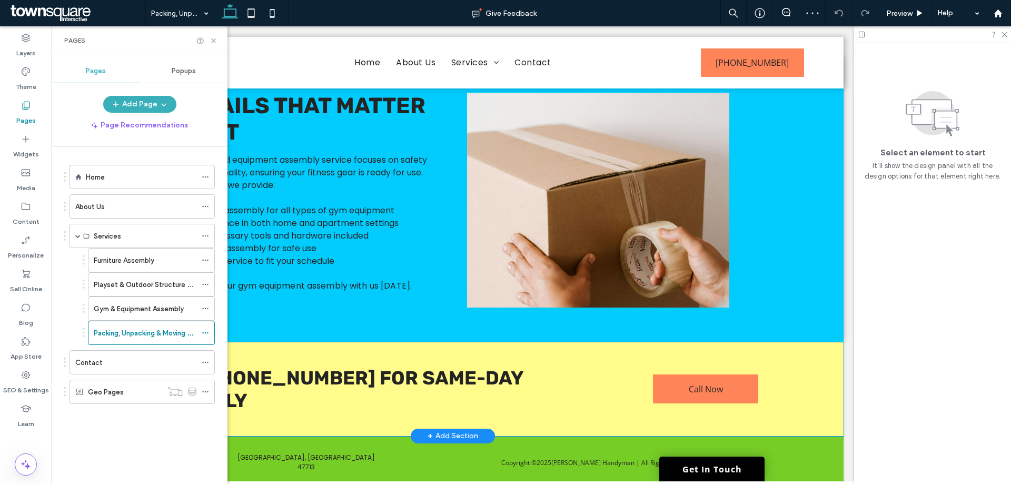
click at [792, 365] on div "Call [PHONE_NUMBER] for Same-Day Assembly Call Now" at bounding box center [453, 389] width 782 height 94
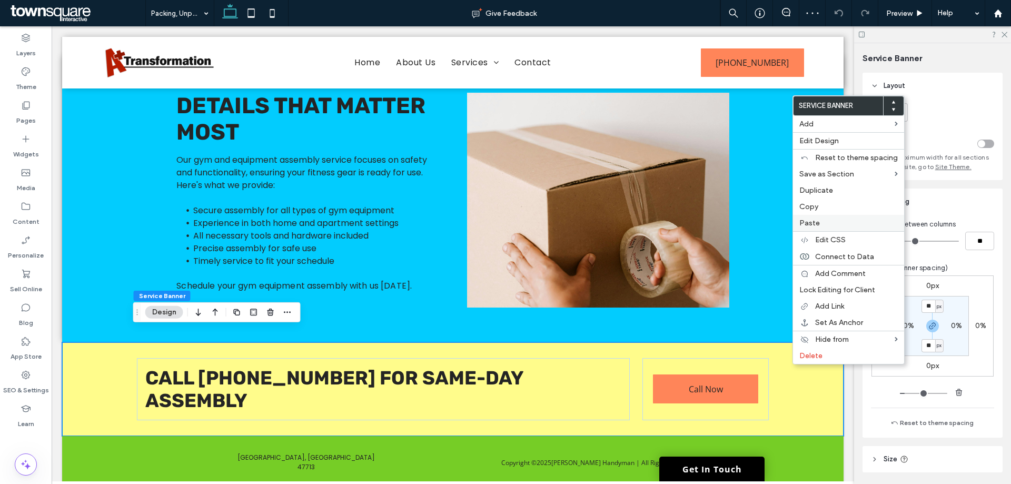
click at [820, 222] on label "Paste" at bounding box center [849, 223] width 99 height 9
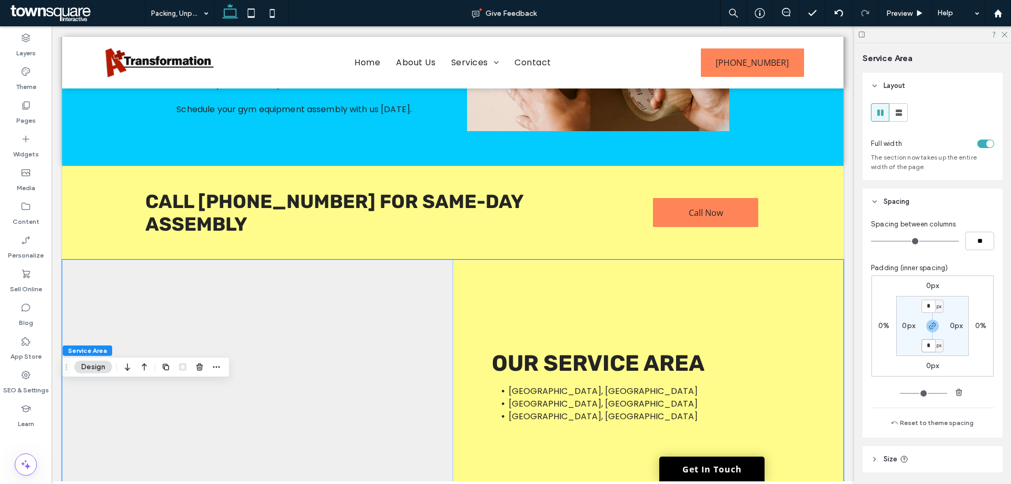
scroll to position [615, 0]
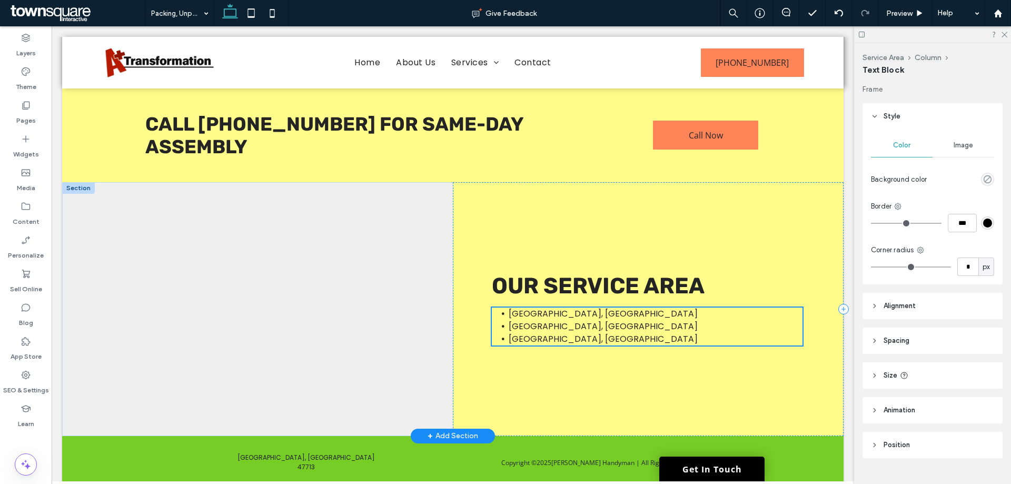
type input "****"
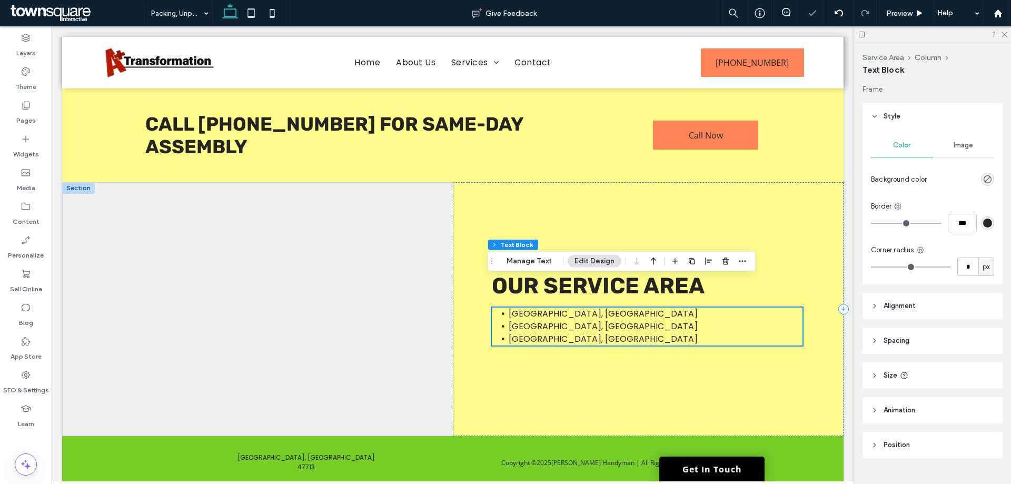
scroll to position [21, 0]
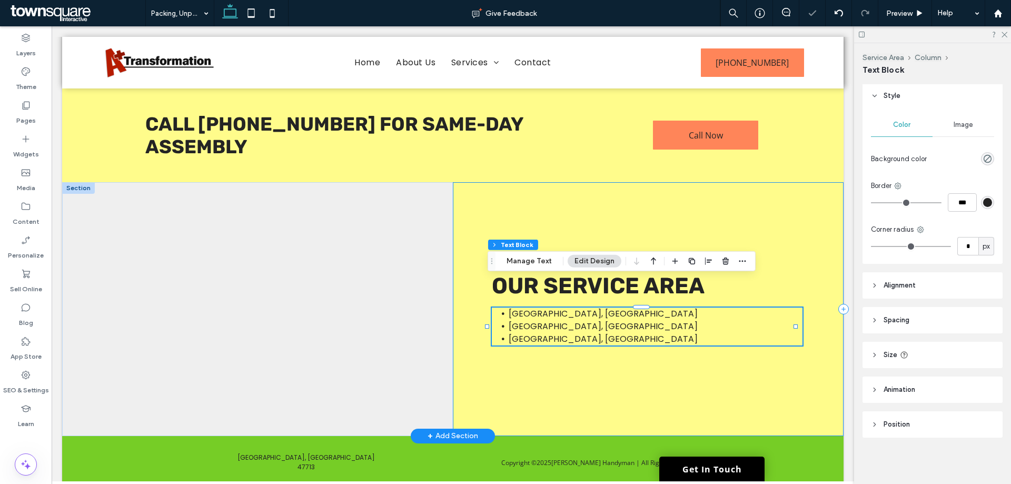
click at [818, 343] on div "Our Service Area [GEOGRAPHIC_DATA], IN [GEOGRAPHIC_DATA], [GEOGRAPHIC_DATA] [GE…" at bounding box center [648, 309] width 391 height 254
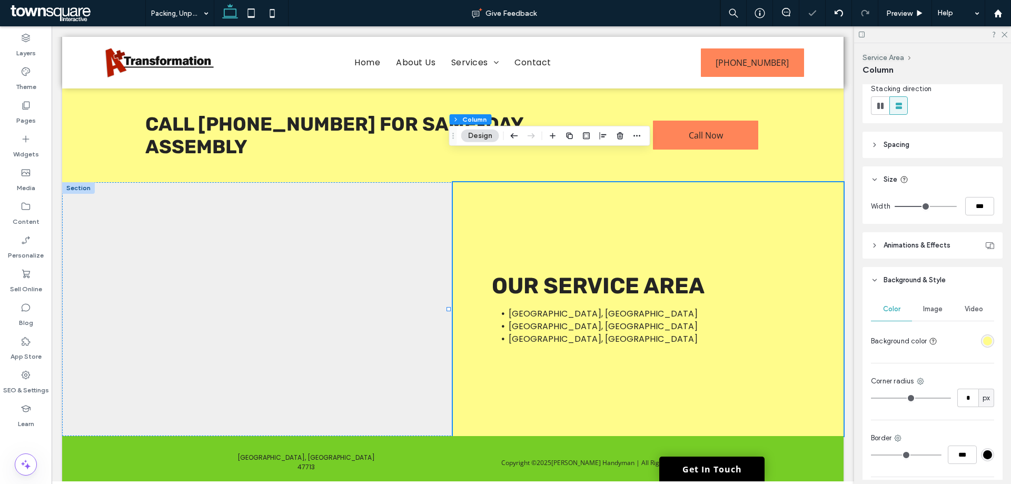
scroll to position [208, 0]
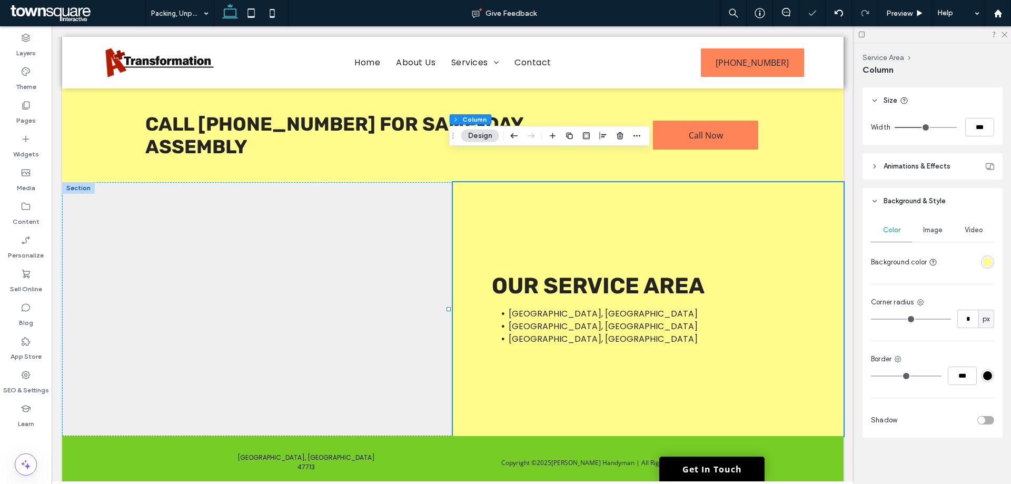
click at [987, 249] on div "Color Image Video Background color" at bounding box center [932, 245] width 123 height 53
click at [981, 267] on div "rgba(255, 252, 139, 1)" at bounding box center [987, 261] width 13 height 13
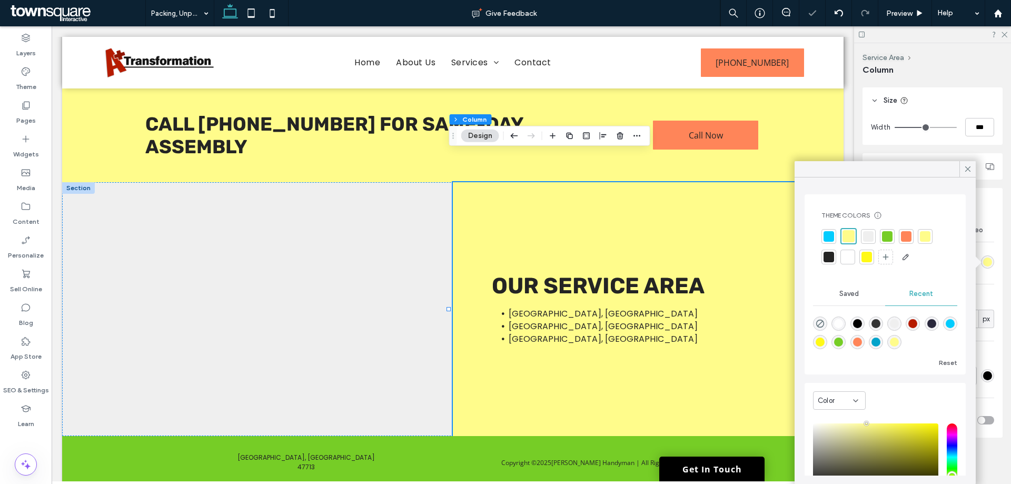
click at [851, 263] on div at bounding box center [848, 257] width 15 height 15
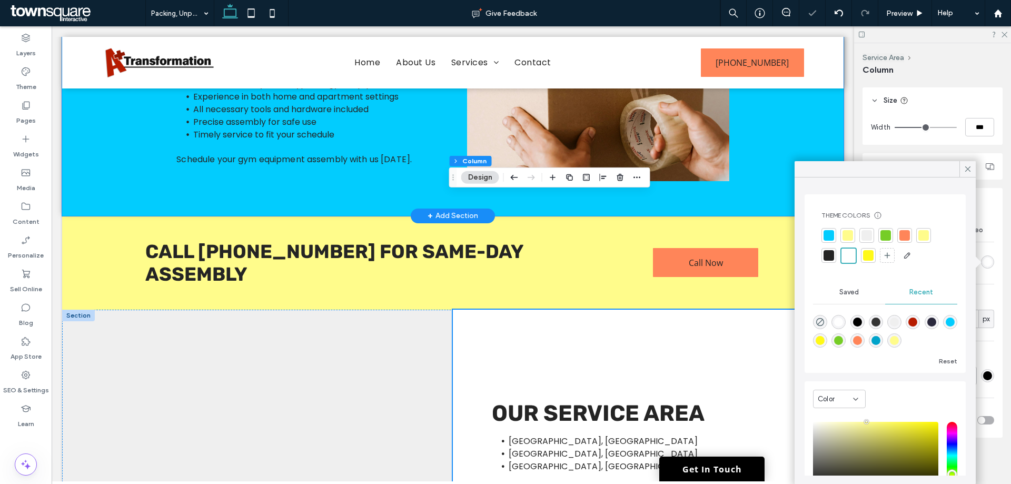
scroll to position [352, 0]
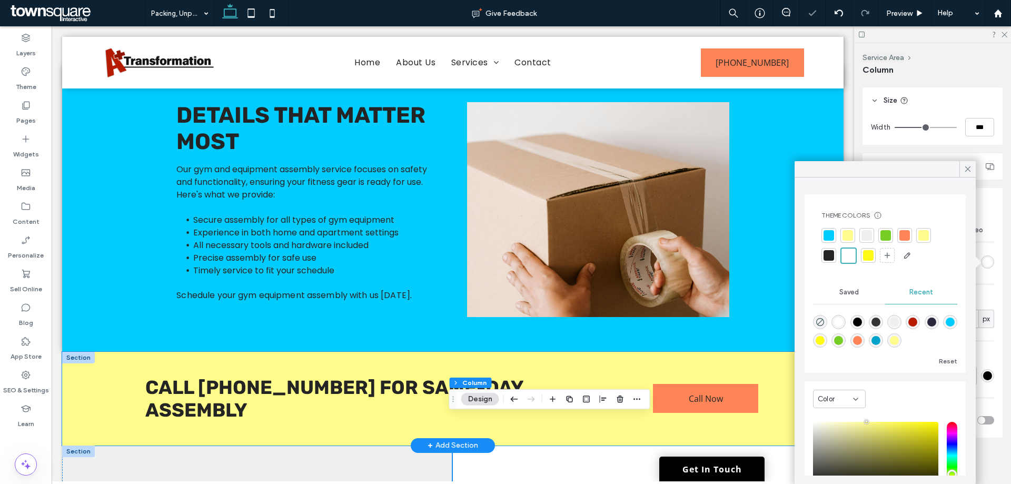
click at [772, 356] on div "Call 812-434-1668 for Same-Day Assembly Call Now" at bounding box center [453, 399] width 782 height 94
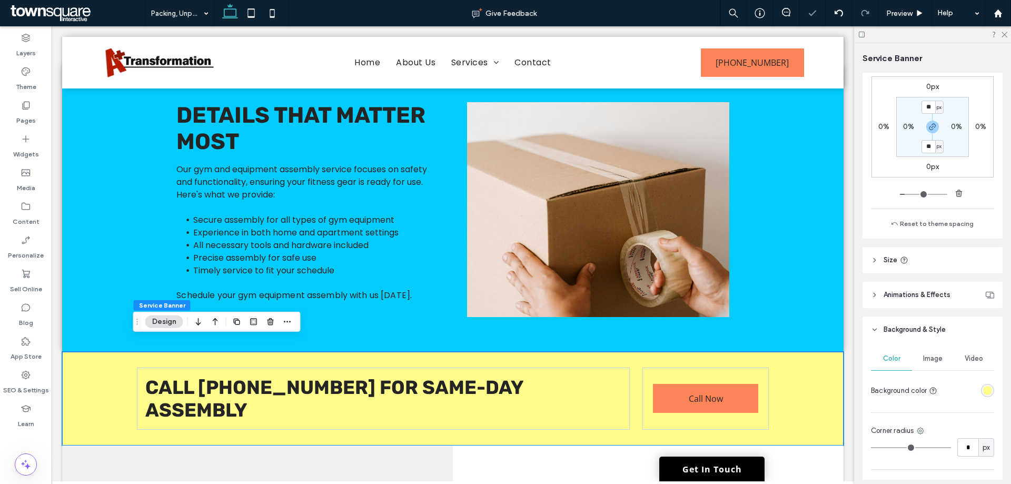
scroll to position [211, 0]
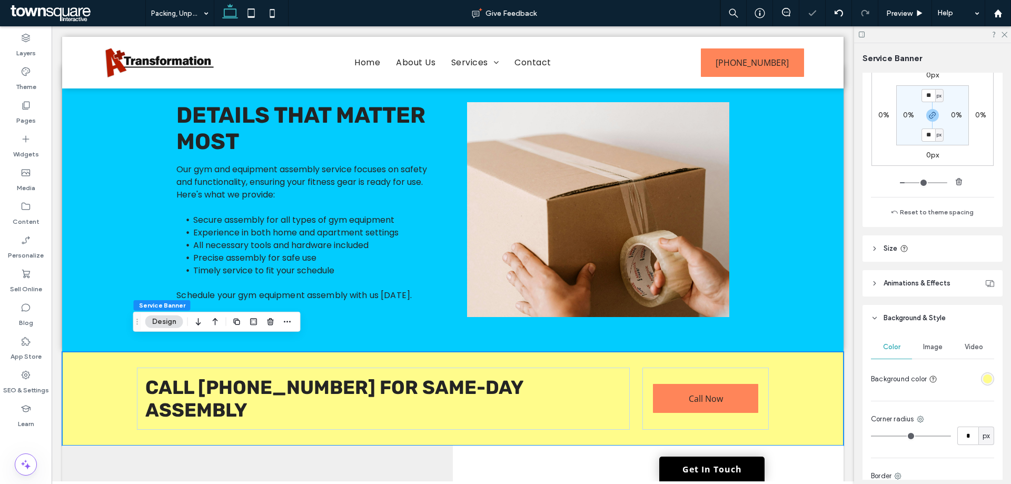
click at [983, 382] on div "rgba(255, 252, 139, 1)" at bounding box center [987, 379] width 9 height 9
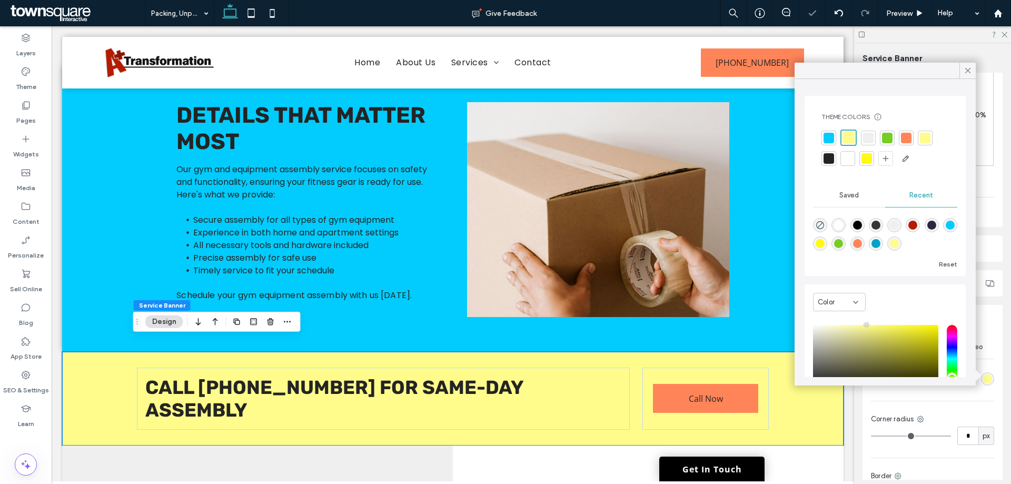
click at [953, 404] on div "Color Image Video Background color Corner radius * px Border *** Shadow" at bounding box center [933, 442] width 140 height 223
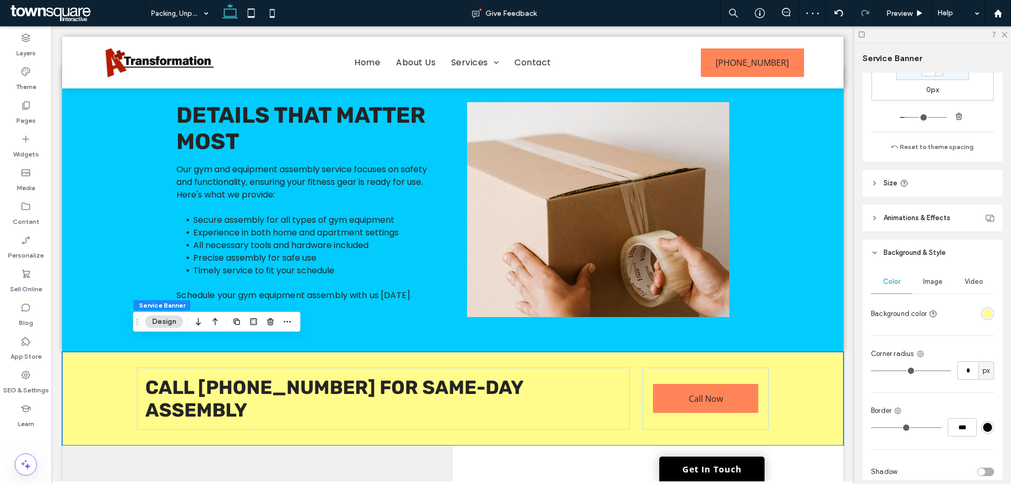
scroll to position [328, 0]
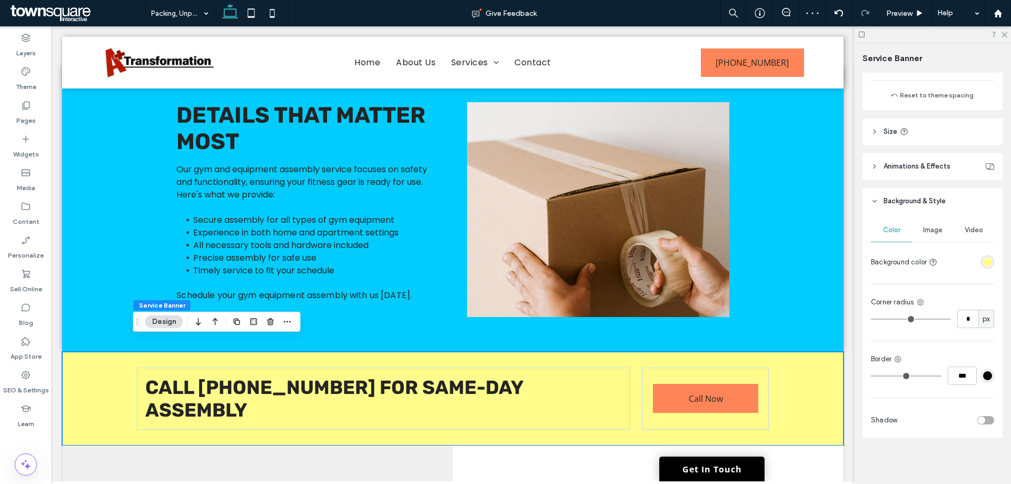
click at [982, 420] on div "toggle" at bounding box center [986, 420] width 17 height 8
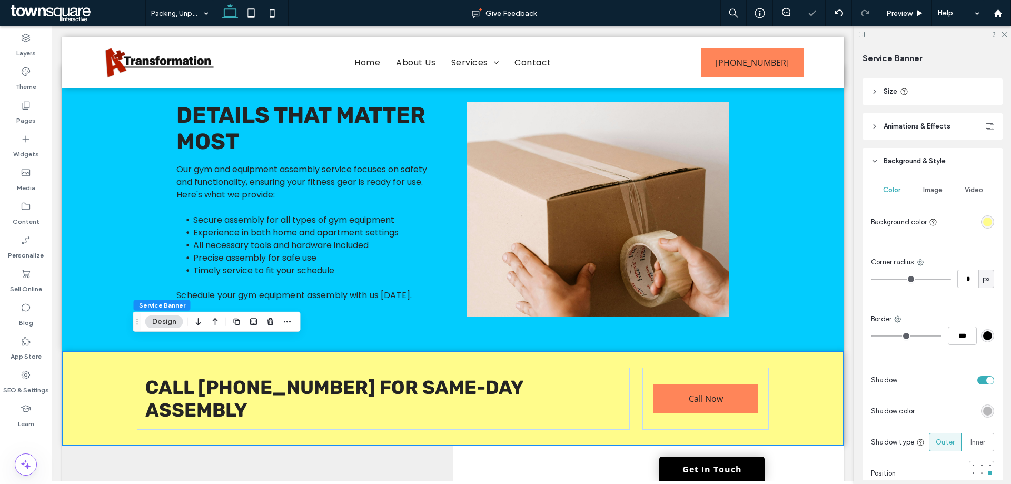
scroll to position [424, 0]
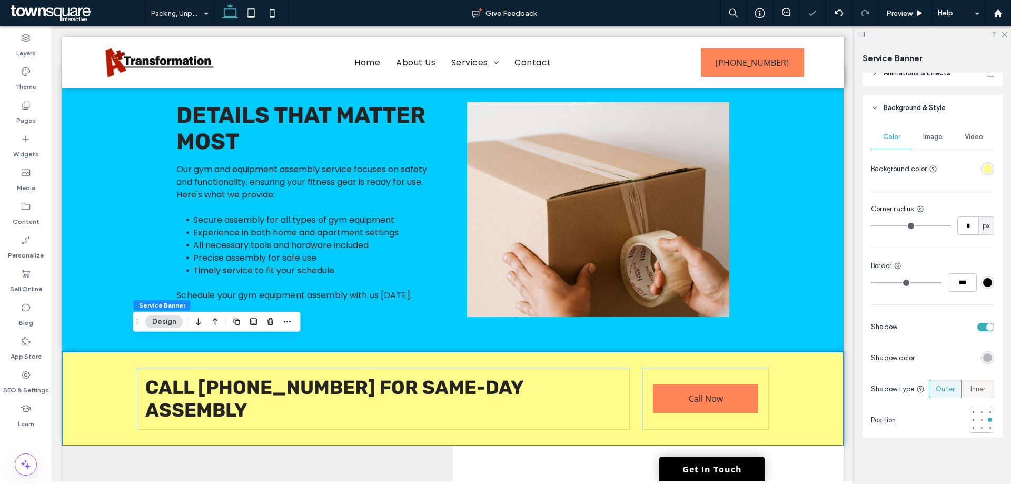
drag, startPoint x: 979, startPoint y: 411, endPoint x: 978, endPoint y: 386, distance: 25.3
click at [978, 411] on div at bounding box center [981, 411] width 7 height 7
click at [978, 386] on span "Inner" at bounding box center [978, 389] width 15 height 11
click at [981, 411] on div at bounding box center [982, 412] width 2 height 2
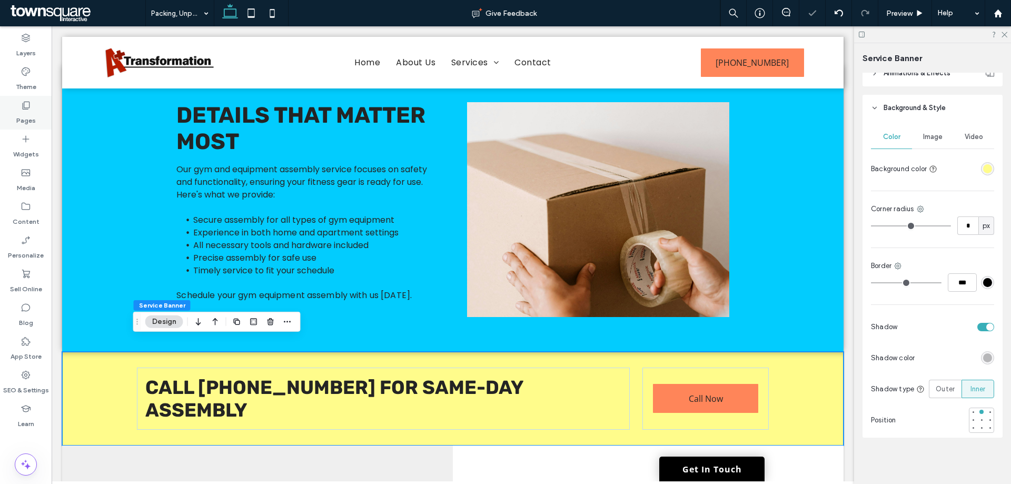
click at [30, 115] on label "Pages" at bounding box center [25, 118] width 19 height 15
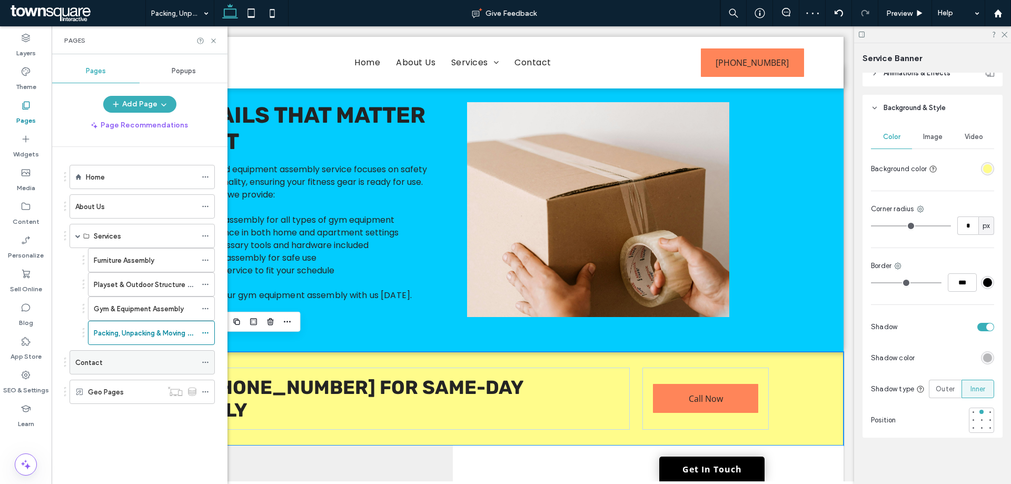
click at [140, 359] on div "Contact" at bounding box center [135, 362] width 121 height 11
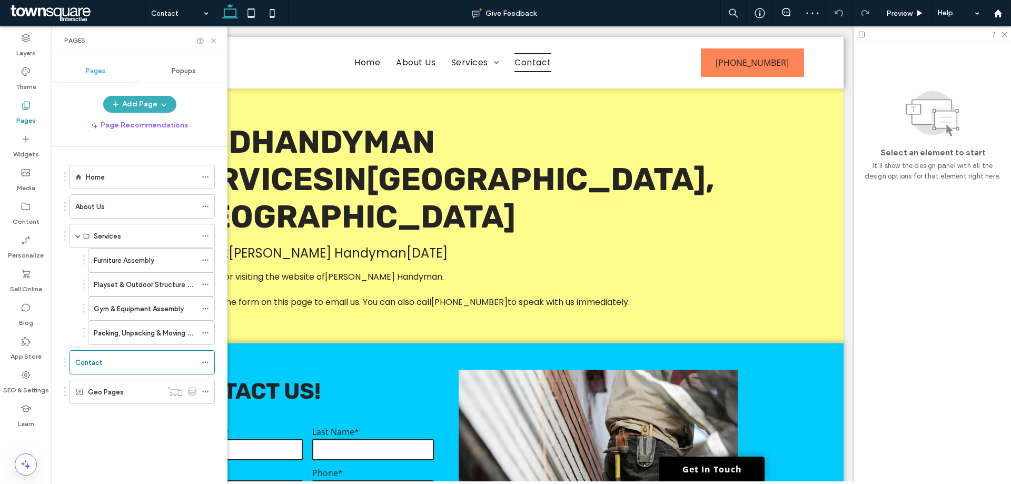
scroll to position [360, 0]
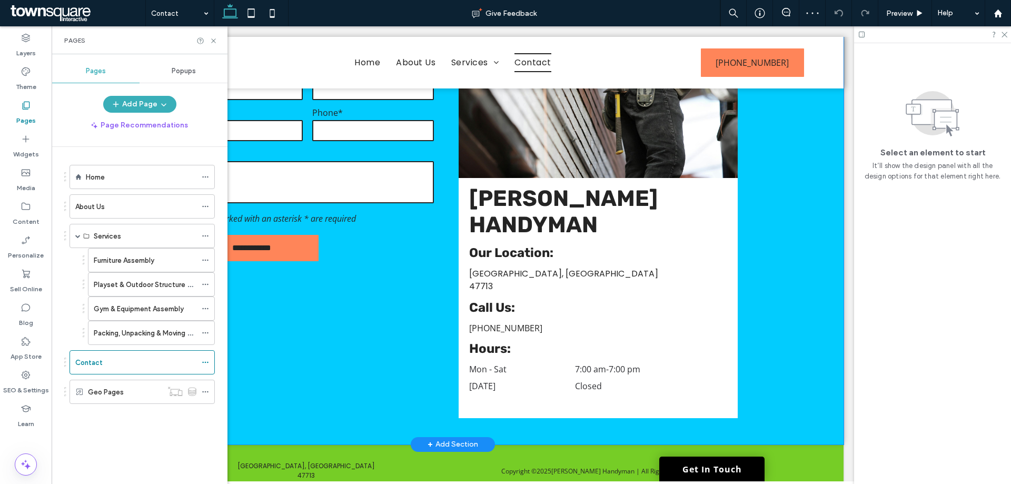
click at [782, 371] on div "**********" at bounding box center [453, 213] width 782 height 461
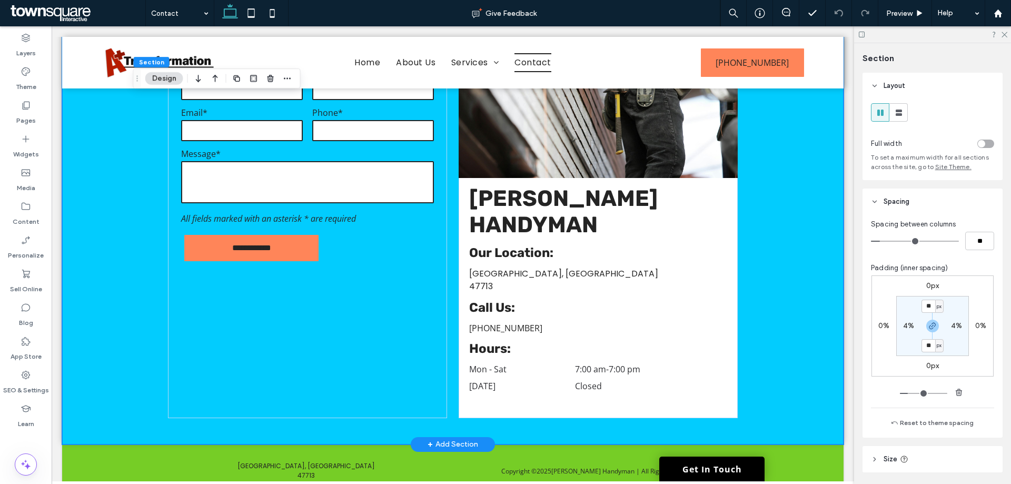
click at [782, 379] on div "**********" at bounding box center [453, 213] width 782 height 461
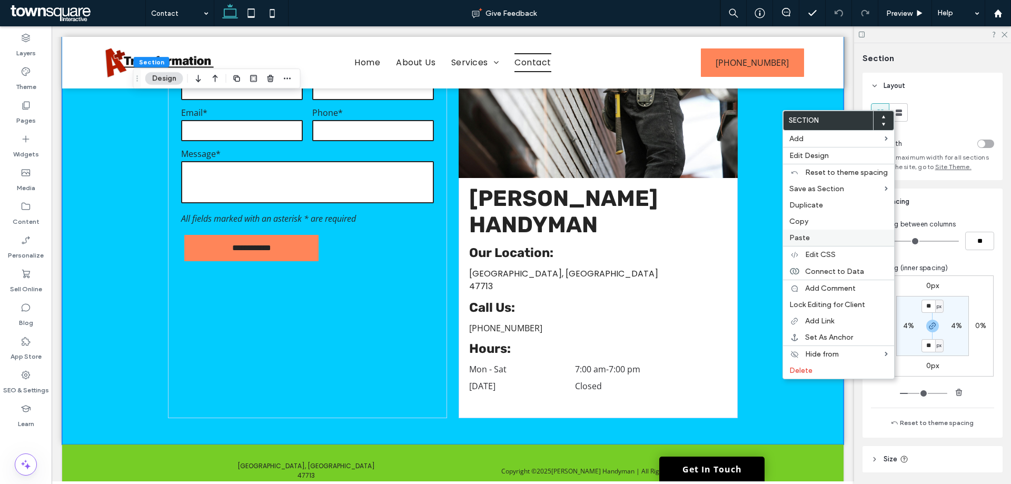
click at [823, 237] on label "Paste" at bounding box center [839, 237] width 99 height 9
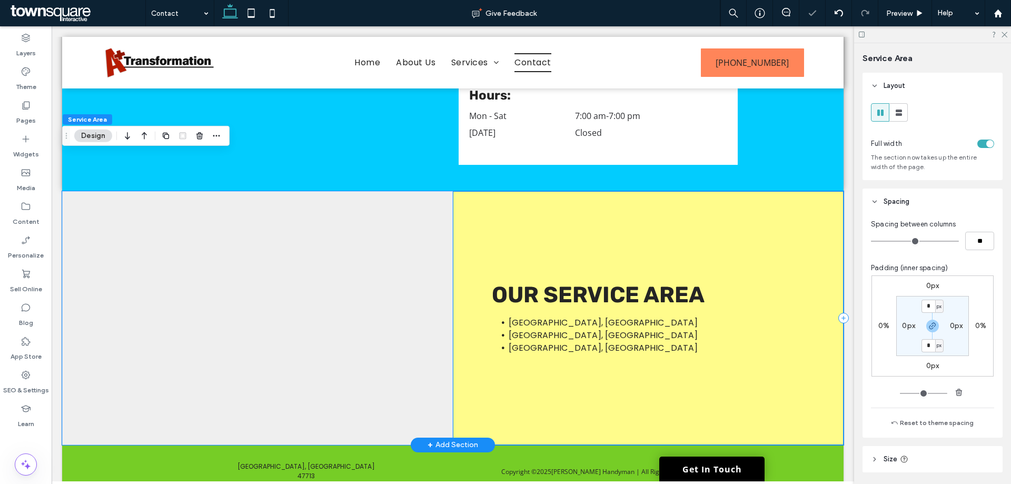
scroll to position [614, 0]
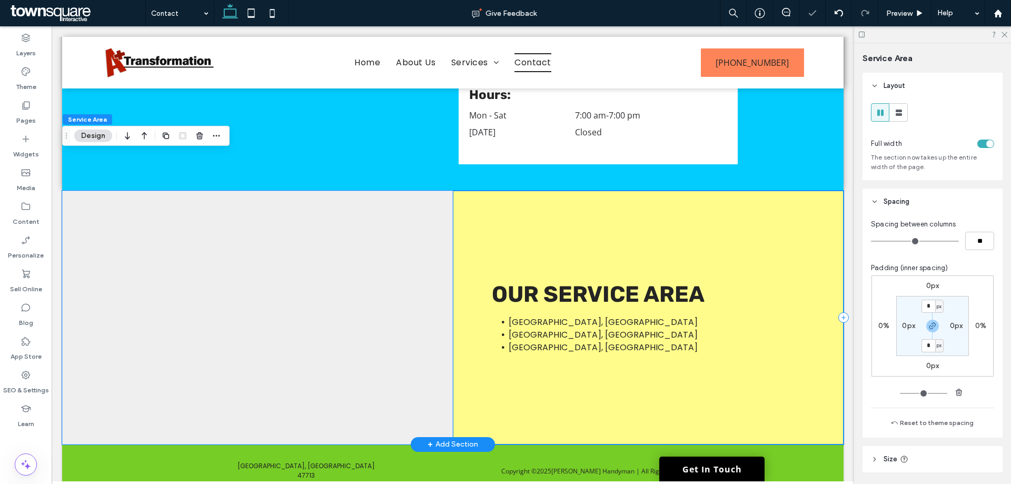
click at [810, 292] on div "Evansville, IN Henderson, KY Boonville, IN Our Service Area" at bounding box center [648, 318] width 391 height 254
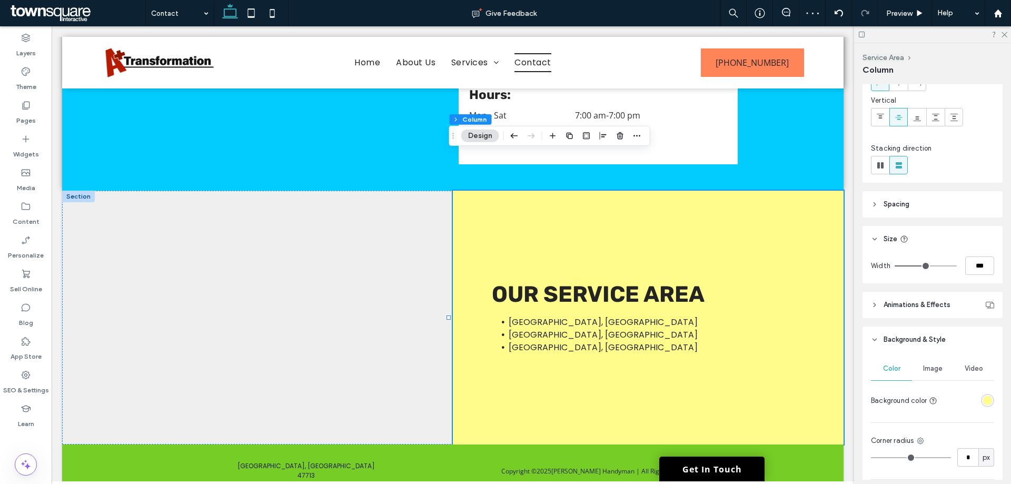
scroll to position [158, 0]
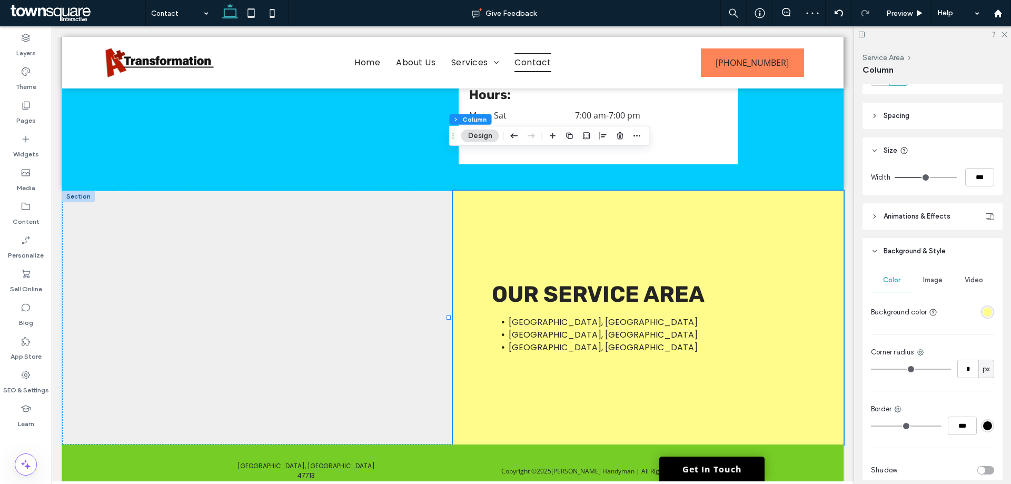
click at [987, 309] on div "rgba(255, 252, 139, 1)" at bounding box center [987, 312] width 13 height 13
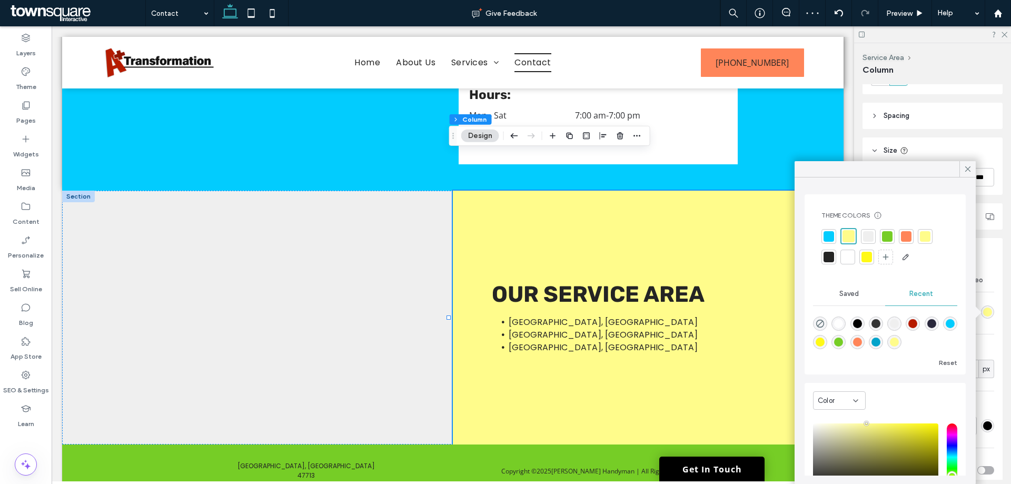
click at [844, 261] on div at bounding box center [848, 257] width 11 height 11
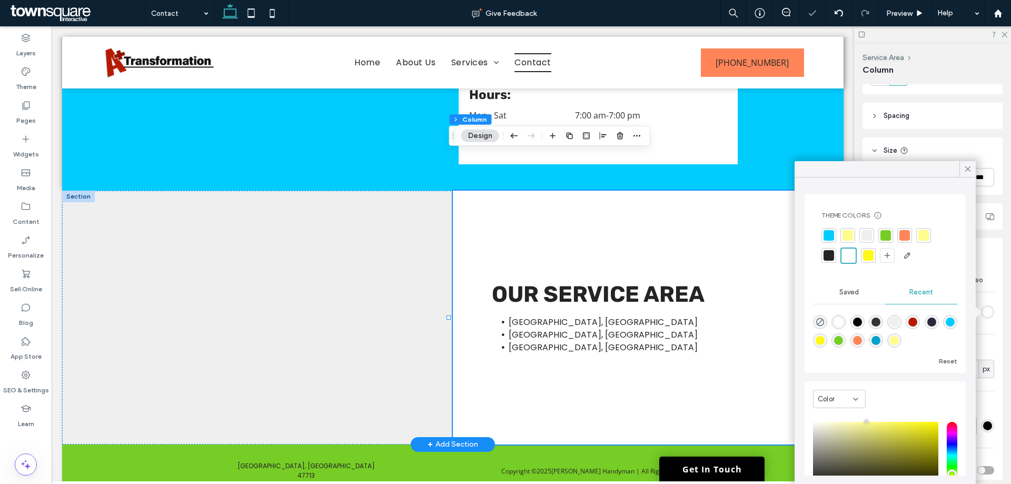
click at [734, 219] on div "Evansville, IN Henderson, KY Boonville, IN Our Service Area" at bounding box center [648, 318] width 391 height 254
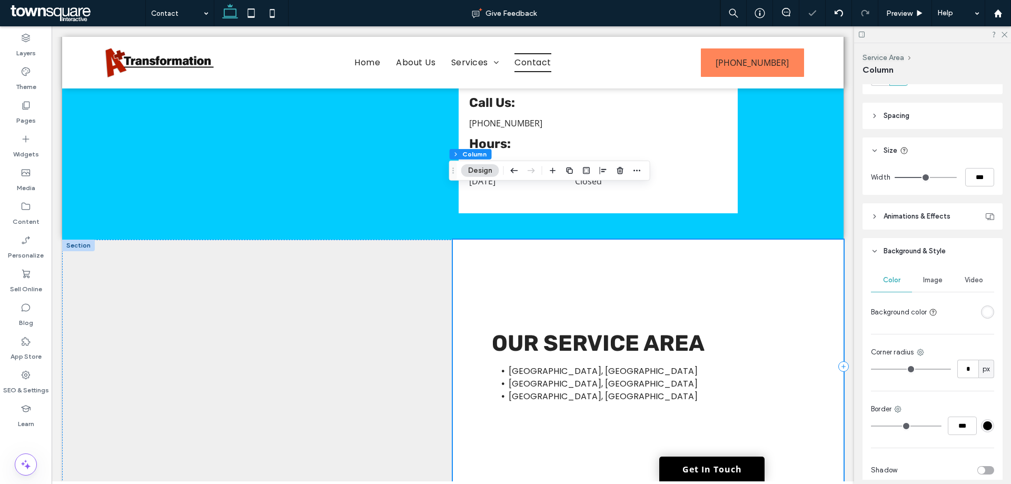
scroll to position [509, 0]
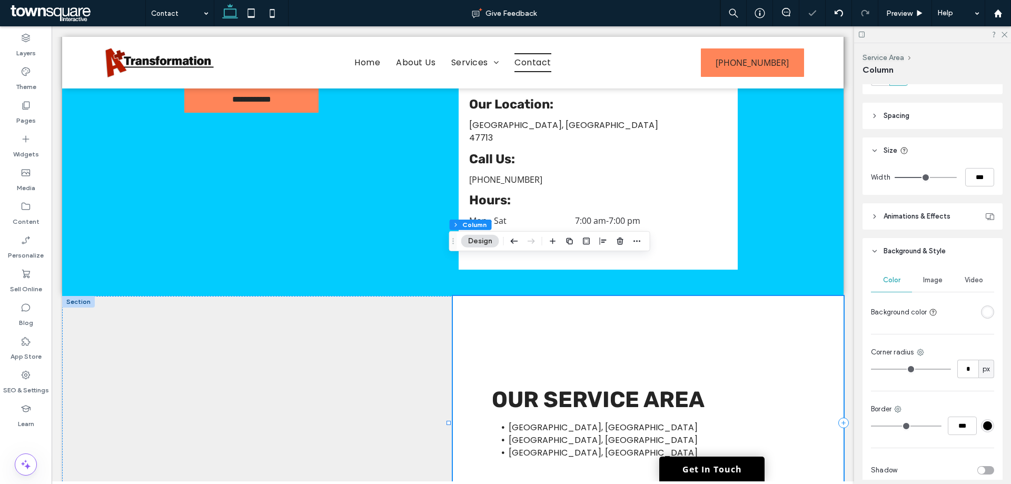
click at [811, 296] on div "Evansville, IN Henderson, KY Boonville, IN Our Service Area" at bounding box center [648, 423] width 391 height 254
click at [77, 296] on div at bounding box center [78, 302] width 33 height 12
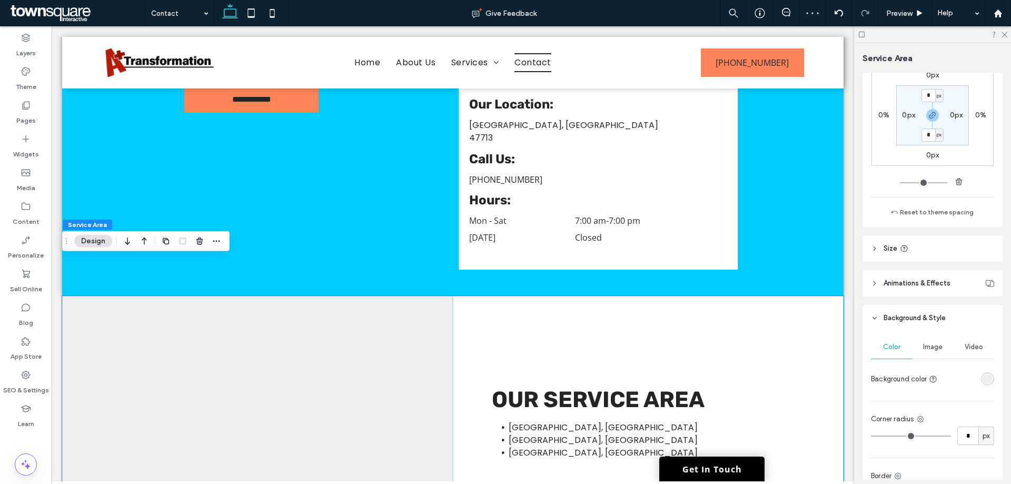
scroll to position [328, 0]
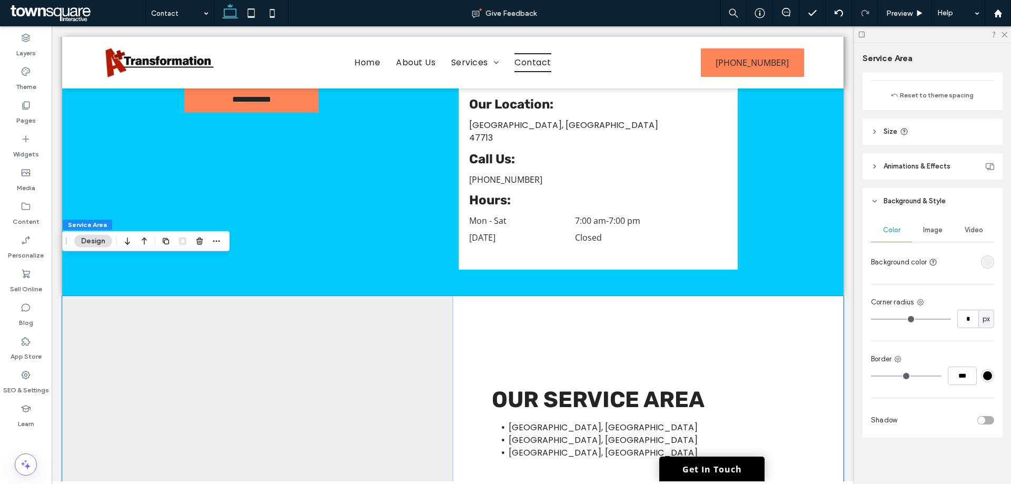
click at [986, 417] on div "toggle" at bounding box center [986, 420] width 17 height 8
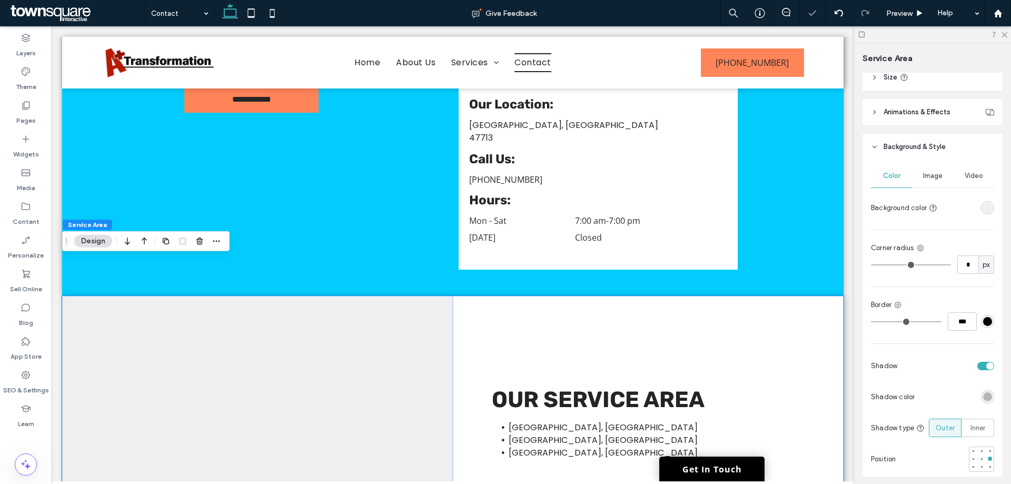
scroll to position [424, 0]
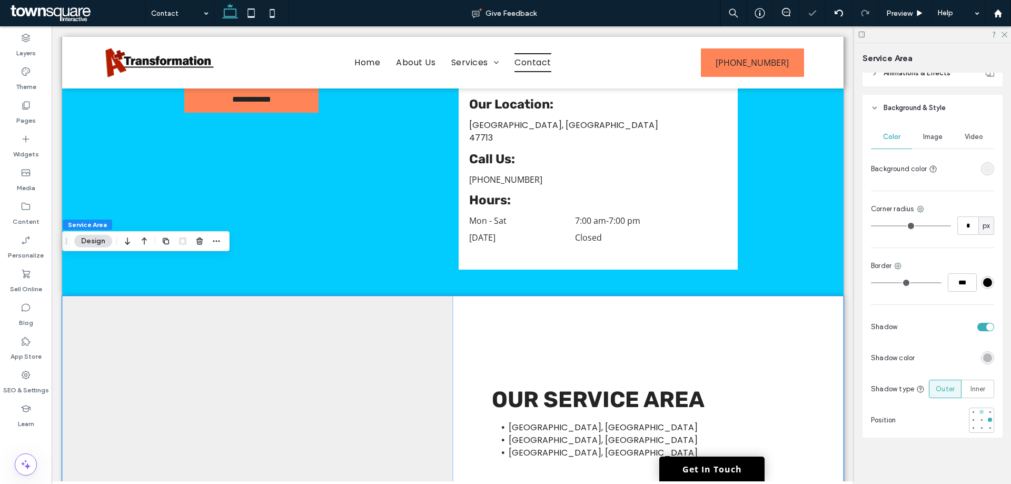
click at [980, 411] on div at bounding box center [982, 412] width 4 height 4
click at [978, 388] on span "Inner" at bounding box center [978, 389] width 15 height 11
click at [980, 412] on div at bounding box center [982, 412] width 4 height 4
click at [807, 423] on div "Evansville, IN Henderson, KY Boonville, IN Our Service Area" at bounding box center [648, 423] width 391 height 254
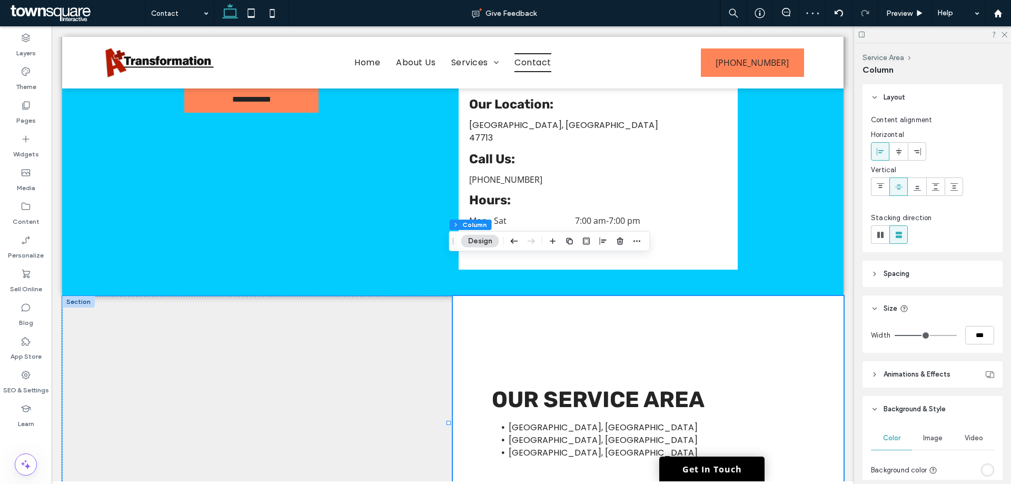
click at [308, 403] on div at bounding box center [257, 423] width 391 height 254
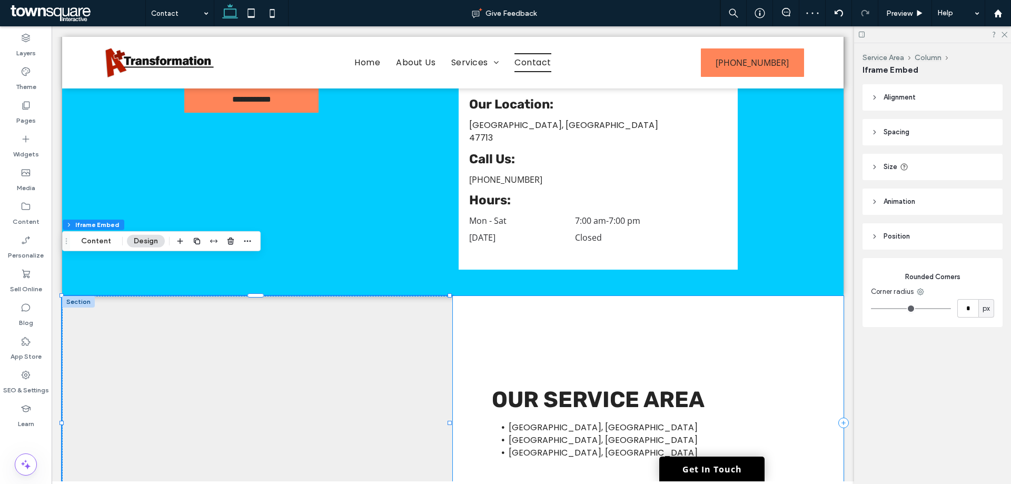
click at [786, 312] on div "Evansville, IN Henderson, KY Boonville, IN Our Service Area" at bounding box center [648, 423] width 391 height 254
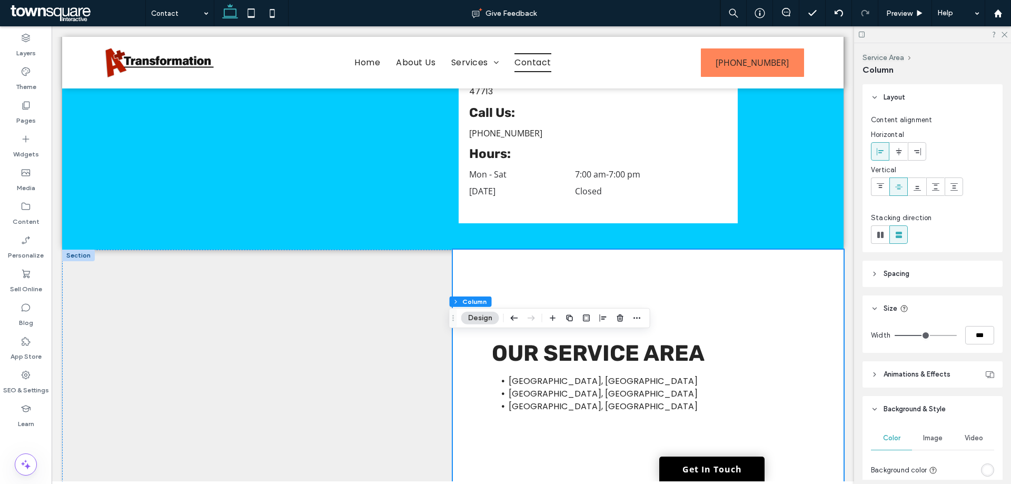
scroll to position [562, 0]
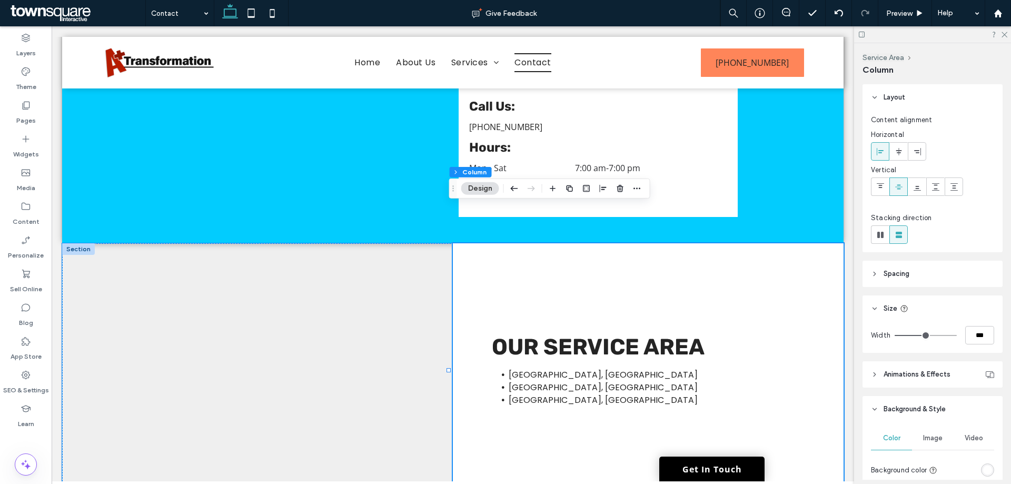
click at [86, 243] on div at bounding box center [257, 370] width 391 height 254
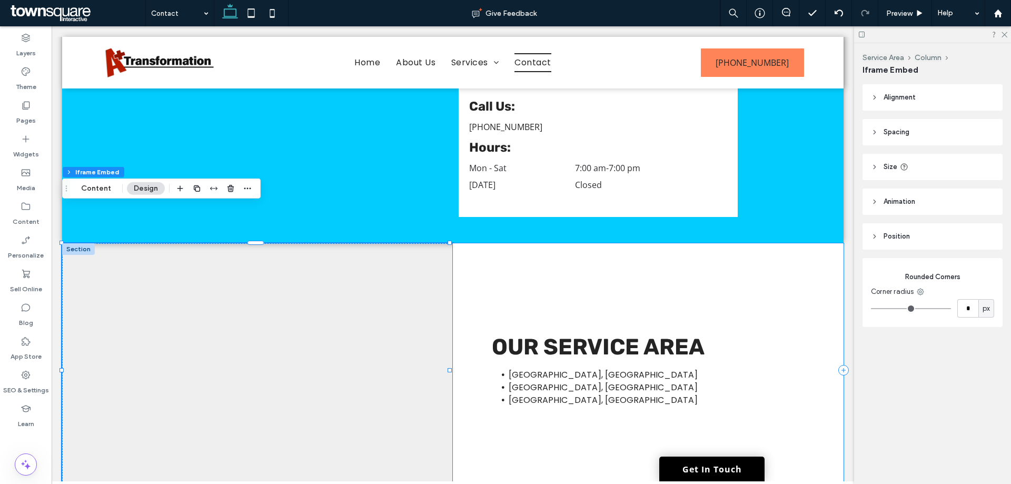
click at [810, 322] on div "Evansville, IN Henderson, KY Boonville, IN Our Service Area" at bounding box center [648, 370] width 391 height 254
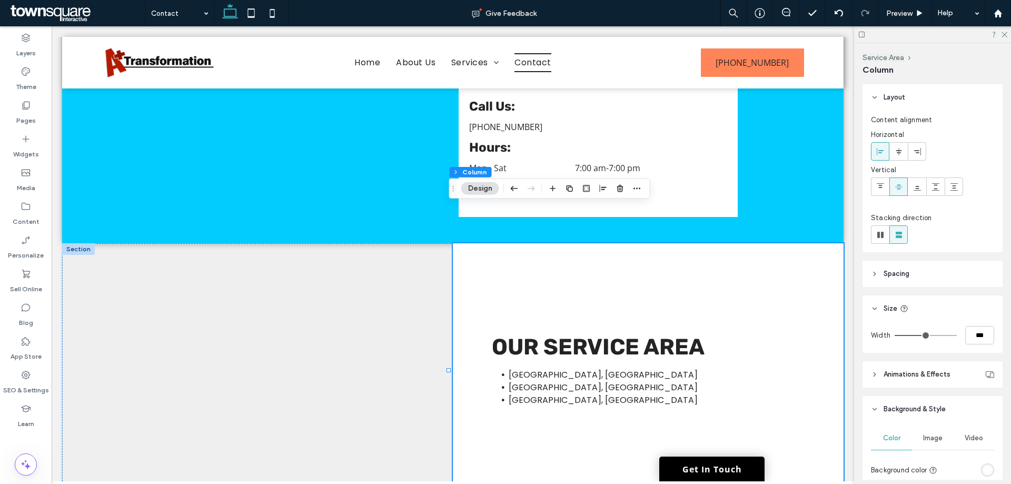
click at [90, 243] on div at bounding box center [78, 249] width 33 height 12
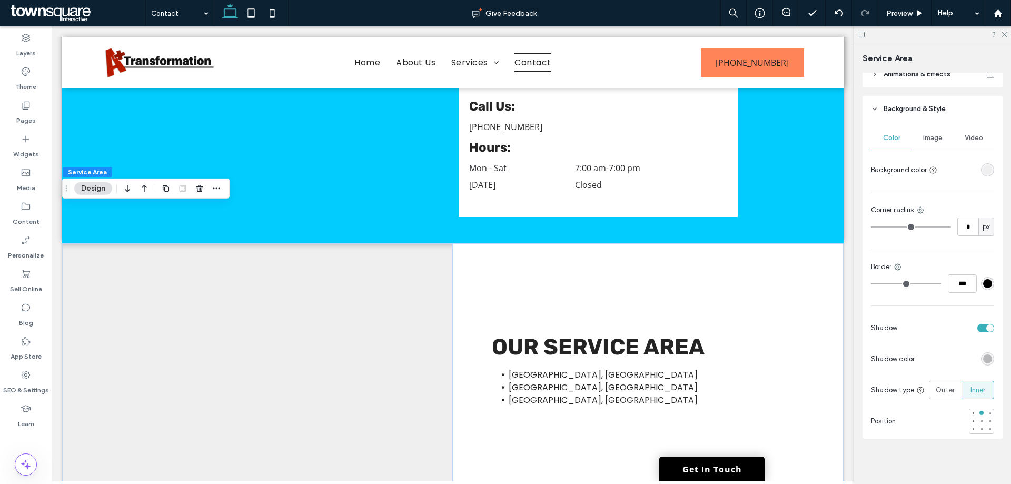
scroll to position [424, 0]
click at [937, 388] on span "Outer" at bounding box center [945, 389] width 19 height 11
click at [978, 393] on div "Inner" at bounding box center [978, 388] width 19 height 17
click at [984, 353] on div "rgba(0, 0, 0, 0.25)" at bounding box center [987, 357] width 9 height 9
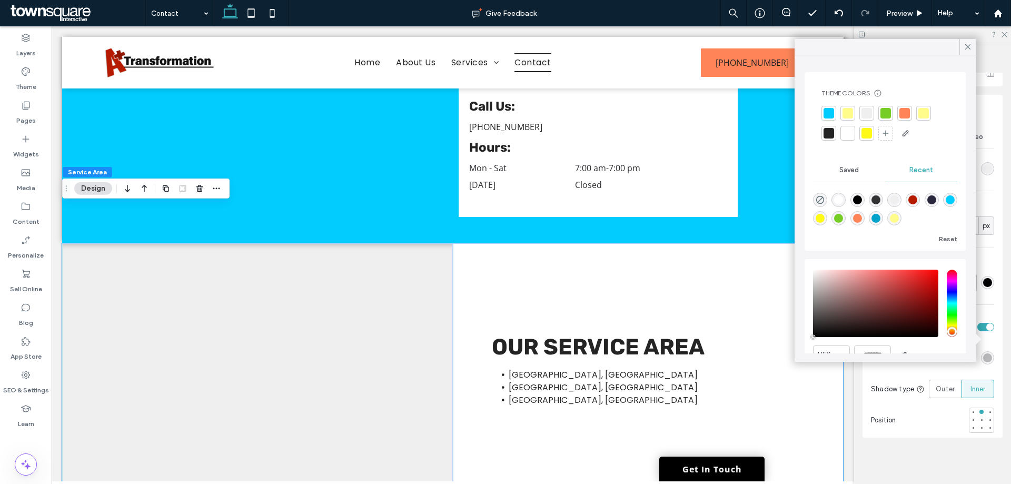
click at [827, 130] on div at bounding box center [829, 133] width 11 height 11
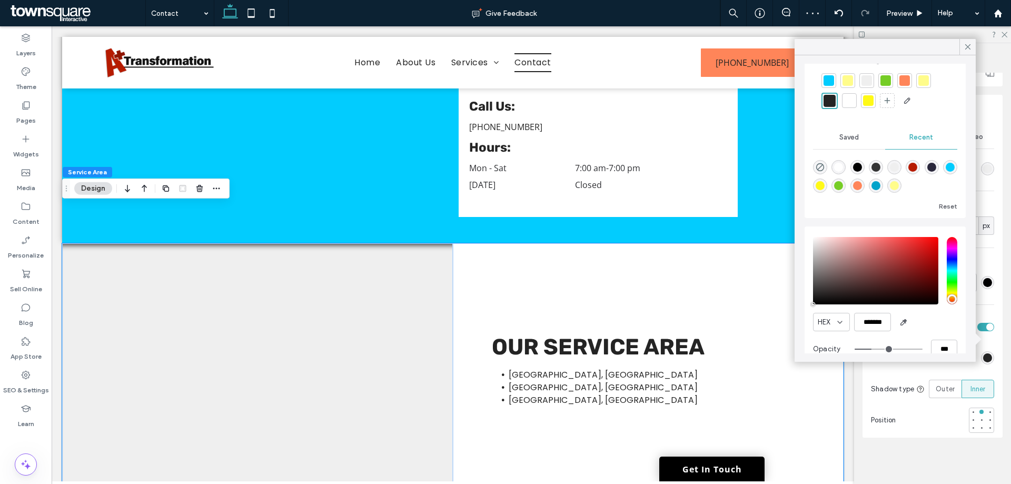
scroll to position [51, 0]
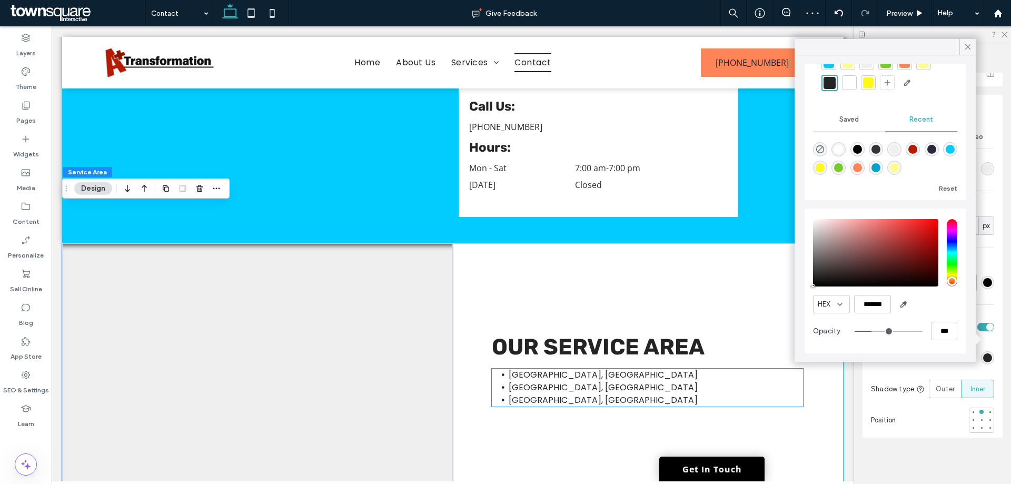
click at [727, 394] on li "Boonville, IN" at bounding box center [656, 400] width 294 height 13
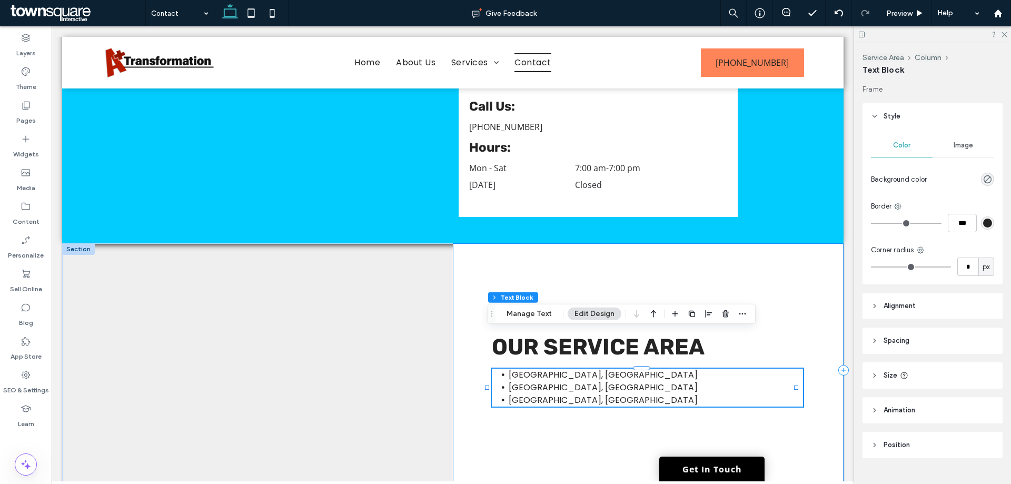
click at [691, 250] on div "Evansville, IN Henderson, KY Boonville, IN Our Service Area" at bounding box center [648, 370] width 391 height 254
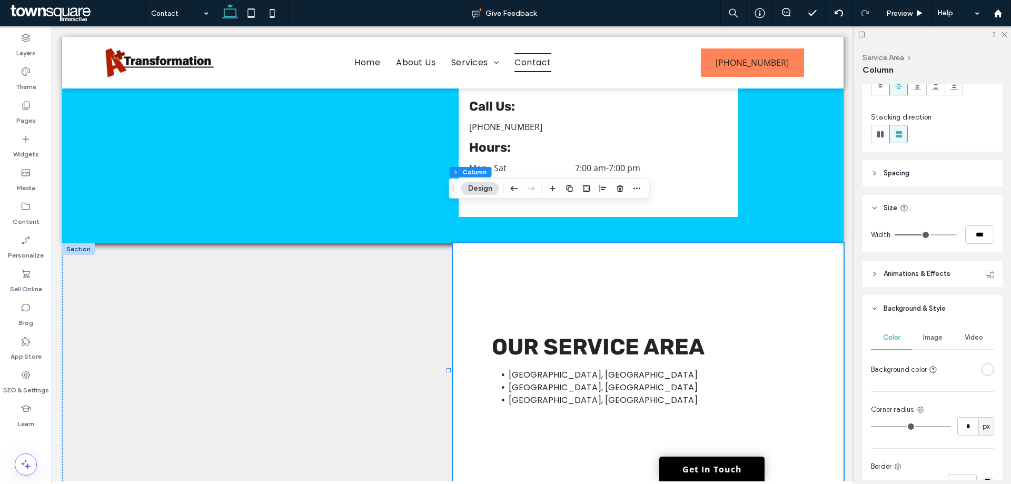
scroll to position [208, 0]
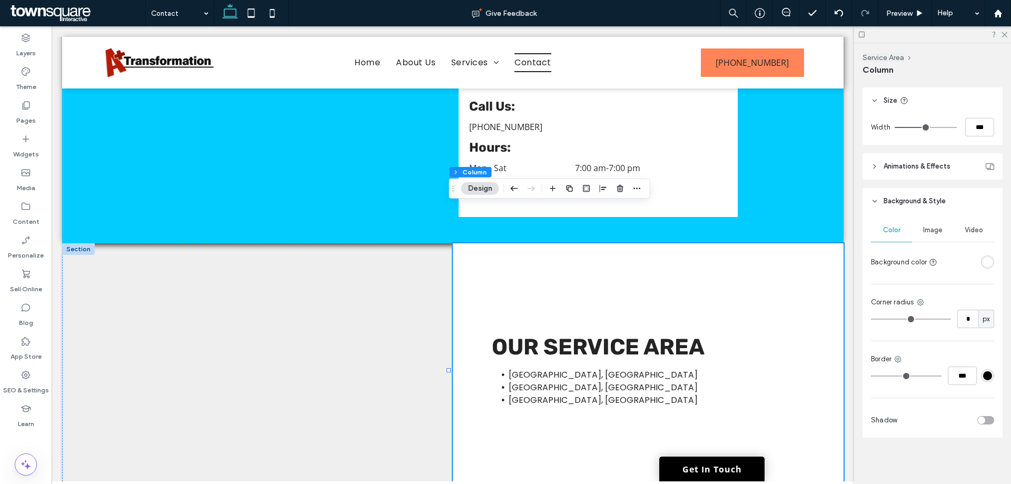
click at [981, 419] on div "toggle" at bounding box center [986, 420] width 17 height 8
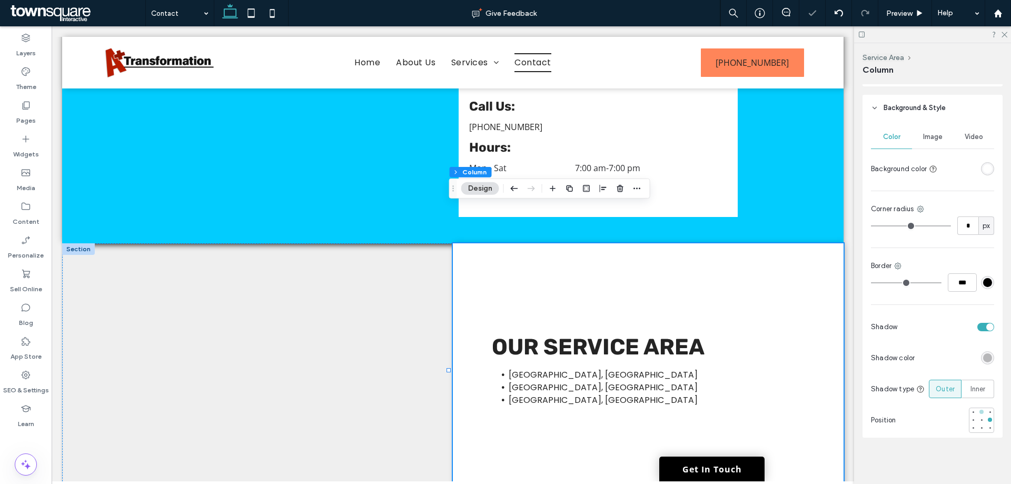
click at [978, 412] on div at bounding box center [981, 411] width 7 height 7
click at [983, 392] on label "Inner" at bounding box center [978, 389] width 33 height 18
click at [787, 407] on div "Evansville, IN Henderson, KY Boonville, IN Our Service Area" at bounding box center [648, 370] width 391 height 254
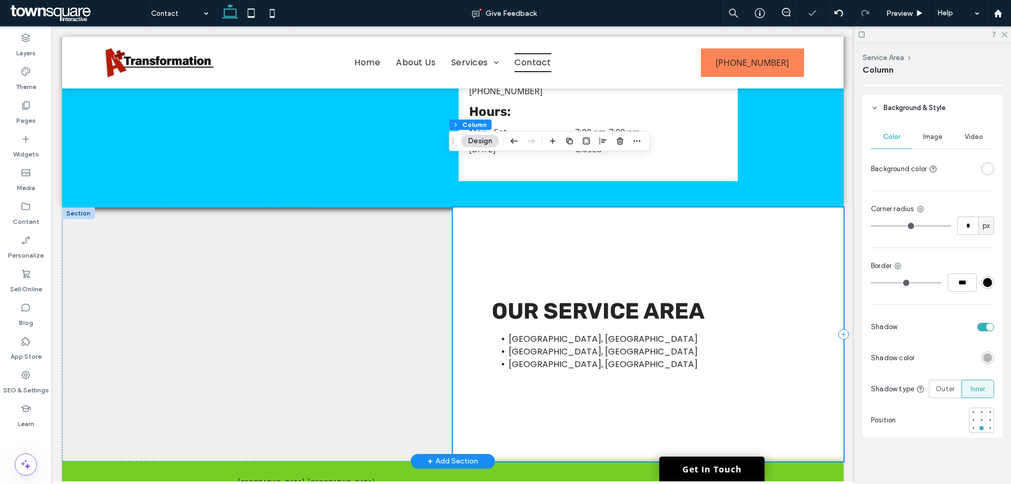
scroll to position [614, 0]
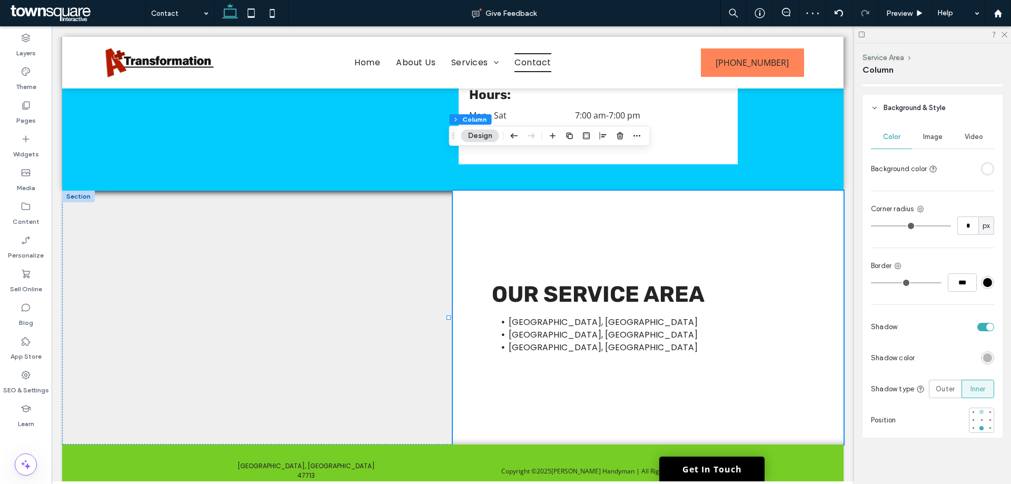
click at [980, 411] on div at bounding box center [982, 412] width 4 height 4
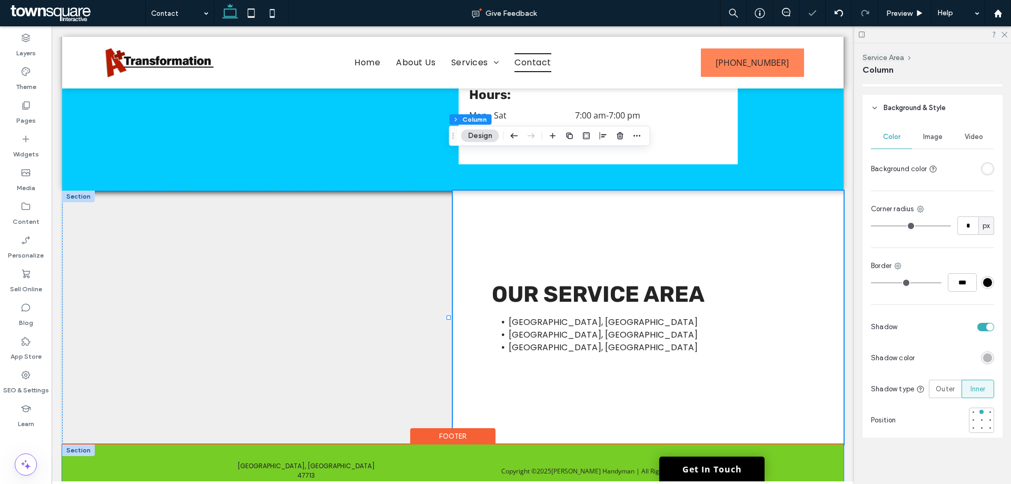
drag, startPoint x: 416, startPoint y: 446, endPoint x: 421, endPoint y: 449, distance: 6.1
click at [417, 446] on div "Copyright © 2025 Brian Groves Handyman | All Rights Reserved Evansville, IN 477…" at bounding box center [453, 481] width 632 height 72
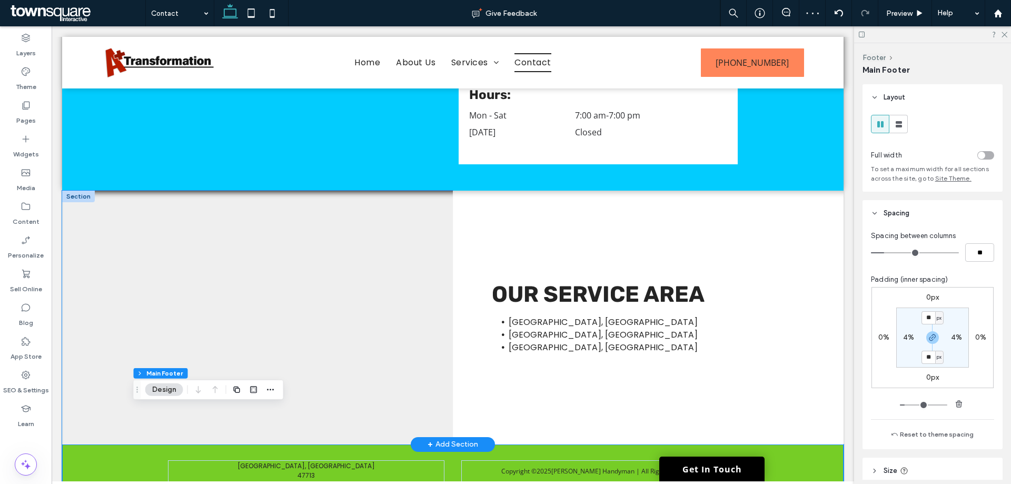
click at [250, 269] on div at bounding box center [257, 318] width 391 height 254
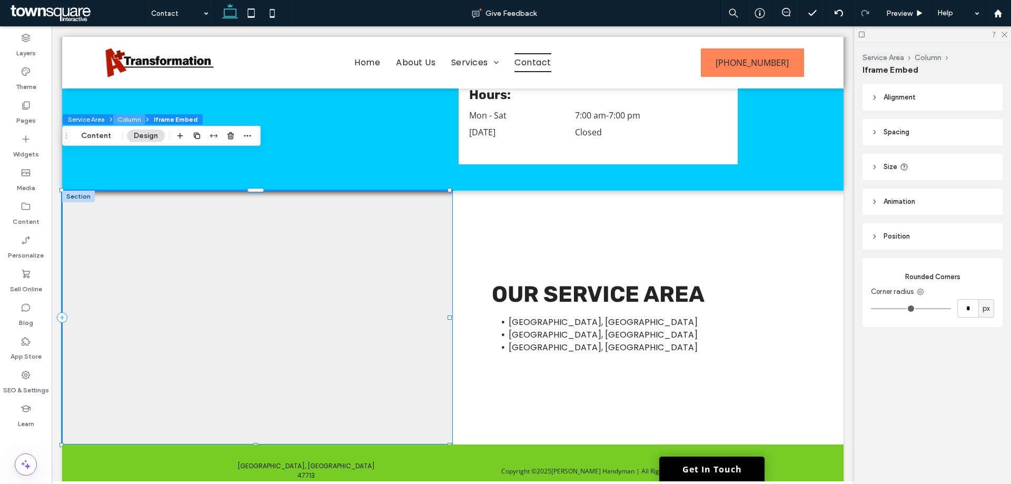
drag, startPoint x: 119, startPoint y: 120, endPoint x: 68, endPoint y: 94, distance: 57.5
click at [120, 120] on button "Column" at bounding box center [129, 119] width 32 height 11
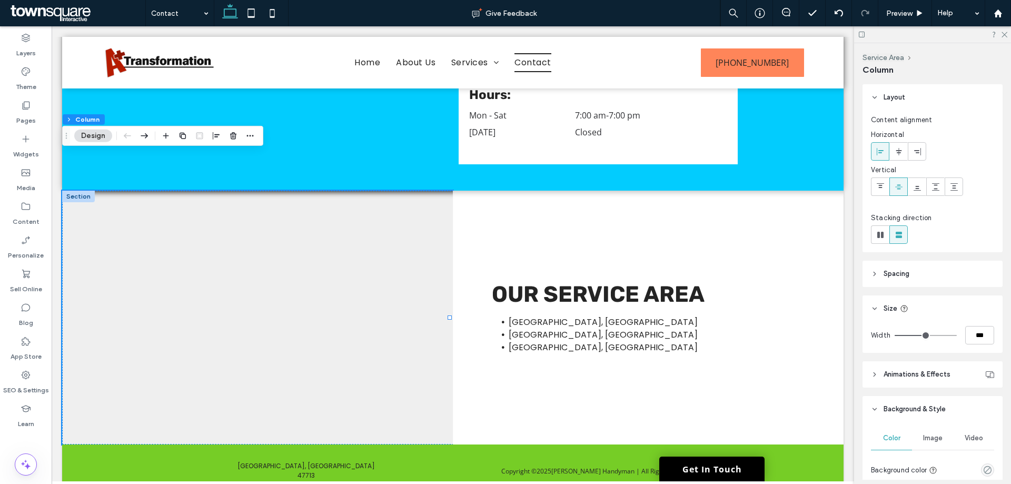
scroll to position [252, 0]
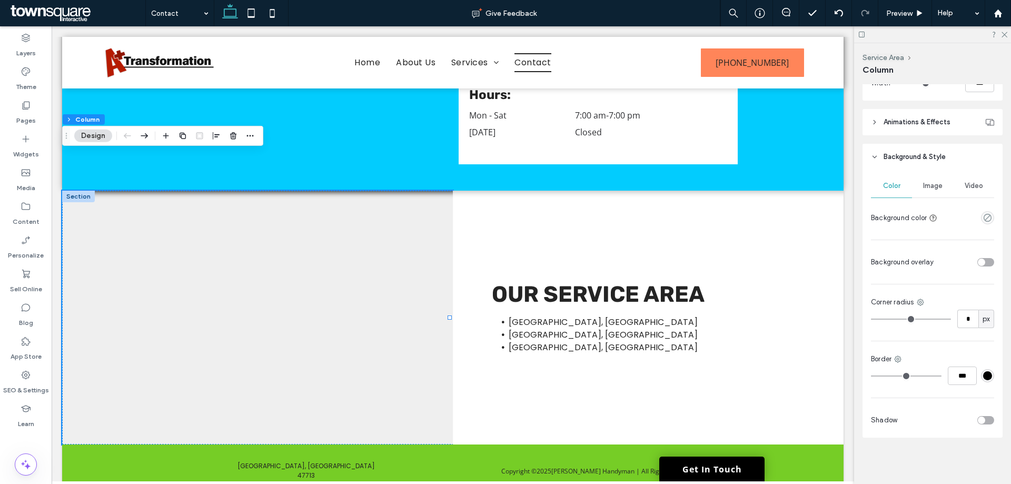
click at [980, 422] on div "toggle" at bounding box center [986, 420] width 17 height 8
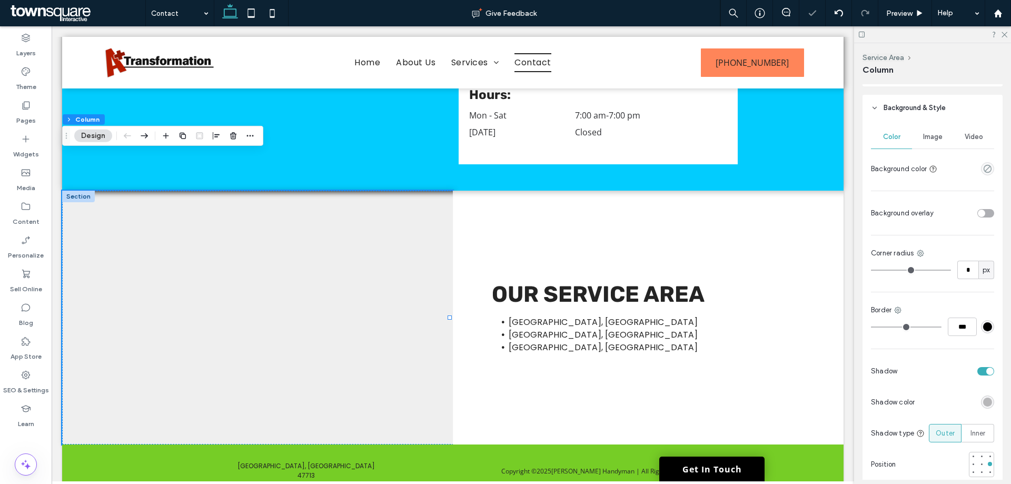
scroll to position [348, 0]
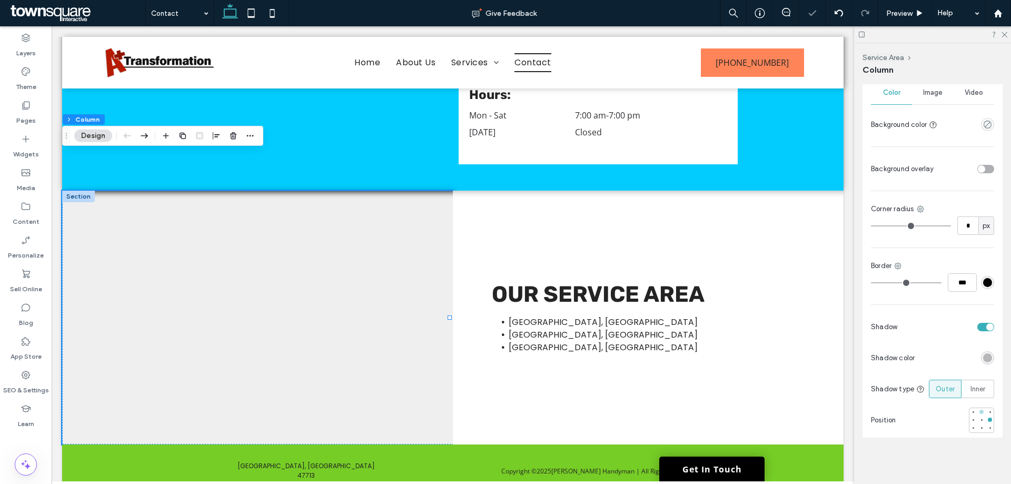
click at [980, 412] on div at bounding box center [982, 412] width 4 height 4
click at [977, 394] on div "Inner" at bounding box center [978, 388] width 19 height 17
click at [980, 411] on div at bounding box center [982, 412] width 4 height 4
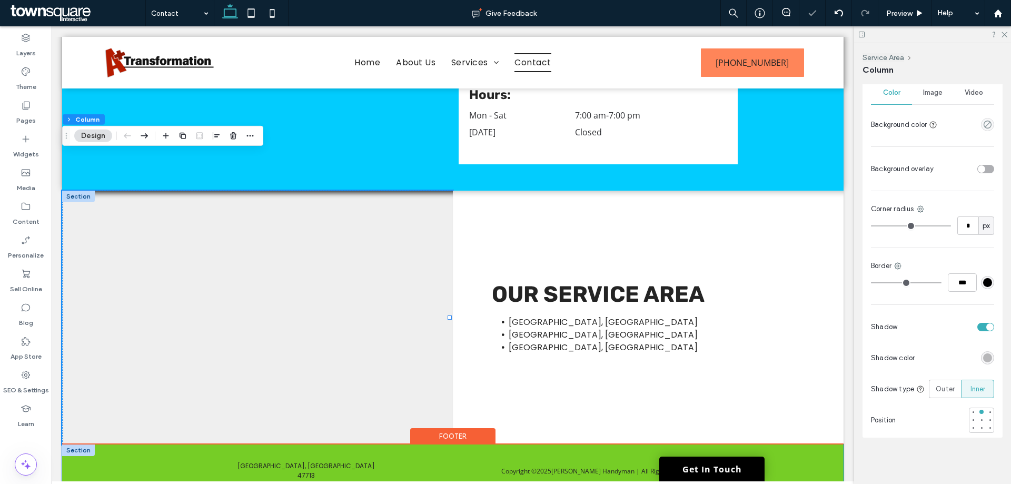
click at [452, 463] on div "Copyright © 2025 Brian Groves Handyman | All Rights Reserved Evansville, IN 477…" at bounding box center [453, 481] width 632 height 72
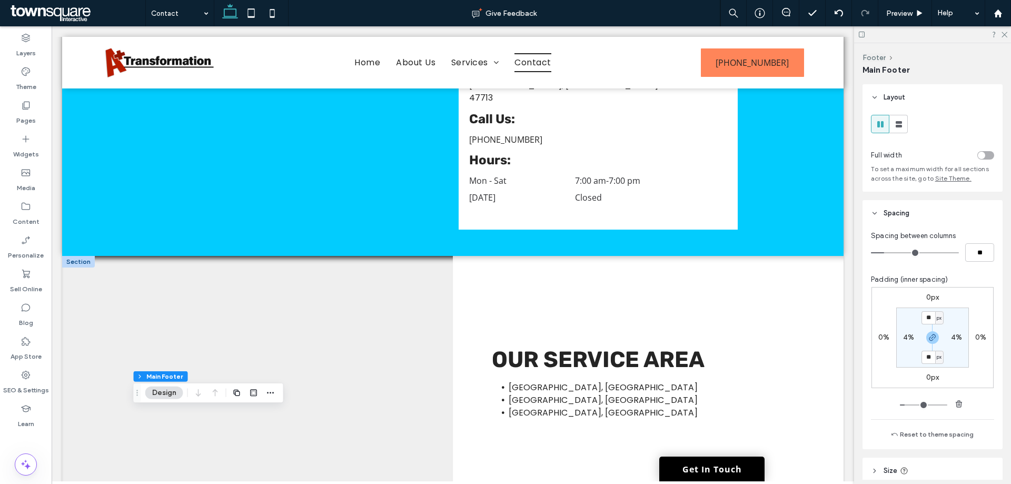
scroll to position [403, 0]
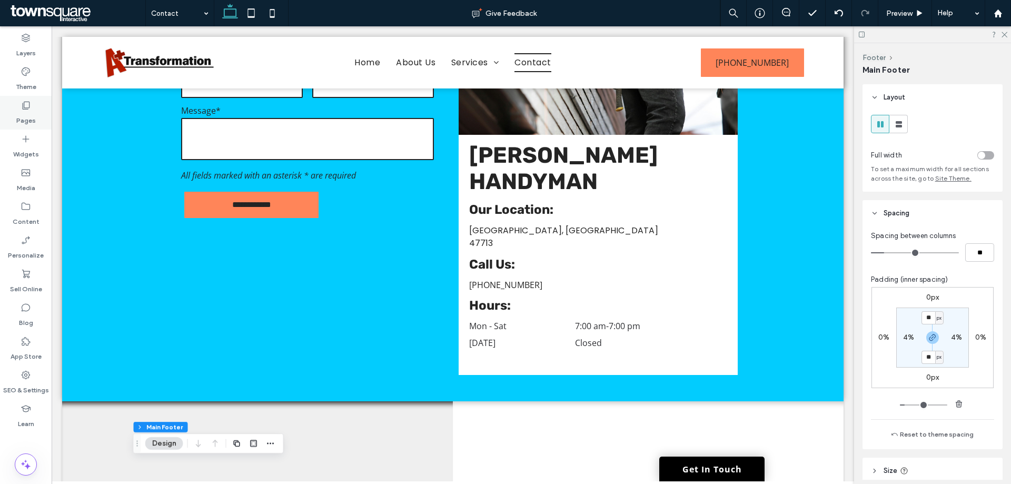
click at [22, 109] on icon at bounding box center [26, 105] width 11 height 11
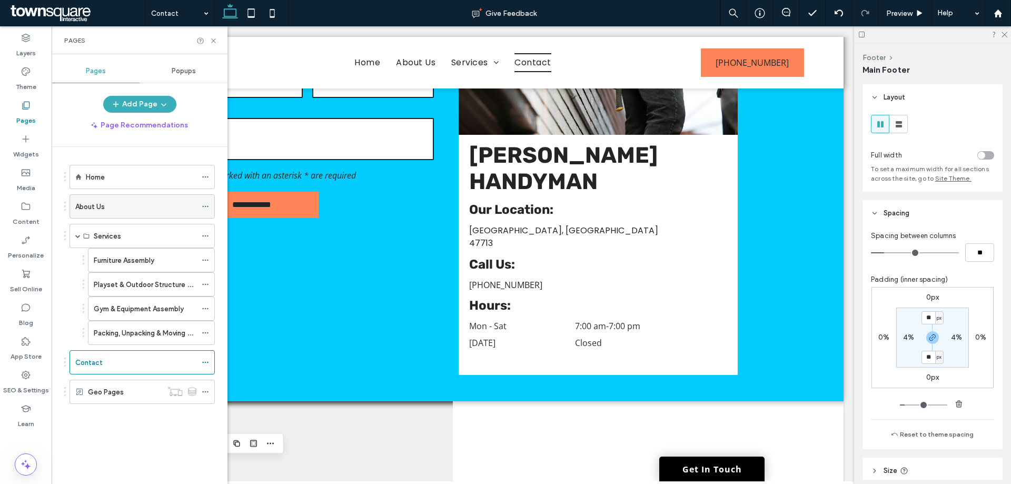
click at [145, 213] on div "About Us" at bounding box center [135, 206] width 121 height 23
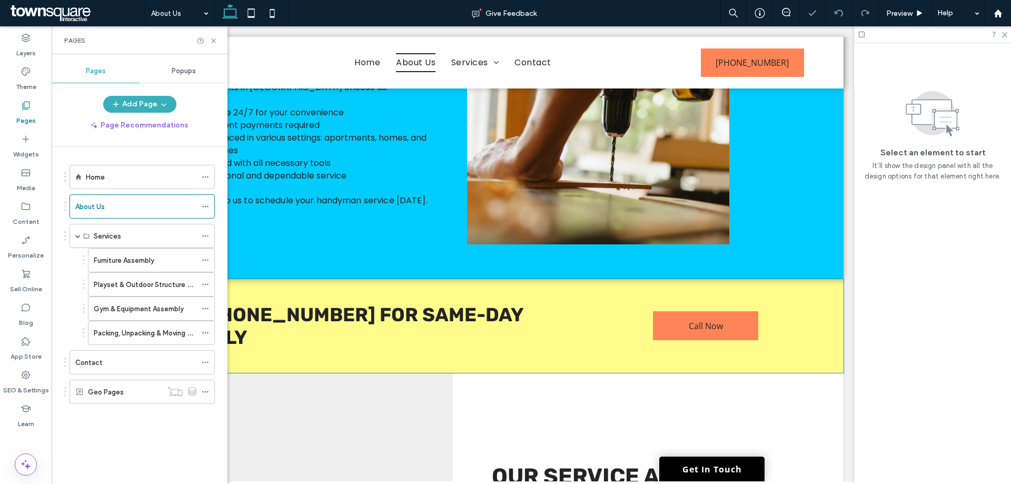
scroll to position [477, 0]
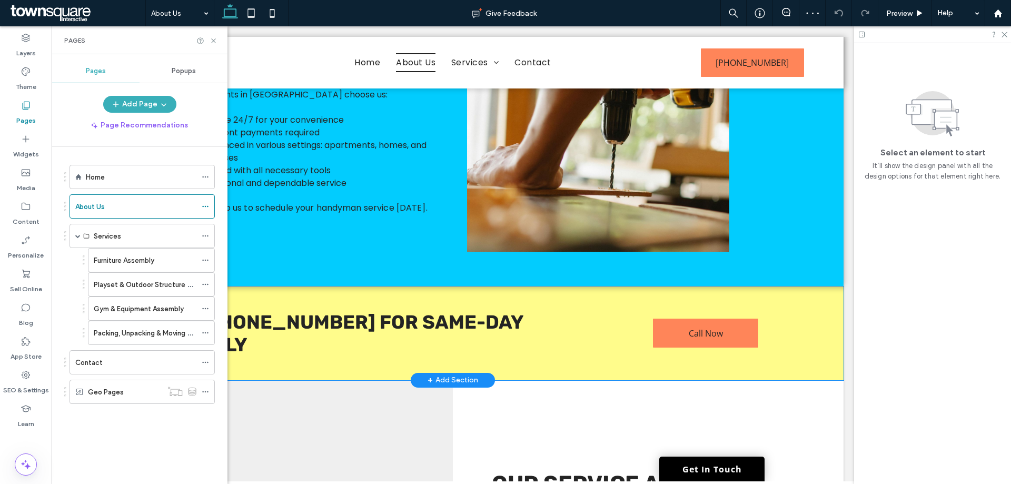
click at [783, 328] on div "Call 812-434-1668 for Same-Day Assembly Call Now" at bounding box center [453, 334] width 782 height 94
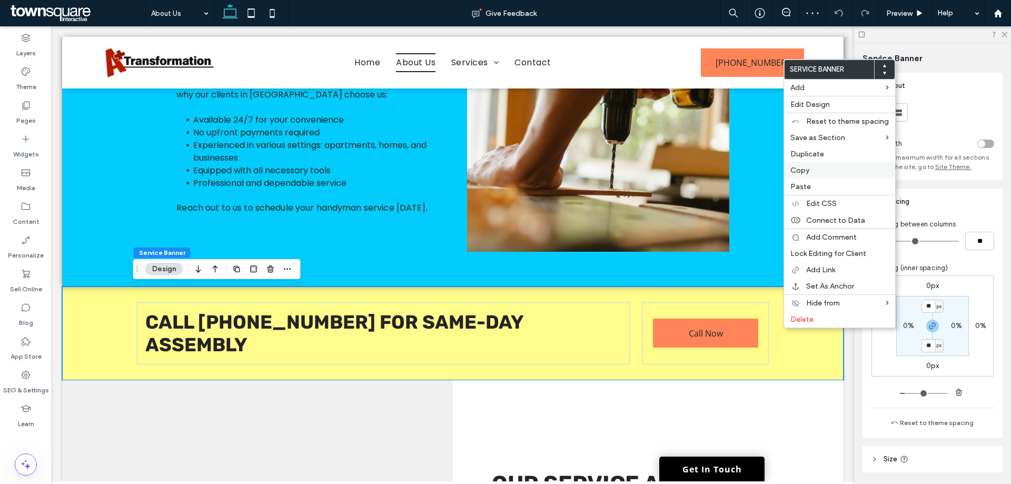
click at [823, 174] on label "Copy" at bounding box center [840, 170] width 99 height 9
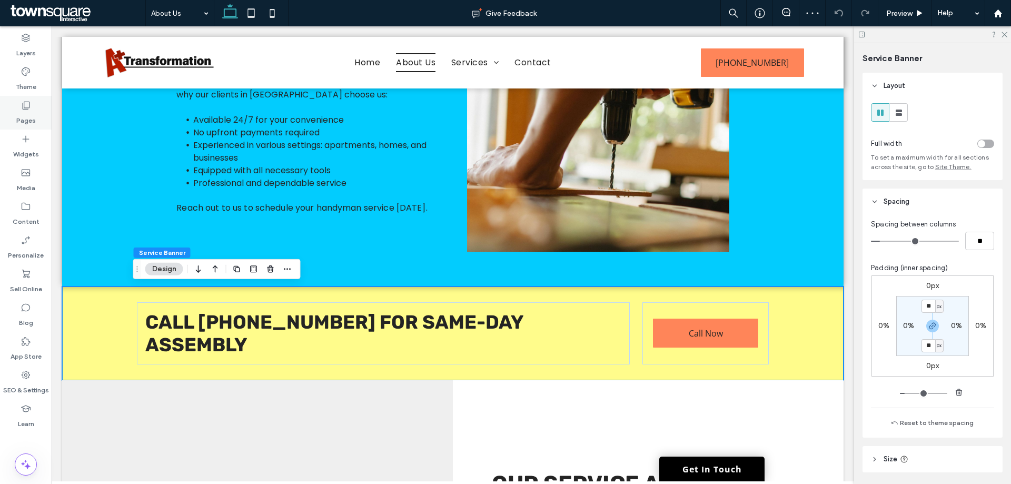
click at [37, 121] on div "Pages" at bounding box center [26, 113] width 52 height 34
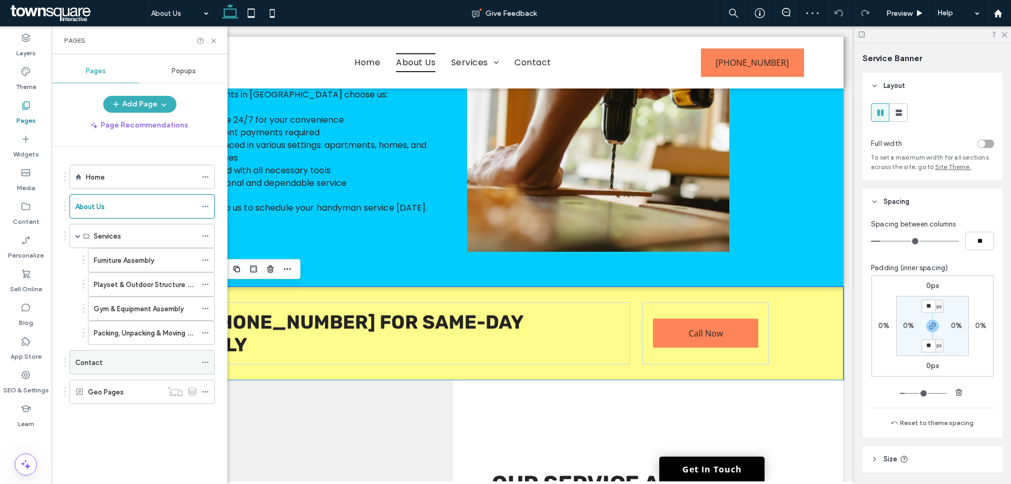
click at [135, 359] on div "Contact" at bounding box center [135, 362] width 121 height 11
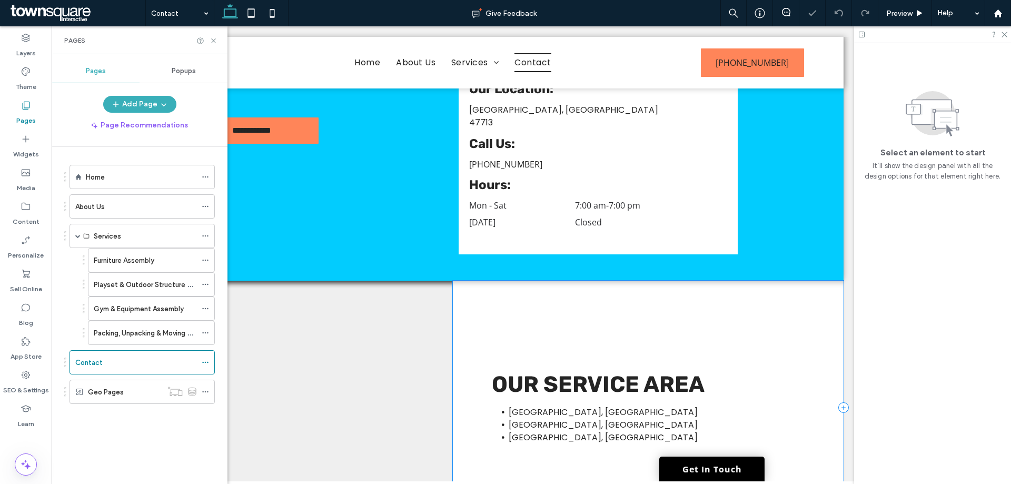
scroll to position [527, 0]
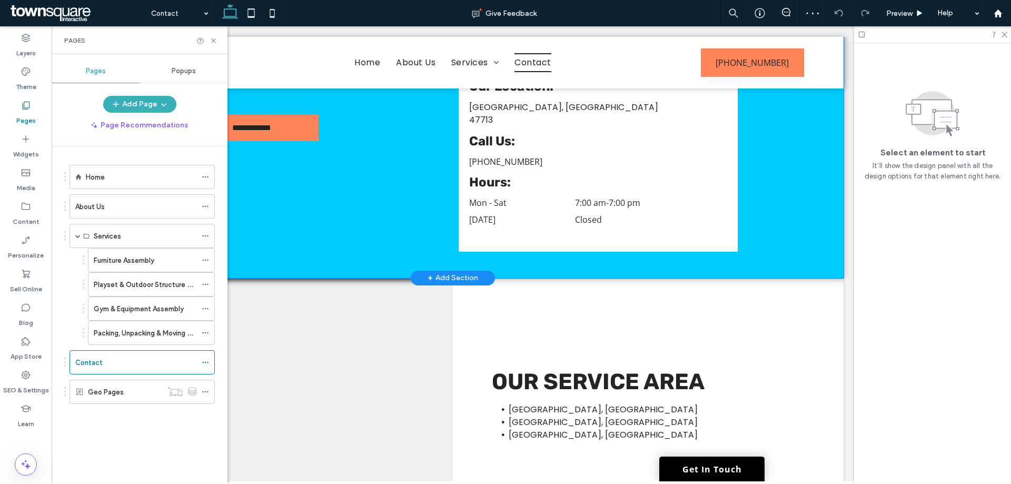
click at [786, 234] on div "**********" at bounding box center [453, 47] width 782 height 461
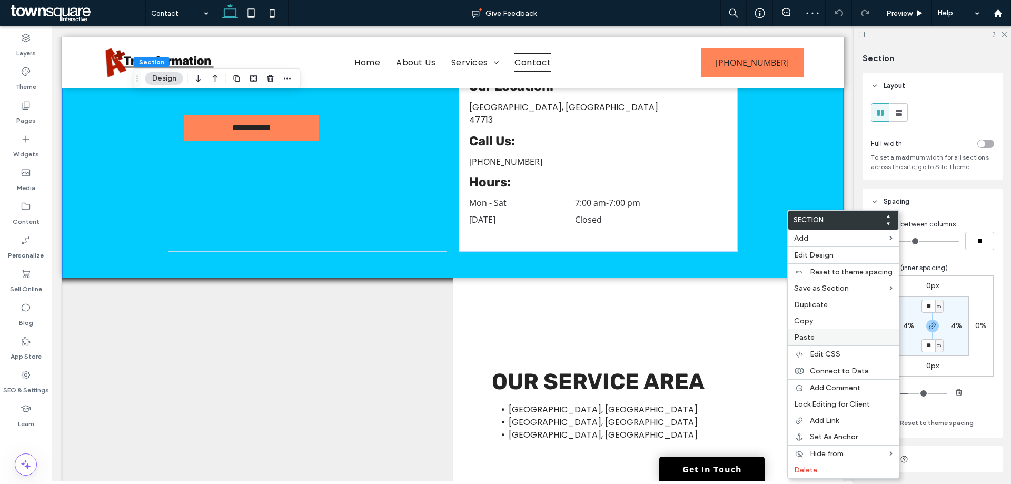
click at [823, 335] on label "Paste" at bounding box center [843, 337] width 99 height 9
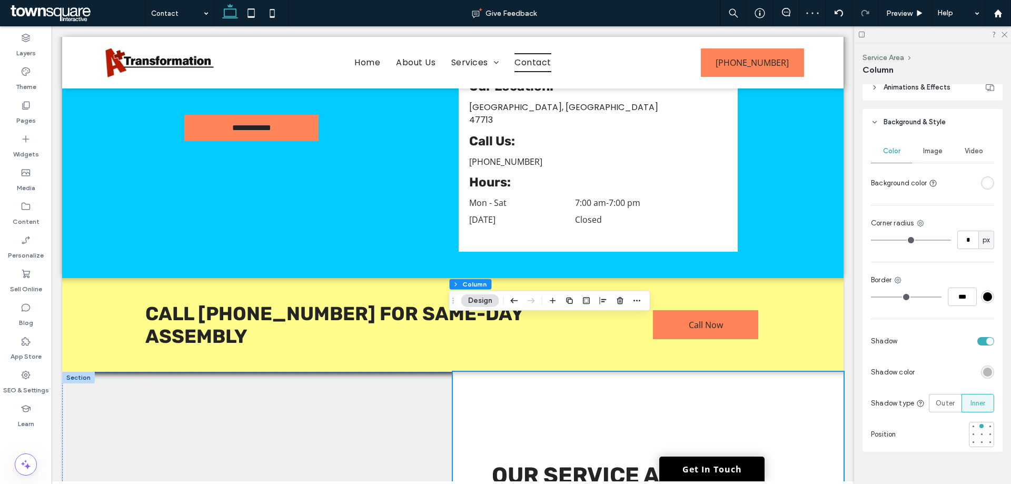
scroll to position [304, 0]
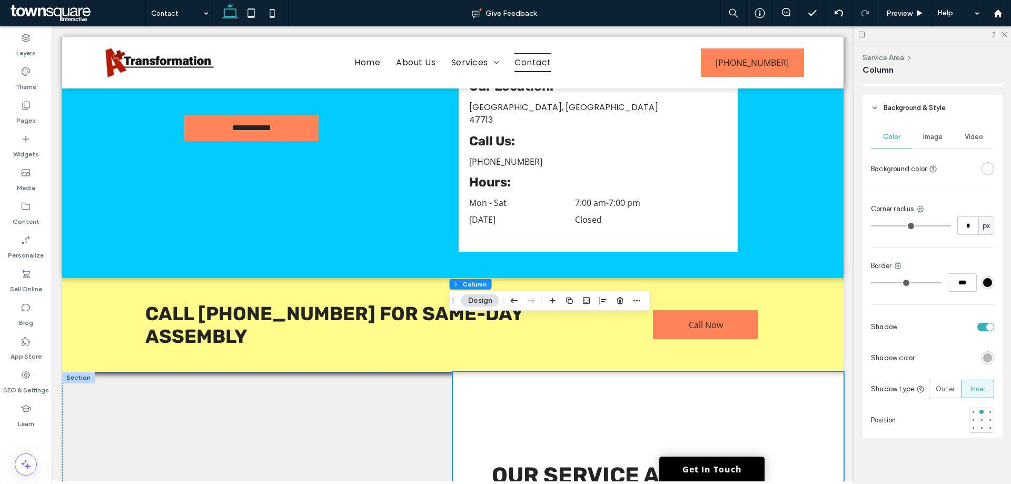
click at [979, 328] on div "toggle" at bounding box center [986, 327] width 17 height 8
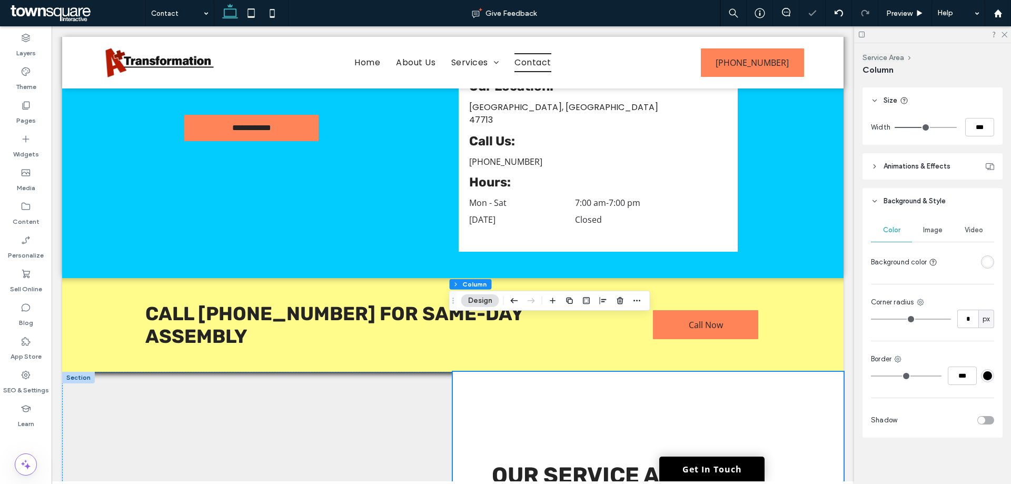
click at [84, 372] on div at bounding box center [78, 378] width 33 height 12
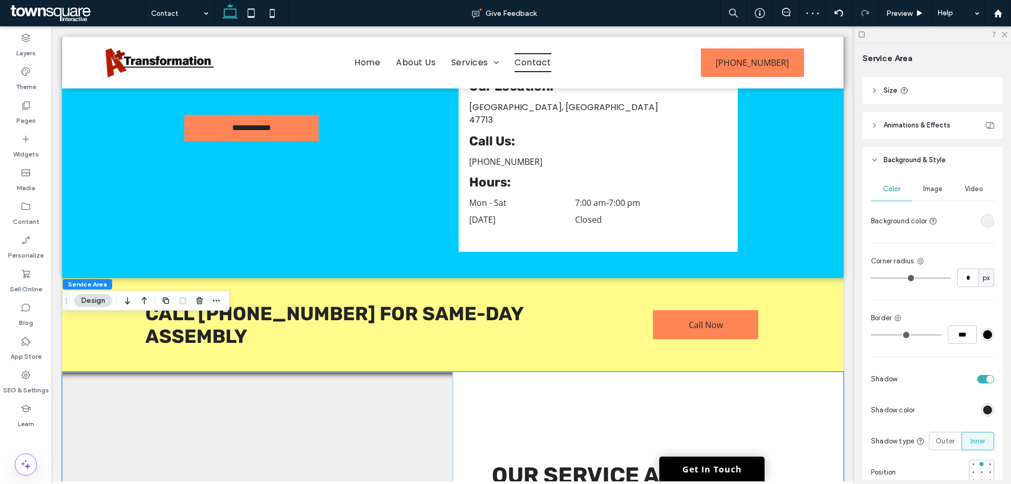
click at [978, 378] on div "toggle" at bounding box center [986, 379] width 17 height 8
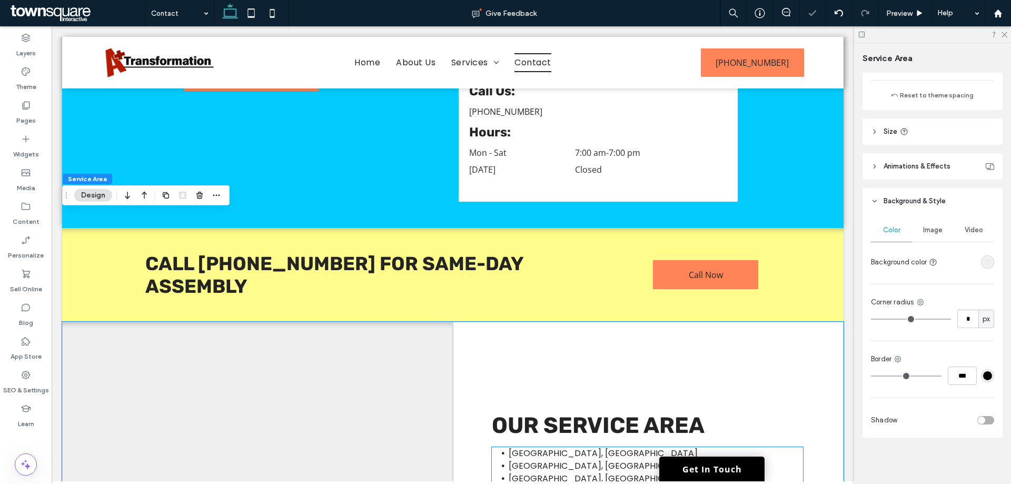
scroll to position [632, 0]
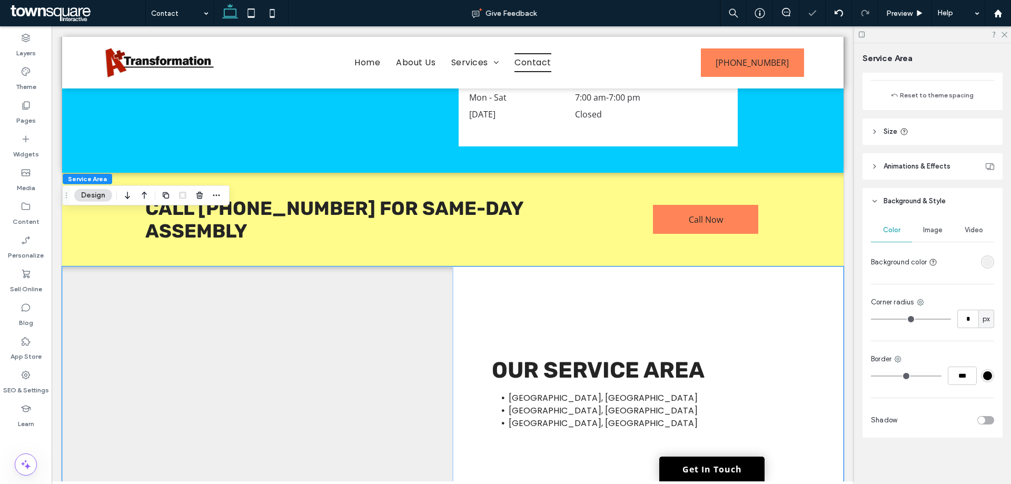
click at [414, 313] on div at bounding box center [257, 394] width 391 height 254
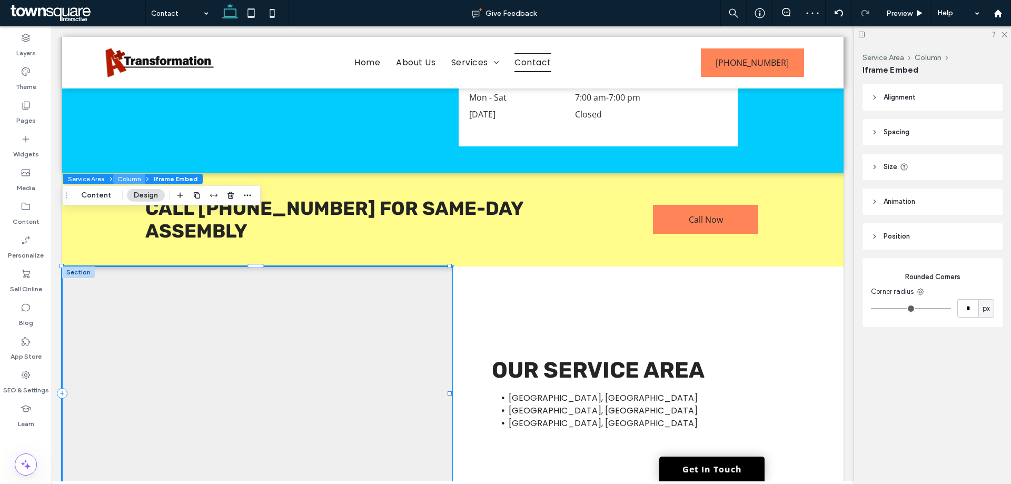
click at [115, 177] on button "Column" at bounding box center [129, 179] width 32 height 11
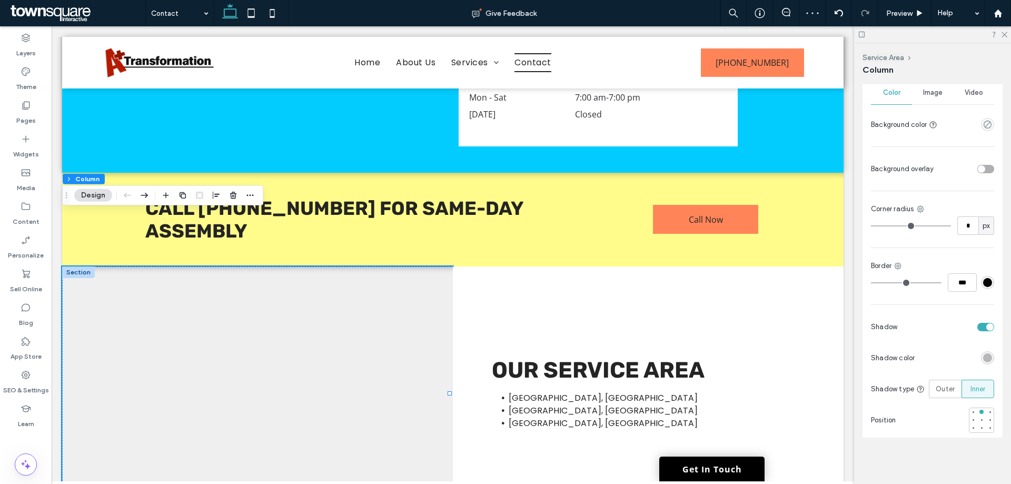
click at [987, 323] on div "toggle" at bounding box center [990, 326] width 7 height 7
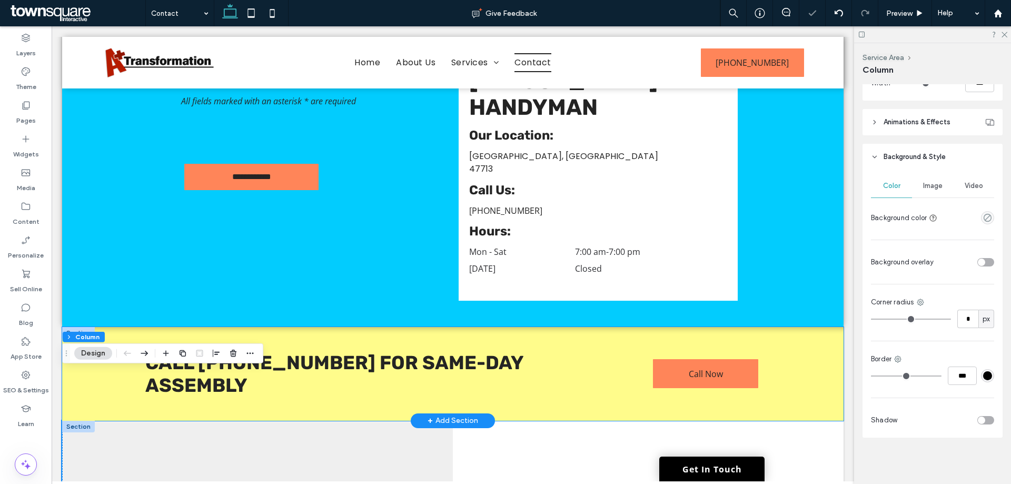
scroll to position [474, 0]
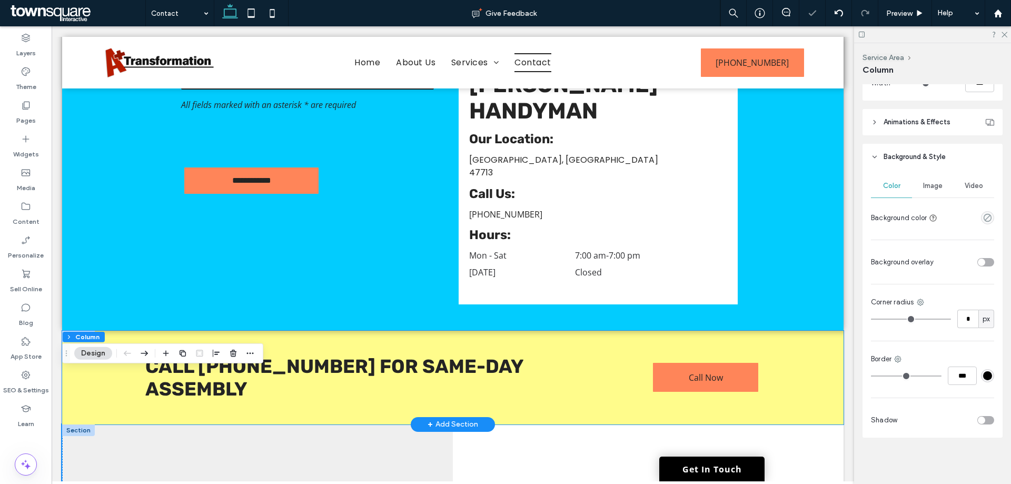
click at [791, 331] on div "Call 812-434-1668 for Same-Day Assembly Call Now" at bounding box center [453, 378] width 782 height 94
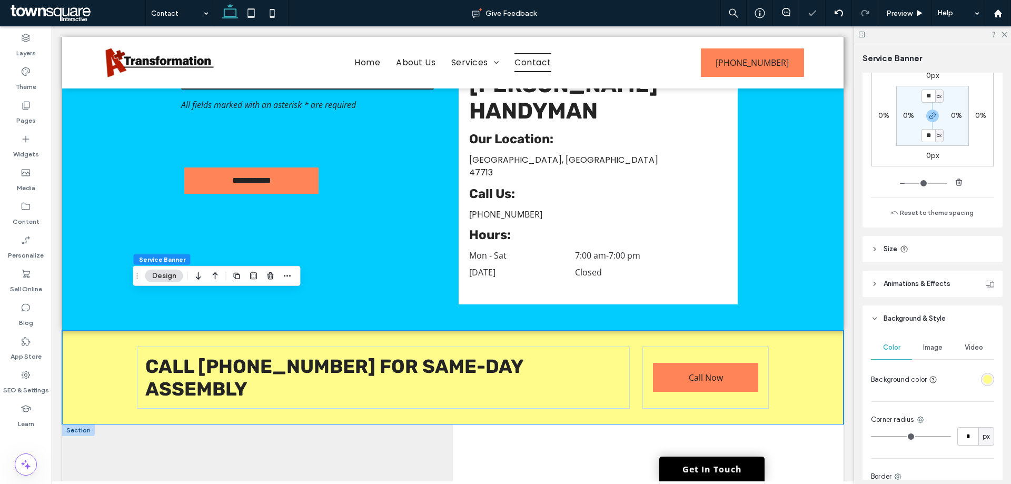
scroll to position [211, 0]
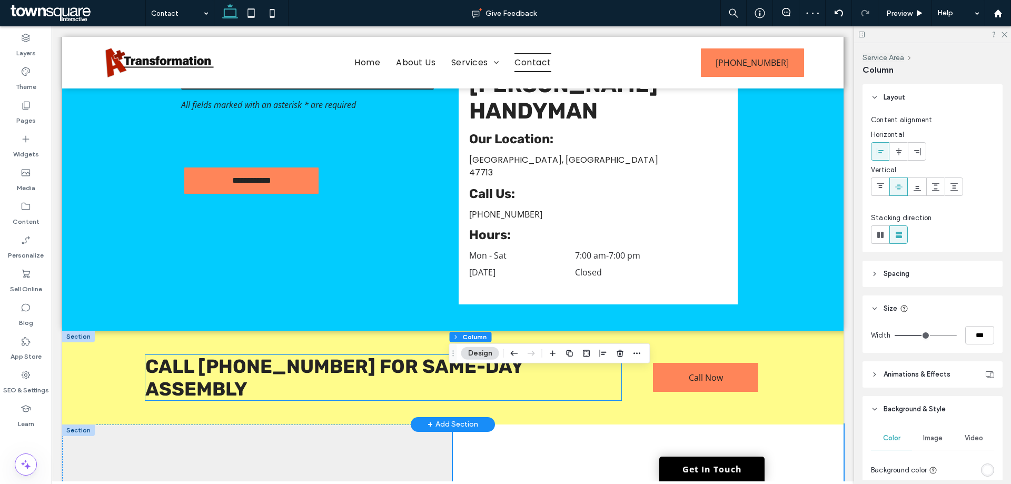
click at [385, 355] on span "Call 812-434-1668 for Same-Day Assembly" at bounding box center [334, 377] width 378 height 45
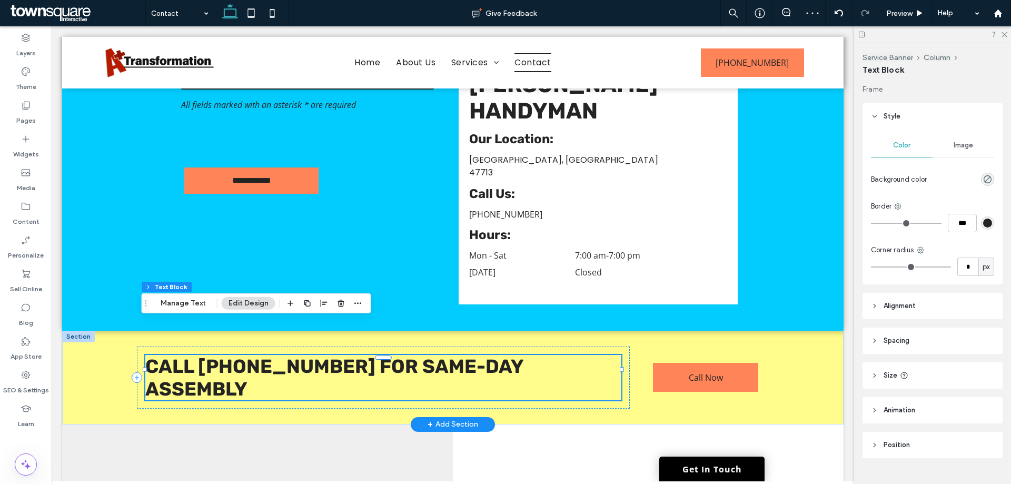
click at [385, 355] on div "Call 812-434-1668 for Same-Day Assembly" at bounding box center [383, 377] width 476 height 45
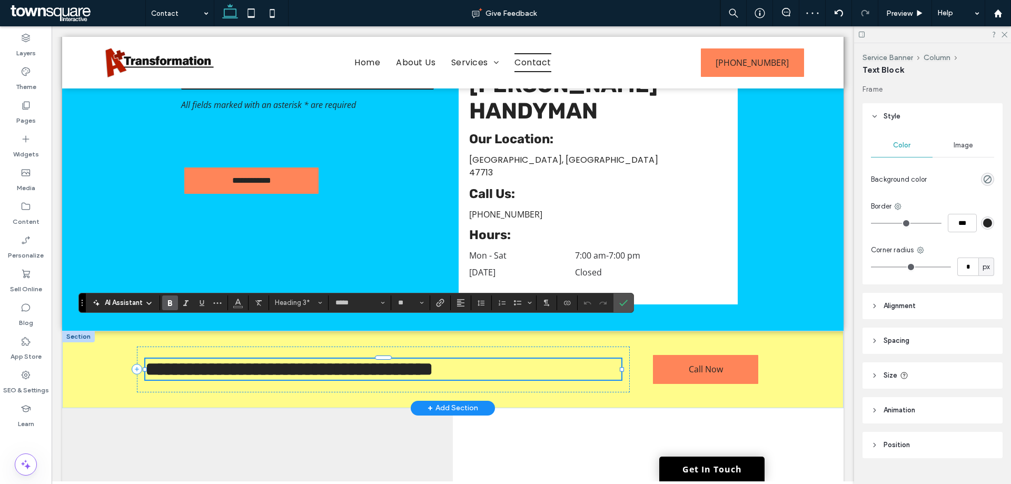
click at [326, 360] on span "**********" at bounding box center [289, 369] width 288 height 19
click at [773, 331] on div "**********" at bounding box center [453, 369] width 782 height 77
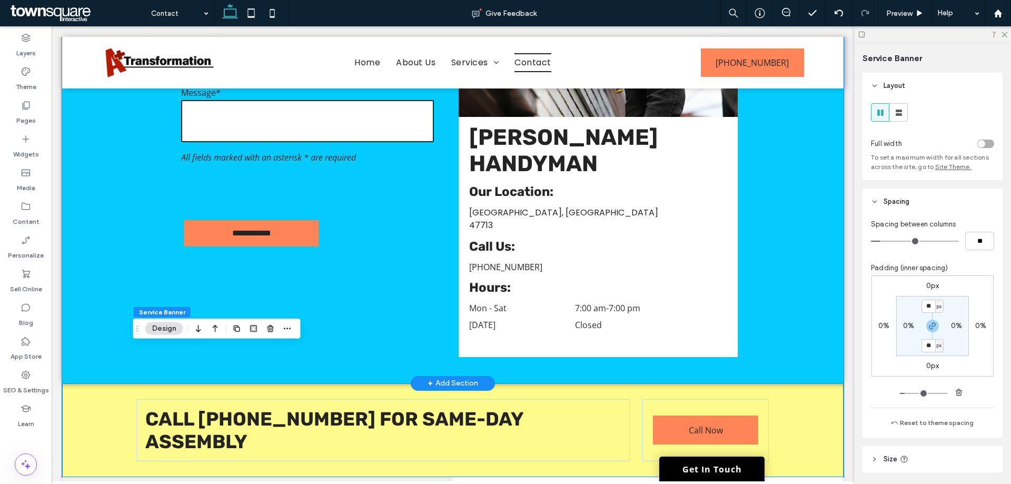
click at [786, 273] on div "**********" at bounding box center [453, 152] width 782 height 461
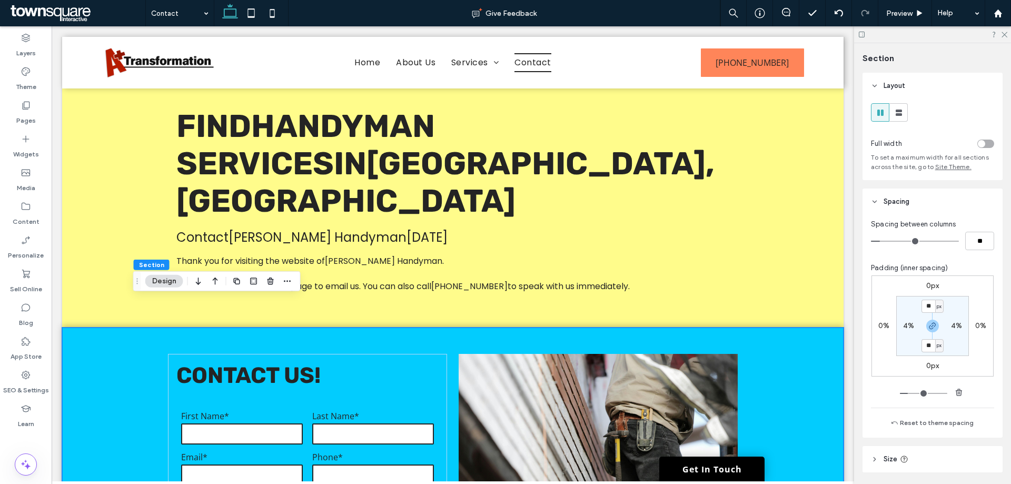
scroll to position [0, 0]
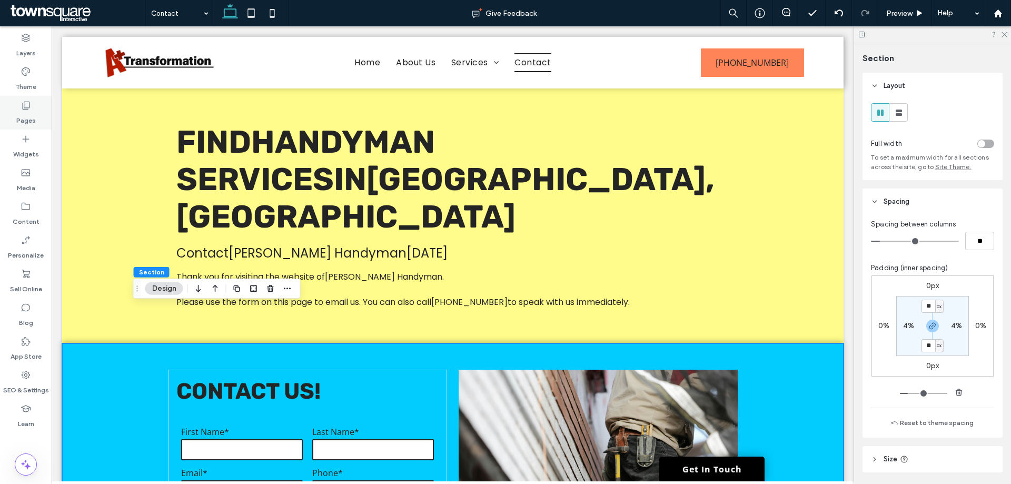
click at [26, 121] on label "Pages" at bounding box center [25, 118] width 19 height 15
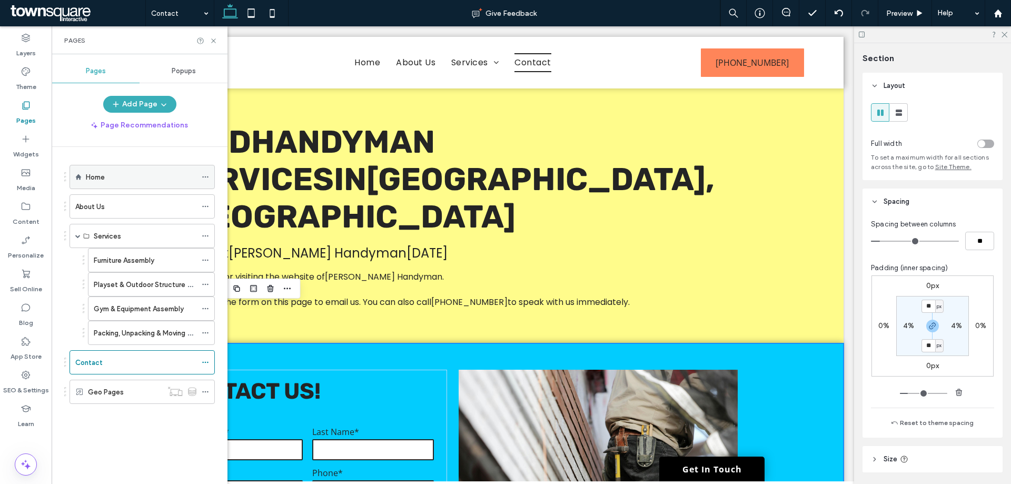
click at [112, 180] on div "Home" at bounding box center [141, 177] width 111 height 11
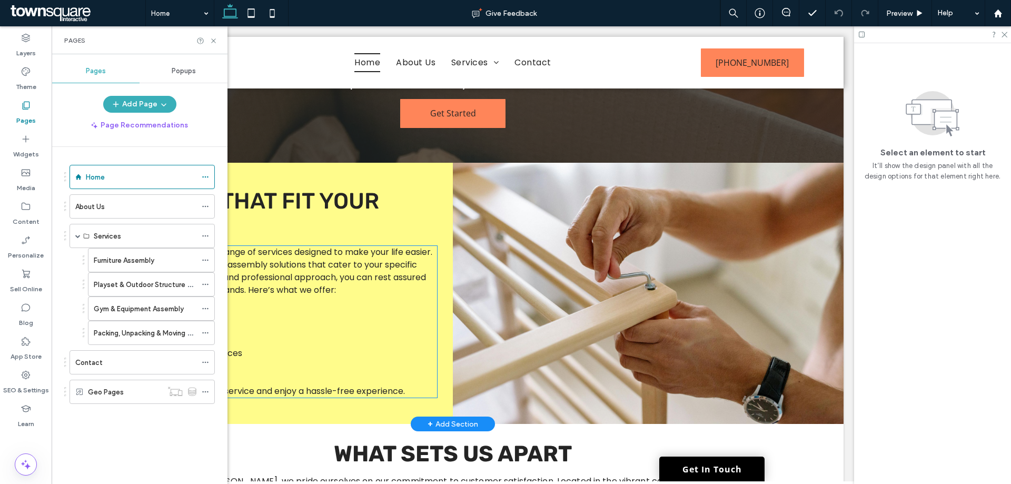
scroll to position [1100, 0]
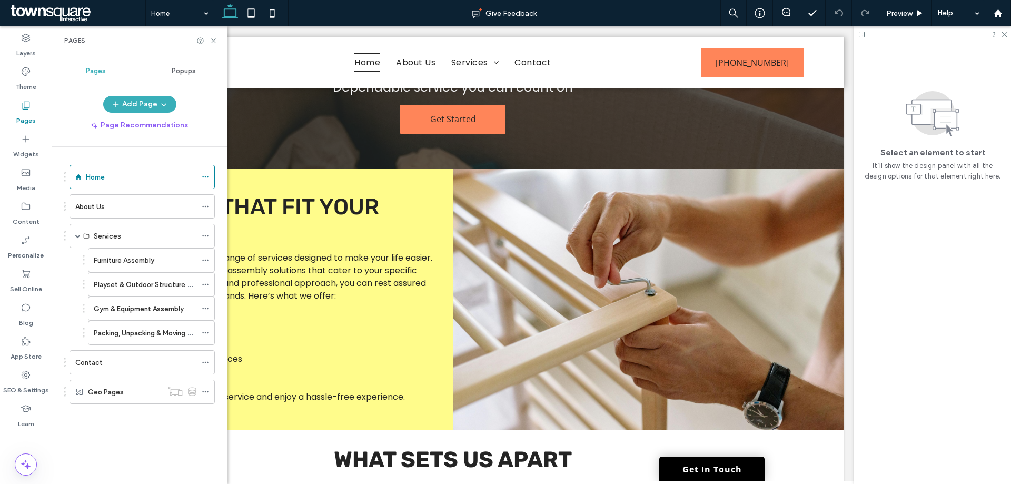
drag, startPoint x: 34, startPoint y: 77, endPoint x: 137, endPoint y: 219, distance: 175.0
click at [34, 77] on label "Theme" at bounding box center [26, 84] width 21 height 15
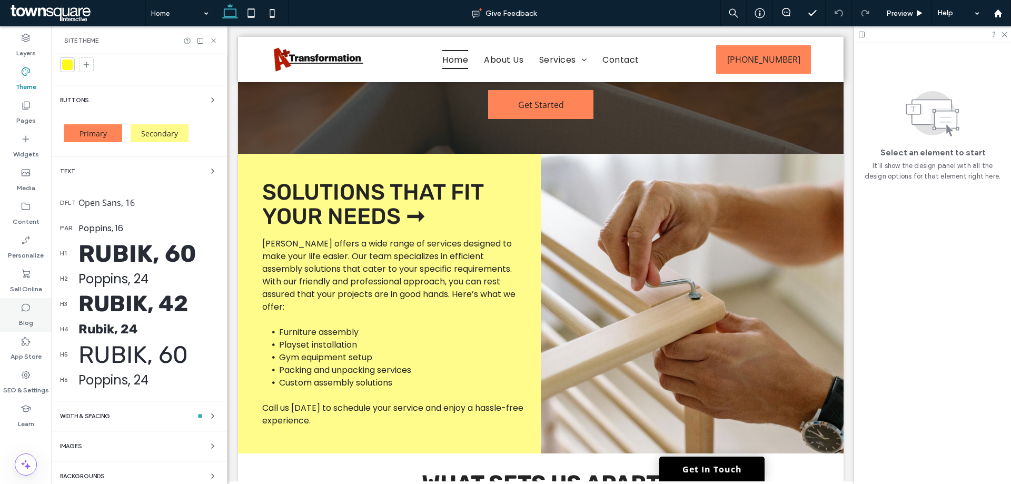
scroll to position [53, 0]
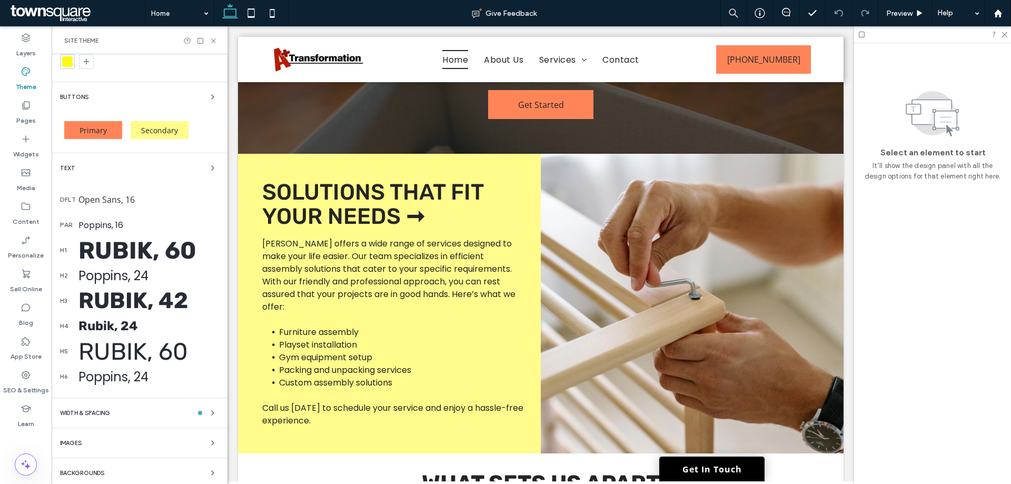
click at [115, 216] on div "par Poppins, 16" at bounding box center [139, 224] width 159 height 25
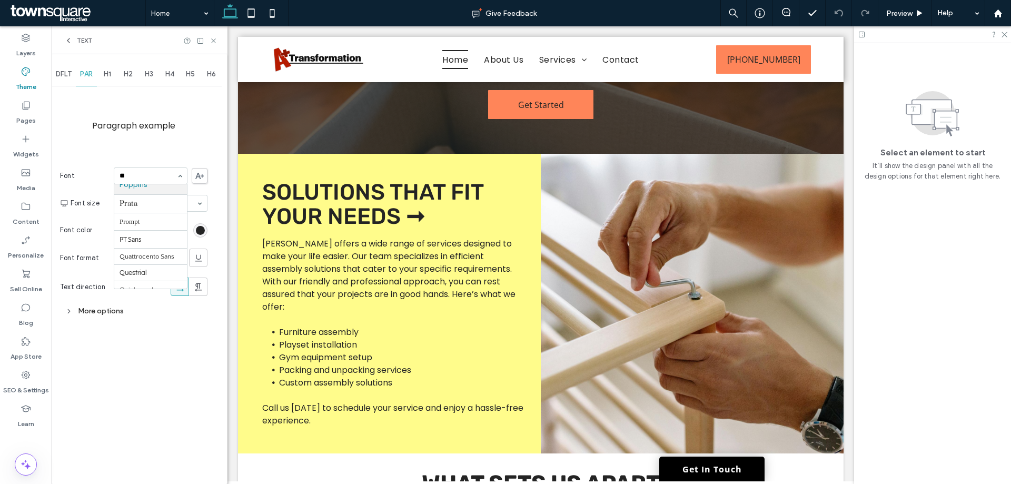
scroll to position [0, 0]
type input "****"
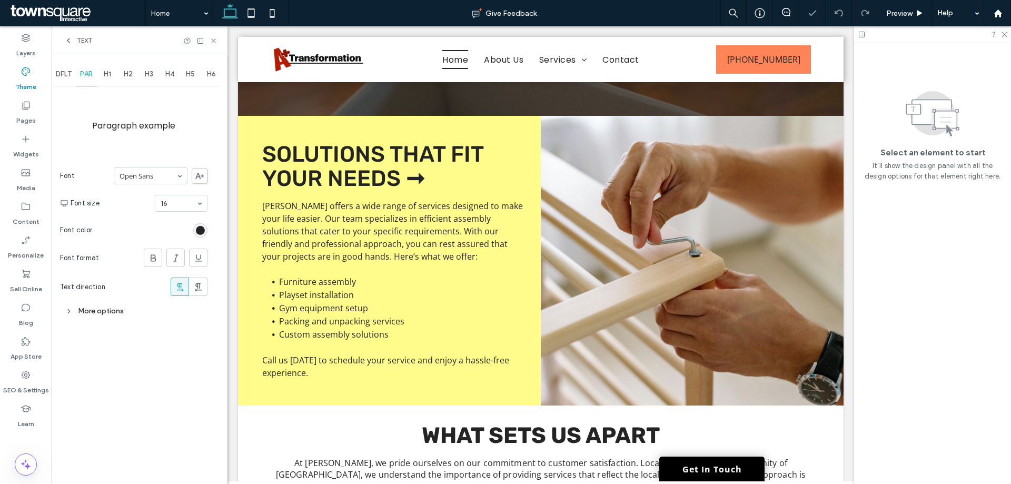
scroll to position [1173, 0]
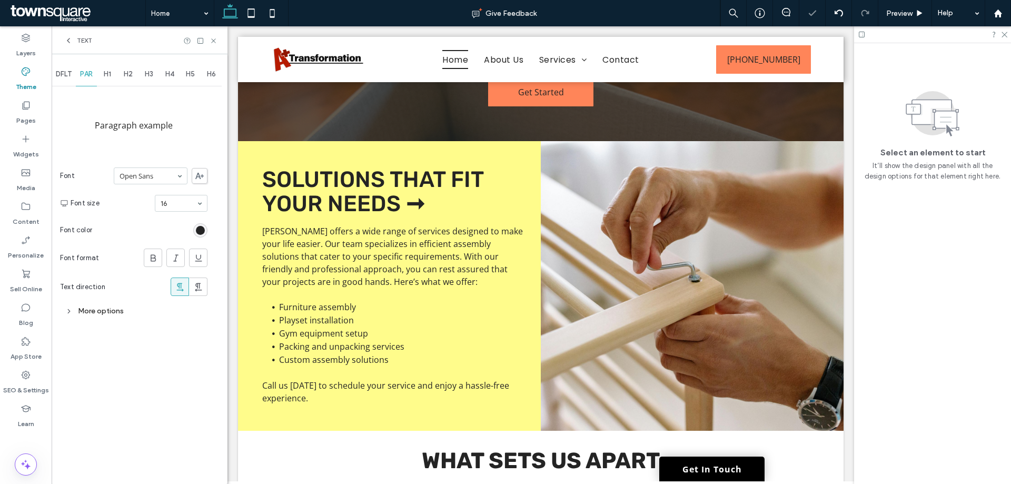
click at [70, 41] on icon at bounding box center [68, 40] width 8 height 8
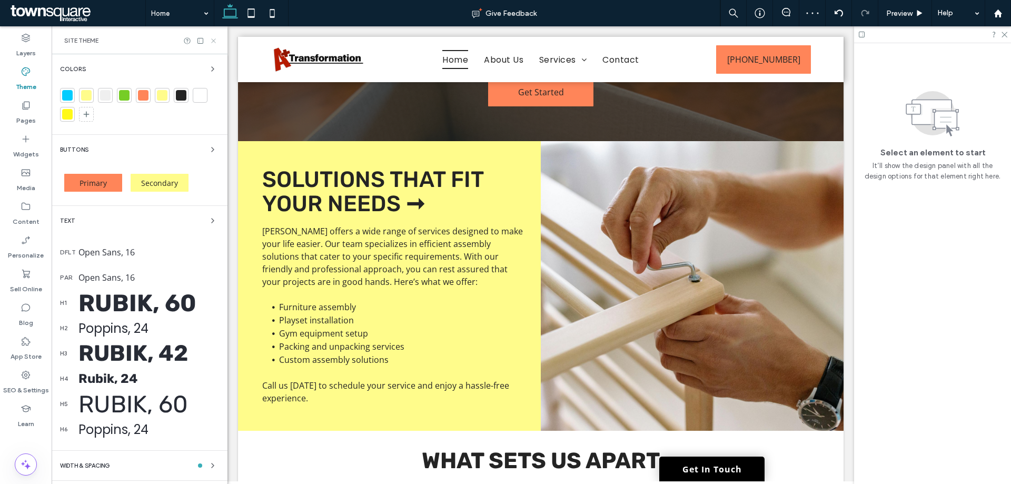
click at [213, 41] on icon at bounding box center [214, 41] width 8 height 8
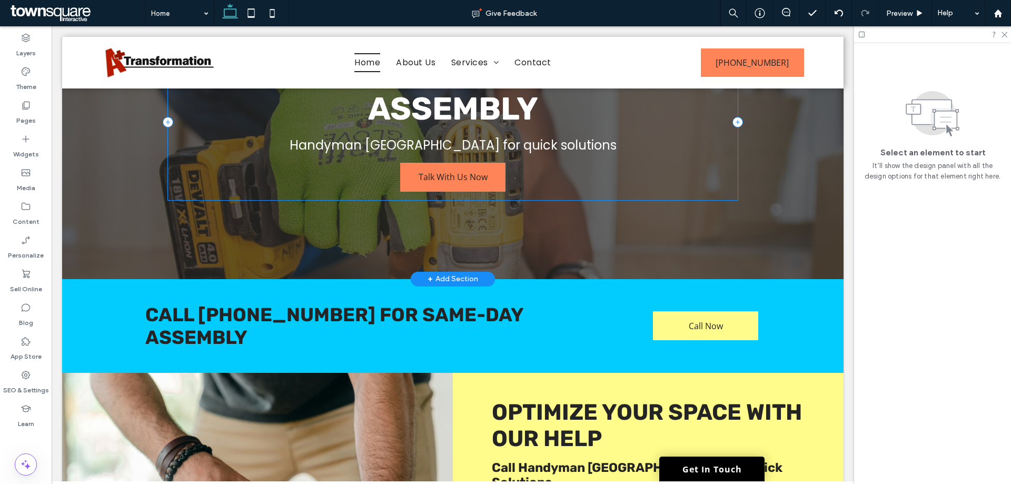
scroll to position [0, 0]
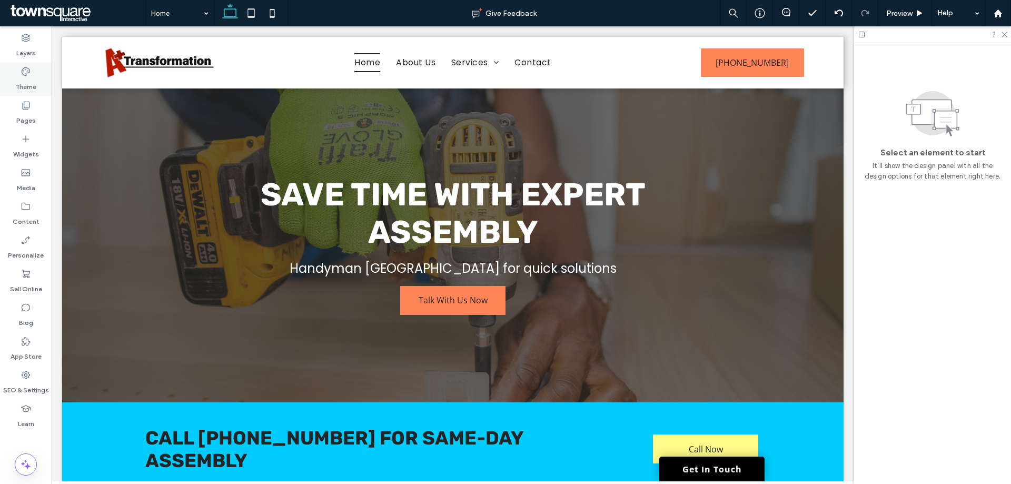
click at [34, 83] on label "Theme" at bounding box center [26, 84] width 21 height 15
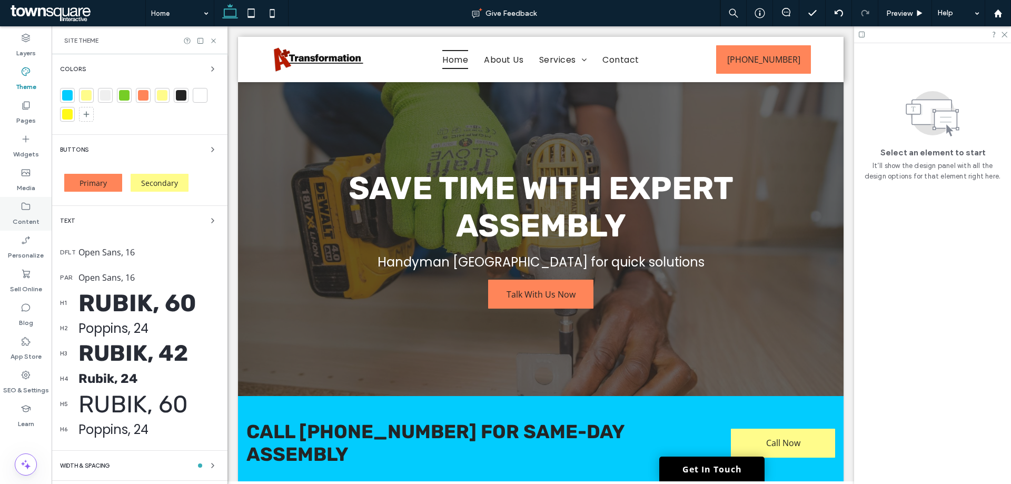
click at [22, 203] on icon at bounding box center [26, 206] width 11 height 11
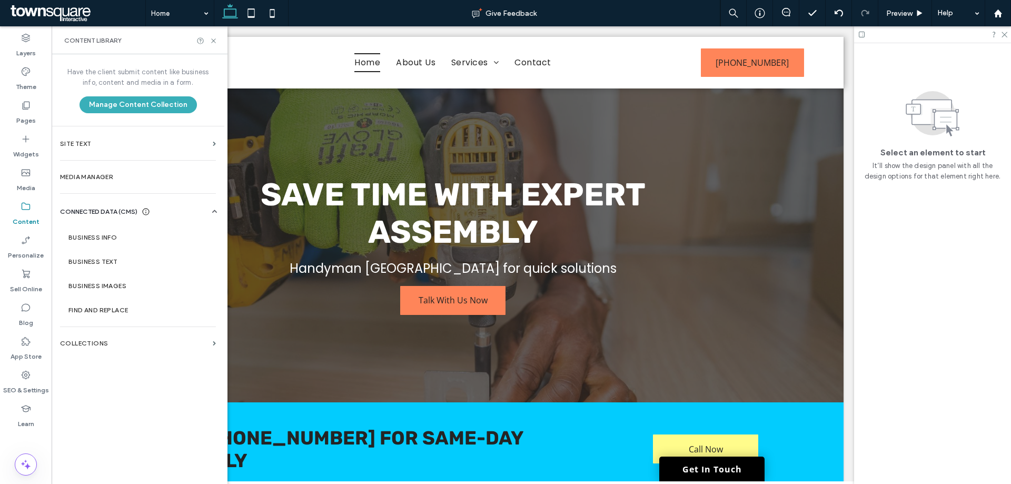
click at [103, 225] on div "Text" at bounding box center [139, 220] width 159 height 13
click at [107, 232] on section "Business Info" at bounding box center [140, 237] width 160 height 24
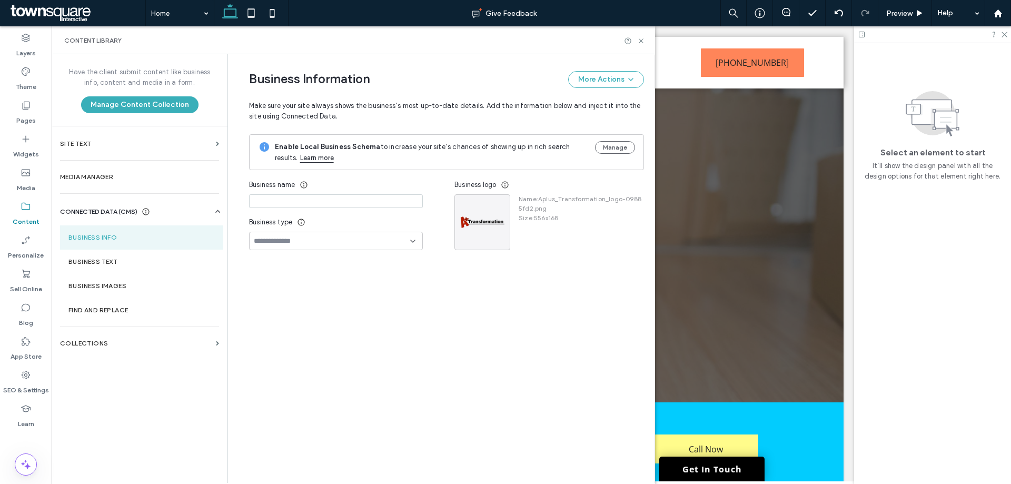
type input "**********"
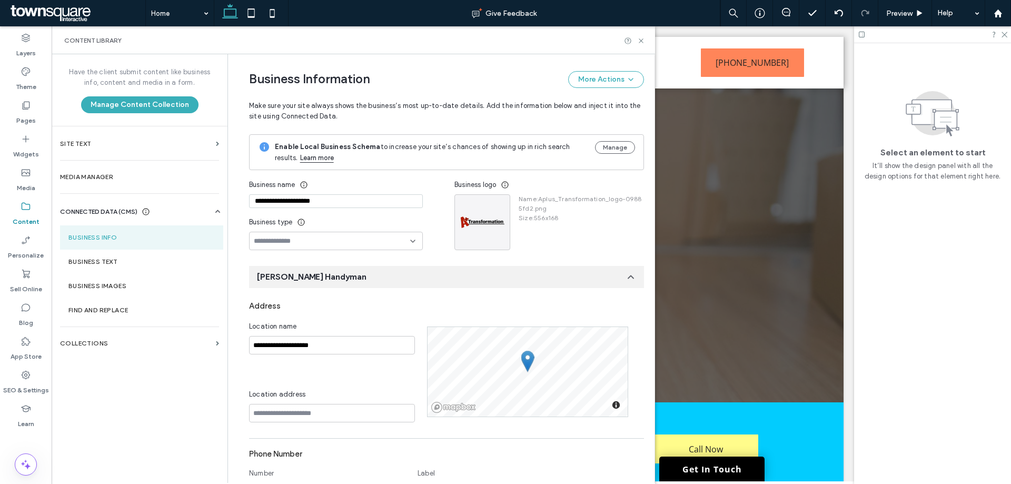
click at [314, 198] on input "**********" at bounding box center [336, 201] width 174 height 14
click at [496, 203] on icon "button" at bounding box center [500, 205] width 8 height 8
click at [509, 224] on span at bounding box center [503, 230] width 13 height 12
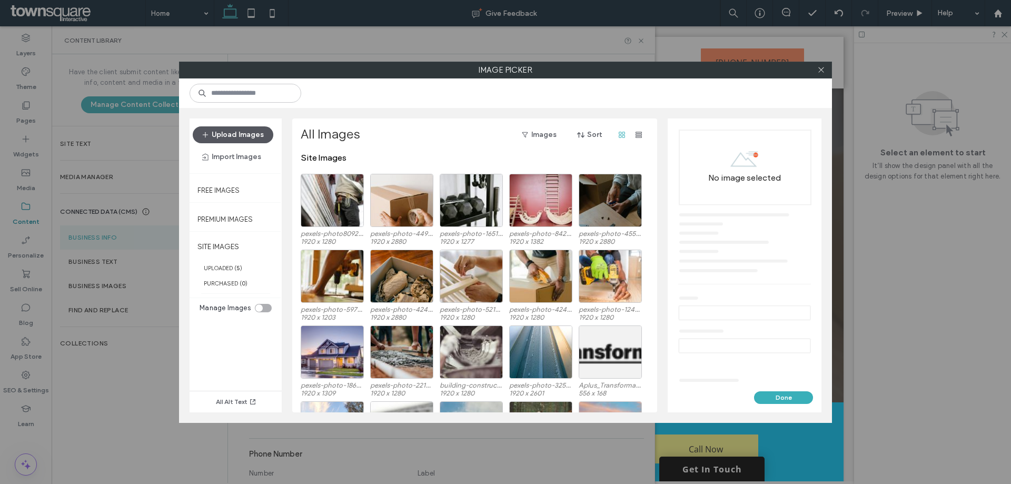
click at [262, 136] on button "Upload Images" at bounding box center [233, 134] width 81 height 17
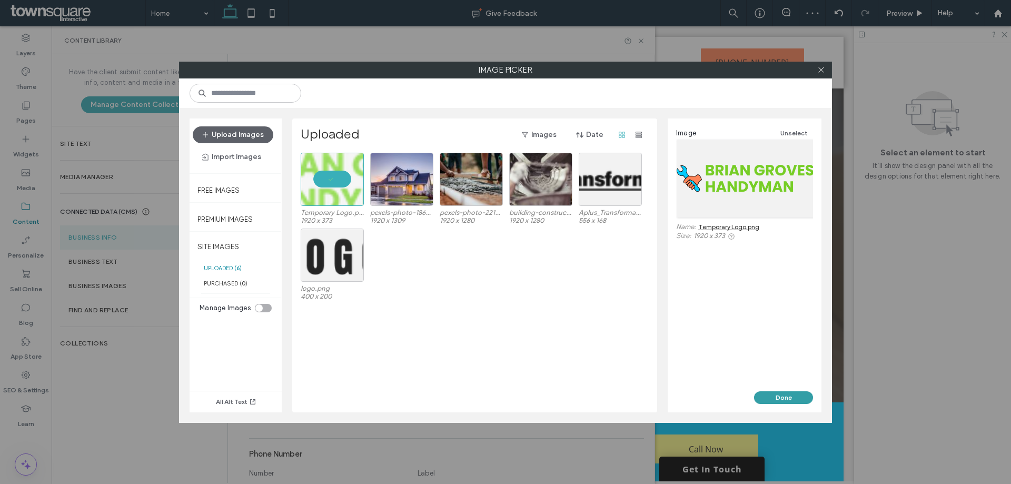
click at [774, 396] on button "Done" at bounding box center [783, 397] width 59 height 13
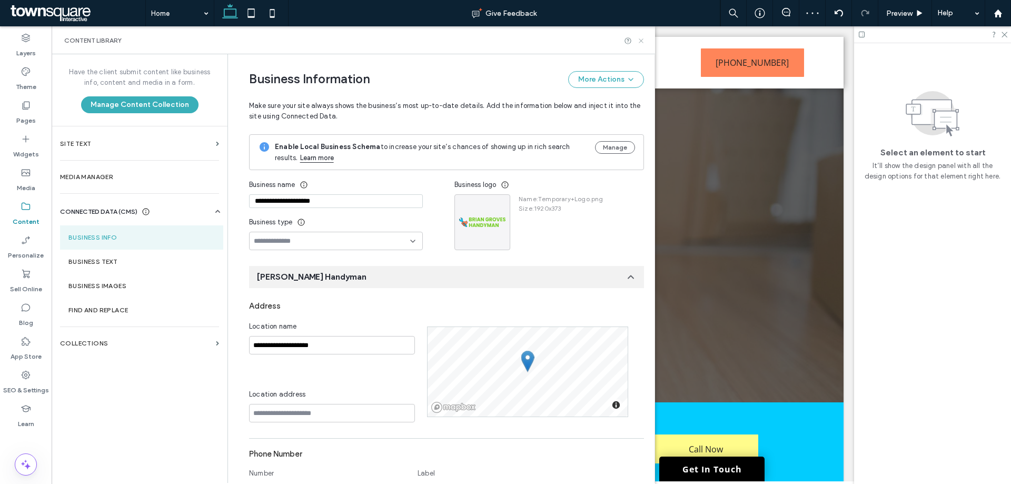
drag, startPoint x: 641, startPoint y: 42, endPoint x: 533, endPoint y: 30, distance: 109.1
click at [641, 42] on icon at bounding box center [641, 41] width 8 height 8
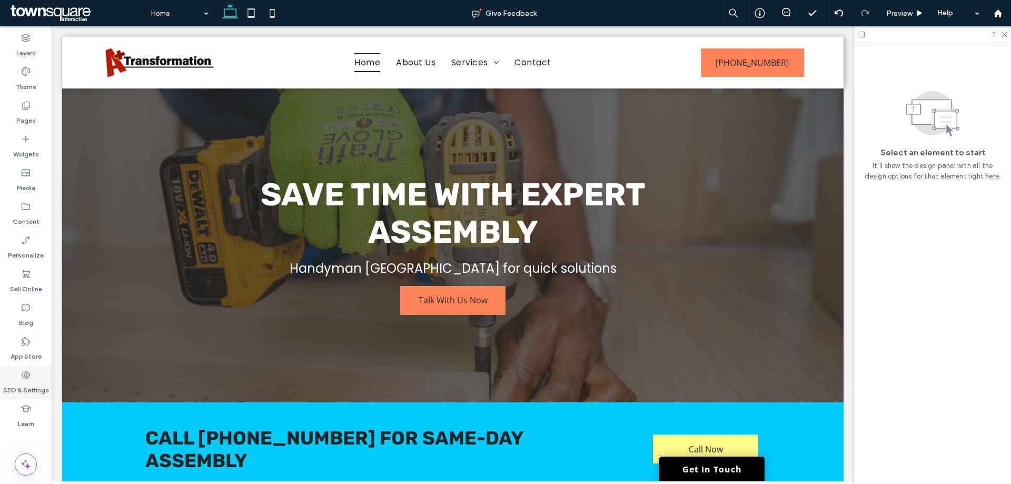
click at [29, 387] on label "SEO & Settings" at bounding box center [26, 387] width 46 height 15
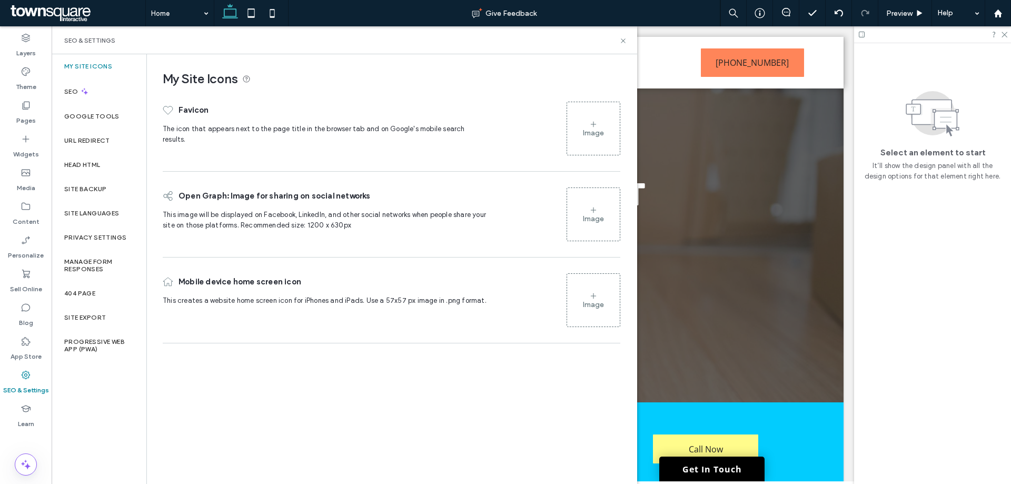
click at [600, 124] on div "Image" at bounding box center [593, 128] width 53 height 51
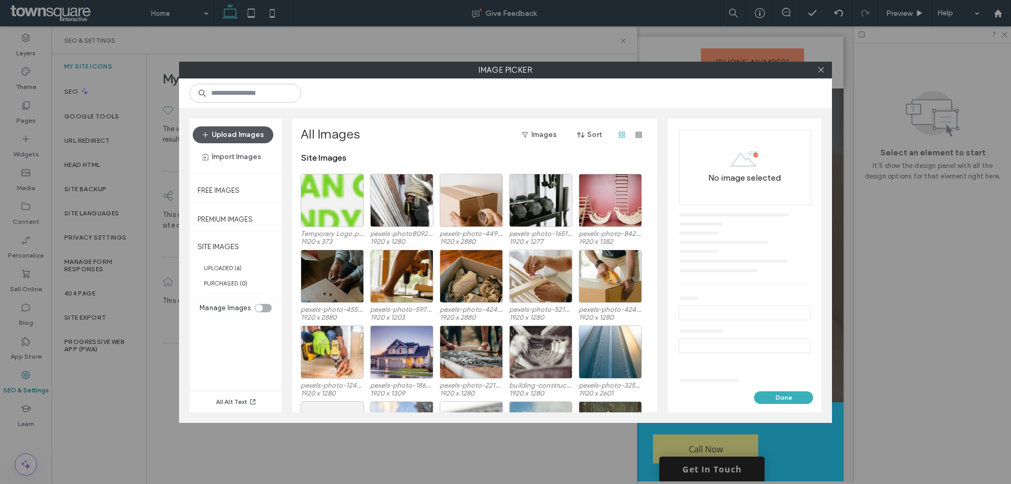
click at [260, 136] on button "Upload Images" at bounding box center [233, 134] width 81 height 17
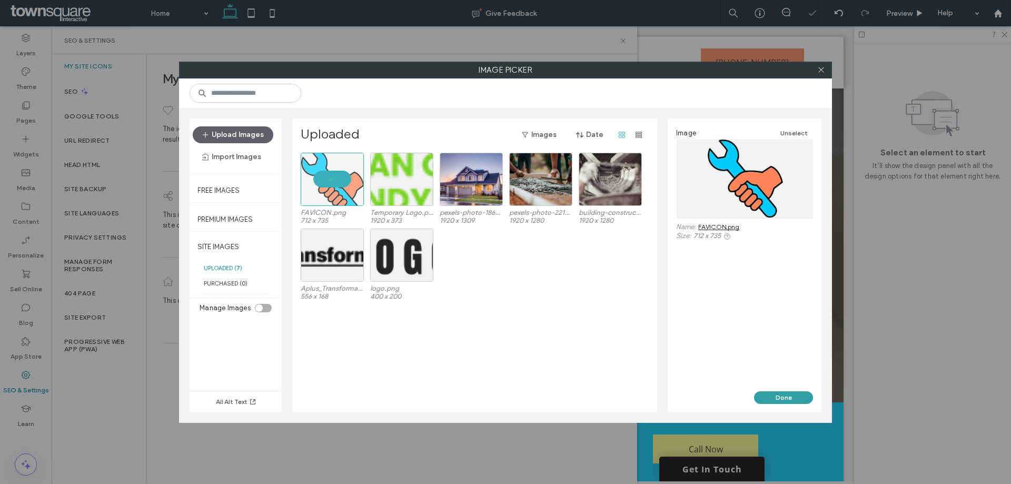
click at [784, 399] on button "Done" at bounding box center [783, 397] width 59 height 13
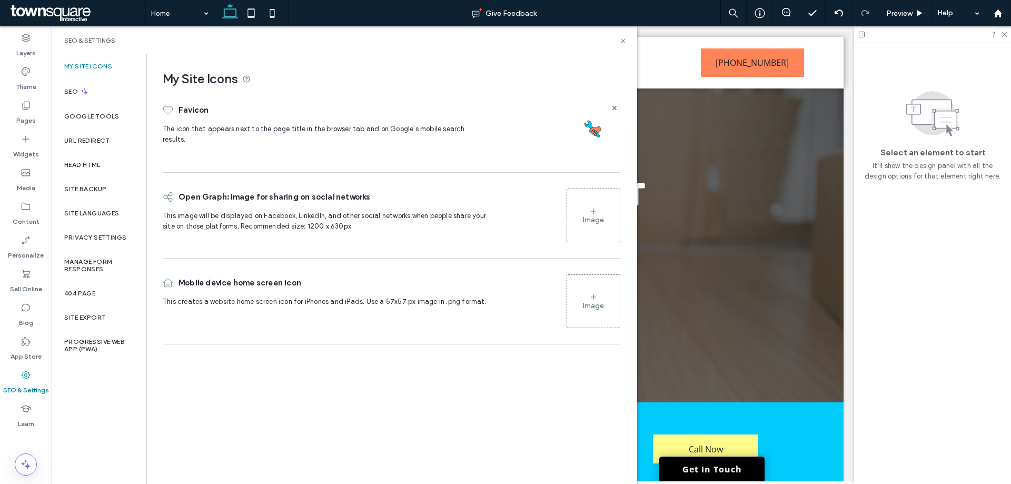
click at [596, 127] on img at bounding box center [593, 129] width 17 height 17
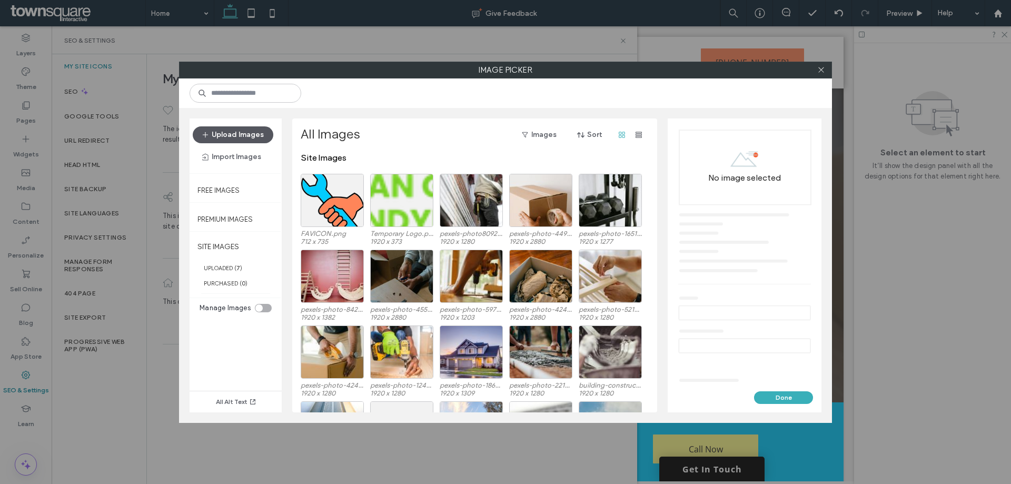
click at [245, 136] on button "Upload Images" at bounding box center [233, 134] width 81 height 17
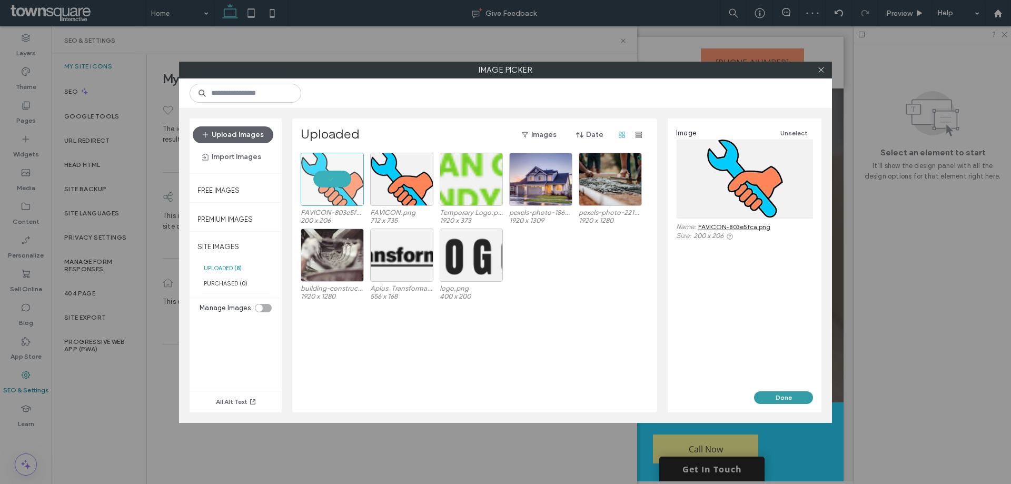
click at [776, 393] on button "Done" at bounding box center [783, 397] width 59 height 13
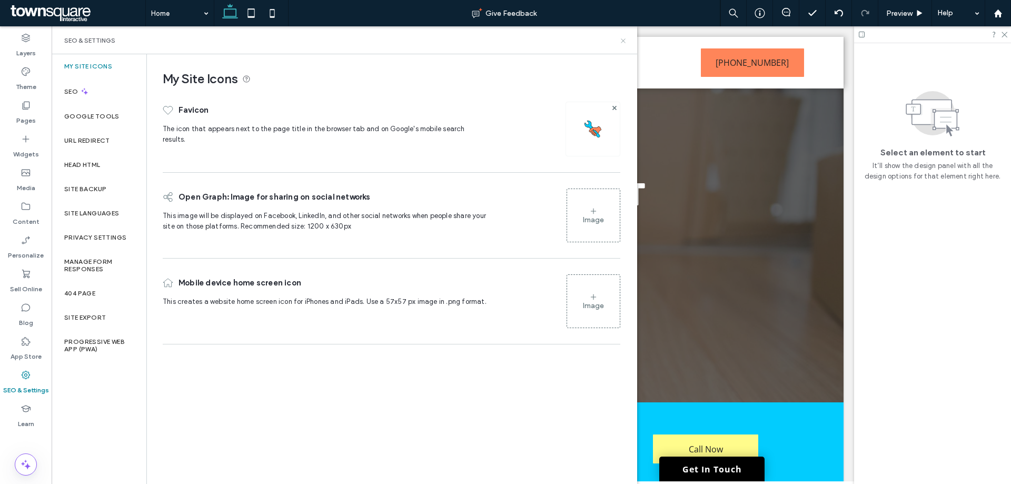
click at [625, 42] on icon at bounding box center [623, 41] width 8 height 8
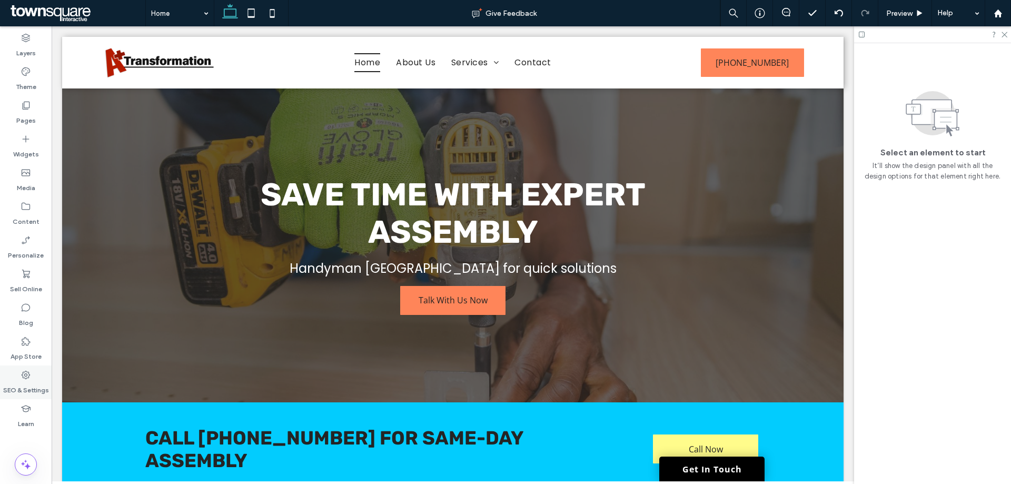
click at [34, 377] on div "SEO & Settings" at bounding box center [26, 383] width 52 height 34
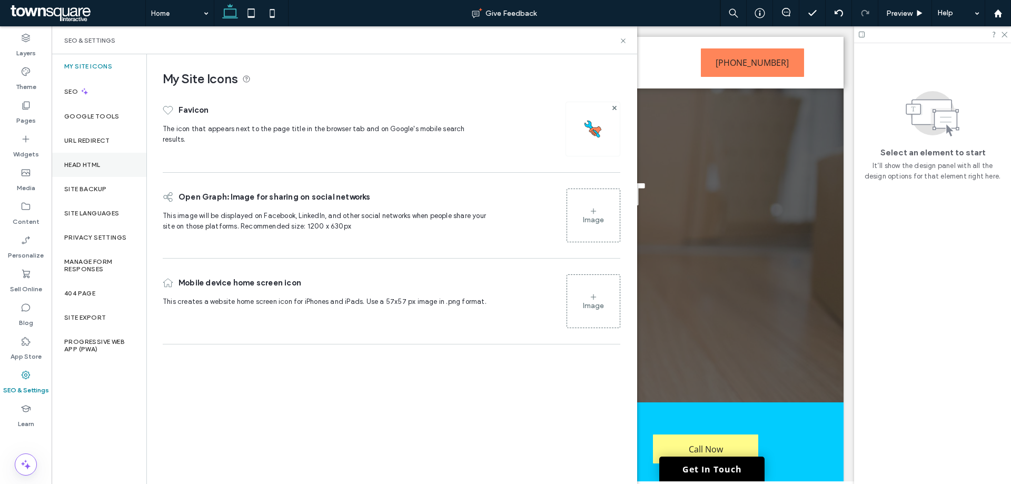
click at [101, 161] on label "Head HTML" at bounding box center [82, 164] width 36 height 7
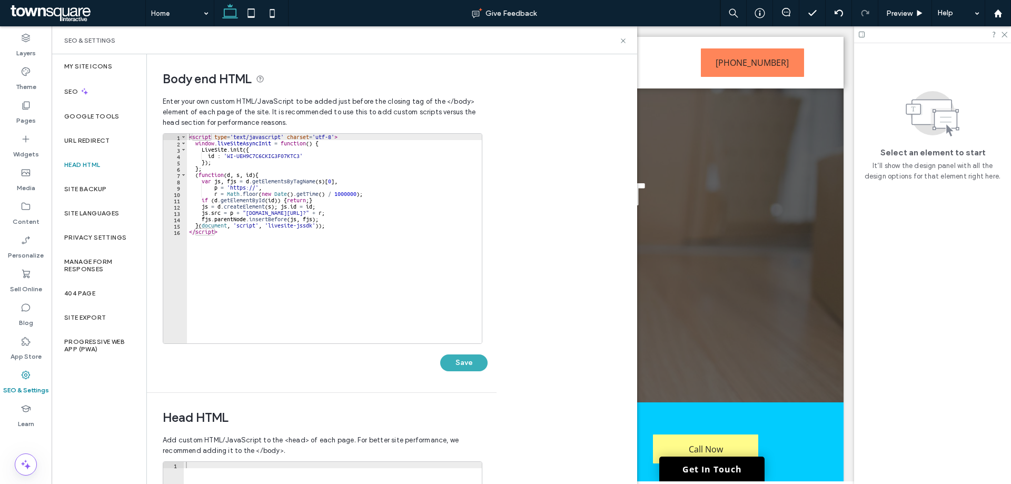
click at [318, 180] on div "< script type = 'text/javascript' charset = 'utf-8' > window . liveSiteAsyncIni…" at bounding box center [334, 245] width 295 height 222
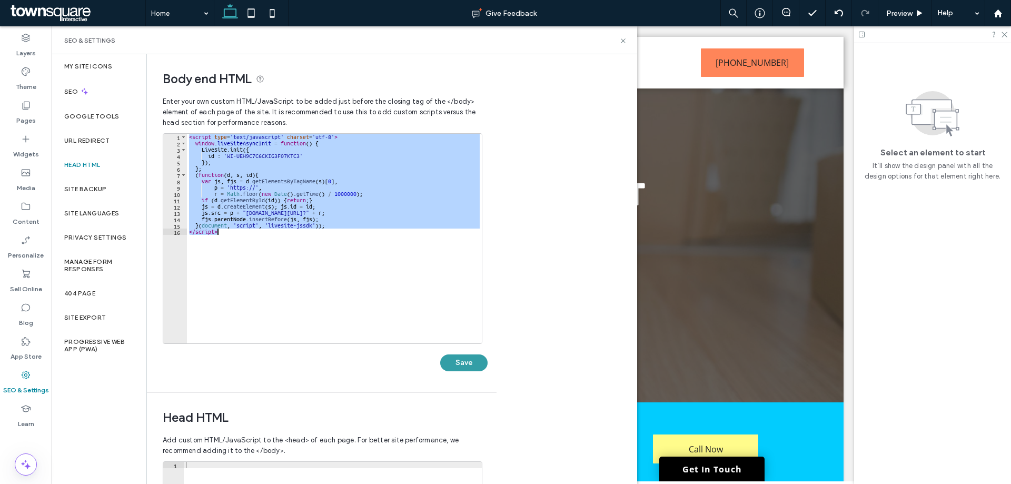
paste textarea "Cursor at row 16"
type textarea "*********"
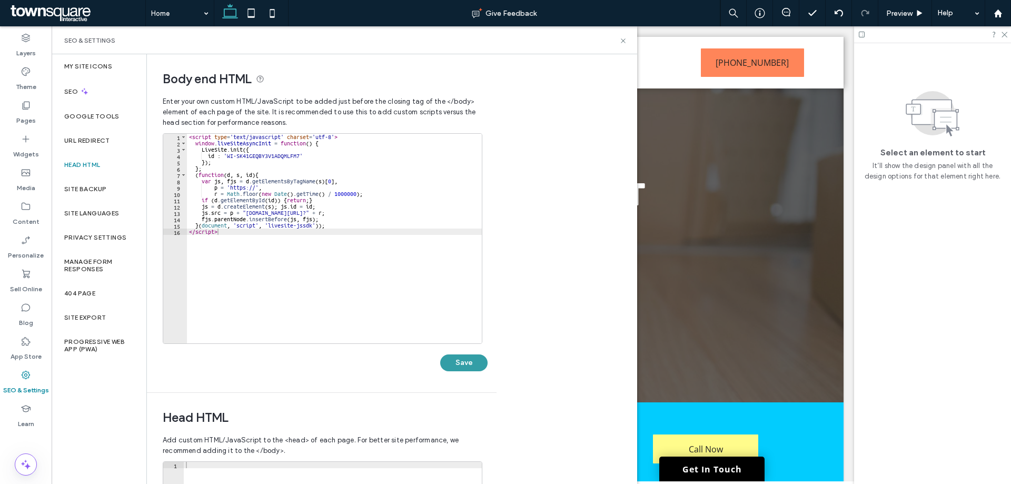
click at [462, 362] on button "Save" at bounding box center [463, 362] width 47 height 17
click at [624, 41] on use at bounding box center [623, 40] width 4 height 4
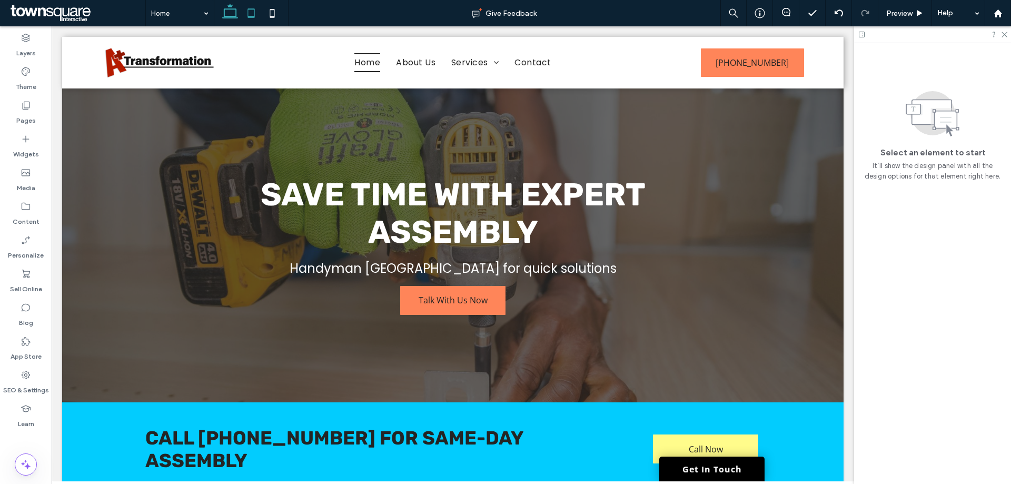
click at [250, 19] on icon at bounding box center [251, 13] width 21 height 21
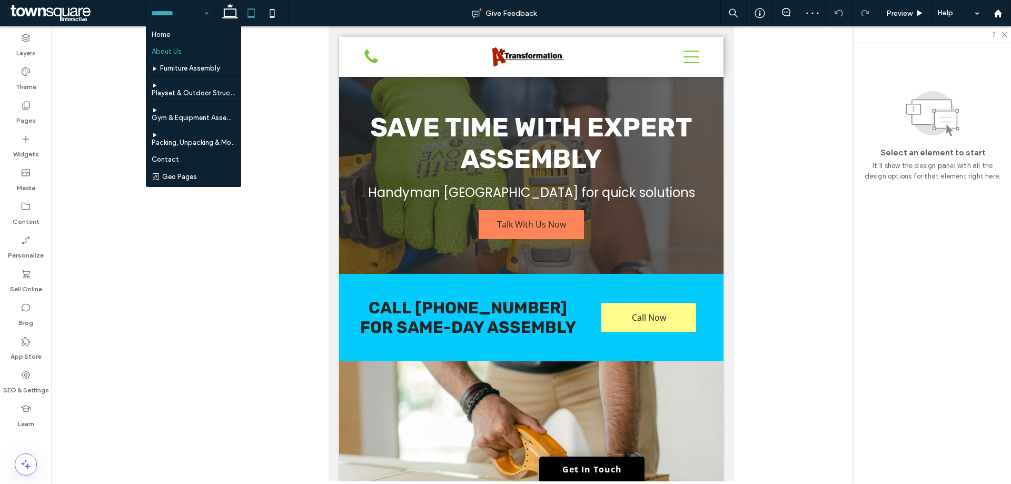
click at [191, 16] on input at bounding box center [177, 13] width 52 height 26
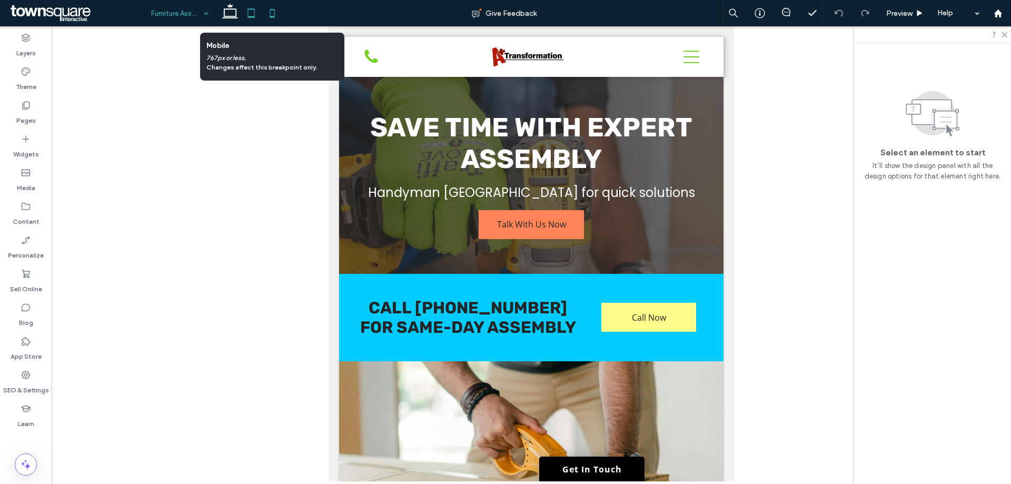
click at [275, 14] on icon at bounding box center [272, 13] width 21 height 21
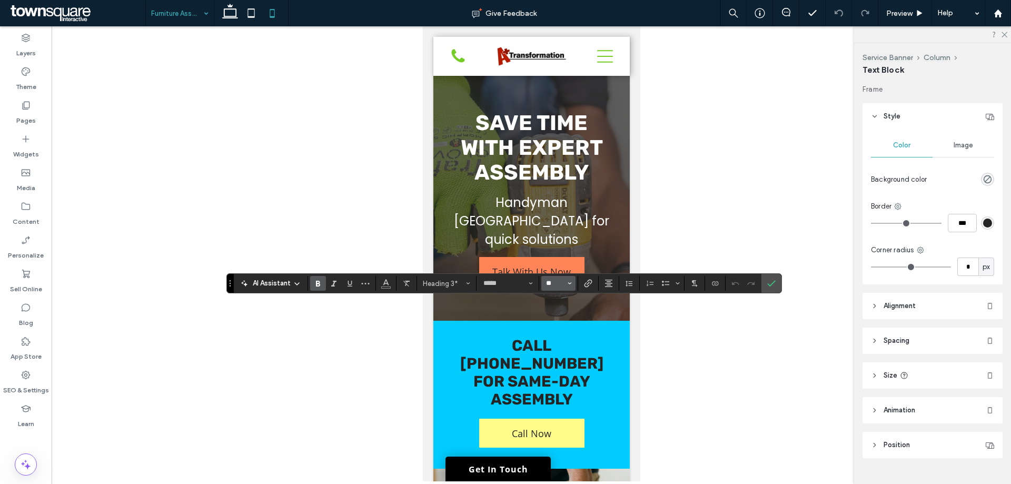
click at [557, 281] on input "**" at bounding box center [555, 283] width 21 height 8
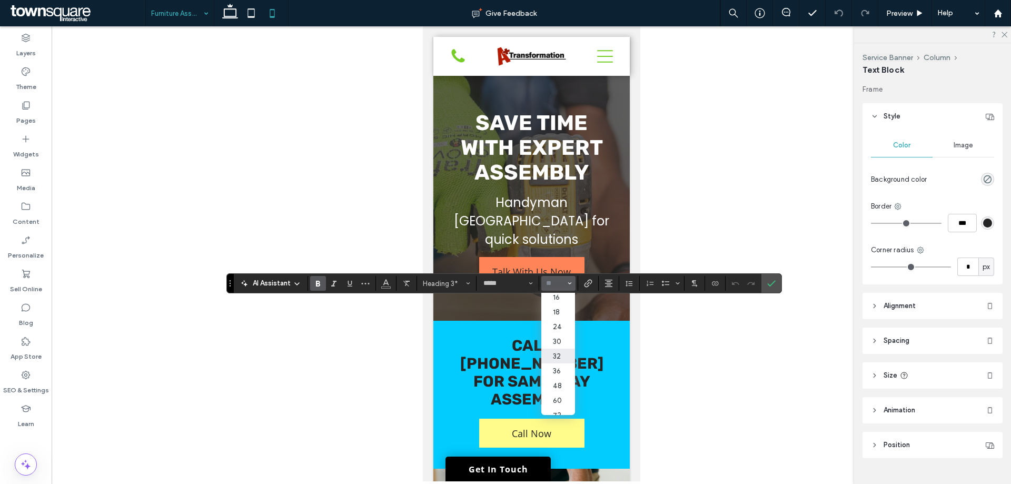
scroll to position [53, 0]
click at [563, 358] on label "18" at bounding box center [558, 350] width 34 height 15
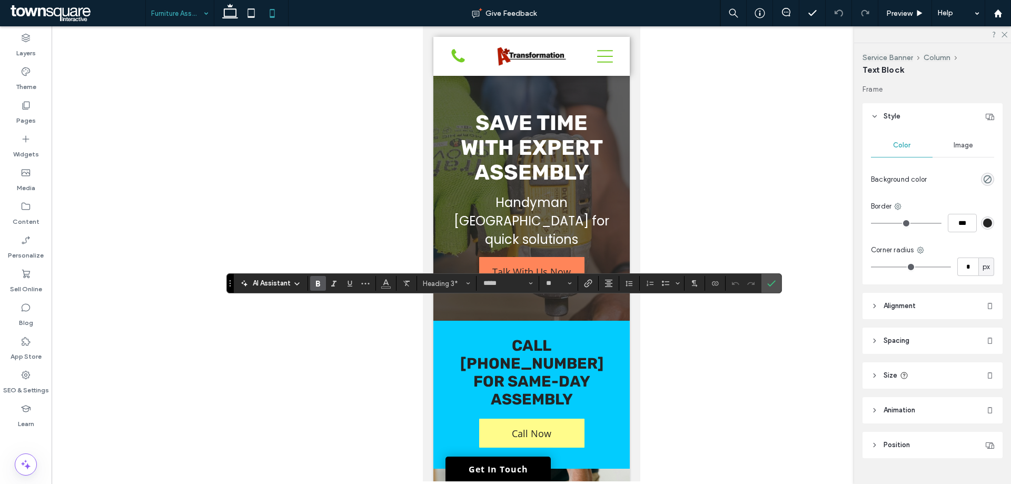
type input "**"
click at [558, 283] on input "**" at bounding box center [555, 283] width 21 height 8
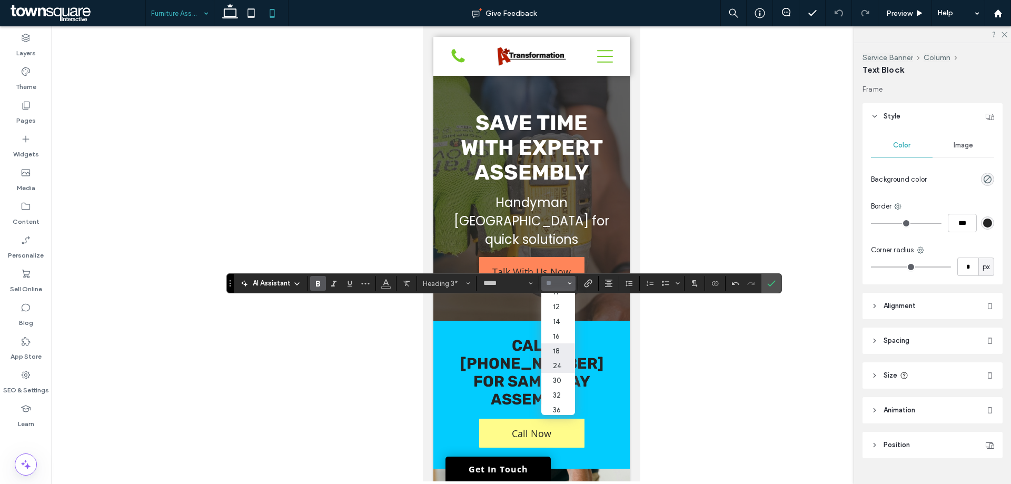
click at [564, 369] on label "24" at bounding box center [558, 365] width 34 height 15
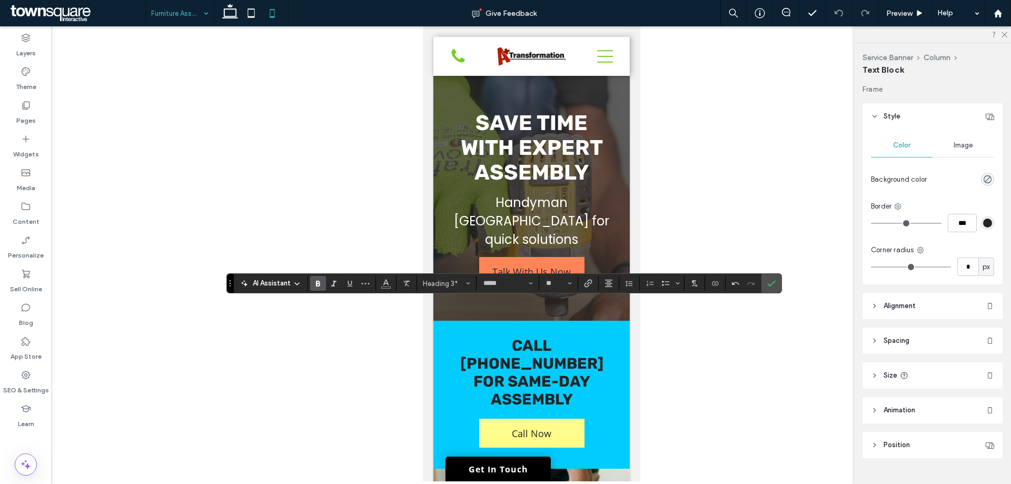
type input "**"
click at [556, 281] on input "**" at bounding box center [555, 283] width 21 height 8
type input "**"
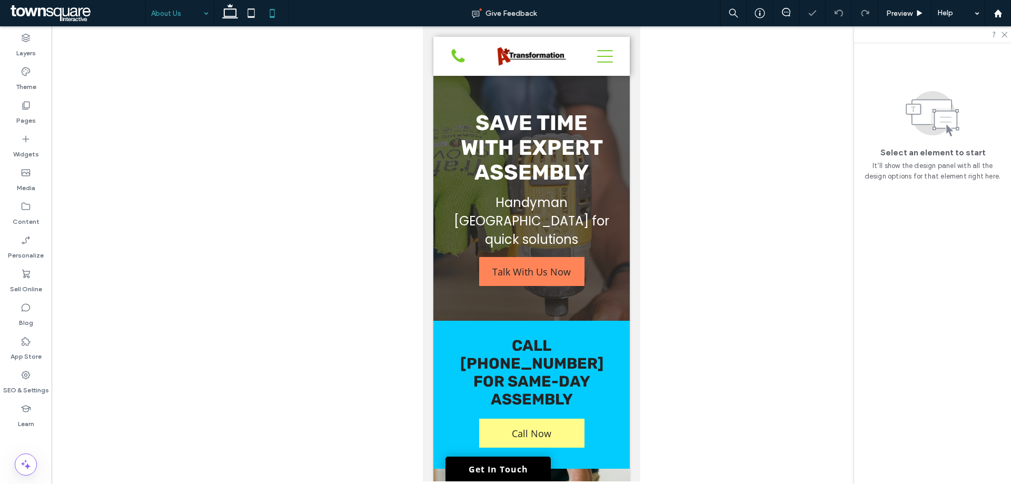
click at [197, 19] on input at bounding box center [177, 13] width 52 height 26
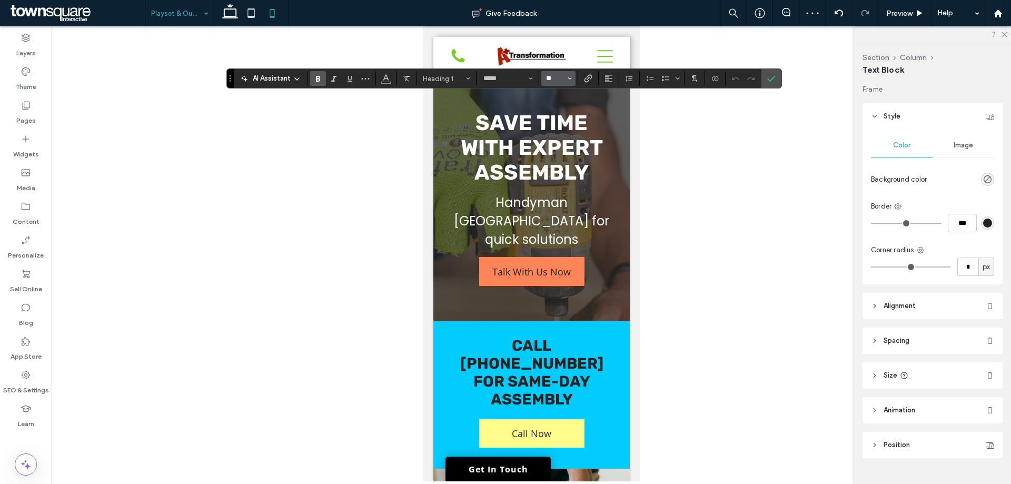
click at [555, 77] on input "**" at bounding box center [555, 78] width 21 height 8
type input "**"
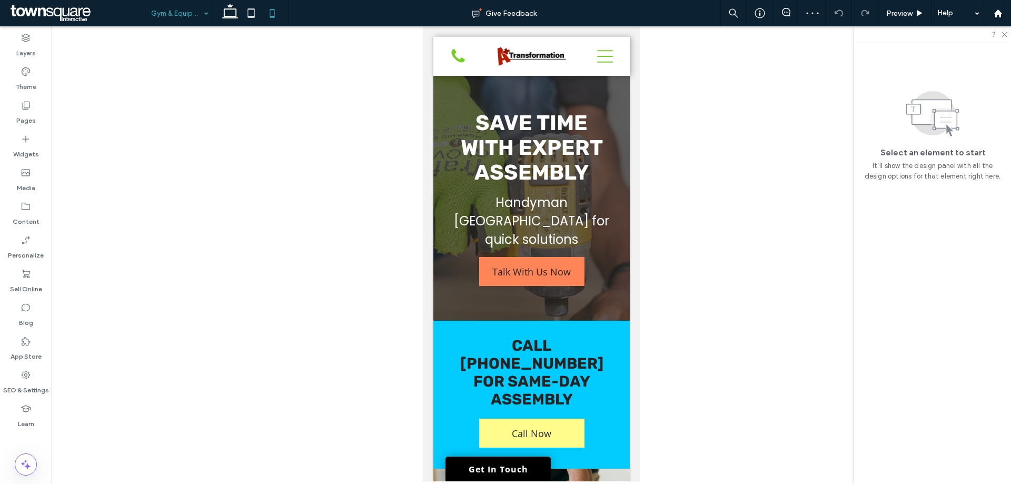
click at [202, 11] on div "Gym & Equipment Assembly" at bounding box center [180, 13] width 68 height 26
click at [227, 19] on icon at bounding box center [230, 13] width 21 height 21
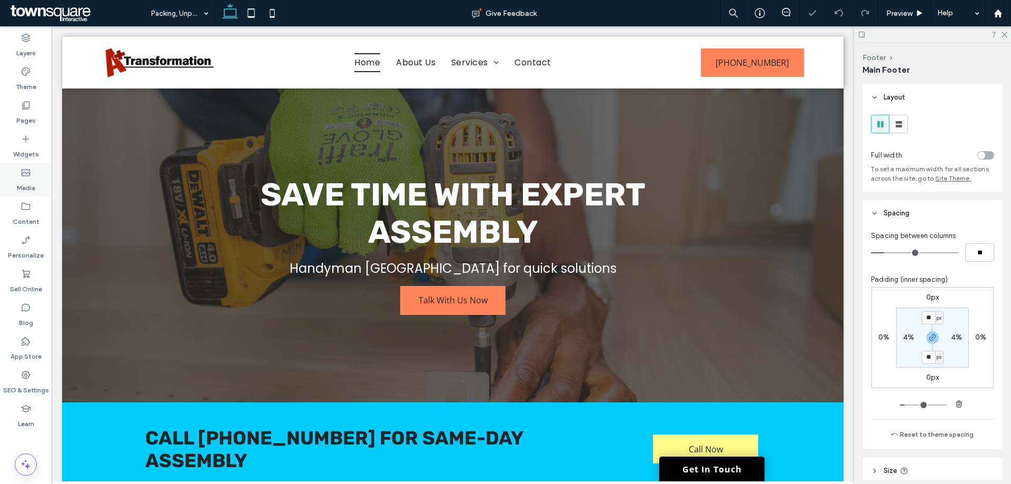
type input "***"
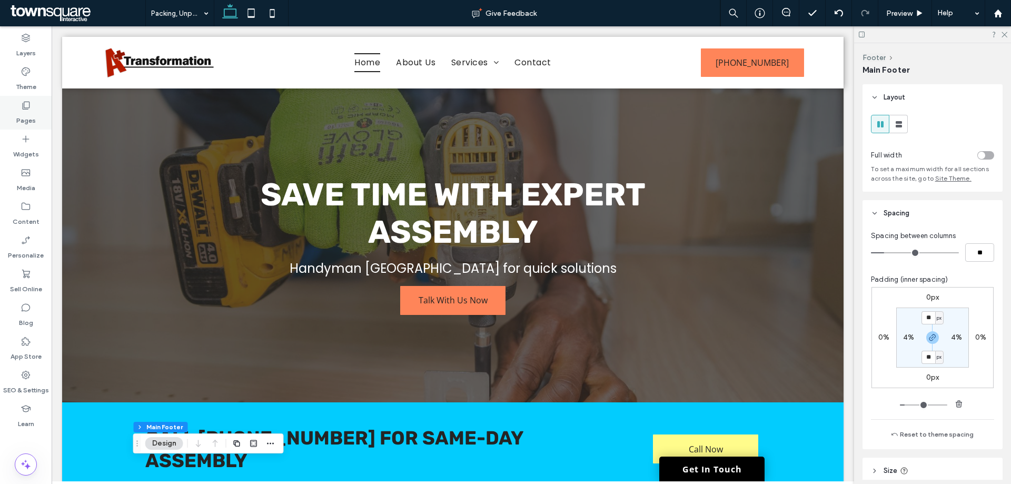
click at [30, 109] on icon at bounding box center [26, 105] width 11 height 11
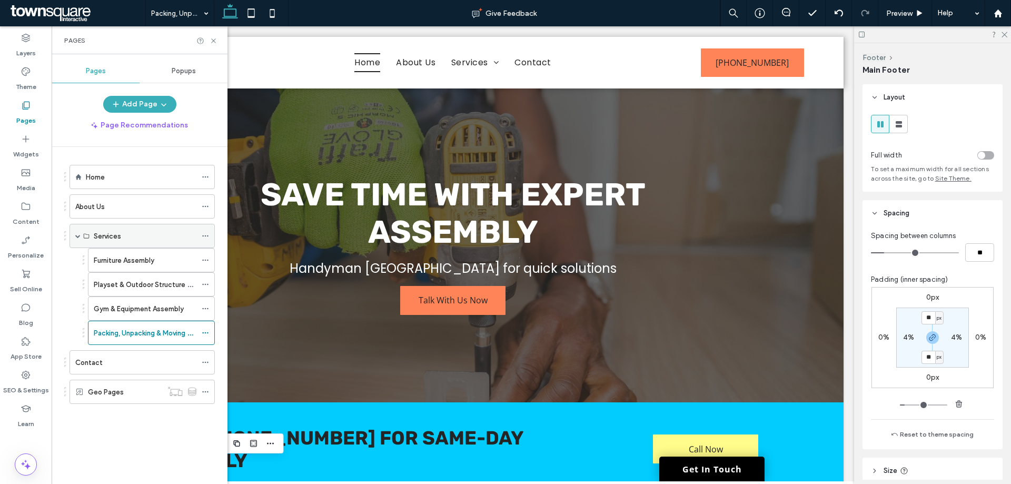
click at [77, 238] on span at bounding box center [77, 235] width 5 height 5
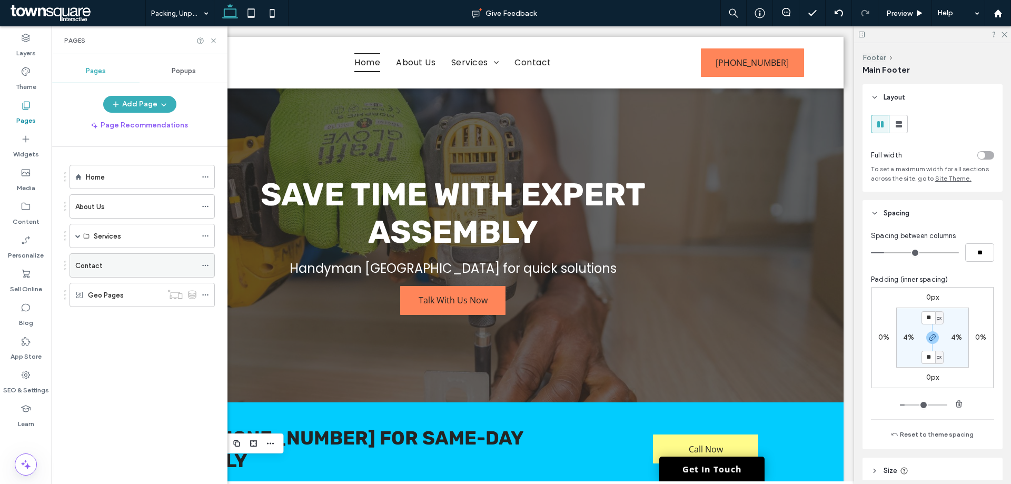
click at [101, 272] on div "Contact" at bounding box center [135, 265] width 121 height 23
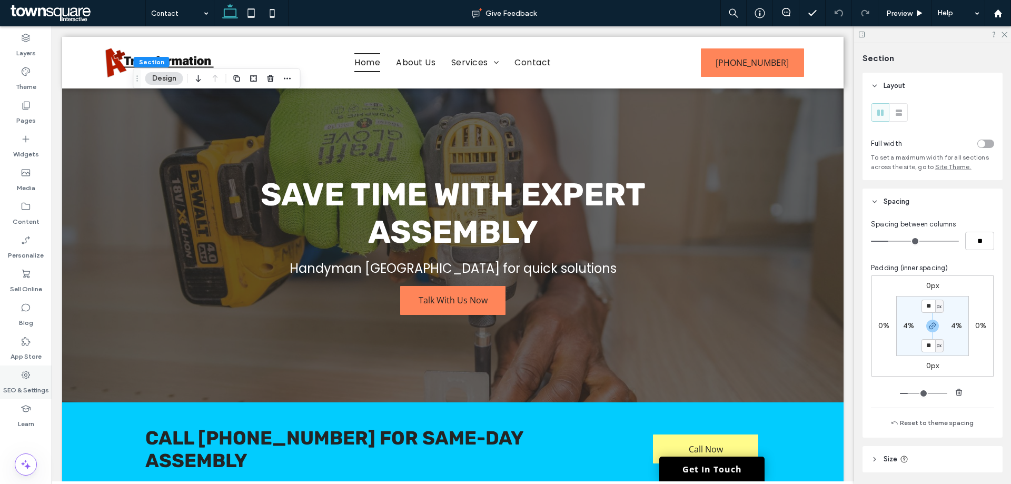
click at [22, 369] on div "SEO & Settings" at bounding box center [26, 383] width 52 height 34
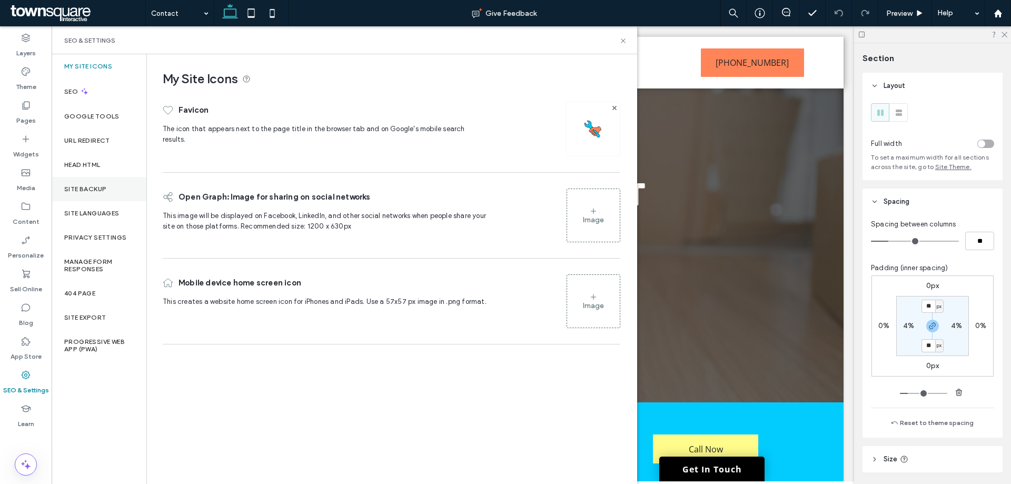
click at [115, 185] on div "Site Backup" at bounding box center [99, 189] width 95 height 24
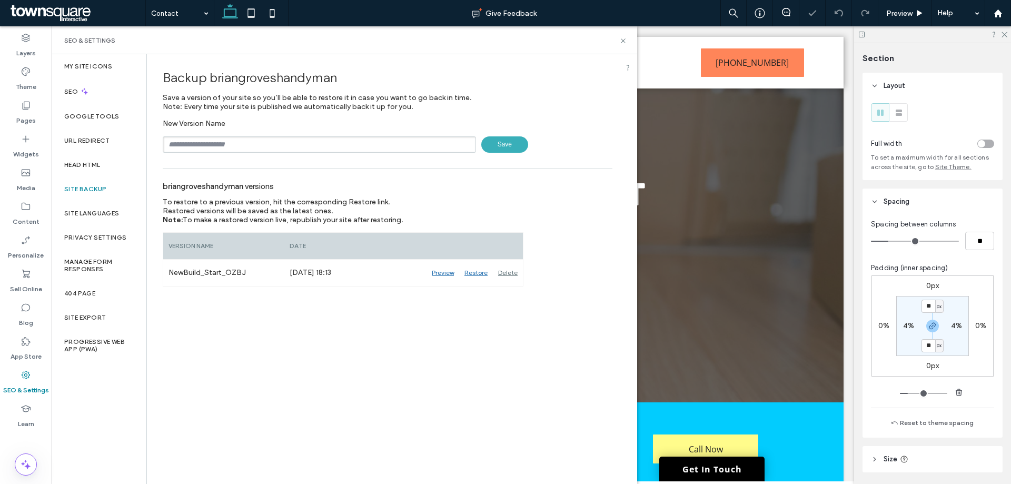
click at [229, 136] on div "New Version Name Save" at bounding box center [388, 136] width 450 height 34
click at [238, 152] on input "text" at bounding box center [319, 144] width 313 height 16
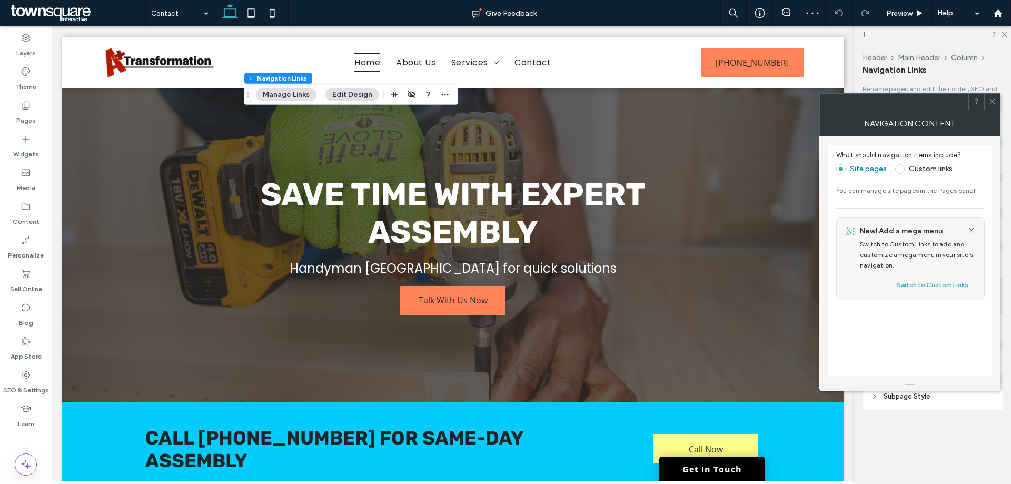
click at [993, 111] on div "NAVIGATION CONTENT" at bounding box center [910, 123] width 181 height 26
click at [991, 106] on span at bounding box center [993, 101] width 8 height 16
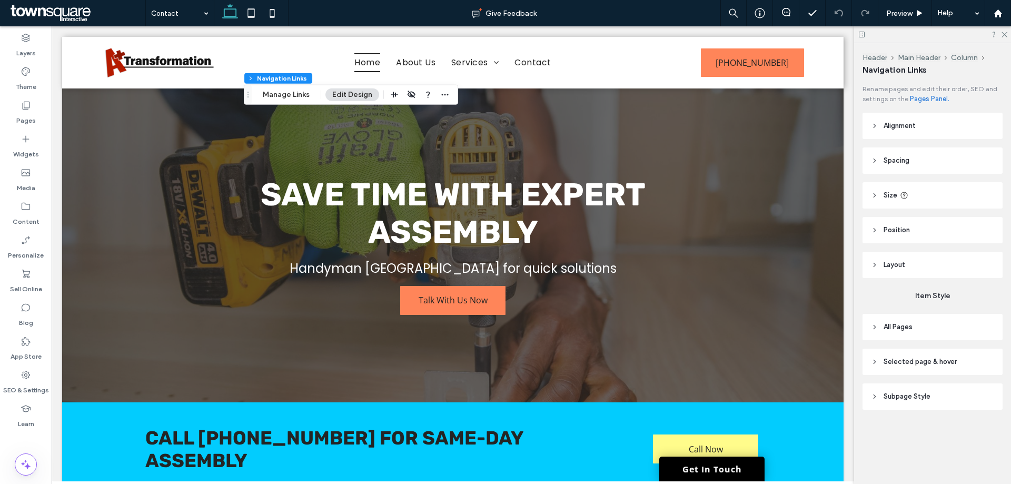
click at [927, 403] on header "Subpage Style" at bounding box center [933, 396] width 140 height 26
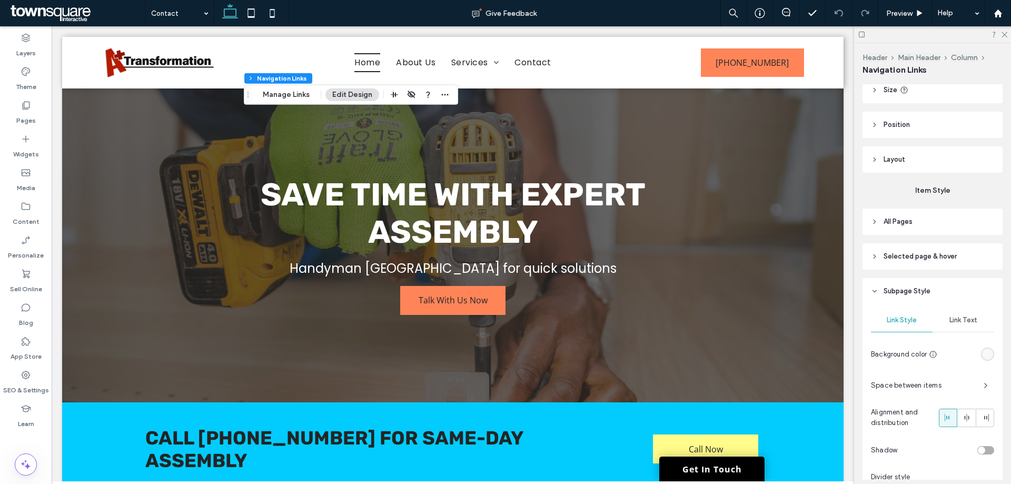
click at [986, 354] on div "rgb(250, 249, 249)" at bounding box center [987, 354] width 9 height 9
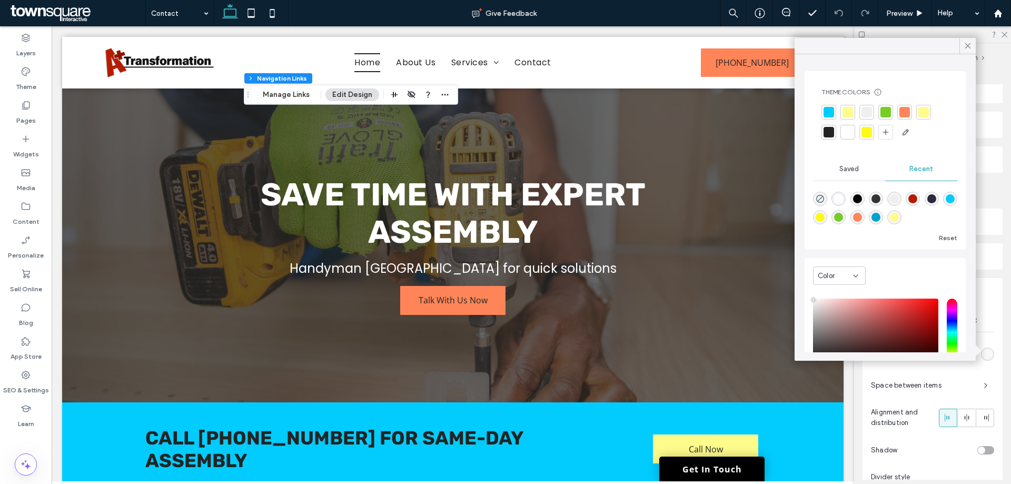
click at [848, 127] on div at bounding box center [848, 132] width 15 height 15
click at [996, 311] on div "Link Style Link Text Background color Space between items Alignment and distrib…" at bounding box center [933, 440] width 140 height 272
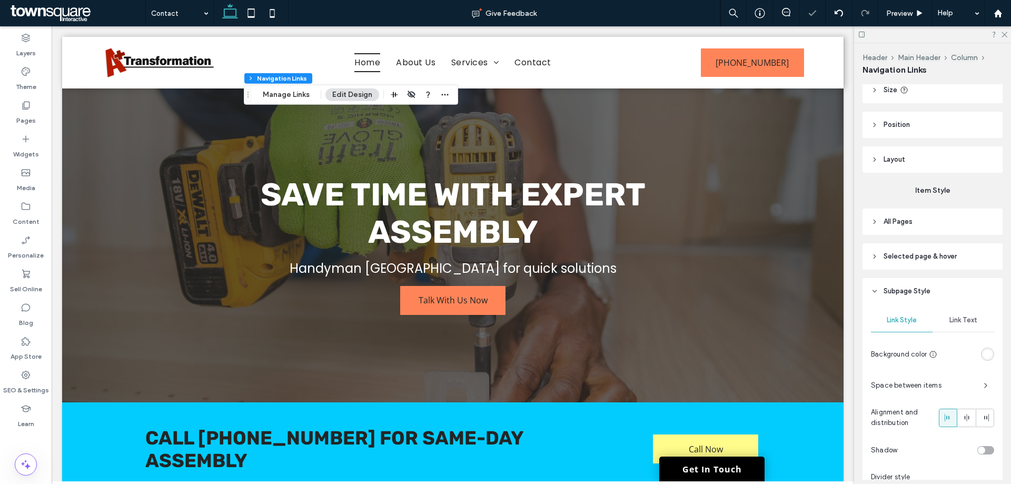
click at [978, 323] on div "Link Text" at bounding box center [964, 320] width 62 height 23
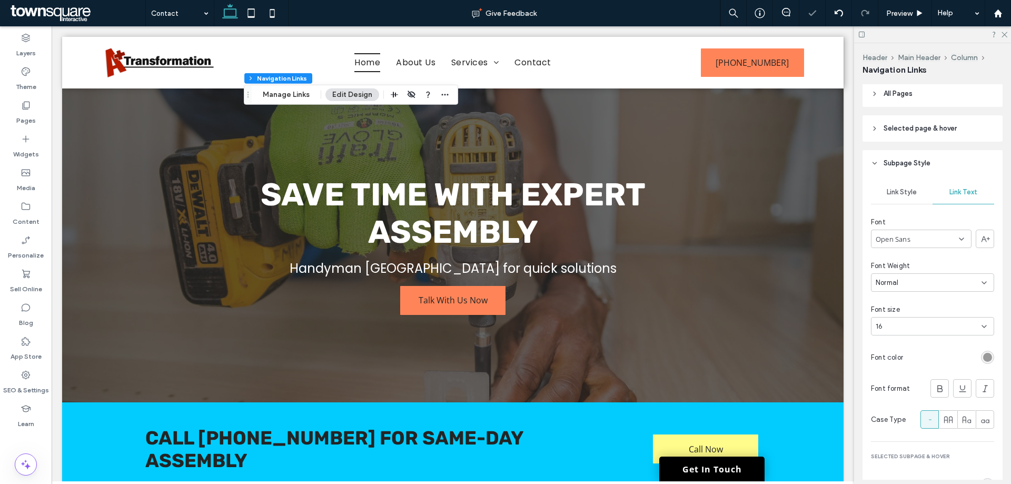
scroll to position [263, 0]
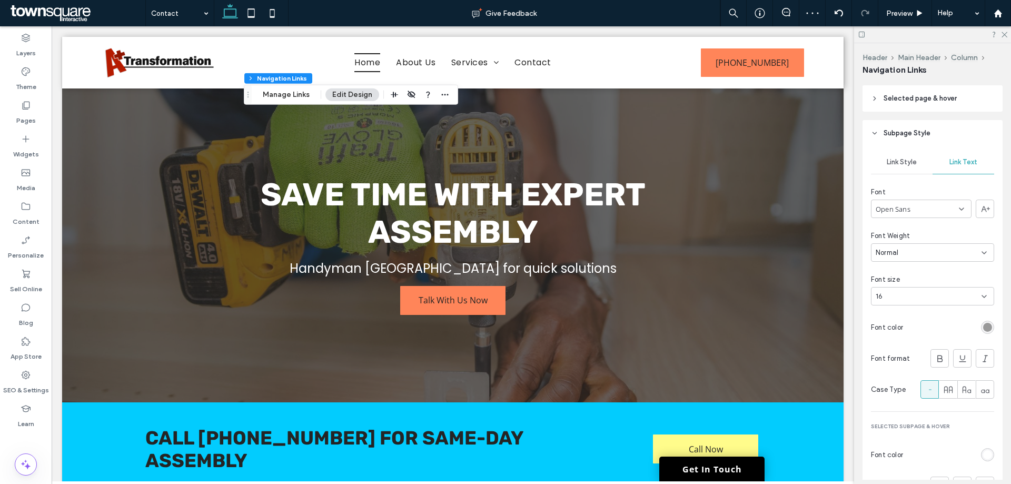
click at [983, 324] on div "rgb(153, 153, 153)" at bounding box center [987, 327] width 9 height 9
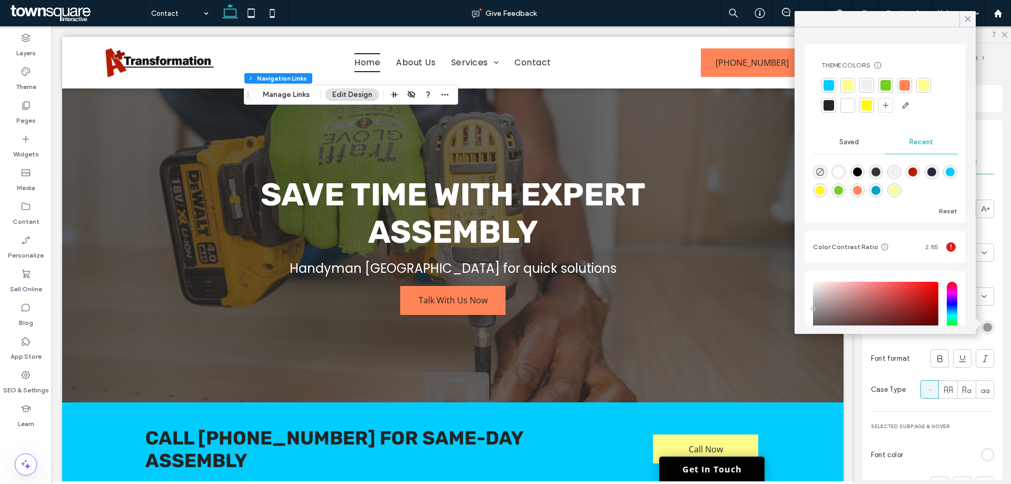
click at [831, 104] on div at bounding box center [829, 105] width 11 height 11
click at [998, 310] on div "Rename pages and edit their order, SEO and settings on the Pages Panel. Alignme…" at bounding box center [936, 282] width 147 height 396
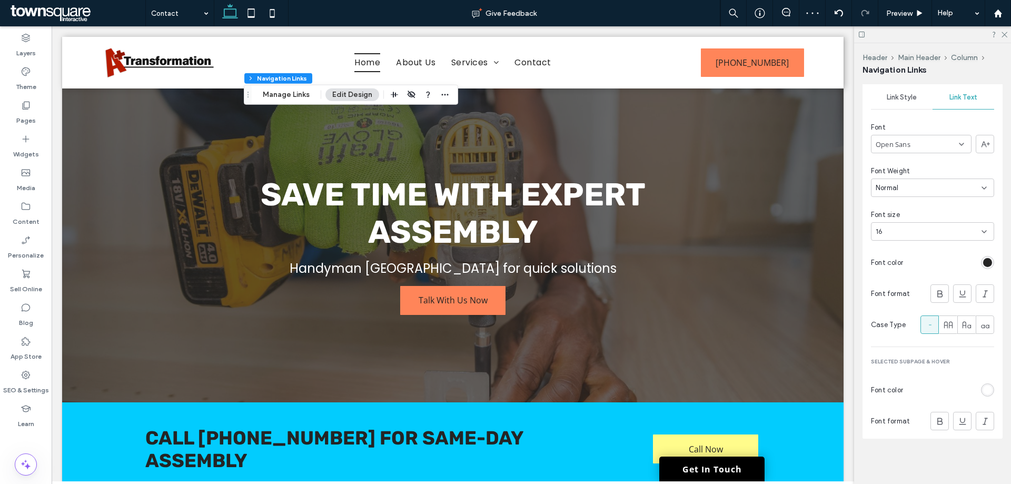
scroll to position [329, 0]
click at [982, 382] on div "rgb(255, 255, 255)" at bounding box center [987, 388] width 13 height 13
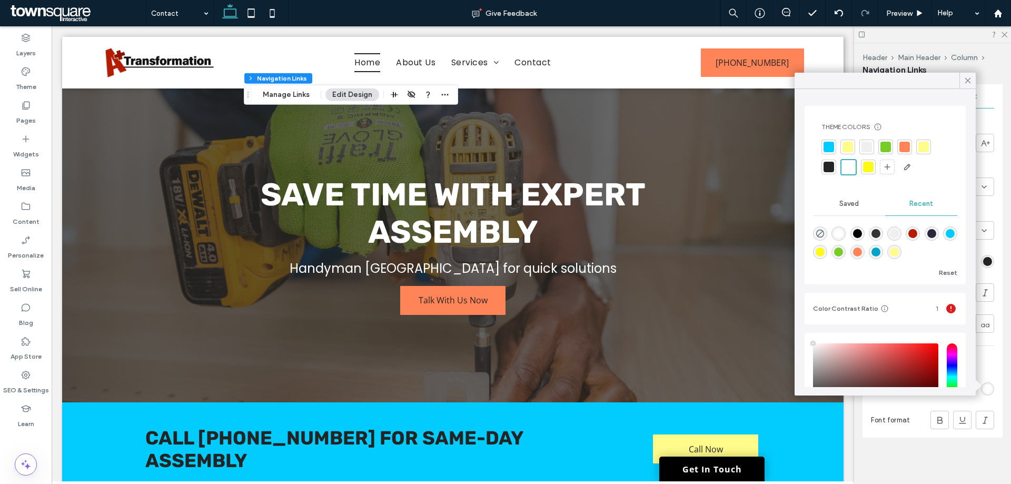
click at [832, 164] on div at bounding box center [829, 167] width 11 height 11
click at [1004, 233] on div "Rename pages and edit their order, SEO and settings on the Pages Panel. Alignme…" at bounding box center [936, 282] width 147 height 396
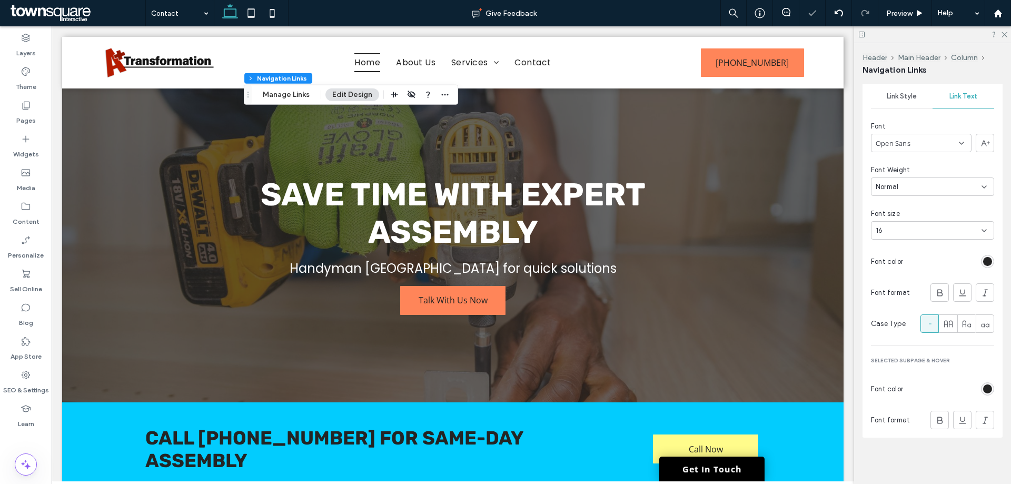
click at [907, 106] on div "Link Style" at bounding box center [902, 96] width 62 height 23
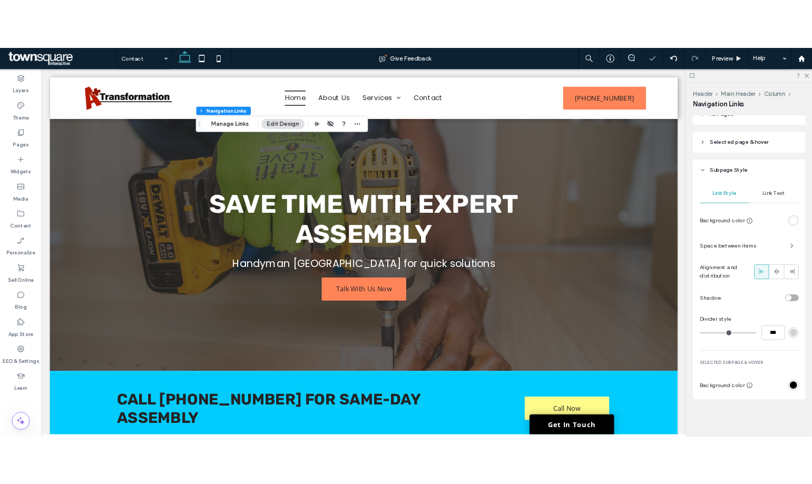
scroll to position [244, 0]
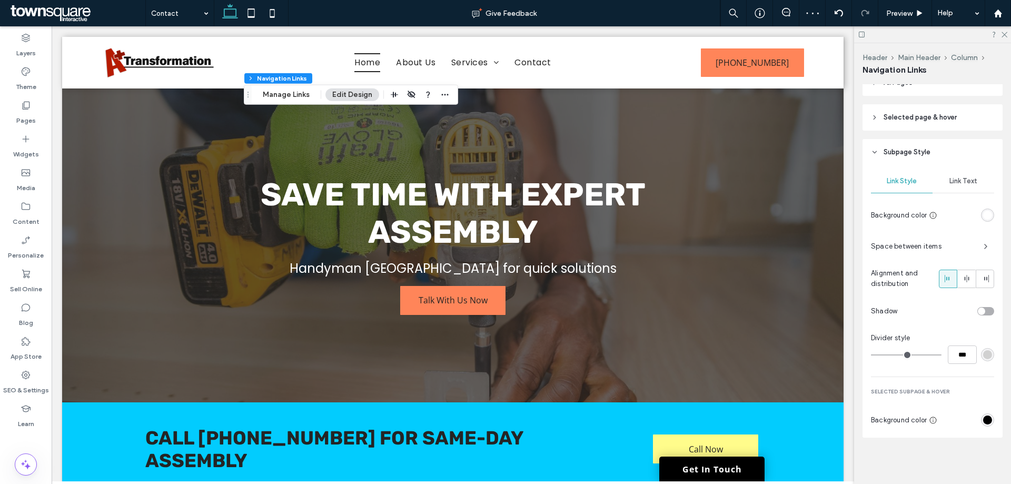
click at [983, 216] on div "rgb(255, 255, 255)" at bounding box center [987, 215] width 9 height 9
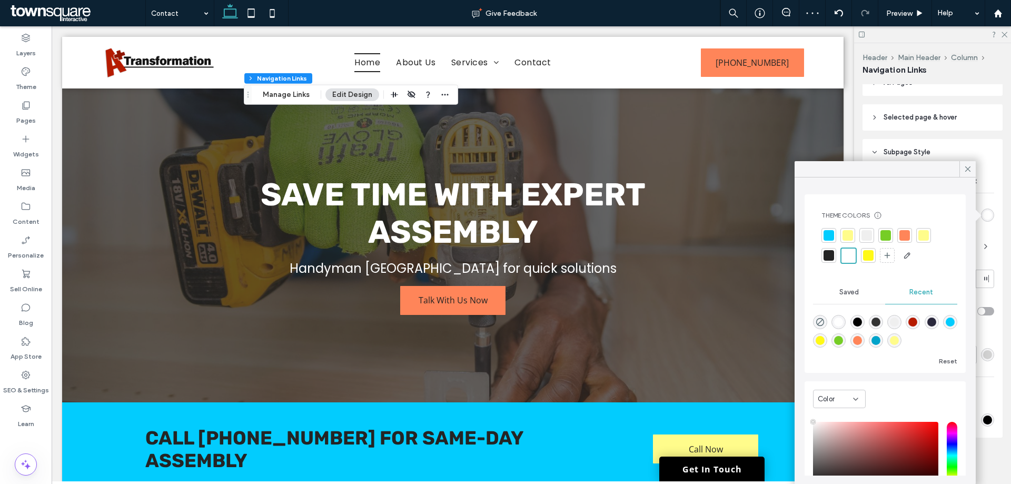
click at [871, 251] on div at bounding box center [868, 255] width 11 height 11
click at [844, 255] on div at bounding box center [848, 255] width 11 height 11
click at [983, 421] on div "rgb(0, 0, 0)" at bounding box center [987, 420] width 9 height 9
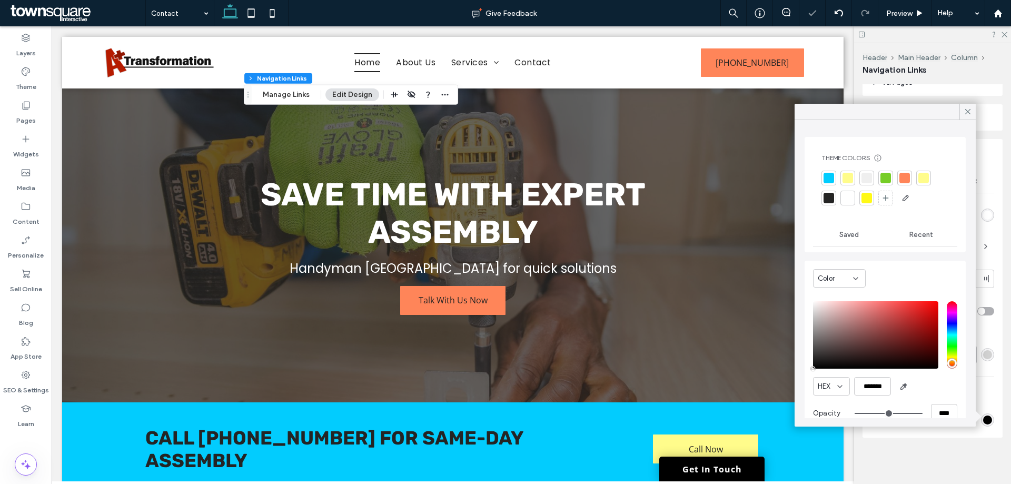
click at [868, 201] on div at bounding box center [867, 198] width 11 height 11
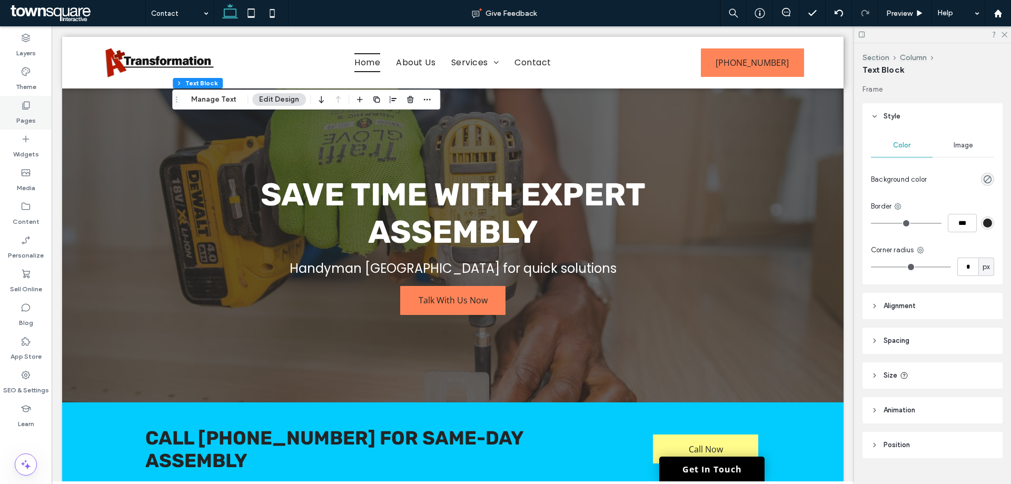
click at [35, 102] on div "Pages" at bounding box center [26, 113] width 52 height 34
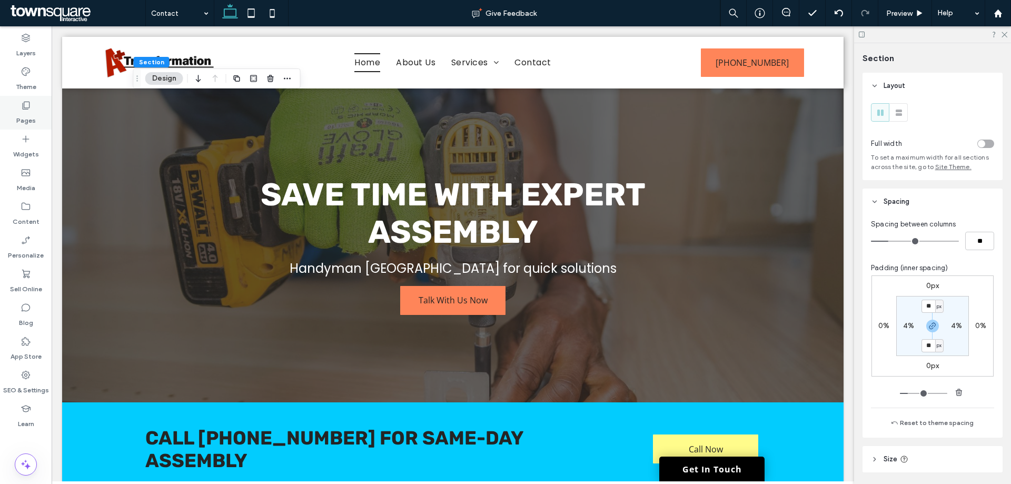
click at [24, 115] on label "Pages" at bounding box center [25, 118] width 19 height 15
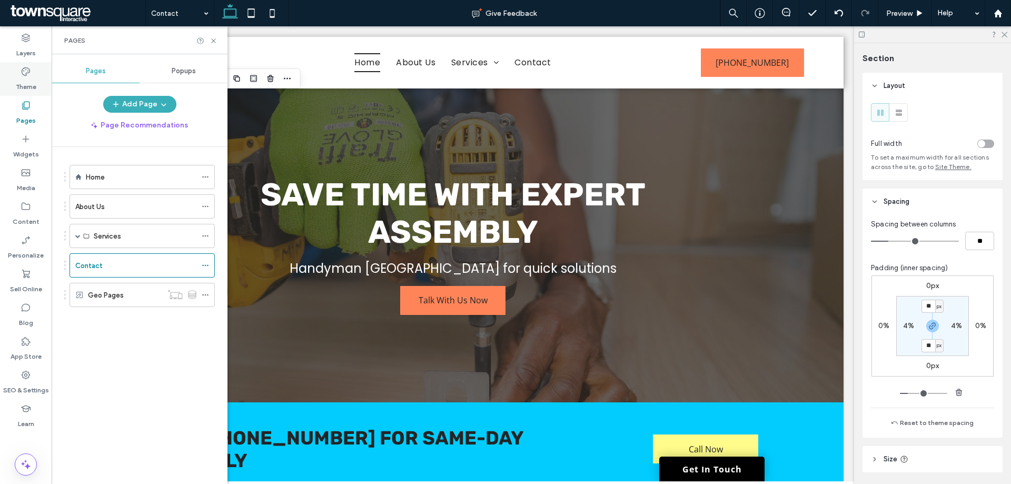
click at [29, 78] on label "Theme" at bounding box center [26, 84] width 21 height 15
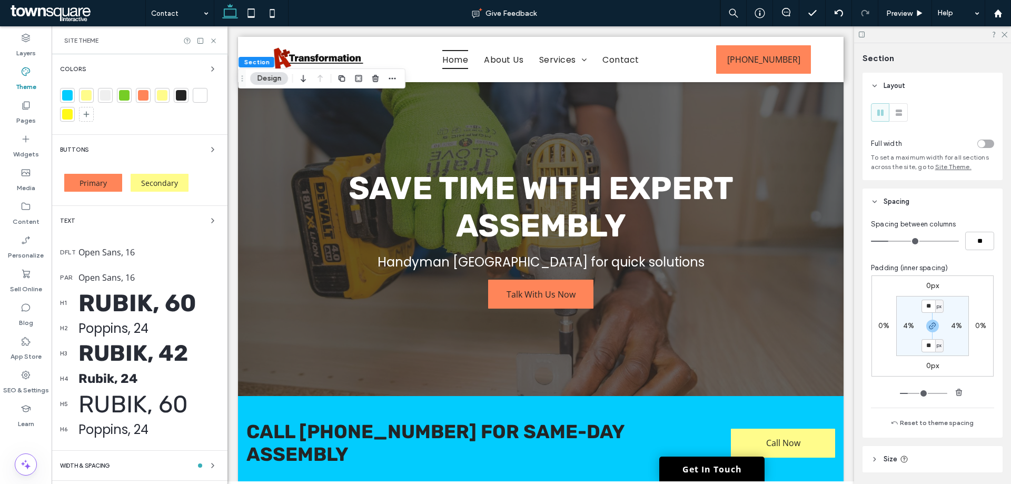
click at [206, 75] on div "Colors" at bounding box center [139, 94] width 159 height 63
click at [209, 70] on icon "button" at bounding box center [213, 69] width 8 height 8
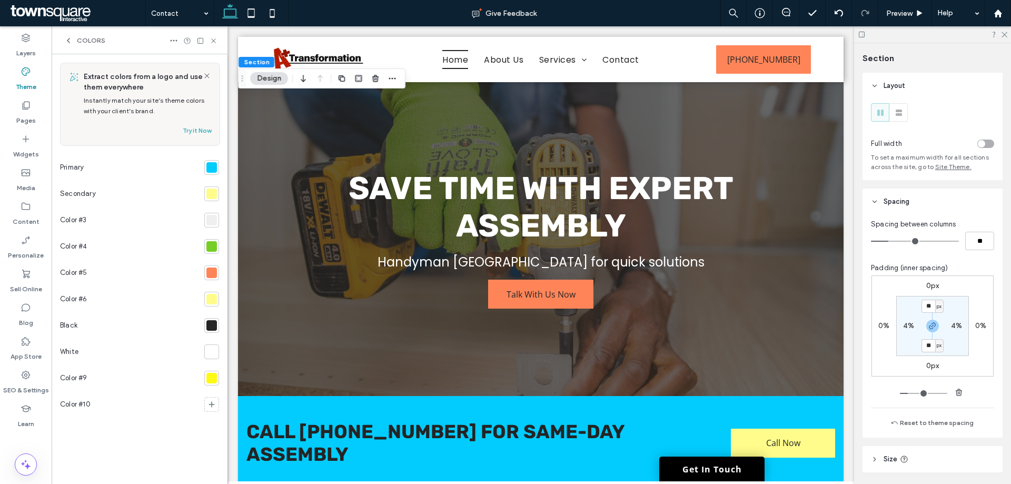
click at [210, 302] on div at bounding box center [211, 299] width 11 height 11
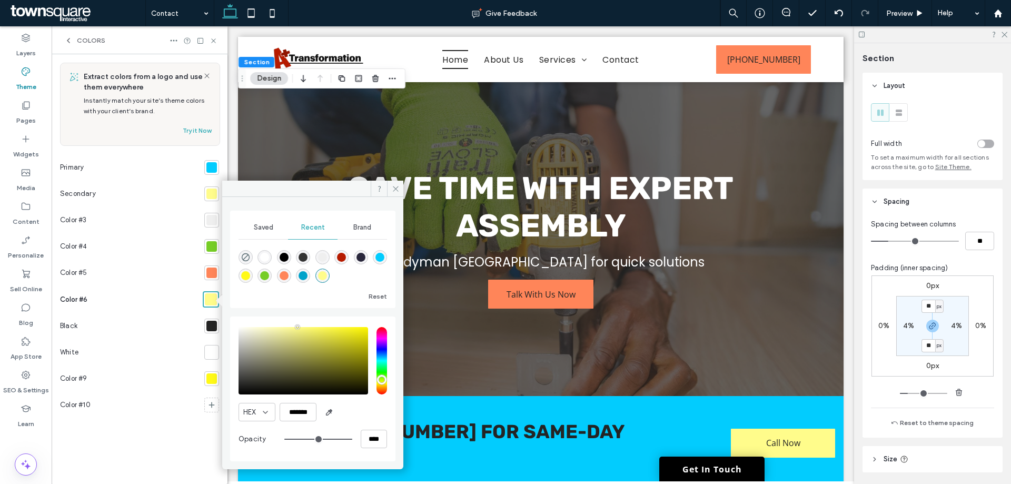
click at [178, 439] on div "Extract colors from a logo and use them everywhere Instantly match your site’s …" at bounding box center [139, 269] width 159 height 413
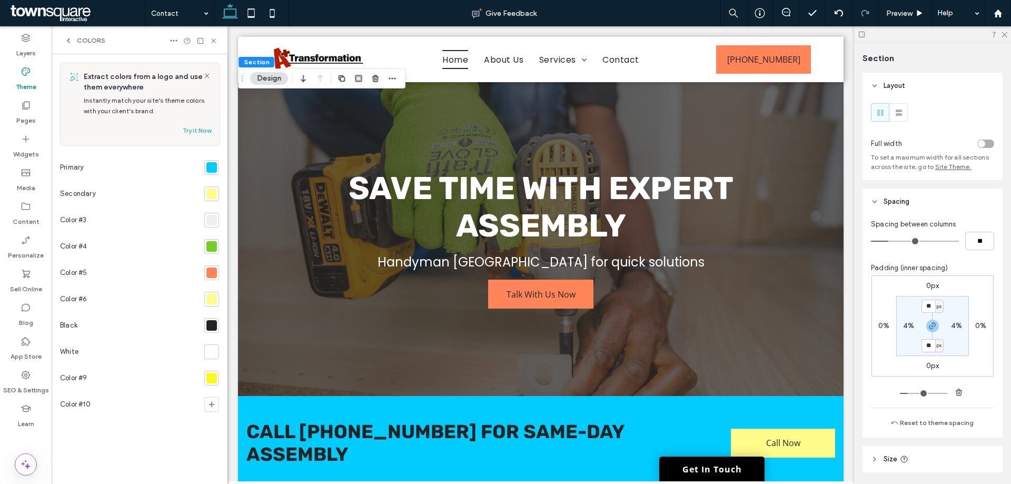
click at [211, 193] on div at bounding box center [211, 194] width 11 height 11
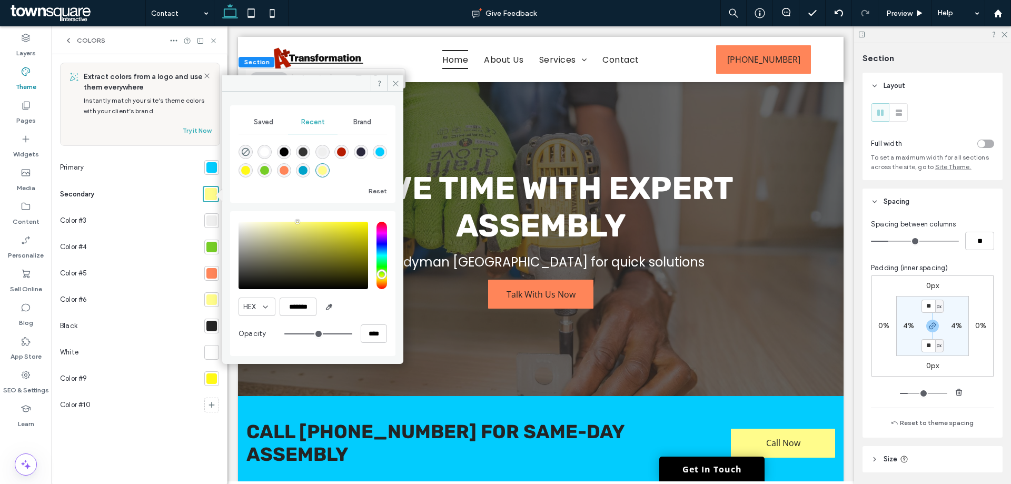
click at [202, 304] on section at bounding box center [209, 300] width 19 height 26
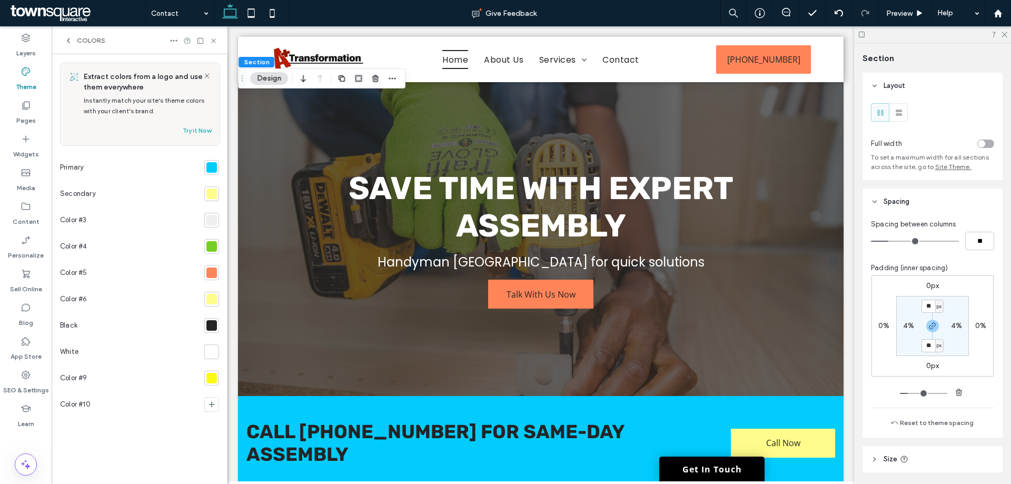
click at [210, 299] on div at bounding box center [211, 299] width 11 height 11
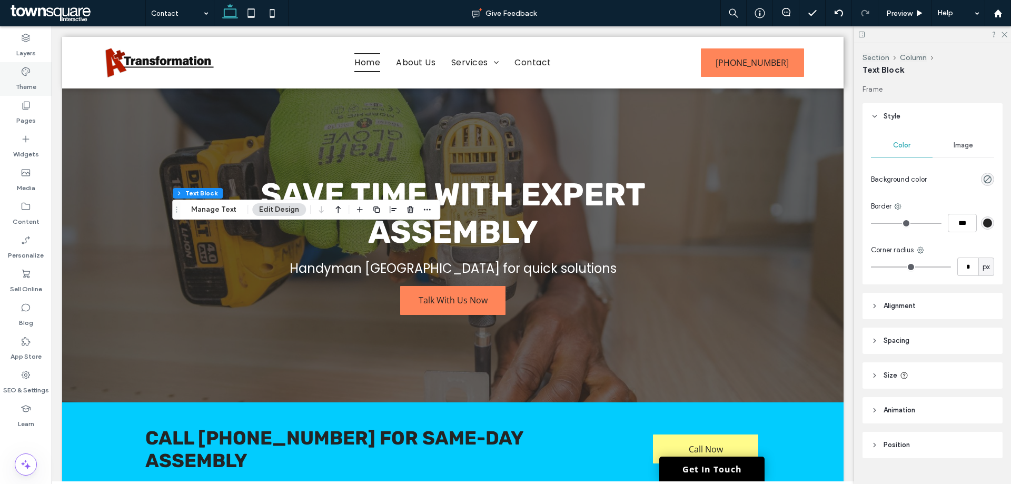
click at [30, 85] on label "Theme" at bounding box center [26, 84] width 21 height 15
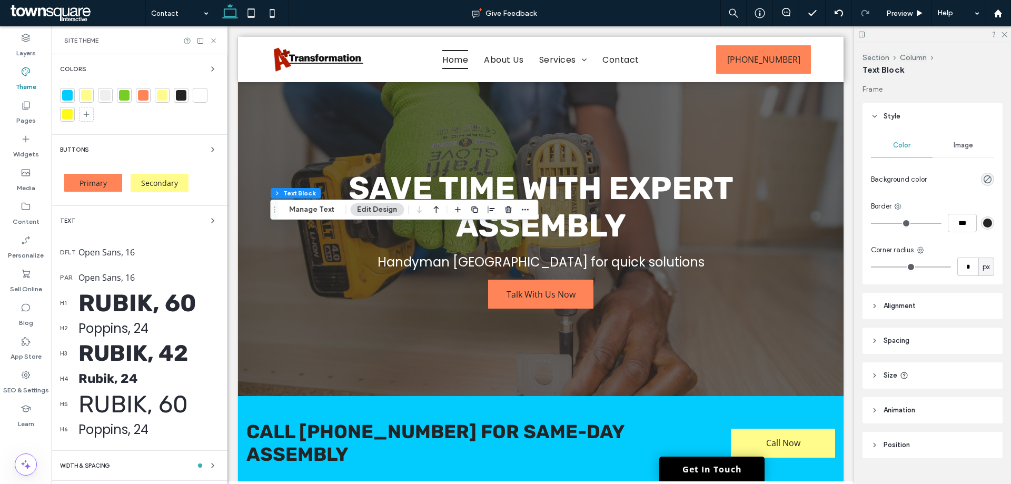
click at [164, 100] on div at bounding box center [162, 95] width 11 height 11
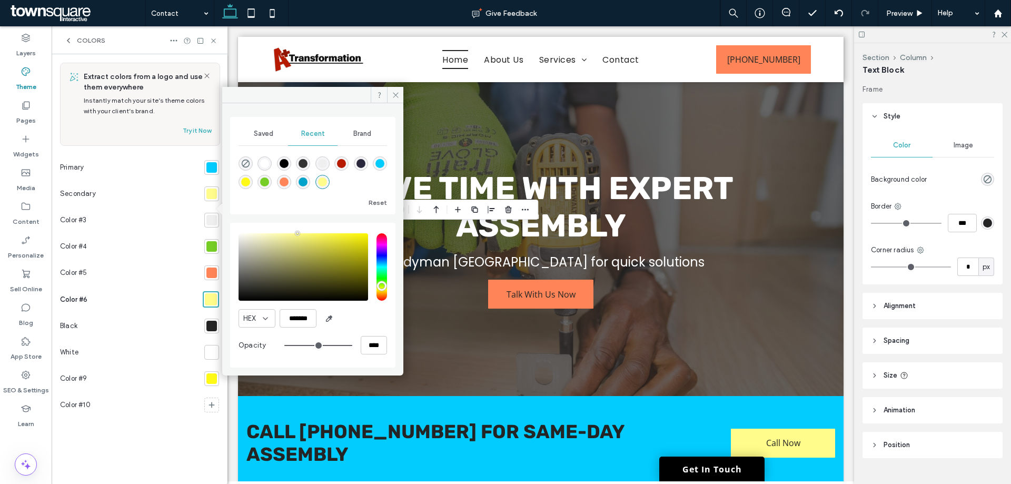
click at [218, 43] on div "Colors" at bounding box center [140, 40] width 176 height 28
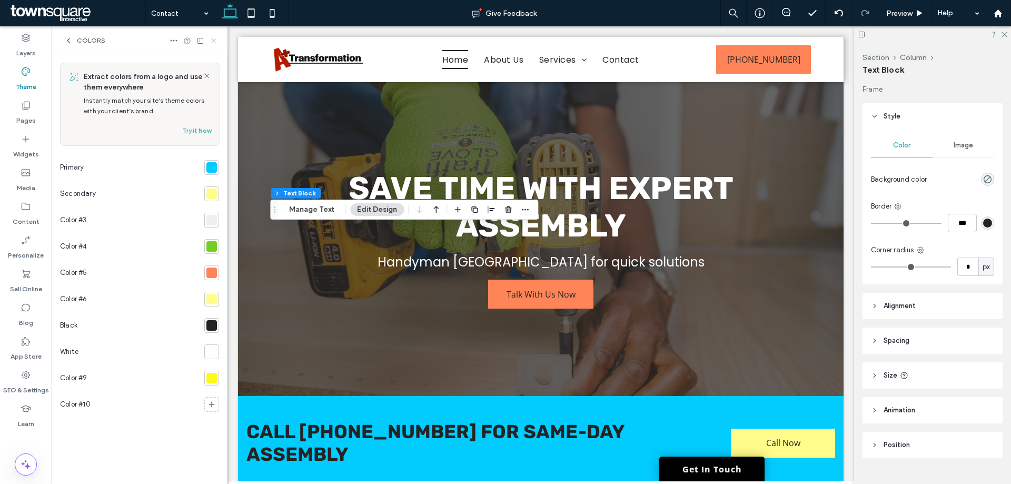
click at [214, 43] on icon at bounding box center [214, 41] width 8 height 8
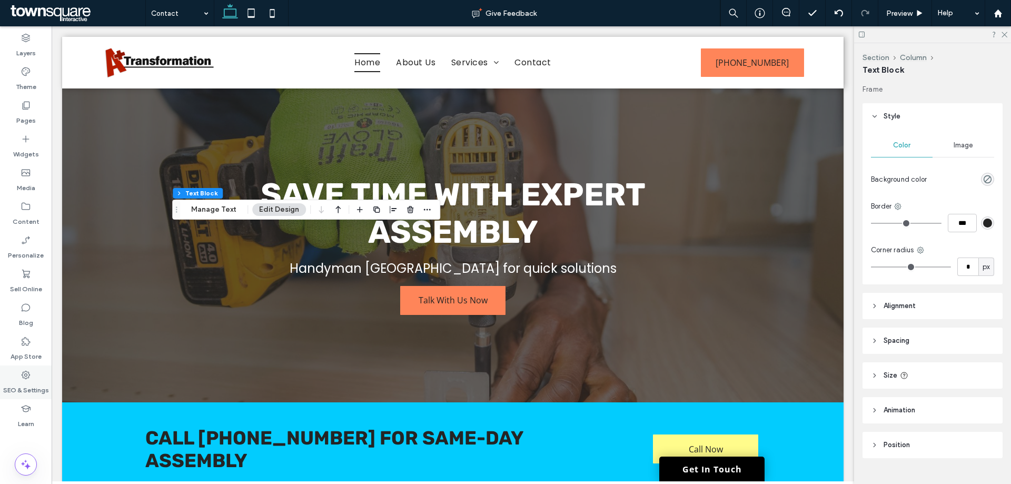
click at [35, 379] on div "SEO & Settings" at bounding box center [26, 383] width 52 height 34
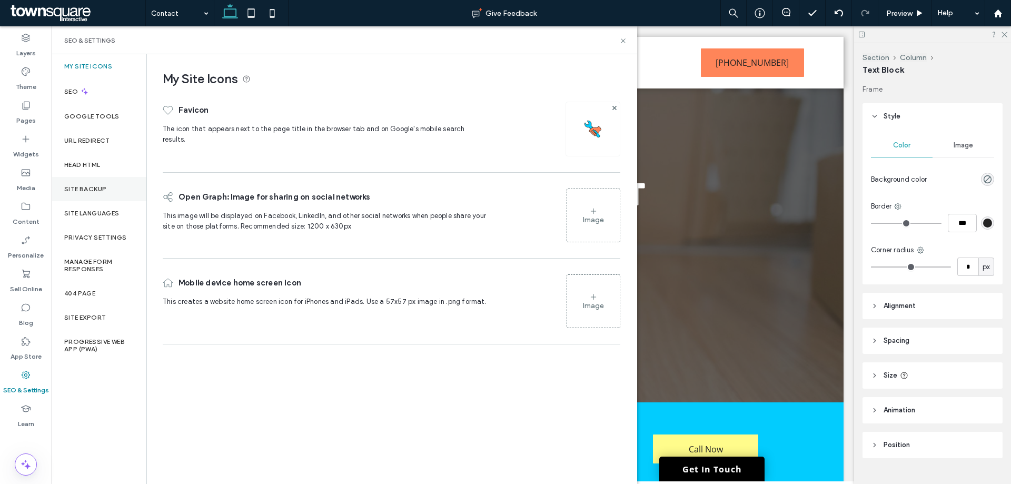
click at [119, 191] on div "Site Backup" at bounding box center [99, 189] width 95 height 24
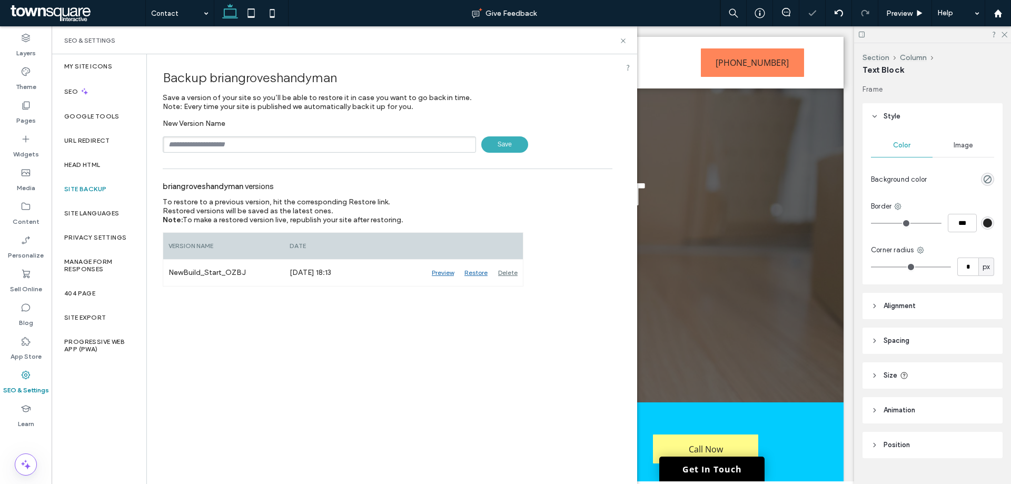
click at [218, 149] on input "text" at bounding box center [319, 144] width 313 height 16
type input "**********"
click at [524, 143] on span "Save" at bounding box center [504, 144] width 47 height 16
click at [619, 38] on div "SEO & Settings" at bounding box center [344, 40] width 560 height 8
drag, startPoint x: 620, startPoint y: 38, endPoint x: 759, endPoint y: 9, distance: 141.4
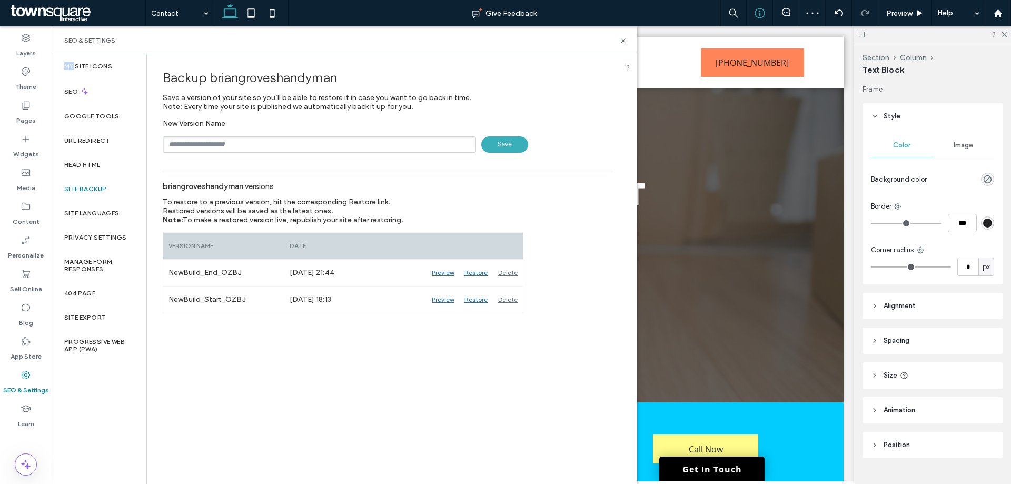
click at [621, 38] on icon at bounding box center [623, 41] width 8 height 8
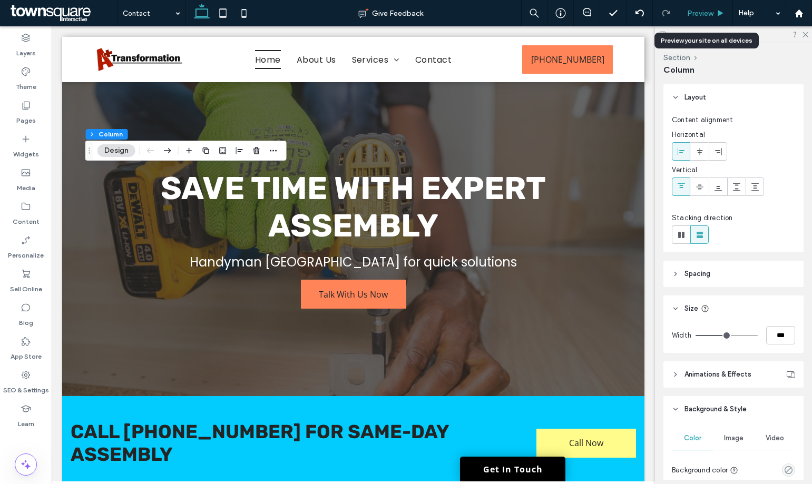
click at [716, 15] on div "Preview" at bounding box center [705, 13] width 53 height 9
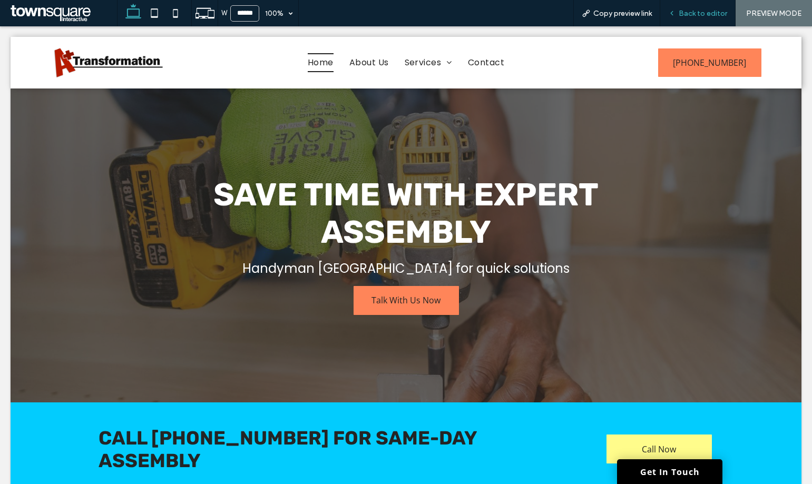
click at [690, 13] on span "Back to editor" at bounding box center [702, 13] width 48 height 9
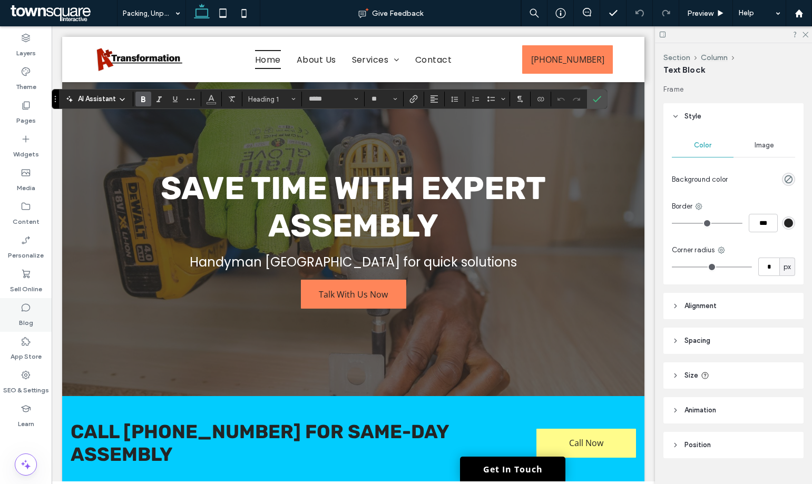
type input "*"
click at [35, 109] on div "Pages" at bounding box center [26, 113] width 52 height 34
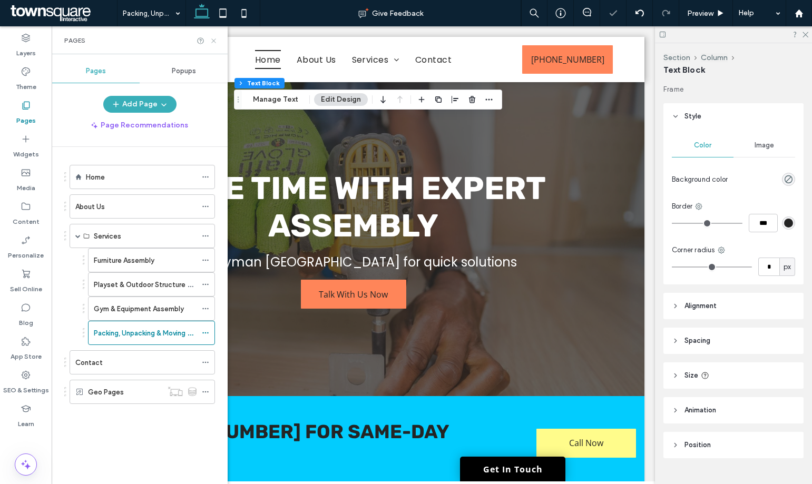
click at [216, 44] on icon at bounding box center [214, 41] width 8 height 8
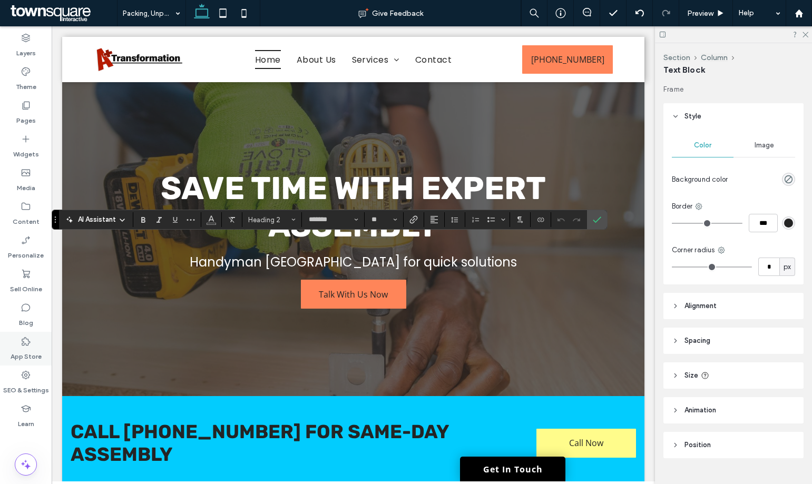
type input "*"
type input "*******"
type input "**"
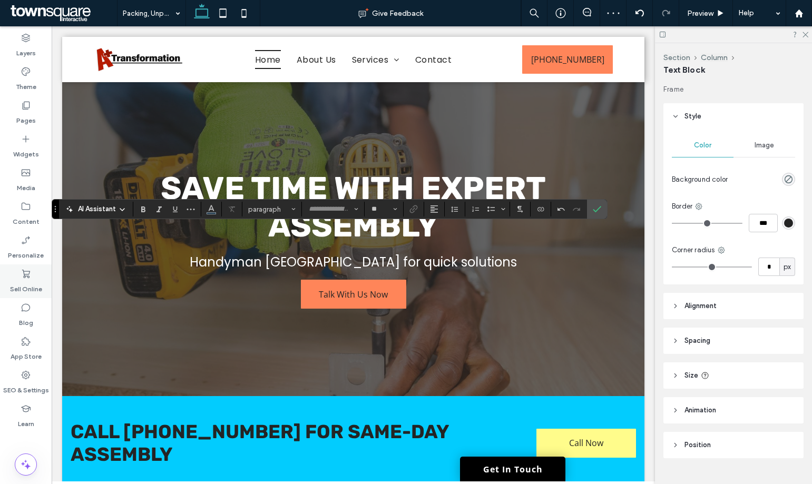
type input "**"
type input "*********"
type input "**"
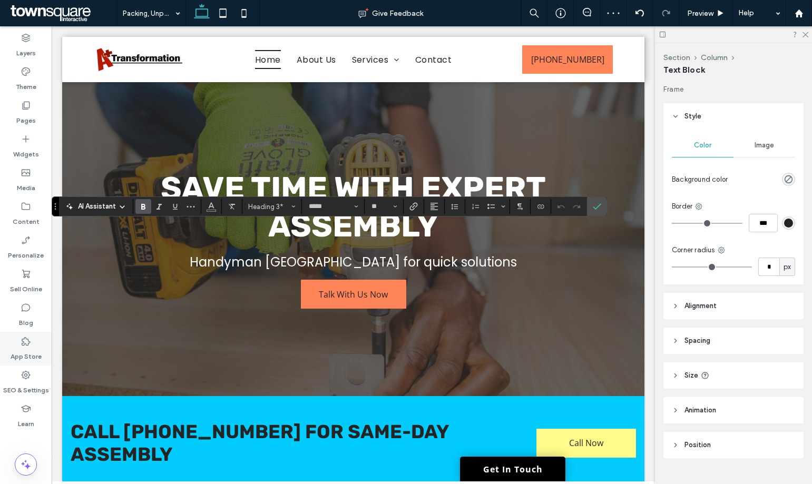
type input "*"
type input "*****"
type input "**"
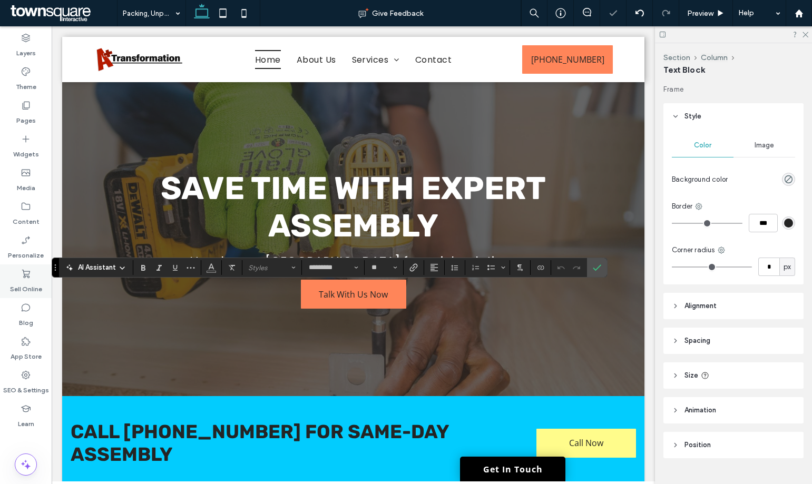
type input "**"
type input "*********"
type input "**"
click at [491, 272] on span "Bulleted List" at bounding box center [489, 267] width 5 height 15
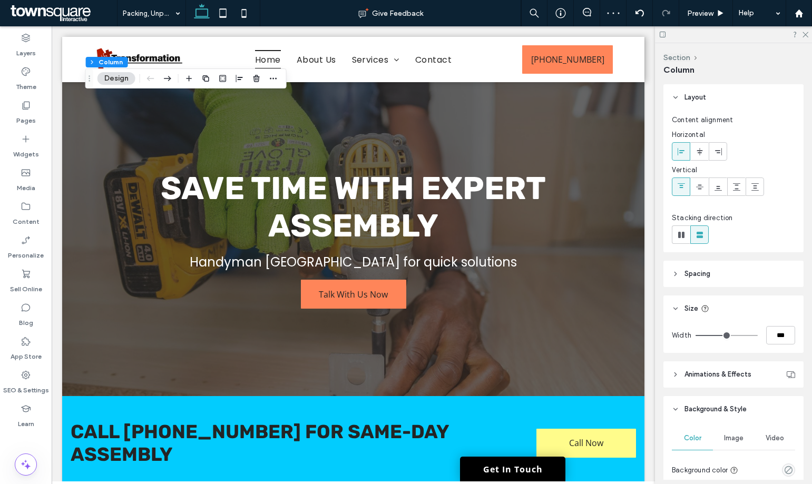
click at [662, 37] on icon at bounding box center [662, 35] width 8 height 8
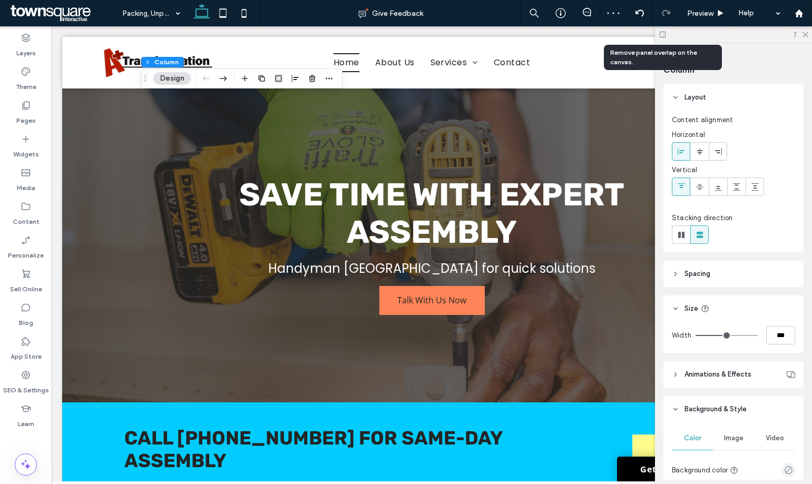
click at [662, 37] on icon at bounding box center [662, 35] width 8 height 8
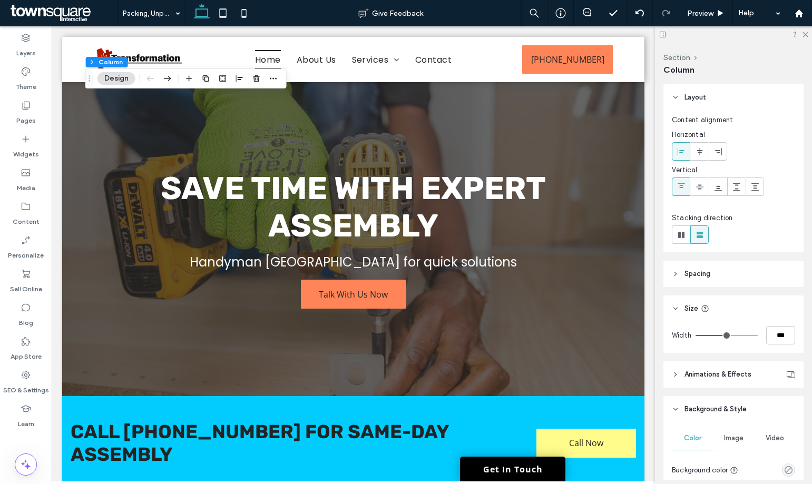
click at [665, 34] on icon at bounding box center [662, 35] width 8 height 8
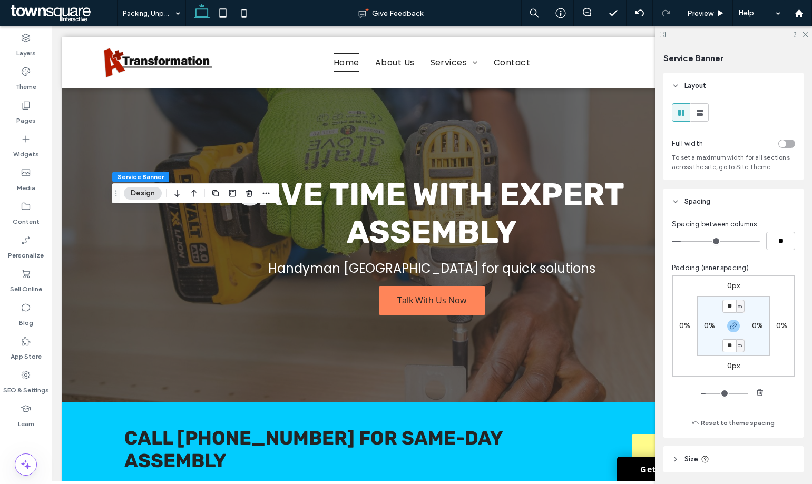
click at [706, 326] on label "0%" at bounding box center [709, 325] width 11 height 9
type input "*"
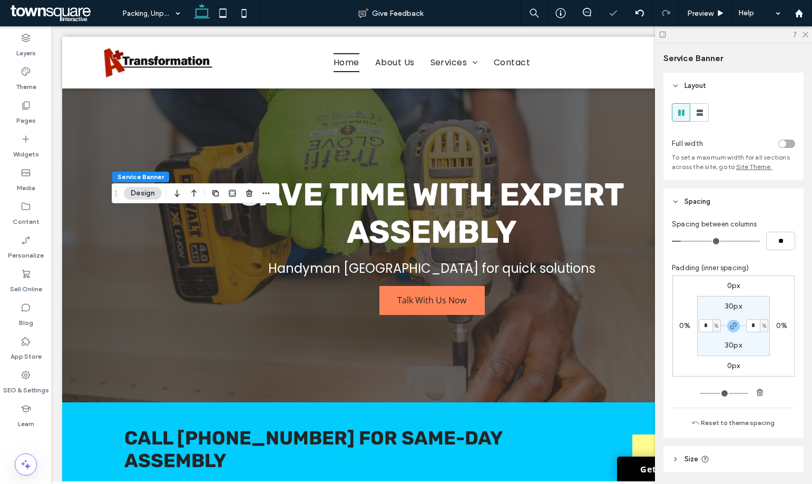
click at [702, 328] on input "*" at bounding box center [705, 325] width 14 height 13
type input "*"
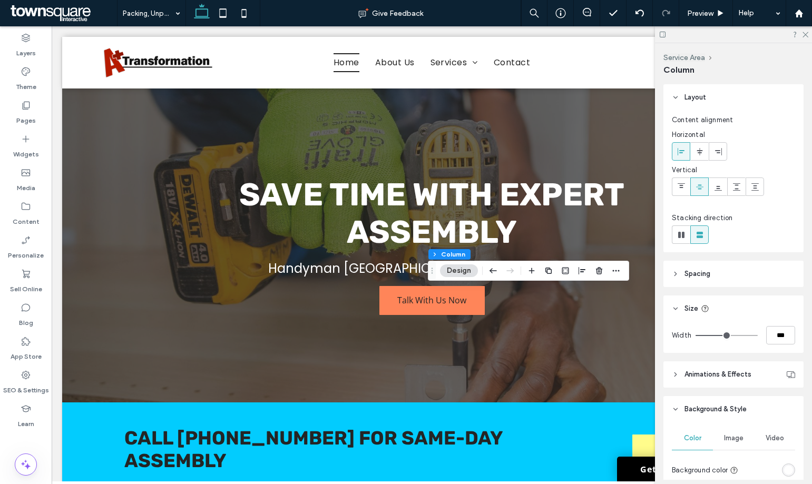
click at [664, 37] on icon at bounding box center [662, 35] width 8 height 8
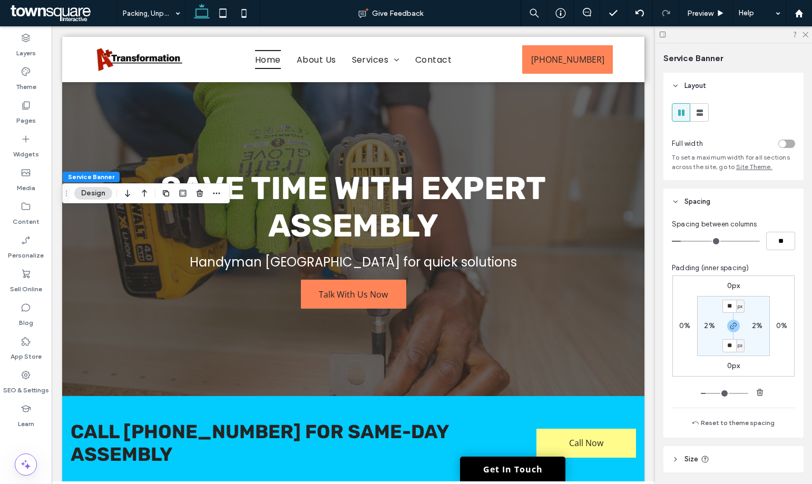
click at [706, 327] on label "2%" at bounding box center [709, 325] width 11 height 9
type input "*"
click at [685, 339] on div "0px 0% 0px 0% 30px * % 30px * %" at bounding box center [733, 325] width 122 height 101
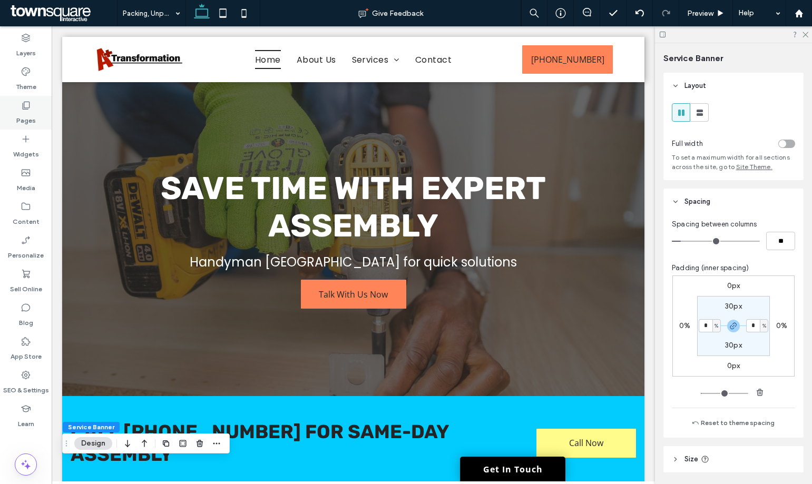
click at [21, 125] on label "Pages" at bounding box center [25, 118] width 19 height 15
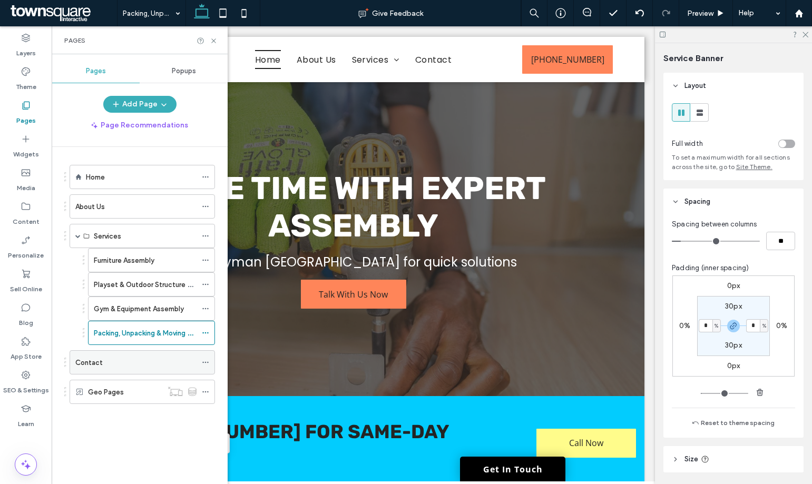
click at [206, 361] on icon at bounding box center [205, 362] width 7 height 7
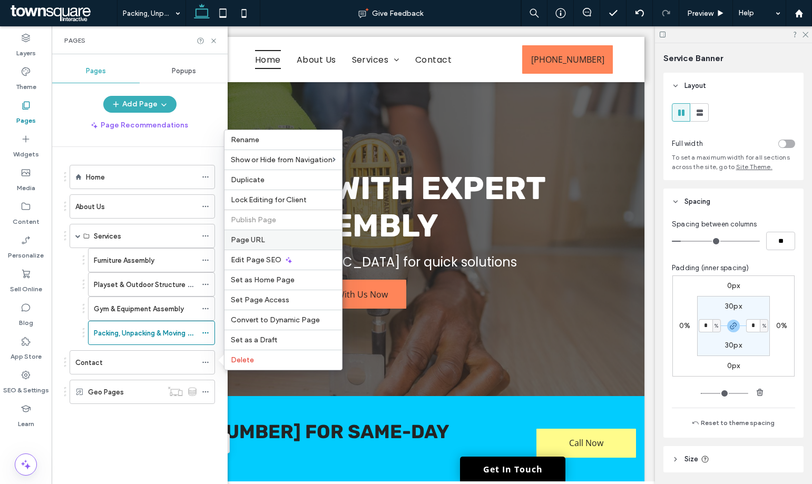
click at [265, 237] on label "Page URL" at bounding box center [283, 239] width 105 height 9
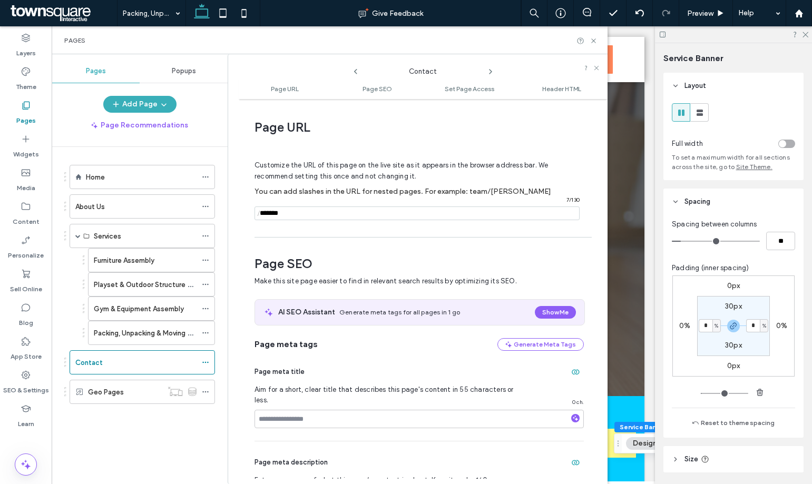
click at [347, 212] on input "notEmpty" at bounding box center [416, 213] width 325 height 14
type input "**********"
click at [359, 241] on div "Page URL Customize the URL of this page on the live site as it appears in the b…" at bounding box center [423, 291] width 369 height 375
click at [203, 362] on div "Home About Us Services Furniture Assembly Playset & Outdoor Structure Assembly …" at bounding box center [145, 313] width 163 height 332
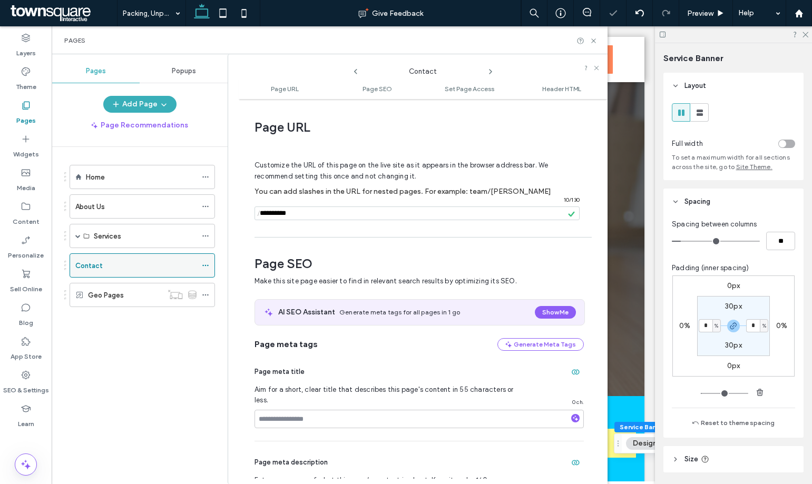
click at [202, 267] on icon at bounding box center [205, 265] width 7 height 7
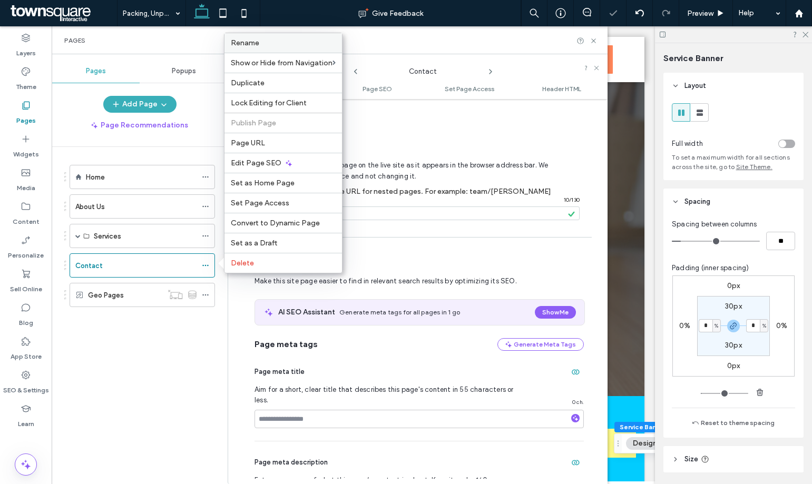
click at [268, 43] on label "Rename" at bounding box center [283, 42] width 105 height 9
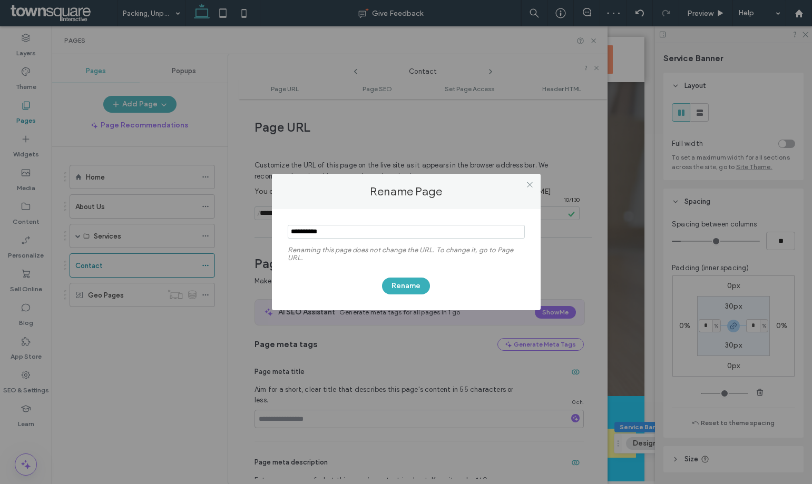
type input "**********"
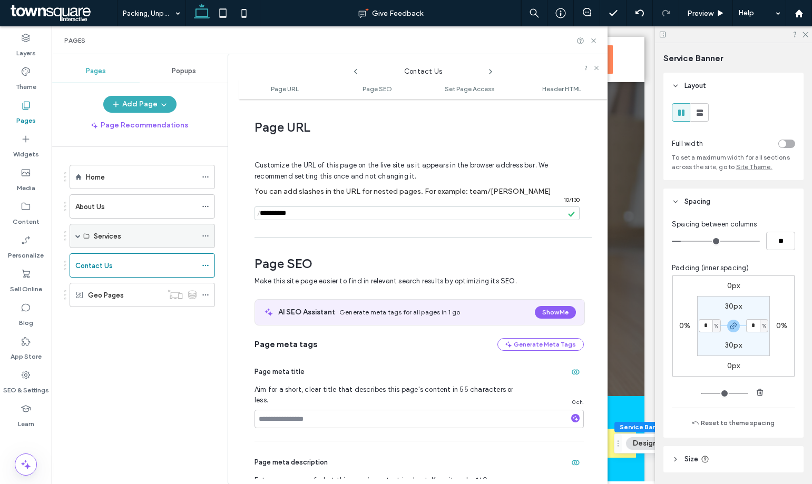
click at [78, 239] on span at bounding box center [77, 235] width 5 height 23
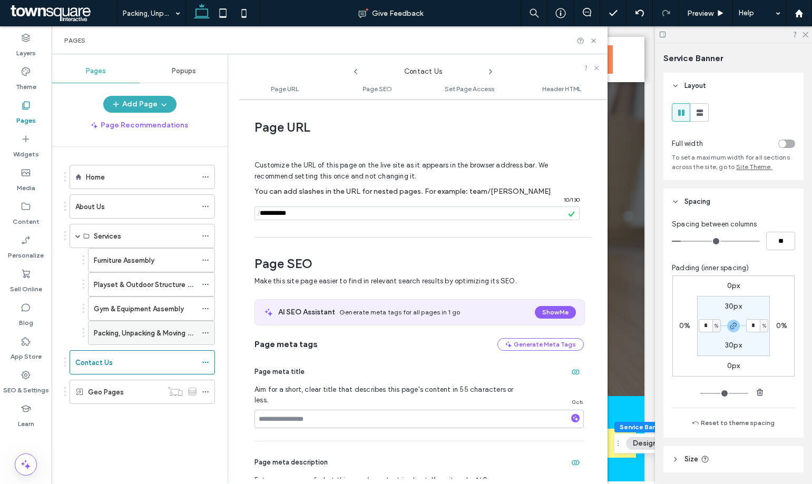
click at [207, 332] on icon at bounding box center [205, 332] width 7 height 7
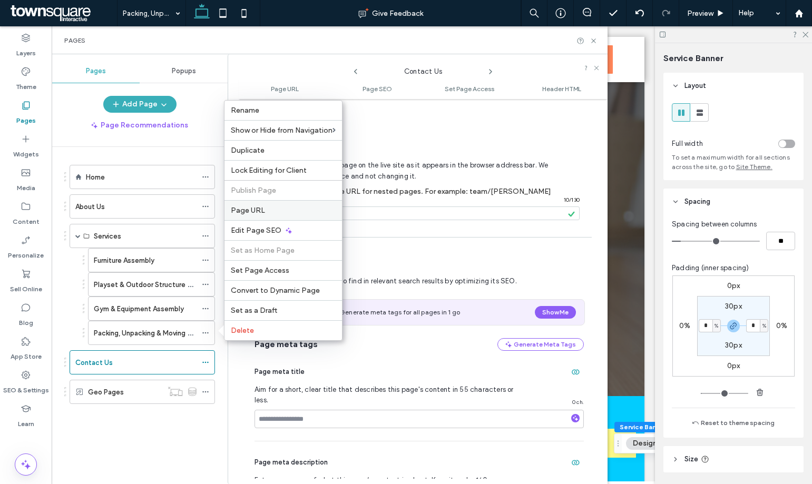
click at [270, 207] on label "Page URL" at bounding box center [283, 210] width 105 height 9
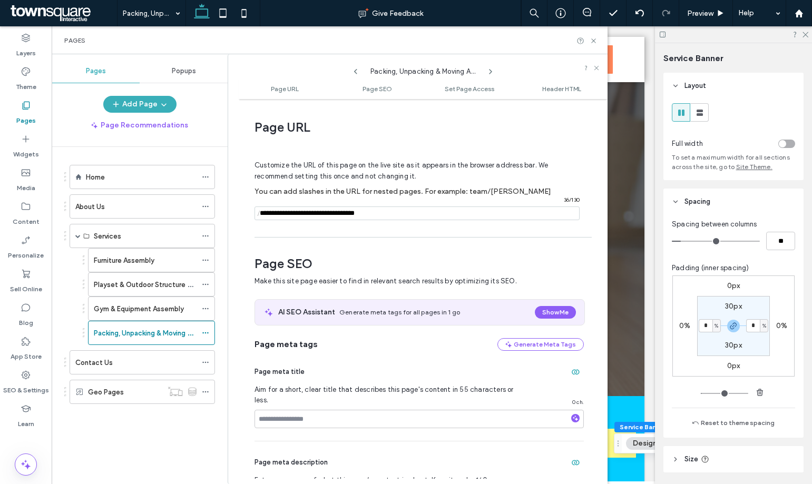
click at [290, 214] on input "notEmpty" at bounding box center [416, 213] width 325 height 14
type input "**********"
click at [593, 42] on div at bounding box center [406, 242] width 812 height 484
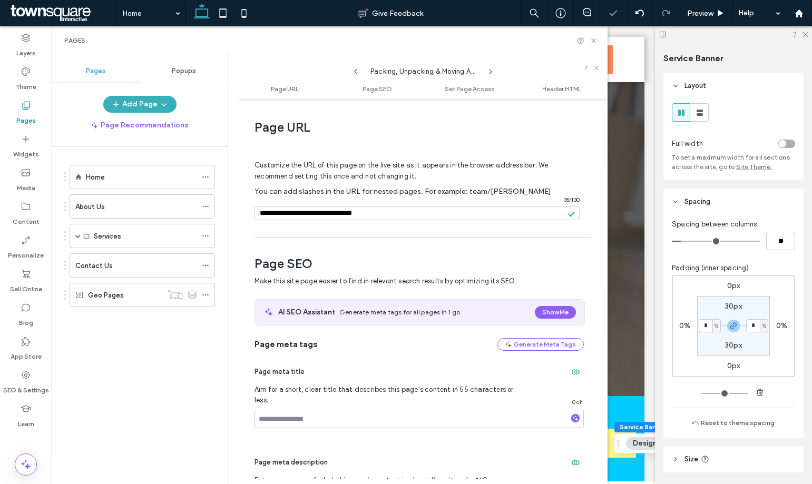
click at [593, 39] on div "Home Give Feedback Preview Help Design Panel Site Comments Team & Clients Autom…" at bounding box center [406, 242] width 812 height 484
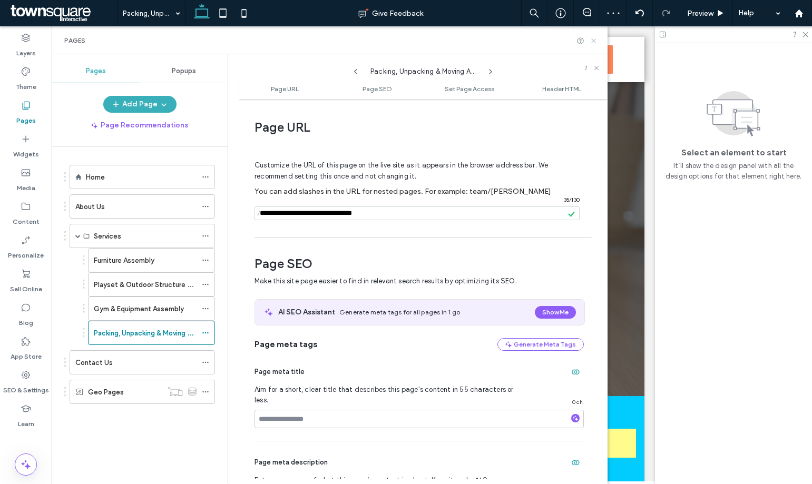
click at [594, 43] on icon at bounding box center [593, 41] width 8 height 8
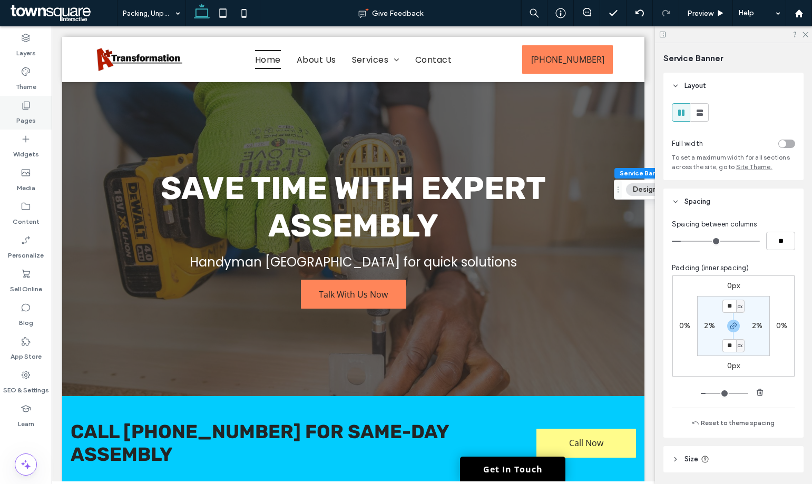
click at [32, 113] on label "Pages" at bounding box center [25, 118] width 19 height 15
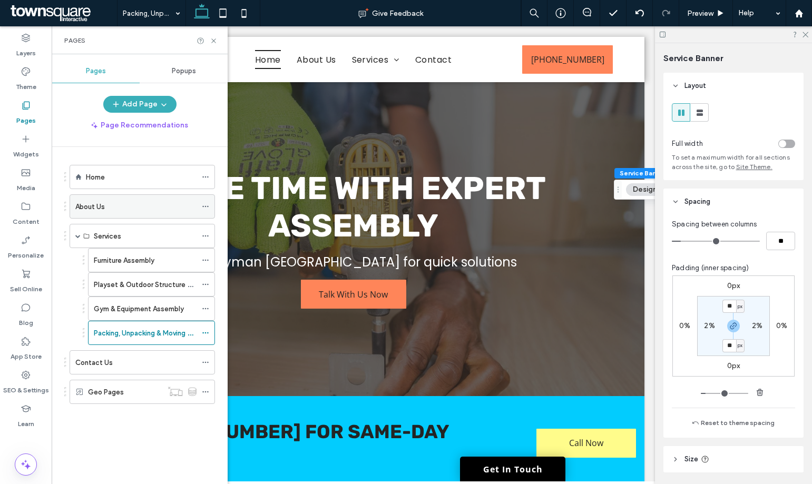
click at [132, 205] on div "About Us" at bounding box center [135, 206] width 121 height 11
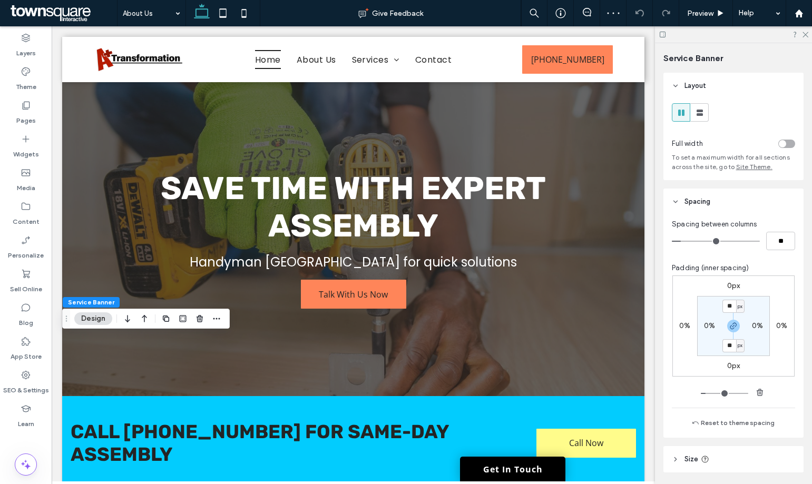
click at [705, 333] on section "** px 0% ** px 0%" at bounding box center [733, 326] width 73 height 60
click at [708, 319] on section "** px 0% ** px 0%" at bounding box center [733, 326] width 73 height 60
click at [707, 322] on label "0%" at bounding box center [709, 325] width 11 height 9
type input "*"
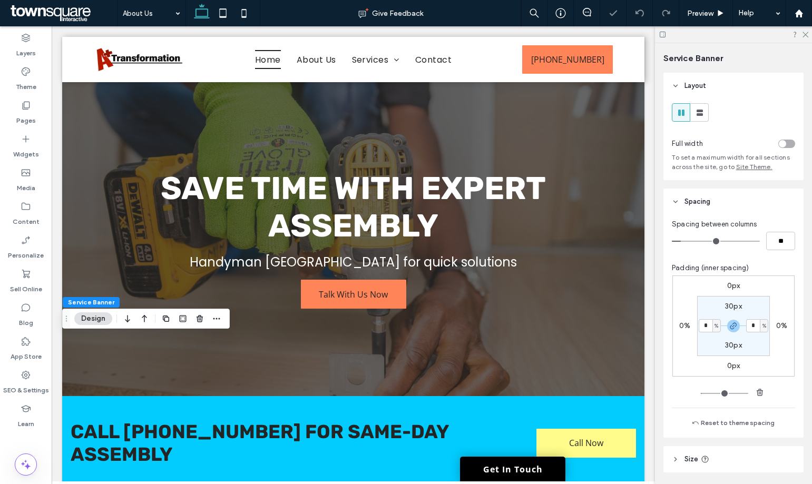
type input "*"
click at [38, 113] on div "Pages" at bounding box center [26, 113] width 52 height 34
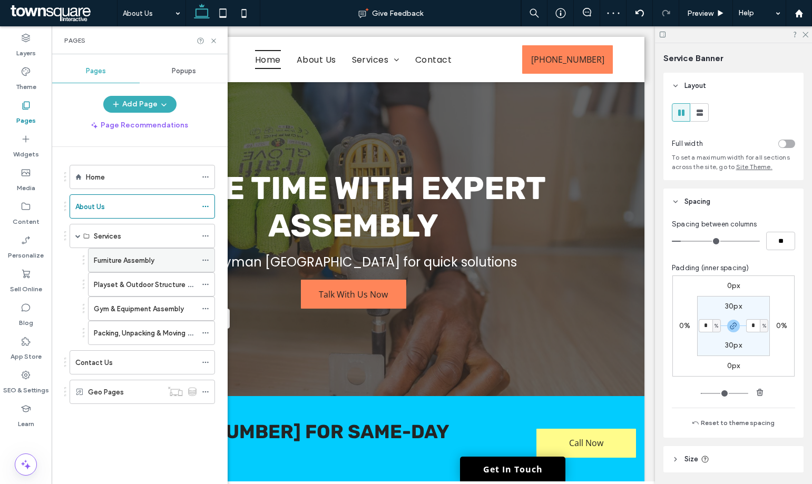
click at [118, 259] on label "Furniture Assembly" at bounding box center [124, 260] width 61 height 18
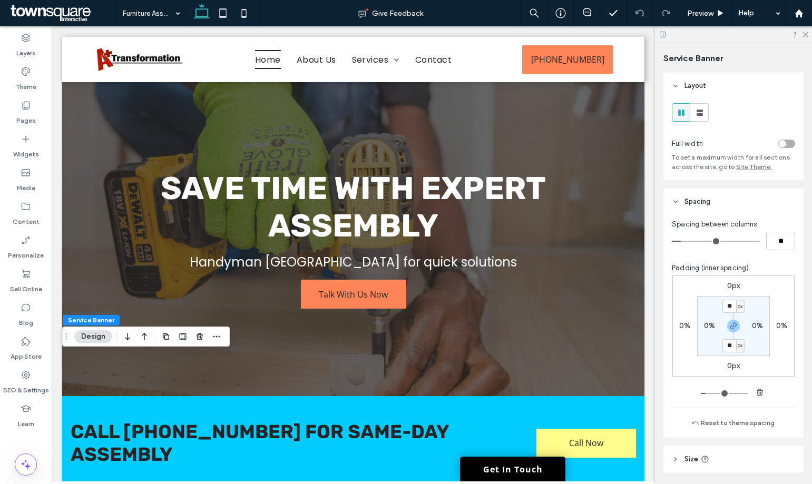
click at [704, 322] on label "0%" at bounding box center [709, 325] width 11 height 9
type input "*"
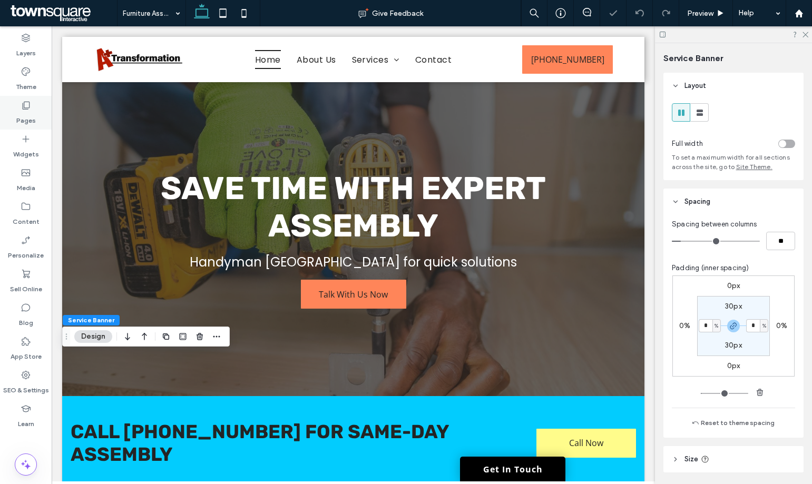
click at [20, 109] on div "Pages" at bounding box center [26, 113] width 52 height 34
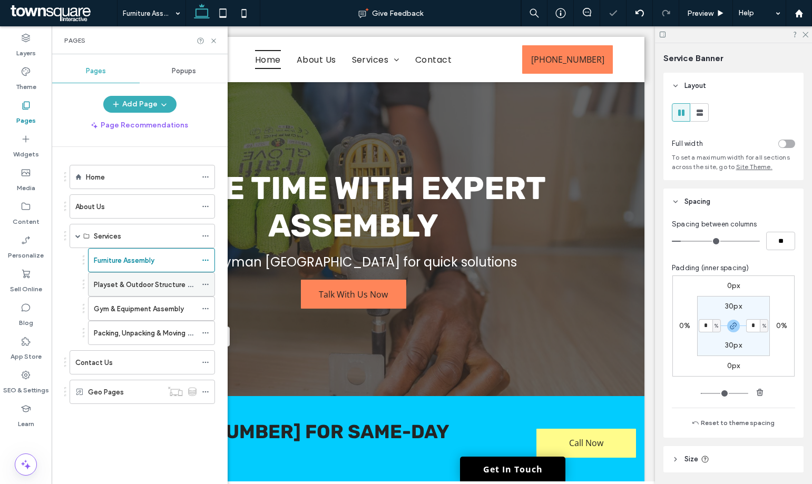
click at [111, 280] on label "Playset & Outdoor Structure Assembly" at bounding box center [156, 284] width 124 height 18
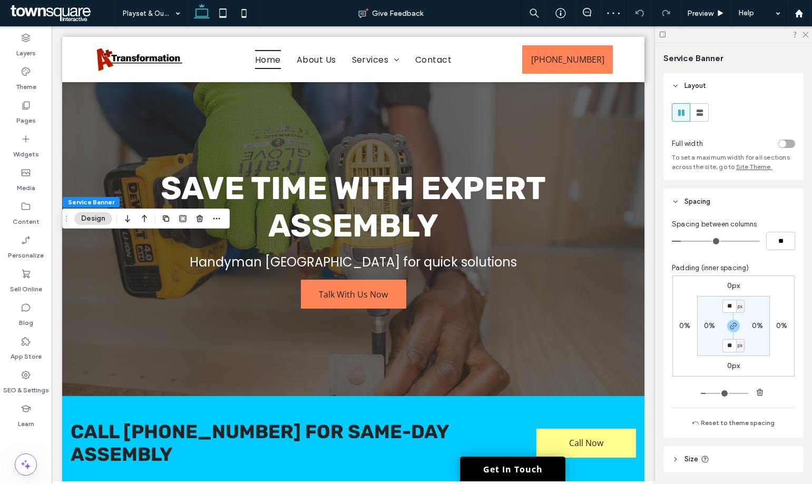
click at [708, 324] on label "0%" at bounding box center [709, 325] width 11 height 9
type input "*"
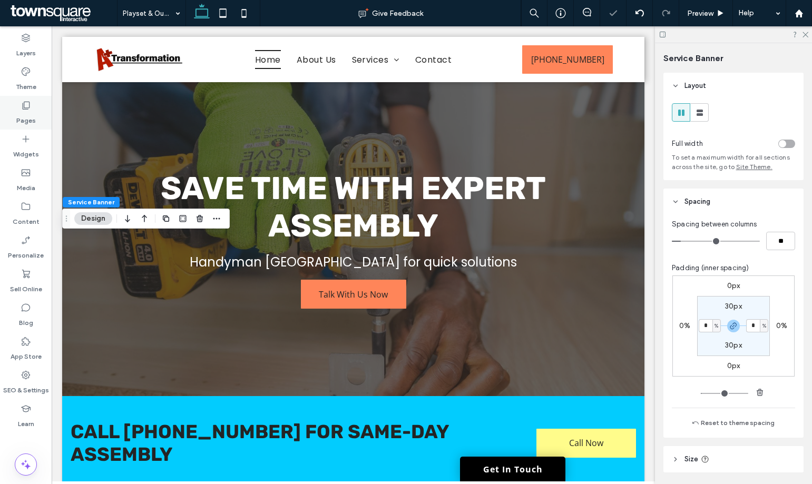
click at [34, 118] on label "Pages" at bounding box center [25, 118] width 19 height 15
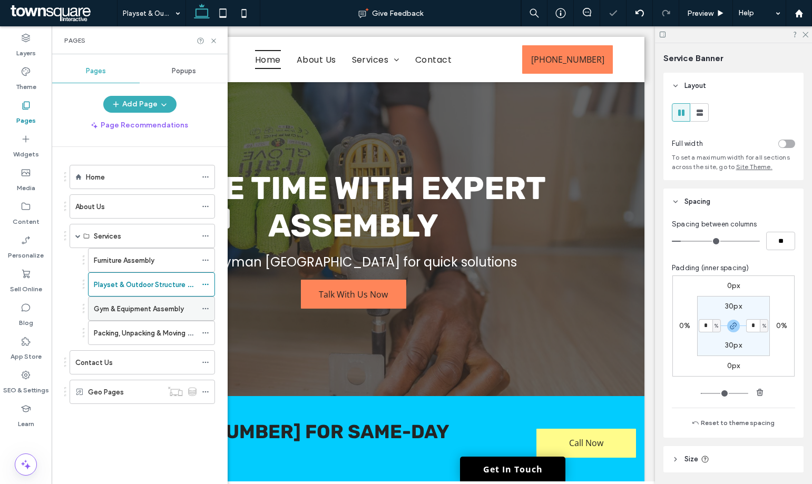
click at [135, 304] on label "Gym & Equipment Assembly" at bounding box center [139, 309] width 90 height 18
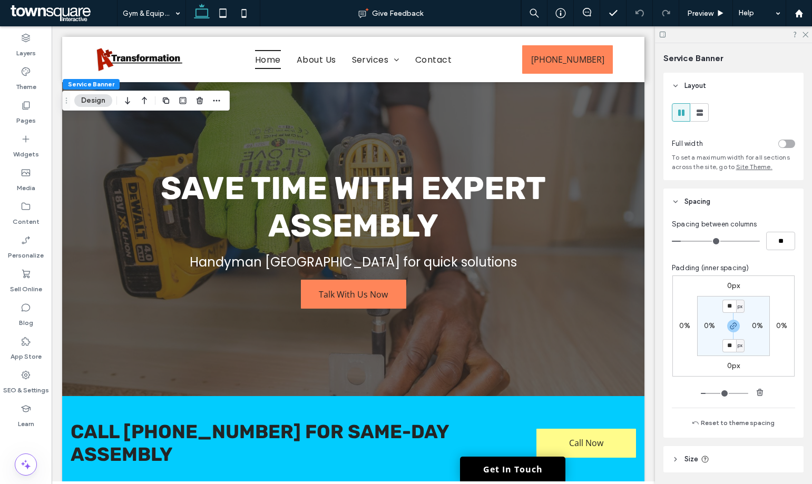
click at [700, 329] on div "0%" at bounding box center [709, 325] width 24 height 9
click at [704, 328] on label "0%" at bounding box center [709, 325] width 11 height 9
type input "*"
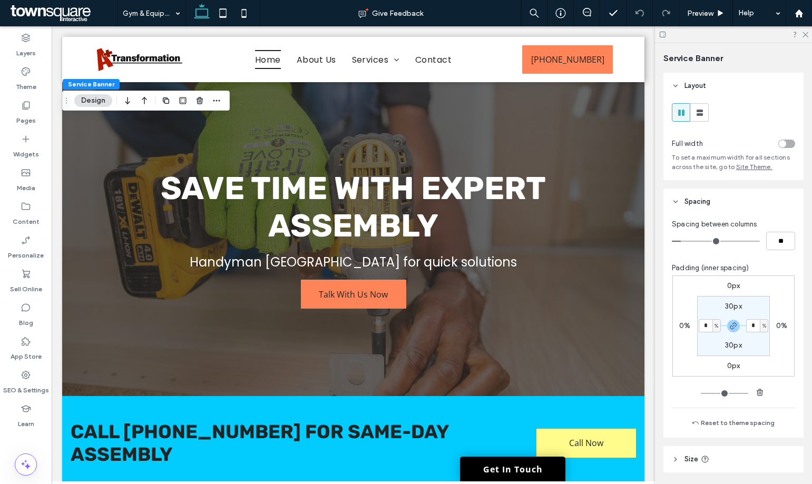
type input "*"
click at [40, 118] on div "Pages" at bounding box center [26, 113] width 52 height 34
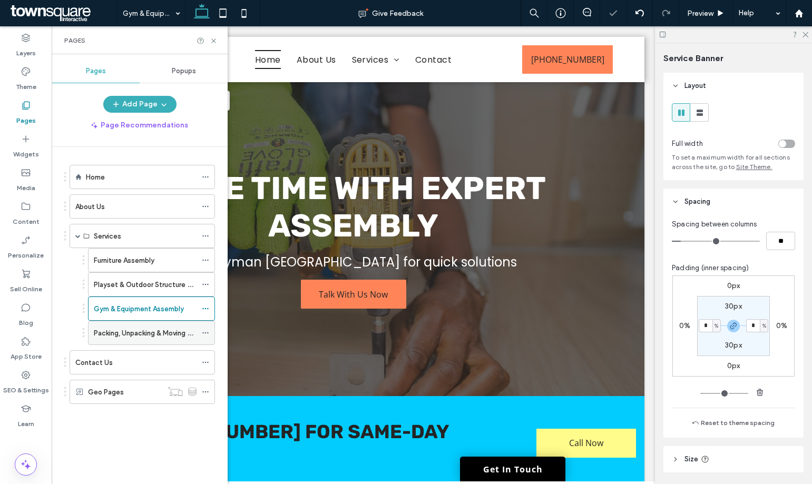
click at [132, 342] on div "Packing, Unpacking & Moving Assistance" at bounding box center [145, 332] width 103 height 23
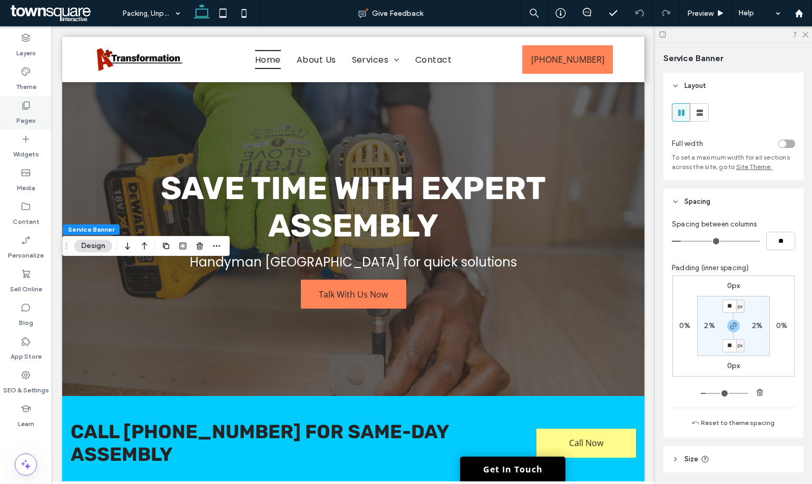
click at [26, 115] on label "Pages" at bounding box center [25, 118] width 19 height 15
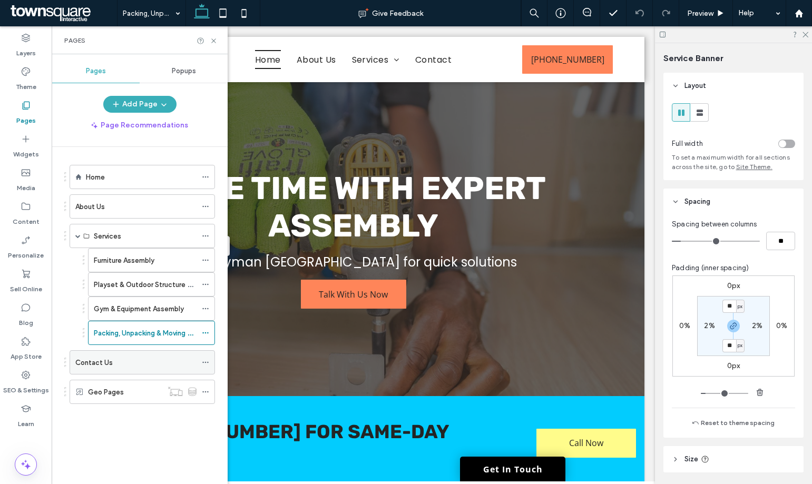
click at [130, 365] on div "Contact Us" at bounding box center [135, 362] width 121 height 11
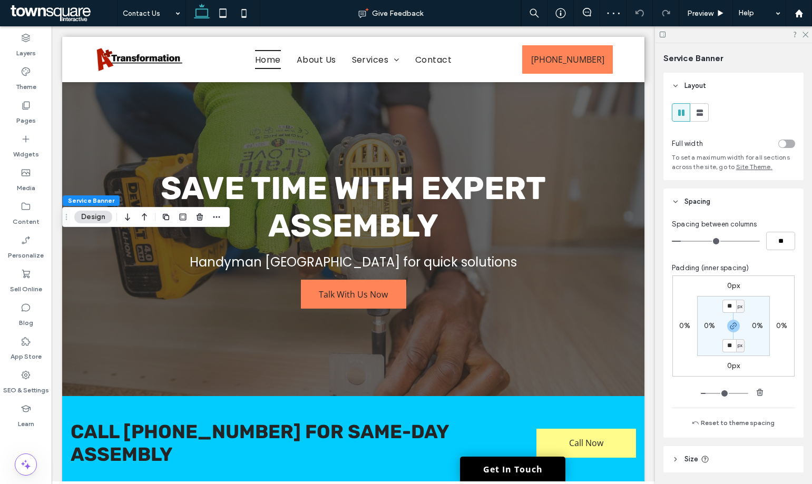
click at [700, 329] on div "0%" at bounding box center [709, 325] width 24 height 9
click at [704, 327] on label "0%" at bounding box center [709, 325] width 11 height 9
type input "*"
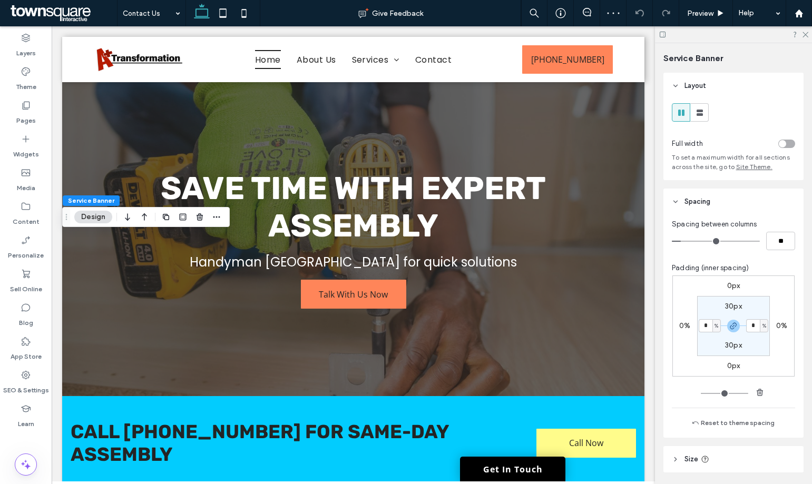
type input "*"
click at [24, 105] on use at bounding box center [26, 106] width 7 height 8
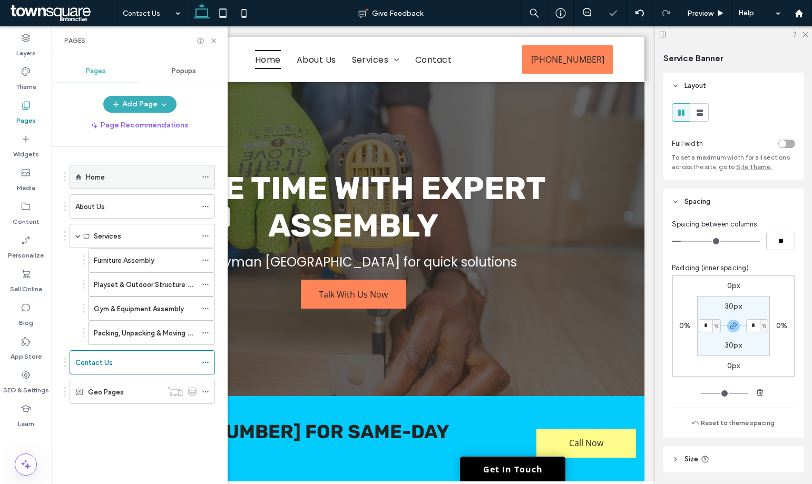
click at [80, 173] on div "Home" at bounding box center [142, 177] width 145 height 24
click at [166, 181] on div "Home" at bounding box center [141, 177] width 111 height 11
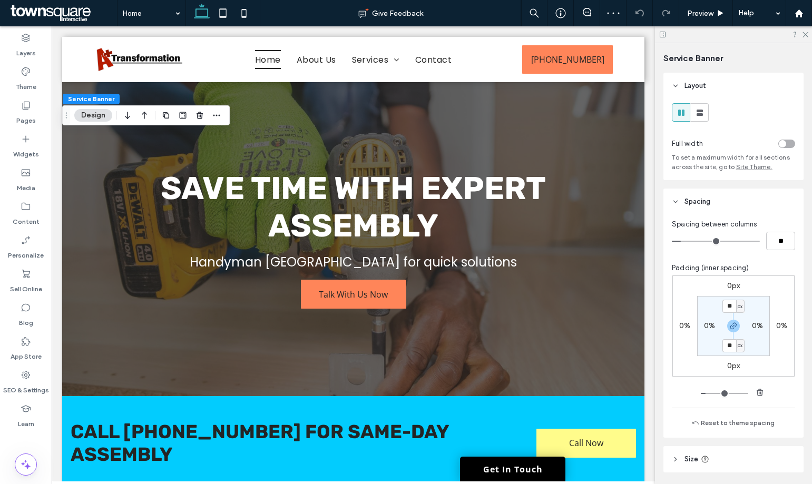
click at [707, 324] on label "0%" at bounding box center [709, 325] width 11 height 9
type input "*"
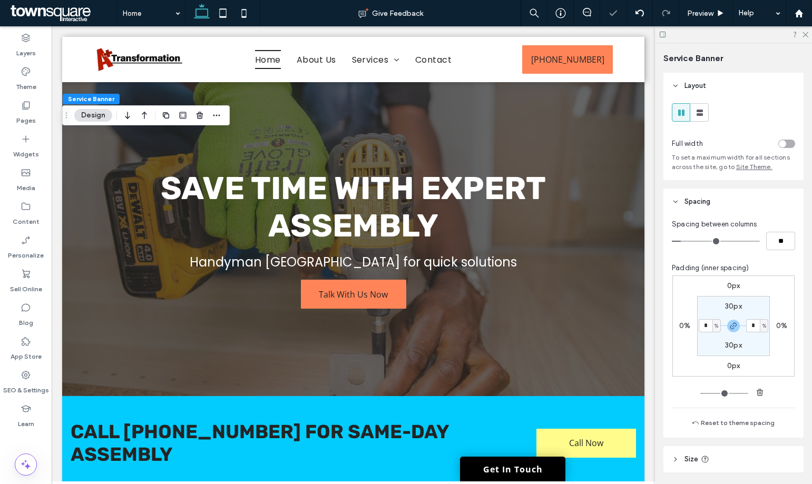
click at [663, 35] on use at bounding box center [662, 35] width 6 height 6
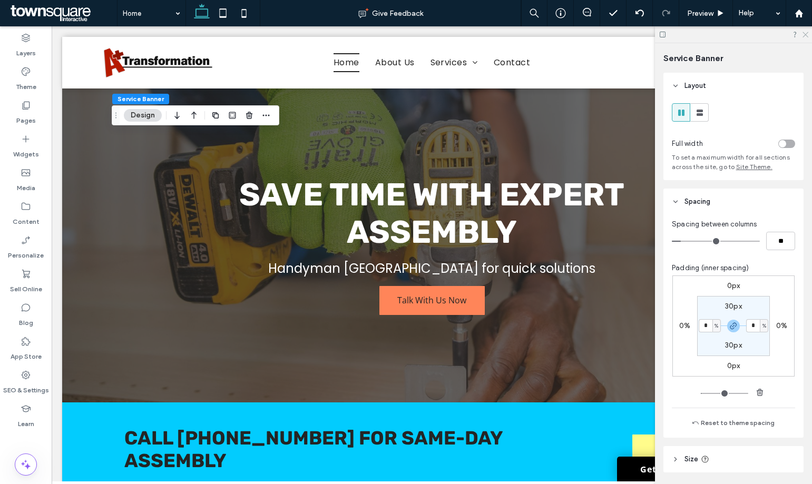
click at [805, 34] on icon at bounding box center [804, 34] width 7 height 7
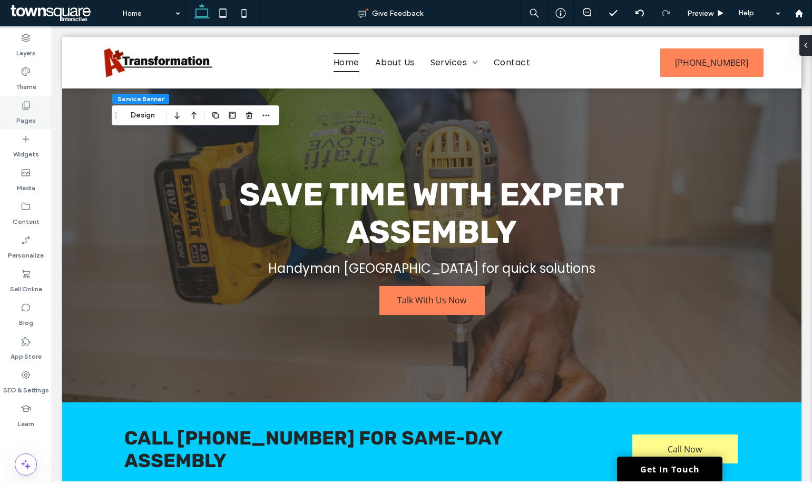
click at [26, 103] on icon at bounding box center [26, 105] width 11 height 11
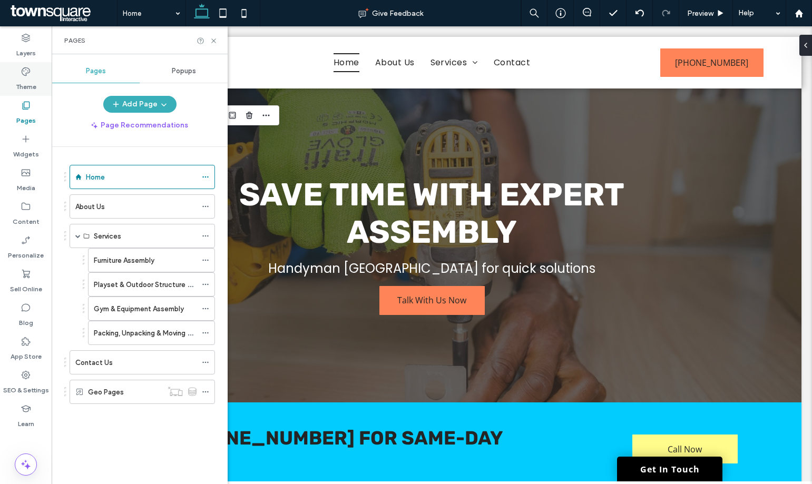
click at [32, 87] on label "Theme" at bounding box center [26, 84] width 21 height 15
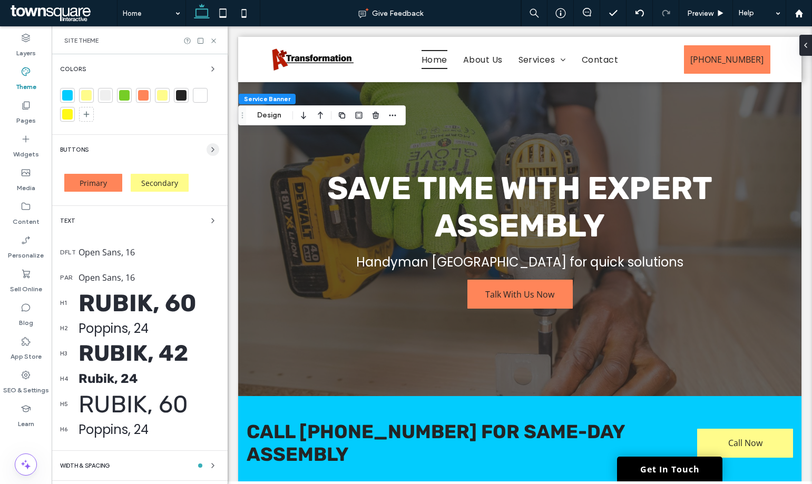
click at [212, 149] on use "button" at bounding box center [213, 149] width 2 height 4
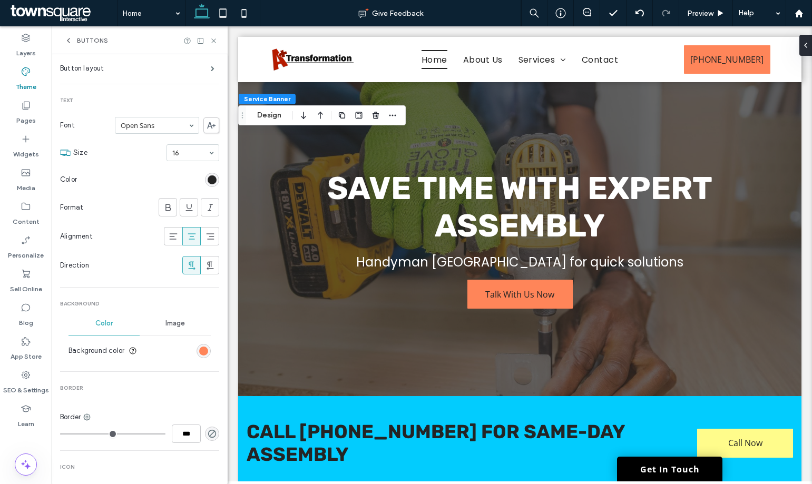
scroll to position [211, 0]
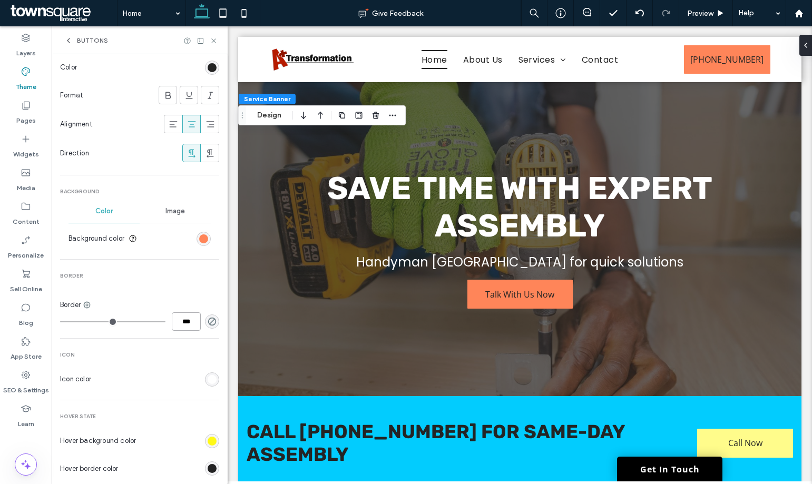
click at [173, 319] on input "***" at bounding box center [186, 321] width 29 height 18
type input "*"
type input "***"
click at [196, 290] on div "Primary Button layout Text Font Open Sans Size 16 Color Format Alignment Direct…" at bounding box center [139, 255] width 159 height 758
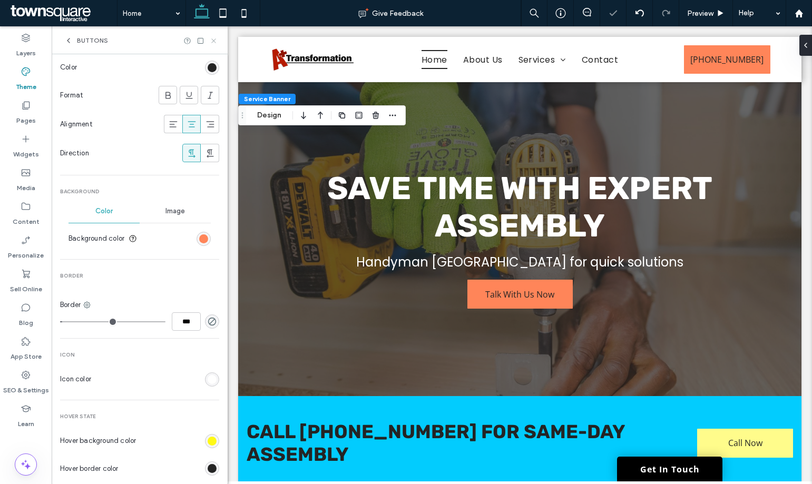
click at [211, 41] on icon at bounding box center [214, 41] width 8 height 8
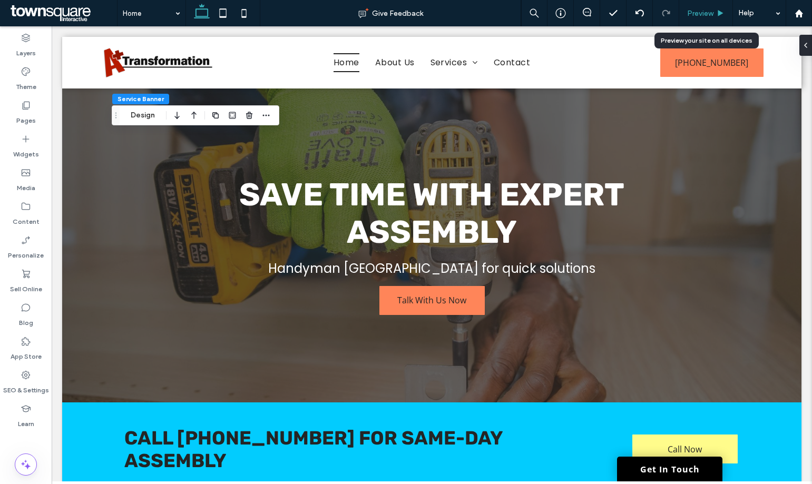
click at [712, 13] on span "Preview" at bounding box center [700, 13] width 26 height 9
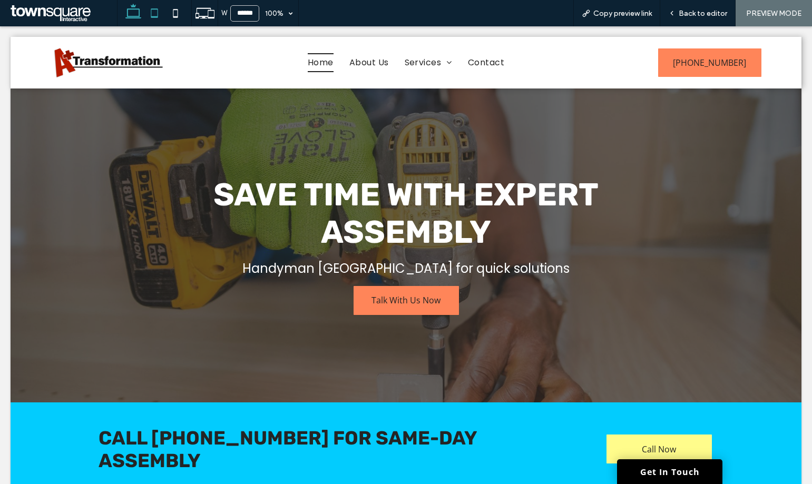
click at [153, 14] on icon at bounding box center [154, 13] width 21 height 21
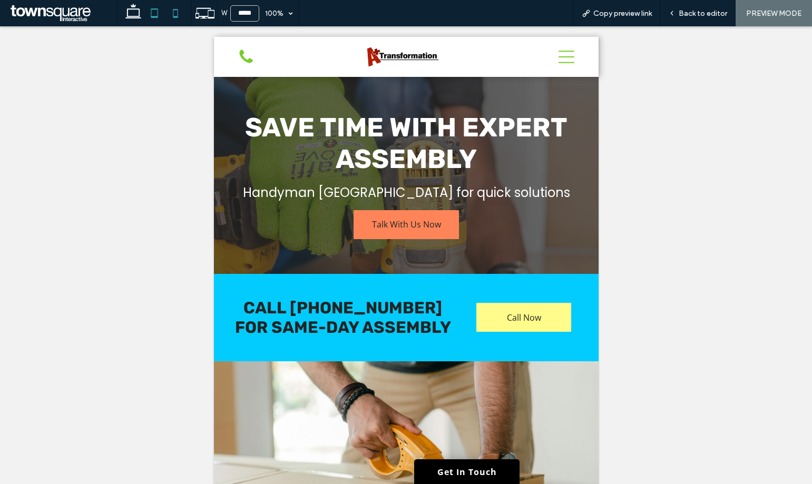
click at [179, 15] on icon at bounding box center [175, 13] width 21 height 21
type input "*****"
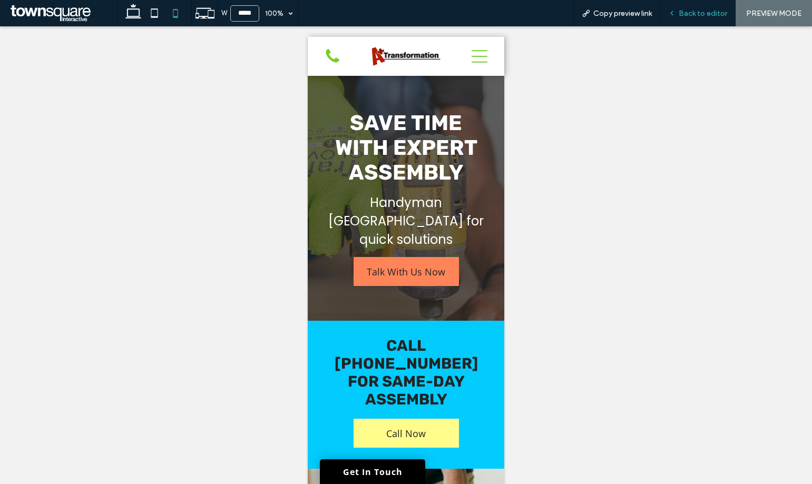
click at [701, 11] on span "Back to editor" at bounding box center [702, 13] width 48 height 9
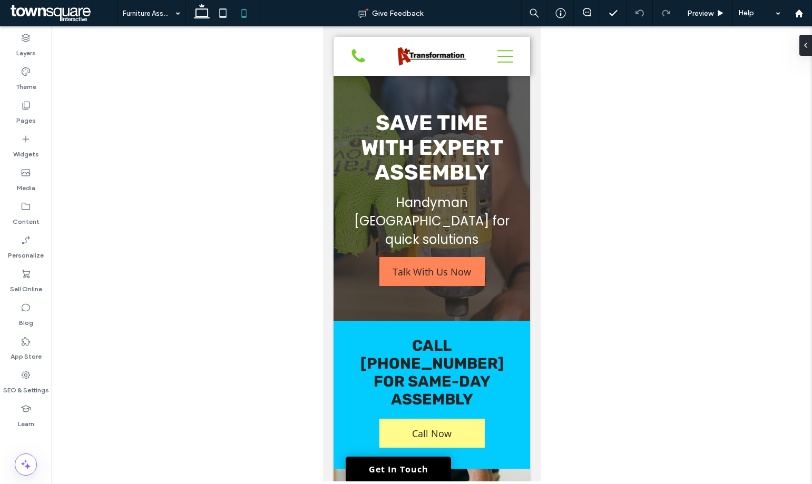
type input "**"
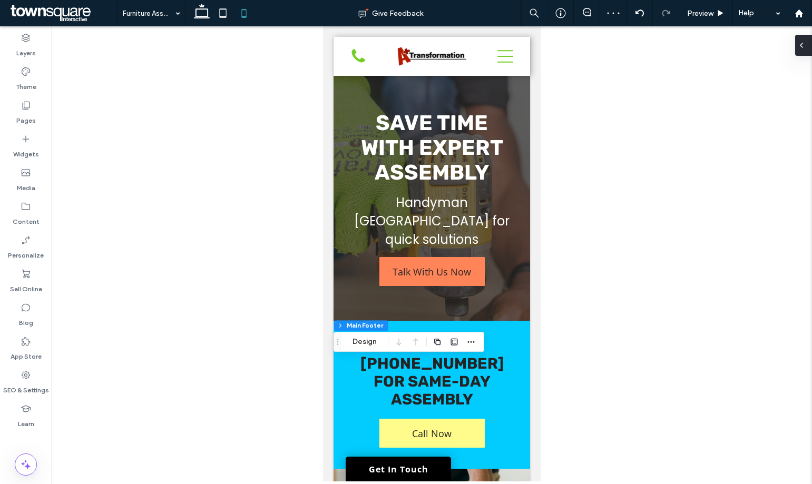
click at [803, 54] on span at bounding box center [801, 45] width 8 height 21
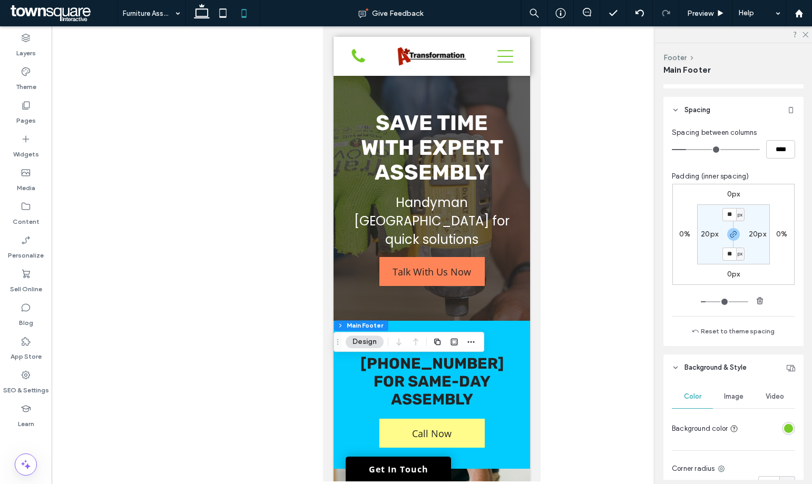
scroll to position [53, 0]
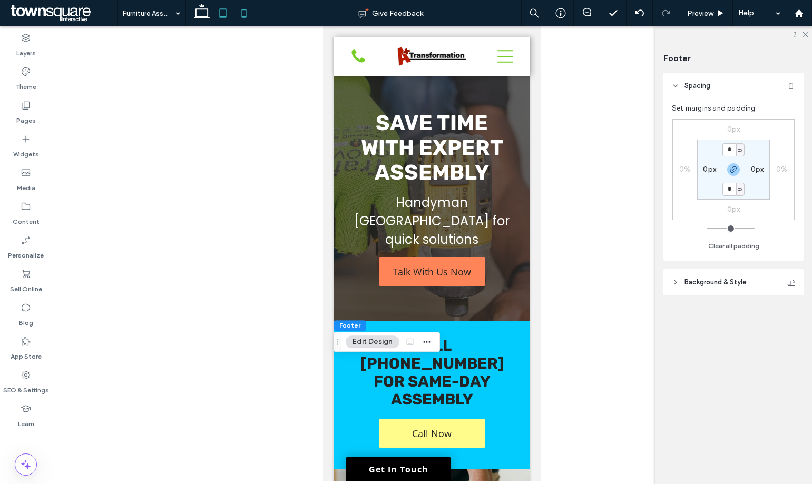
click at [224, 20] on icon at bounding box center [222, 13] width 21 height 21
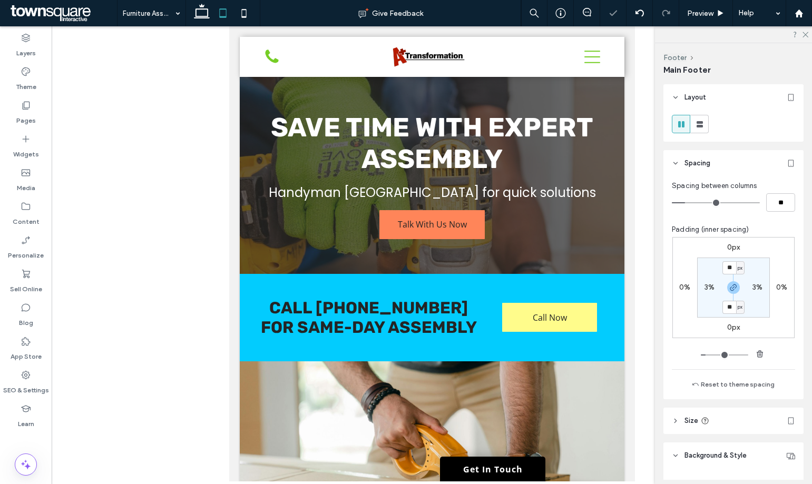
type input "**"
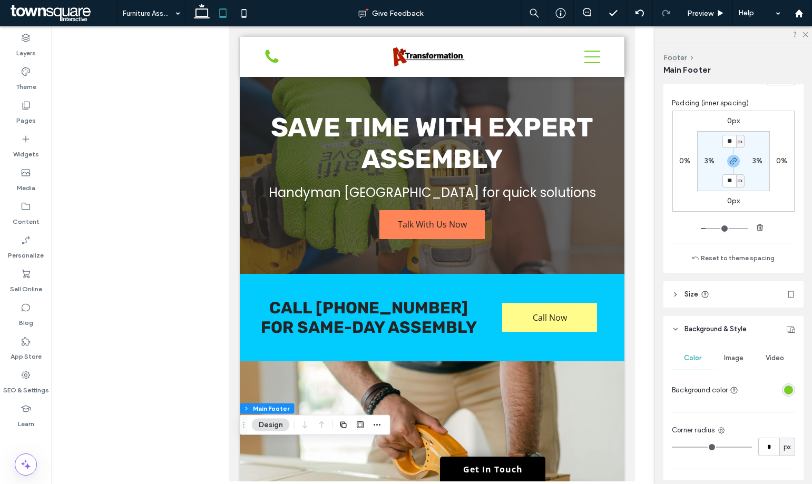
scroll to position [254, 0]
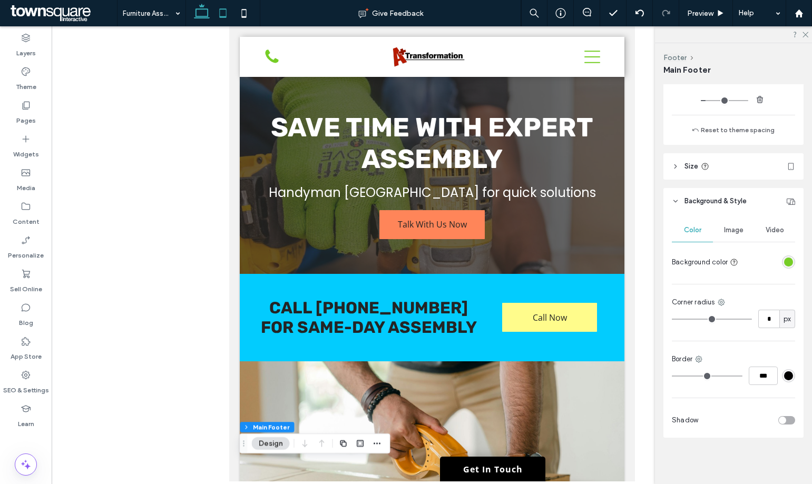
click at [206, 15] on icon at bounding box center [201, 13] width 21 height 21
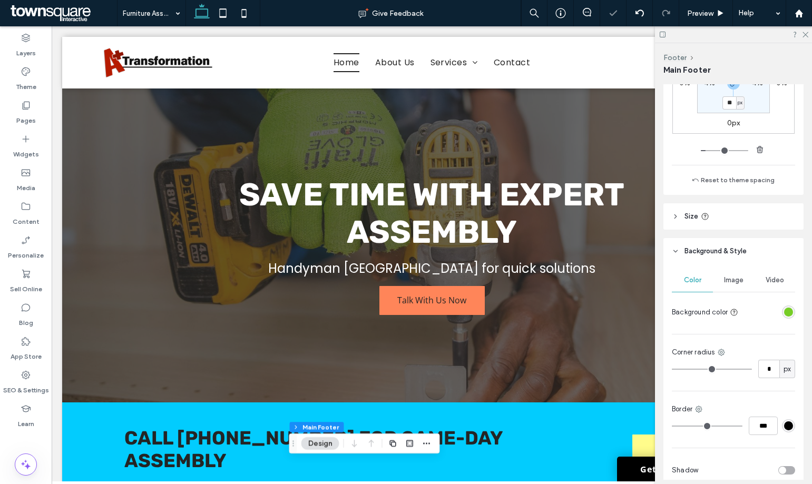
type input "***"
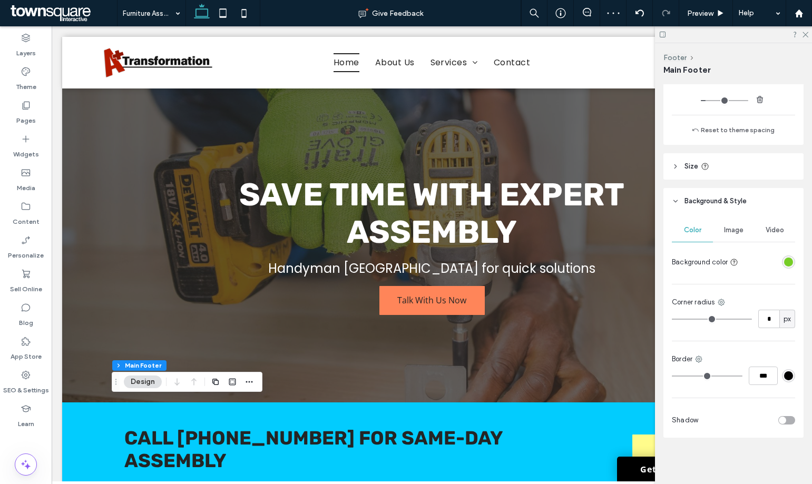
click at [664, 35] on icon at bounding box center [662, 35] width 8 height 8
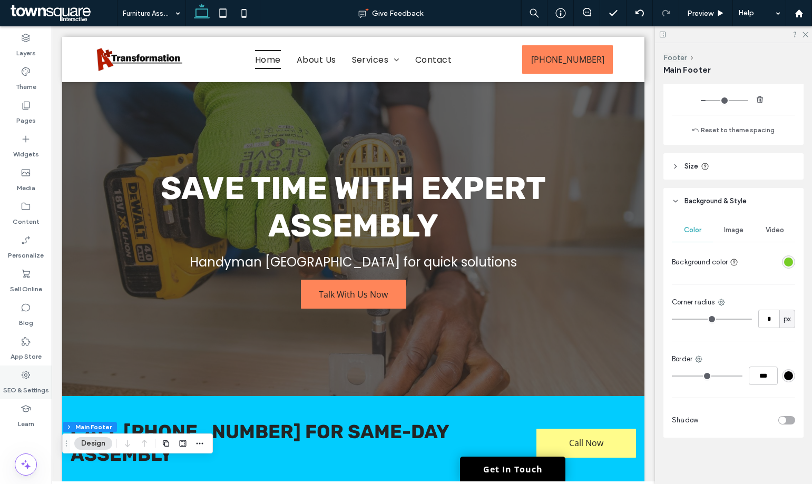
click at [31, 382] on label "SEO & Settings" at bounding box center [26, 387] width 46 height 15
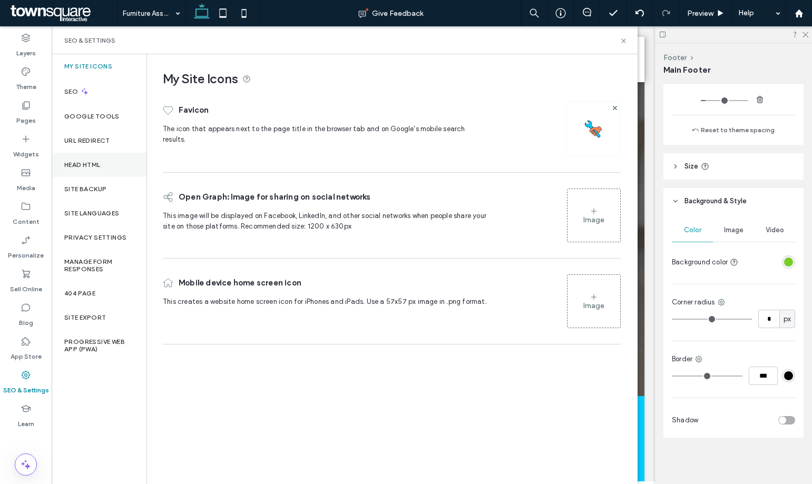
click at [98, 161] on label "Head HTML" at bounding box center [82, 164] width 36 height 7
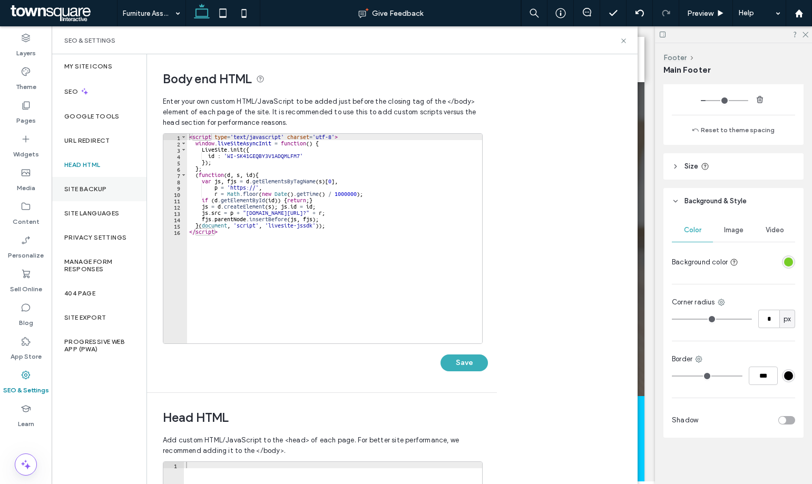
click at [103, 191] on label "Site Backup" at bounding box center [85, 188] width 42 height 7
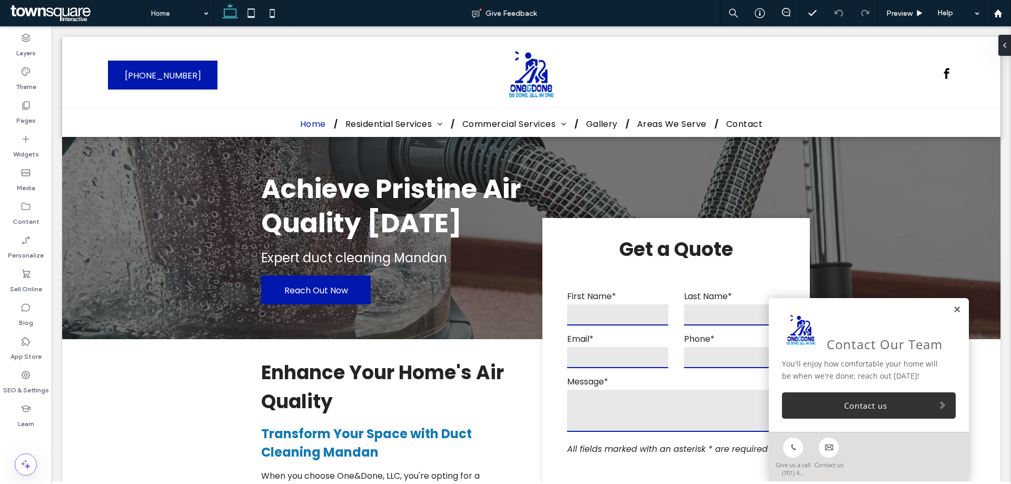
click at [953, 309] on link at bounding box center [957, 310] width 8 height 9
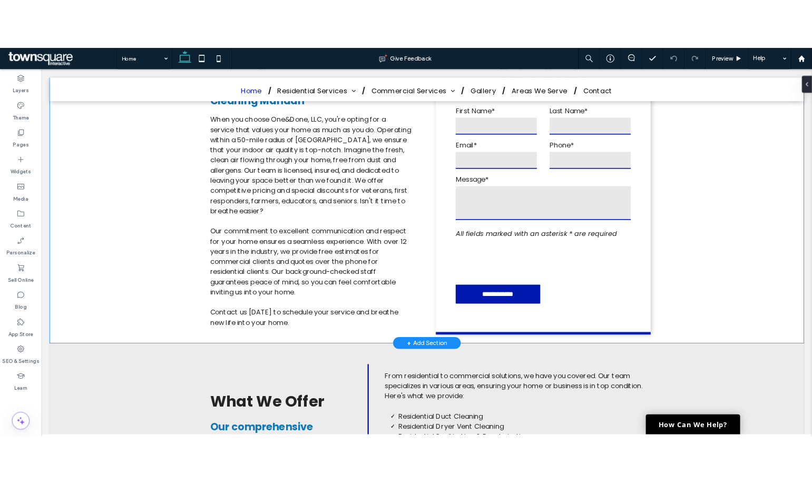
scroll to position [421, 0]
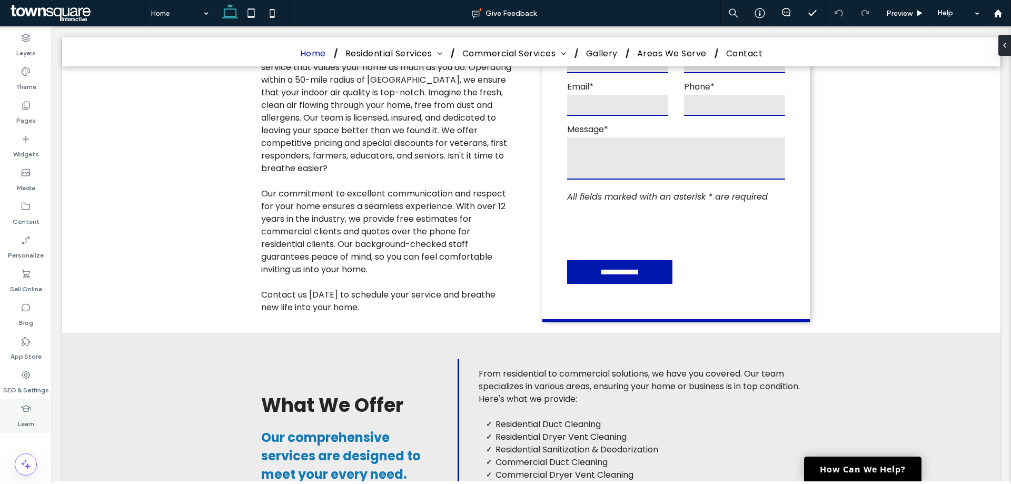
click at [32, 401] on div "Learn" at bounding box center [26, 416] width 52 height 34
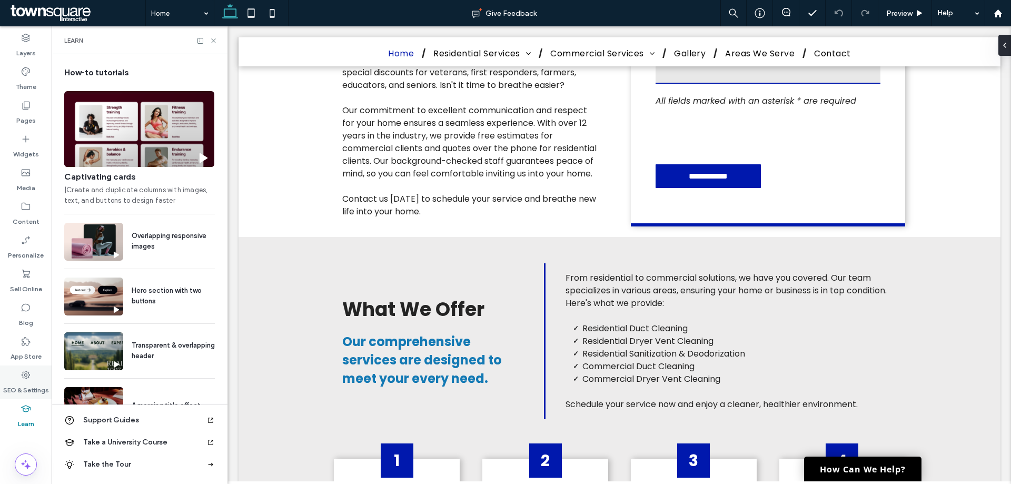
click at [33, 386] on label "SEO & Settings" at bounding box center [26, 387] width 46 height 15
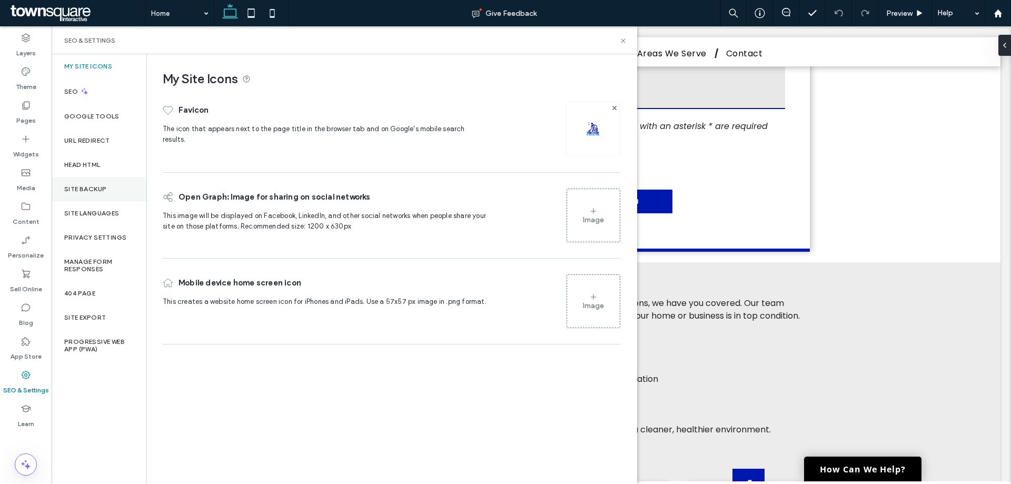
click at [125, 185] on div "Site Backup" at bounding box center [99, 189] width 95 height 24
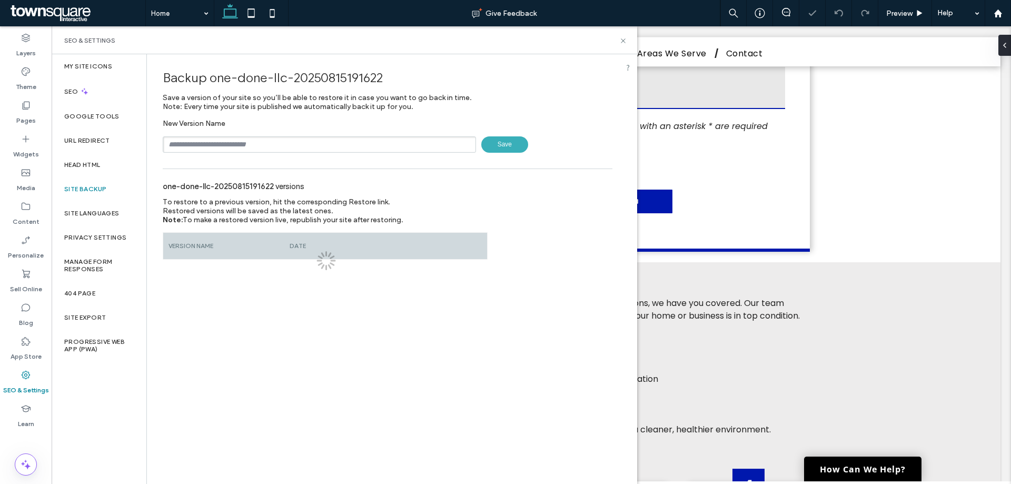
click at [247, 144] on input "text" at bounding box center [319, 144] width 313 height 16
click at [284, 145] on input "text" at bounding box center [319, 144] width 313 height 16
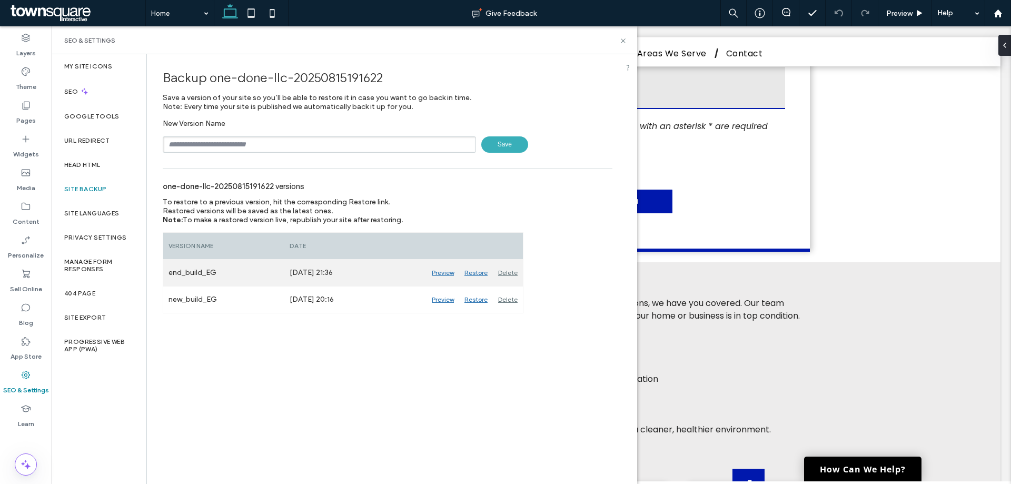
type input "**********"
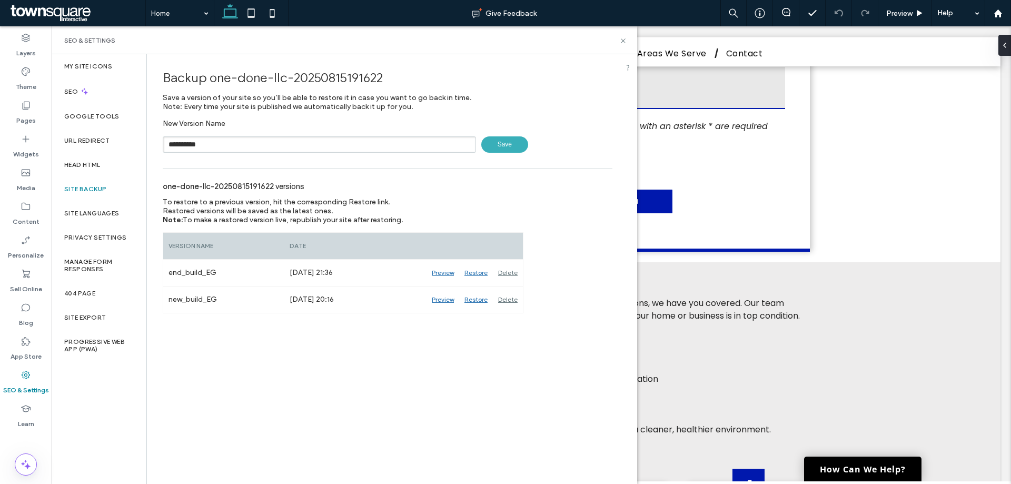
click at [513, 145] on span "Save" at bounding box center [504, 144] width 47 height 16
click at [35, 215] on label "Content" at bounding box center [26, 219] width 27 height 15
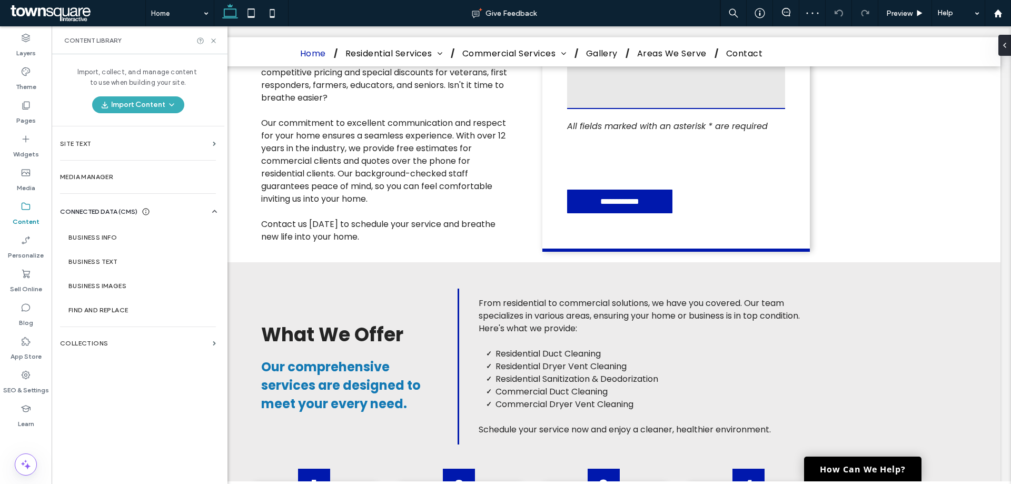
click at [95, 233] on div "Privacy Settings" at bounding box center [99, 237] width 95 height 24
click at [856, 210] on div "Enhance Your Home's Air Quality Transform Your Space with Duct Cleaning Mandan …" at bounding box center [531, 54] width 939 height 415
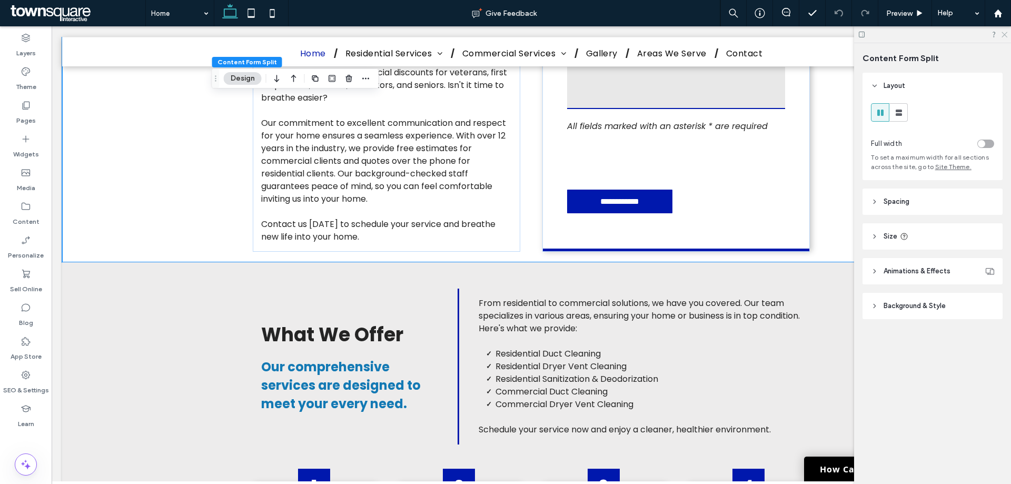
click at [1007, 36] on icon at bounding box center [1004, 34] width 7 height 7
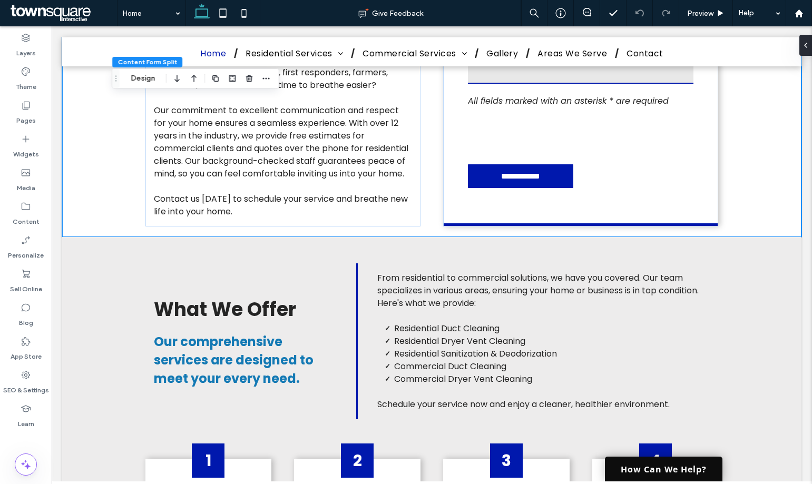
click at [633, 472] on link "How Can We Help?" at bounding box center [663, 469] width 117 height 25
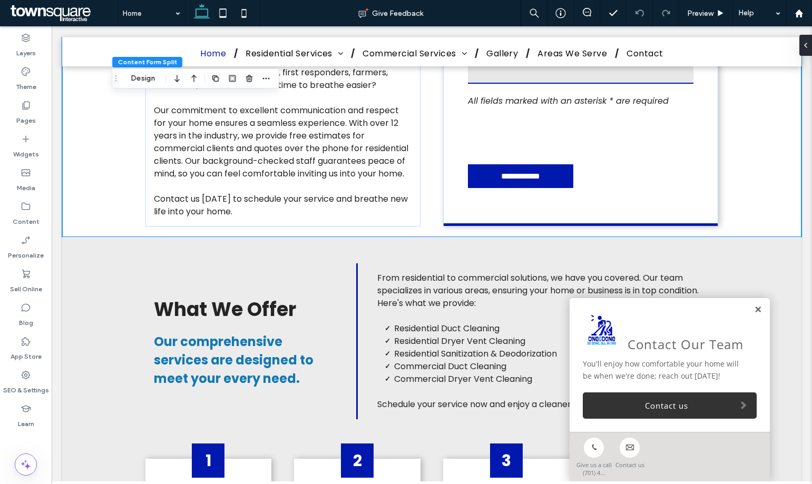
click at [754, 306] on link at bounding box center [758, 310] width 8 height 9
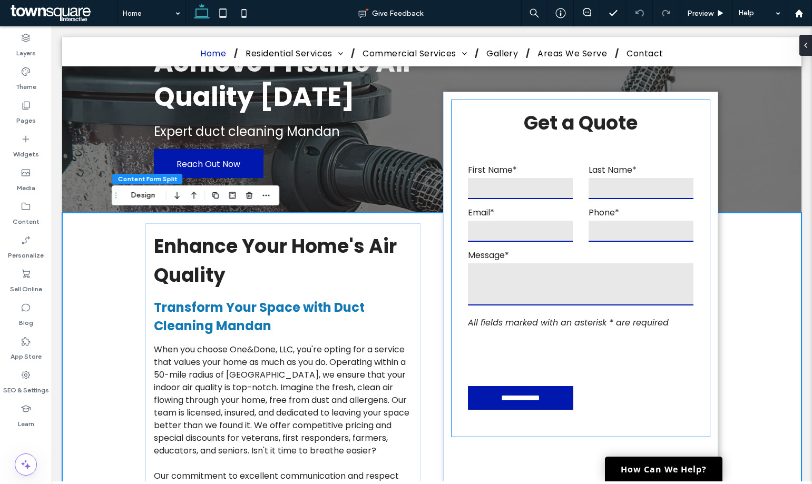
scroll to position [105, 0]
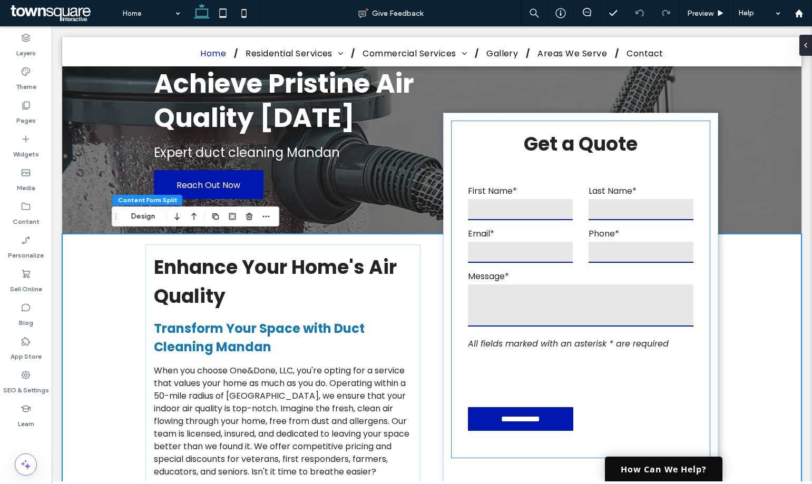
click at [625, 471] on link "How Can We Help?" at bounding box center [663, 469] width 117 height 25
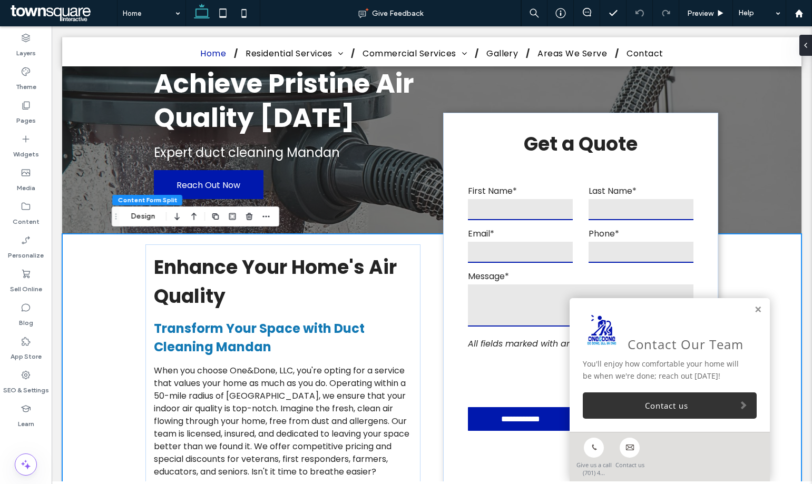
click at [743, 420] on div "Contact Our Team You'll enjoy how comfortable your home will be when we're done…" at bounding box center [669, 365] width 200 height 134
click at [732, 411] on link "Contact us" at bounding box center [670, 405] width 174 height 26
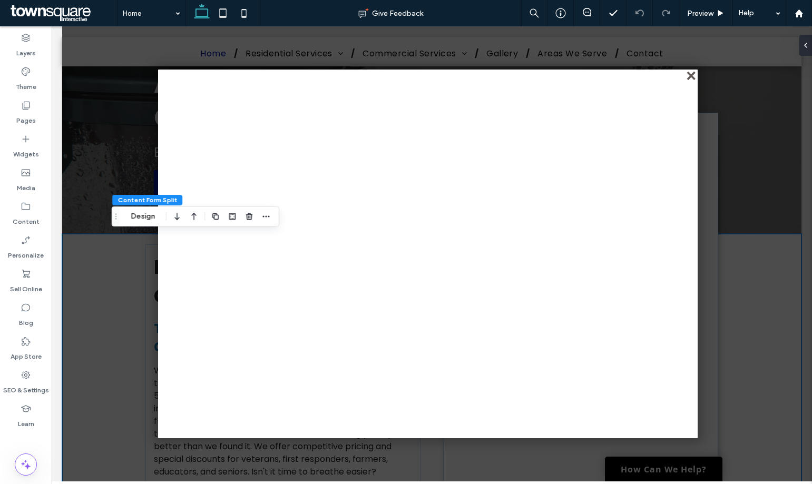
click at [689, 75] on div "close" at bounding box center [692, 77] width 8 height 8
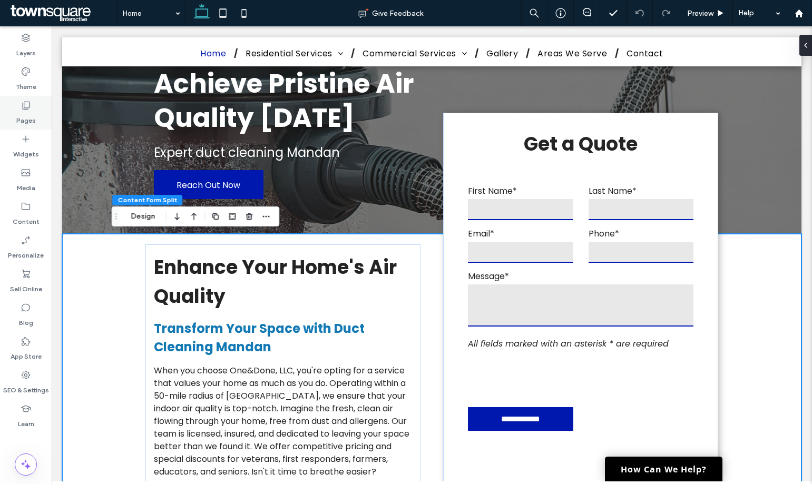
click at [12, 112] on div "Pages" at bounding box center [26, 113] width 52 height 34
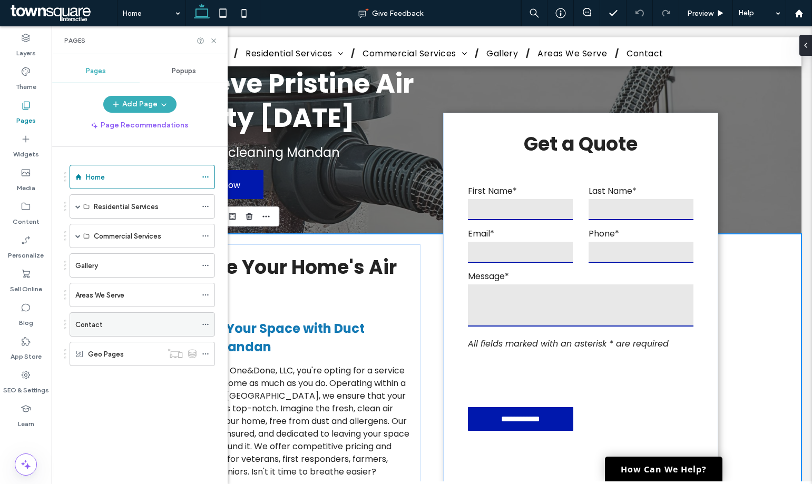
click at [129, 324] on div "Contact" at bounding box center [135, 324] width 121 height 11
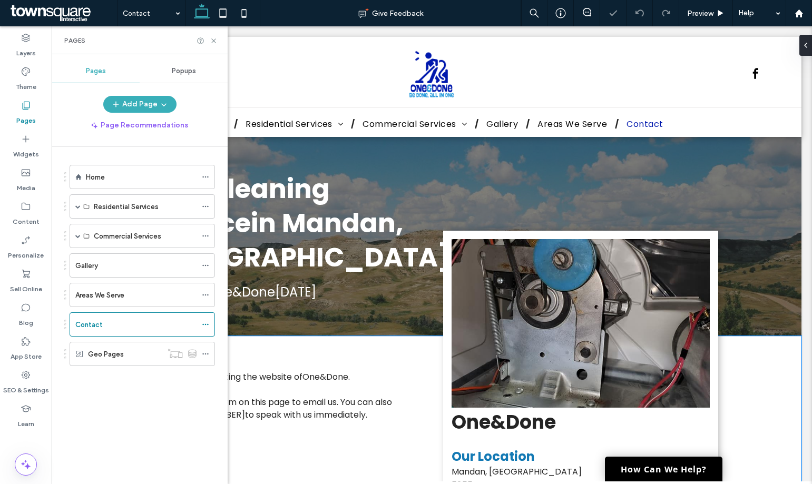
click at [735, 356] on div "Thank you for visiting the website of One&Done . Please use the form on this pa…" at bounding box center [432, 474] width 632 height 276
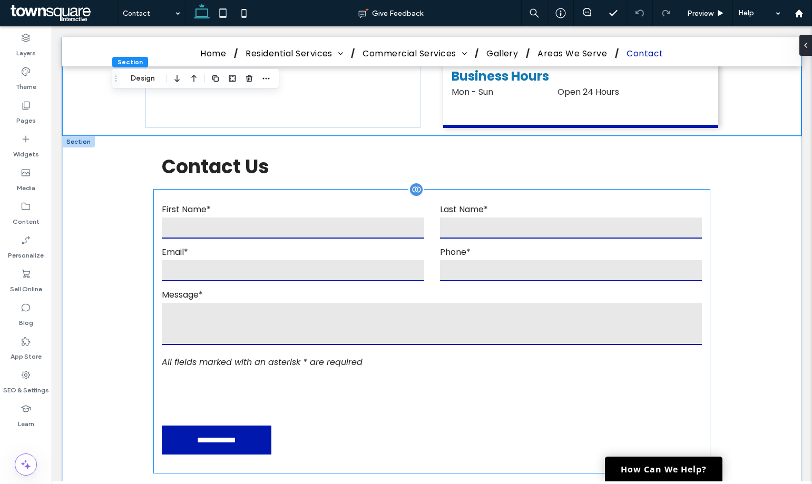
scroll to position [451, 0]
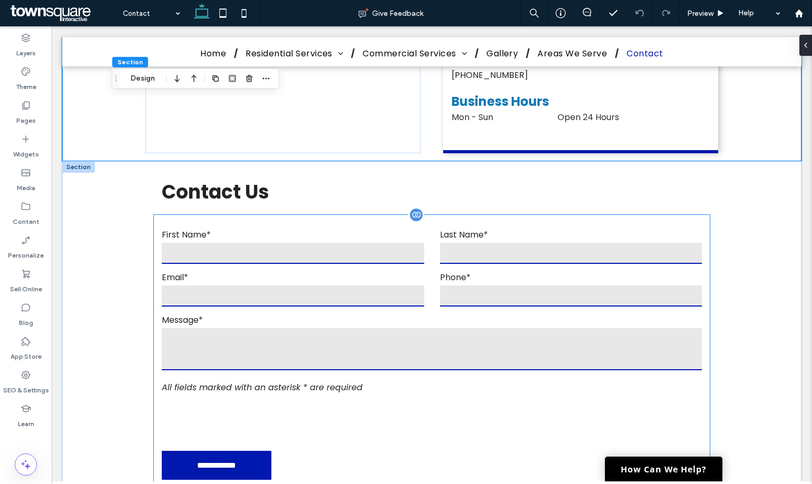
click at [448, 249] on input "text" at bounding box center [571, 253] width 262 height 21
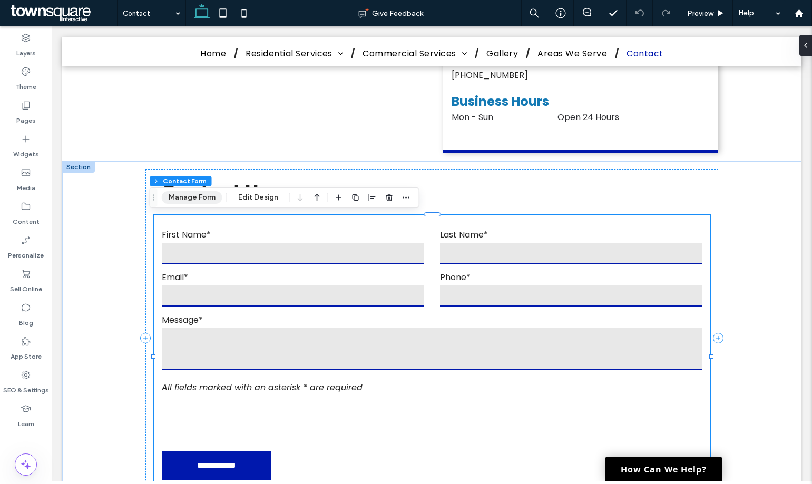
click at [209, 200] on button "Manage Form" at bounding box center [192, 197] width 61 height 13
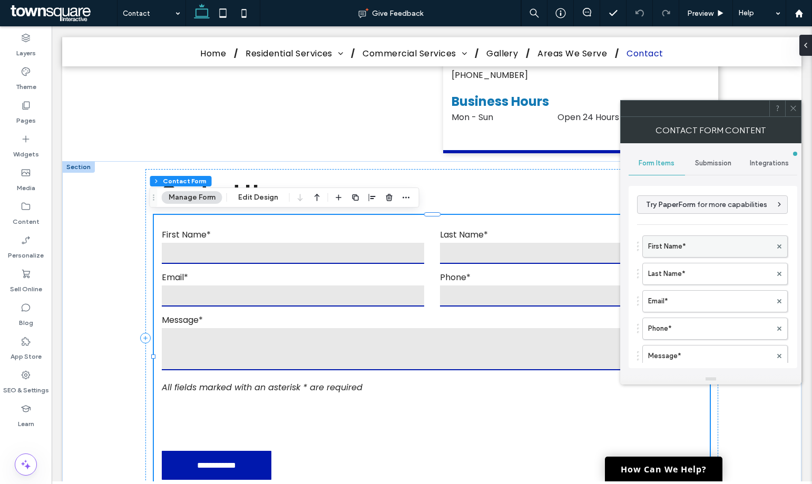
click at [698, 246] on label "First Name*" at bounding box center [709, 246] width 123 height 21
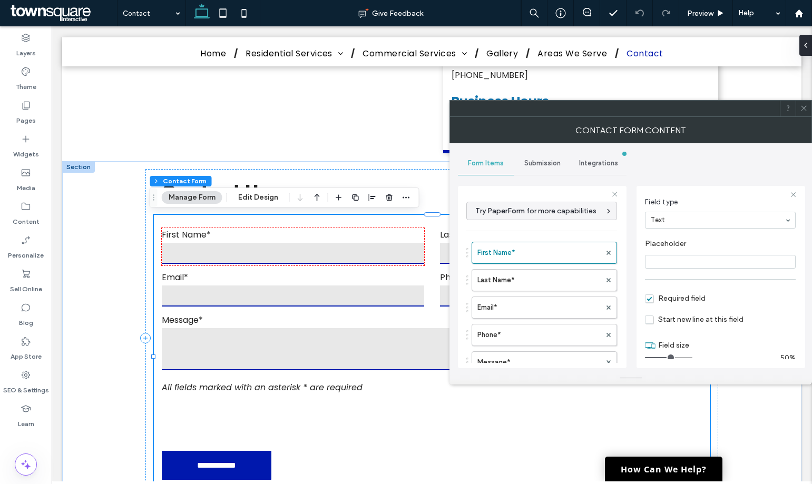
scroll to position [74, 0]
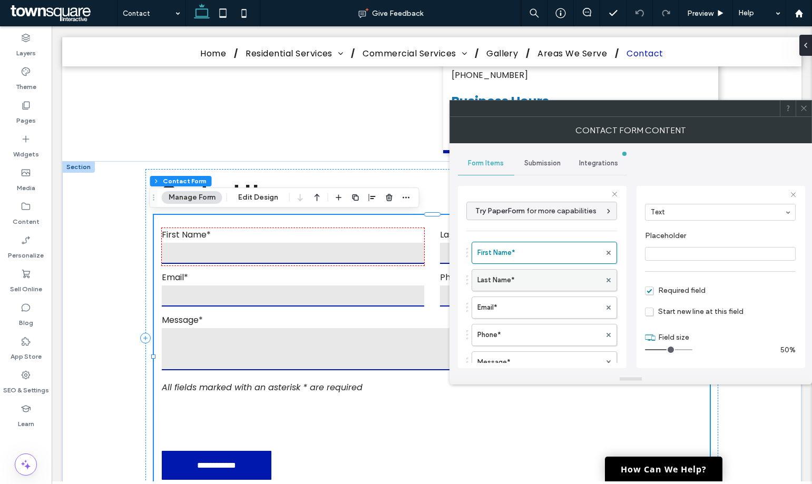
click at [526, 281] on label "Last Name*" at bounding box center [538, 280] width 123 height 21
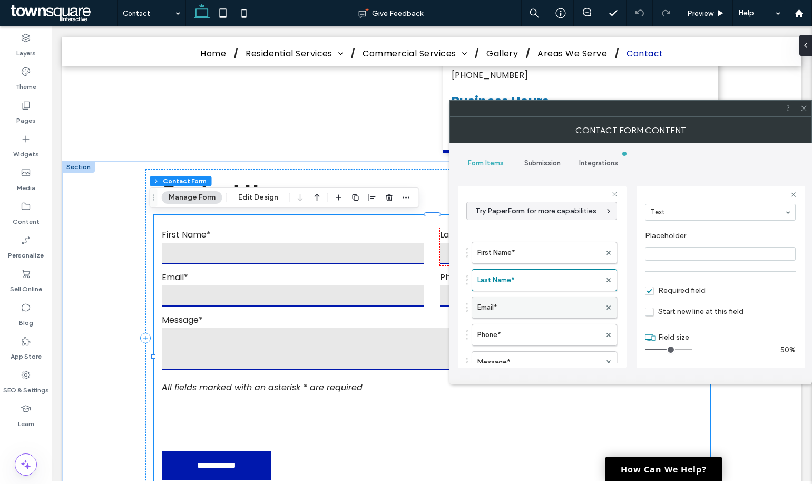
click at [536, 311] on label "Email*" at bounding box center [538, 307] width 123 height 21
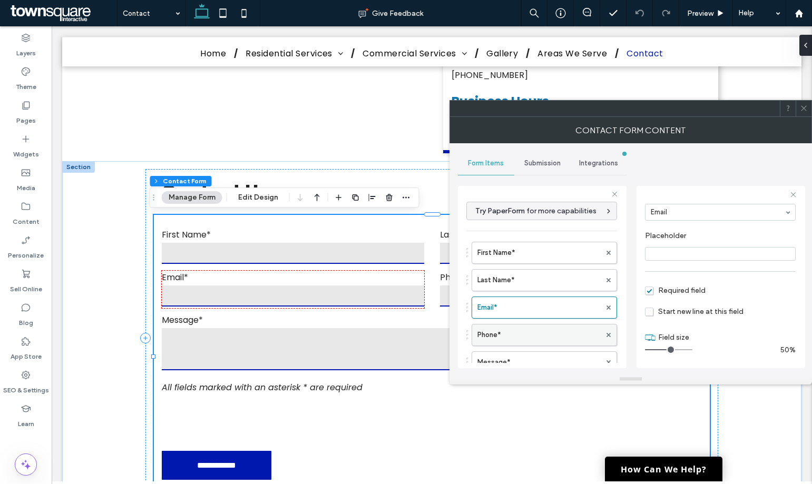
click at [538, 328] on label "Phone*" at bounding box center [538, 334] width 123 height 21
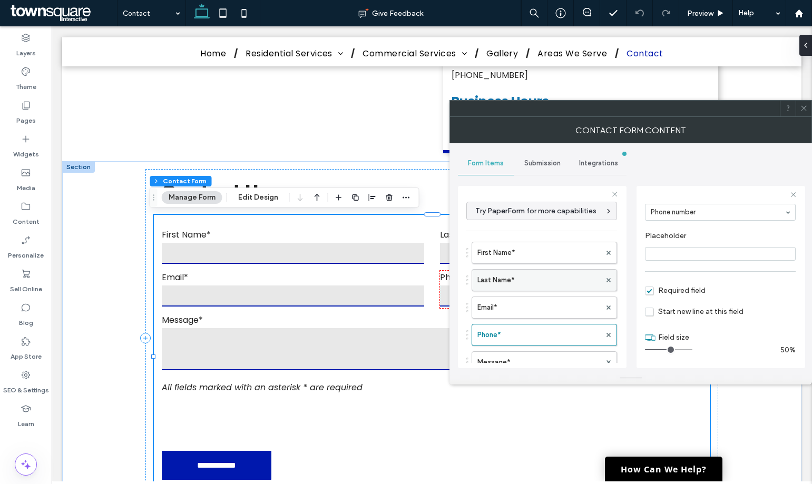
scroll to position [53, 0]
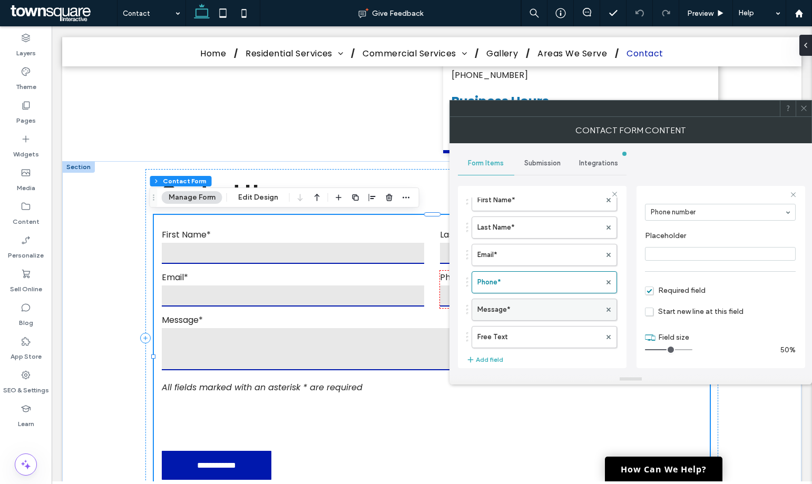
click at [541, 304] on label "Message*" at bounding box center [538, 309] width 123 height 21
type input "**"
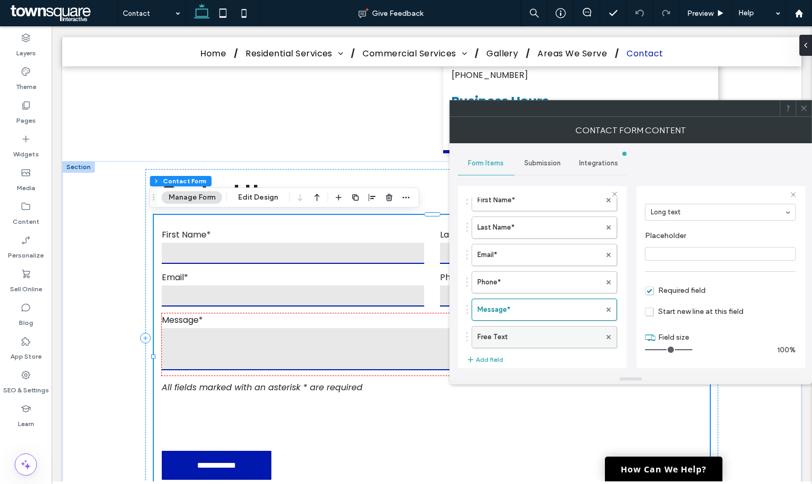
click at [510, 344] on label "Free Text" at bounding box center [538, 337] width 123 height 21
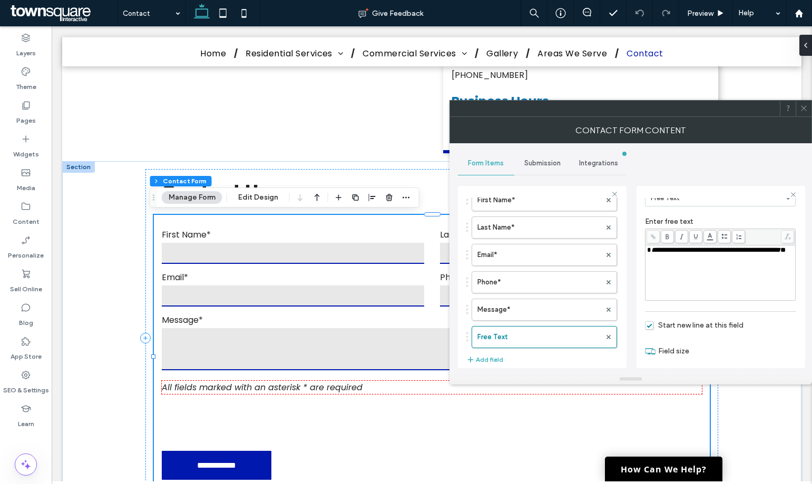
scroll to position [101, 0]
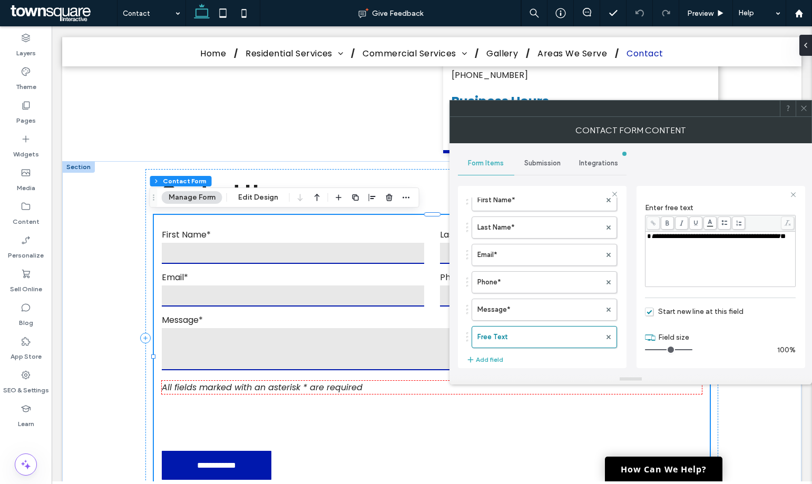
click at [806, 109] on icon at bounding box center [804, 108] width 8 height 8
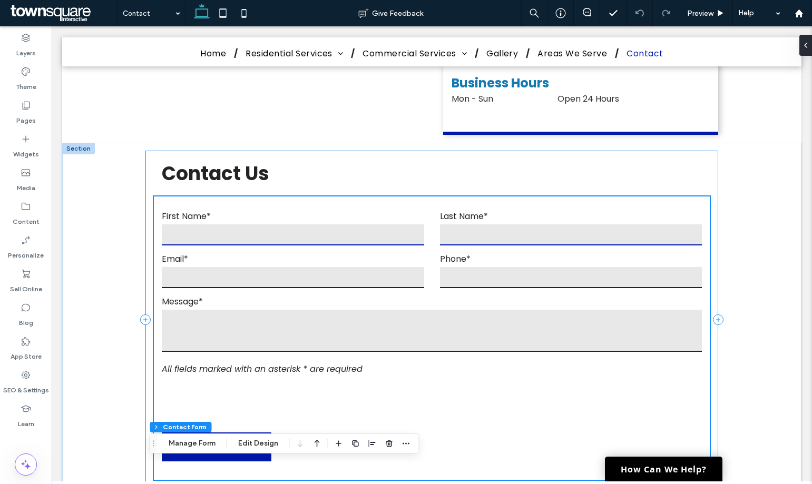
scroll to position [556, 0]
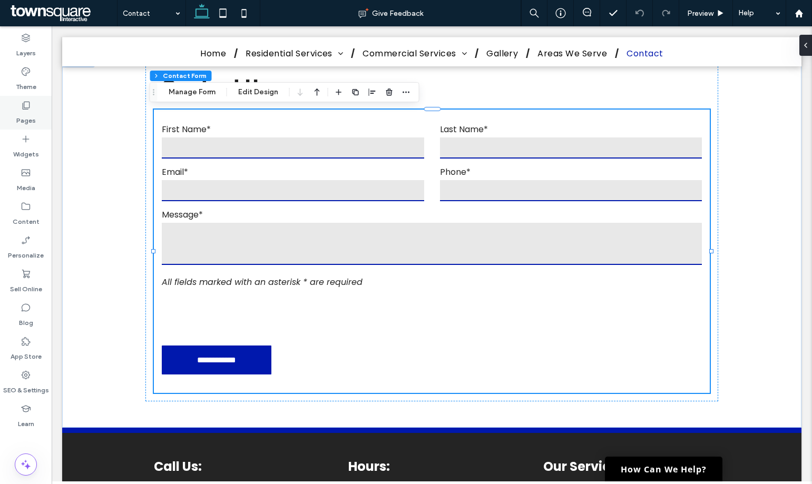
click at [29, 107] on use at bounding box center [26, 106] width 7 height 8
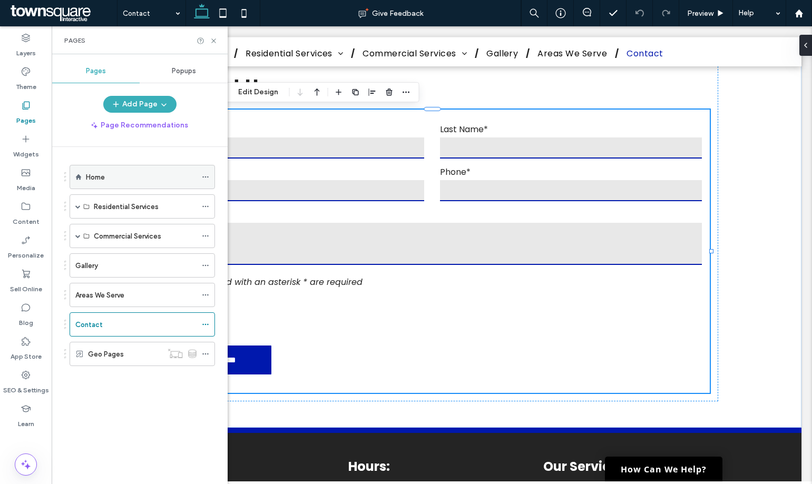
click at [105, 180] on div "Home" at bounding box center [141, 177] width 111 height 11
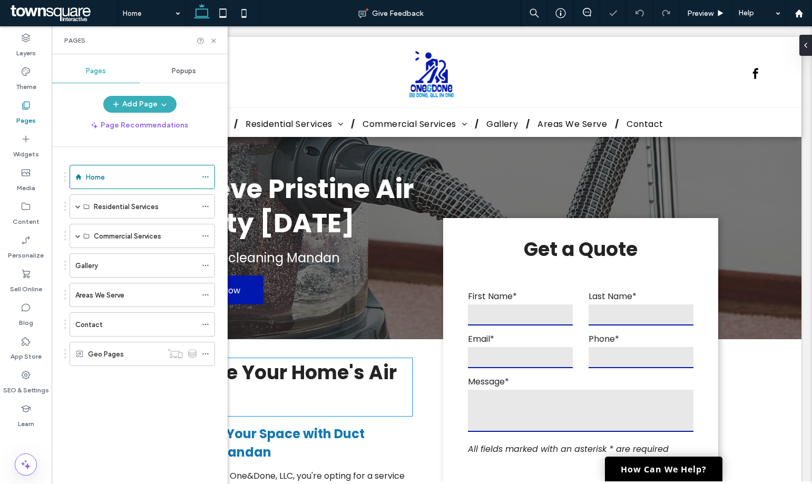
click at [404, 416] on h3 "Enhance Your Home's Air Quality" at bounding box center [283, 387] width 258 height 58
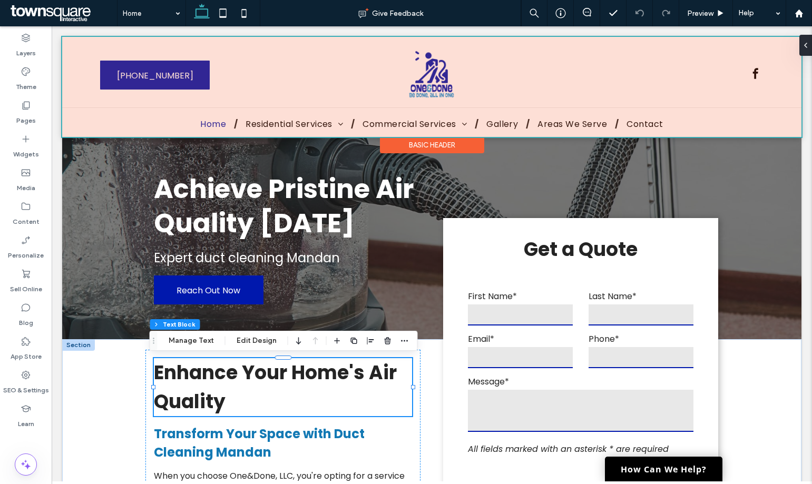
click at [171, 63] on div at bounding box center [431, 87] width 739 height 100
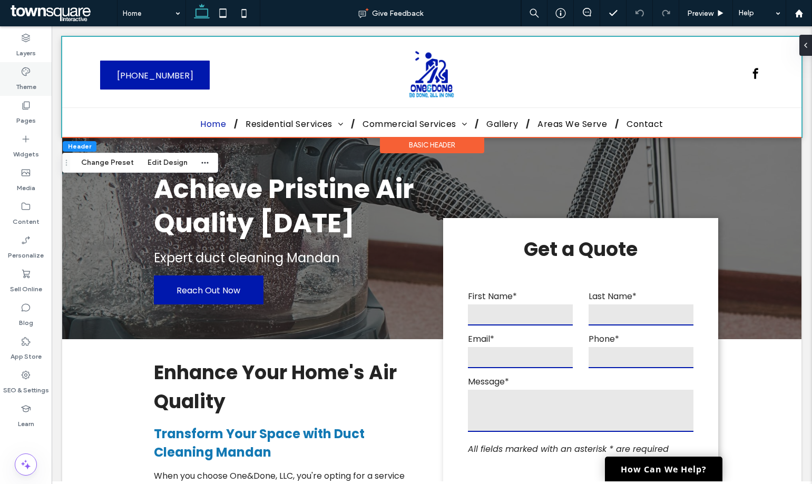
click at [32, 78] on label "Theme" at bounding box center [26, 84] width 21 height 15
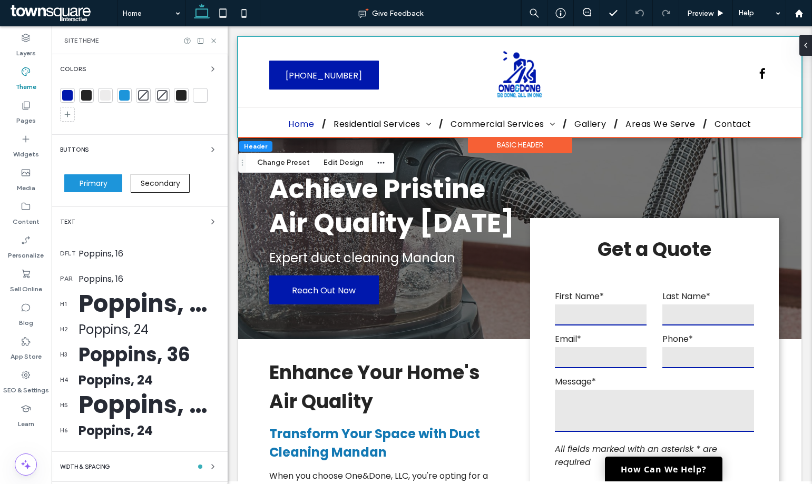
click at [93, 186] on span "Primary" at bounding box center [94, 183] width 28 height 11
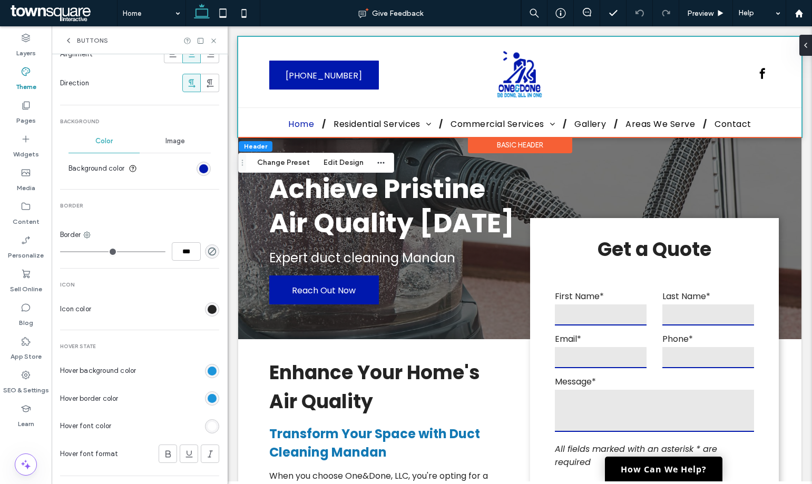
scroll to position [316, 0]
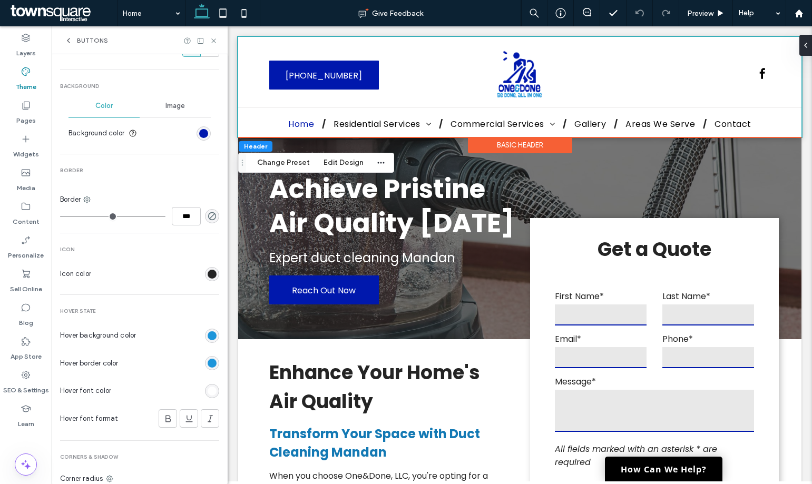
click at [209, 388] on div "rgb(255, 255, 255)" at bounding box center [212, 391] width 9 height 9
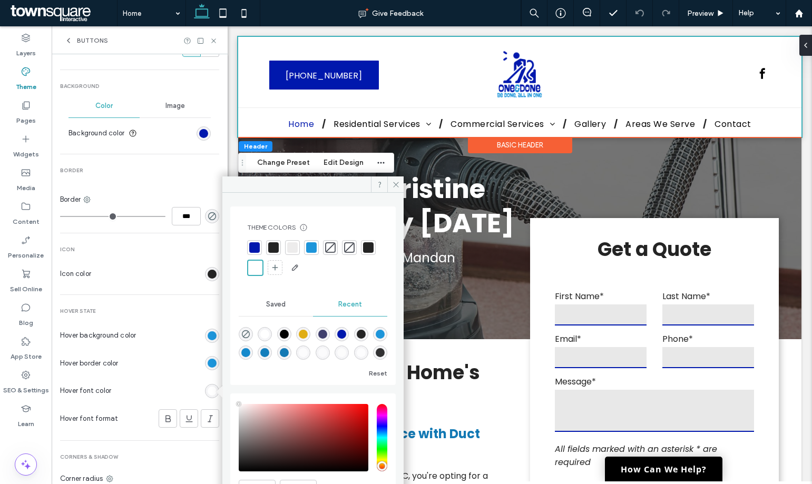
click at [363, 253] on div at bounding box center [368, 247] width 11 height 11
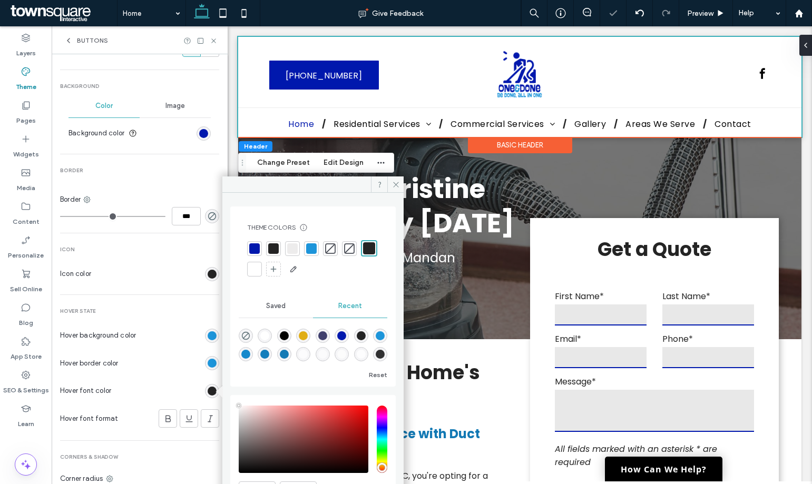
click at [151, 254] on div "Primary Button layout Text Font Poppins Size 16 Color Format Alignment Directio…" at bounding box center [139, 149] width 159 height 758
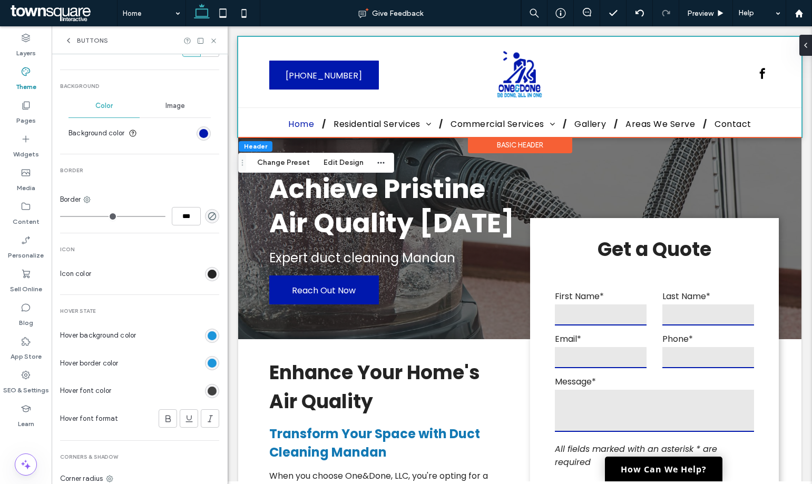
click at [208, 387] on div "rgb(36, 36, 36)" at bounding box center [212, 391] width 9 height 9
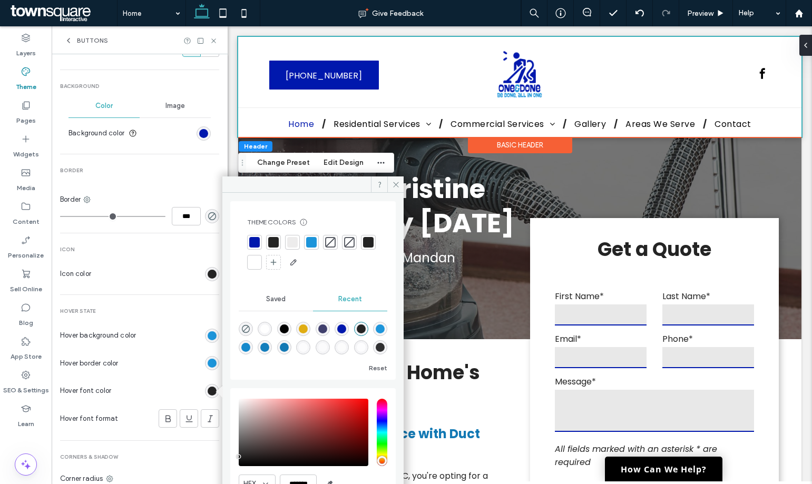
scroll to position [0, 0]
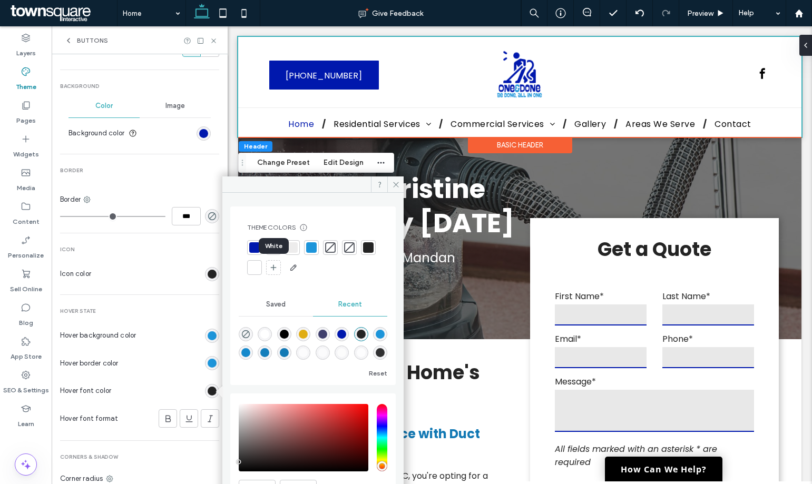
click at [260, 271] on div at bounding box center [254, 267] width 11 height 11
click at [175, 289] on div "Primary Button layout Text Font Poppins Size 16 Color Format Alignment Directio…" at bounding box center [139, 149] width 159 height 758
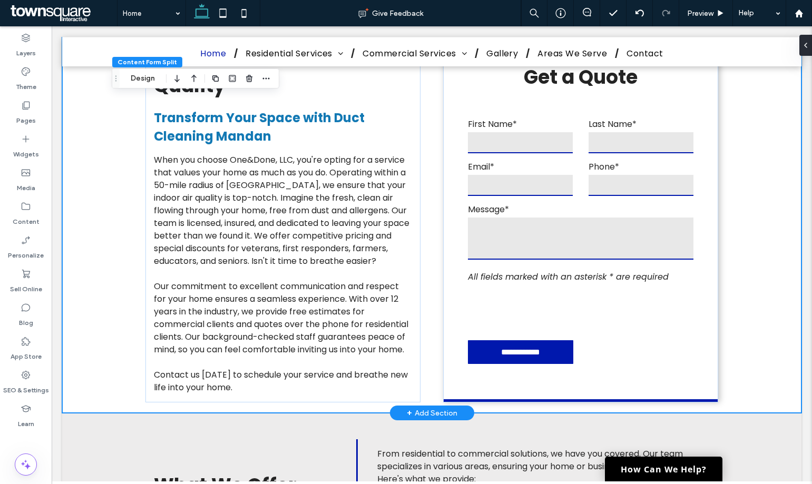
scroll to position [53, 0]
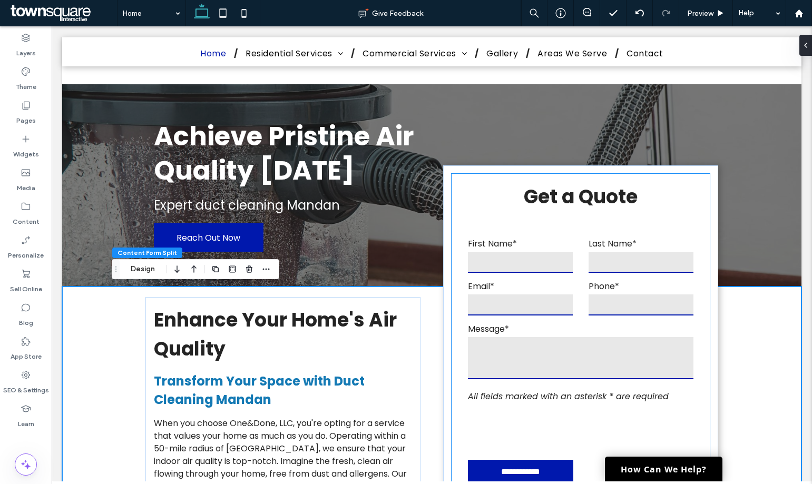
click at [588, 263] on input "text" at bounding box center [640, 262] width 105 height 21
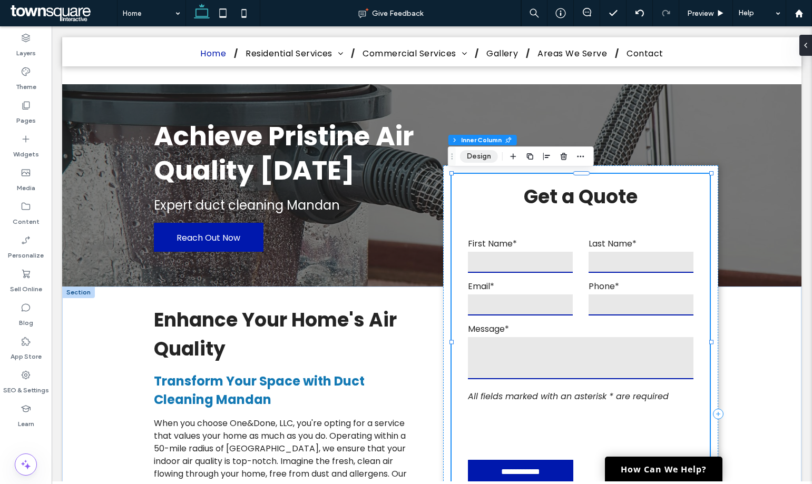
click at [470, 161] on button "Design" at bounding box center [479, 156] width 38 height 13
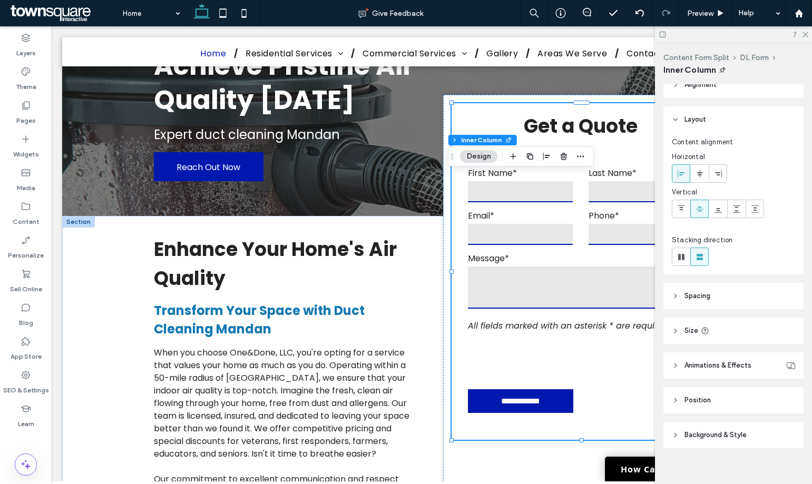
scroll to position [23, 0]
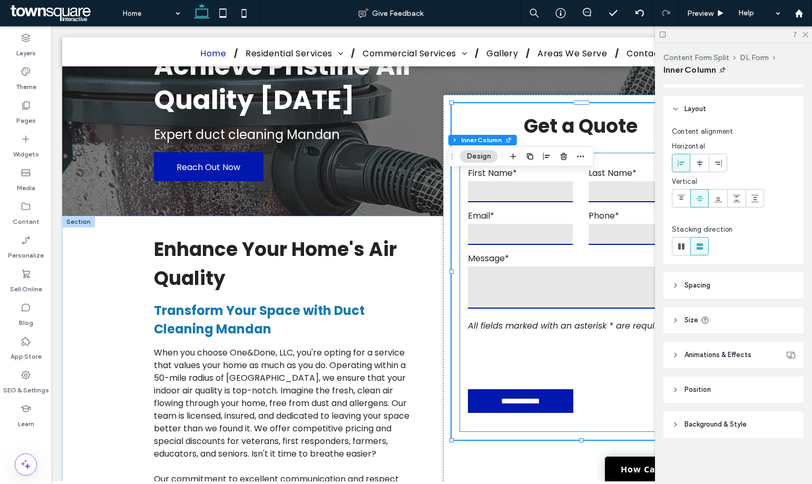
click at [540, 212] on label "Email*" at bounding box center [520, 215] width 105 height 13
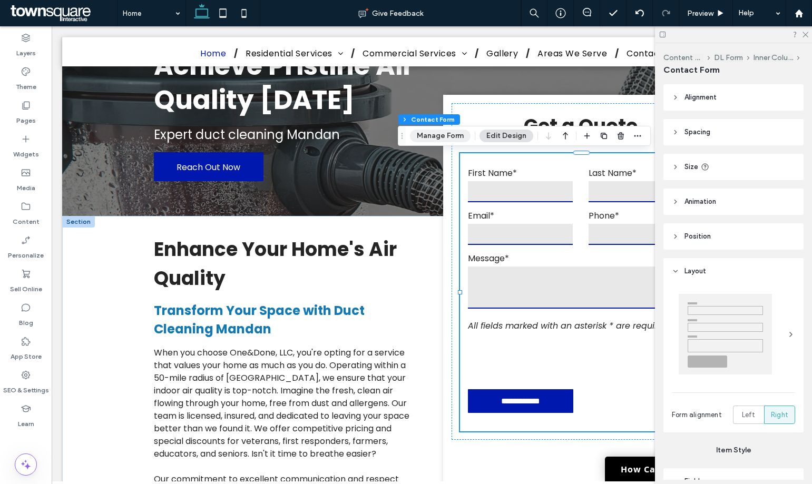
click at [450, 132] on button "Manage Form" at bounding box center [440, 136] width 61 height 13
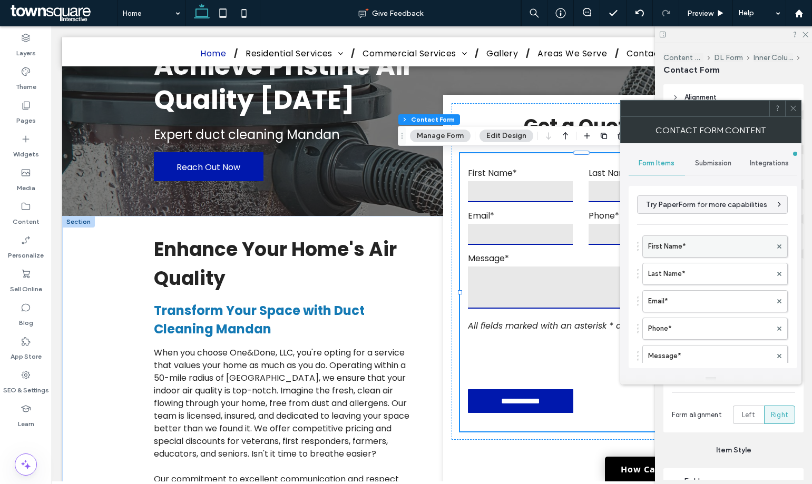
click at [675, 242] on label "First Name*" at bounding box center [709, 246] width 123 height 21
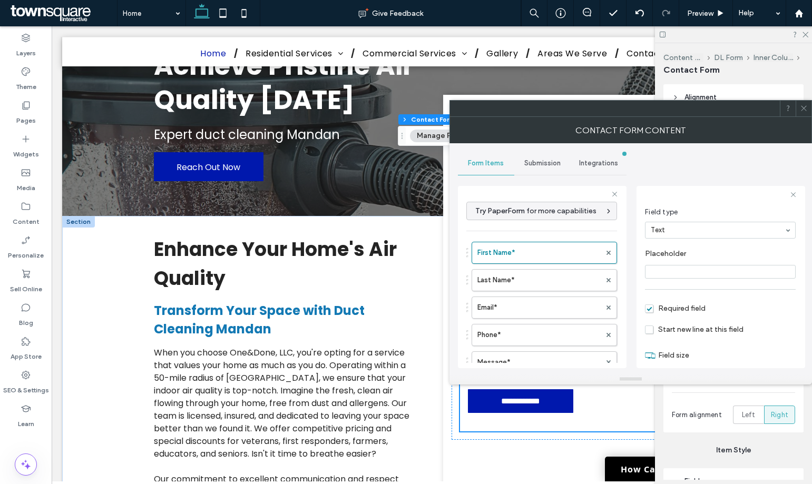
scroll to position [74, 0]
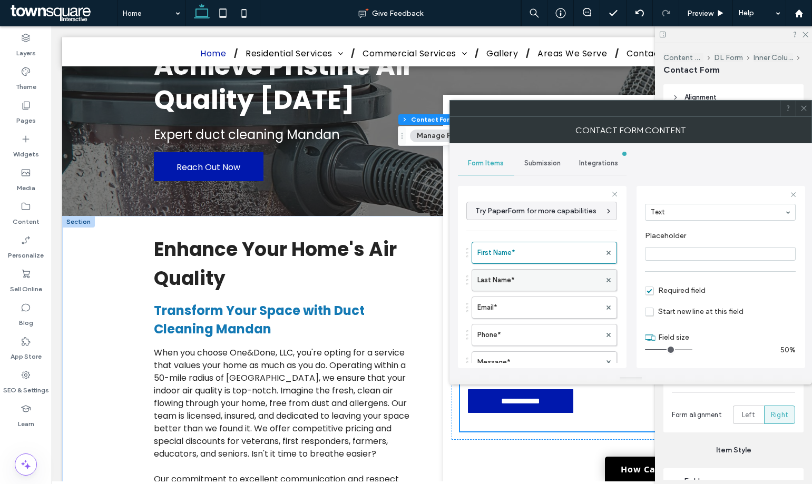
click at [543, 289] on label "Last Name*" at bounding box center [538, 280] width 123 height 21
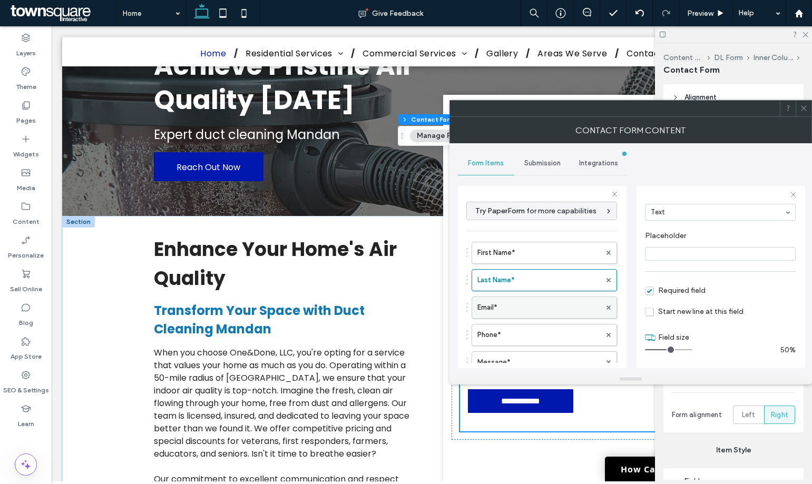
click at [540, 310] on label "Email*" at bounding box center [538, 307] width 123 height 21
click at [540, 342] on label "Phone*" at bounding box center [538, 334] width 123 height 21
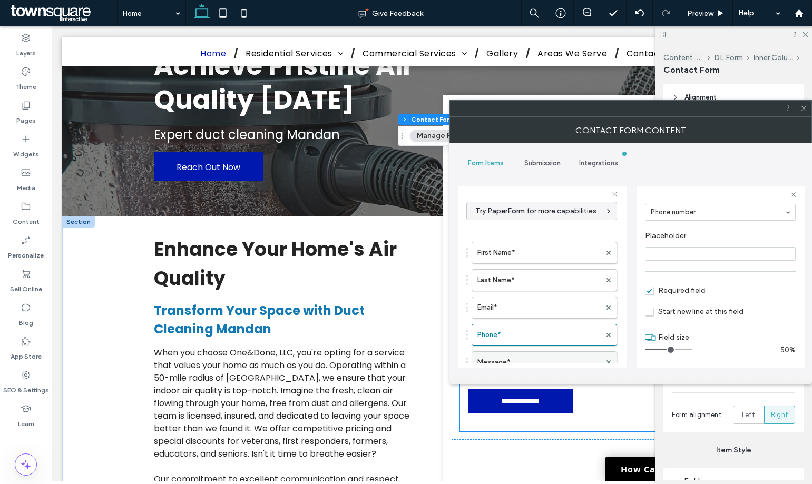
click at [536, 362] on label "Message*" at bounding box center [538, 362] width 123 height 21
type input "**"
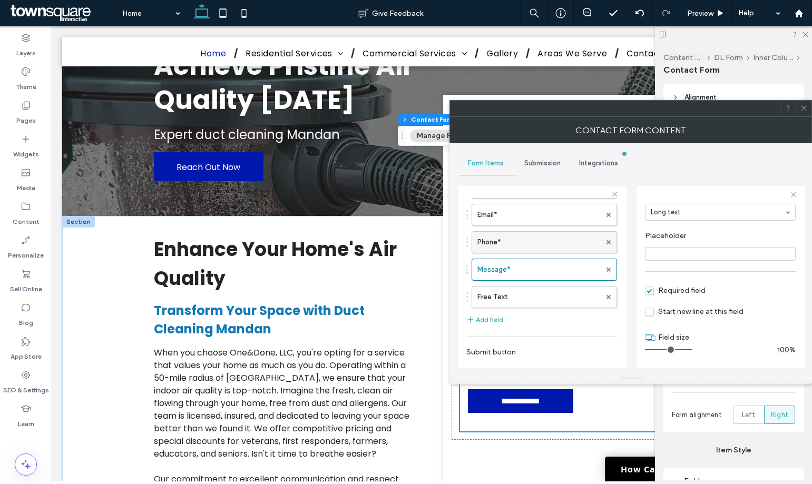
scroll to position [105, 0]
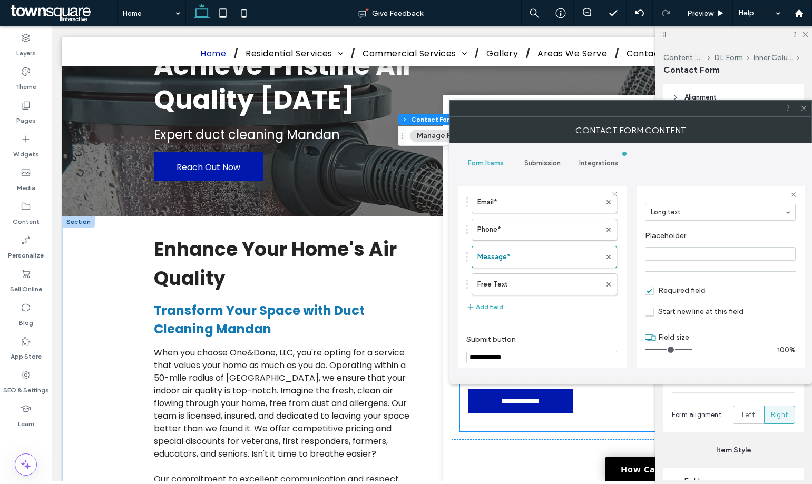
click at [548, 165] on span "Submission" at bounding box center [542, 163] width 36 height 8
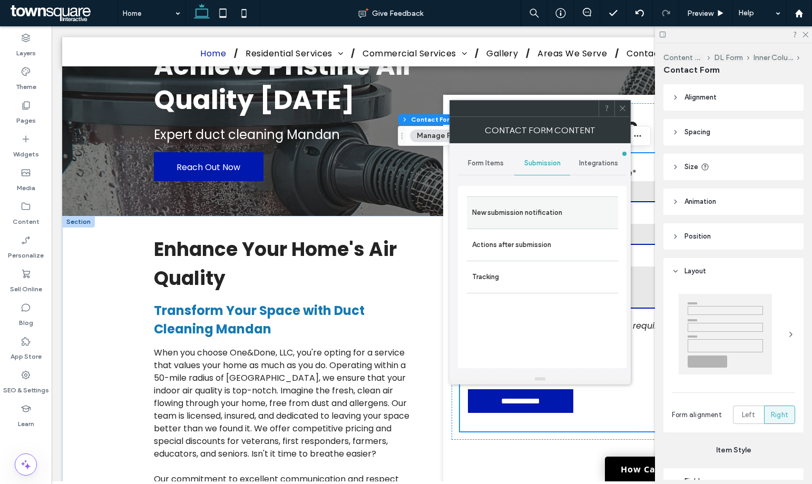
click at [547, 210] on label "New submission notification" at bounding box center [542, 212] width 141 height 21
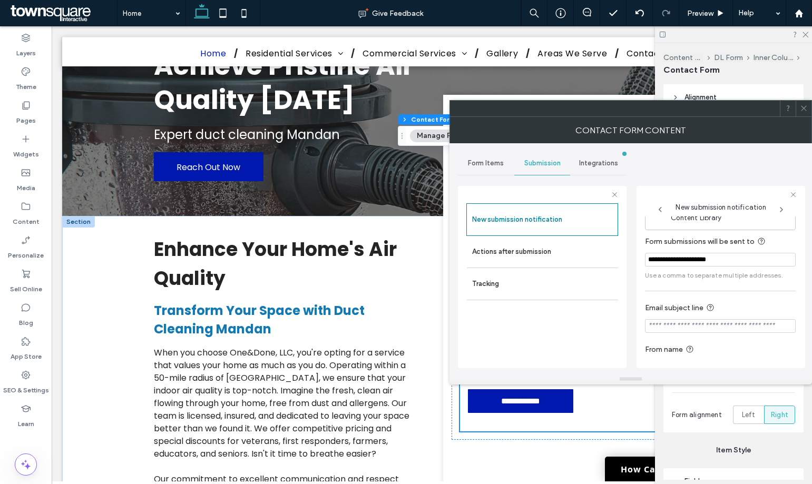
scroll to position [55, 0]
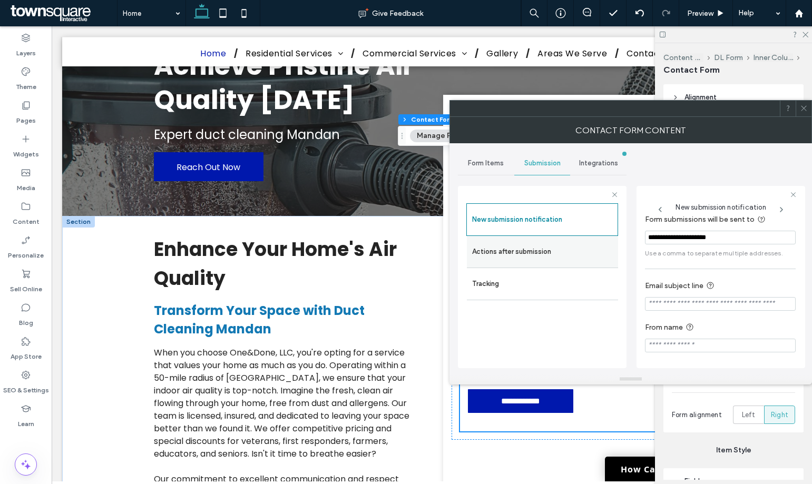
click at [559, 250] on label "Actions after submission" at bounding box center [542, 251] width 141 height 21
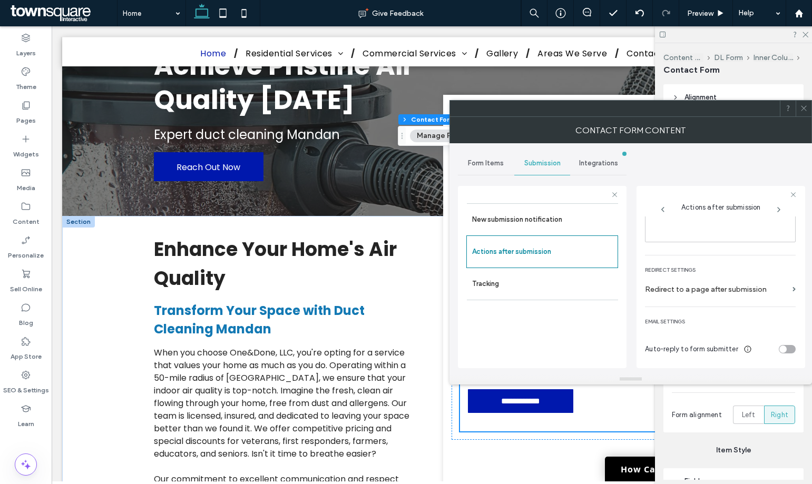
scroll to position [0, 0]
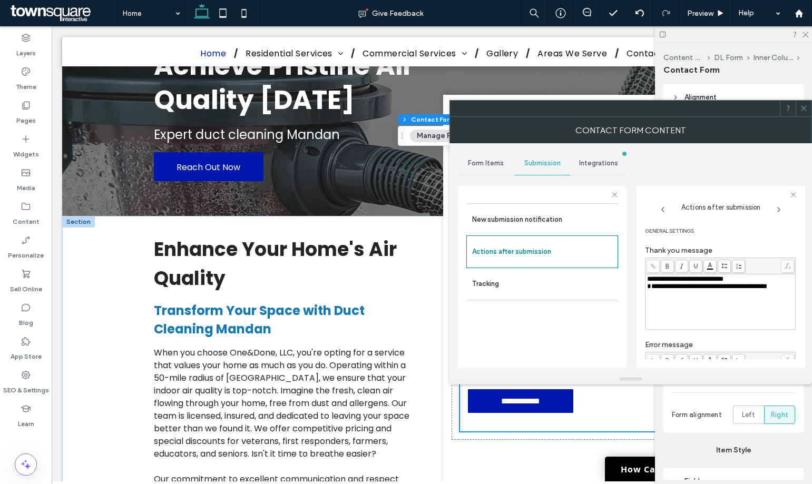
click at [806, 111] on icon at bounding box center [804, 108] width 8 height 8
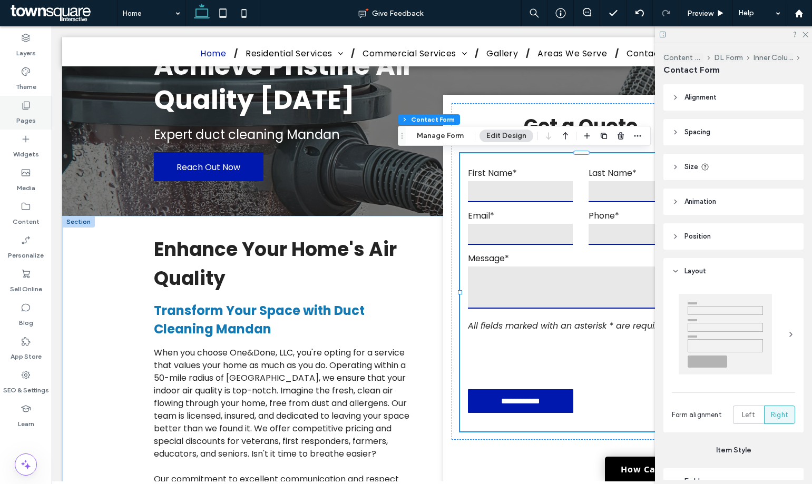
click at [32, 109] on div "Pages" at bounding box center [26, 113] width 52 height 34
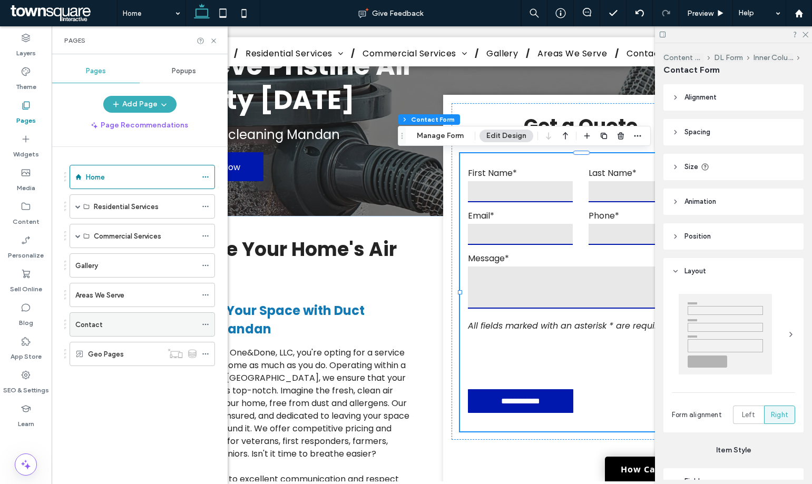
click at [96, 326] on label "Contact" at bounding box center [88, 325] width 27 height 18
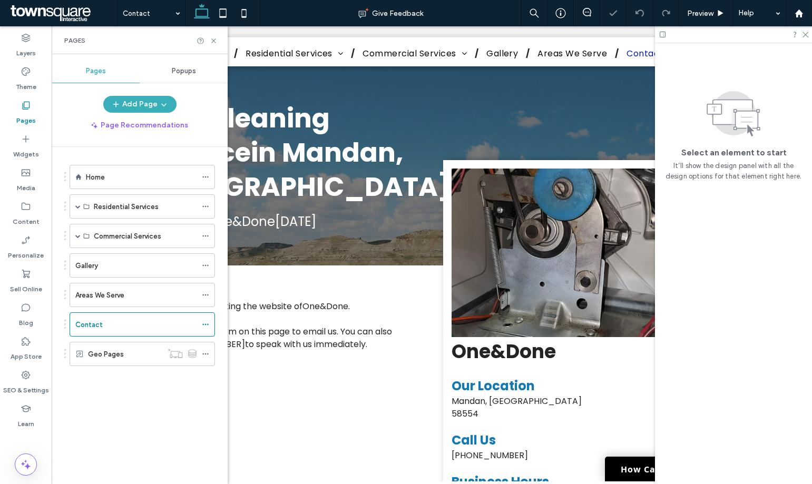
scroll to position [421, 0]
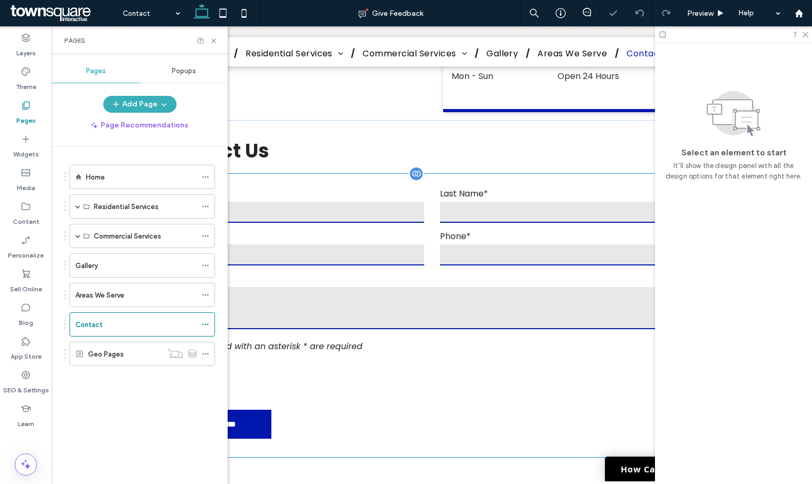
click at [432, 241] on div "Phone*" at bounding box center [571, 248] width 278 height 37
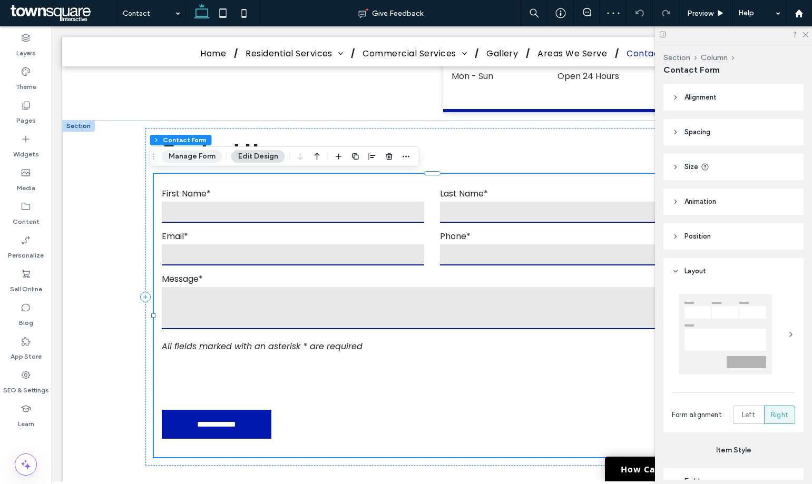
click at [215, 154] on button "Manage Form" at bounding box center [192, 156] width 61 height 13
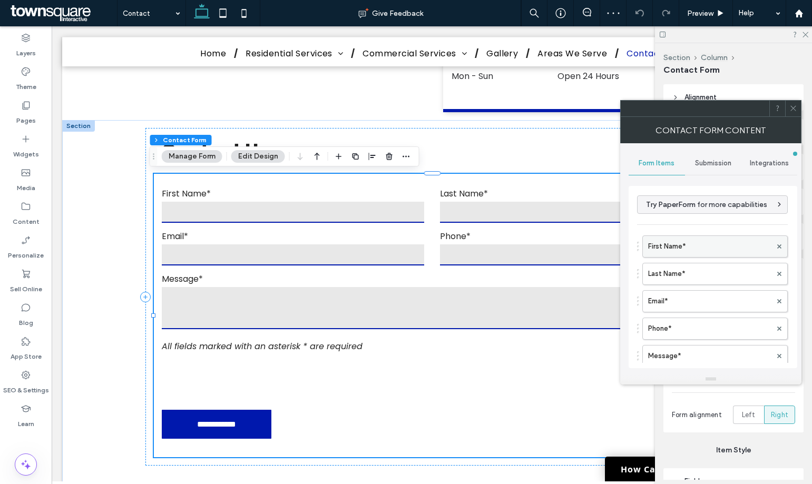
click at [695, 248] on label "First Name*" at bounding box center [709, 246] width 123 height 21
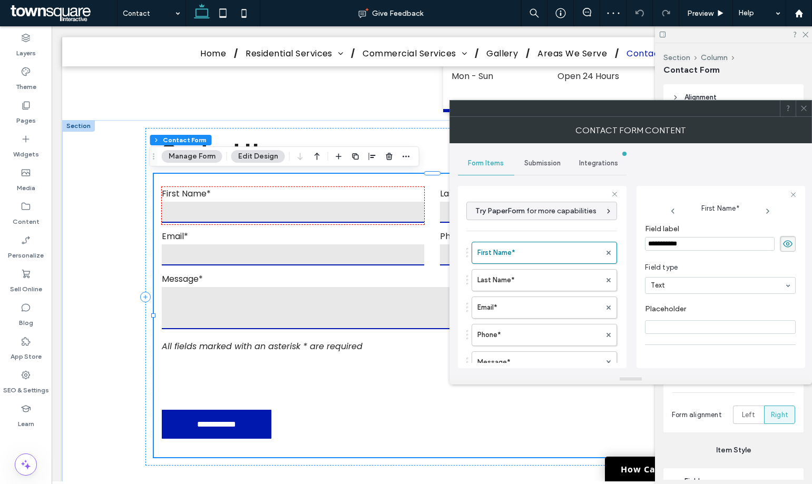
scroll to position [74, 0]
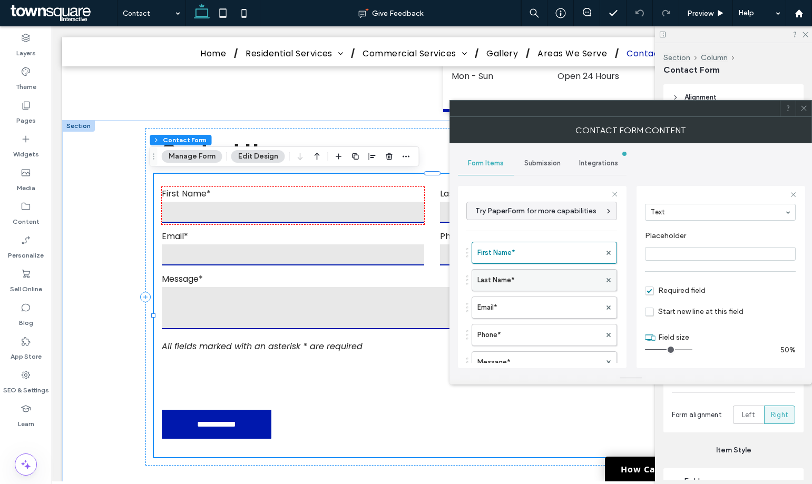
click at [529, 282] on label "Last Name*" at bounding box center [538, 280] width 123 height 21
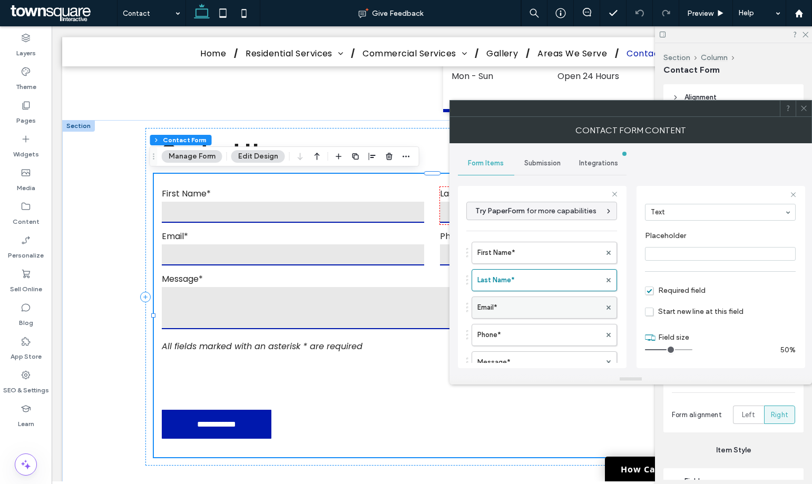
click at [528, 301] on label "Email*" at bounding box center [538, 307] width 123 height 21
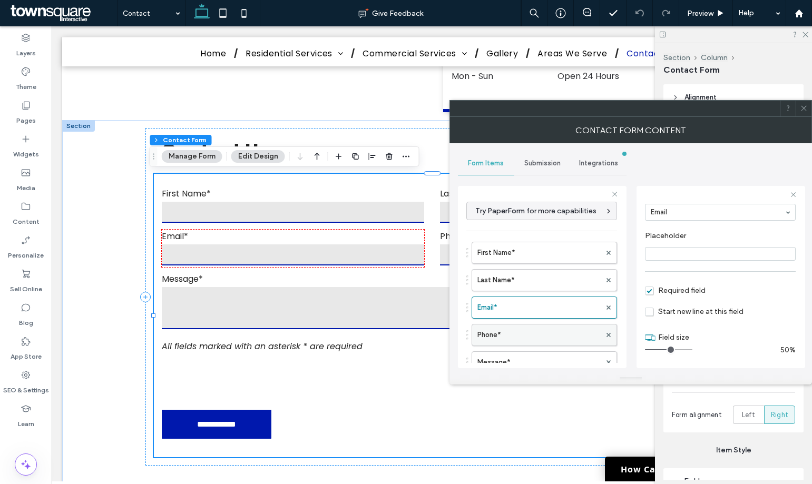
click at [539, 333] on label "Phone*" at bounding box center [538, 334] width 123 height 21
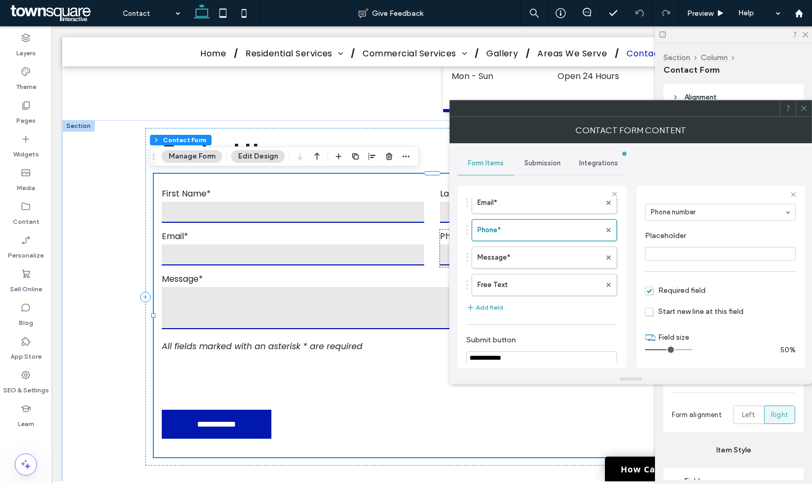
scroll to position [105, 0]
click at [528, 264] on label "Message*" at bounding box center [538, 257] width 123 height 21
type input "**"
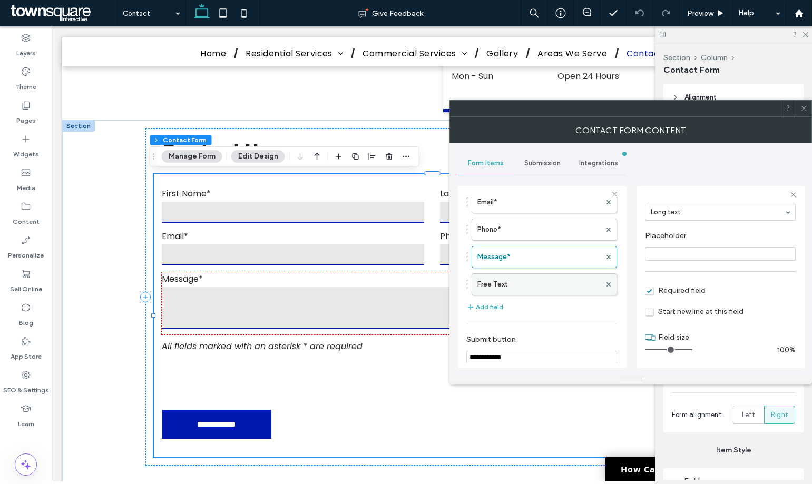
click at [530, 283] on label "Free Text" at bounding box center [538, 284] width 123 height 21
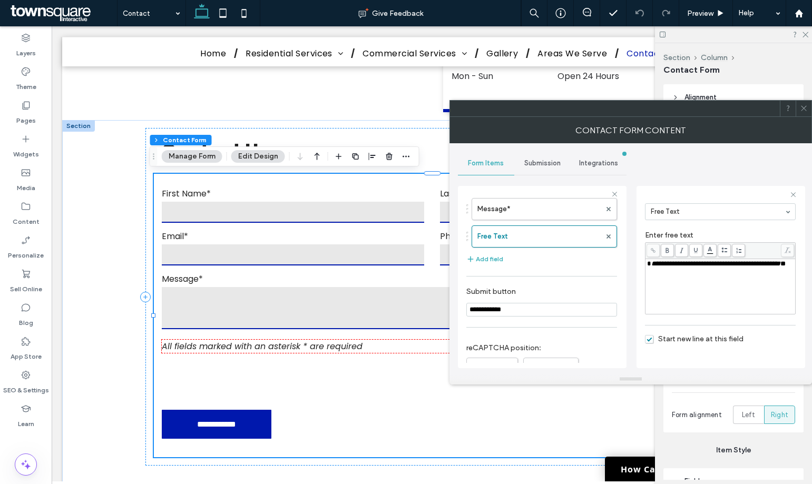
scroll to position [0, 0]
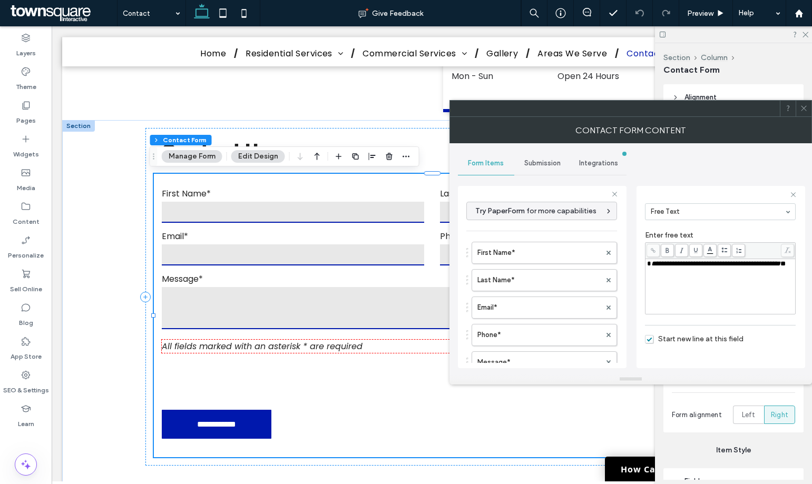
click at [559, 161] on span "Submission" at bounding box center [542, 163] width 36 height 8
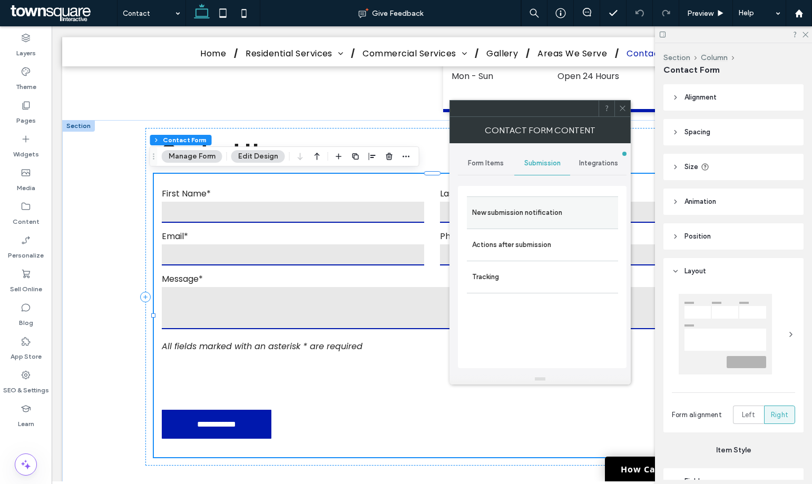
click at [545, 210] on label "New submission notification" at bounding box center [542, 212] width 141 height 21
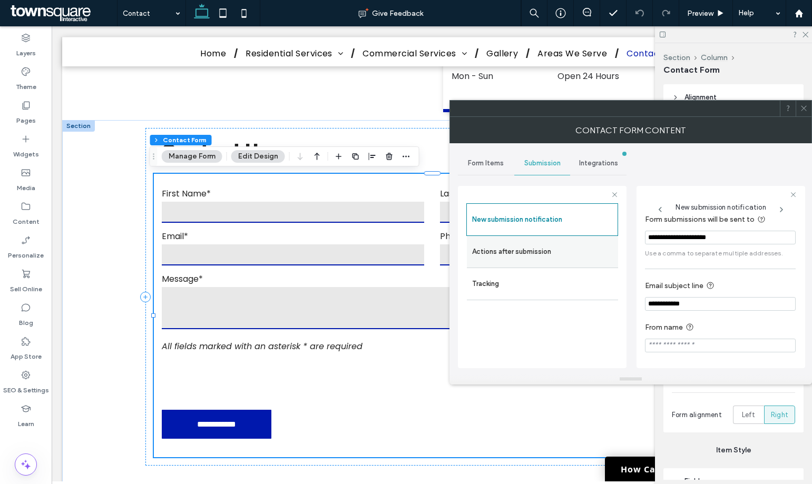
click at [557, 245] on label "Actions after submission" at bounding box center [542, 251] width 141 height 21
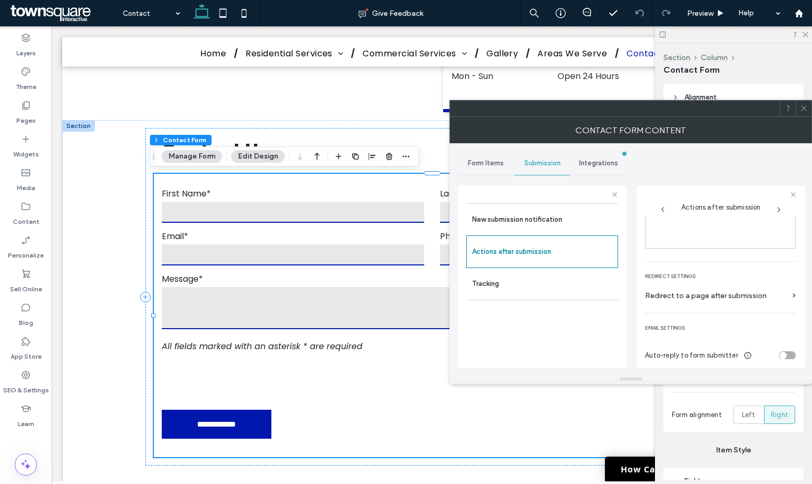
scroll to position [182, 0]
click at [807, 115] on span at bounding box center [804, 109] width 8 height 16
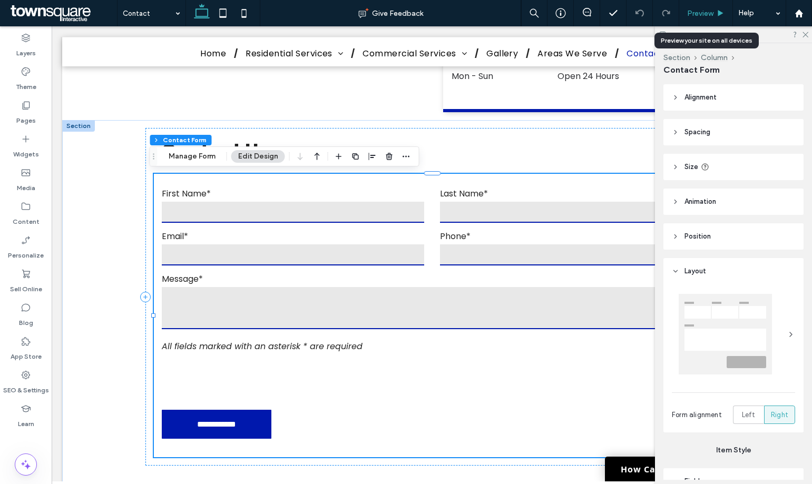
click at [708, 13] on span "Preview" at bounding box center [700, 13] width 26 height 9
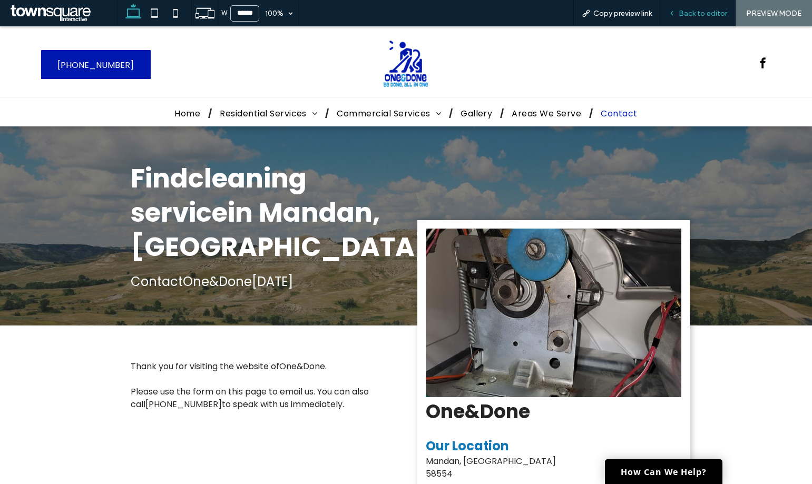
click at [706, 16] on span "Back to editor" at bounding box center [702, 13] width 48 height 9
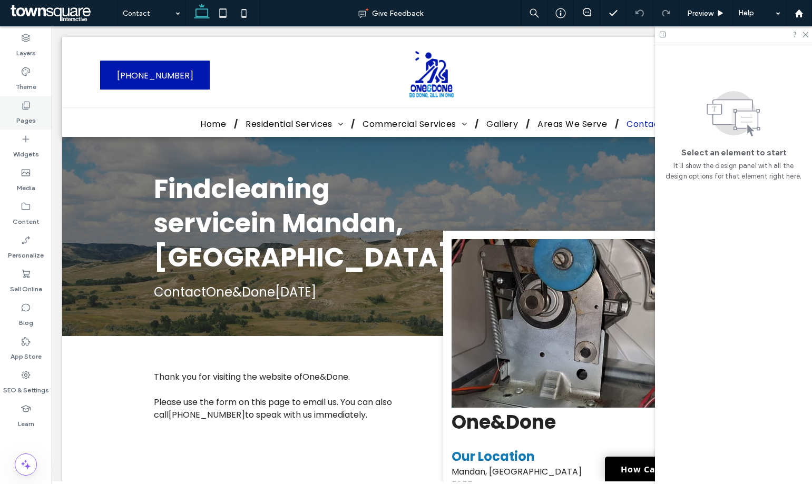
click at [38, 112] on div "Pages" at bounding box center [26, 113] width 52 height 34
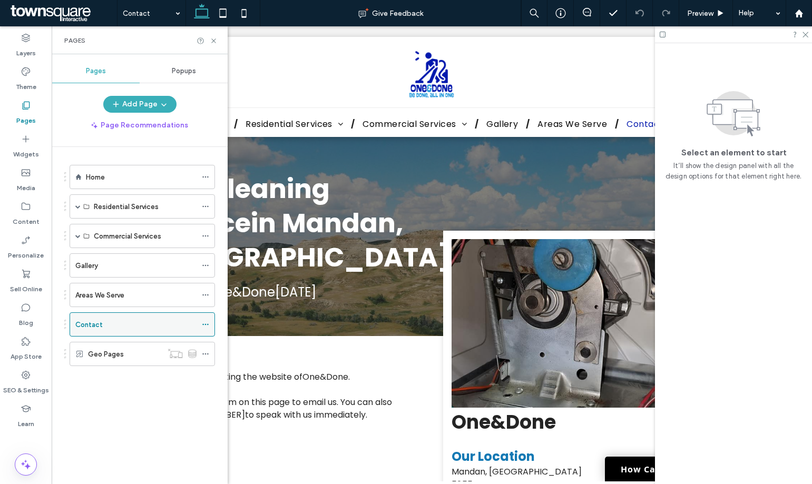
click at [204, 322] on icon at bounding box center [205, 324] width 7 height 7
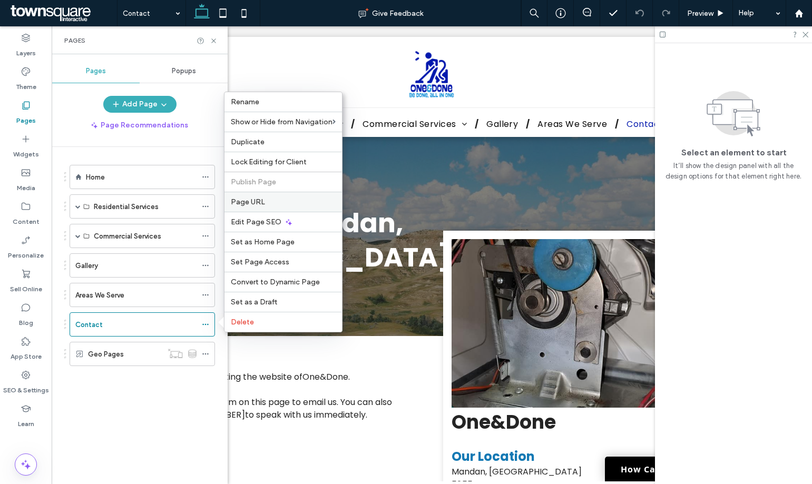
click at [267, 205] on label "Page URL" at bounding box center [283, 202] width 105 height 9
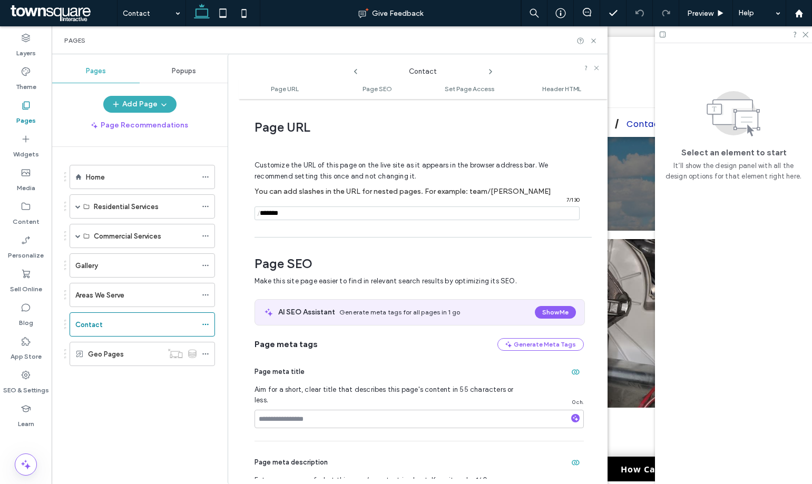
click at [339, 205] on div "Customize the URL of this page on the live site as it appears in the browser ad…" at bounding box center [418, 186] width 329 height 92
click at [347, 212] on input "notEmpty" at bounding box center [416, 213] width 325 height 14
type input "**********"
click at [207, 325] on icon at bounding box center [205, 324] width 7 height 7
click at [267, 107] on div at bounding box center [406, 242] width 812 height 484
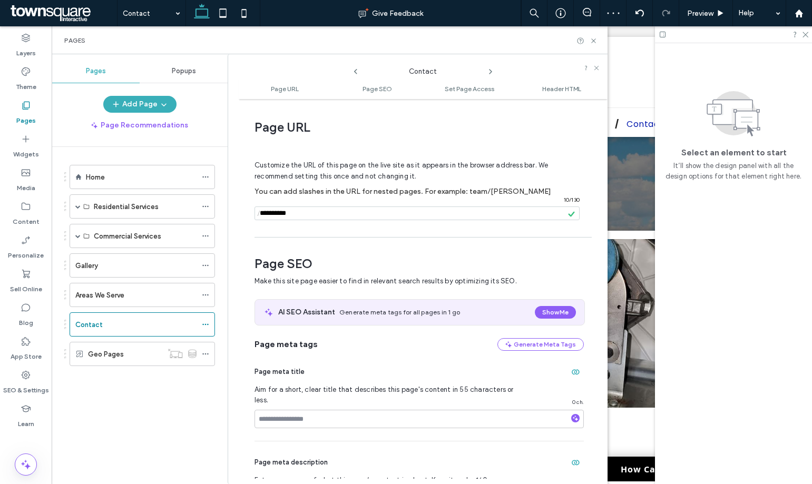
click at [205, 323] on icon at bounding box center [205, 324] width 7 height 7
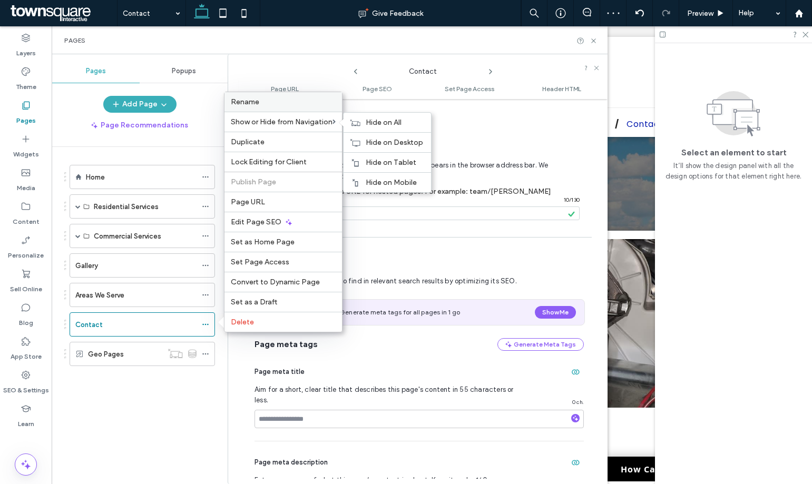
click at [258, 95] on div "Rename" at bounding box center [282, 101] width 117 height 19
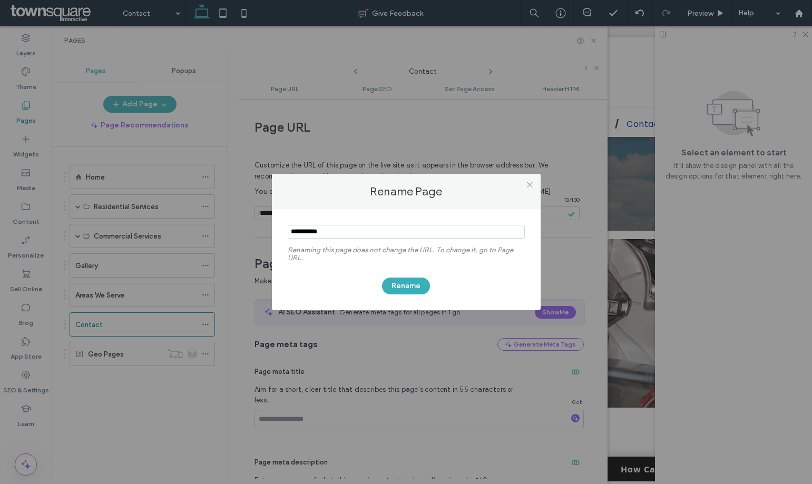
type input "**********"
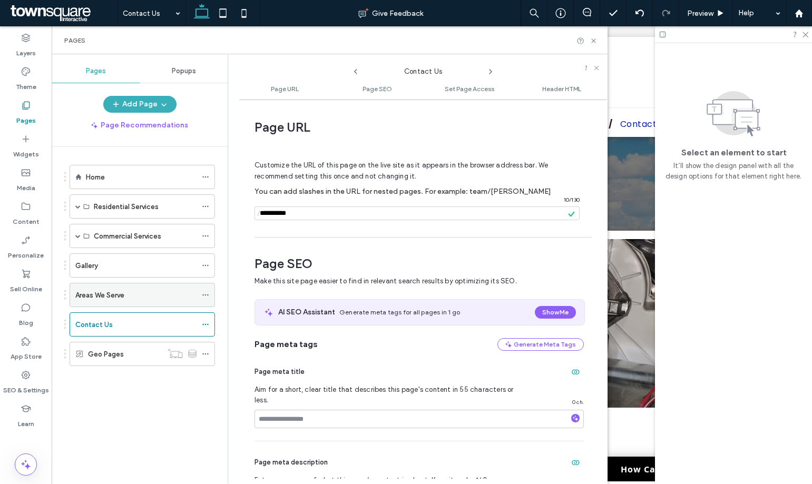
click at [136, 298] on div "Areas We Serve" at bounding box center [135, 295] width 121 height 11
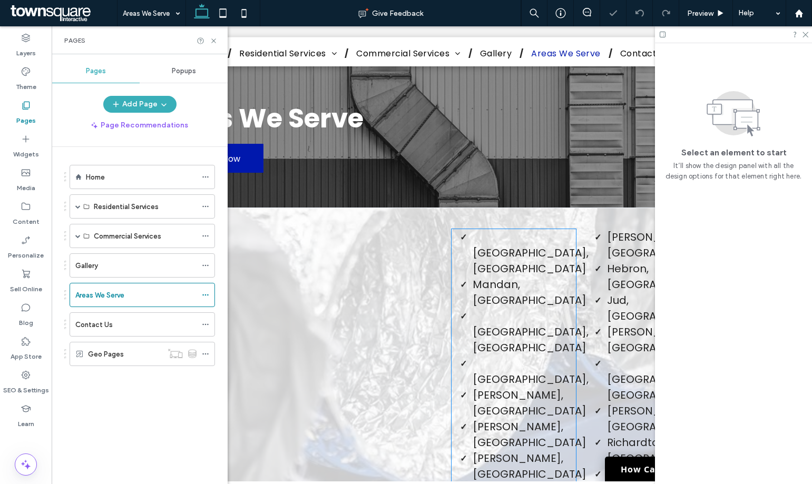
scroll to position [53, 0]
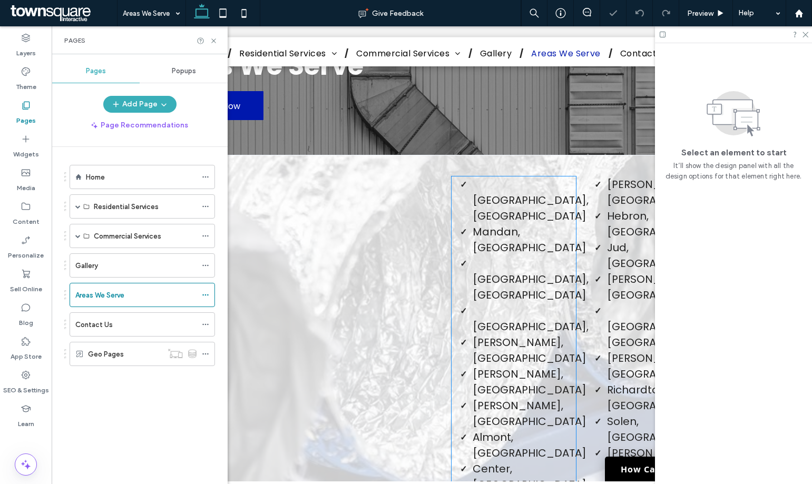
click at [536, 303] on li "New Salem," at bounding box center [523, 319] width 103 height 32
click at [536, 237] on div "Bismarck, ND Mandan, ND Lincoln, ND New Salem, Washburn, ND Hazen, ND Beulah, N…" at bounding box center [513, 389] width 124 height 427
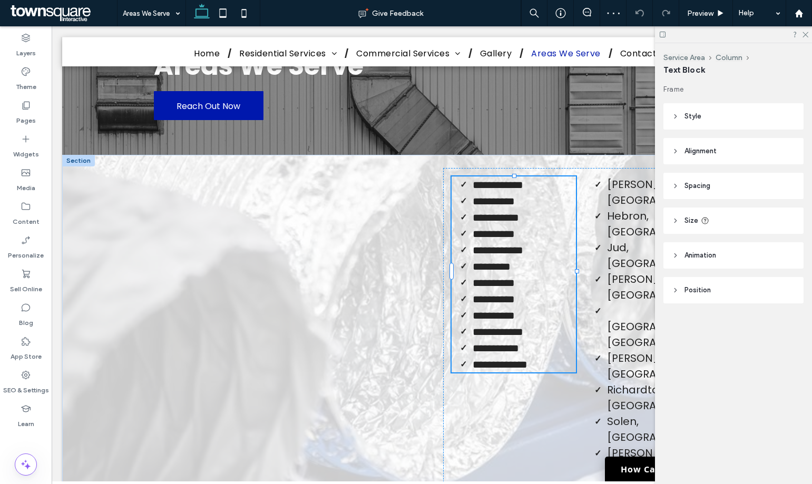
type input "*******"
type input "**"
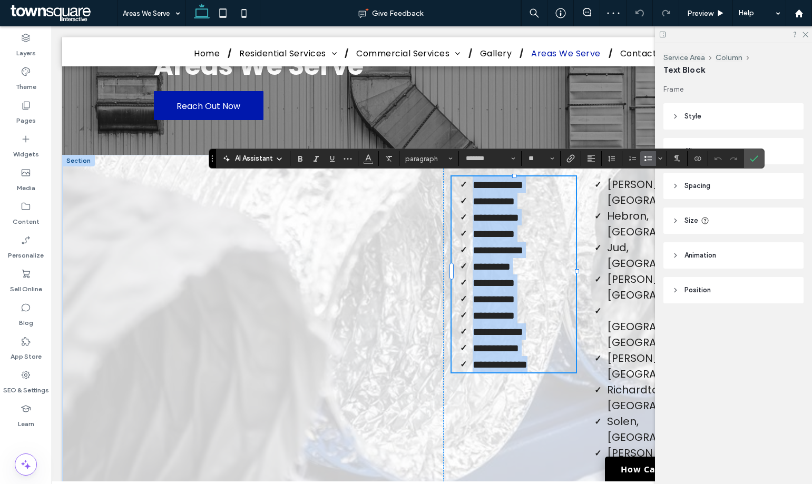
click at [536, 233] on li "**********" at bounding box center [523, 233] width 103 height 16
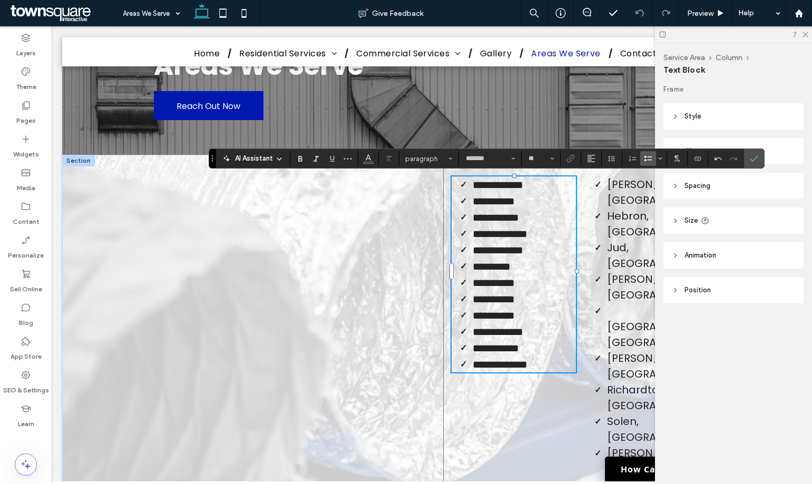
click at [580, 353] on div "**********" at bounding box center [580, 364] width 275 height 393
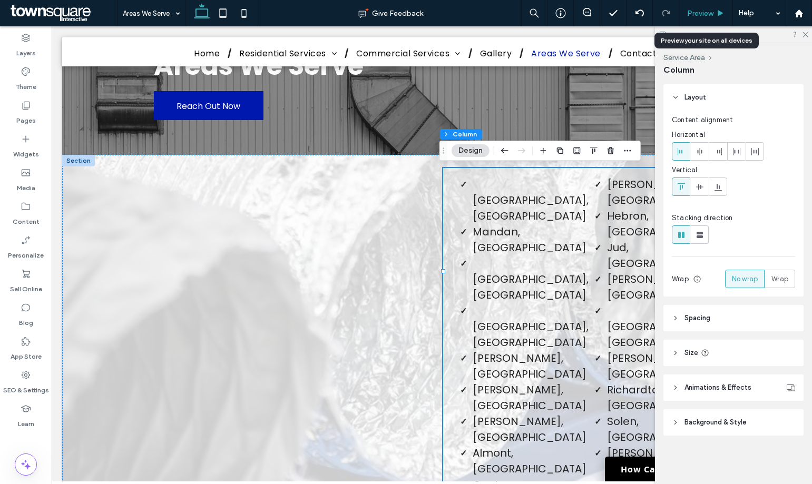
click at [719, 19] on div "Preview" at bounding box center [706, 13] width 54 height 26
click at [711, 14] on span "Preview" at bounding box center [700, 13] width 26 height 9
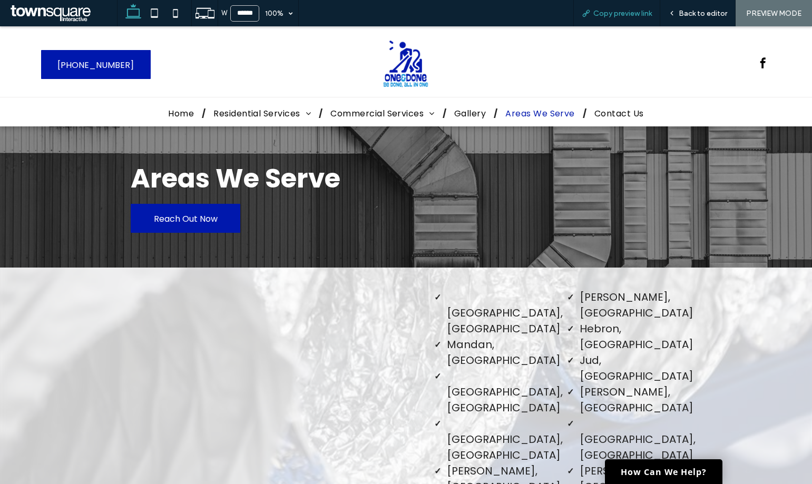
click at [596, 16] on span "Copy preview link" at bounding box center [622, 13] width 58 height 9
click at [154, 15] on icon at bounding box center [154, 13] width 21 height 21
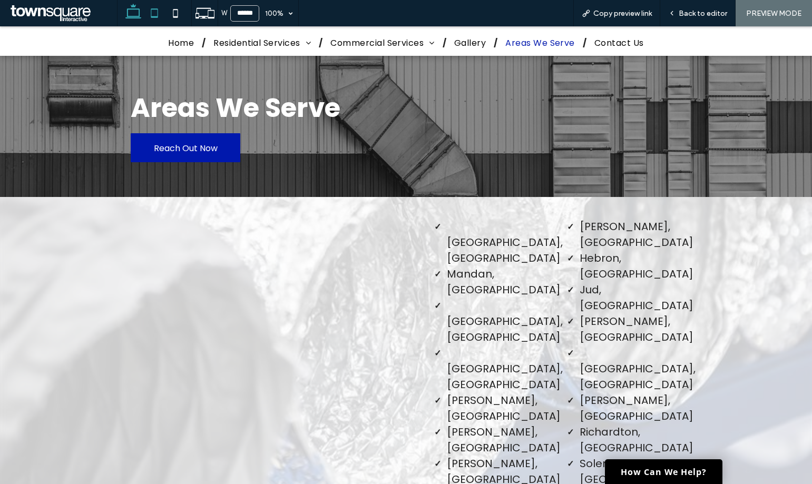
type input "*****"
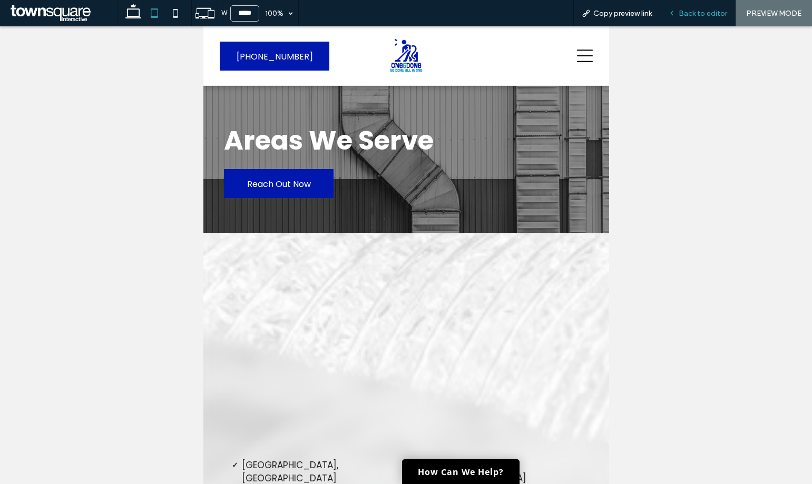
click at [707, 18] on div "Back to editor" at bounding box center [697, 13] width 75 height 26
click at [690, 5] on div "Back to editor" at bounding box center [697, 13] width 75 height 26
click at [694, 14] on span "Back to editor" at bounding box center [702, 13] width 48 height 9
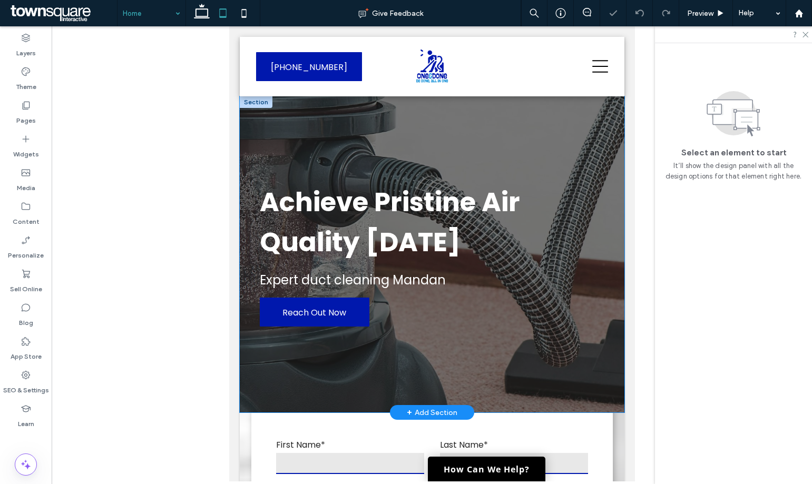
click at [580, 146] on div "Achieve Pristine Air Quality Today Expert duct cleaning Mandan Reach Out Now" at bounding box center [431, 254] width 385 height 316
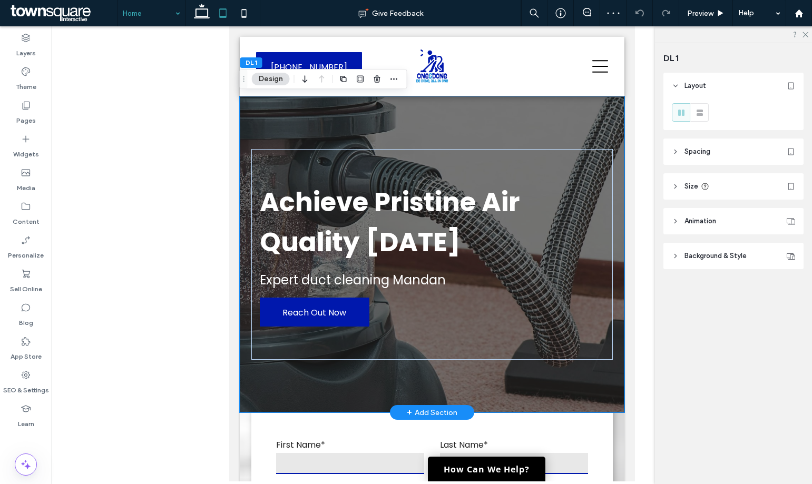
click at [538, 128] on div "Achieve Pristine Air Quality Today Expert duct cleaning Mandan Reach Out Now" at bounding box center [431, 254] width 385 height 316
click at [478, 125] on div "Achieve Pristine Air Quality Today Expert duct cleaning Mandan Reach Out Now" at bounding box center [431, 254] width 385 height 316
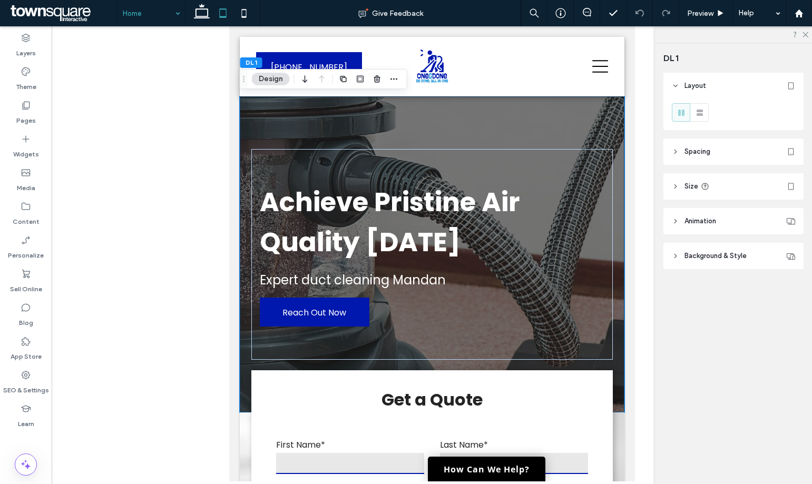
click at [744, 265] on header "Background & Style" at bounding box center [733, 256] width 140 height 26
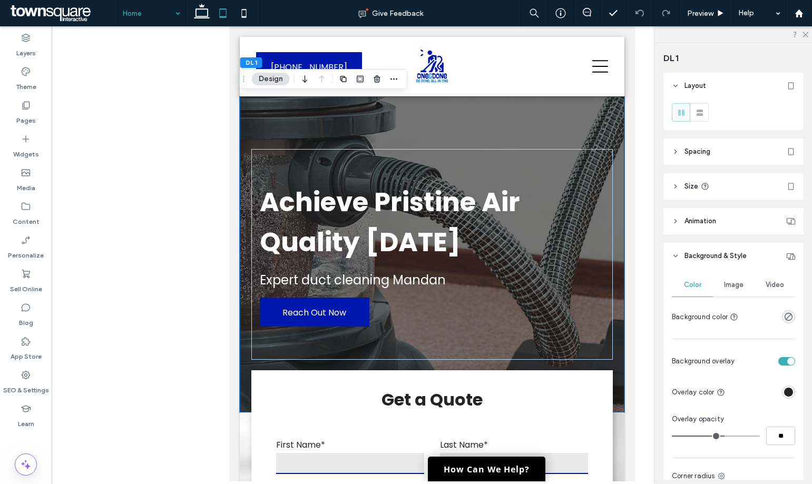
click at [731, 245] on header "Background & Style" at bounding box center [733, 256] width 140 height 26
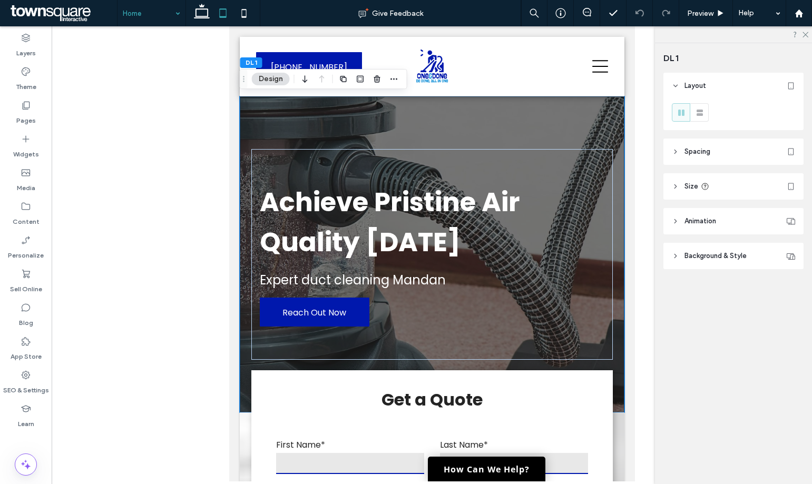
click at [715, 165] on div "Layout Spacing Spacing between columns ** Padding (inner spacing) 0px 0% 0px 0%…" at bounding box center [736, 192] width 147 height 239
drag, startPoint x: 721, startPoint y: 149, endPoint x: 735, endPoint y: 178, distance: 32.3
click at [722, 149] on header "Spacing" at bounding box center [733, 152] width 140 height 26
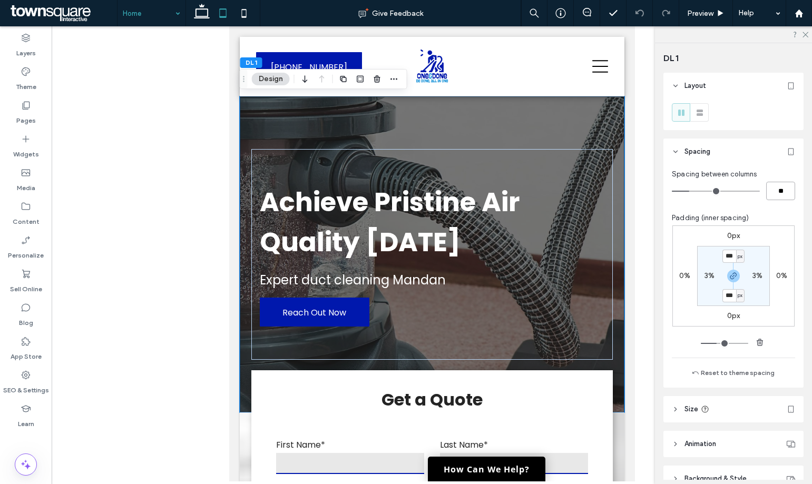
click at [777, 193] on input "**" at bounding box center [780, 191] width 29 height 18
click at [729, 257] on input "***" at bounding box center [729, 256] width 14 height 13
click at [730, 273] on icon "button" at bounding box center [733, 276] width 8 height 8
click at [730, 257] on input "***" at bounding box center [729, 256] width 14 height 13
type input "**"
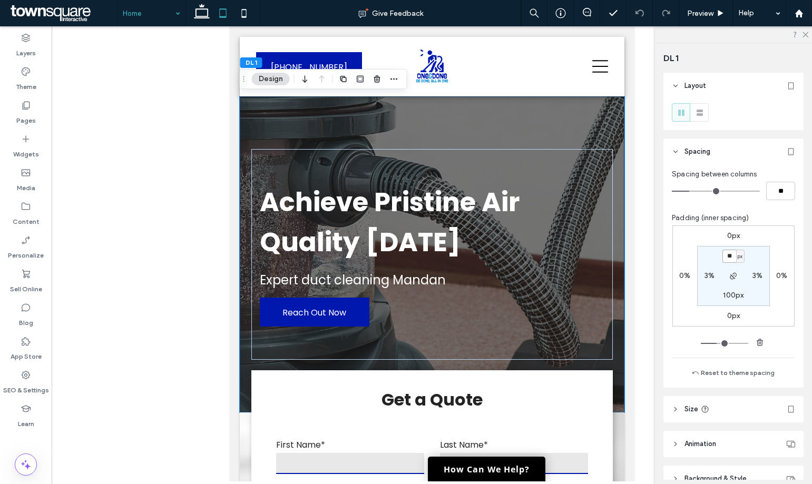
type input "**"
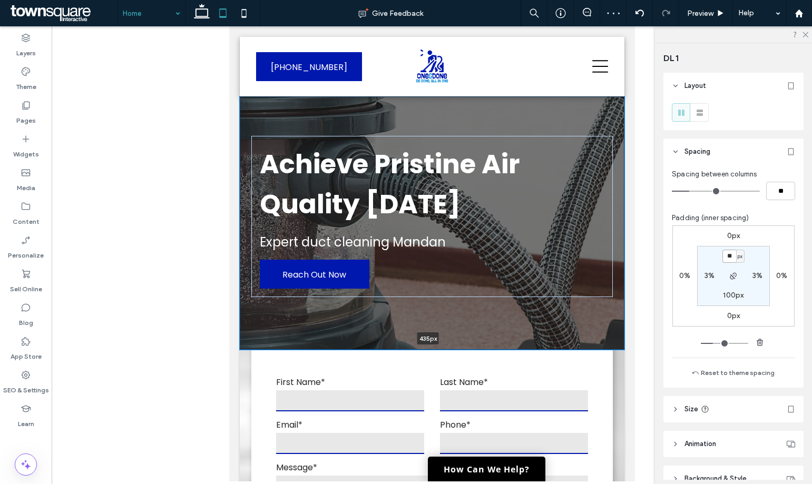
drag, startPoint x: 606, startPoint y: 413, endPoint x: 608, endPoint y: 326, distance: 87.5
click at [608, 326] on div "Achieve Pristine Air Quality Today Expert duct cleaning Mandan Reach Out Now 43…" at bounding box center [431, 222] width 385 height 253
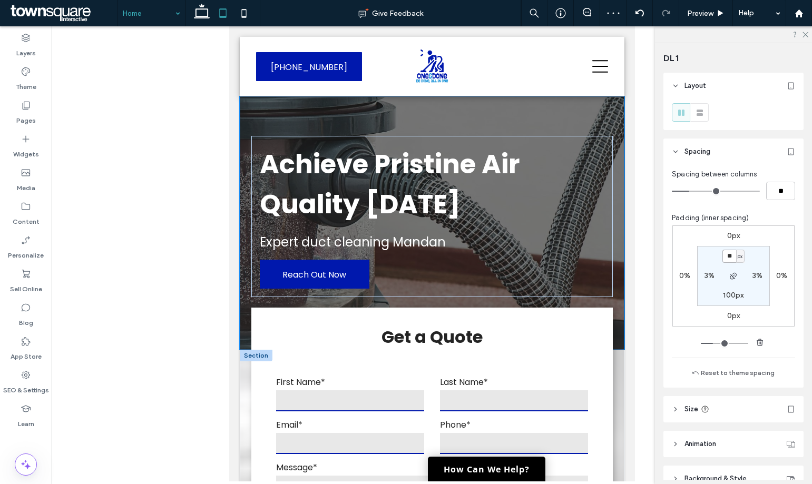
type input "***"
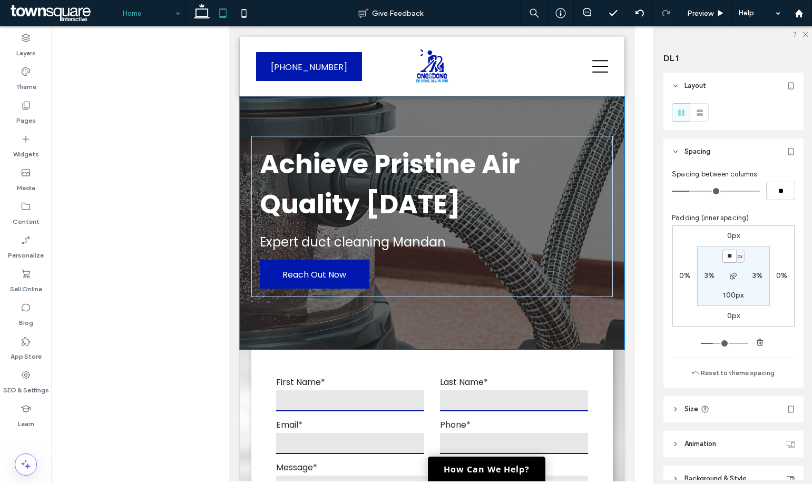
drag, startPoint x: 613, startPoint y: 349, endPoint x: 613, endPoint y: 334, distance: 14.7
click at [613, 336] on div "Achieve Pristine Air Quality Today Expert duct cleaning Mandan Reach Out Now Se…" at bounding box center [431, 222] width 385 height 253
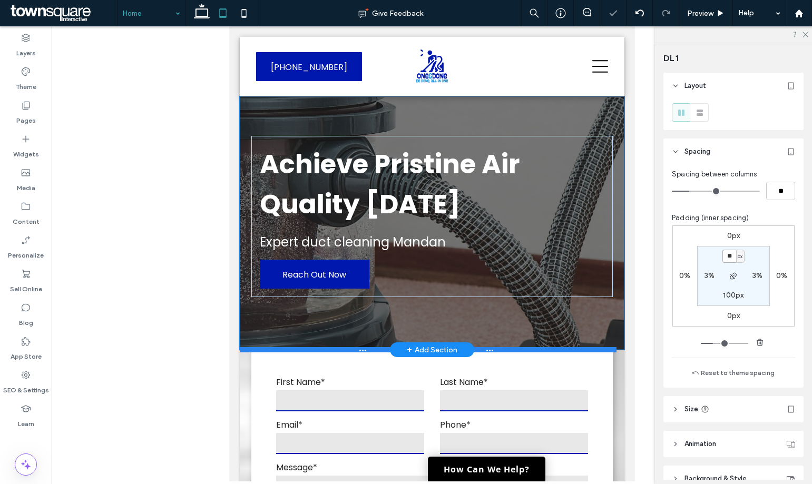
type input "***"
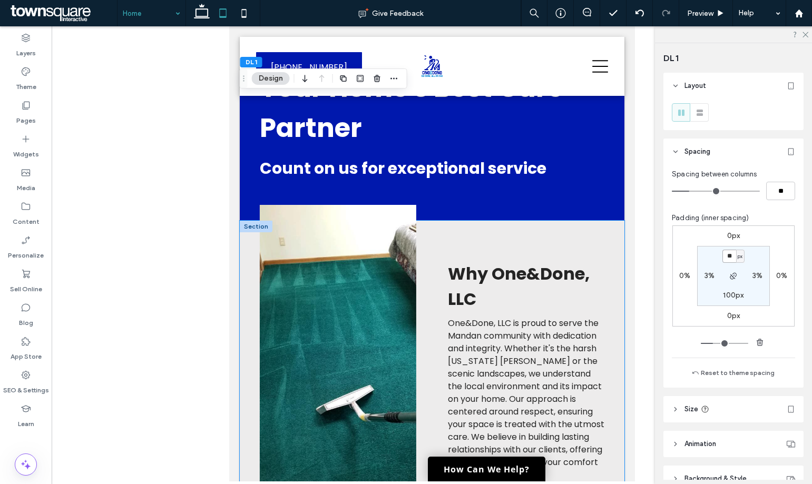
scroll to position [1580, 0]
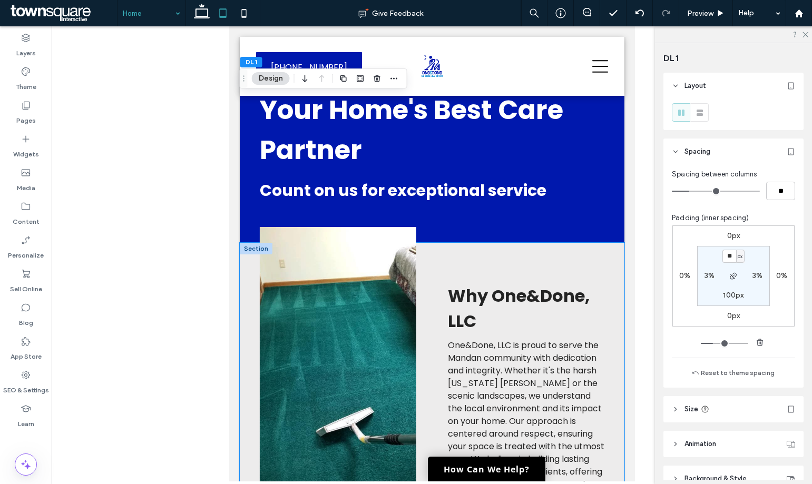
click at [603, 269] on div "Why One&Done, LLC One&Done, LLC is proud to serve the Mandan community with ded…" at bounding box center [431, 463] width 385 height 441
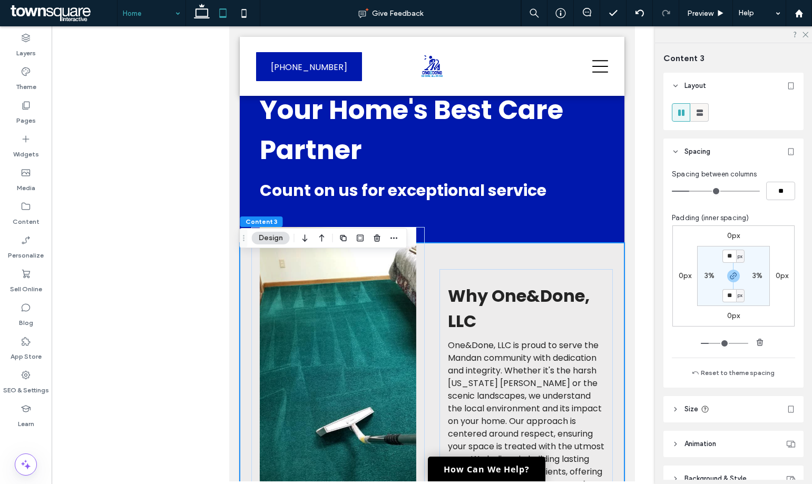
click at [702, 117] on icon at bounding box center [699, 112] width 11 height 11
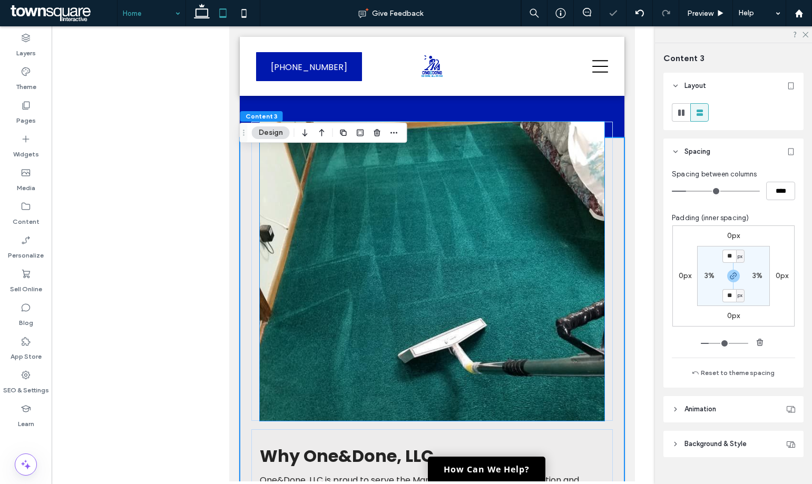
click at [456, 309] on img at bounding box center [431, 271] width 344 height 299
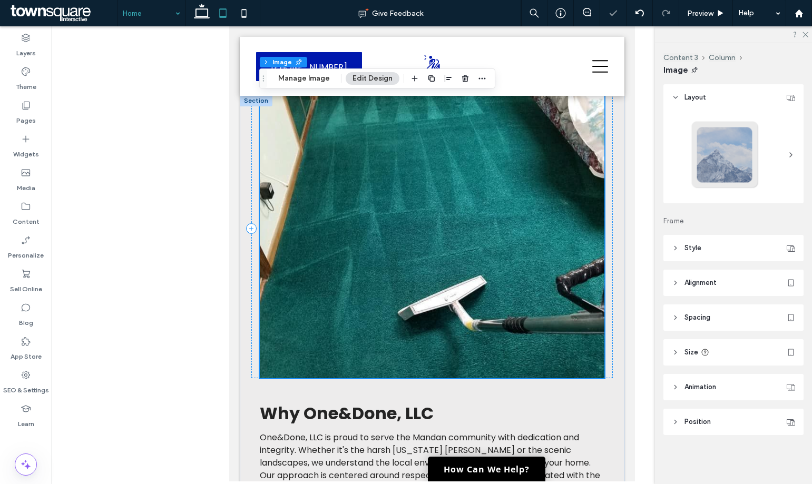
scroll to position [1738, 0]
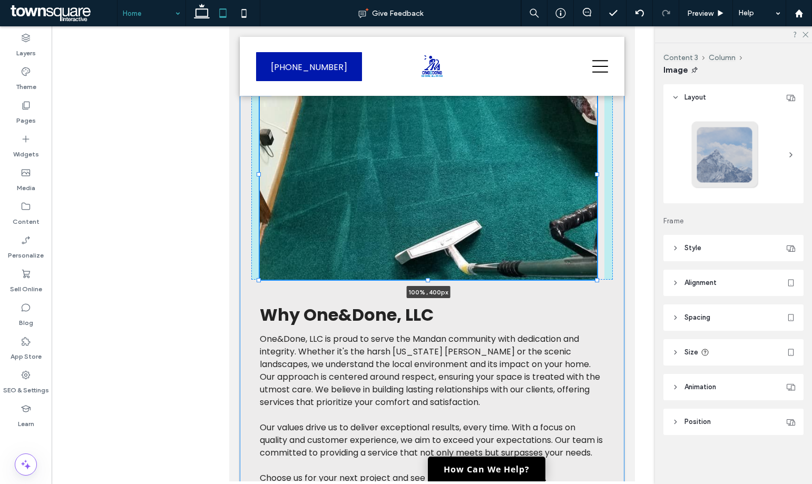
drag, startPoint x: 427, startPoint y: 347, endPoint x: 432, endPoint y: 292, distance: 55.6
click at [259, 70] on div at bounding box center [259, 69] width 1 height 1
type input "***"
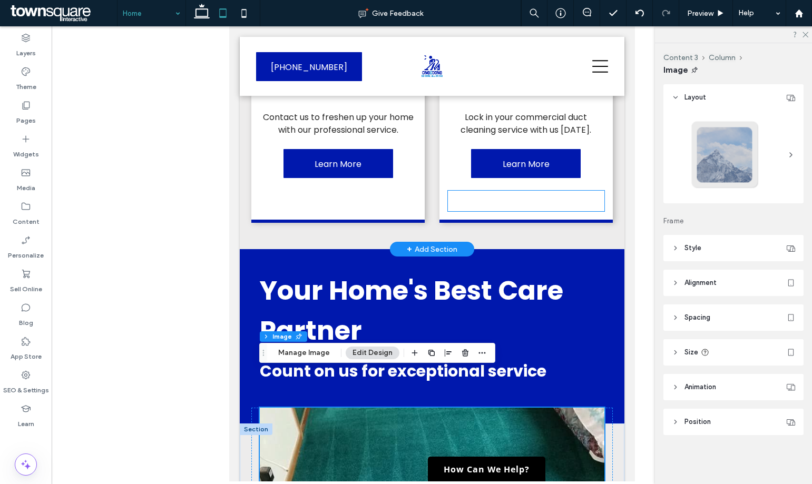
scroll to position [1528, 0]
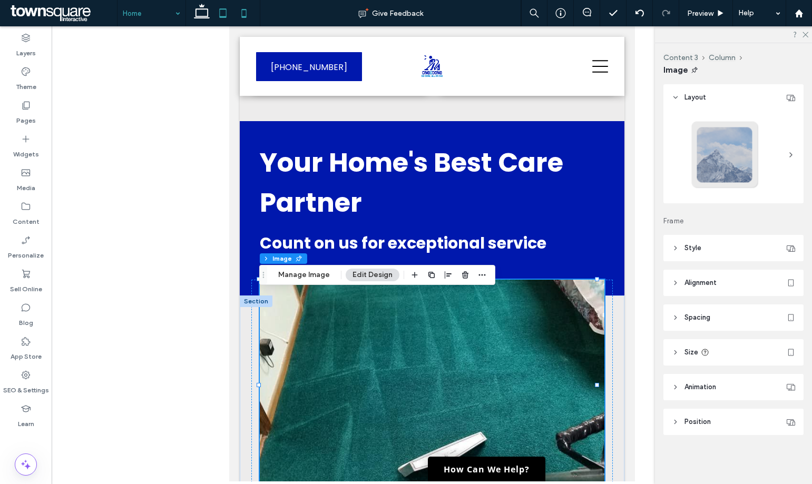
click at [238, 15] on icon at bounding box center [243, 13] width 21 height 21
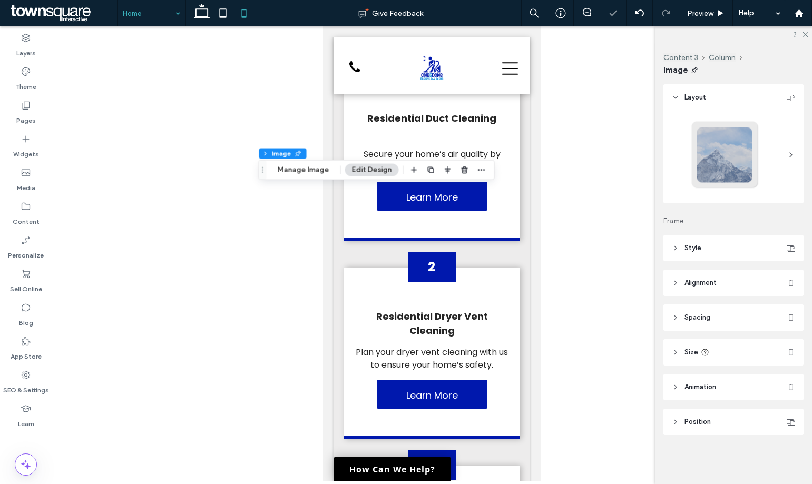
type input "***"
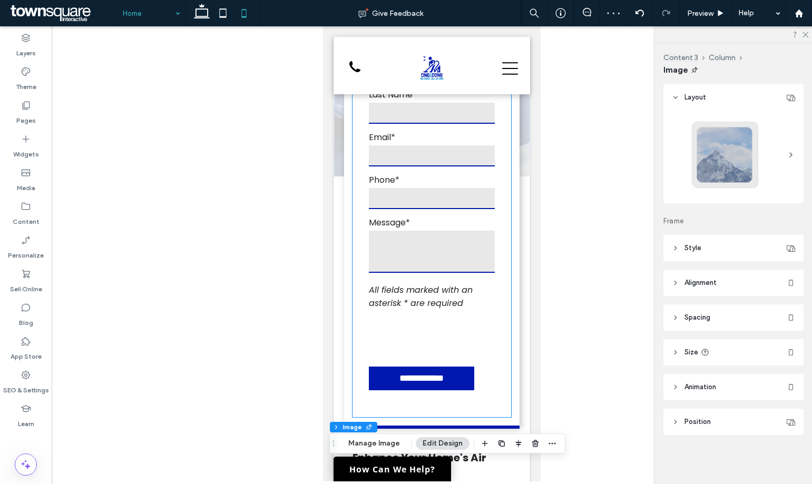
scroll to position [0, 0]
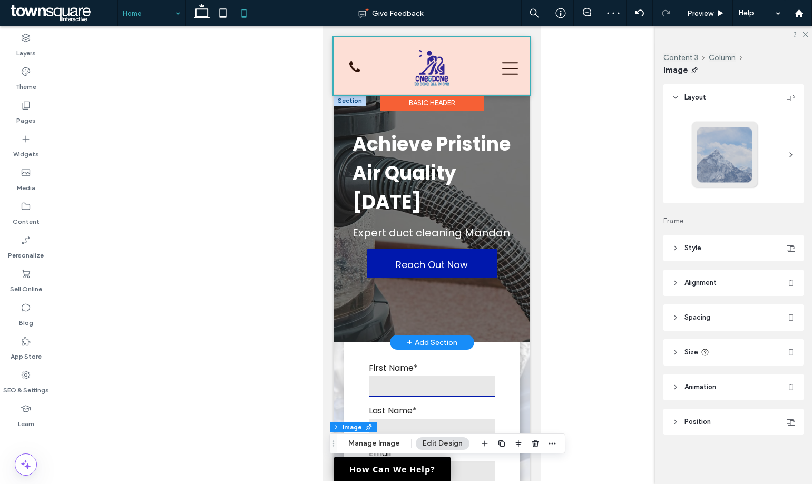
click at [448, 65] on div at bounding box center [431, 66] width 196 height 58
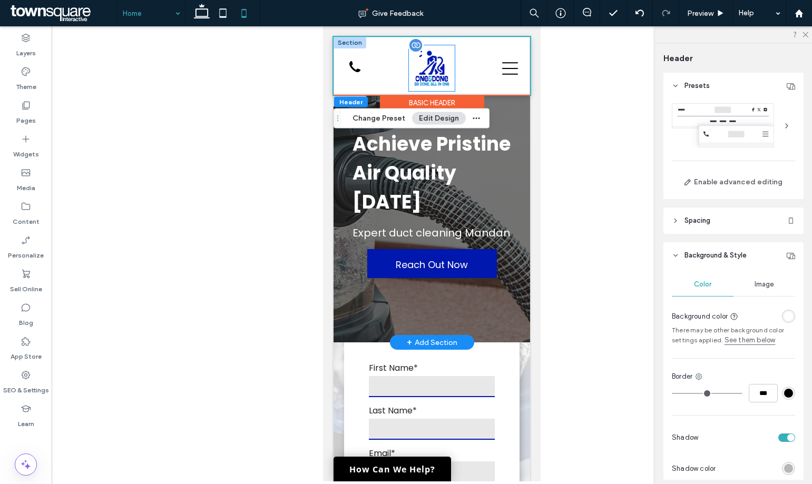
click at [438, 72] on img at bounding box center [432, 68] width 46 height 46
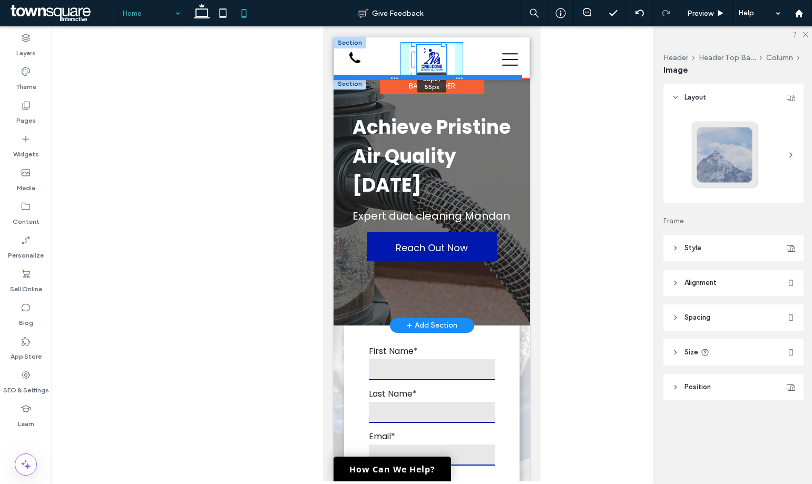
drag, startPoint x: 450, startPoint y: 89, endPoint x: 444, endPoint y: 80, distance: 11.0
click at [444, 77] on div "55px , 55px (701) 426-5322 (701) 426-5322 Section" at bounding box center [431, 57] width 196 height 41
type input "**"
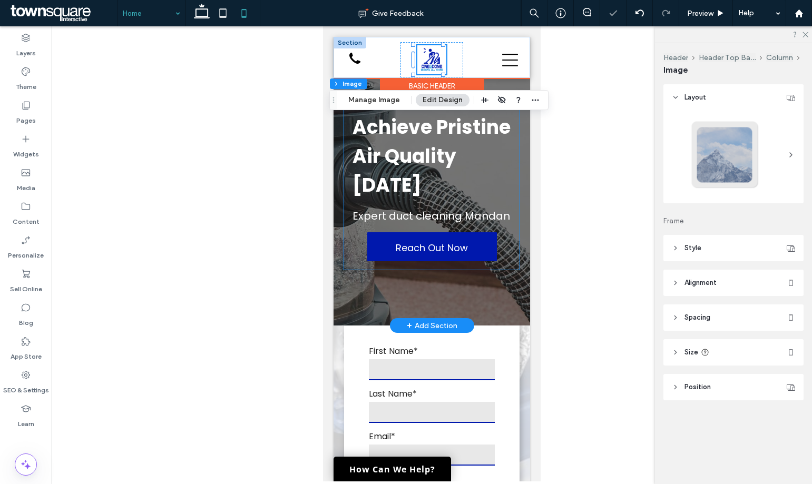
click at [504, 160] on div "Achieve Pristine Air Quality Today Expert duct cleaning Mandan Reach Out Now" at bounding box center [431, 186] width 175 height 165
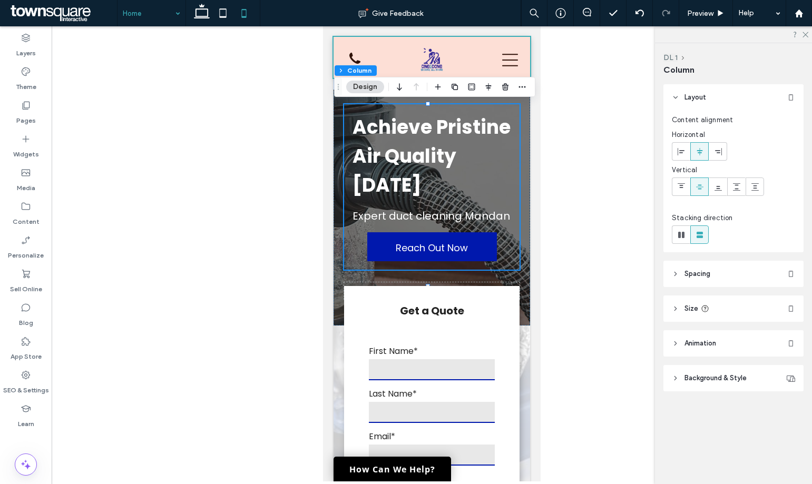
click at [425, 63] on div at bounding box center [431, 57] width 196 height 41
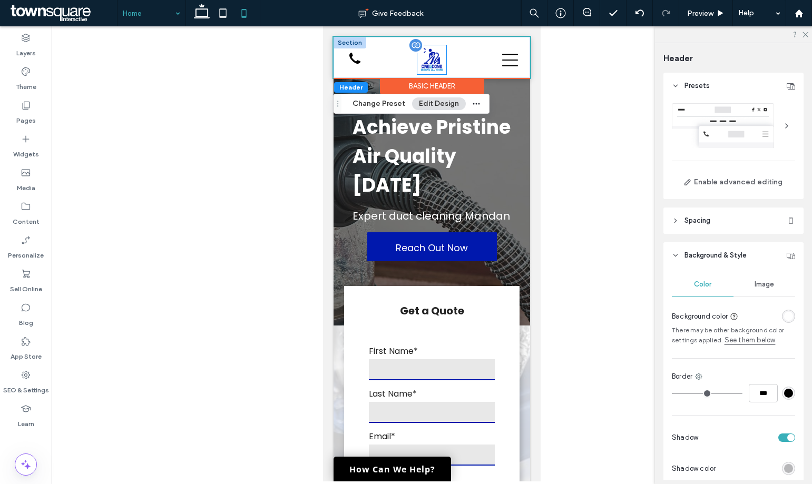
click at [425, 62] on img at bounding box center [431, 59] width 29 height 29
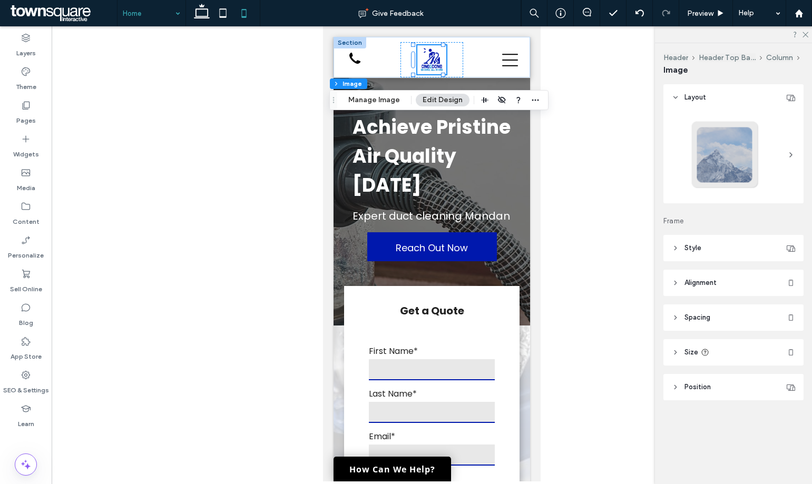
click at [727, 385] on header "Position" at bounding box center [733, 387] width 140 height 26
click at [727, 383] on header "Position" at bounding box center [733, 387] width 140 height 26
click at [435, 84] on div "Basic Header" at bounding box center [432, 86] width 104 height 16
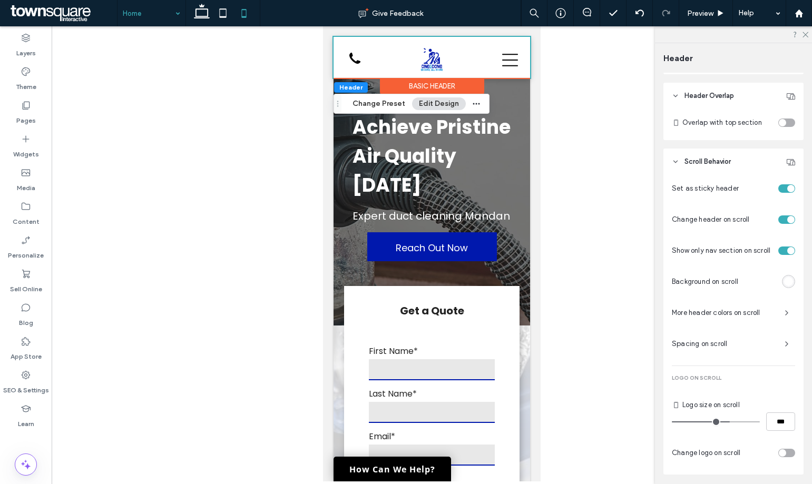
scroll to position [516, 0]
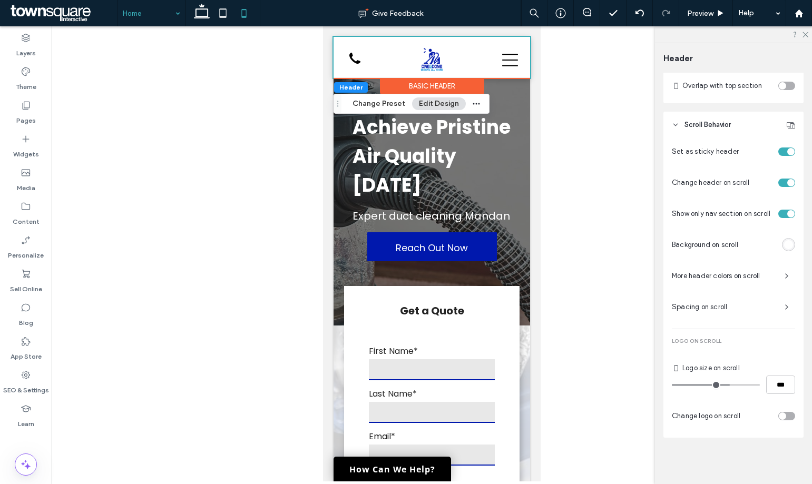
type input "**"
type input "***"
type input "**"
type input "***"
type input "**"
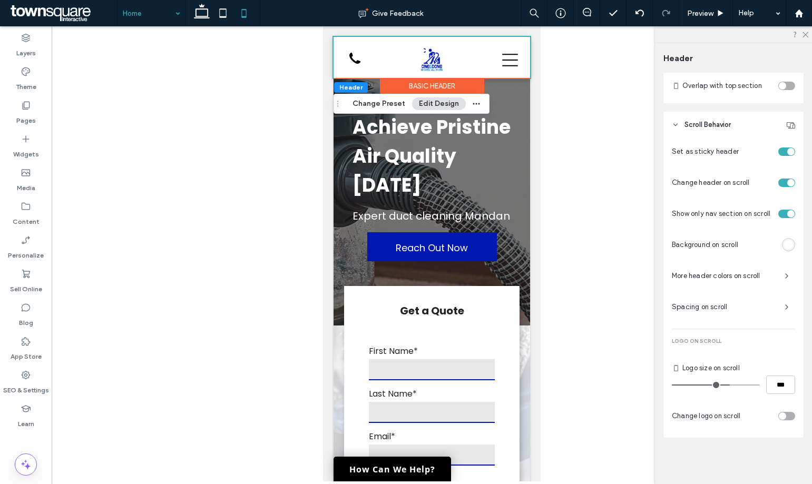
type input "***"
type input "**"
type input "***"
type input "**"
type input "***"
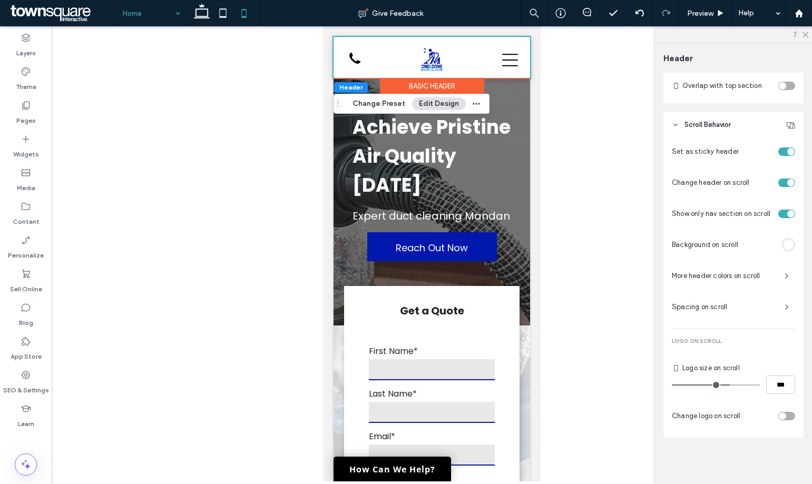
type input "**"
type input "***"
type input "**"
type input "***"
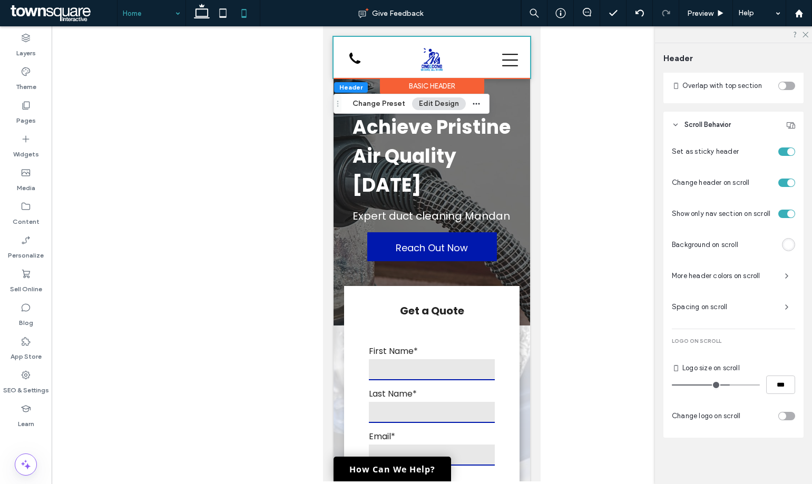
type input "****"
drag, startPoint x: 727, startPoint y: 385, endPoint x: 763, endPoint y: 387, distance: 35.4
type input "***"
click at [760, 386] on input "range" at bounding box center [716, 385] width 88 height 1
click at [432, 53] on div at bounding box center [431, 59] width 29 height 29
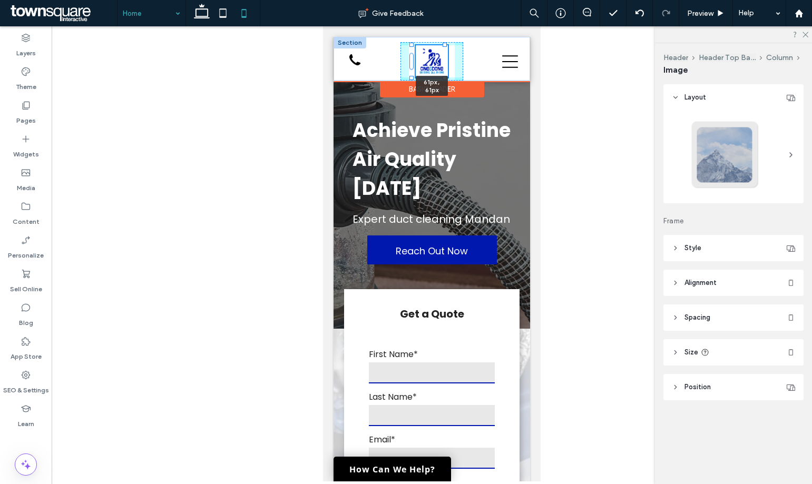
click at [445, 75] on div "61px , 61px (701) 426-5322 (701) 426-5322" at bounding box center [431, 59] width 196 height 44
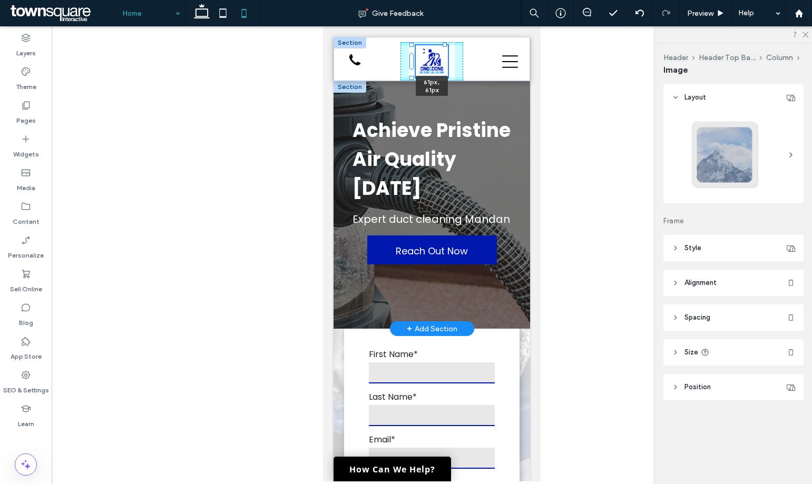
type input "**"
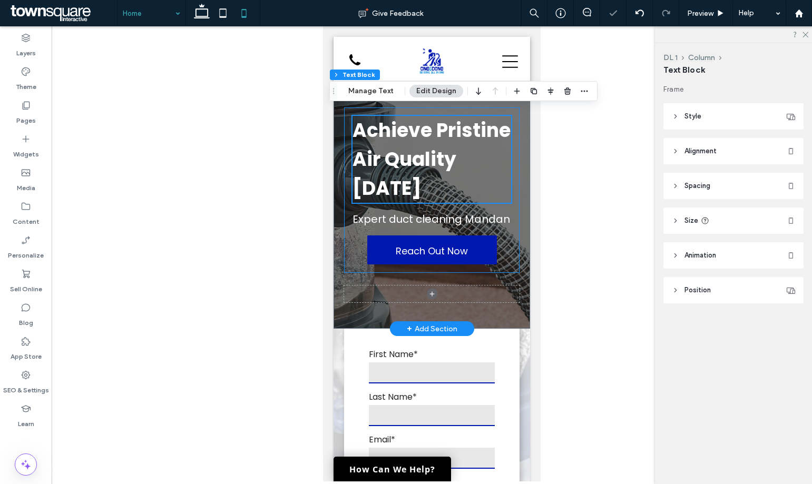
scroll to position [53, 0]
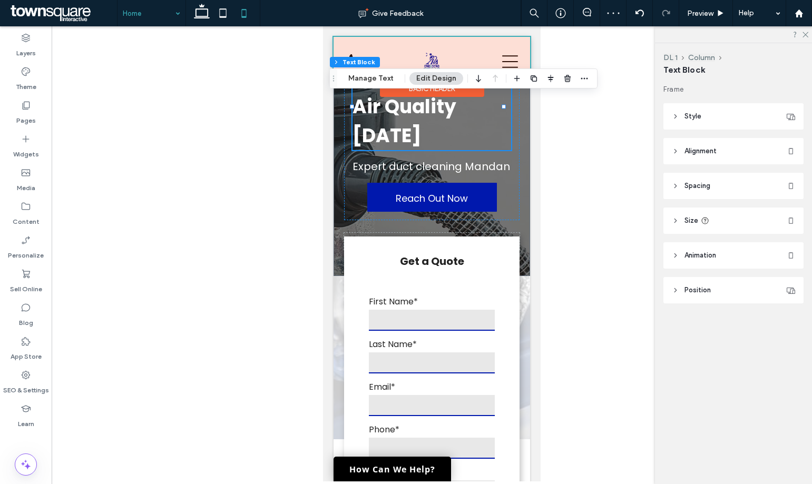
click at [509, 52] on div at bounding box center [431, 59] width 196 height 44
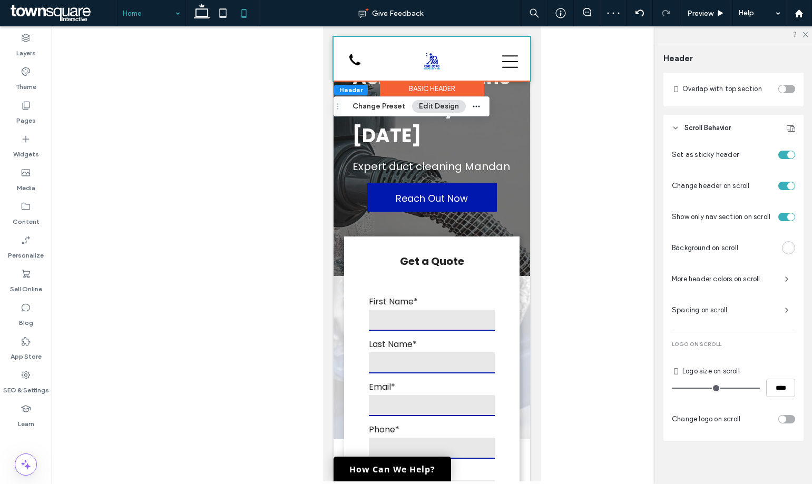
scroll to position [516, 0]
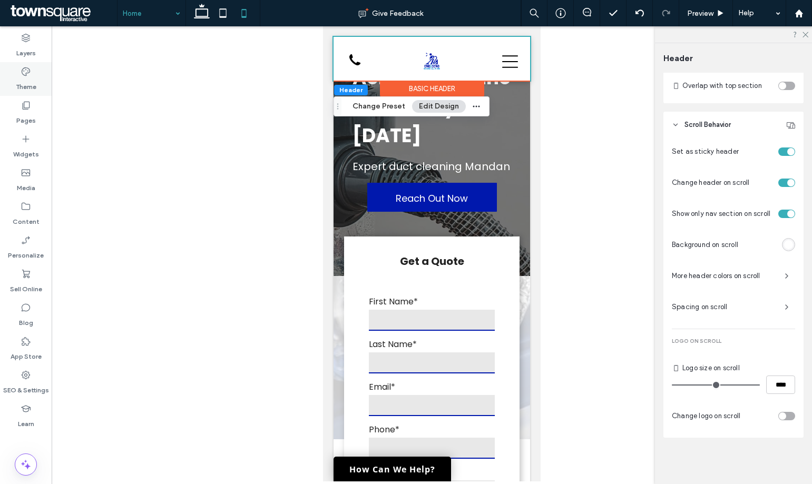
click at [27, 68] on icon at bounding box center [26, 71] width 11 height 11
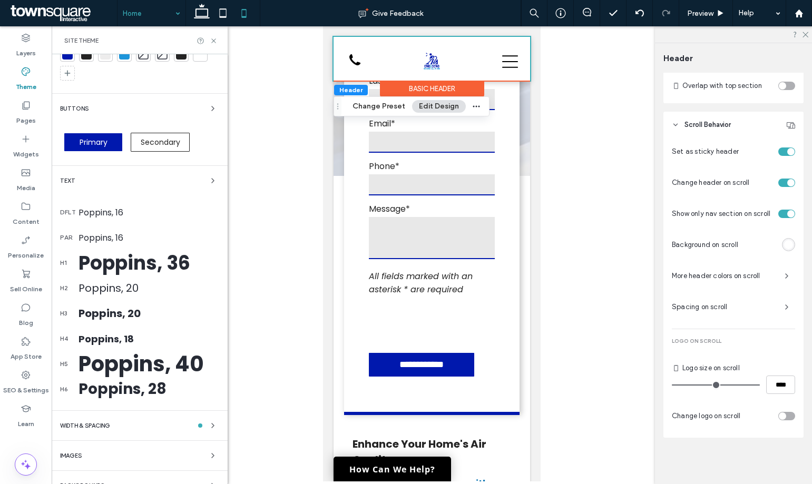
scroll to position [58, 0]
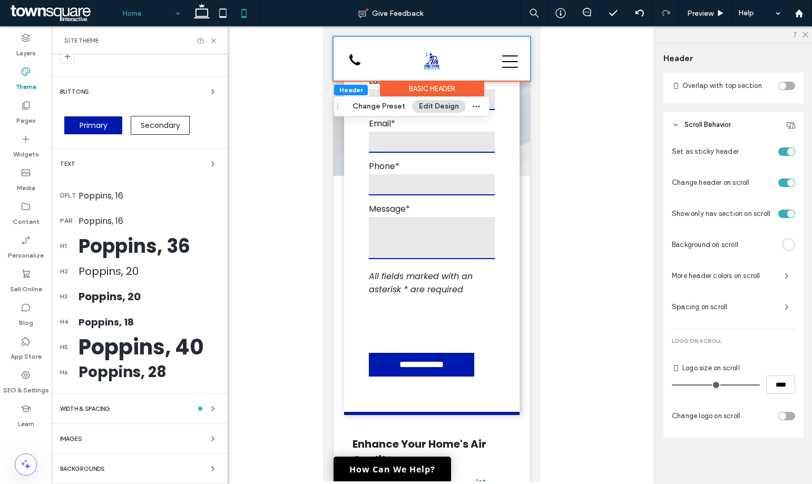
click at [96, 471] on span "Backgrounds" at bounding box center [82, 469] width 44 height 6
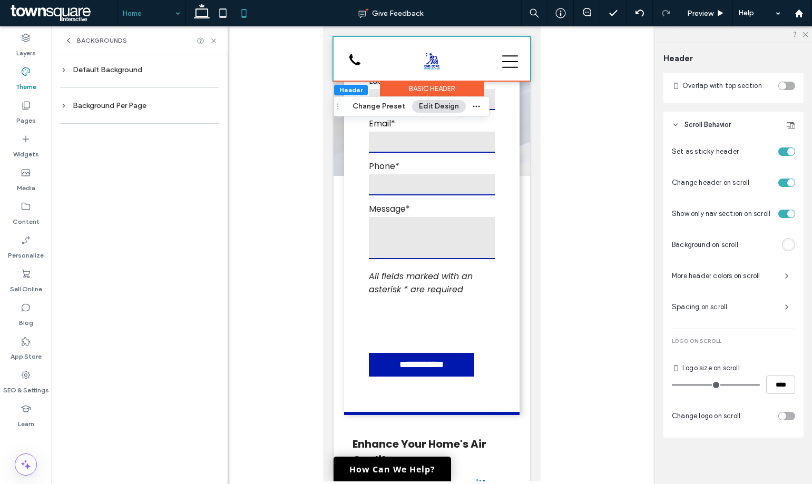
scroll to position [0, 0]
click at [127, 75] on div "Default Background" at bounding box center [139, 70] width 159 height 14
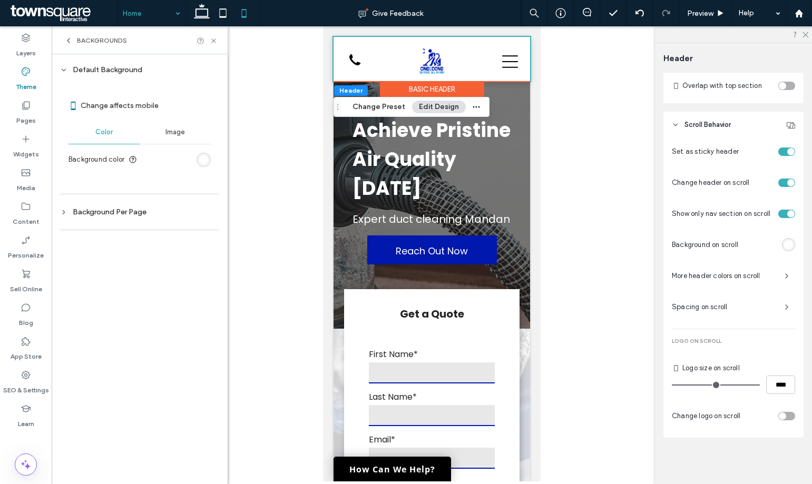
click at [169, 126] on div "Image" at bounding box center [175, 132] width 71 height 23
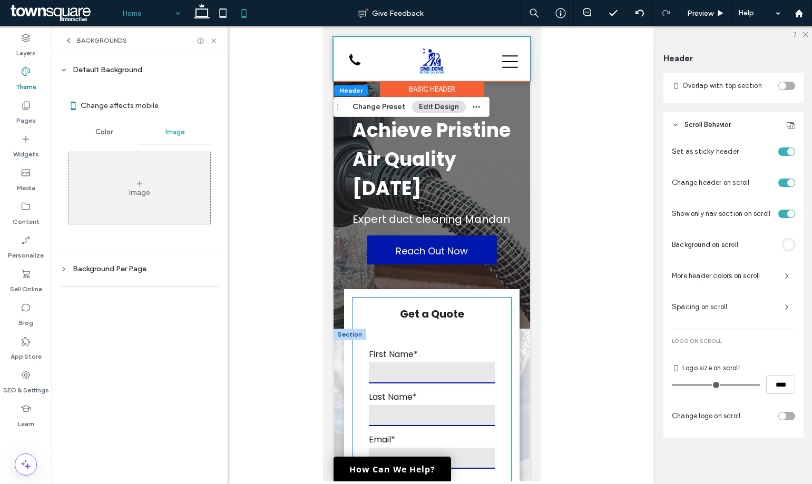
scroll to position [211, 0]
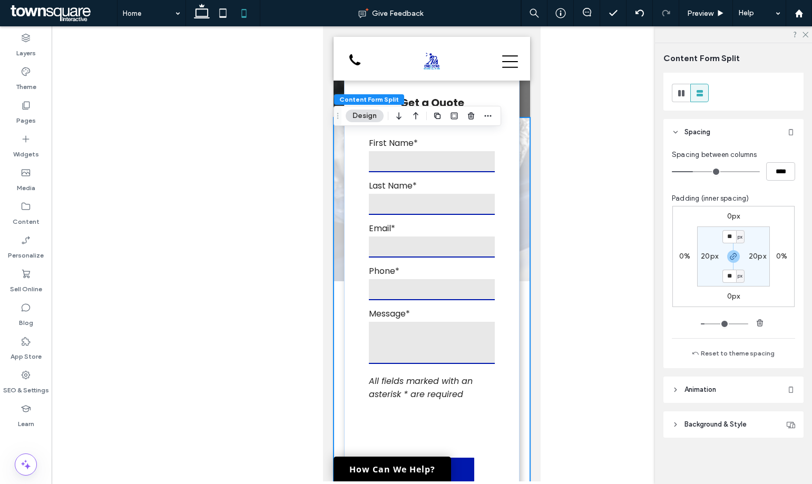
click at [734, 420] on span "Background & Style" at bounding box center [715, 424] width 62 height 11
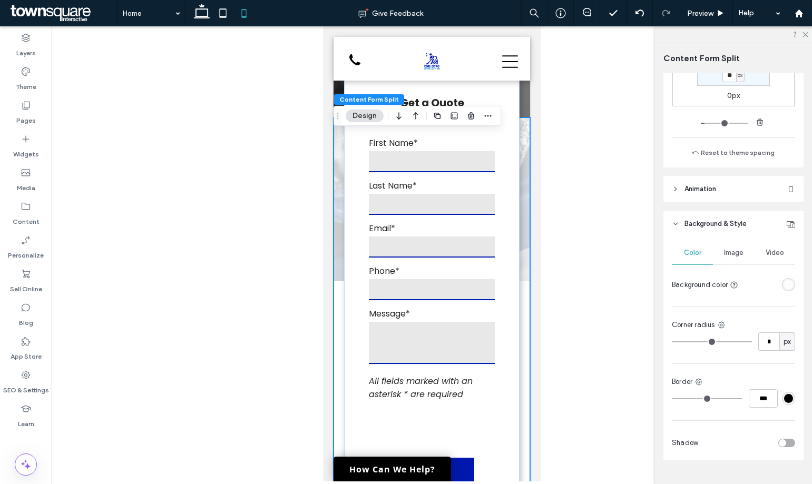
click at [733, 240] on div "Color Image Video Background color Corner radius * px Border *** Shadow" at bounding box center [733, 348] width 140 height 223
click at [735, 253] on span "Image" at bounding box center [733, 253] width 19 height 8
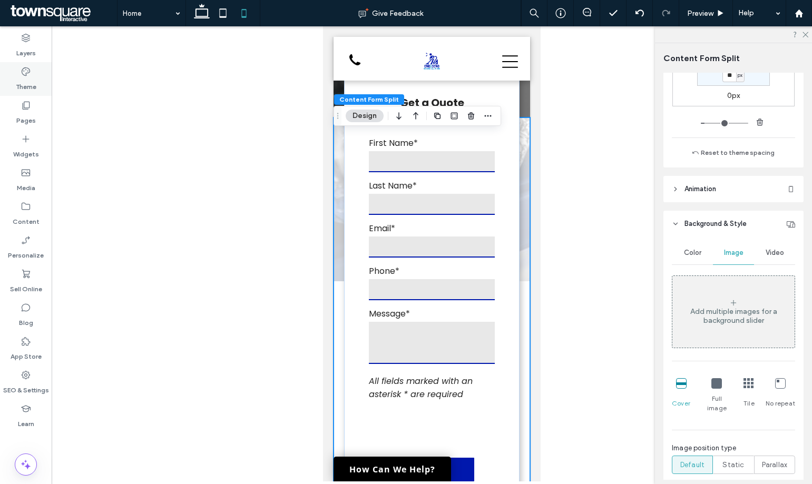
click at [41, 78] on div "Theme" at bounding box center [26, 79] width 52 height 34
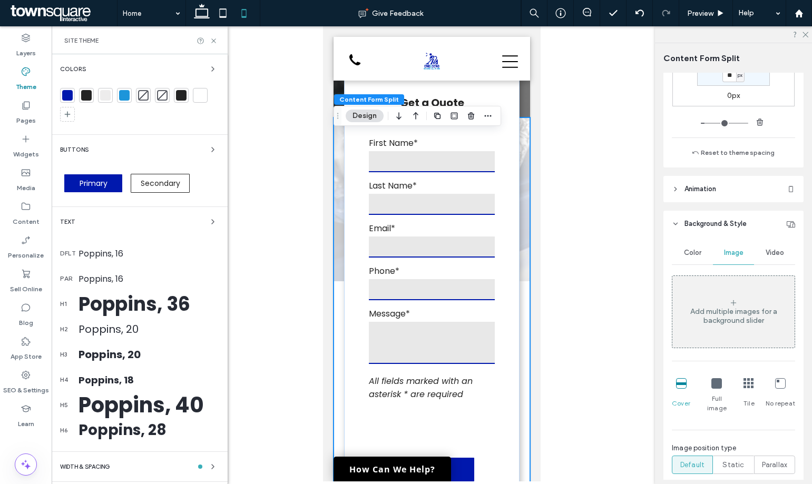
scroll to position [58, 0]
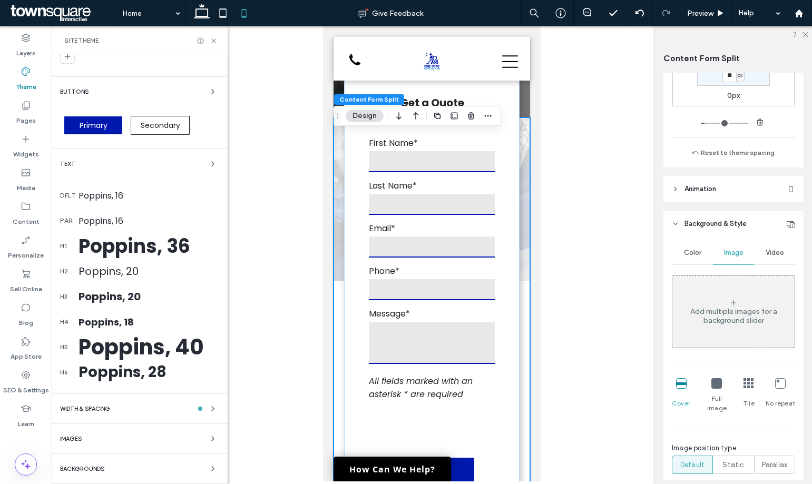
click at [97, 471] on span "Backgrounds" at bounding box center [82, 469] width 44 height 6
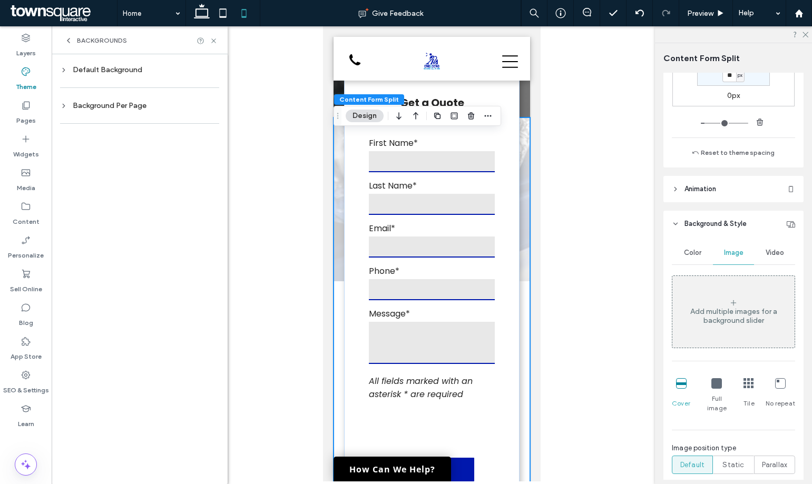
scroll to position [0, 0]
click at [135, 100] on div "Background Per Page" at bounding box center [139, 106] width 159 height 14
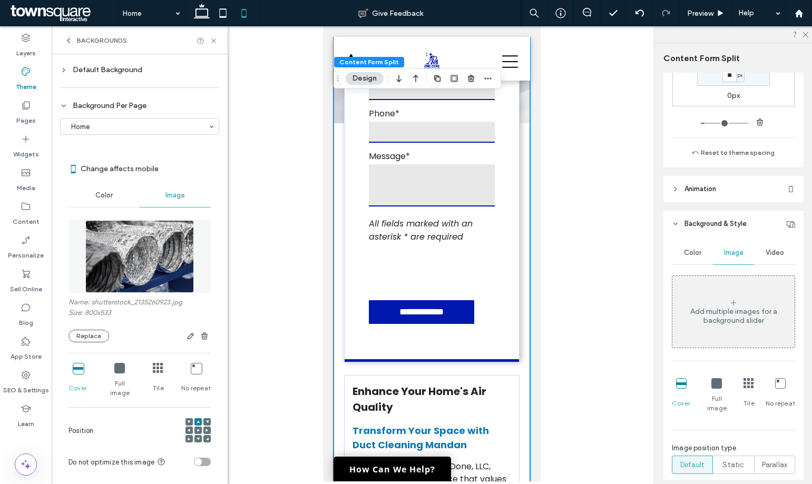
scroll to position [35, 0]
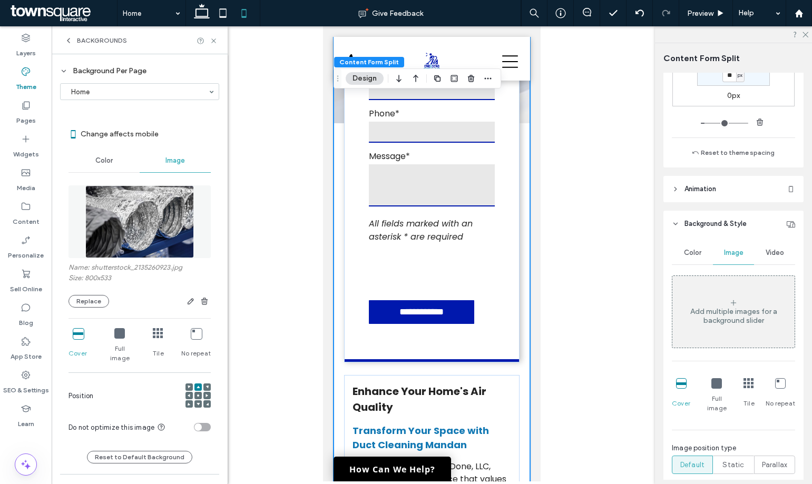
click at [114, 334] on icon at bounding box center [119, 333] width 11 height 11
click at [78, 338] on icon at bounding box center [78, 333] width 11 height 11
click at [157, 338] on icon at bounding box center [158, 333] width 11 height 11
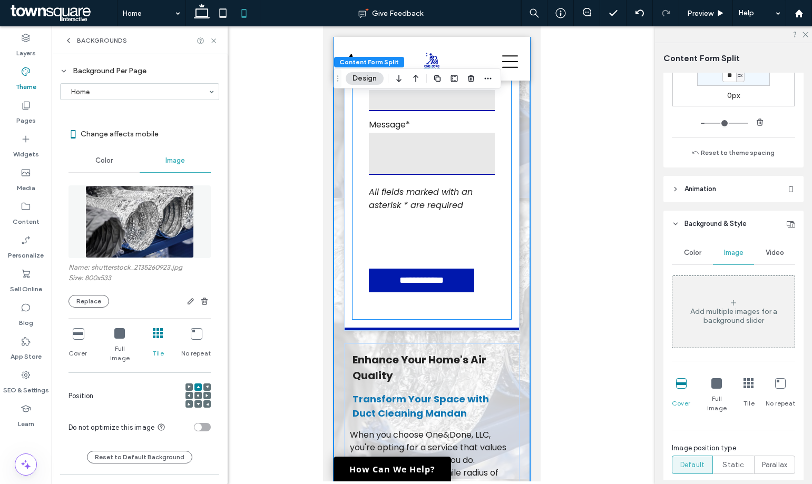
scroll to position [421, 0]
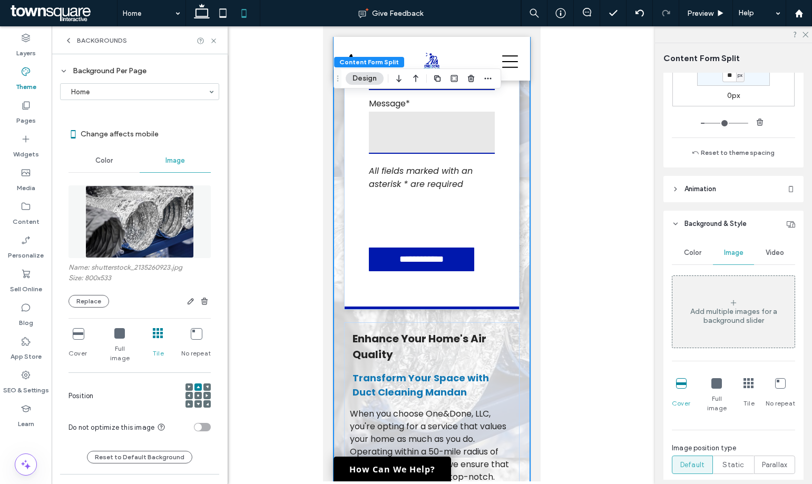
click at [74, 336] on icon at bounding box center [78, 333] width 11 height 11
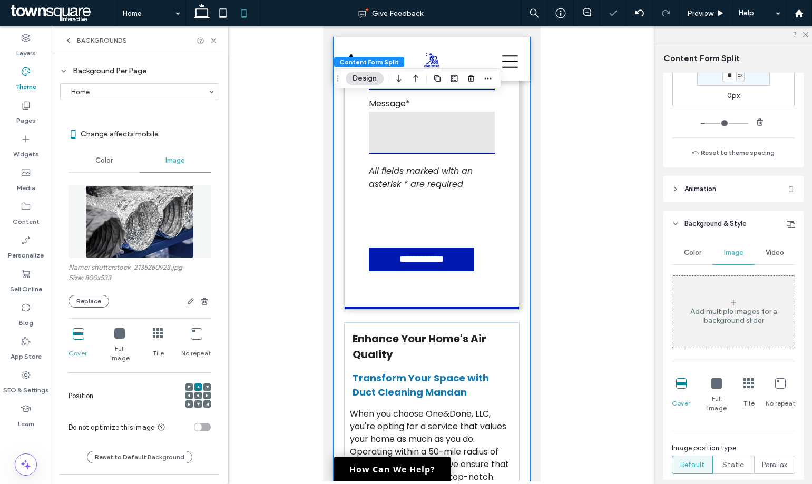
click at [155, 338] on div at bounding box center [158, 334] width 11 height 12
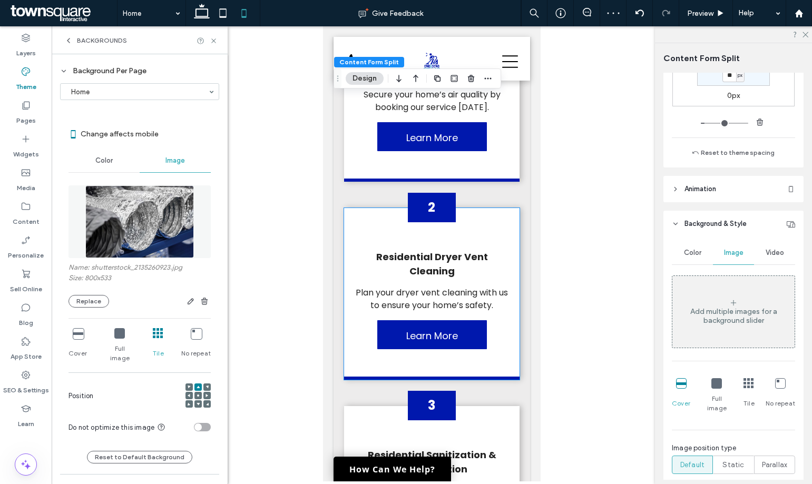
scroll to position [1580, 0]
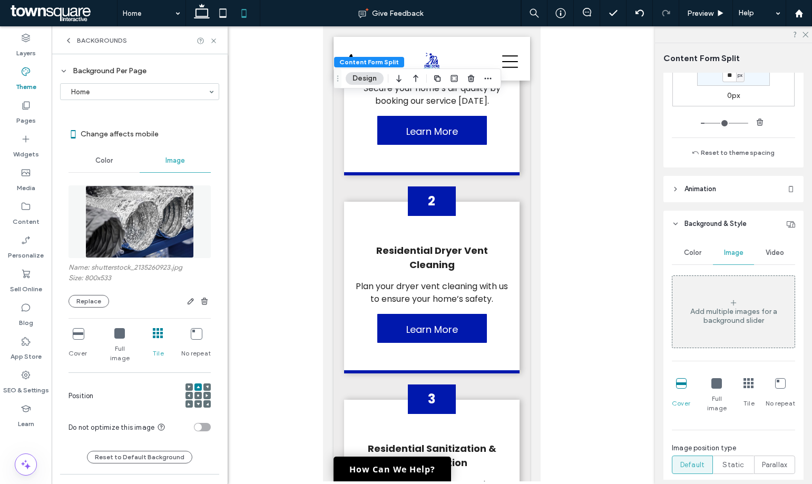
click at [114, 333] on icon at bounding box center [119, 333] width 11 height 11
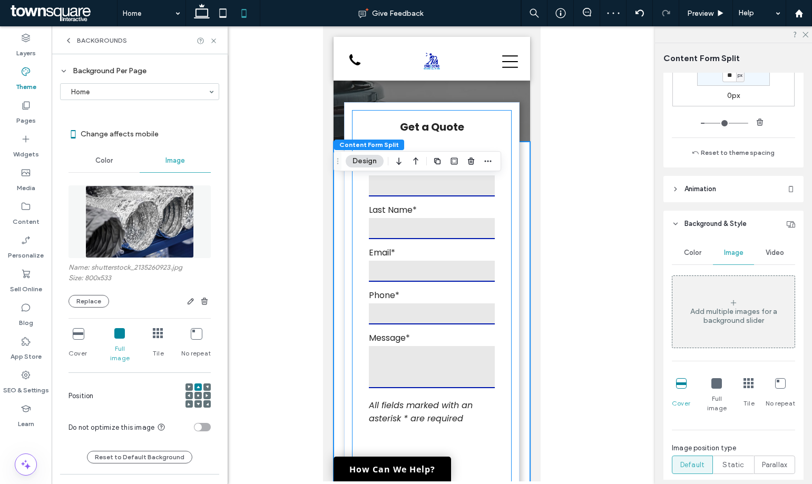
scroll to position [211, 0]
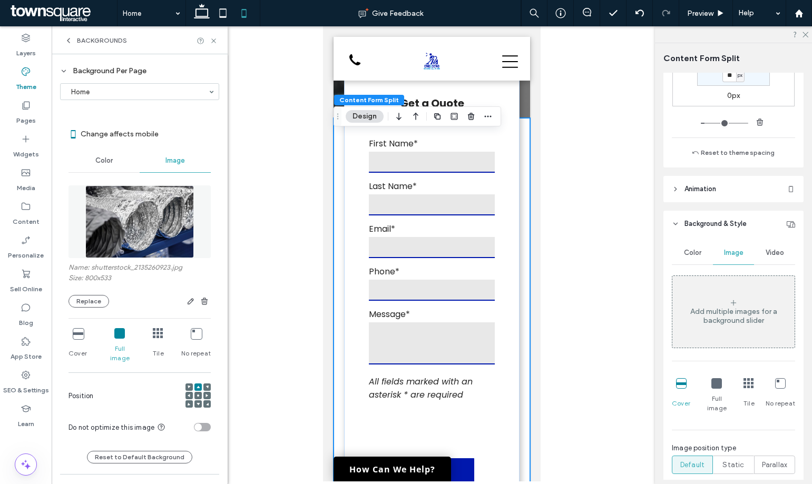
click at [77, 341] on div "Cover" at bounding box center [77, 345] width 18 height 43
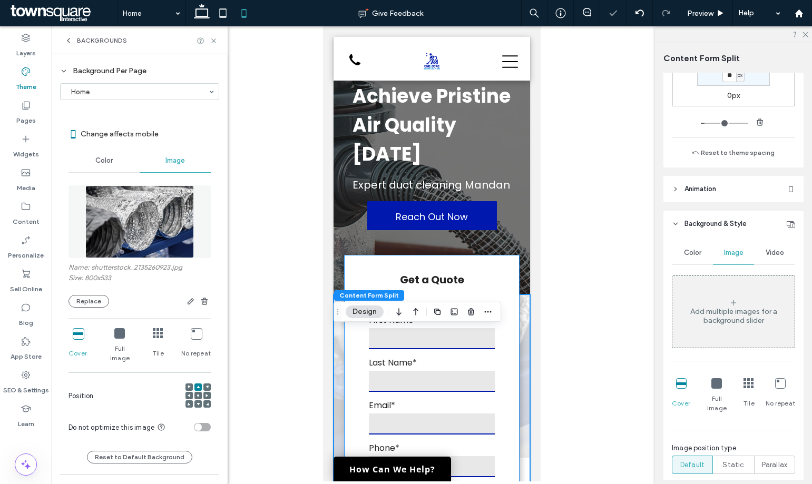
scroll to position [0, 0]
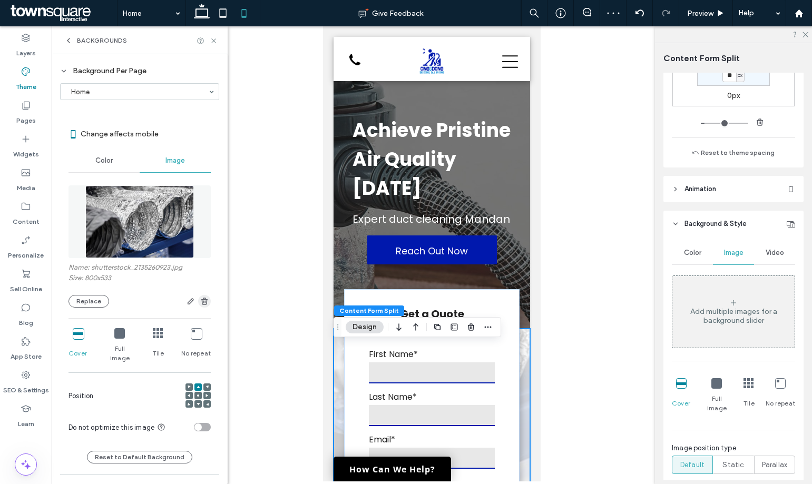
click at [200, 299] on icon "button" at bounding box center [204, 301] width 8 height 8
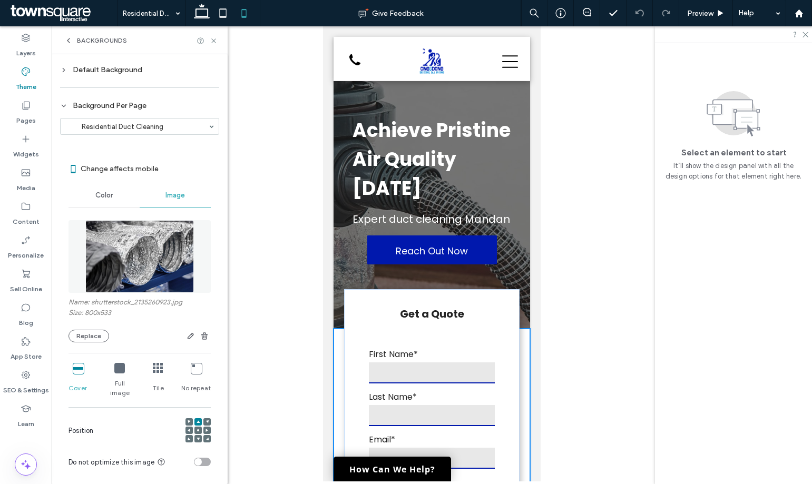
click at [136, 126] on input at bounding box center [137, 126] width 142 height 7
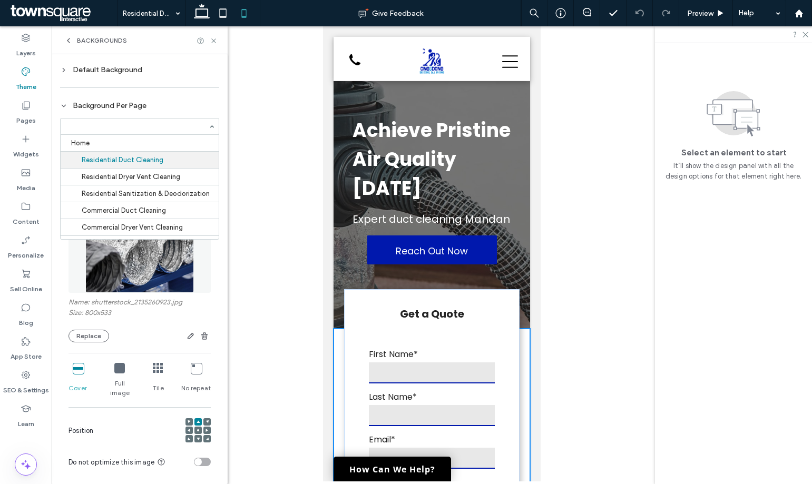
scroll to position [17, 0]
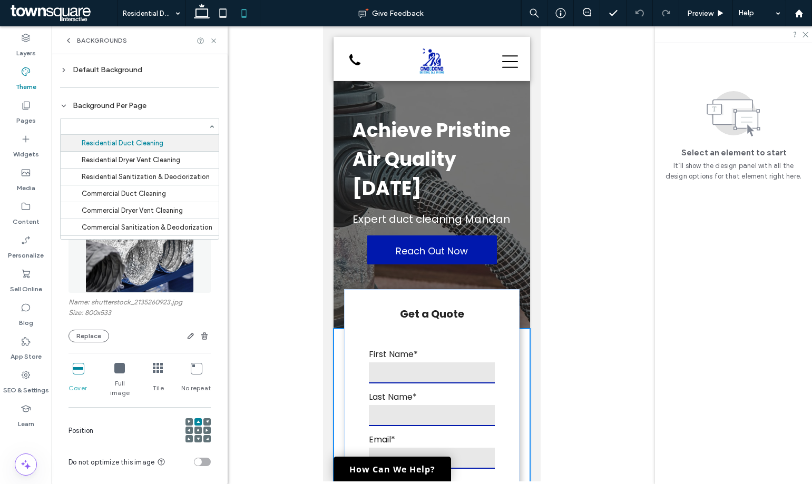
click at [133, 129] on input at bounding box center [137, 126] width 142 height 7
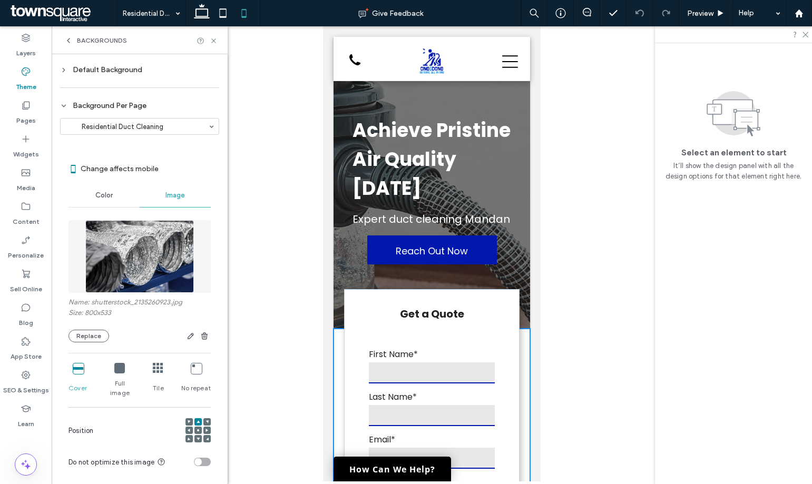
click at [172, 106] on div "Background Per Page" at bounding box center [139, 105] width 159 height 9
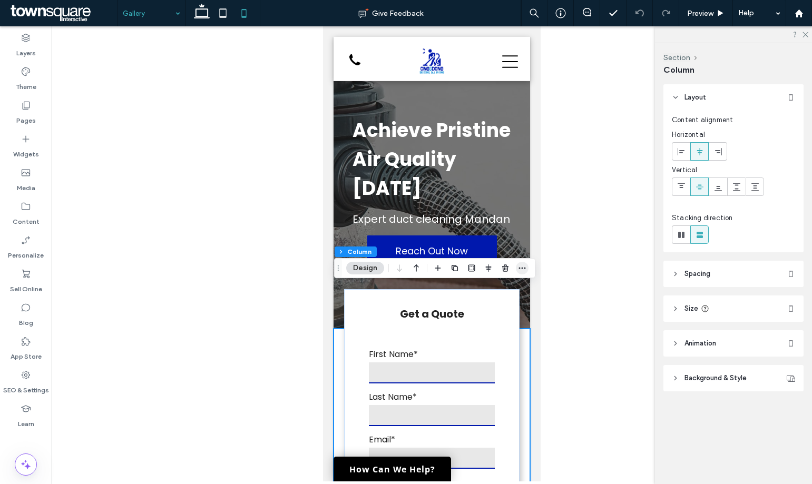
click at [522, 269] on use "button" at bounding box center [522, 269] width 7 height 2
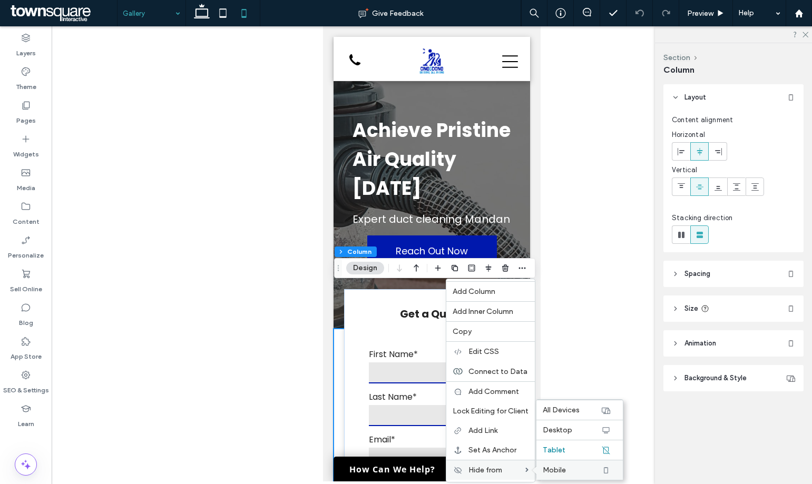
click at [570, 467] on label "Mobile" at bounding box center [572, 470] width 58 height 9
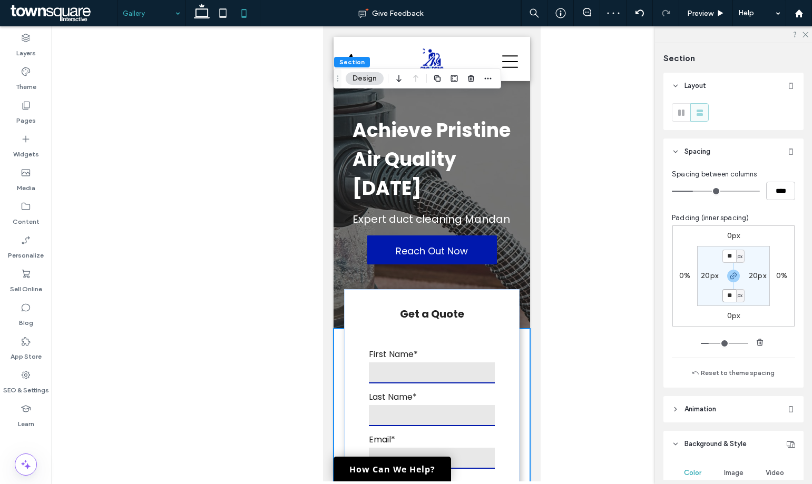
click at [726, 295] on input "**" at bounding box center [729, 295] width 14 height 13
click at [731, 275] on use "button" at bounding box center [733, 276] width 6 height 6
click at [728, 297] on label "50px" at bounding box center [733, 295] width 17 height 9
type input "**"
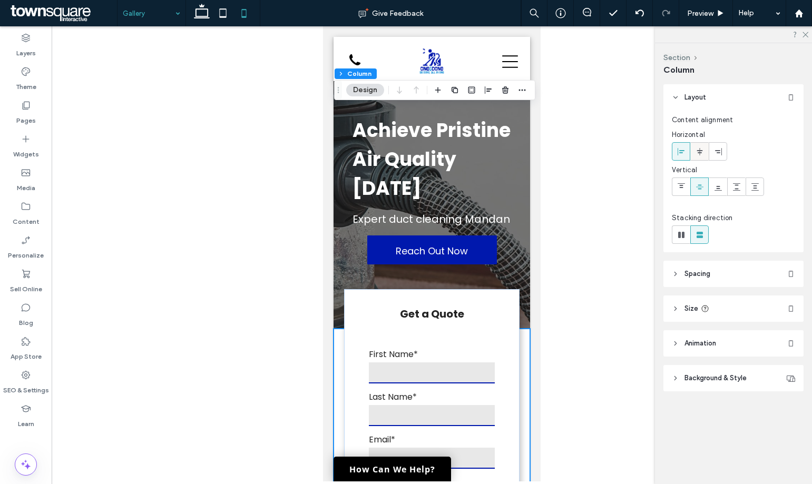
click at [704, 155] on div at bounding box center [699, 151] width 17 height 17
click at [711, 152] on div at bounding box center [717, 151] width 17 height 17
click at [704, 153] on div at bounding box center [699, 151] width 17 height 17
